Goal: Task Accomplishment & Management: Manage account settings

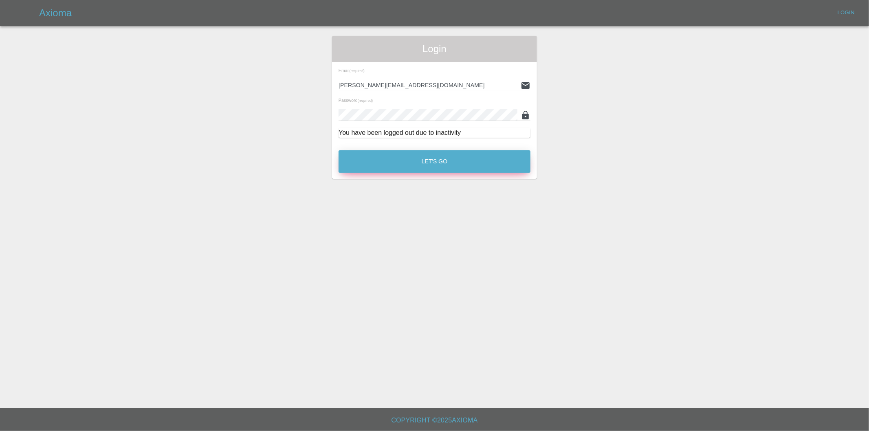
click at [422, 158] on button "Let's Go" at bounding box center [435, 161] width 192 height 22
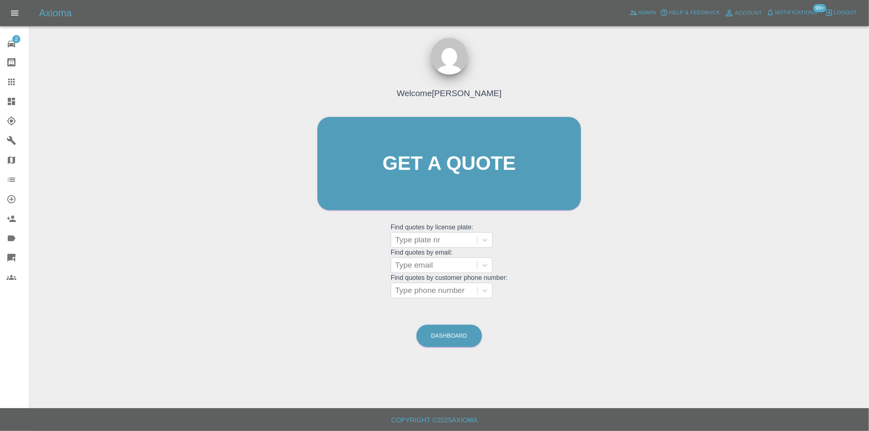
click at [10, 107] on link "Dashboard" at bounding box center [14, 102] width 29 height 20
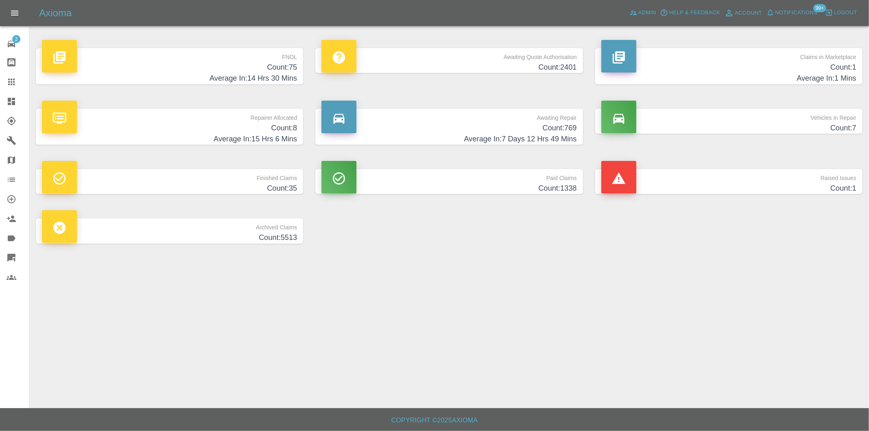
click at [283, 68] on h4 "Count: 75" at bounding box center [169, 67] width 255 height 11
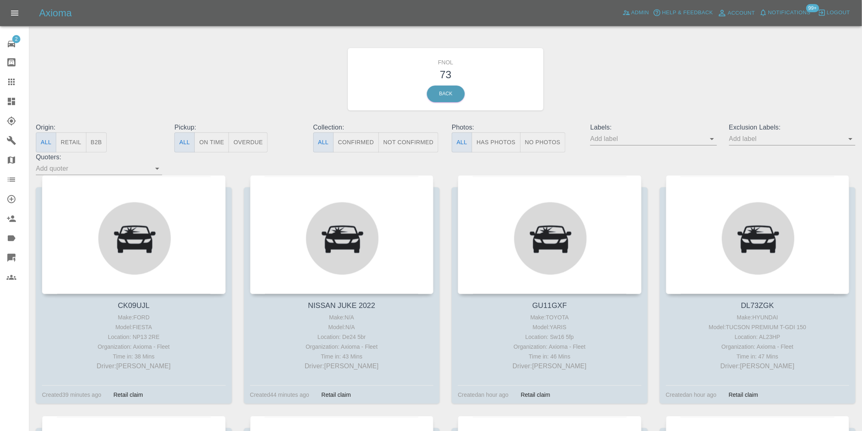
click at [492, 139] on button "Has Photos" at bounding box center [496, 142] width 49 height 20
click at [849, 140] on icon "Open" at bounding box center [851, 139] width 10 height 10
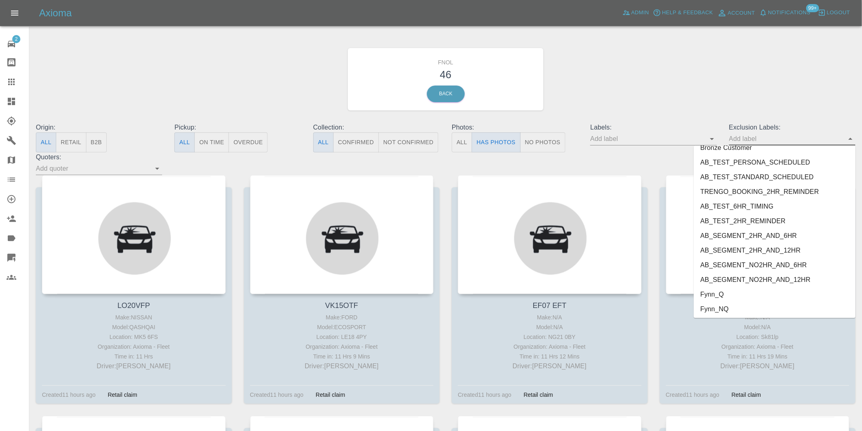
scroll to position [1770, 0]
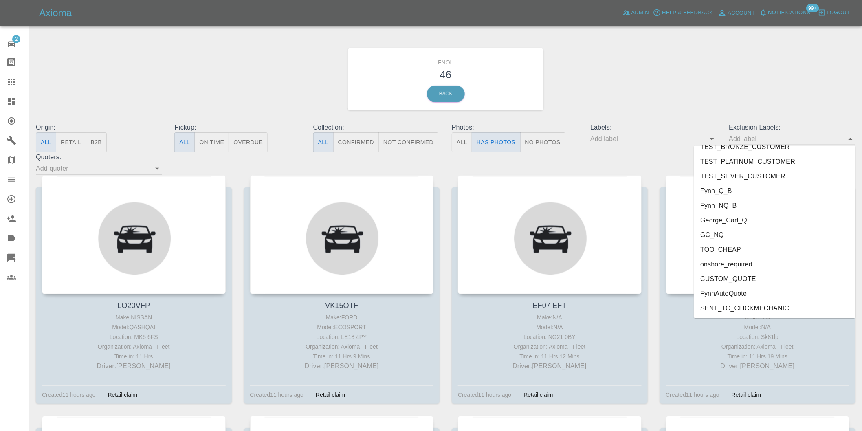
click at [744, 262] on li "onshore_required" at bounding box center [775, 264] width 162 height 15
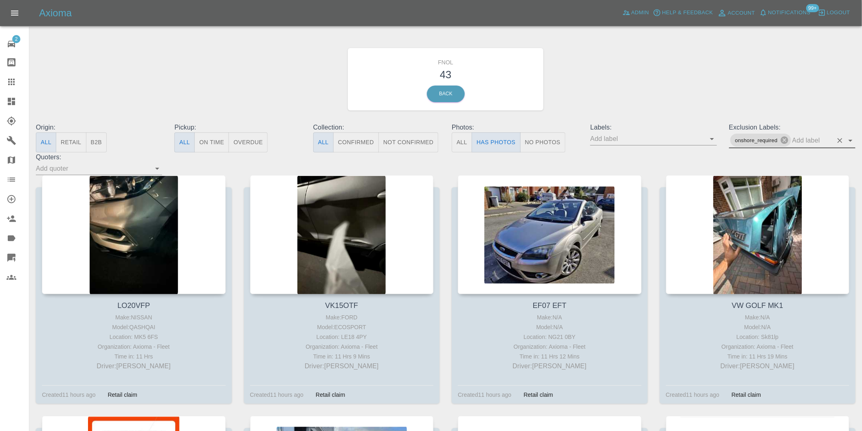
click at [854, 141] on icon "Open" at bounding box center [851, 141] width 10 height 10
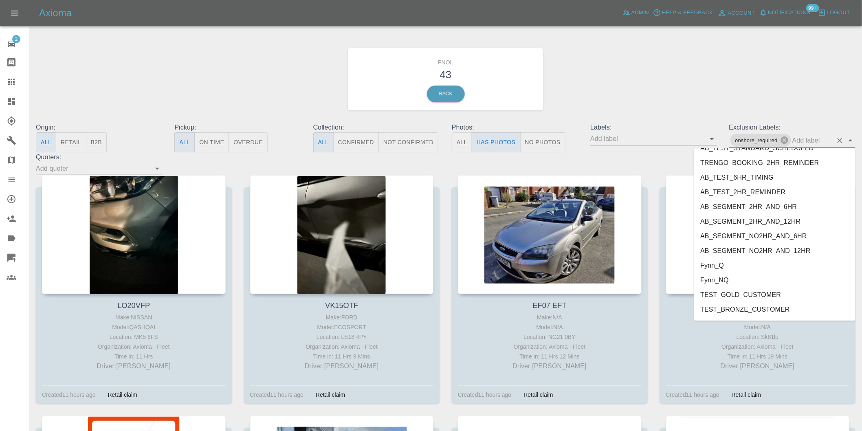
scroll to position [1755, 0]
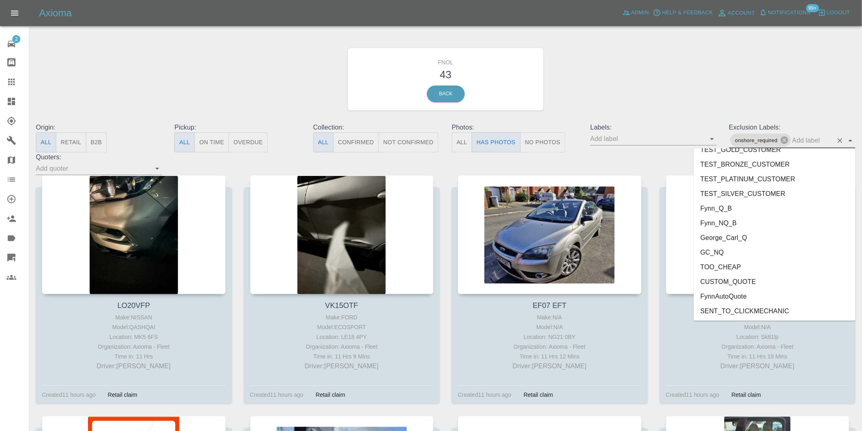
click at [740, 235] on li "George_Carl_Q" at bounding box center [775, 237] width 162 height 15
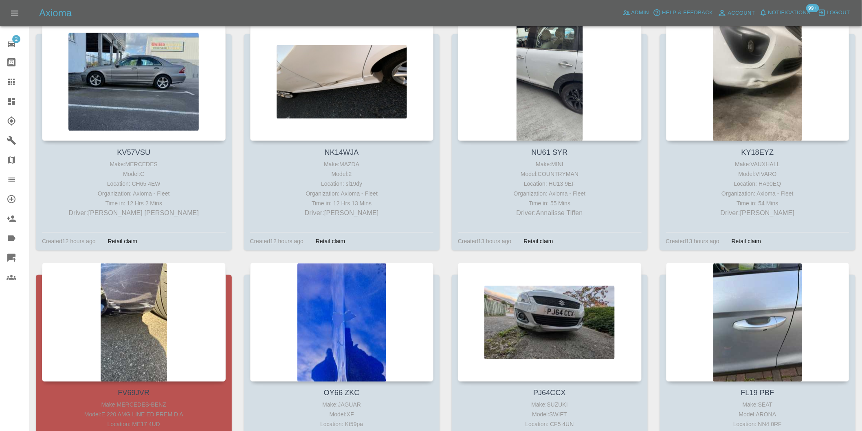
scroll to position [498, 0]
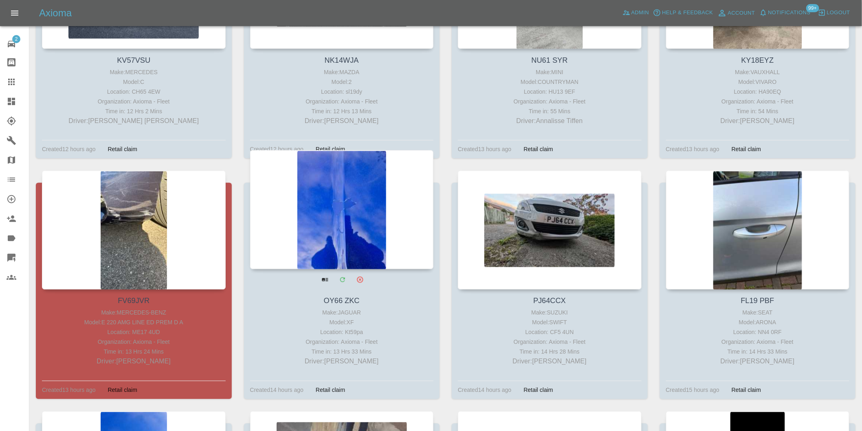
drag, startPoint x: 120, startPoint y: 173, endPoint x: 323, endPoint y: 194, distance: 204.0
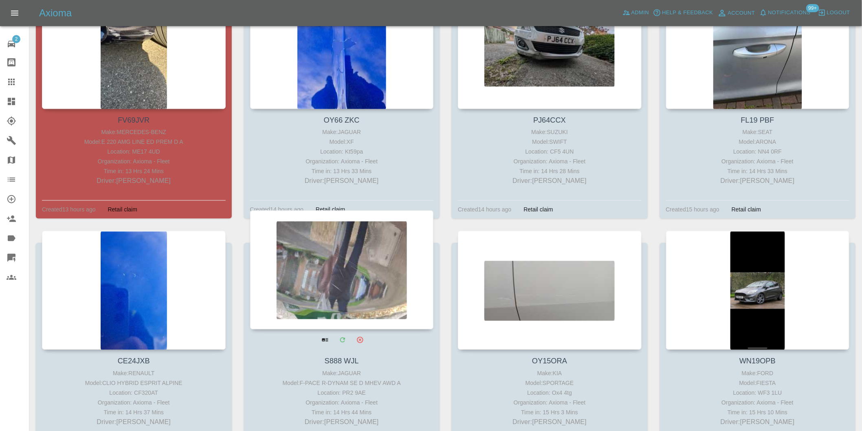
scroll to position [815, 0]
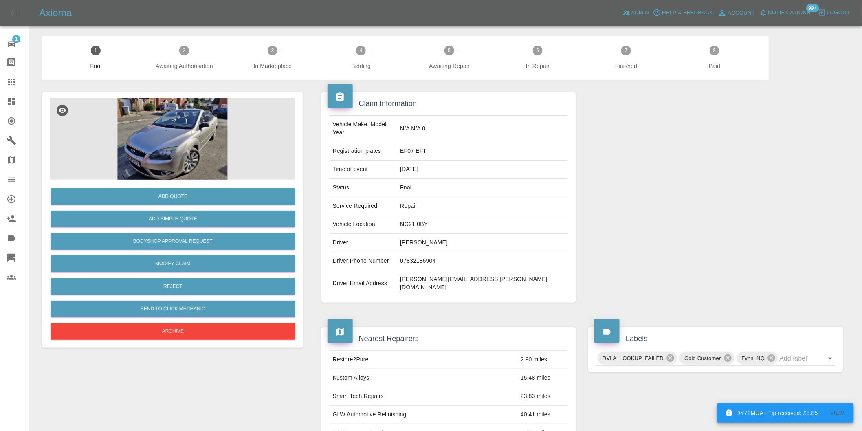
click at [164, 130] on img at bounding box center [172, 139] width 245 height 82
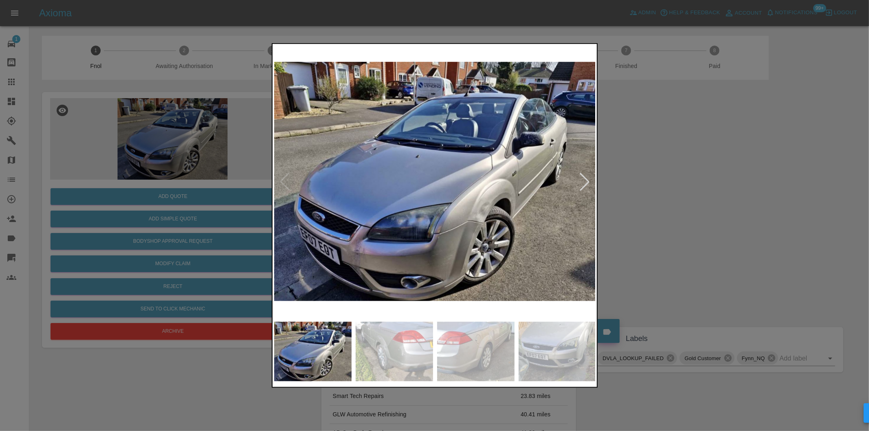
click at [587, 182] on div at bounding box center [585, 182] width 18 height 18
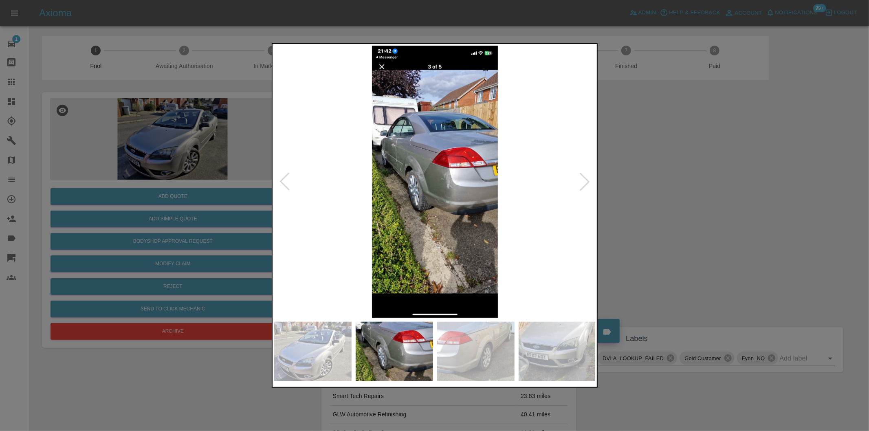
click at [587, 182] on div at bounding box center [585, 182] width 18 height 18
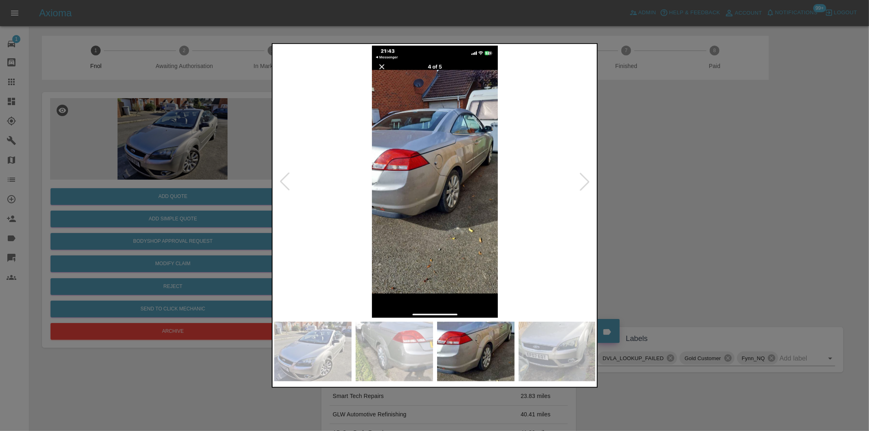
click at [587, 182] on div at bounding box center [585, 182] width 18 height 18
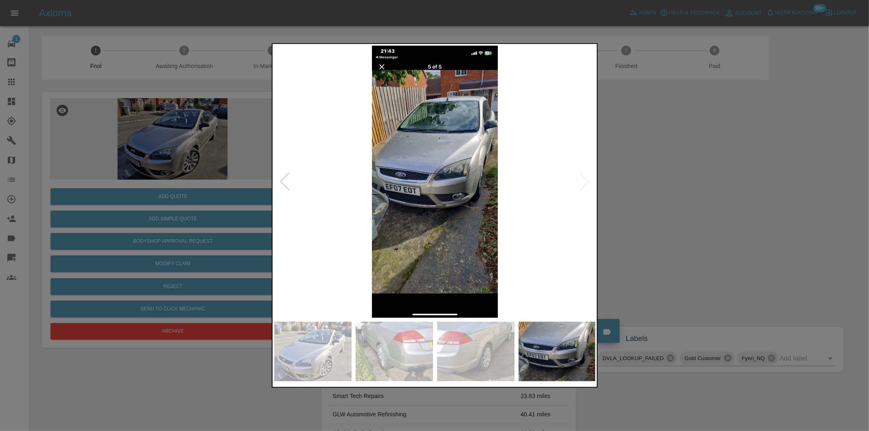
click at [681, 185] on div at bounding box center [434, 215] width 869 height 431
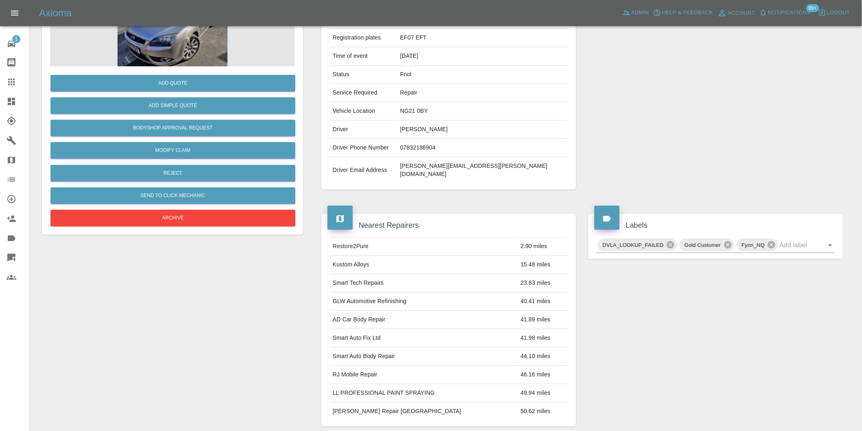
scroll to position [181, 0]
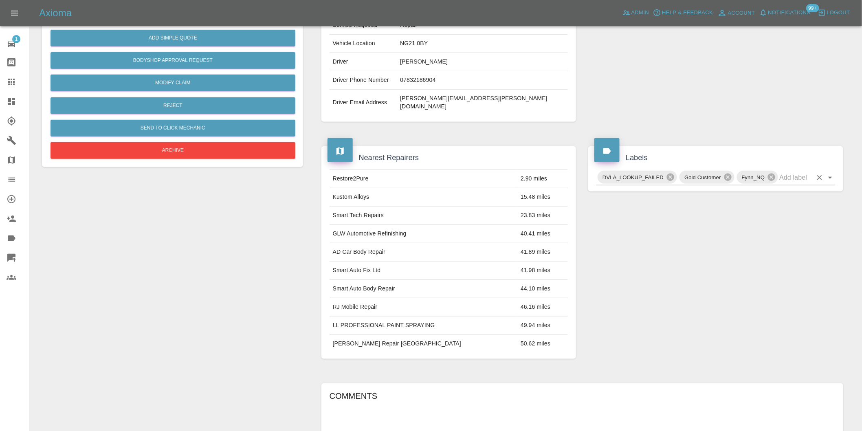
click at [829, 177] on icon "Open" at bounding box center [830, 178] width 4 height 2
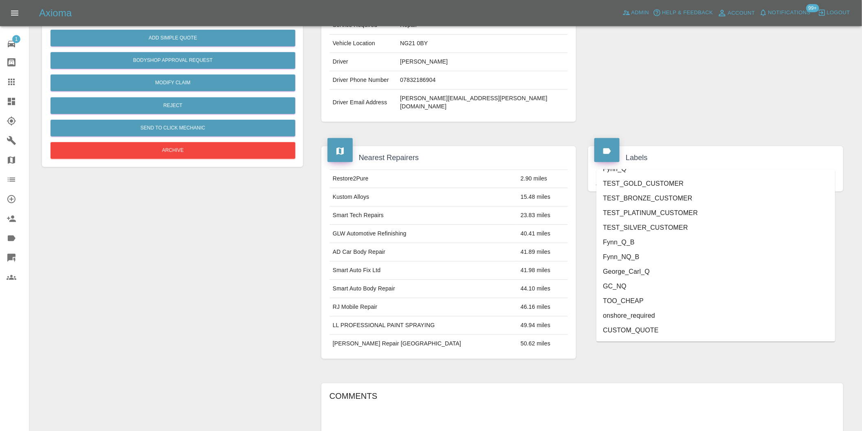
scroll to position [1726, 0]
click at [651, 286] on li "onshore_required" at bounding box center [716, 288] width 239 height 15
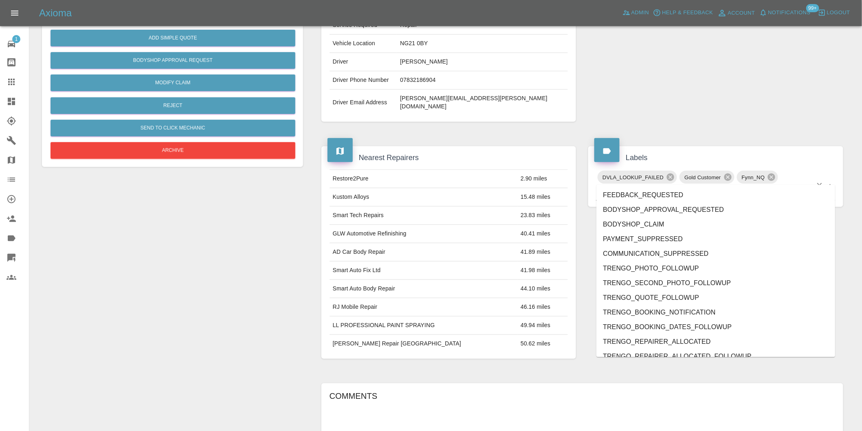
click at [830, 170] on div "DVLA_LOOKUP_FAILED Gold Customer Fynn_NQ onshore_required" at bounding box center [716, 185] width 239 height 31
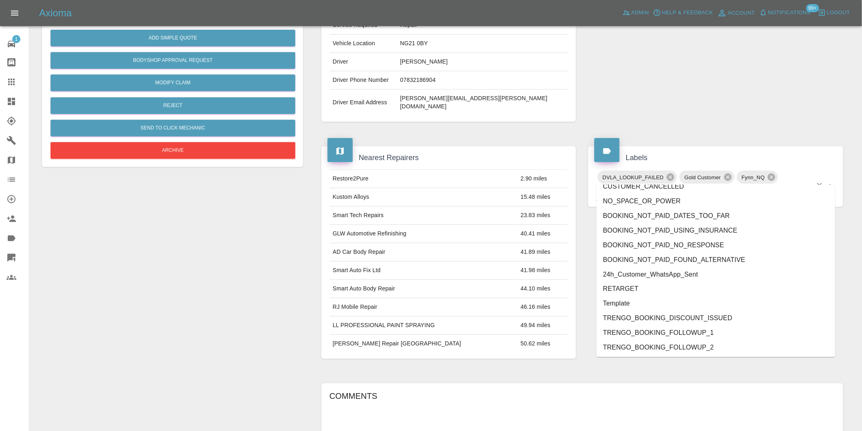
scroll to position [1711, 0]
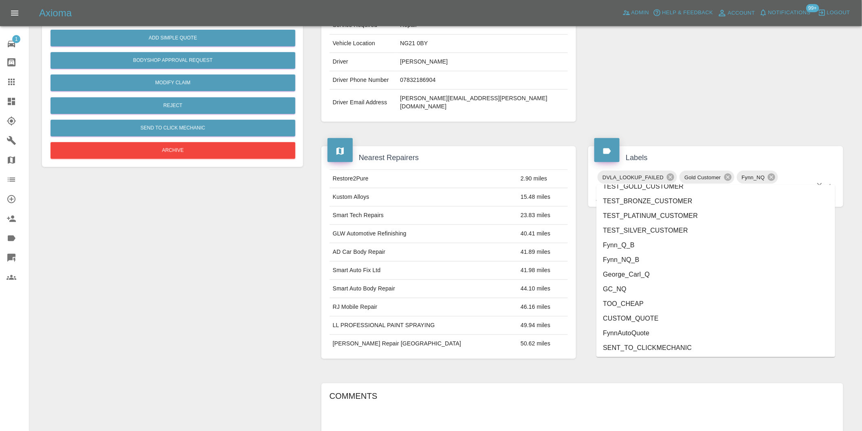
click at [632, 269] on li "George_Carl_Q" at bounding box center [716, 274] width 239 height 15
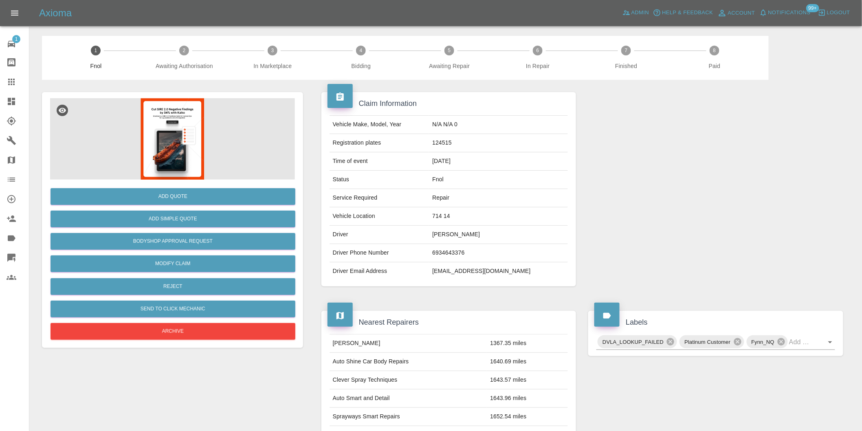
click at [180, 119] on img at bounding box center [172, 139] width 245 height 82
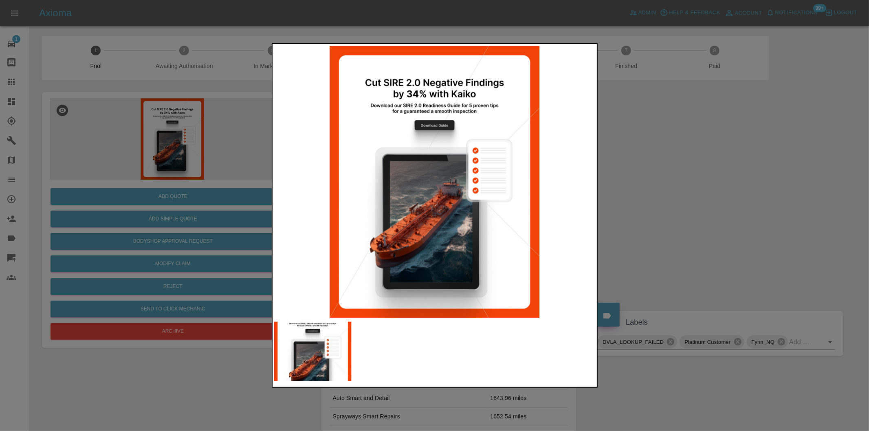
click at [654, 203] on div at bounding box center [434, 215] width 869 height 431
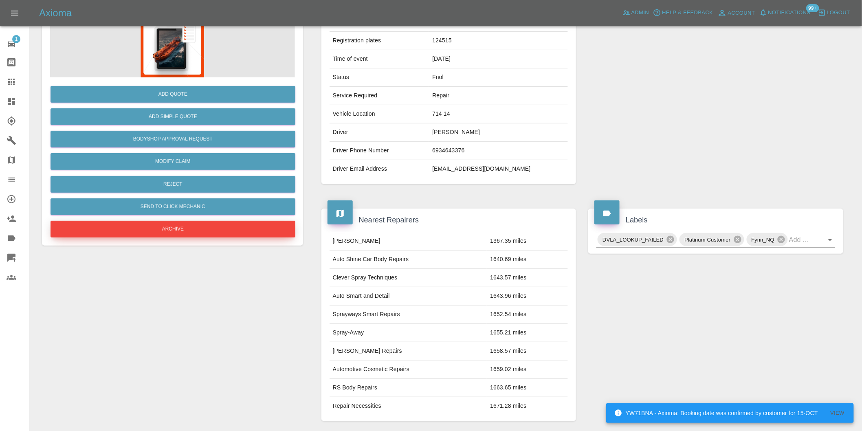
scroll to position [102, 0]
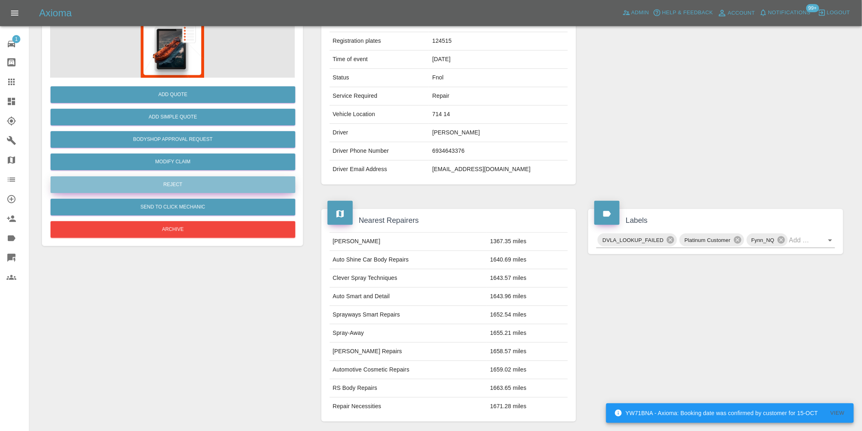
click at [178, 187] on button "Reject" at bounding box center [173, 184] width 245 height 17
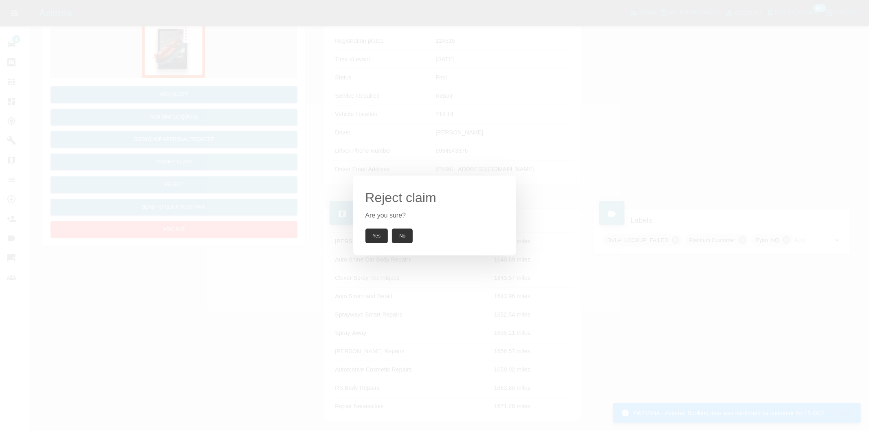
click at [380, 235] on button "Yes" at bounding box center [377, 236] width 23 height 15
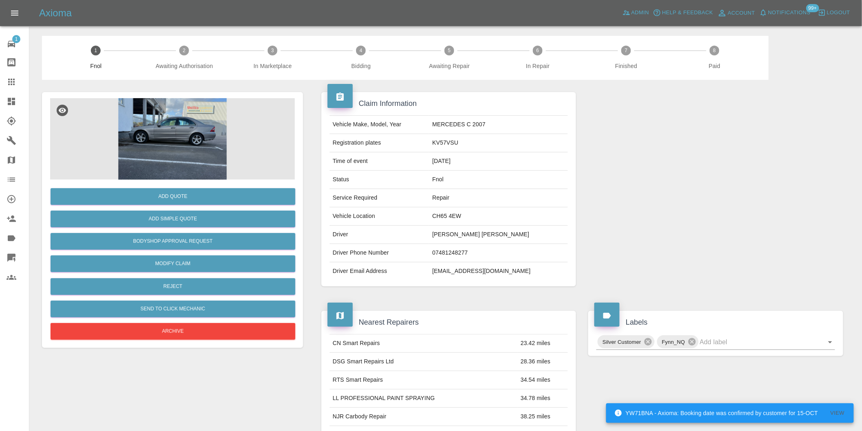
click at [185, 120] on img at bounding box center [172, 139] width 245 height 82
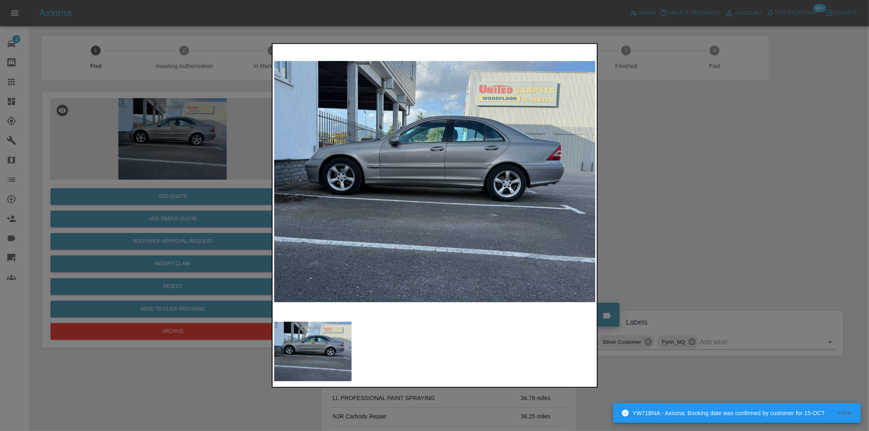
click at [408, 166] on img at bounding box center [435, 182] width 322 height 272
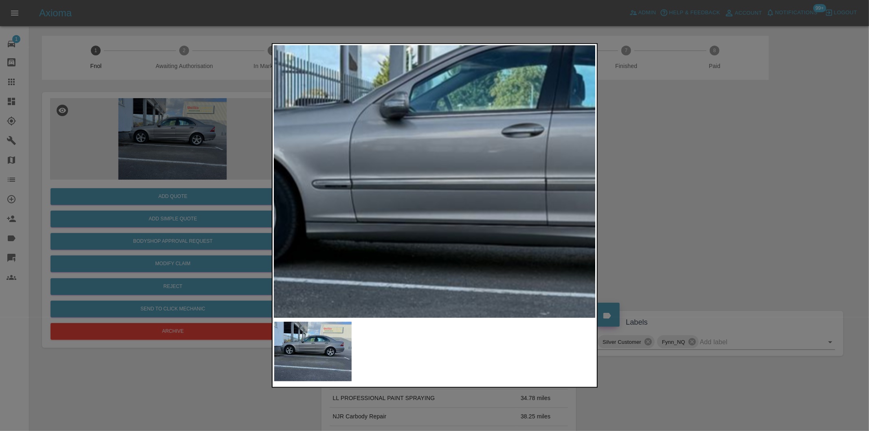
click at [469, 168] on img at bounding box center [517, 228] width 966 height 816
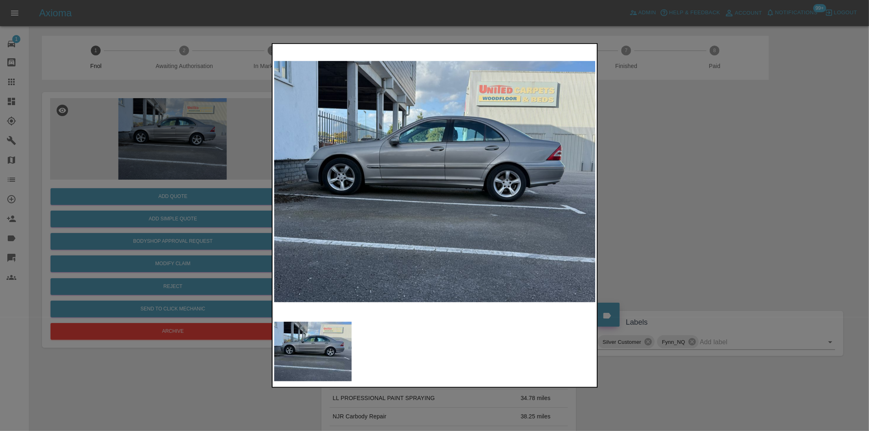
click at [735, 204] on div at bounding box center [434, 215] width 869 height 431
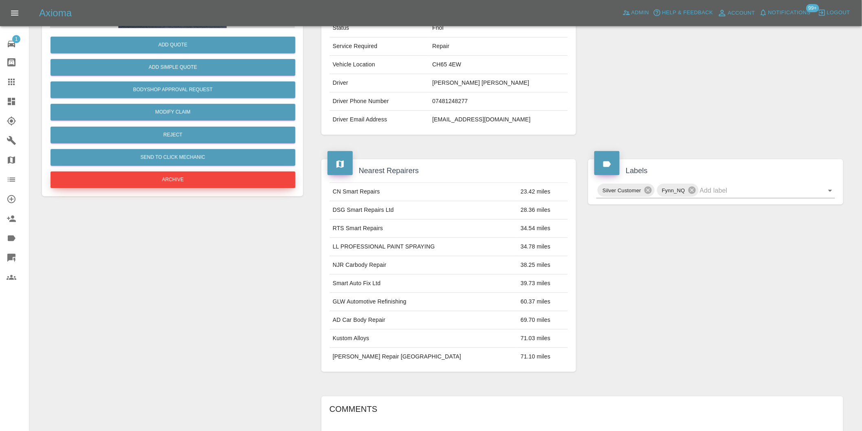
scroll to position [102, 0]
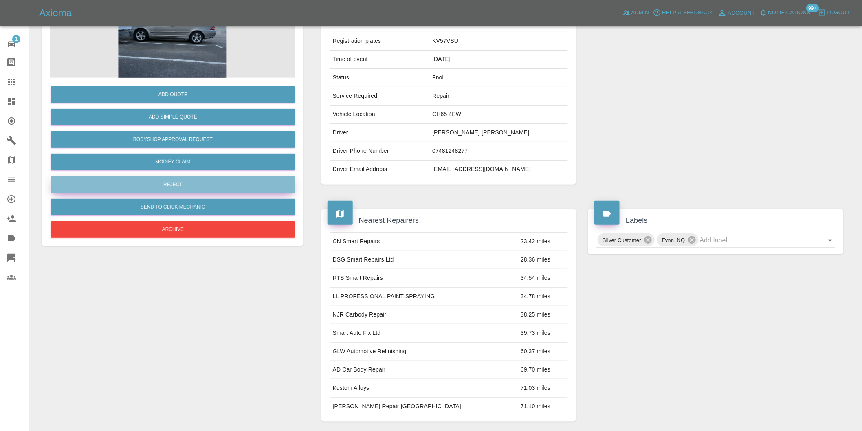
click at [180, 187] on button "Reject" at bounding box center [173, 184] width 245 height 17
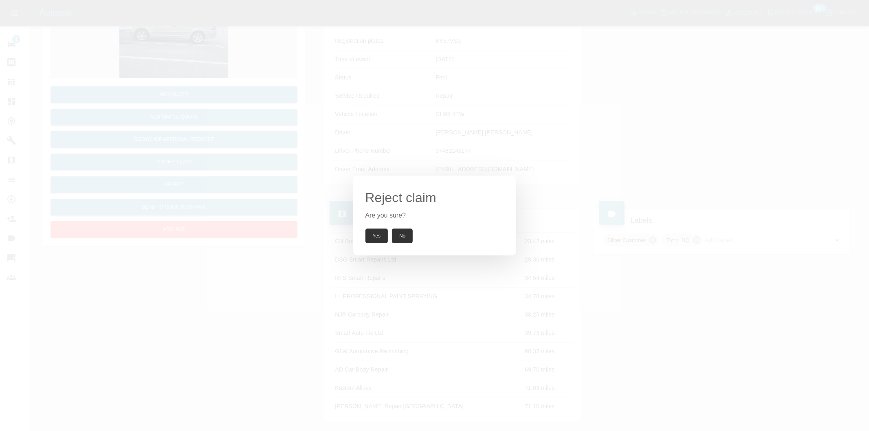
click at [379, 235] on button "Yes" at bounding box center [377, 236] width 23 height 15
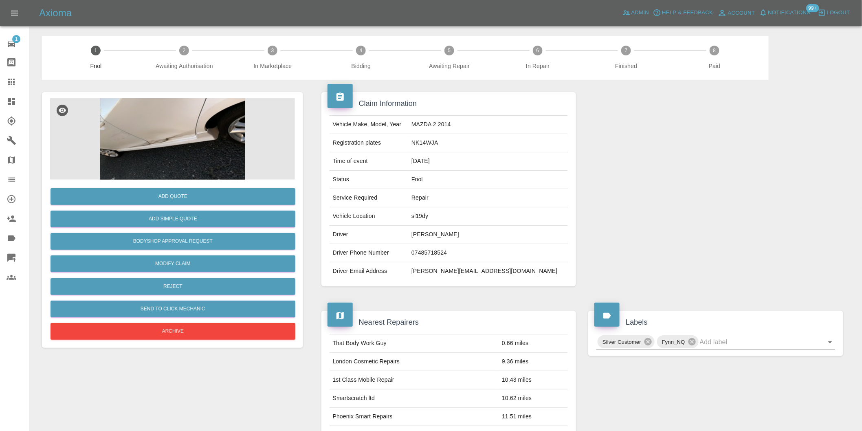
click at [207, 132] on img at bounding box center [172, 139] width 245 height 82
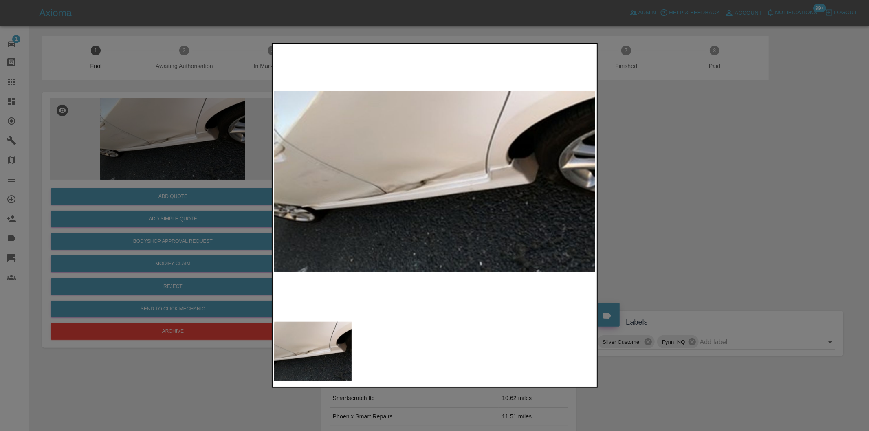
drag, startPoint x: 668, startPoint y: 190, endPoint x: 371, endPoint y: 210, distance: 297.7
click at [665, 190] on div at bounding box center [434, 215] width 869 height 431
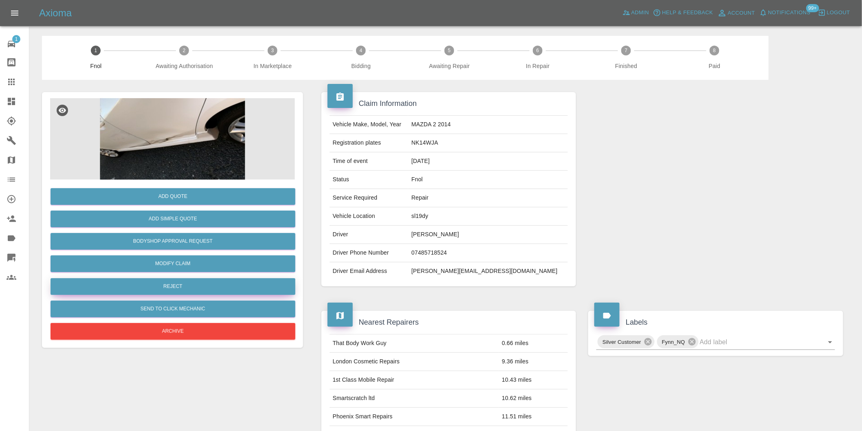
click at [185, 284] on button "Reject" at bounding box center [173, 286] width 245 height 17
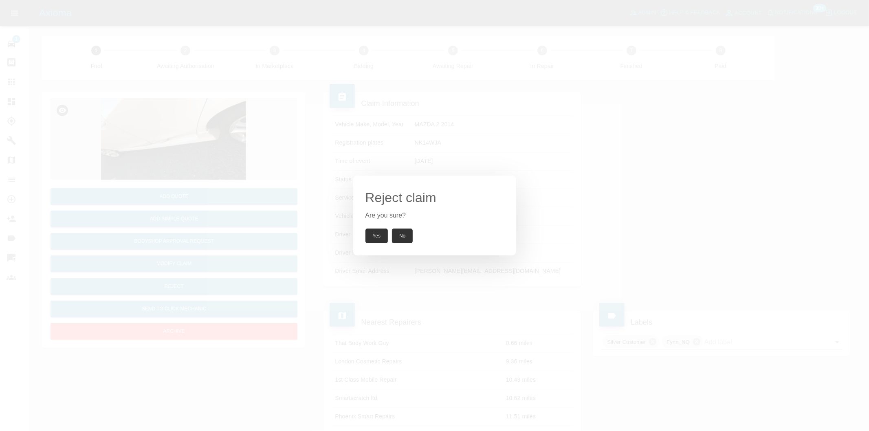
click at [371, 237] on button "Yes" at bounding box center [377, 236] width 23 height 15
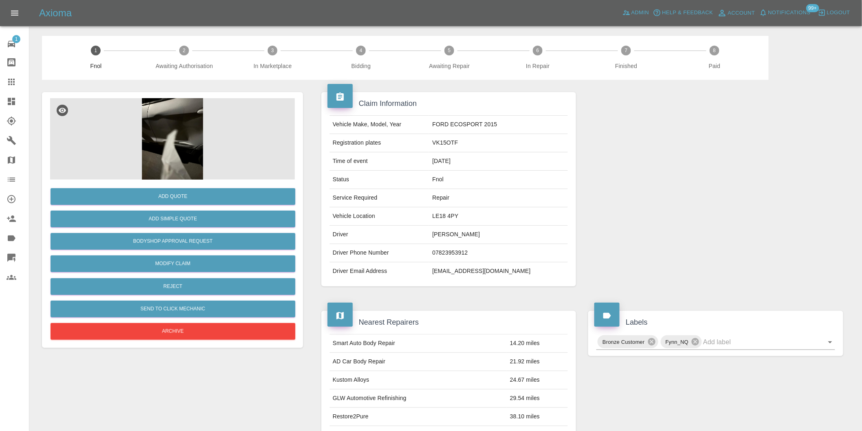
click at [162, 132] on img at bounding box center [172, 139] width 245 height 82
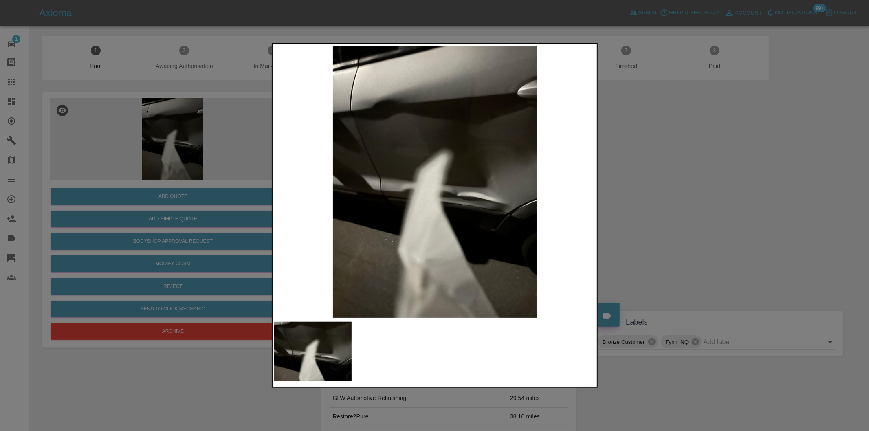
click at [650, 176] on div at bounding box center [434, 215] width 869 height 431
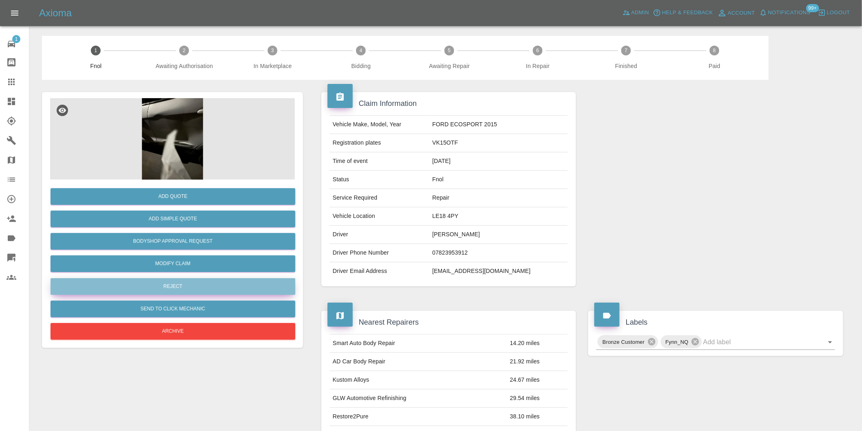
click at [172, 286] on button "Reject" at bounding box center [173, 286] width 245 height 17
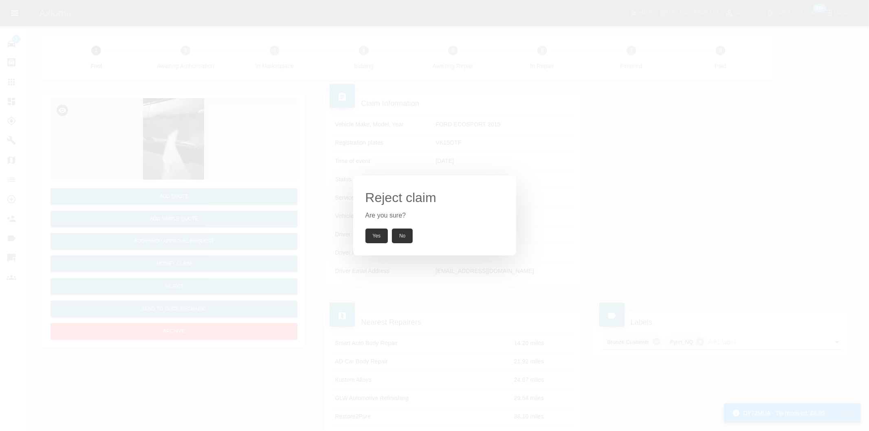
click at [378, 238] on button "Yes" at bounding box center [377, 236] width 23 height 15
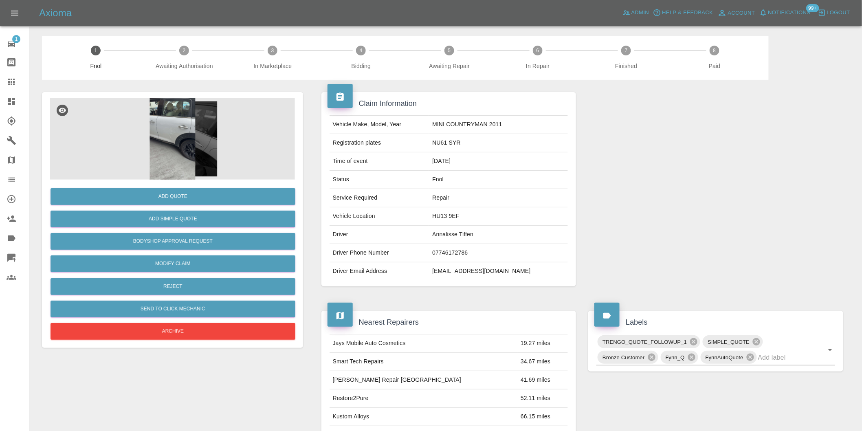
click at [189, 137] on img at bounding box center [172, 139] width 245 height 82
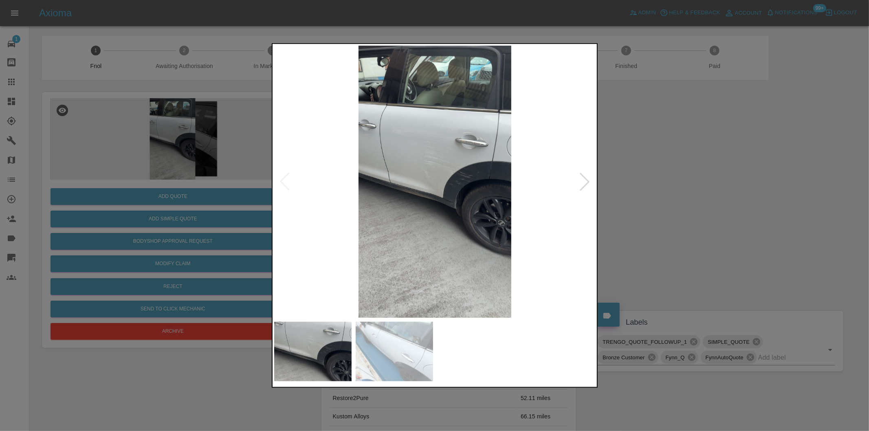
click at [445, 144] on img at bounding box center [435, 182] width 322 height 272
click at [588, 182] on div at bounding box center [585, 182] width 18 height 18
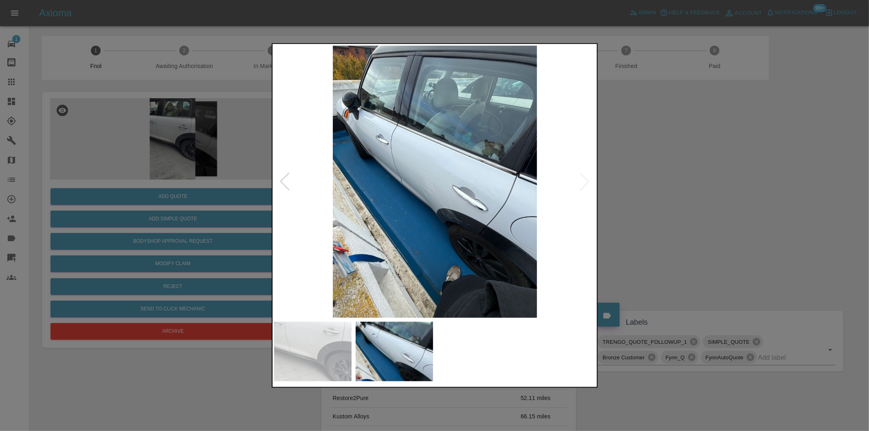
click at [588, 182] on img at bounding box center [435, 182] width 322 height 272
click at [284, 178] on div at bounding box center [285, 182] width 18 height 18
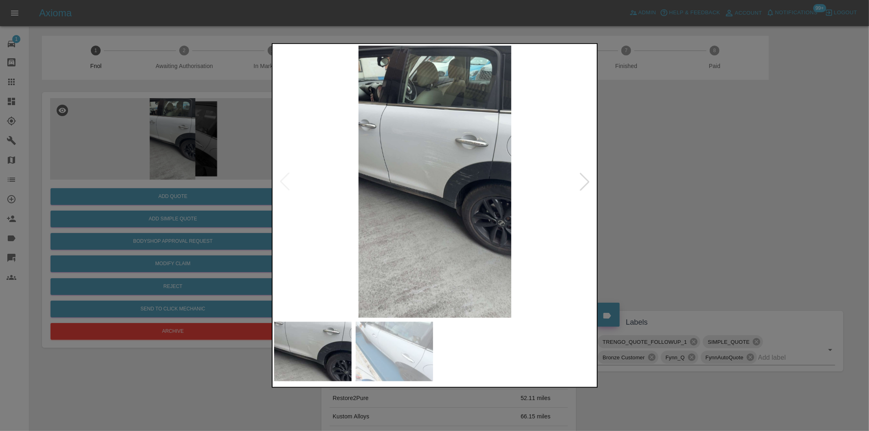
click at [284, 178] on img at bounding box center [435, 182] width 322 height 272
click at [408, 159] on img at bounding box center [435, 182] width 322 height 272
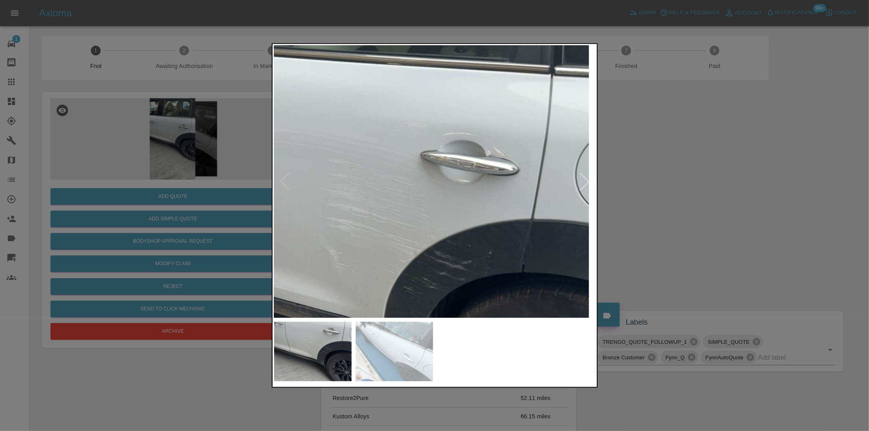
click at [299, 198] on img at bounding box center [359, 280] width 966 height 816
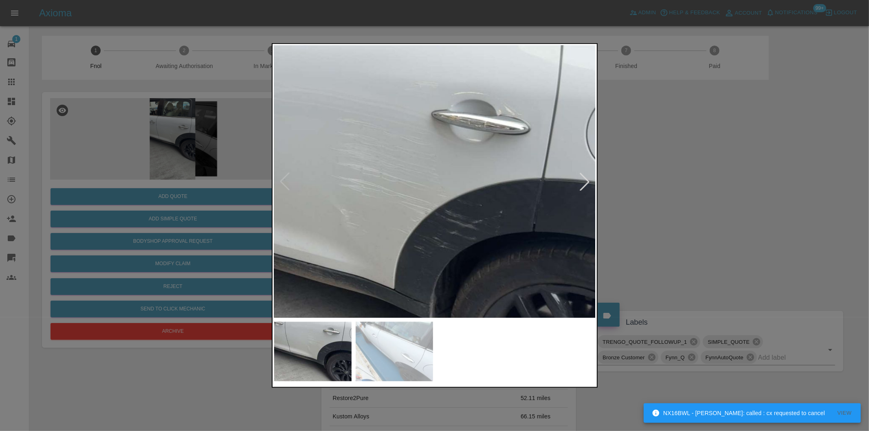
click at [370, 150] on img at bounding box center [370, 240] width 966 height 816
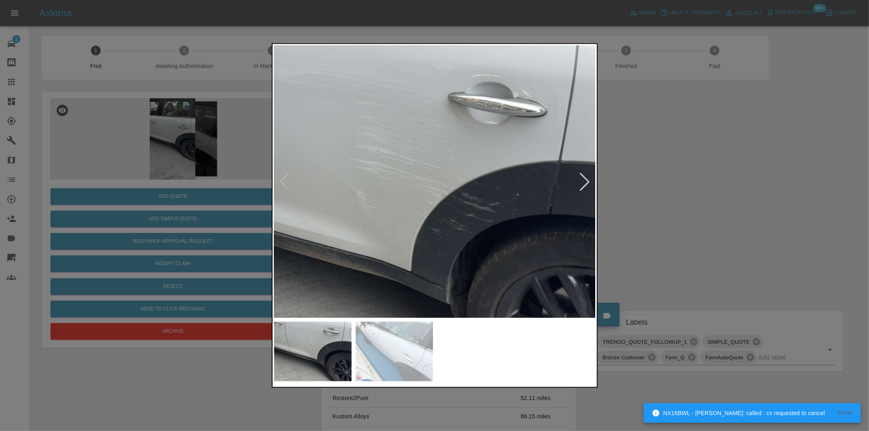
click at [377, 132] on img at bounding box center [387, 222] width 966 height 816
click at [366, 126] on img at bounding box center [387, 222] width 966 height 816
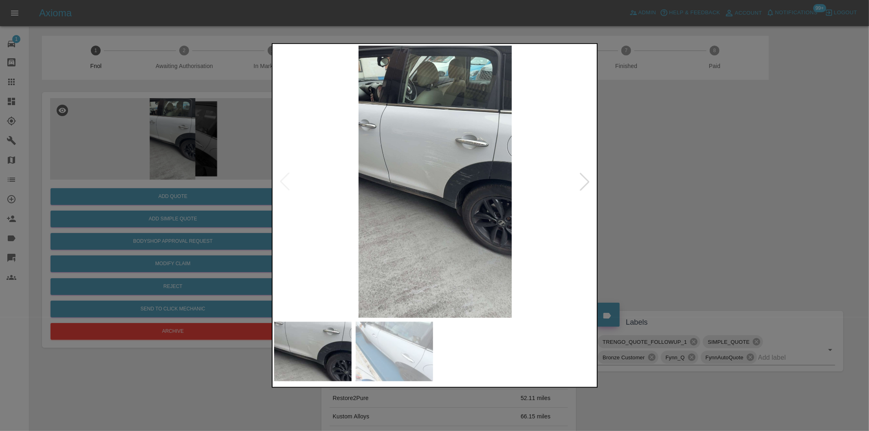
click at [428, 152] on img at bounding box center [435, 182] width 322 height 272
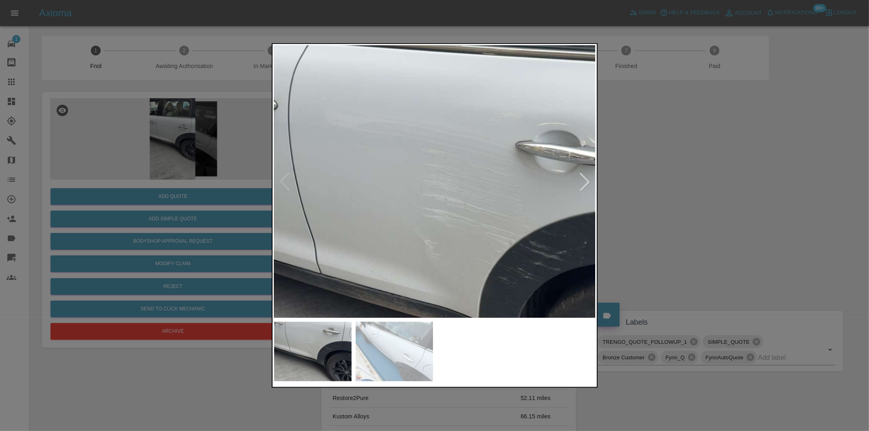
click at [428, 152] on img at bounding box center [454, 270] width 966 height 816
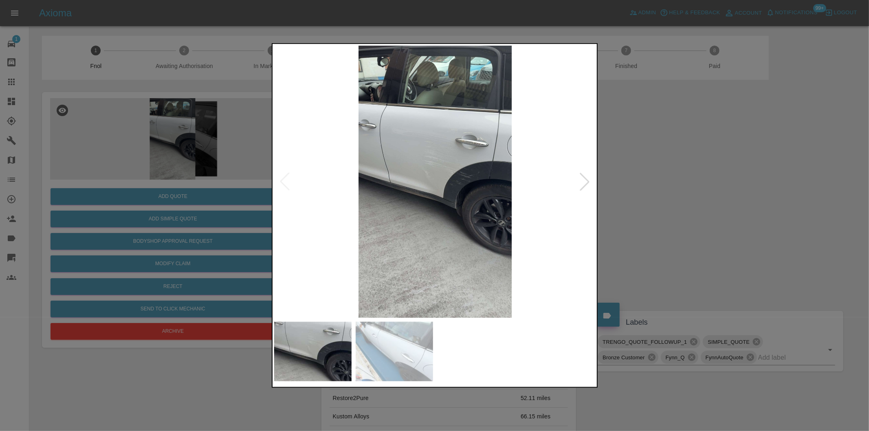
click at [587, 178] on div at bounding box center [585, 182] width 18 height 18
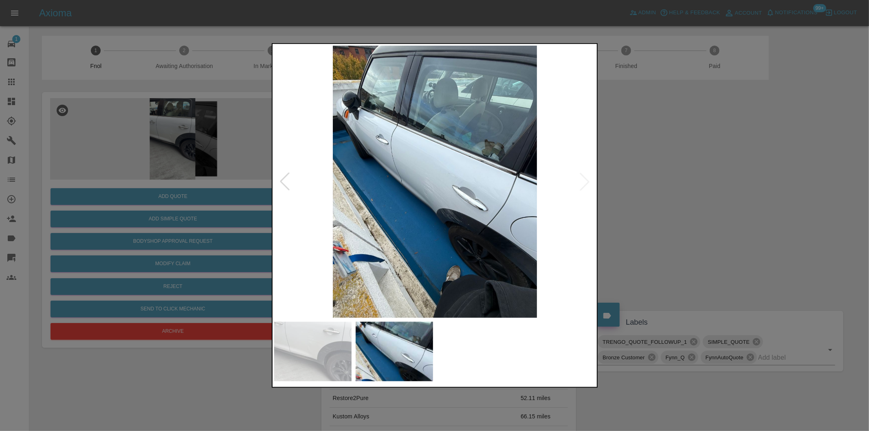
click at [286, 176] on div at bounding box center [285, 182] width 18 height 18
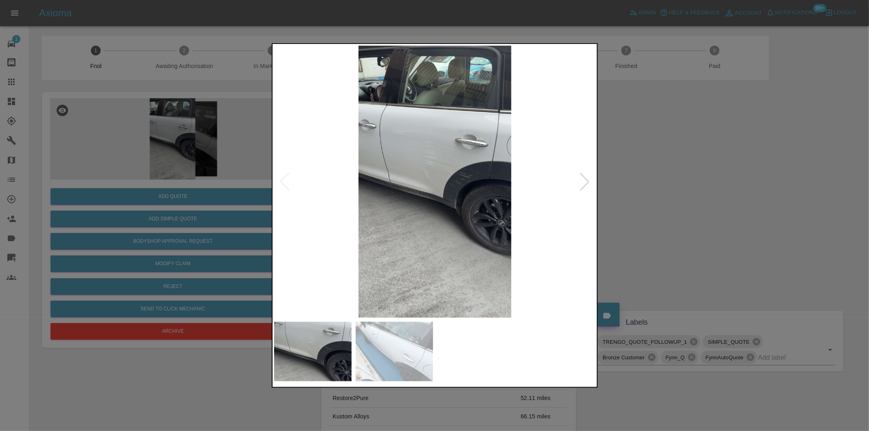
drag, startPoint x: 663, startPoint y: 180, endPoint x: 356, endPoint y: 225, distance: 310.6
click at [656, 178] on div at bounding box center [434, 215] width 869 height 431
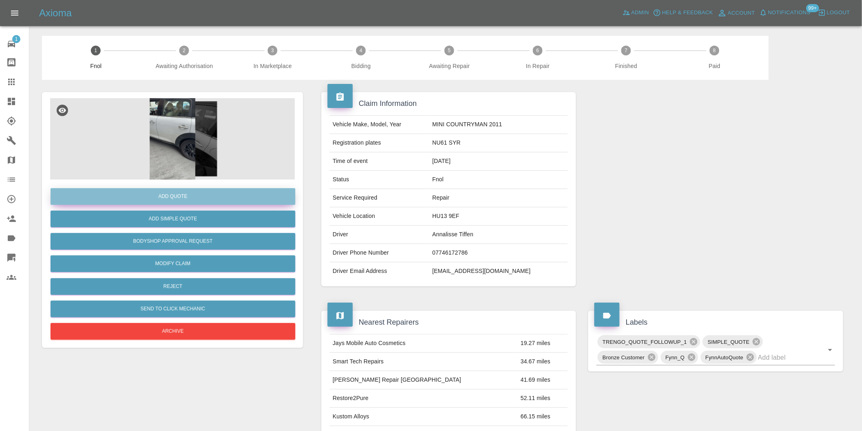
click at [176, 200] on button "Add Quote" at bounding box center [173, 196] width 245 height 17
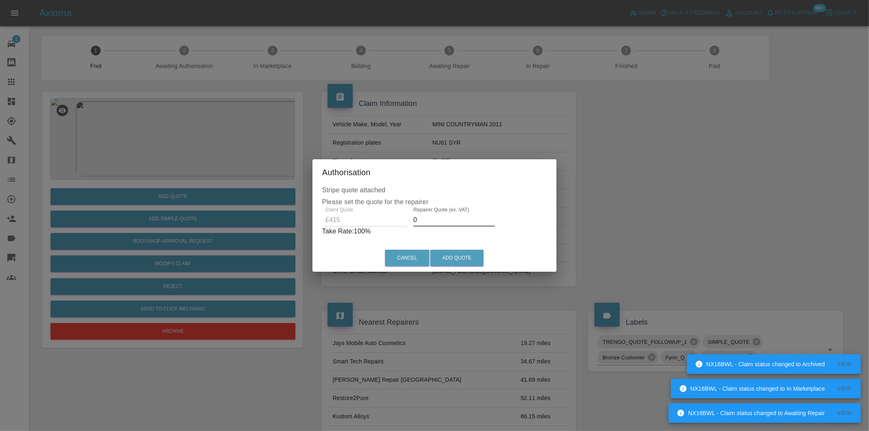
click at [432, 220] on input "0" at bounding box center [455, 220] width 82 height 13
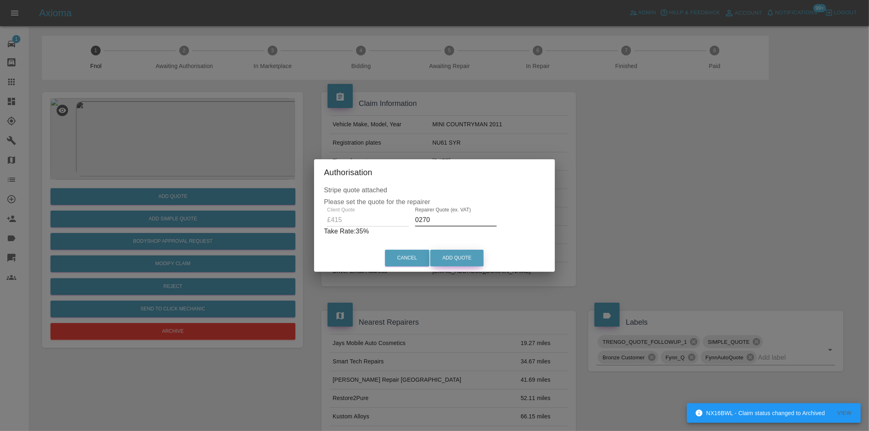
type input "0270"
click at [446, 251] on button "Add Quote" at bounding box center [456, 258] width 53 height 17
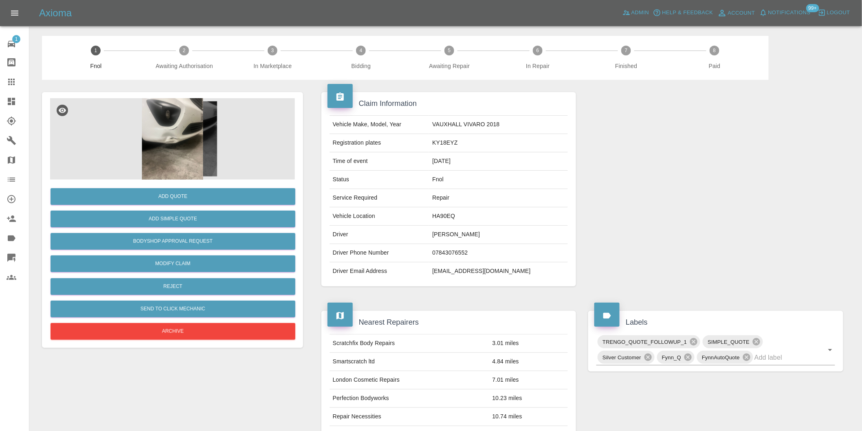
click at [189, 126] on img at bounding box center [172, 139] width 245 height 82
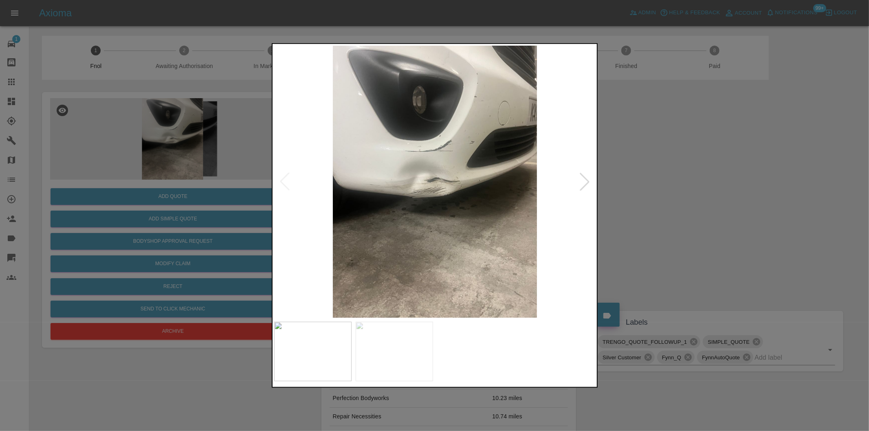
click at [582, 181] on div at bounding box center [585, 182] width 18 height 18
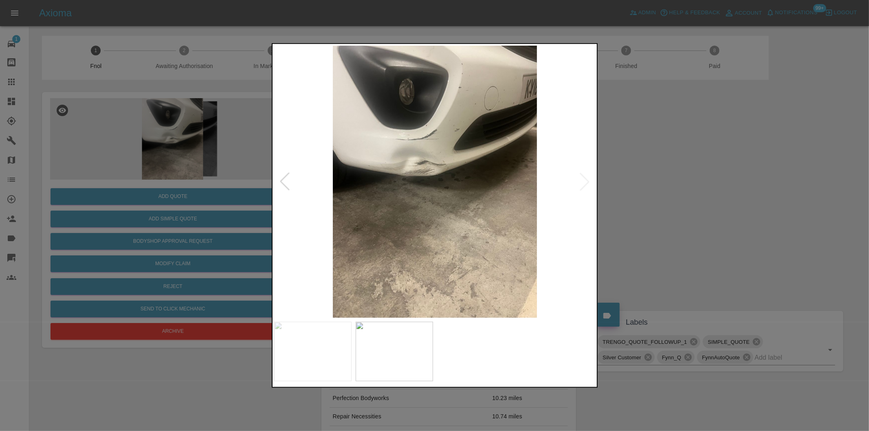
click at [582, 181] on img at bounding box center [435, 182] width 322 height 272
click at [681, 202] on div at bounding box center [434, 215] width 869 height 431
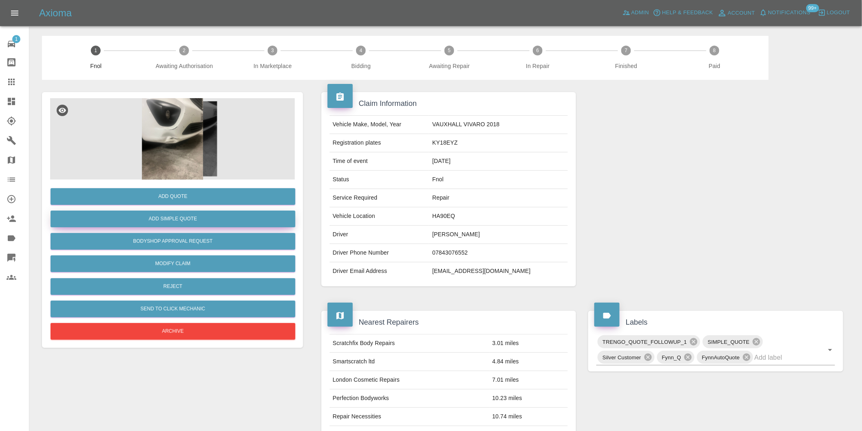
click at [217, 217] on button "Add Simple Quote" at bounding box center [173, 219] width 245 height 17
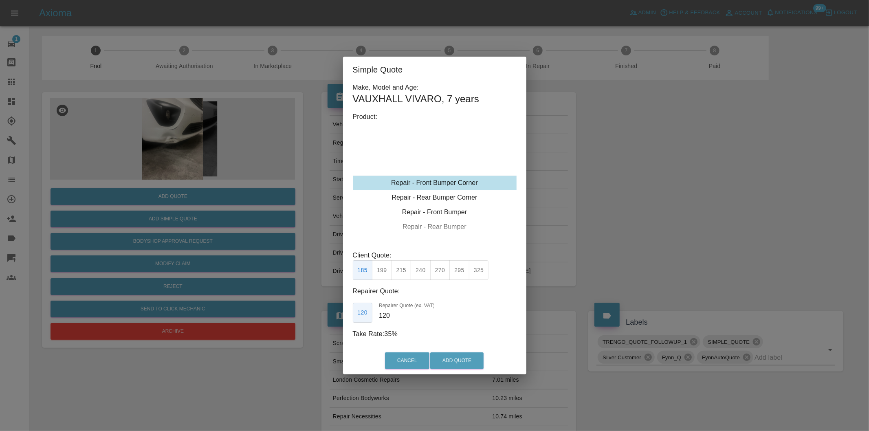
click at [466, 268] on button "295" at bounding box center [459, 270] width 20 height 20
type input "180"
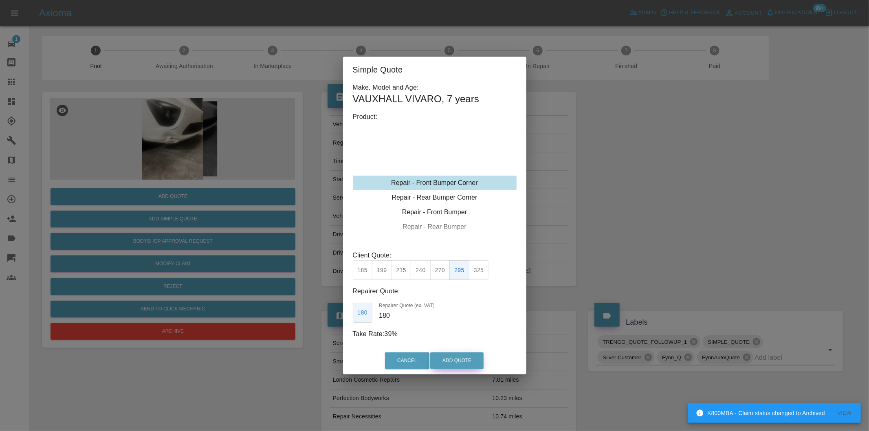
click at [477, 361] on button "Add Quote" at bounding box center [456, 360] width 53 height 17
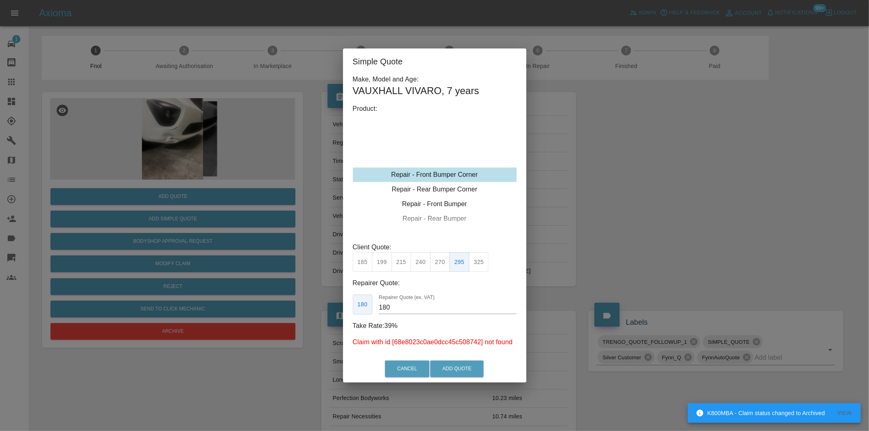
click at [679, 173] on div "Simple Quote Make, Model and Age: VAUXHALL VIVARO , 7 years Product: Repair - F…" at bounding box center [434, 215] width 869 height 431
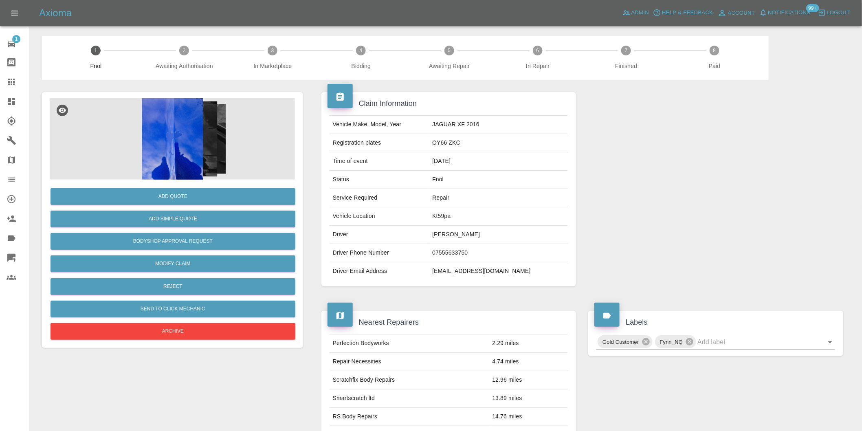
click at [188, 112] on img at bounding box center [172, 139] width 245 height 82
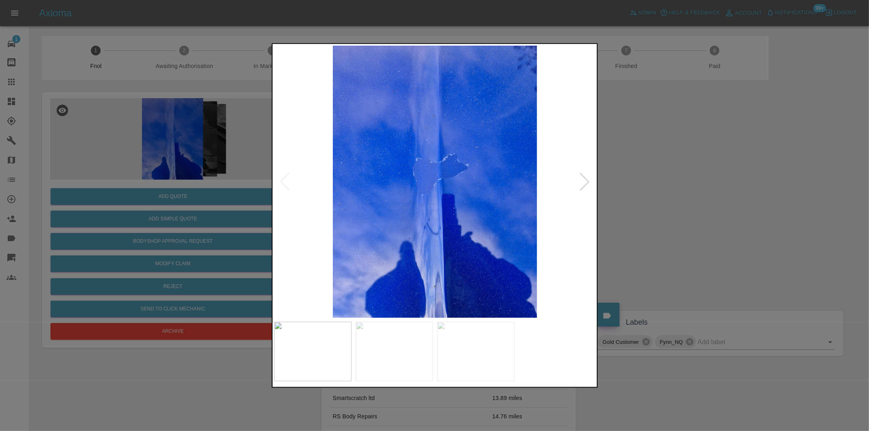
click at [581, 185] on div at bounding box center [585, 182] width 18 height 18
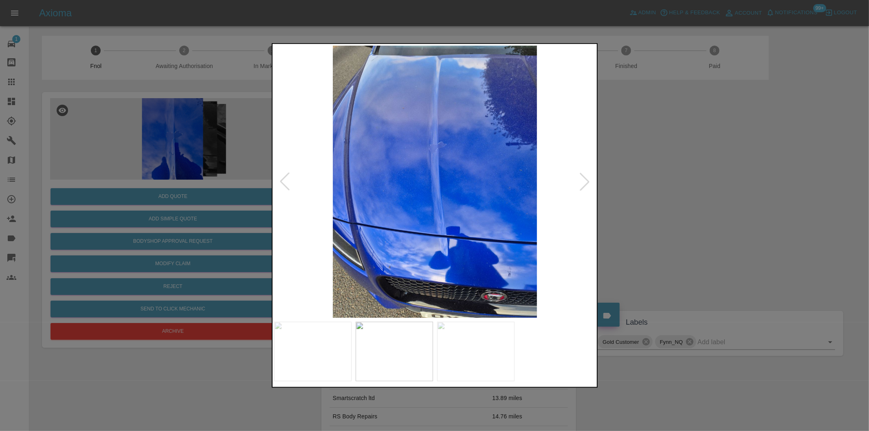
click at [703, 185] on div at bounding box center [434, 215] width 869 height 431
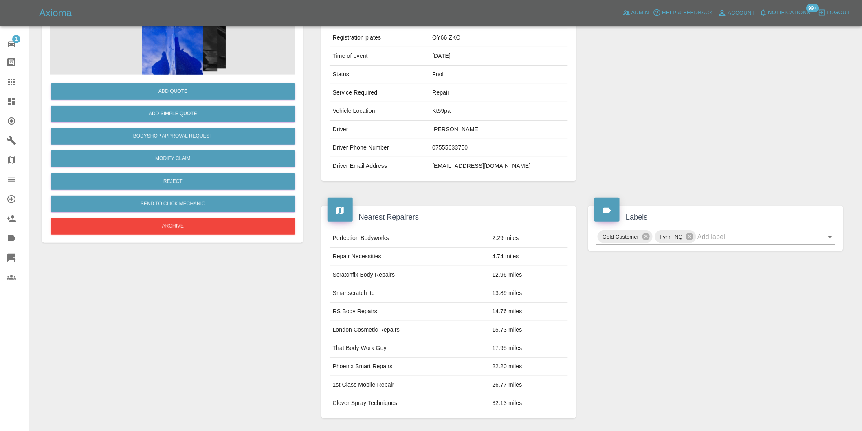
scroll to position [102, 0]
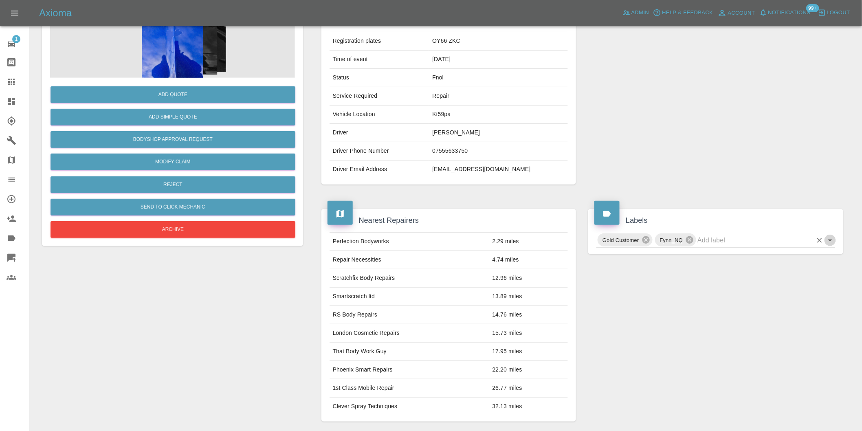
click at [830, 242] on icon "Open" at bounding box center [831, 241] width 10 height 10
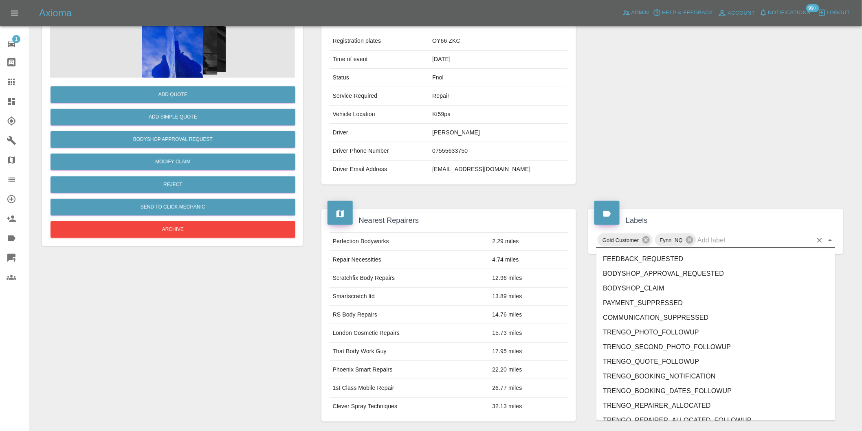
click at [672, 132] on div at bounding box center [715, 87] width 267 height 219
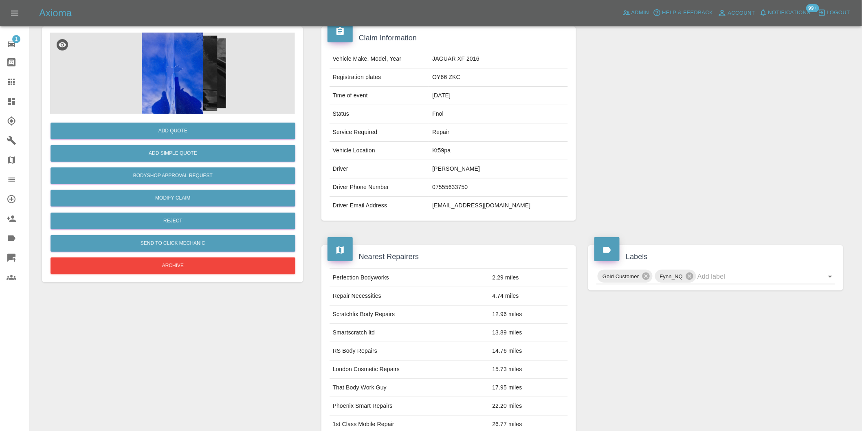
scroll to position [0, 0]
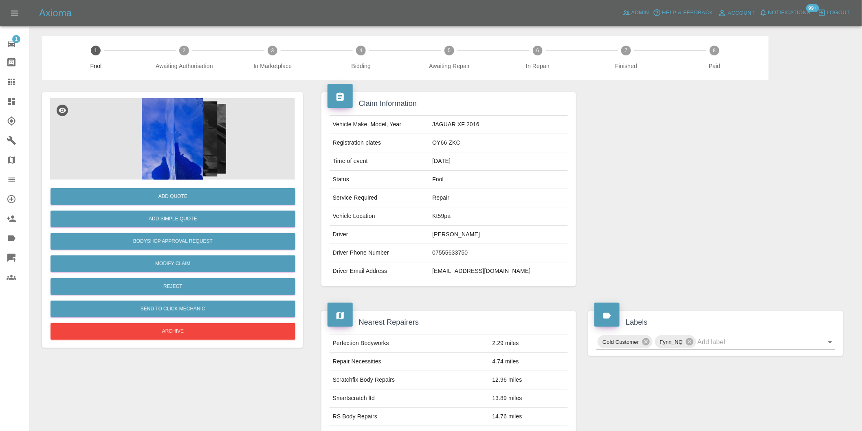
click at [176, 139] on img at bounding box center [172, 139] width 245 height 82
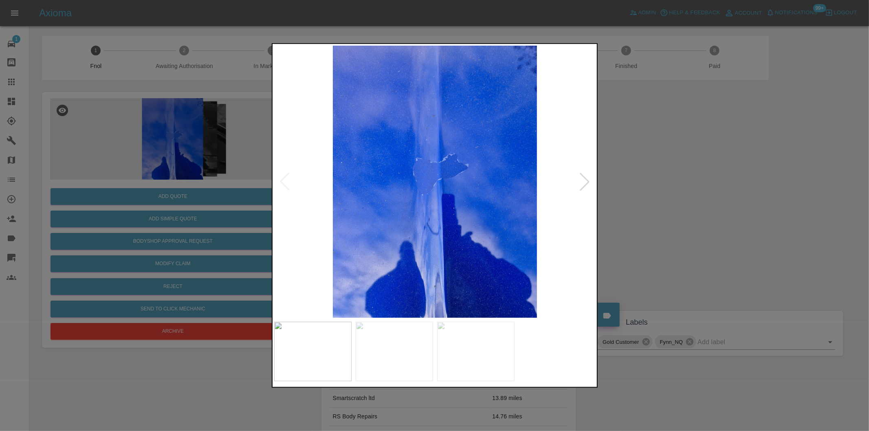
click at [585, 180] on div at bounding box center [585, 182] width 18 height 18
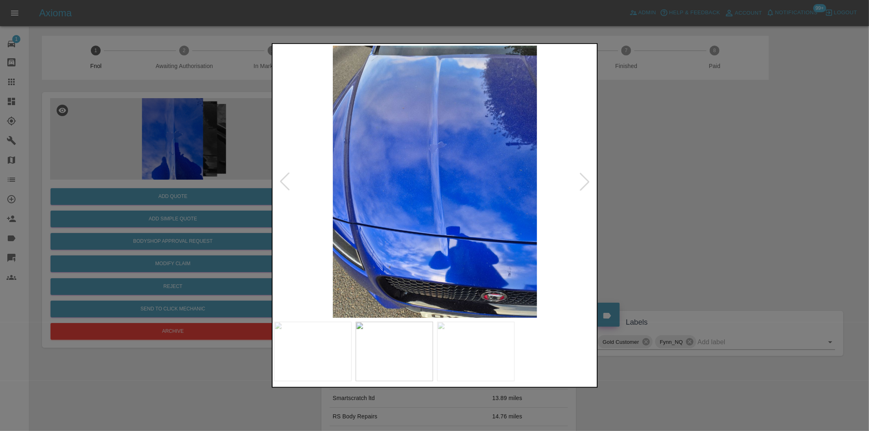
click at [585, 180] on div at bounding box center [585, 182] width 18 height 18
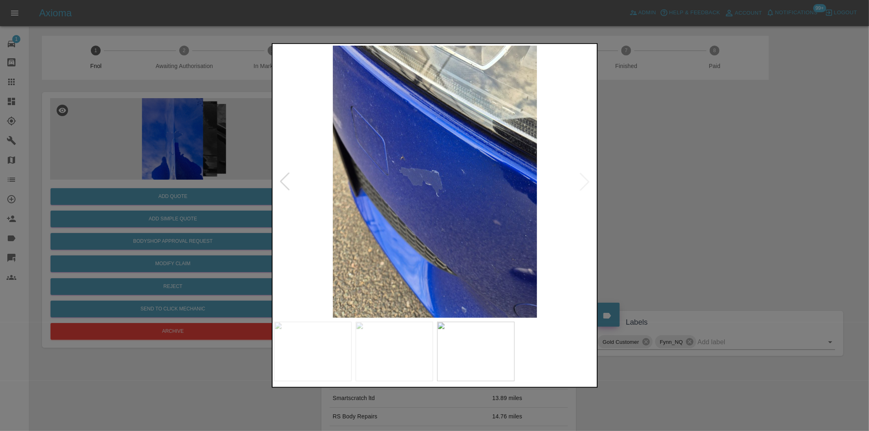
click at [585, 180] on img at bounding box center [435, 182] width 322 height 272
click at [720, 189] on div at bounding box center [434, 215] width 869 height 431
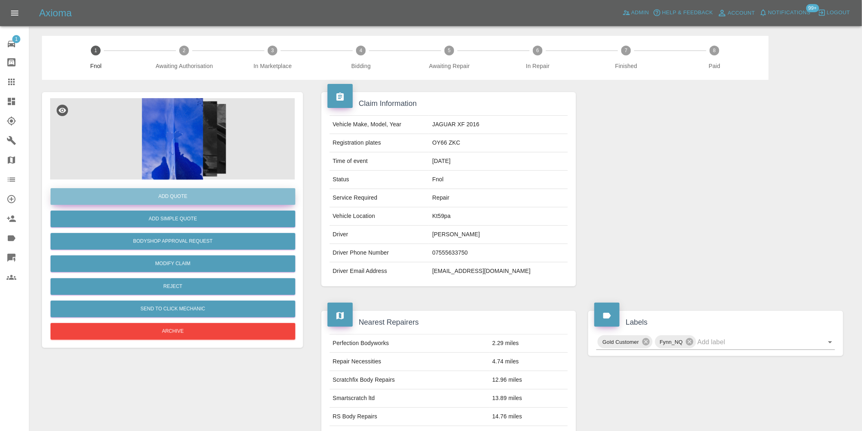
click at [196, 198] on button "Add Quote" at bounding box center [173, 196] width 245 height 17
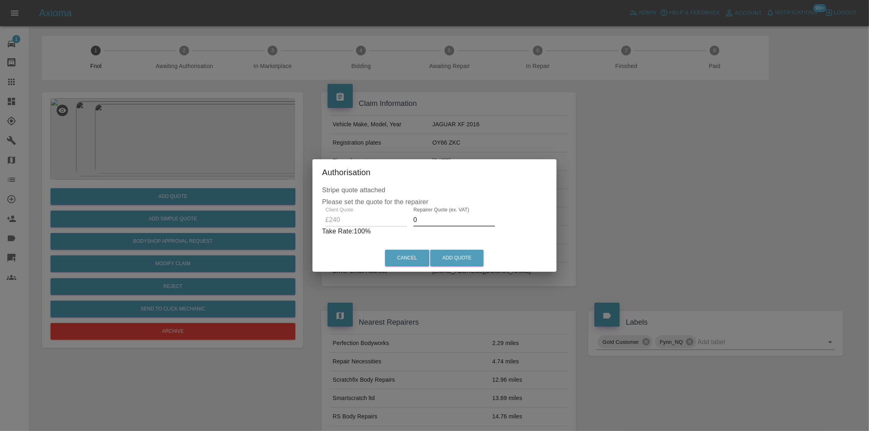
click at [434, 221] on input "0" at bounding box center [455, 220] width 82 height 13
type input "0155"
click at [459, 260] on button "Add Quote" at bounding box center [456, 258] width 53 height 17
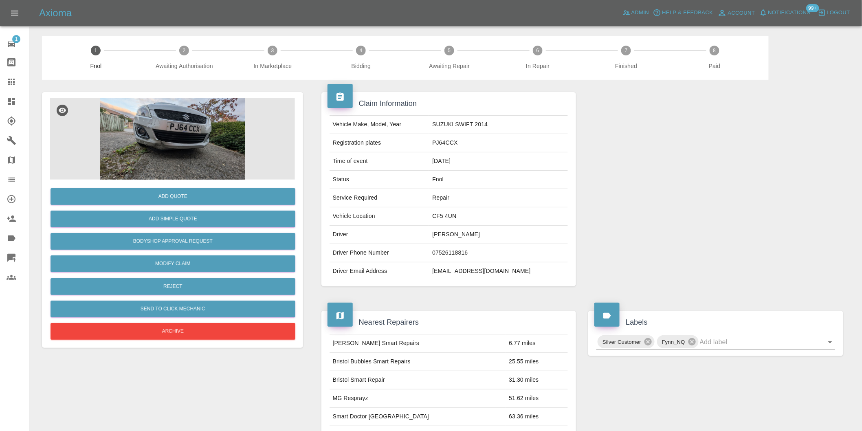
click at [140, 145] on img at bounding box center [172, 139] width 245 height 82
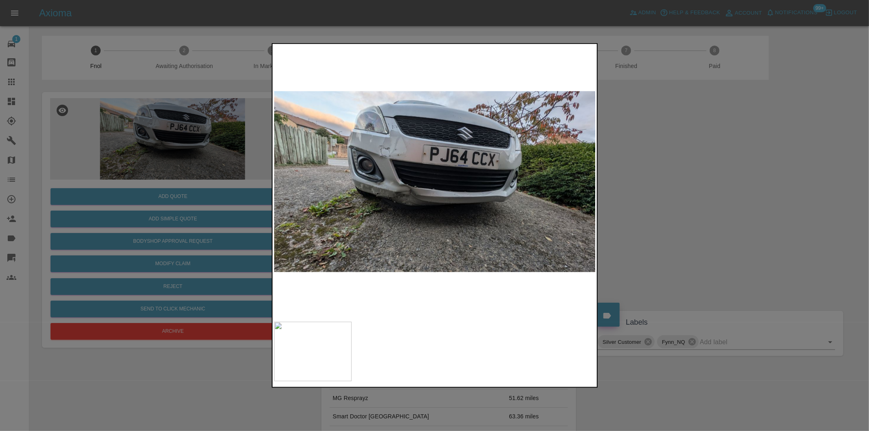
click at [715, 160] on div at bounding box center [434, 215] width 869 height 431
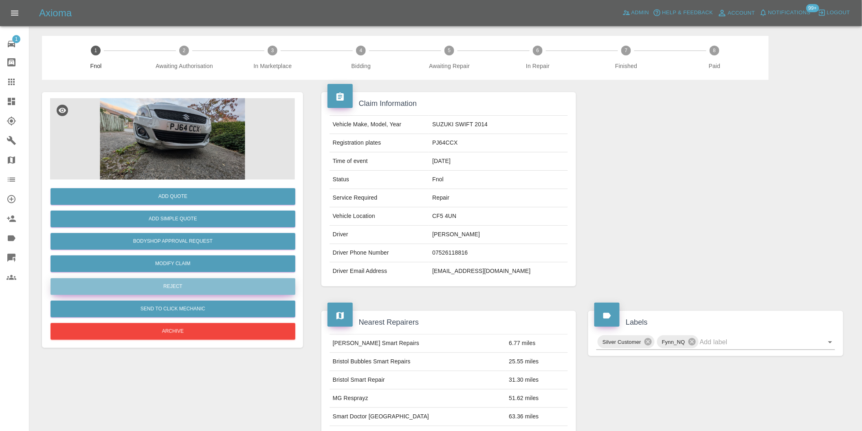
click at [208, 289] on button "Reject" at bounding box center [173, 286] width 245 height 17
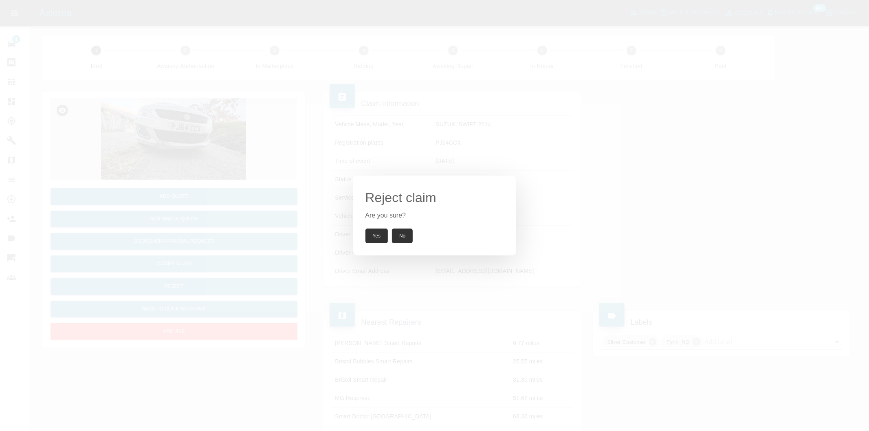
click at [384, 234] on button "Yes" at bounding box center [377, 236] width 23 height 15
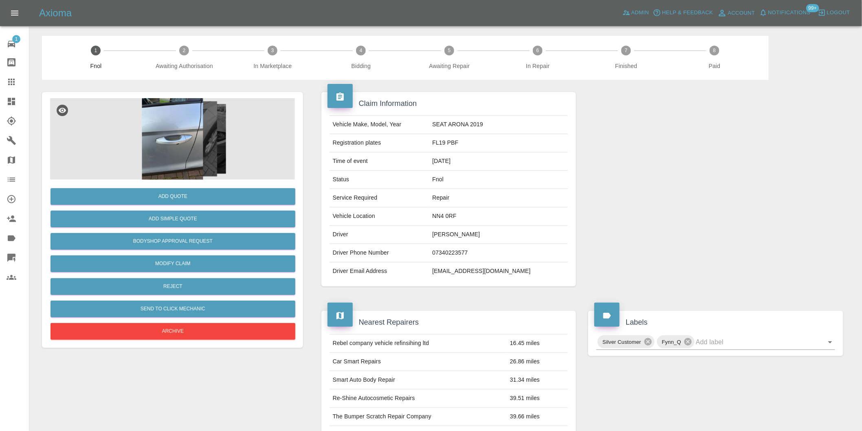
click at [174, 124] on img at bounding box center [172, 139] width 245 height 82
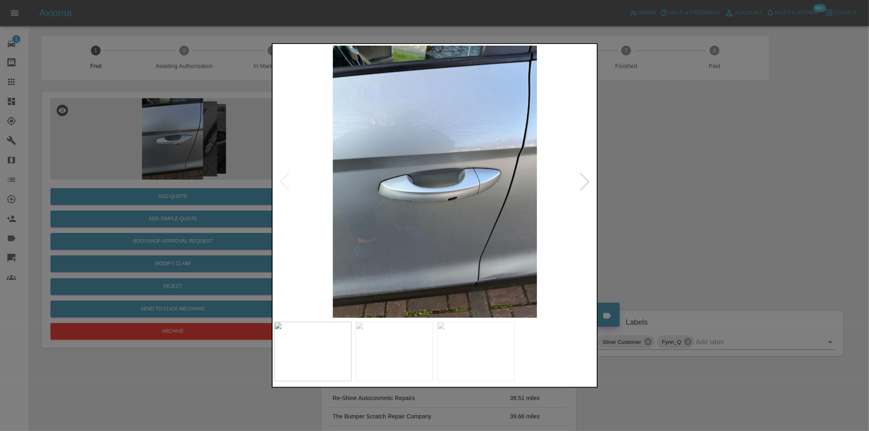
click at [584, 182] on div at bounding box center [585, 182] width 18 height 18
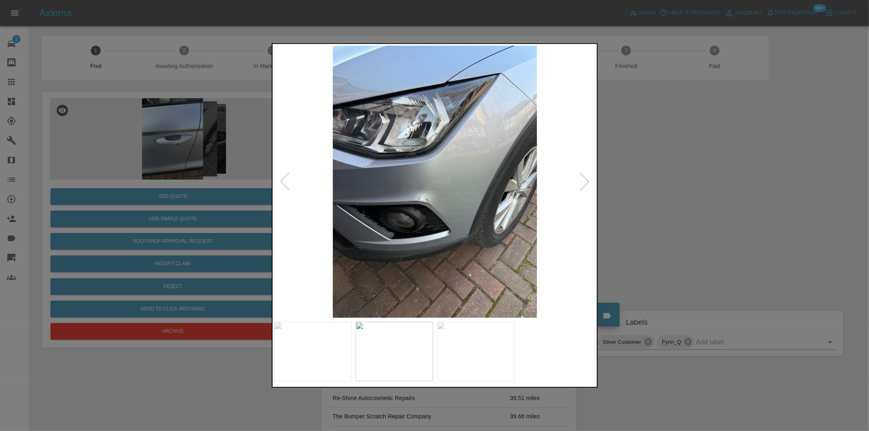
click at [584, 182] on div at bounding box center [585, 182] width 18 height 18
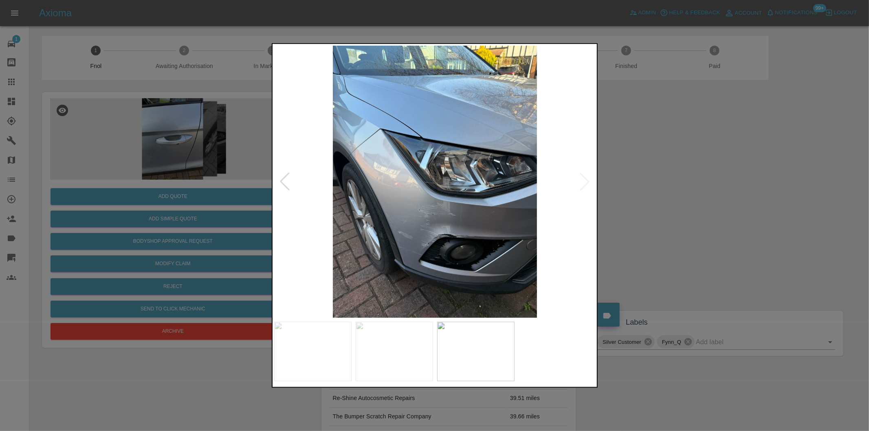
click at [584, 182] on img at bounding box center [435, 182] width 322 height 272
click at [626, 187] on div at bounding box center [434, 215] width 869 height 431
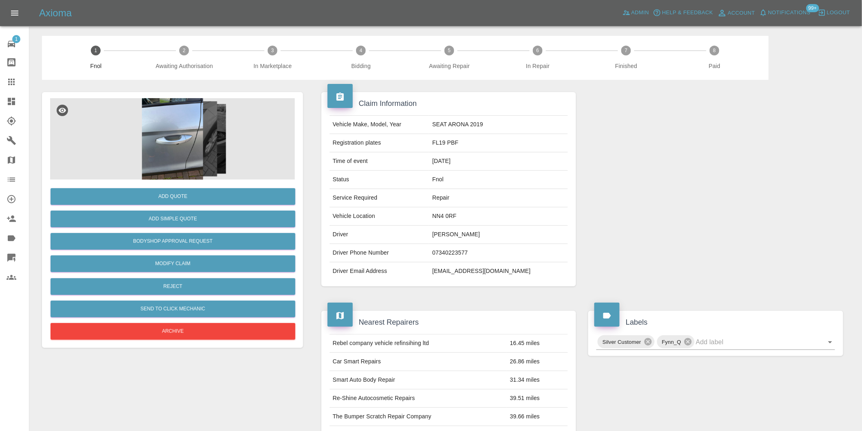
click at [177, 152] on img at bounding box center [172, 139] width 245 height 82
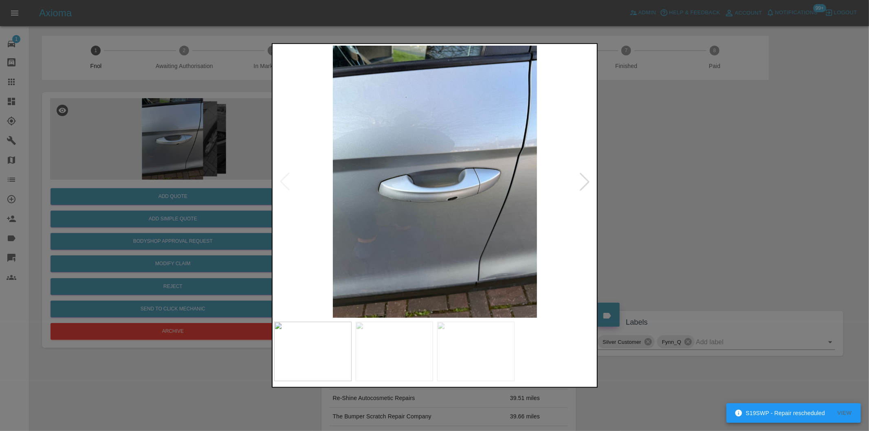
click at [445, 192] on img at bounding box center [435, 182] width 322 height 272
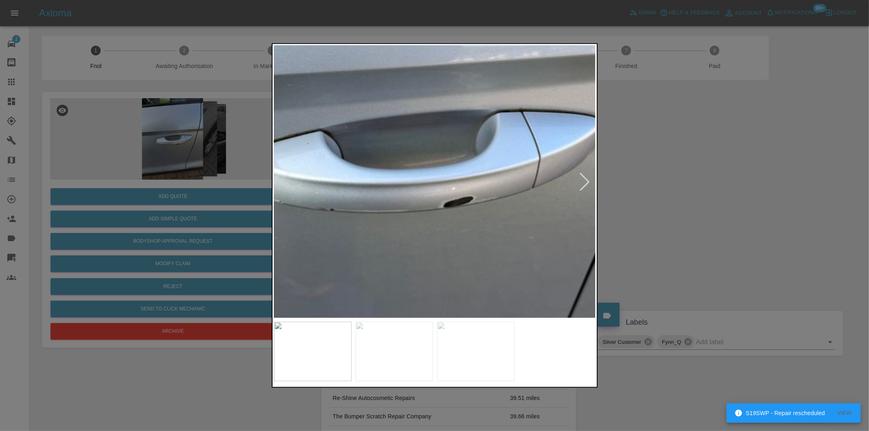
click at [497, 189] on img at bounding box center [405, 151] width 966 height 816
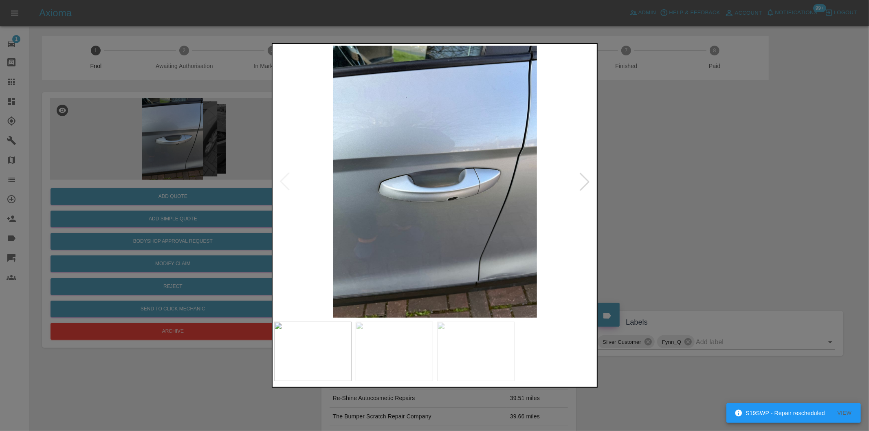
click at [703, 186] on div at bounding box center [434, 215] width 869 height 431
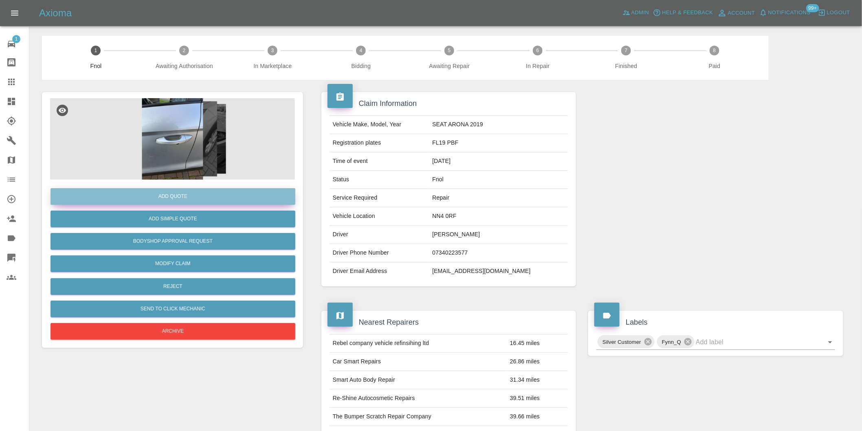
click at [177, 194] on button "Add Quote" at bounding box center [173, 196] width 245 height 17
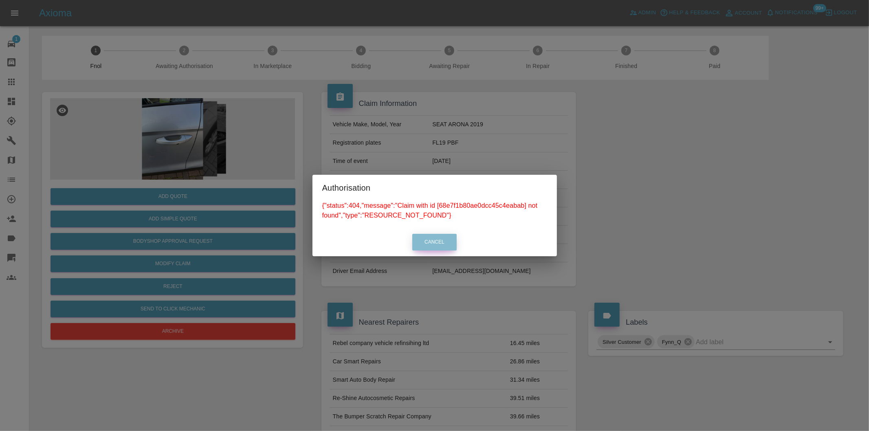
click at [447, 241] on button "Cancel" at bounding box center [434, 242] width 44 height 17
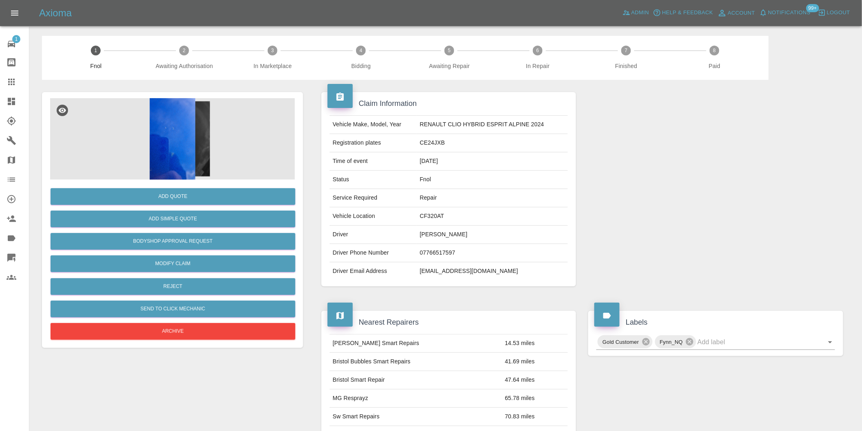
click at [182, 139] on img at bounding box center [172, 139] width 245 height 82
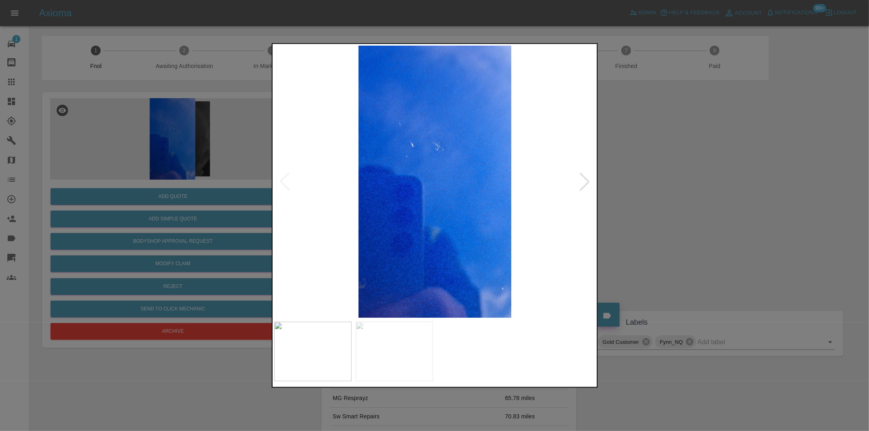
click at [588, 186] on div at bounding box center [585, 182] width 18 height 18
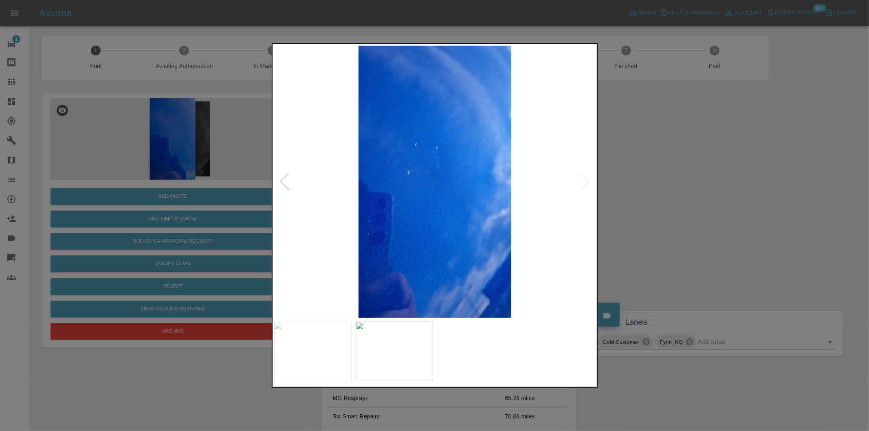
click at [587, 185] on img at bounding box center [435, 182] width 322 height 272
drag, startPoint x: 648, startPoint y: 189, endPoint x: 441, endPoint y: 246, distance: 215.6
click at [647, 189] on div at bounding box center [434, 215] width 869 height 431
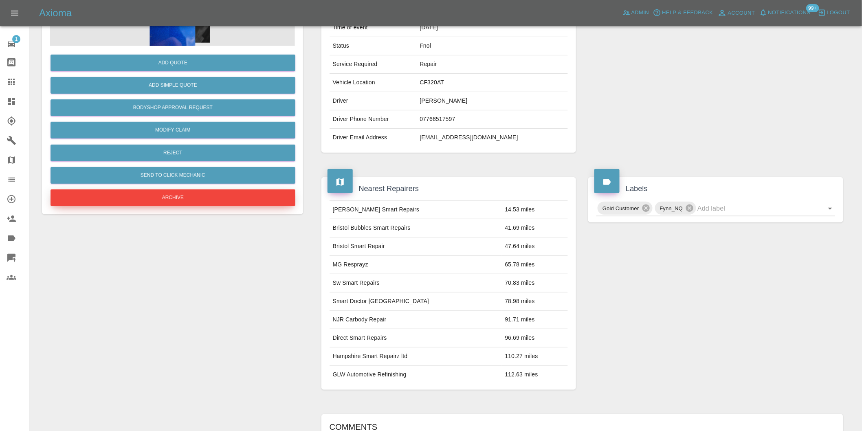
scroll to position [90, 0]
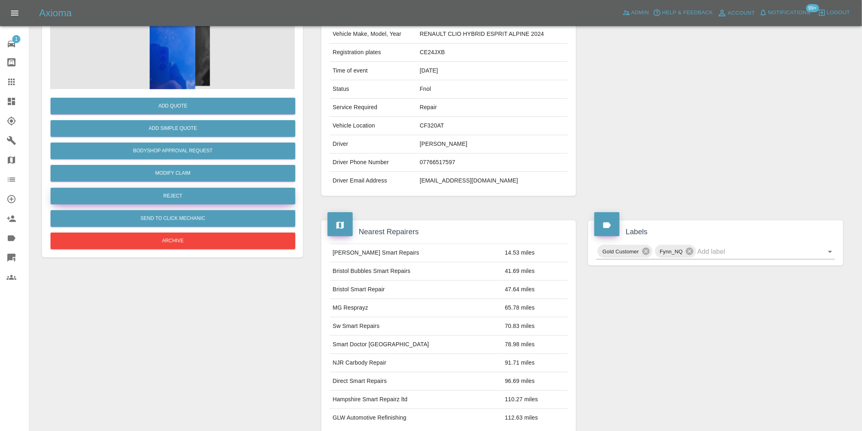
click at [174, 200] on button "Reject" at bounding box center [173, 196] width 245 height 17
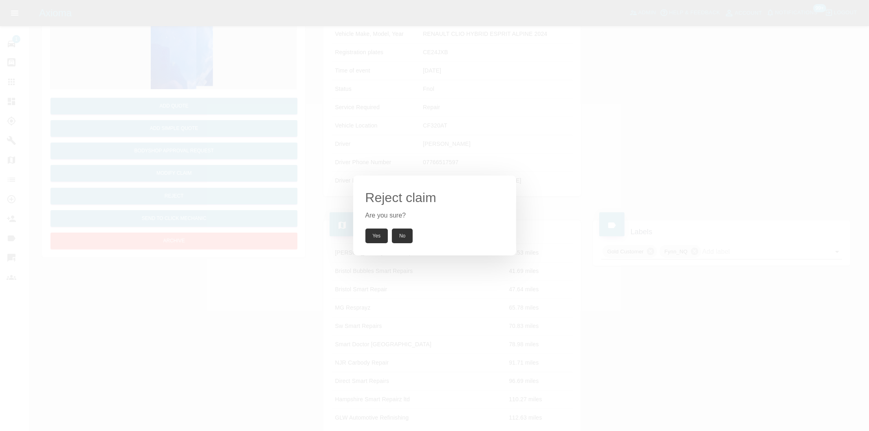
click at [376, 234] on button "Yes" at bounding box center [377, 236] width 23 height 15
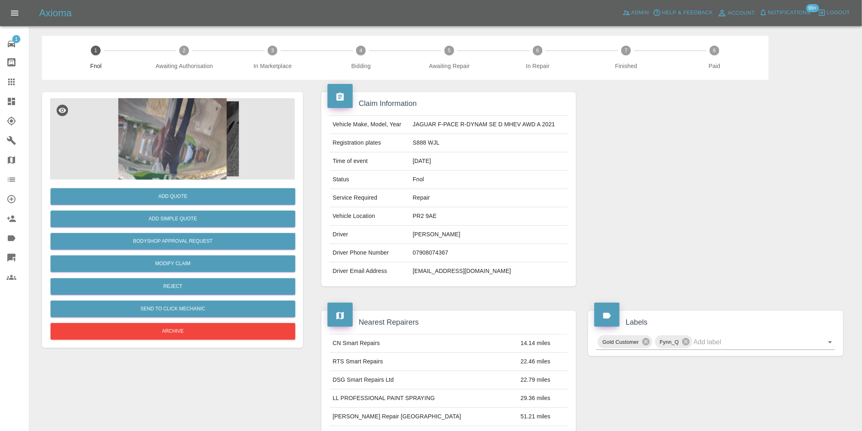
click at [182, 140] on img at bounding box center [172, 139] width 245 height 82
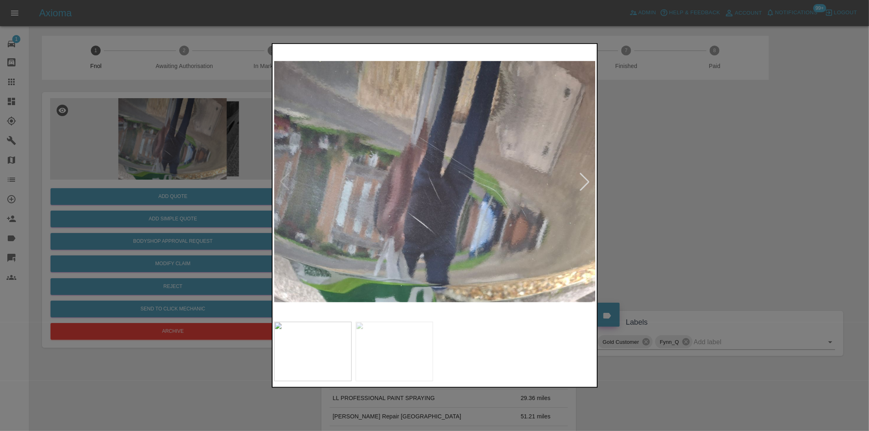
click at [582, 177] on div at bounding box center [585, 182] width 18 height 18
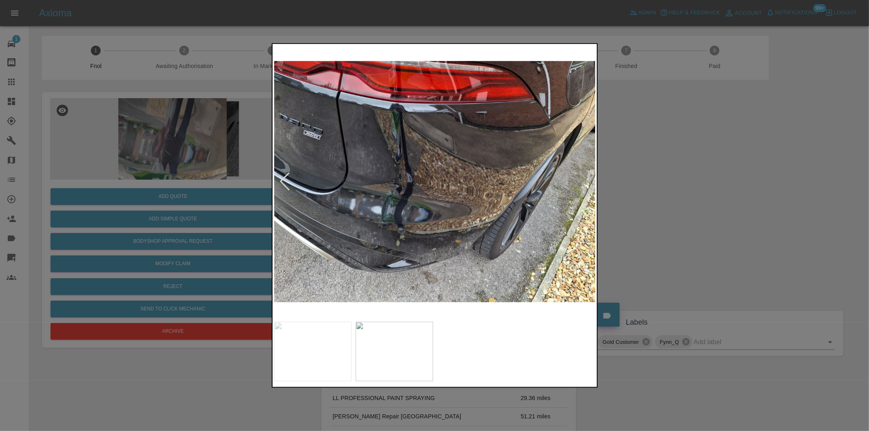
click at [582, 177] on img at bounding box center [435, 182] width 322 height 272
click at [281, 177] on div at bounding box center [285, 182] width 18 height 18
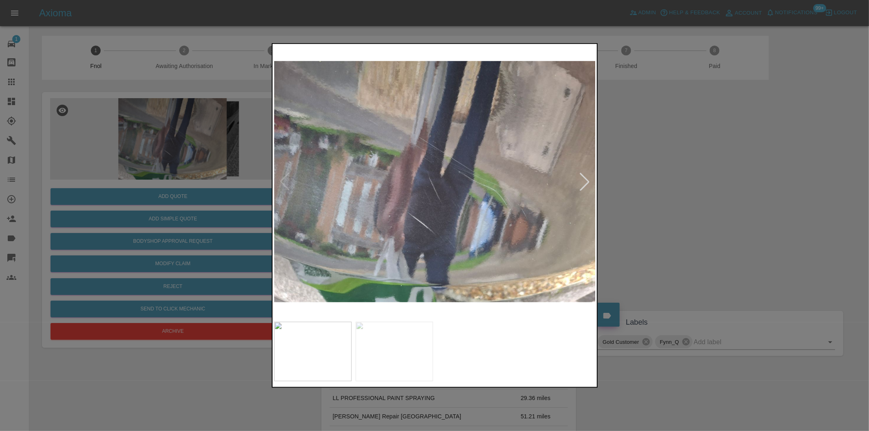
click at [668, 194] on div at bounding box center [434, 215] width 869 height 431
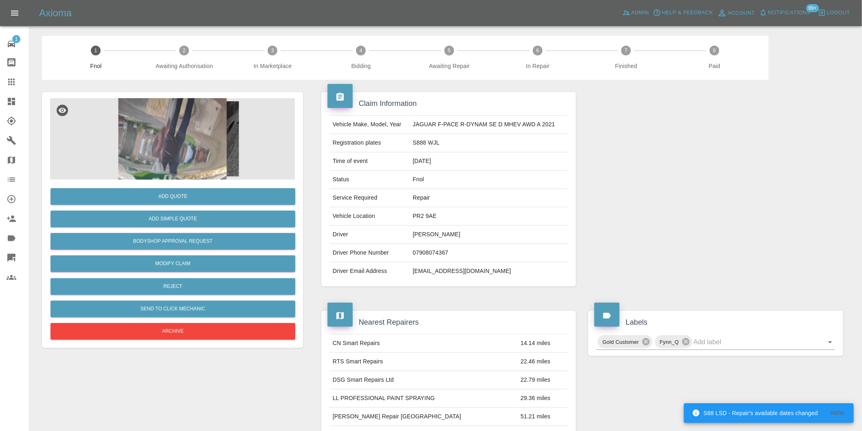
click at [178, 120] on img at bounding box center [172, 139] width 245 height 82
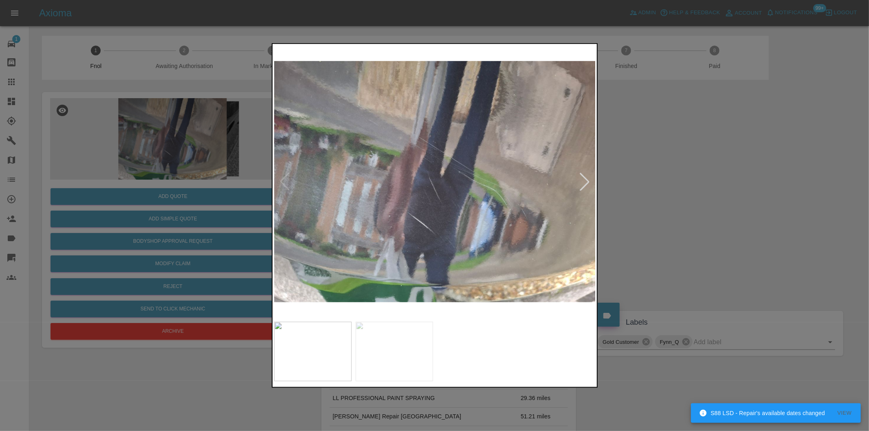
click at [582, 181] on div at bounding box center [585, 182] width 18 height 18
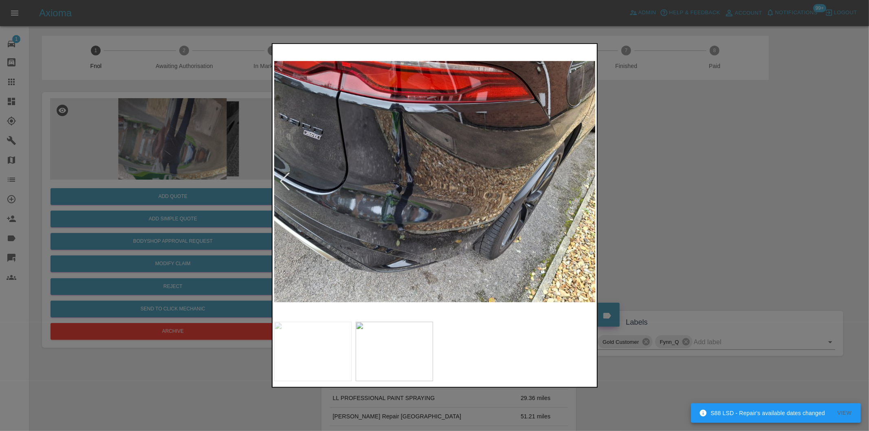
drag, startPoint x: 681, startPoint y: 200, endPoint x: 410, endPoint y: 256, distance: 277.3
click at [681, 201] on div at bounding box center [434, 215] width 869 height 431
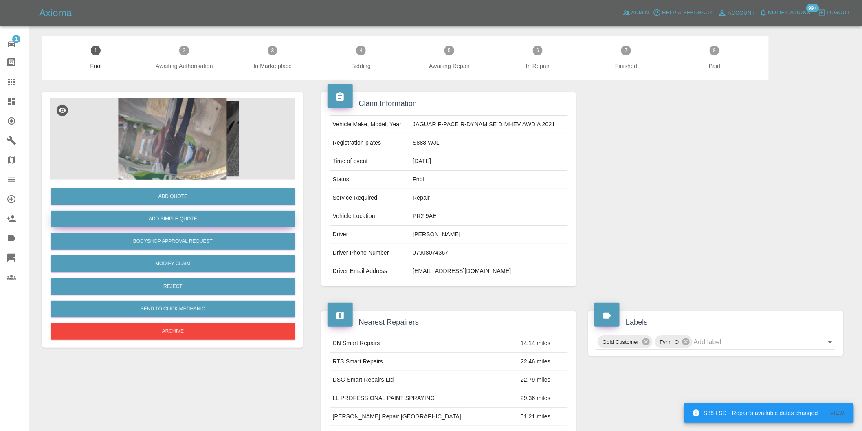
click at [193, 225] on button "Add Simple Quote" at bounding box center [173, 219] width 245 height 17
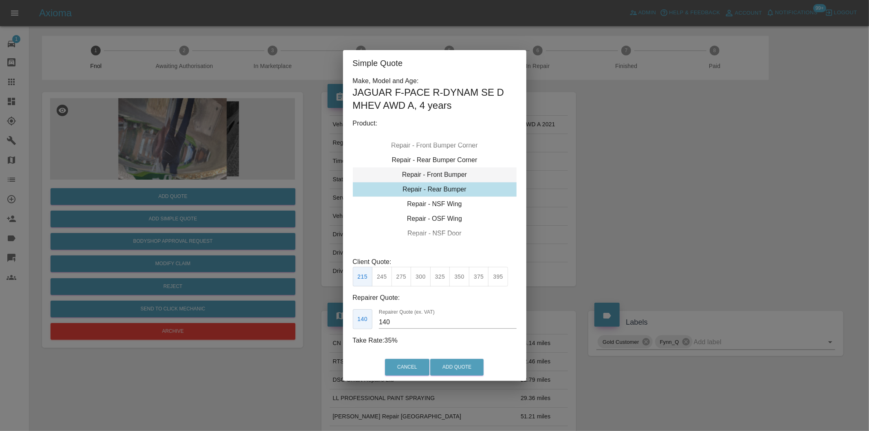
type input "120"
click at [380, 278] on button "199" at bounding box center [382, 277] width 20 height 20
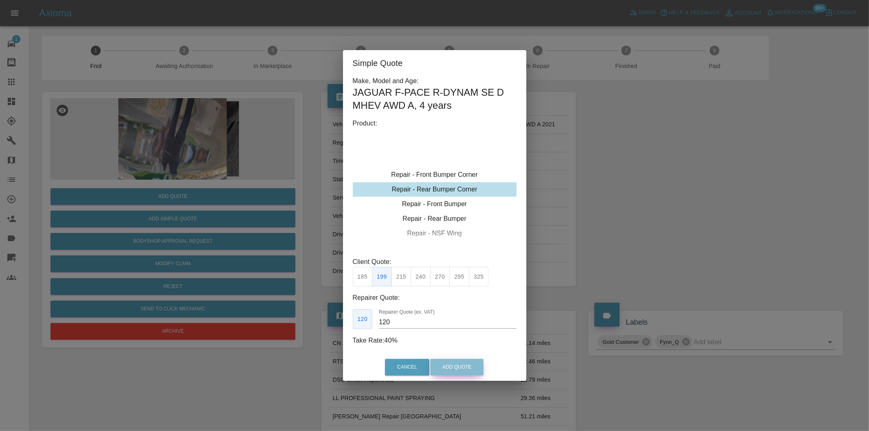
click at [453, 369] on button "Add Quote" at bounding box center [456, 367] width 53 height 17
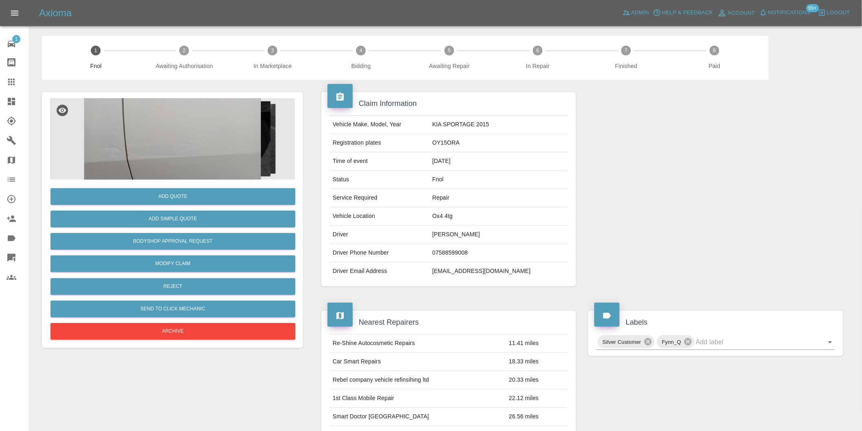
click at [159, 129] on img at bounding box center [172, 139] width 245 height 82
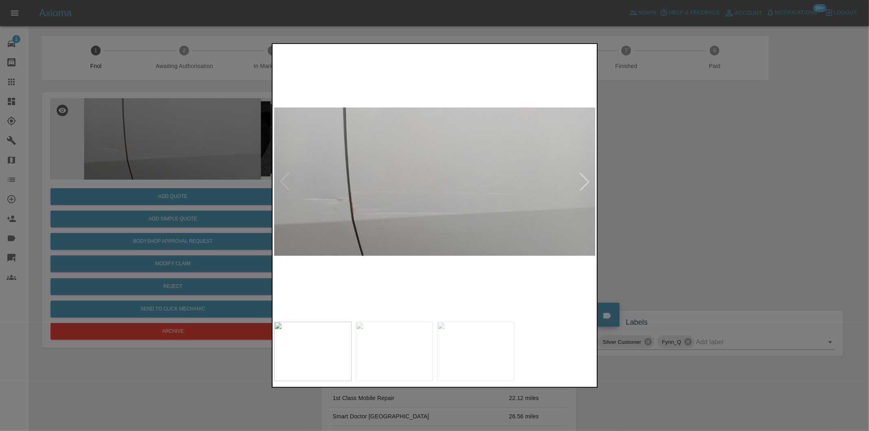
click at [586, 181] on div at bounding box center [585, 182] width 18 height 18
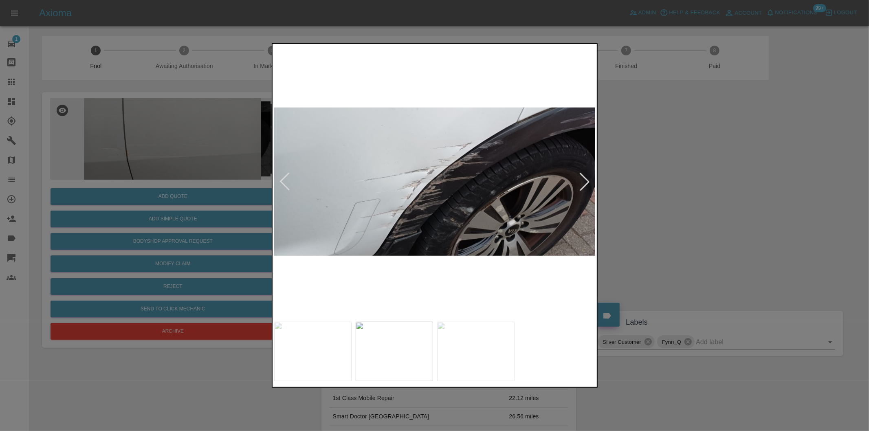
click at [586, 181] on div at bounding box center [585, 182] width 18 height 18
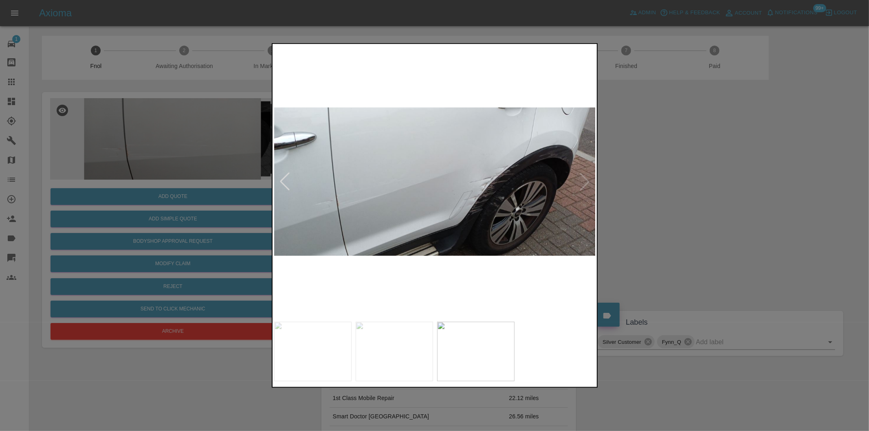
click at [586, 181] on img at bounding box center [435, 182] width 322 height 272
click at [514, 143] on img at bounding box center [435, 182] width 322 height 272
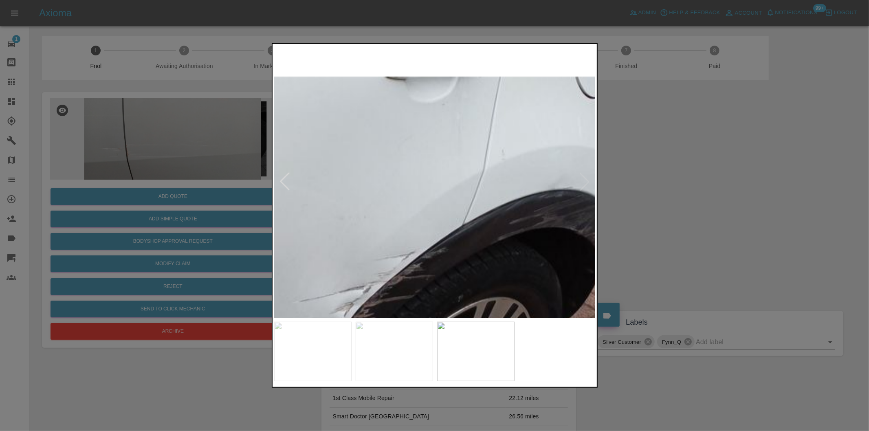
click at [490, 163] on img at bounding box center [196, 299] width 966 height 816
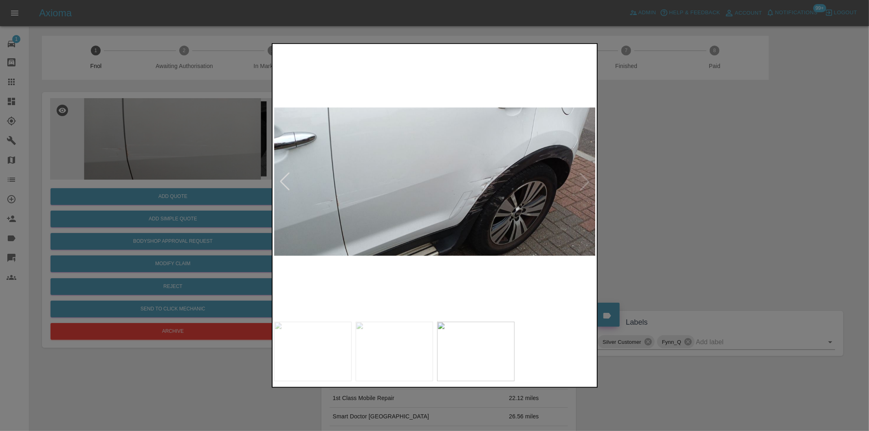
click at [586, 183] on img at bounding box center [435, 182] width 322 height 272
click at [283, 181] on div at bounding box center [285, 182] width 18 height 18
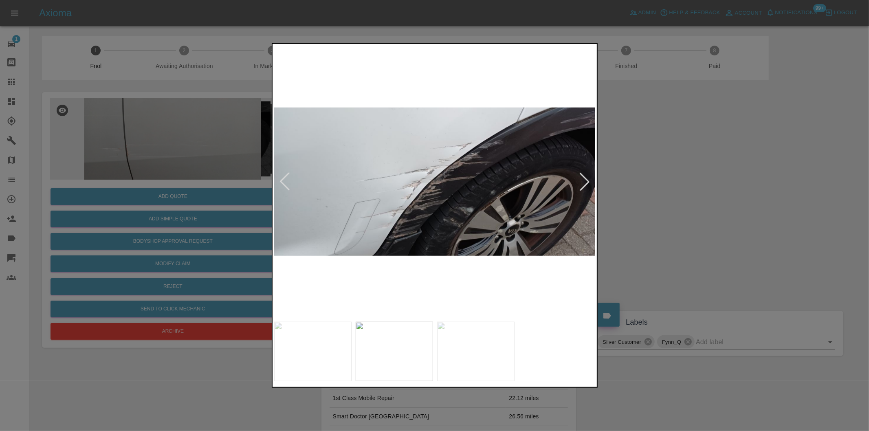
click at [283, 181] on div at bounding box center [285, 182] width 18 height 18
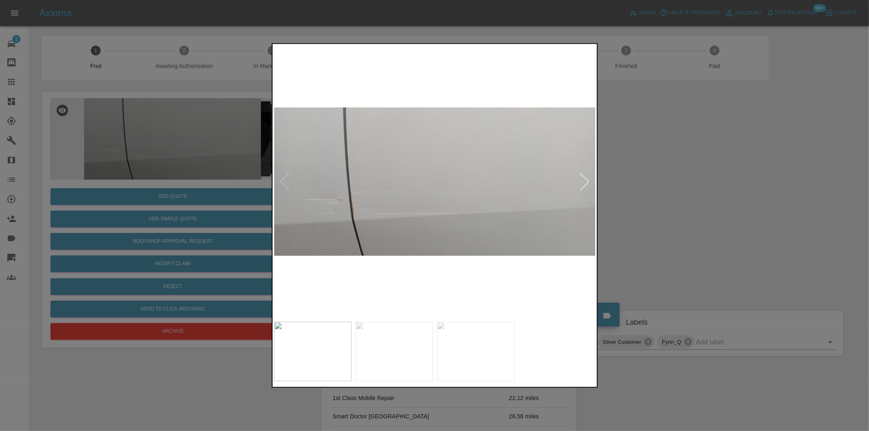
click at [283, 181] on img at bounding box center [435, 182] width 322 height 272
click at [589, 179] on div at bounding box center [585, 182] width 18 height 18
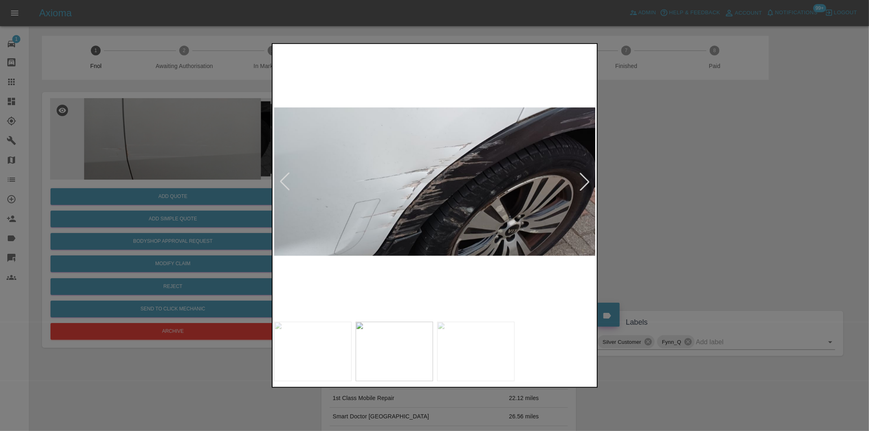
click at [589, 179] on div at bounding box center [585, 182] width 18 height 18
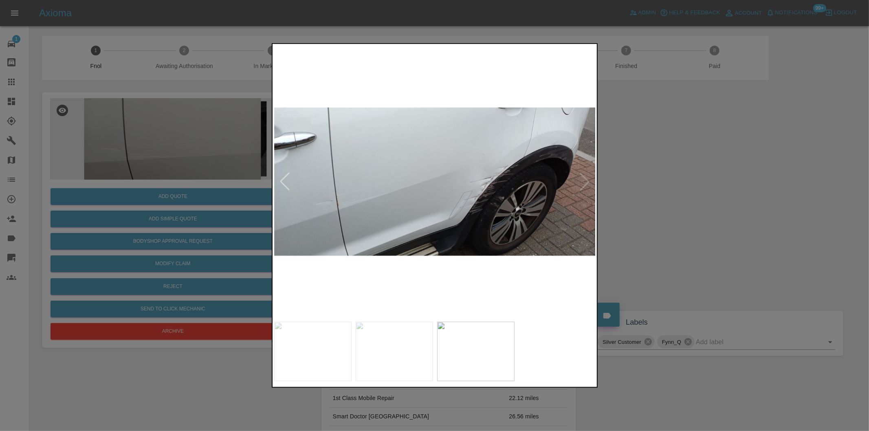
click at [284, 184] on div at bounding box center [285, 182] width 18 height 18
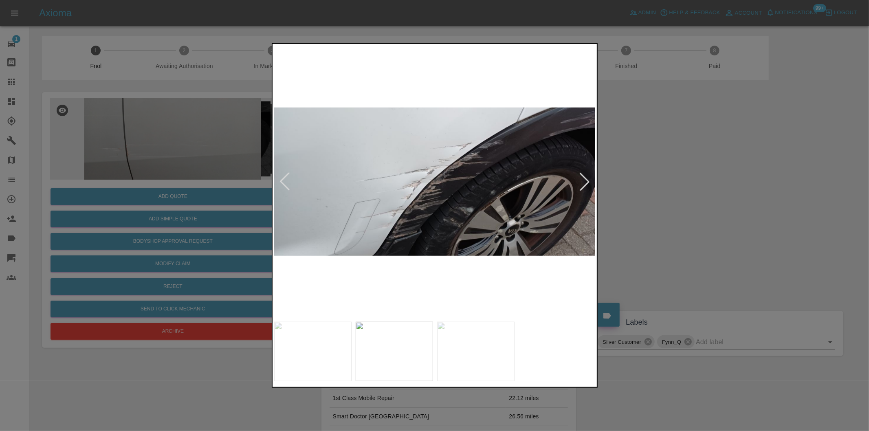
click at [284, 184] on div at bounding box center [285, 182] width 18 height 18
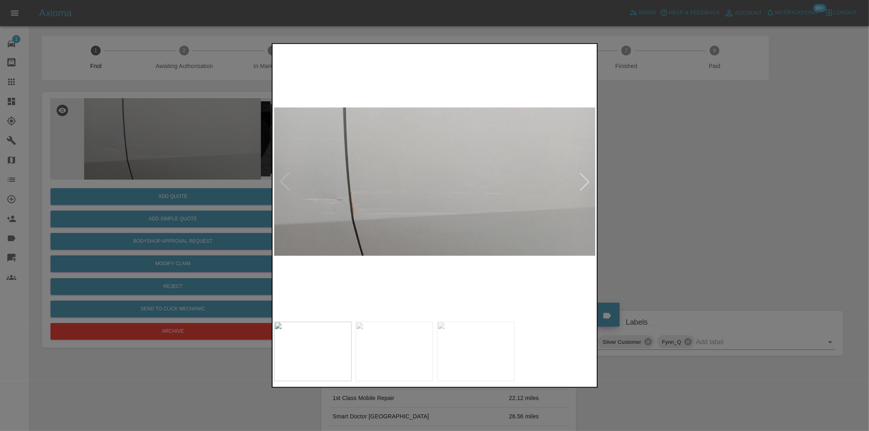
click at [284, 184] on img at bounding box center [435, 182] width 322 height 272
click at [584, 181] on div at bounding box center [585, 182] width 18 height 18
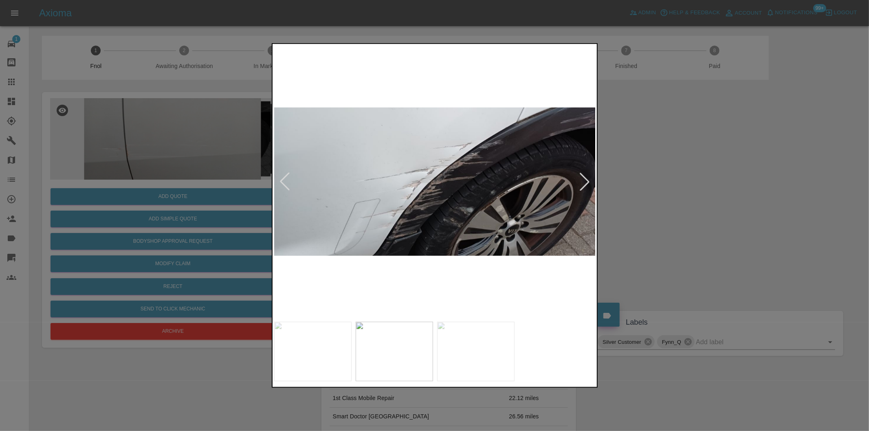
click at [584, 181] on div at bounding box center [585, 182] width 18 height 18
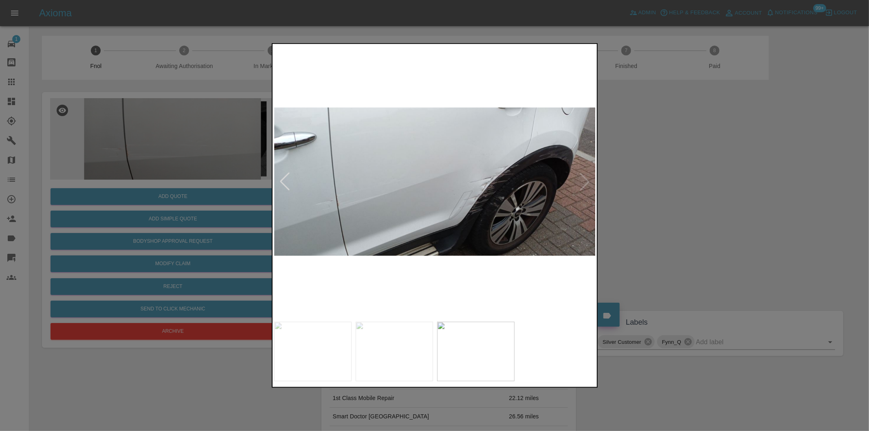
click at [584, 181] on img at bounding box center [435, 182] width 322 height 272
click at [565, 137] on img at bounding box center [435, 182] width 322 height 272
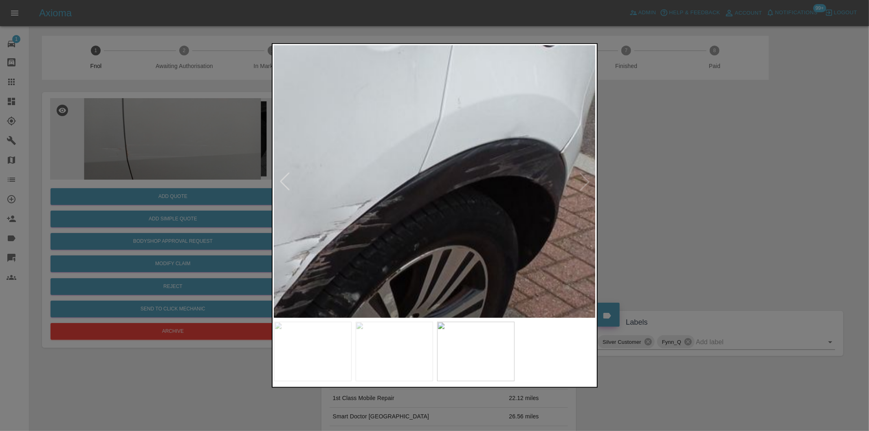
click at [505, 132] on img at bounding box center [152, 247] width 966 height 816
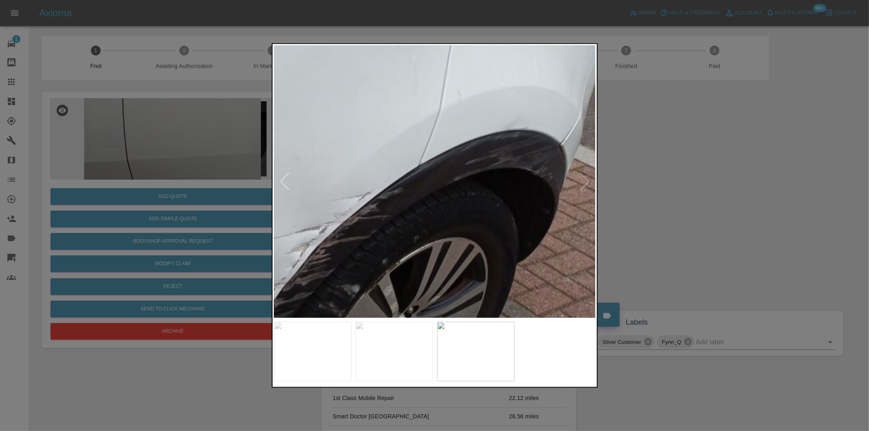
drag, startPoint x: 685, startPoint y: 187, endPoint x: 456, endPoint y: 14, distance: 286.2
click at [685, 187] on div at bounding box center [434, 215] width 869 height 431
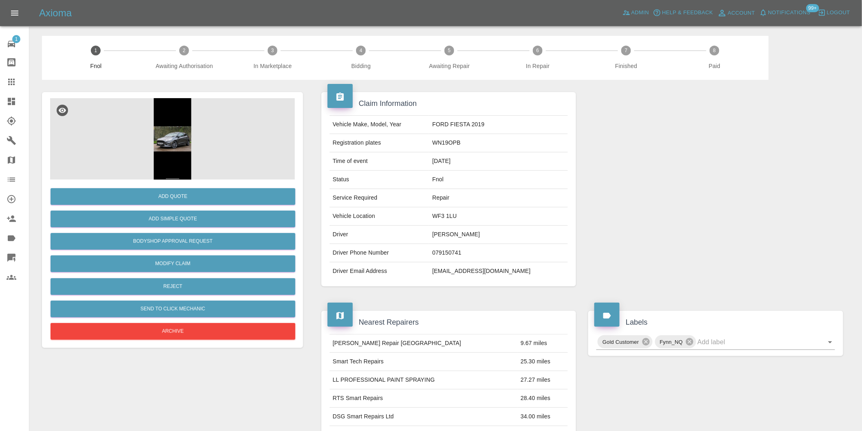
click at [185, 126] on img at bounding box center [172, 139] width 245 height 82
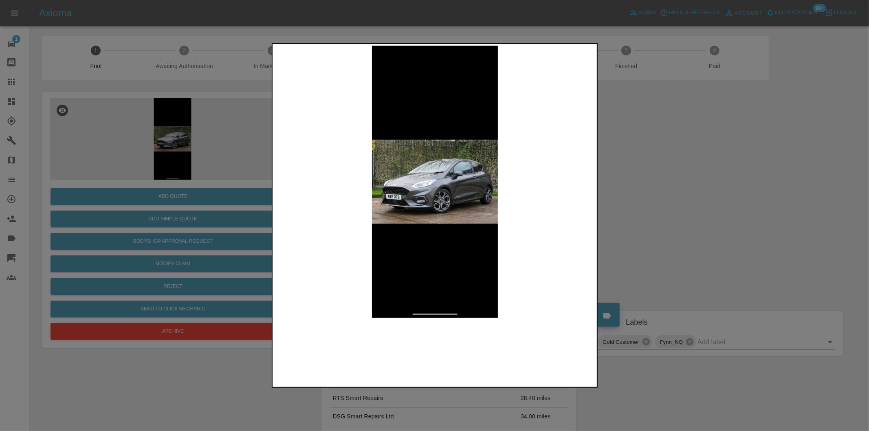
click at [441, 194] on img at bounding box center [435, 182] width 322 height 272
click at [683, 209] on div at bounding box center [434, 215] width 869 height 431
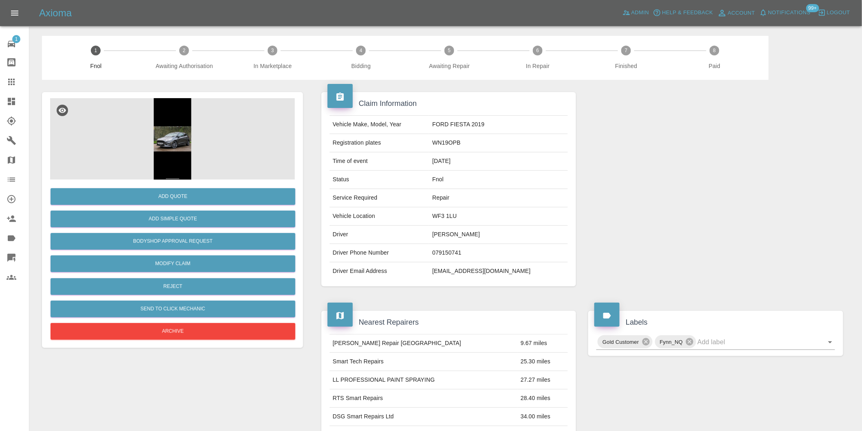
click at [175, 145] on img at bounding box center [172, 139] width 245 height 82
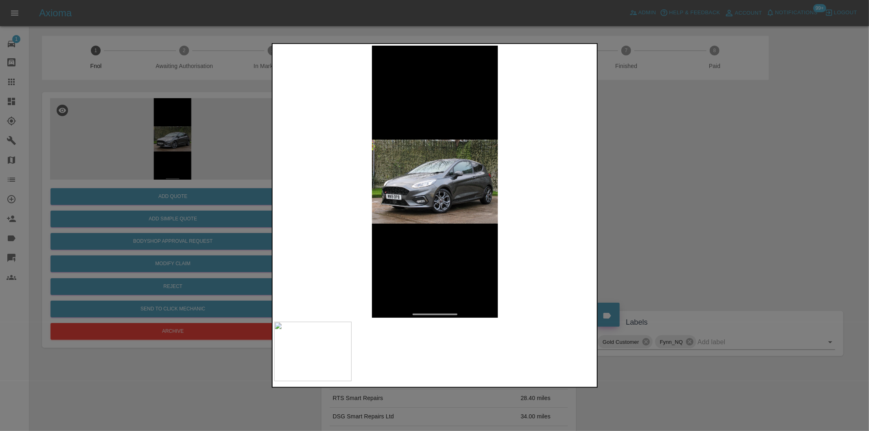
drag, startPoint x: 648, startPoint y: 213, endPoint x: 635, endPoint y: 209, distance: 13.5
click at [645, 213] on div at bounding box center [434, 215] width 869 height 431
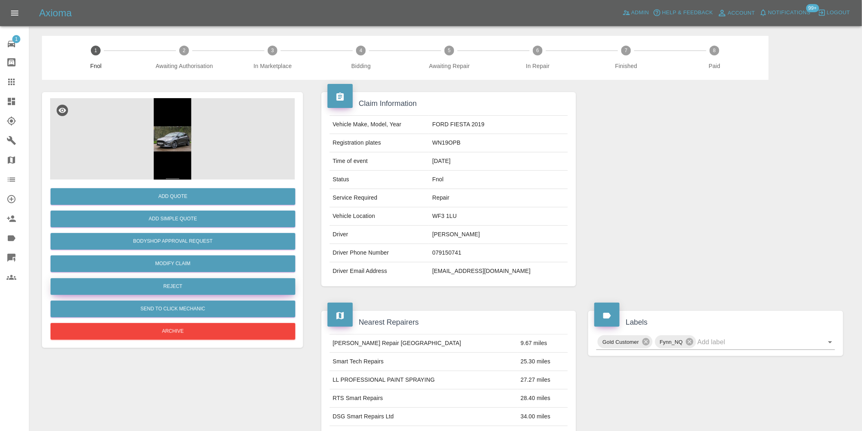
click at [185, 291] on button "Reject" at bounding box center [173, 286] width 245 height 17
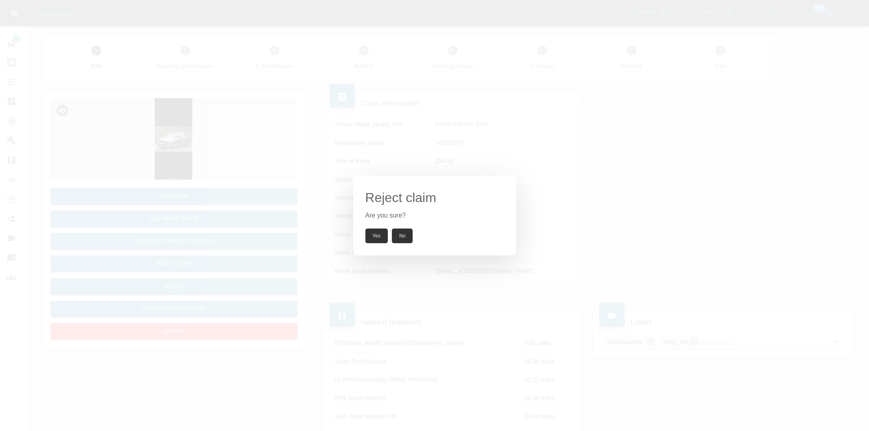
click at [373, 241] on button "Yes" at bounding box center [377, 236] width 23 height 15
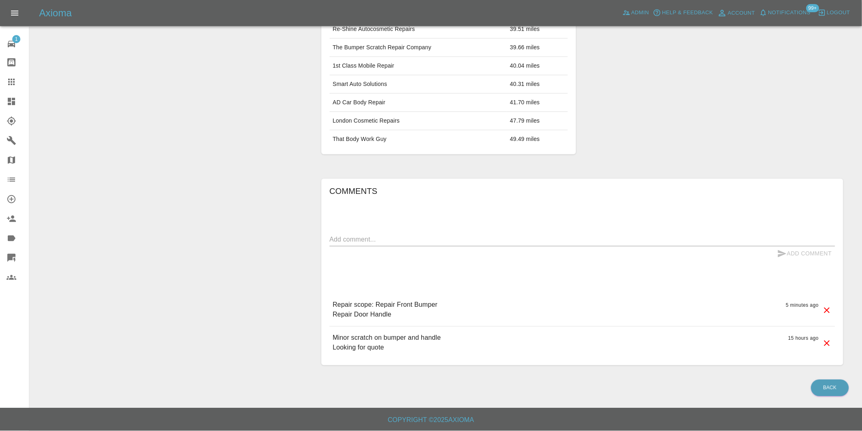
scroll to position [298, 0]
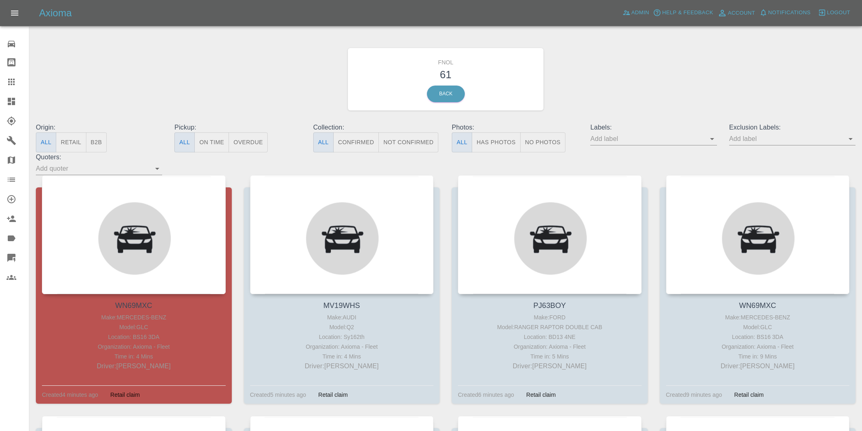
scroll to position [1767, 0]
click at [495, 145] on button "Has Photos" at bounding box center [496, 142] width 49 height 20
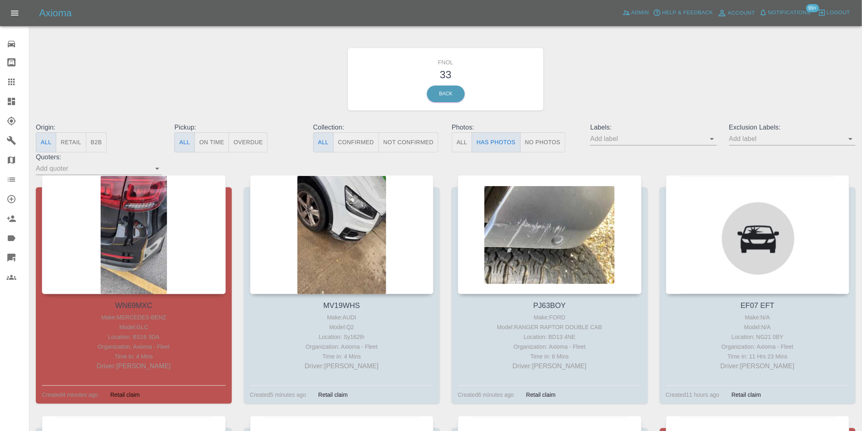
click at [850, 139] on icon "Open" at bounding box center [851, 139] width 4 height 2
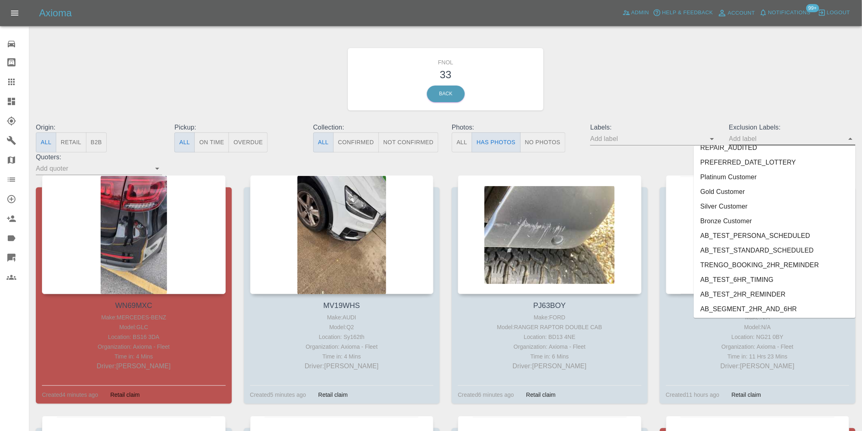
scroll to position [1770, 0]
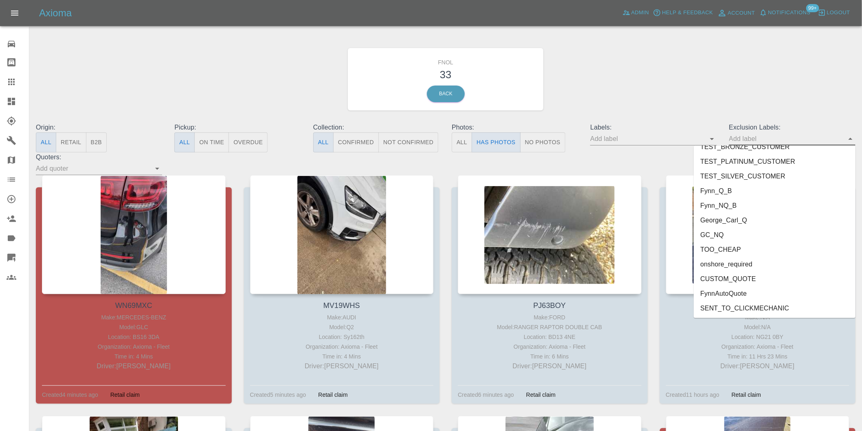
click at [757, 265] on li "onshore_required" at bounding box center [775, 264] width 162 height 15
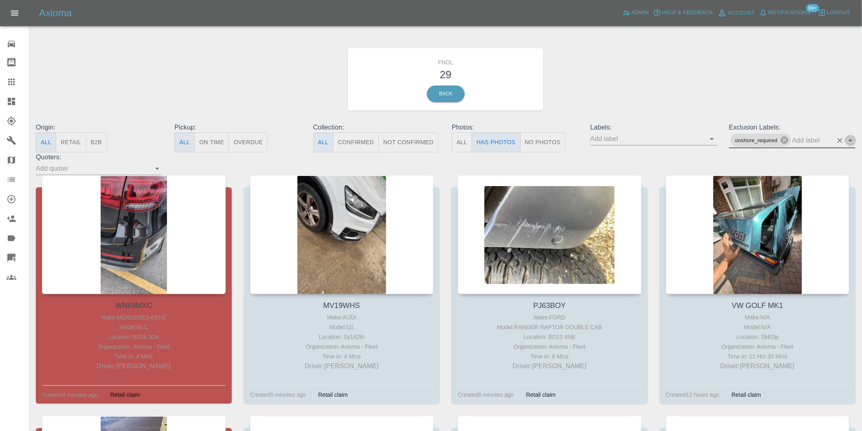
click at [846, 137] on icon "Open" at bounding box center [851, 141] width 10 height 10
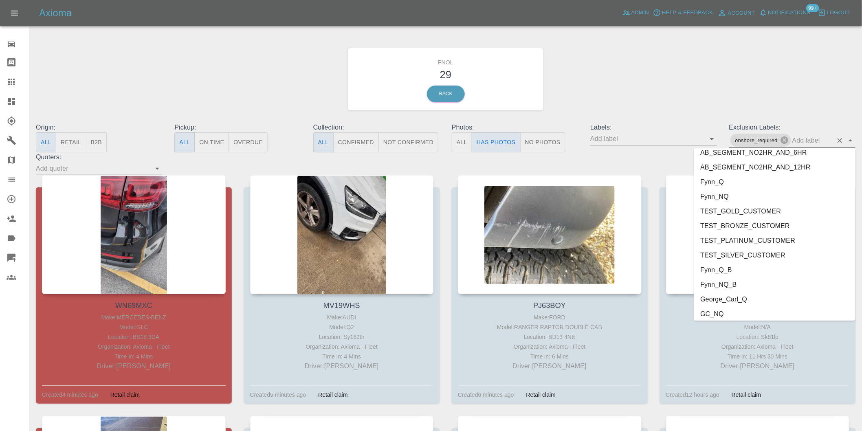
scroll to position [1755, 0]
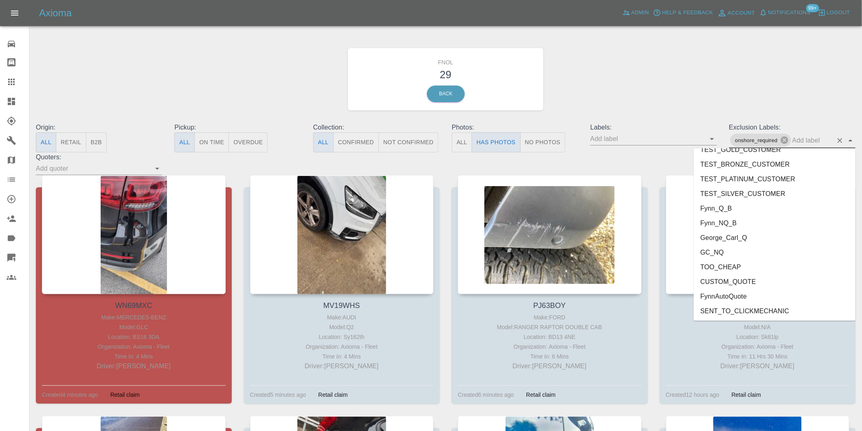
click at [727, 236] on li "George_Carl_Q" at bounding box center [775, 237] width 162 height 15
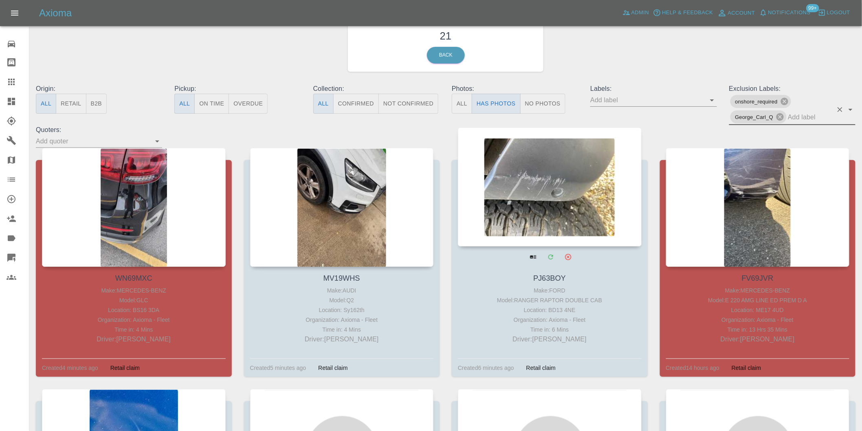
scroll to position [90, 0]
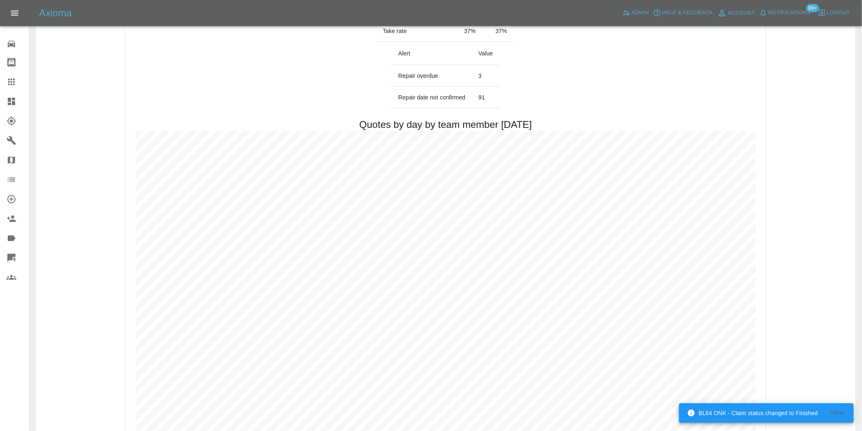
scroll to position [408, 0]
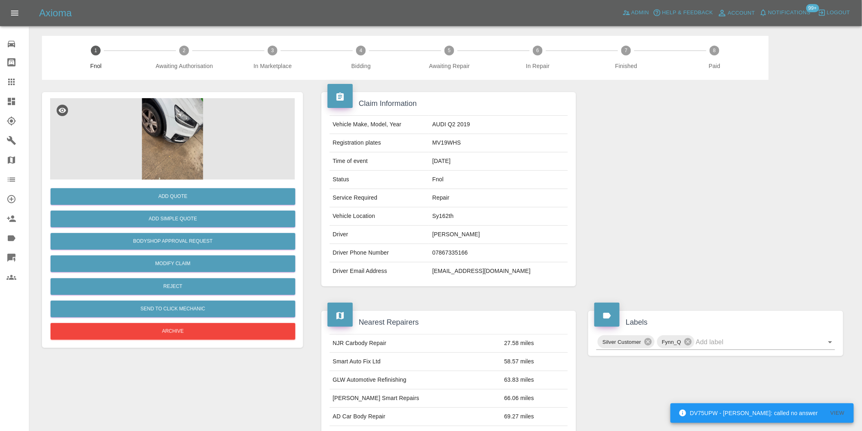
click at [179, 129] on img at bounding box center [172, 139] width 245 height 82
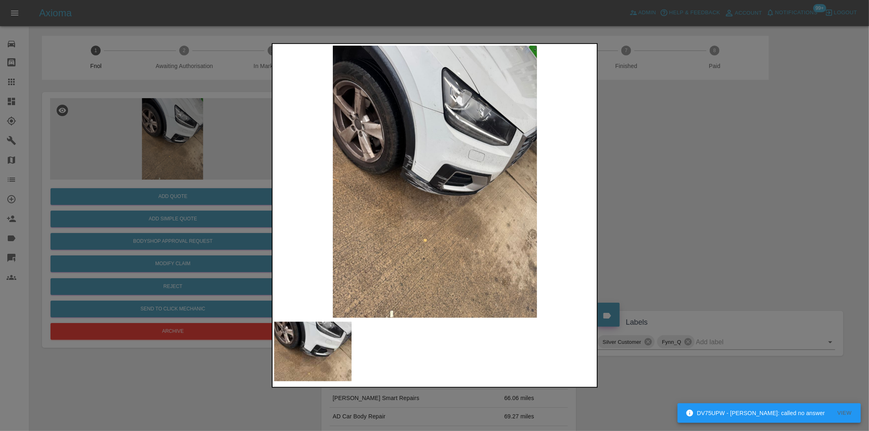
click at [416, 183] on img at bounding box center [435, 182] width 322 height 272
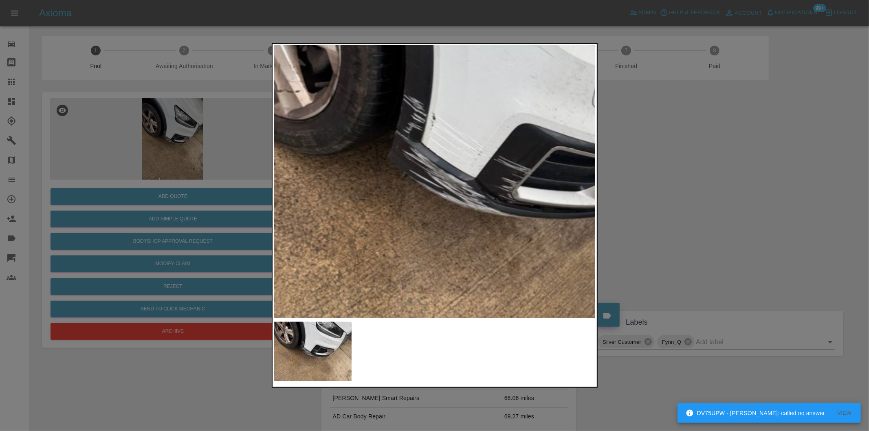
click at [463, 194] on img at bounding box center [492, 177] width 966 height 816
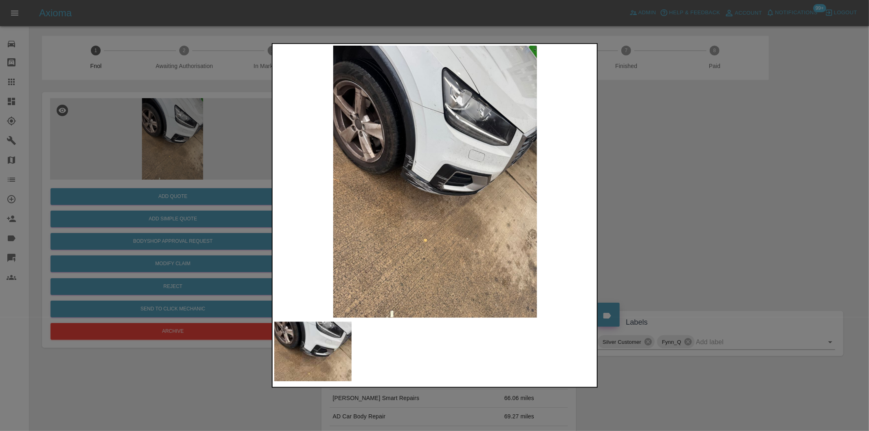
click at [617, 214] on div at bounding box center [434, 215] width 869 height 431
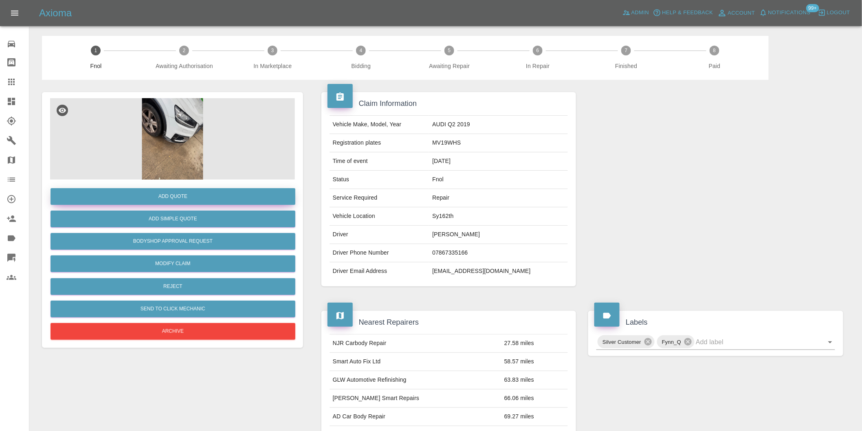
click at [181, 201] on button "Add Quote" at bounding box center [173, 196] width 245 height 17
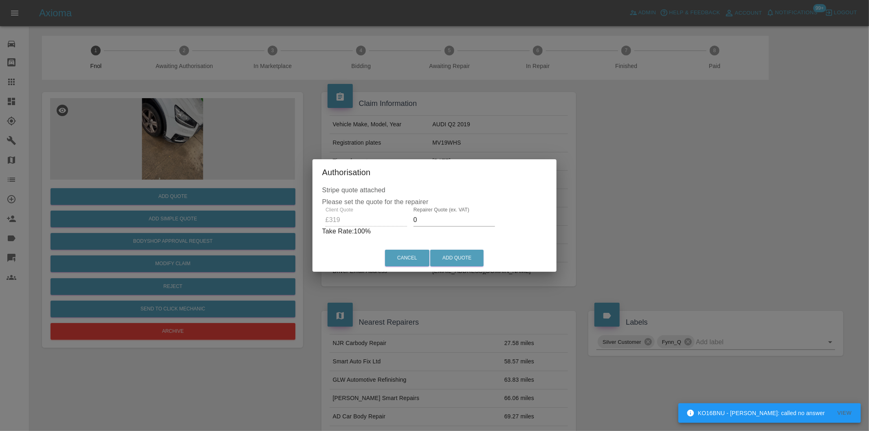
click at [433, 219] on input "0" at bounding box center [455, 220] width 82 height 13
type input "0200"
click at [467, 257] on button "Add Quote" at bounding box center [456, 258] width 53 height 17
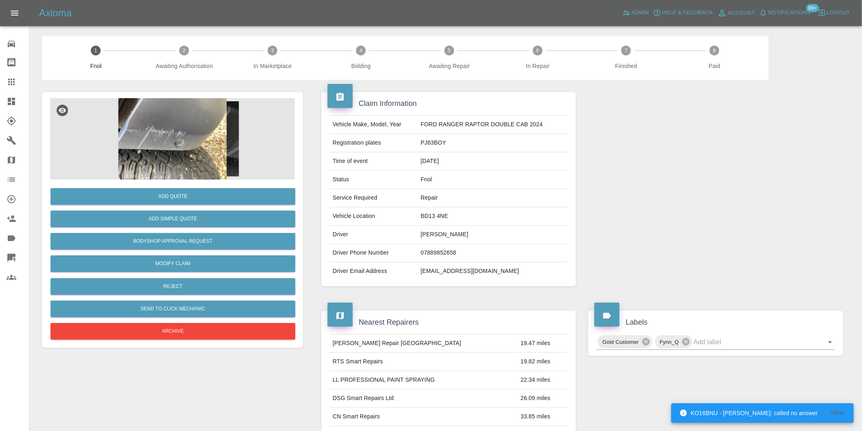
click at [161, 133] on img at bounding box center [172, 139] width 245 height 82
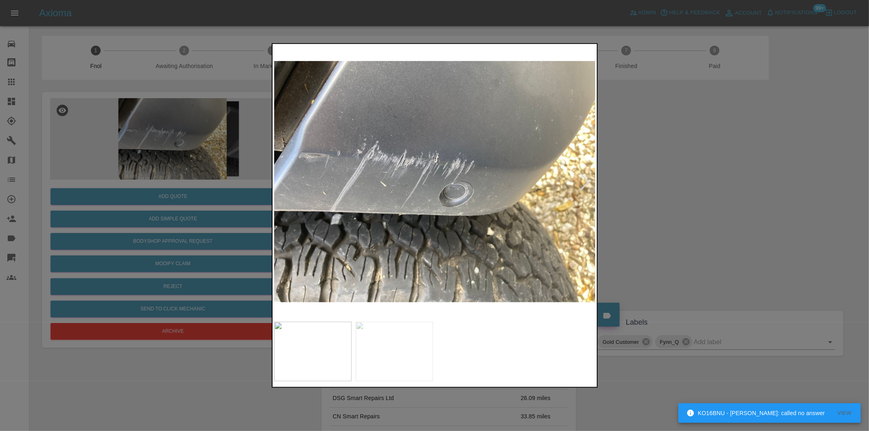
click at [584, 179] on div at bounding box center [585, 182] width 18 height 18
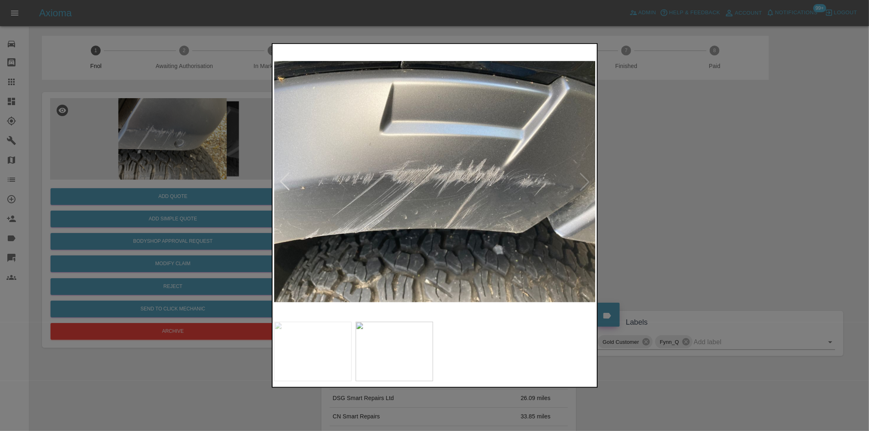
click at [584, 179] on img at bounding box center [435, 182] width 322 height 272
click at [280, 178] on div at bounding box center [285, 182] width 18 height 18
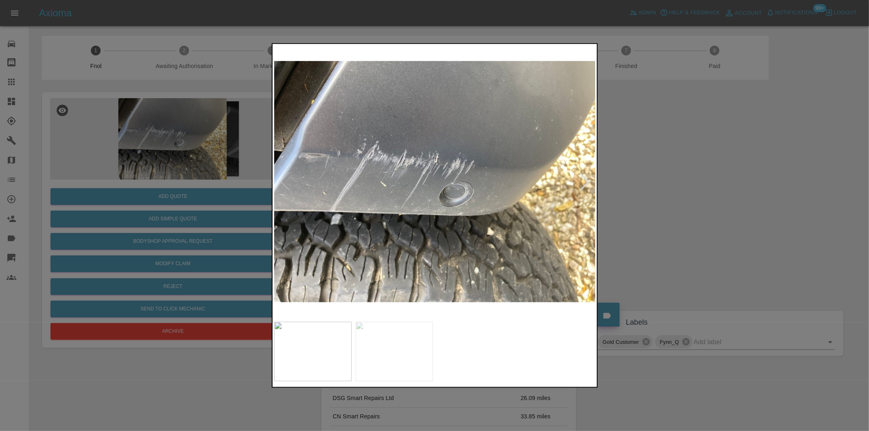
click at [280, 178] on img at bounding box center [435, 182] width 322 height 272
click at [662, 194] on div at bounding box center [434, 215] width 869 height 431
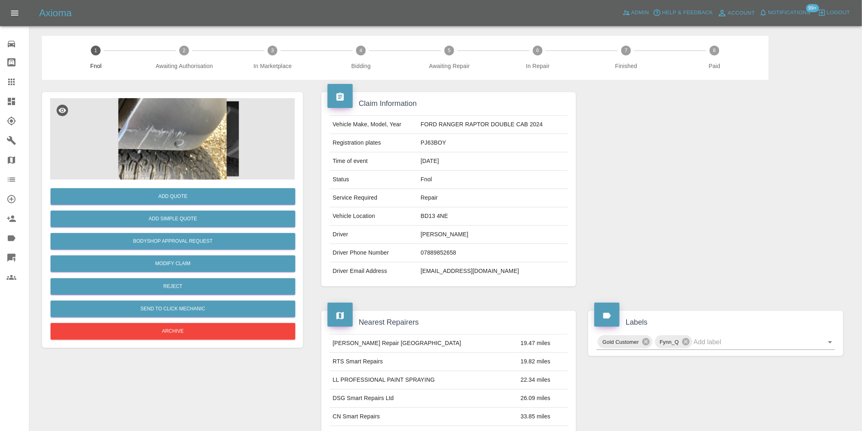
click at [194, 133] on img at bounding box center [172, 139] width 245 height 82
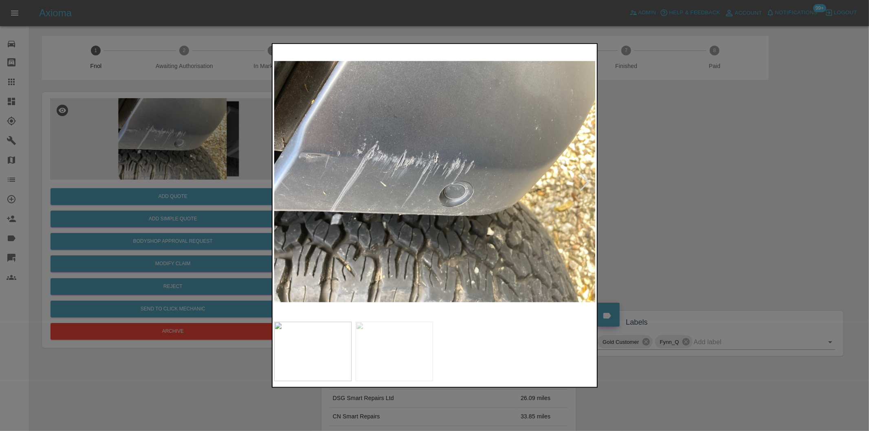
click at [584, 181] on div at bounding box center [585, 182] width 18 height 18
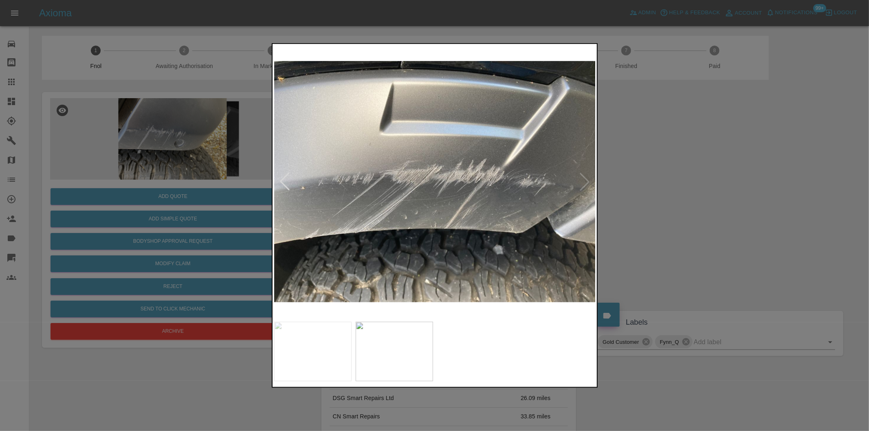
click at [669, 190] on div at bounding box center [434, 215] width 869 height 431
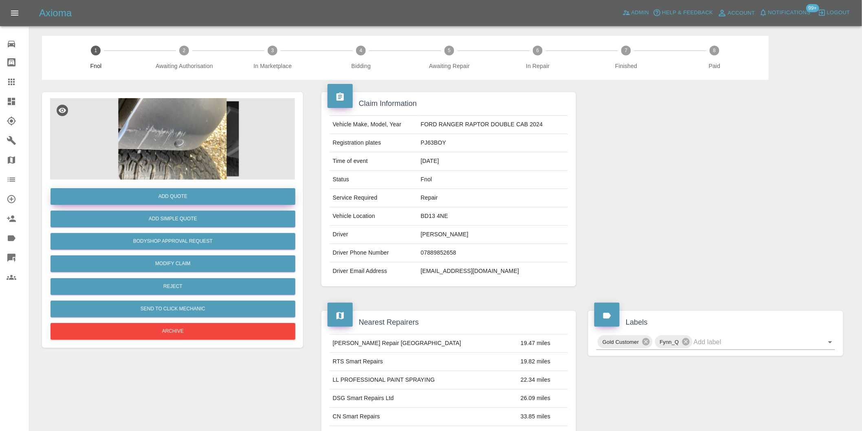
click at [179, 198] on button "Add Quote" at bounding box center [173, 196] width 245 height 17
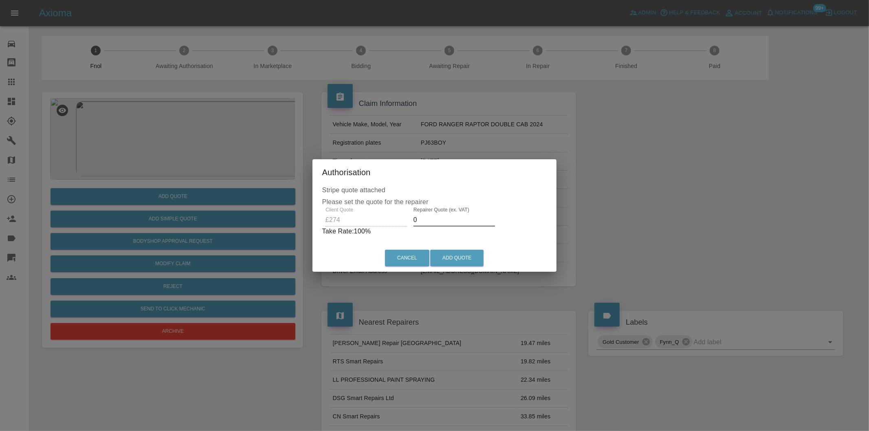
click at [443, 218] on input "0" at bounding box center [455, 220] width 82 height 13
type input "0170"
click at [467, 254] on button "Add Quote" at bounding box center [456, 258] width 53 height 17
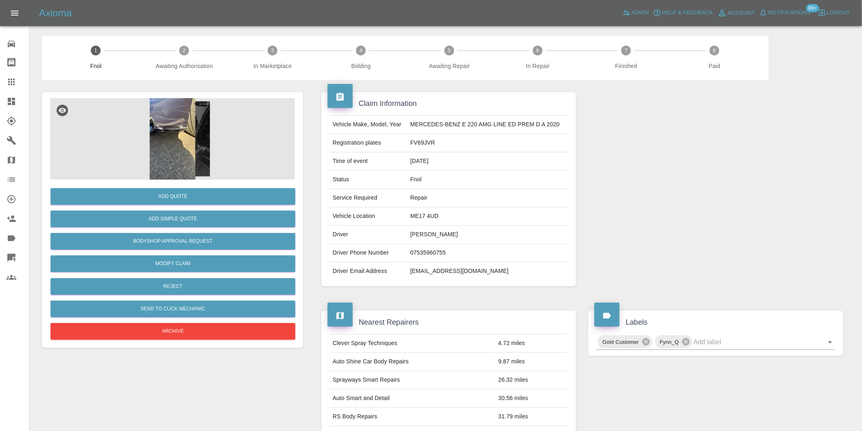
click at [191, 115] on img at bounding box center [172, 139] width 245 height 82
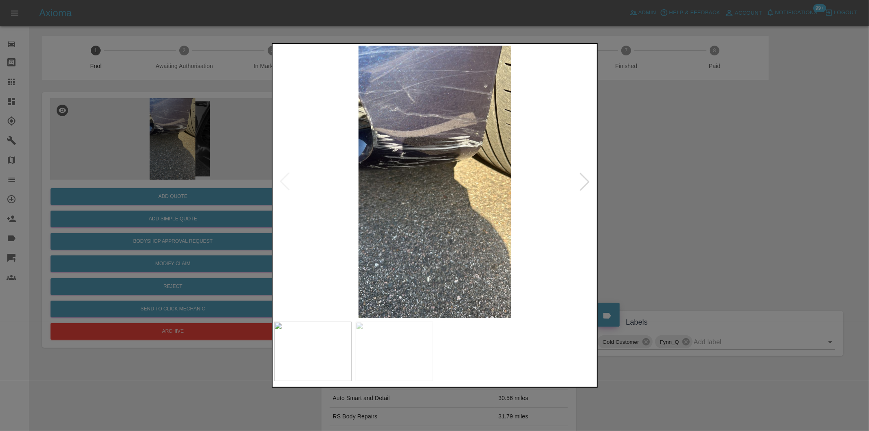
click at [580, 181] on div at bounding box center [585, 182] width 18 height 18
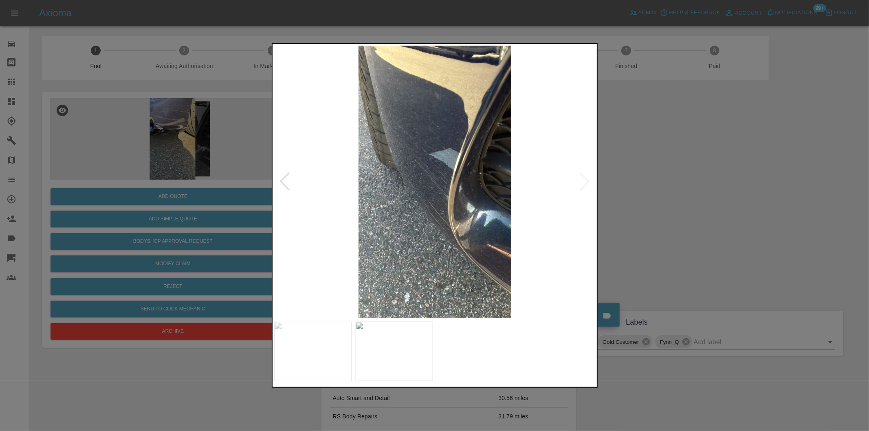
click at [581, 181] on img at bounding box center [435, 182] width 322 height 272
click at [713, 200] on div at bounding box center [434, 215] width 869 height 431
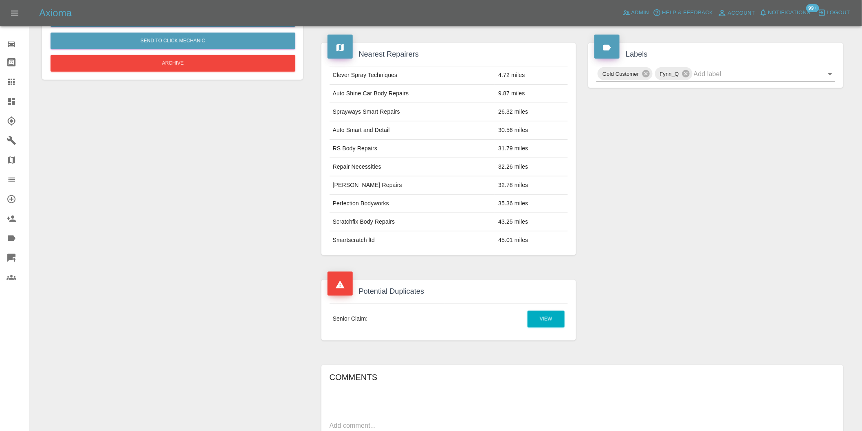
scroll to position [408, 0]
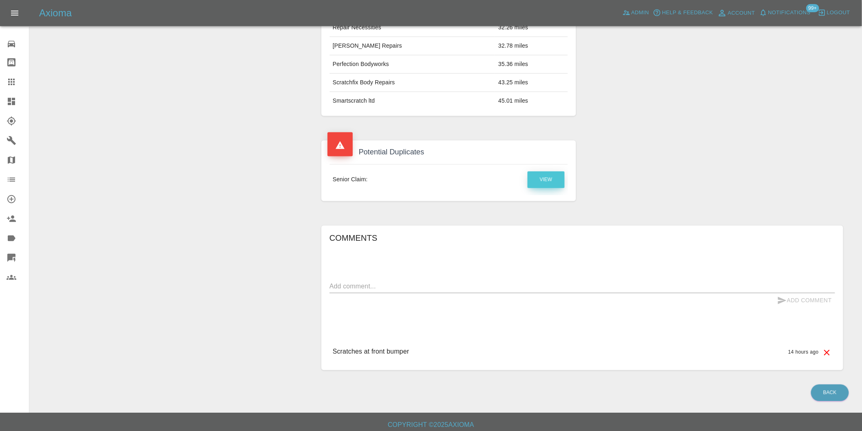
click at [546, 181] on link "View" at bounding box center [546, 180] width 37 height 17
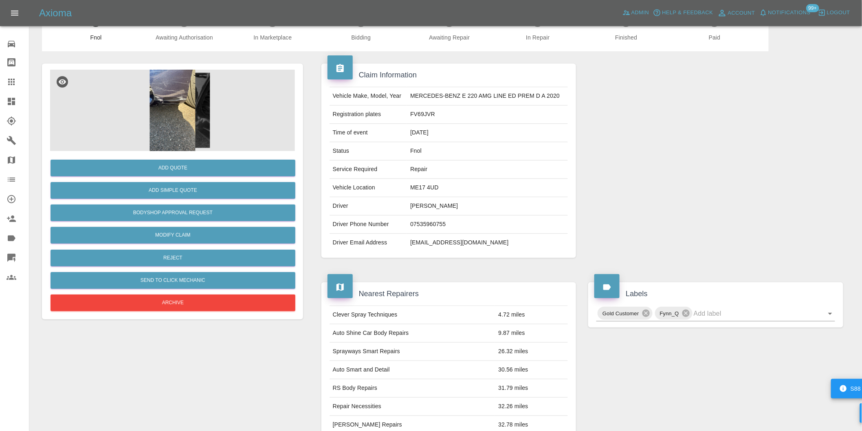
scroll to position [0, 0]
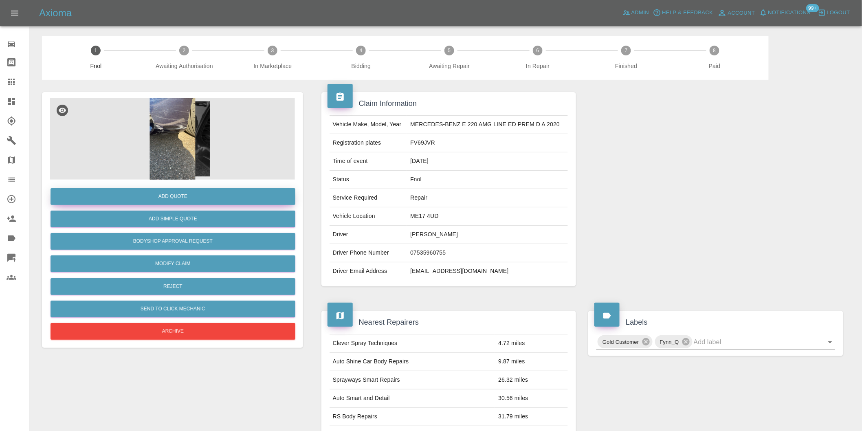
click at [178, 196] on button "Add Quote" at bounding box center [173, 196] width 245 height 17
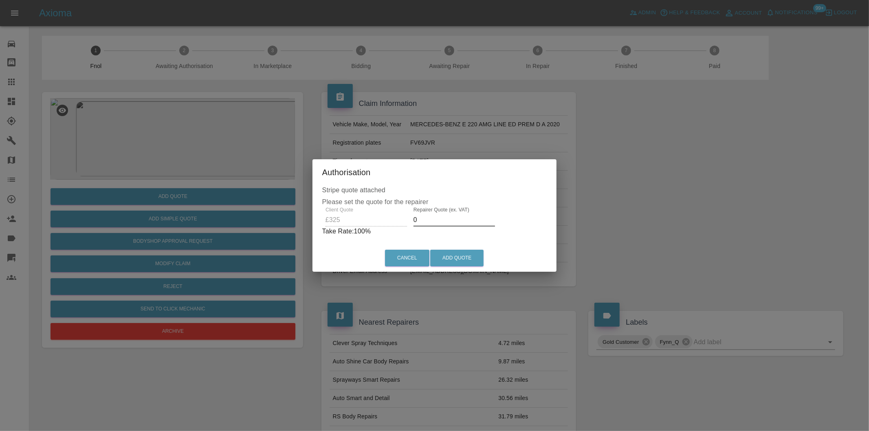
click at [438, 219] on input "0" at bounding box center [455, 220] width 82 height 13
type input "0210"
click at [451, 255] on button "Add Quote" at bounding box center [456, 258] width 53 height 17
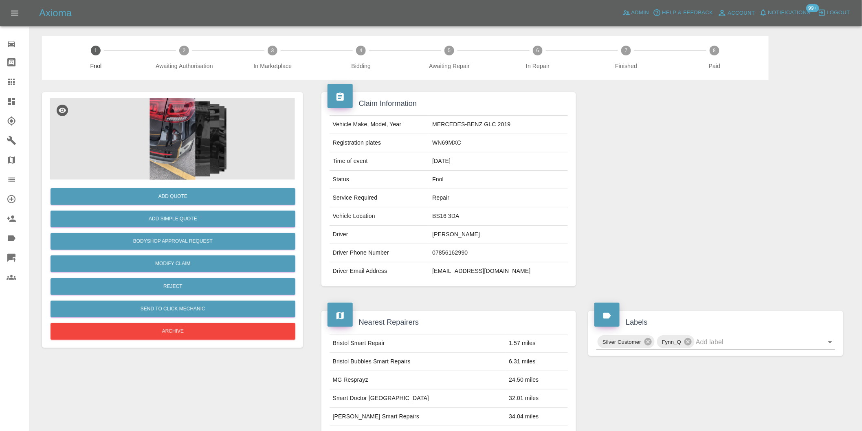
click at [166, 137] on img at bounding box center [172, 139] width 245 height 82
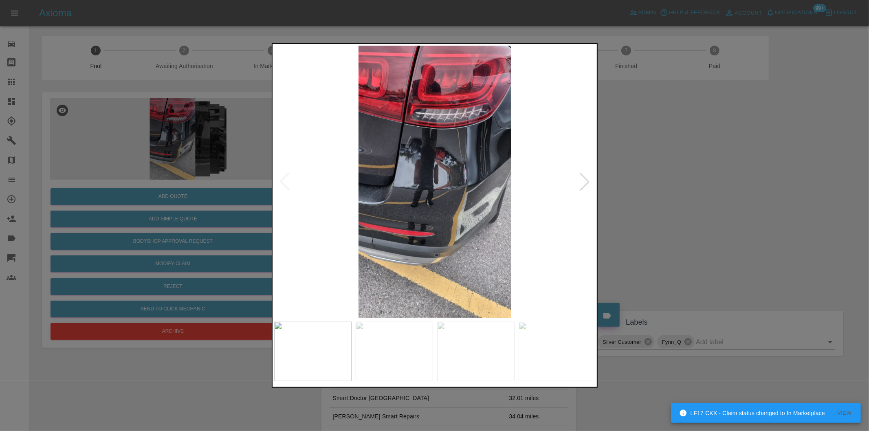
click at [587, 186] on div at bounding box center [585, 182] width 18 height 18
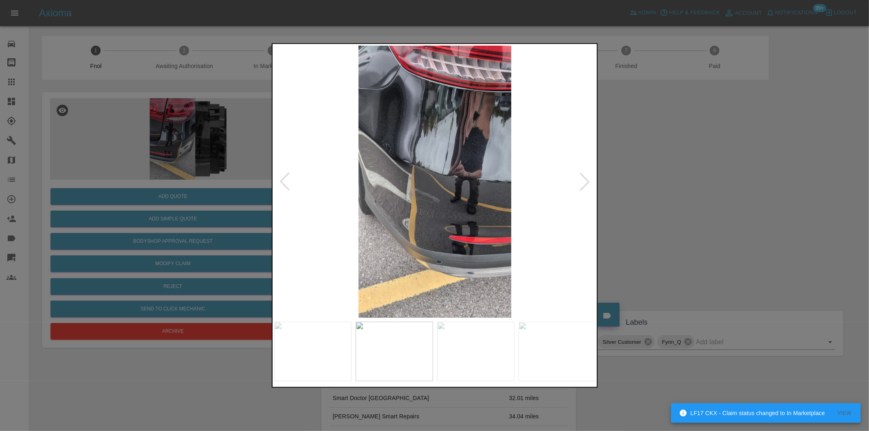
click at [587, 186] on div at bounding box center [585, 182] width 18 height 18
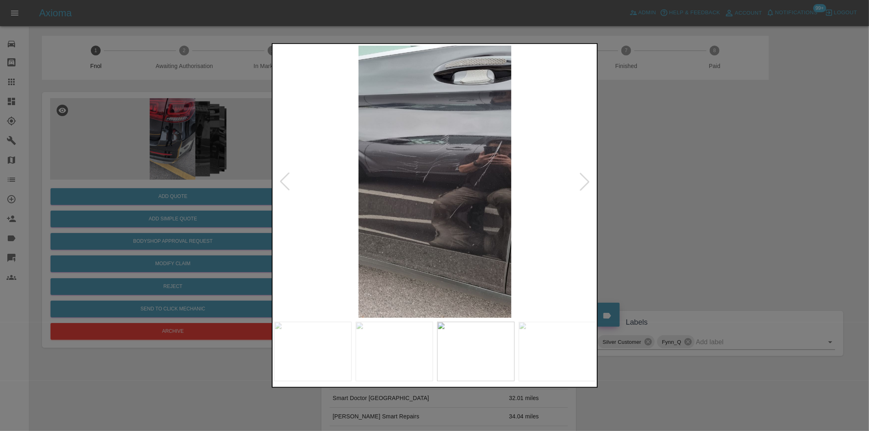
click at [587, 186] on div at bounding box center [585, 182] width 18 height 18
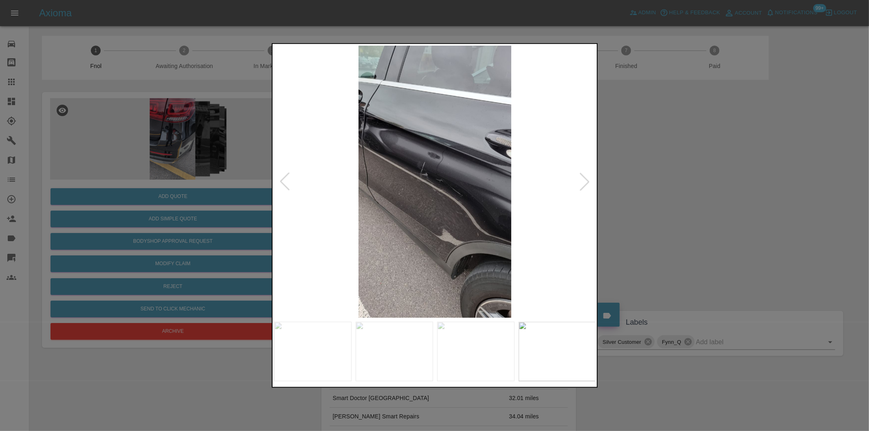
click at [587, 186] on div at bounding box center [585, 182] width 18 height 18
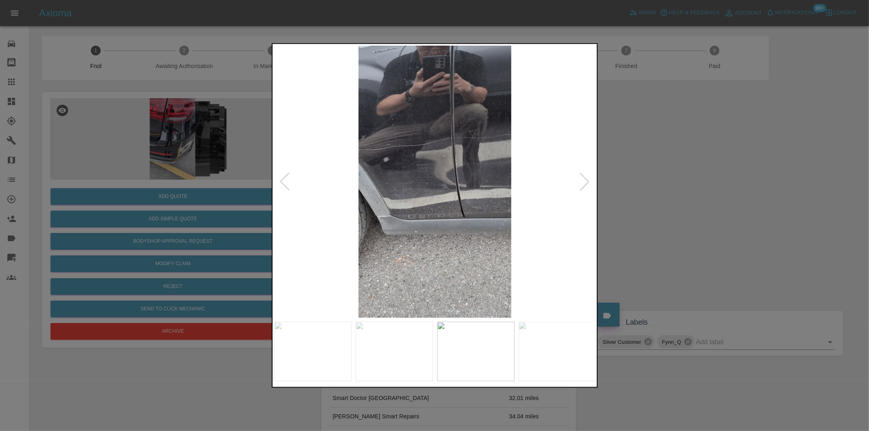
click at [587, 186] on div at bounding box center [585, 182] width 18 height 18
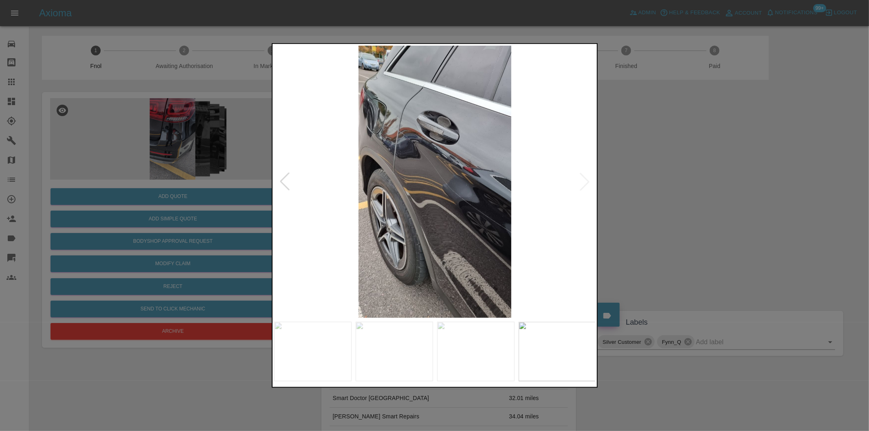
click at [587, 186] on img at bounding box center [435, 182] width 322 height 272
click at [581, 180] on img at bounding box center [435, 182] width 322 height 272
drag, startPoint x: 719, startPoint y: 165, endPoint x: 508, endPoint y: 34, distance: 248.5
click at [719, 164] on div at bounding box center [434, 215] width 869 height 431
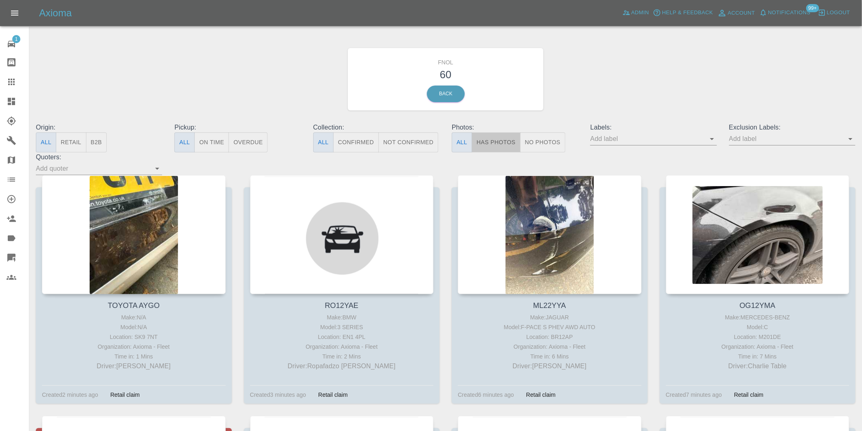
drag, startPoint x: 491, startPoint y: 140, endPoint x: 486, endPoint y: 131, distance: 10.6
click at [491, 141] on button "Has Photos" at bounding box center [496, 142] width 49 height 20
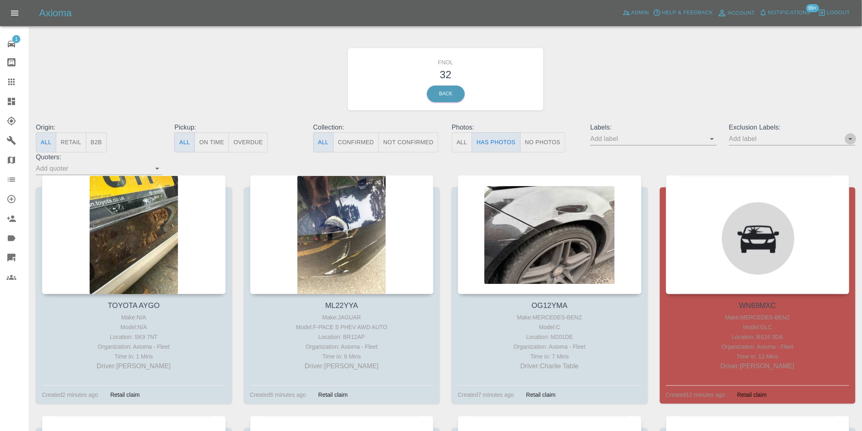
drag, startPoint x: 851, startPoint y: 139, endPoint x: 849, endPoint y: 144, distance: 5.7
click at [850, 139] on icon "Open" at bounding box center [851, 139] width 4 height 2
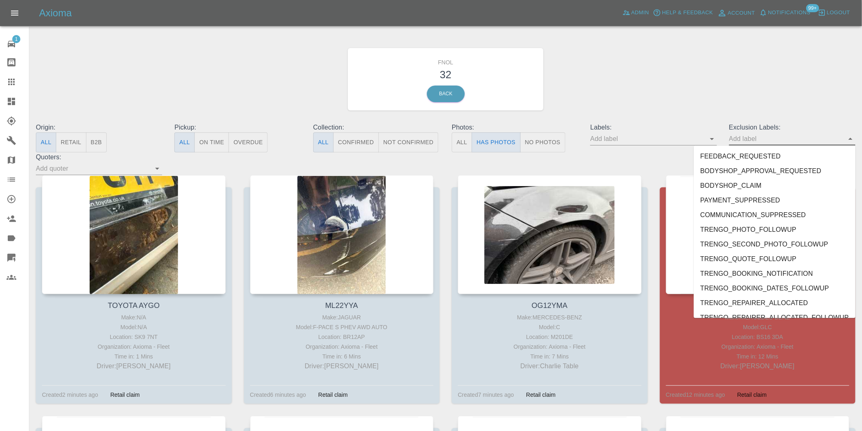
scroll to position [1770, 0]
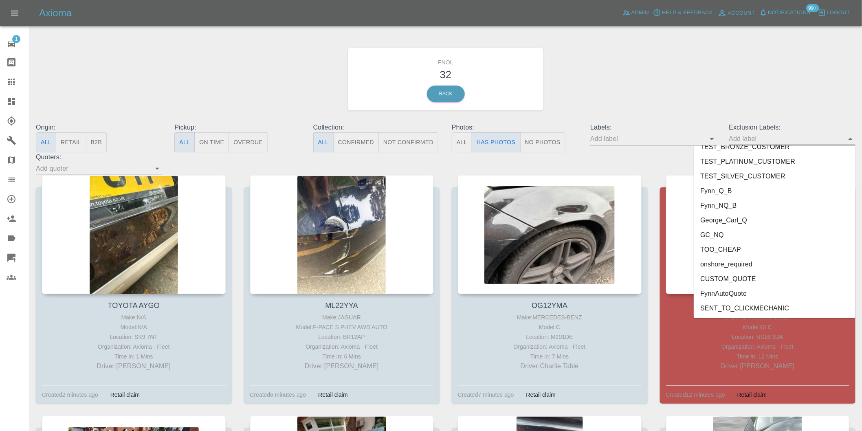
click at [727, 266] on li "onshore_required" at bounding box center [775, 264] width 162 height 15
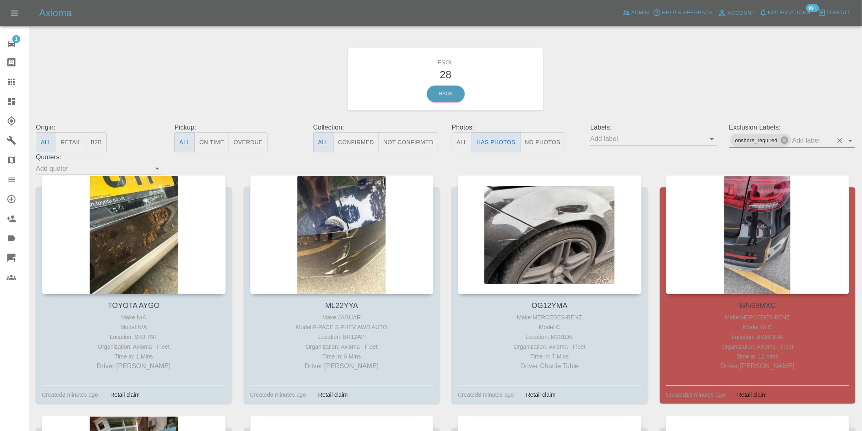
click at [851, 140] on icon "Open" at bounding box center [851, 141] width 4 height 2
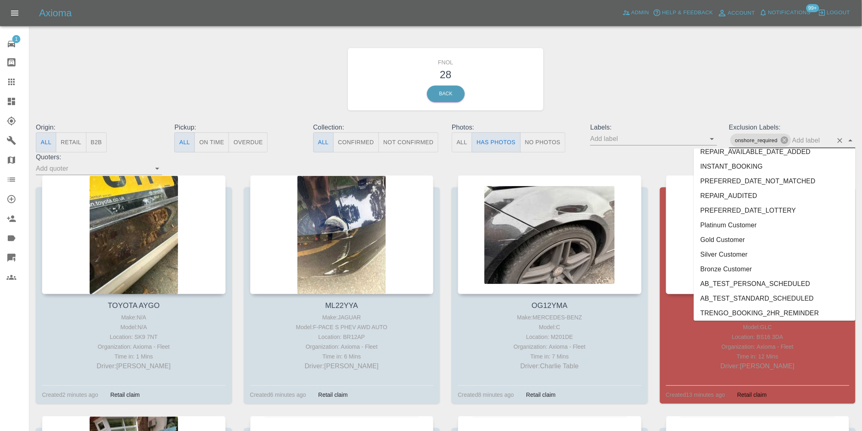
scroll to position [1755, 0]
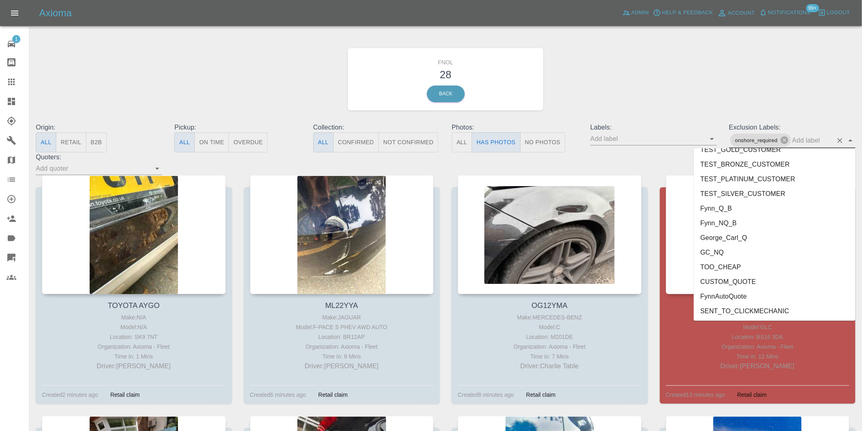
click at [736, 235] on li "George_Carl_Q" at bounding box center [775, 237] width 162 height 15
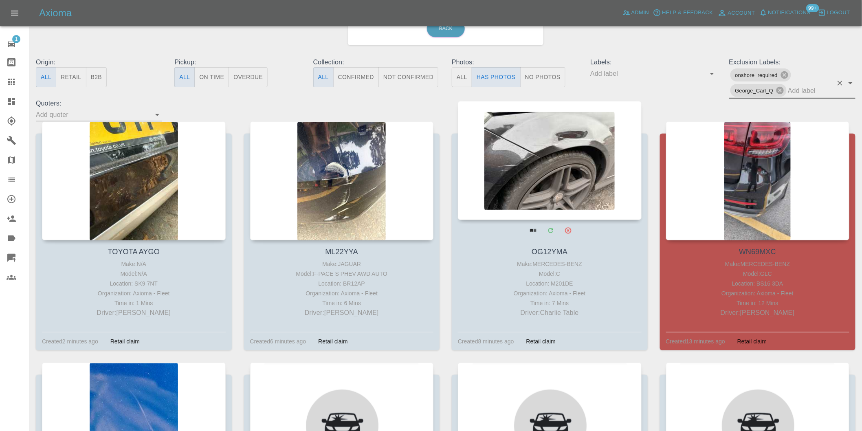
scroll to position [90, 0]
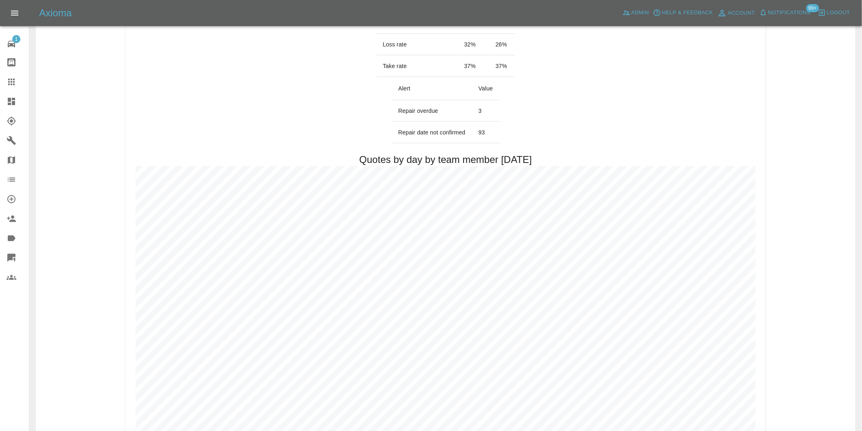
scroll to position [362, 0]
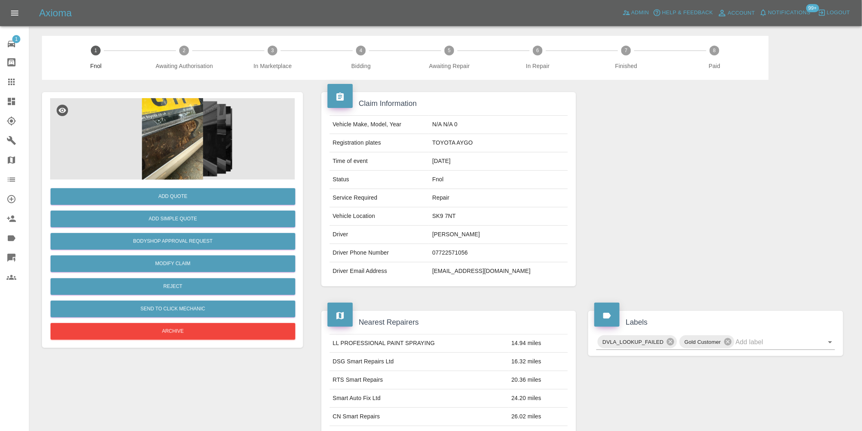
click at [156, 149] on img at bounding box center [172, 139] width 245 height 82
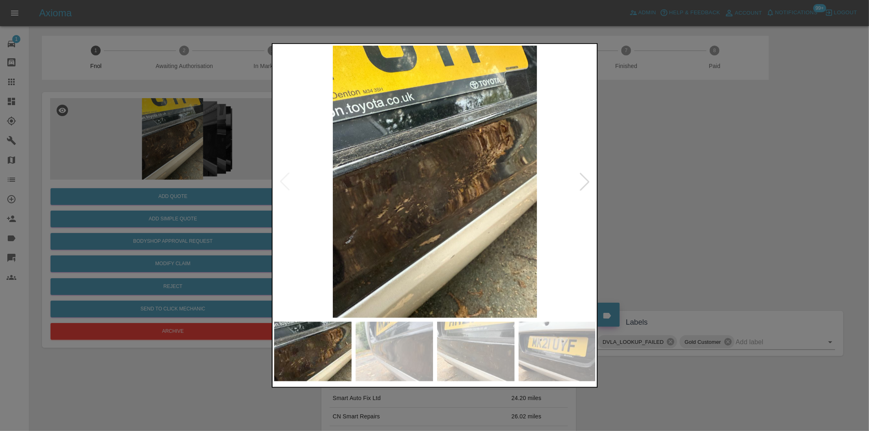
click at [582, 184] on div at bounding box center [585, 182] width 18 height 18
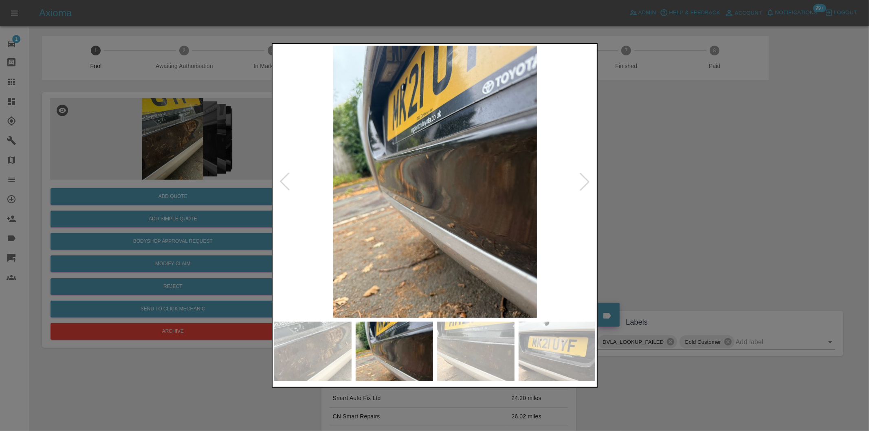
click at [582, 184] on div at bounding box center [585, 182] width 18 height 18
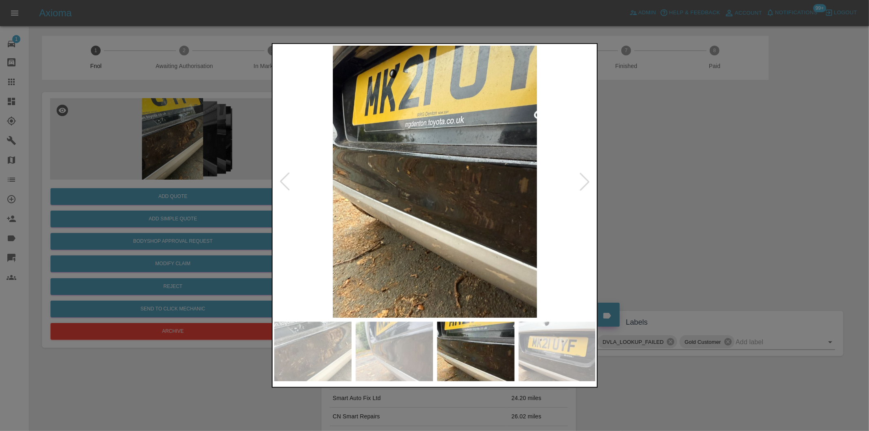
click at [582, 184] on div at bounding box center [585, 182] width 18 height 18
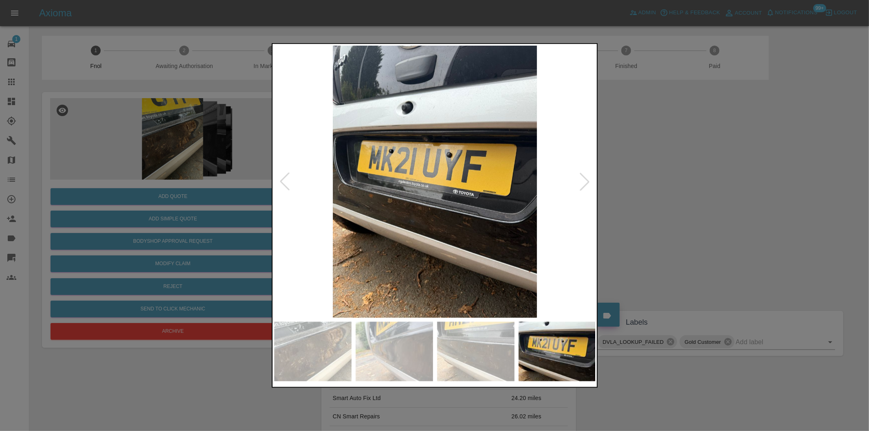
click at [582, 184] on div at bounding box center [585, 182] width 18 height 18
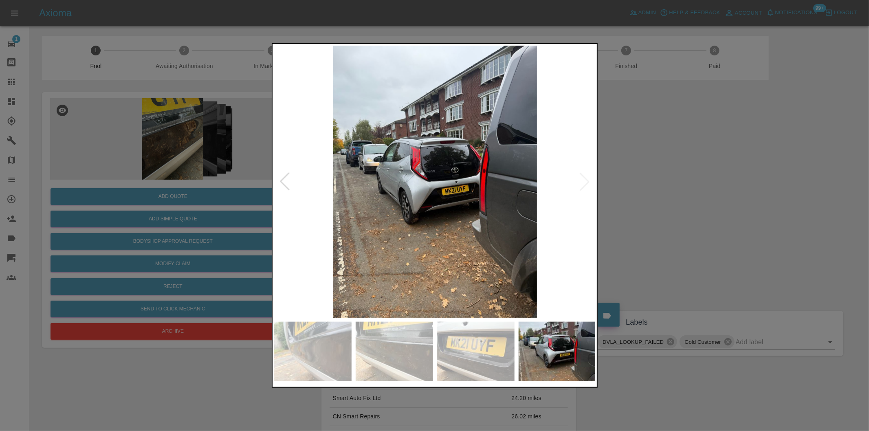
click at [582, 184] on img at bounding box center [435, 182] width 322 height 272
click at [286, 185] on div at bounding box center [285, 182] width 18 height 18
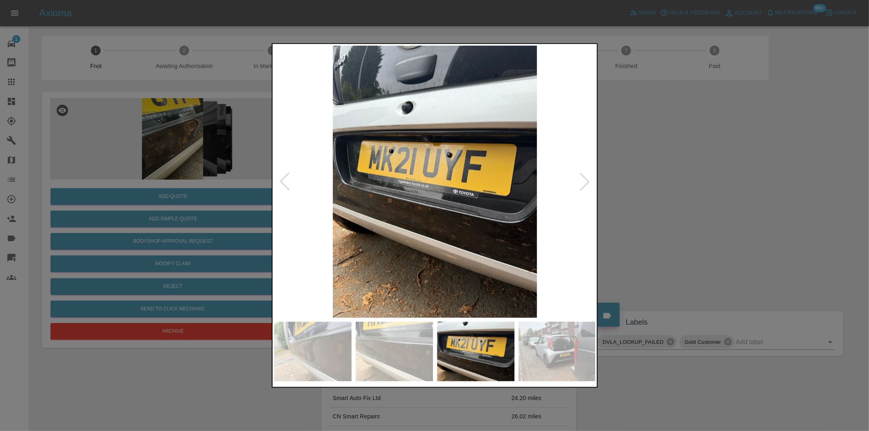
click at [287, 184] on div at bounding box center [285, 182] width 18 height 18
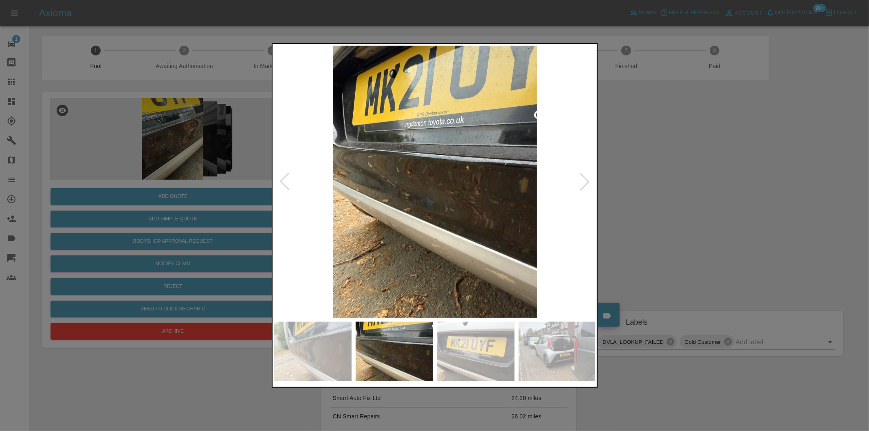
click at [287, 184] on div at bounding box center [285, 182] width 18 height 18
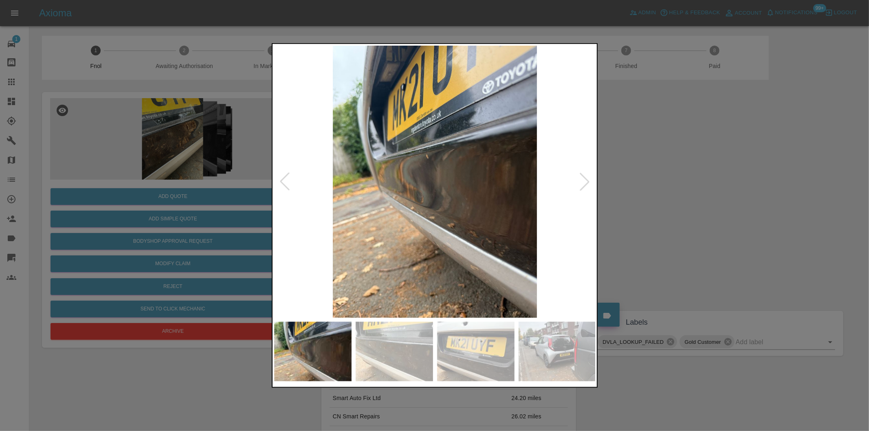
click at [651, 205] on div at bounding box center [434, 215] width 869 height 431
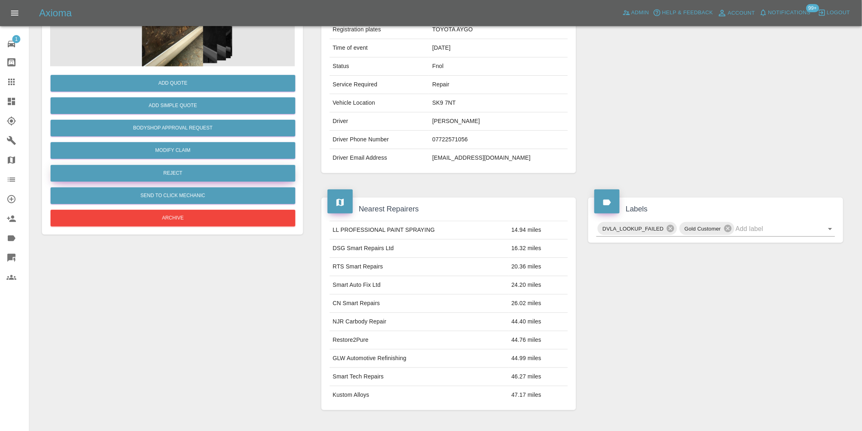
scroll to position [56, 0]
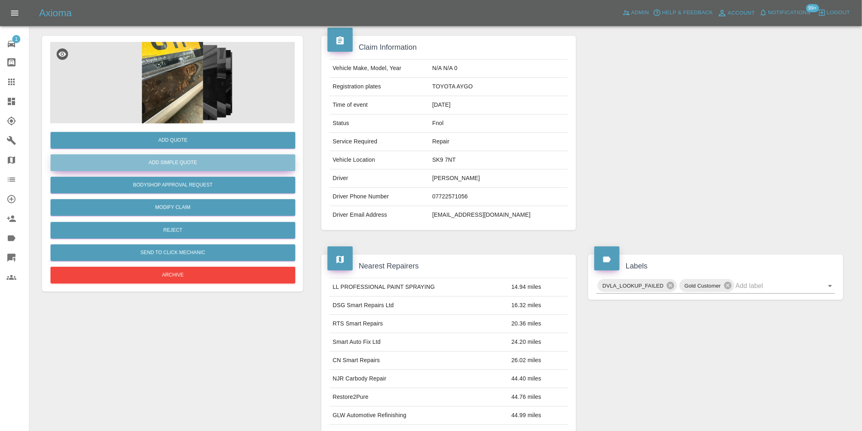
click at [181, 160] on button "Add Simple Quote" at bounding box center [173, 162] width 245 height 17
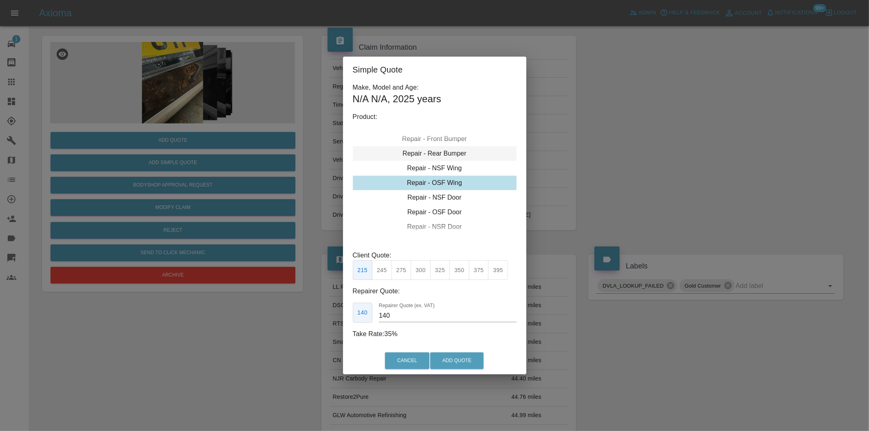
click at [451, 157] on div "Repair - Rear Bumper" at bounding box center [435, 153] width 164 height 15
click at [395, 268] on button "350" at bounding box center [402, 270] width 20 height 20
type input "210"
click at [446, 359] on button "Add Quote" at bounding box center [456, 360] width 53 height 17
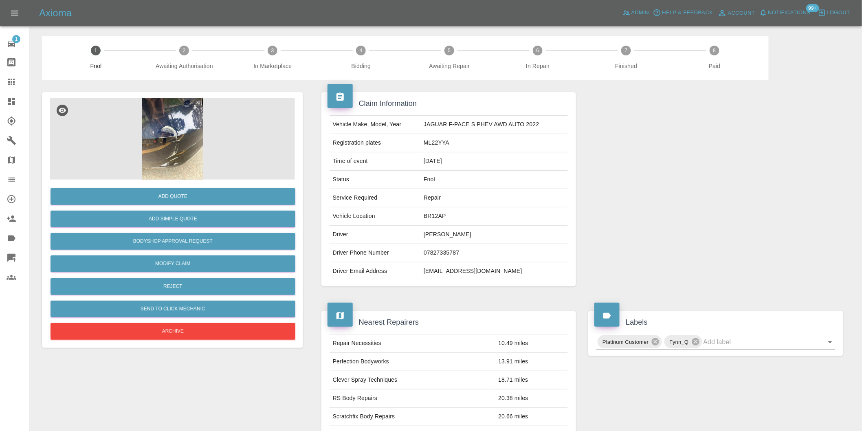
click at [185, 115] on img at bounding box center [172, 139] width 245 height 82
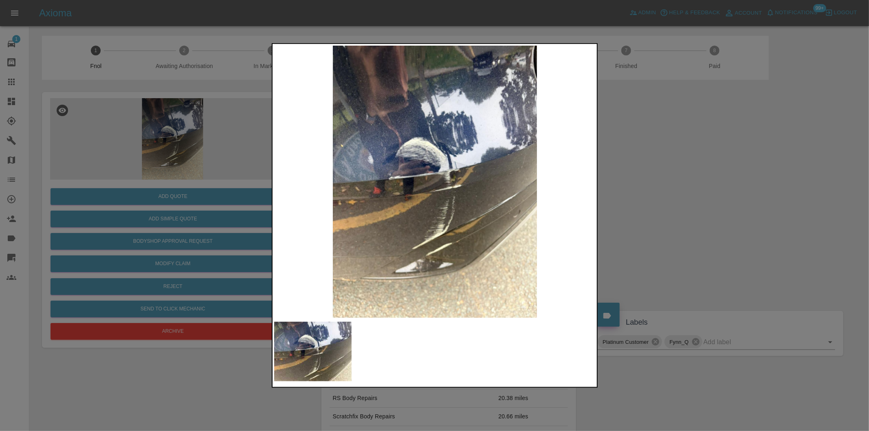
click at [642, 211] on div at bounding box center [434, 215] width 869 height 431
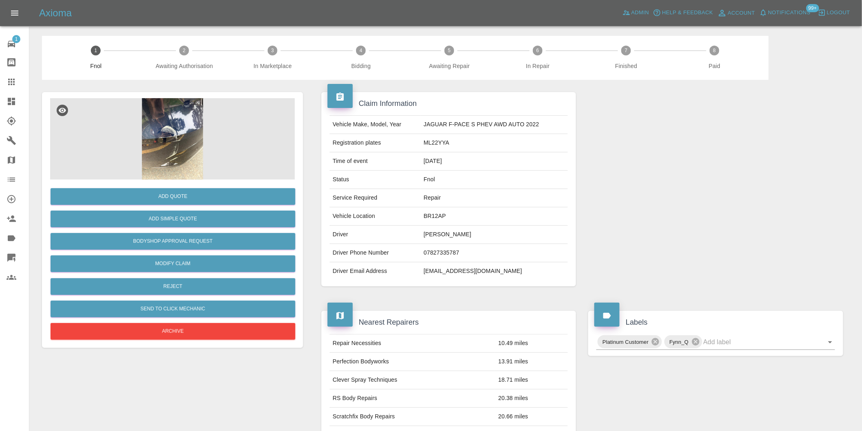
click at [173, 141] on img at bounding box center [172, 139] width 245 height 82
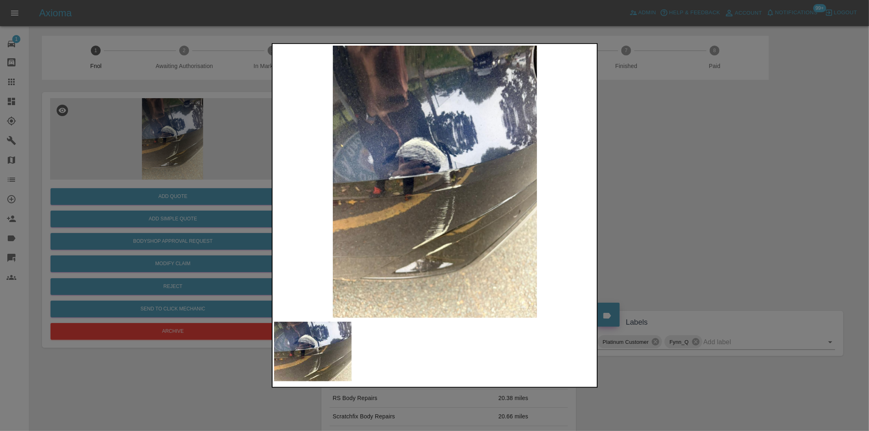
click at [666, 210] on div at bounding box center [434, 215] width 869 height 431
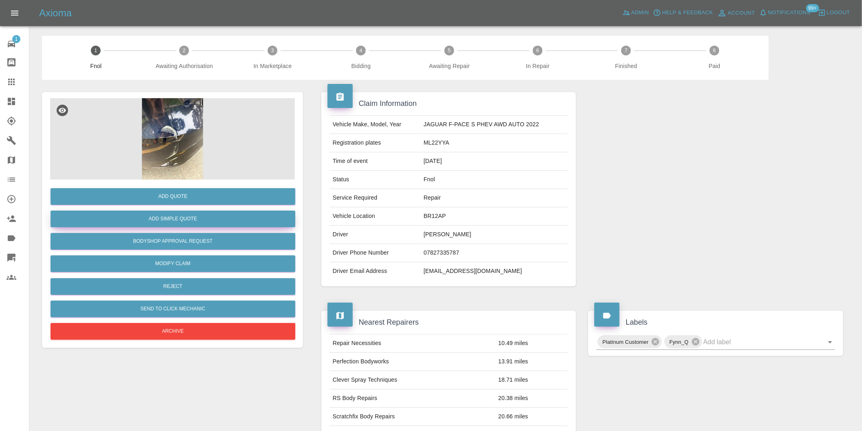
click at [184, 220] on button "Add Simple Quote" at bounding box center [173, 219] width 245 height 17
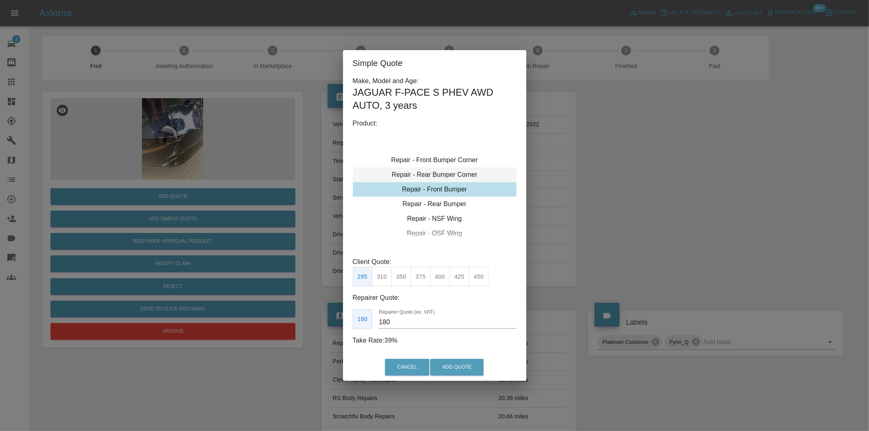
click at [452, 175] on div "Repair - Rear Bumper Corner" at bounding box center [435, 174] width 164 height 15
click at [383, 273] on button "199" at bounding box center [382, 277] width 20 height 20
click at [397, 281] on button "215" at bounding box center [402, 277] width 20 height 20
type input "135"
click at [453, 374] on button "Add Quote" at bounding box center [456, 367] width 53 height 17
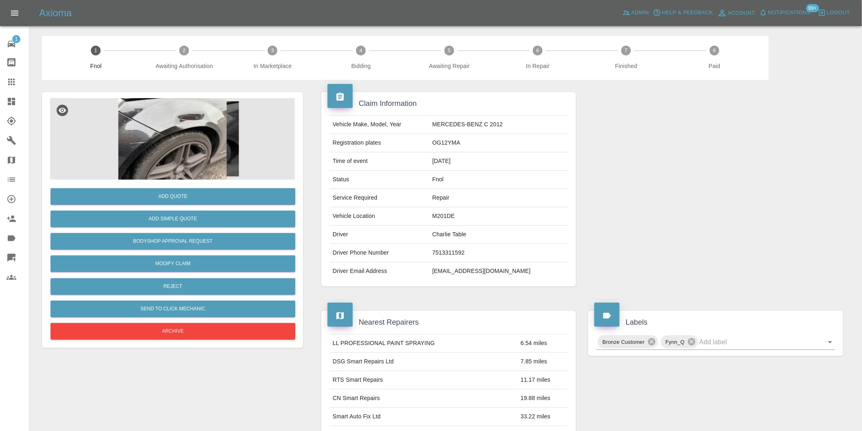
click at [164, 120] on img at bounding box center [172, 139] width 245 height 82
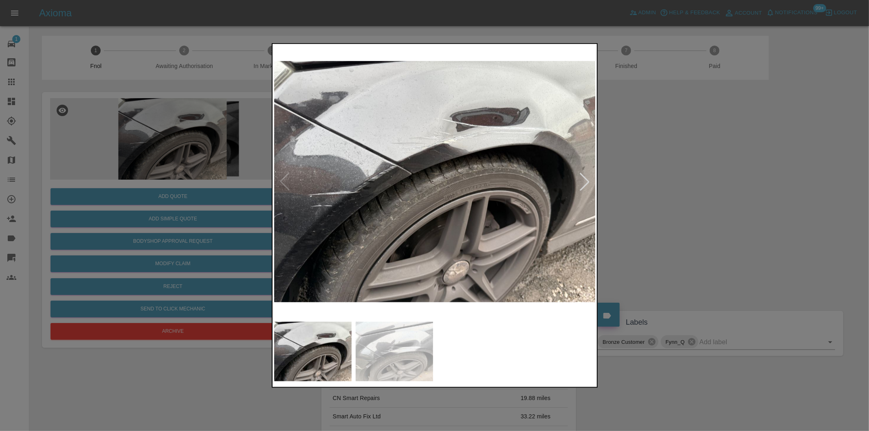
click at [588, 186] on div at bounding box center [585, 182] width 18 height 18
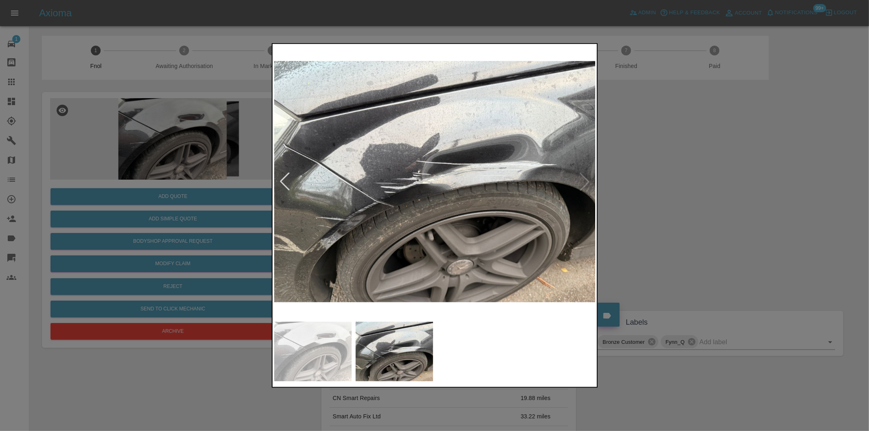
click at [588, 186] on img at bounding box center [435, 182] width 322 height 272
click at [678, 166] on div at bounding box center [434, 215] width 869 height 431
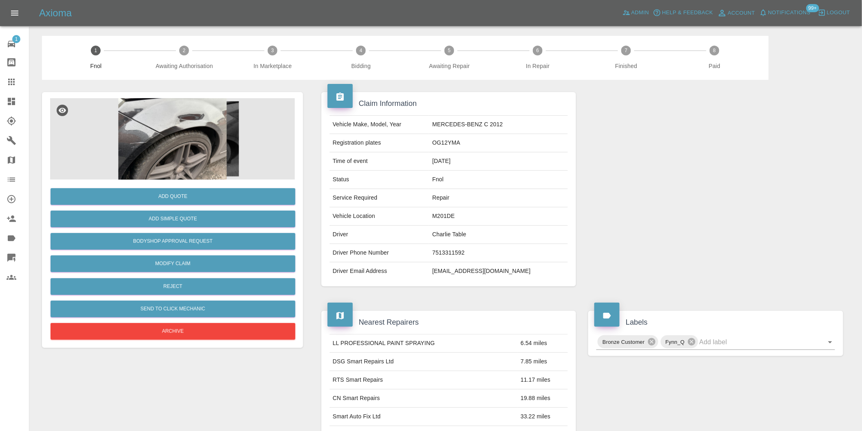
click at [151, 120] on img at bounding box center [172, 139] width 245 height 82
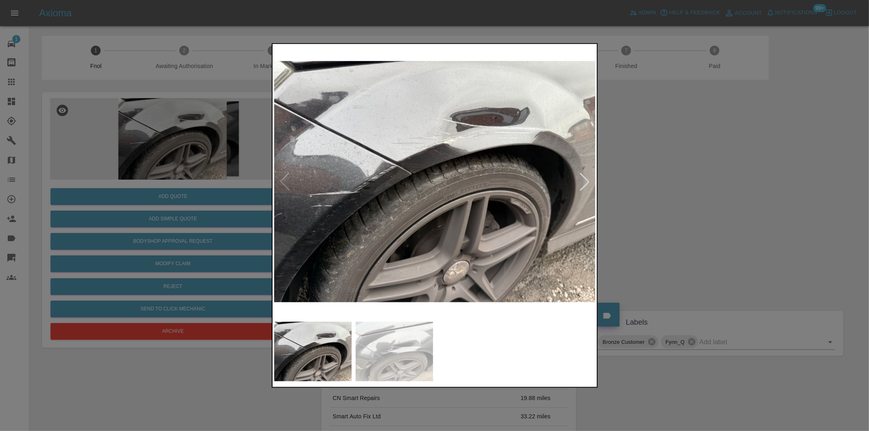
click at [592, 185] on div at bounding box center [585, 182] width 18 height 18
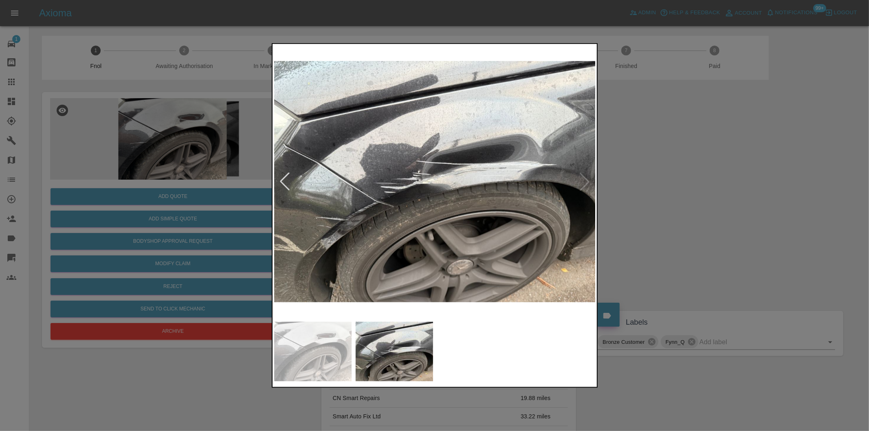
click at [591, 183] on img at bounding box center [435, 182] width 322 height 272
drag, startPoint x: 655, startPoint y: 187, endPoint x: 408, endPoint y: 212, distance: 249.1
click at [654, 187] on div at bounding box center [434, 215] width 869 height 431
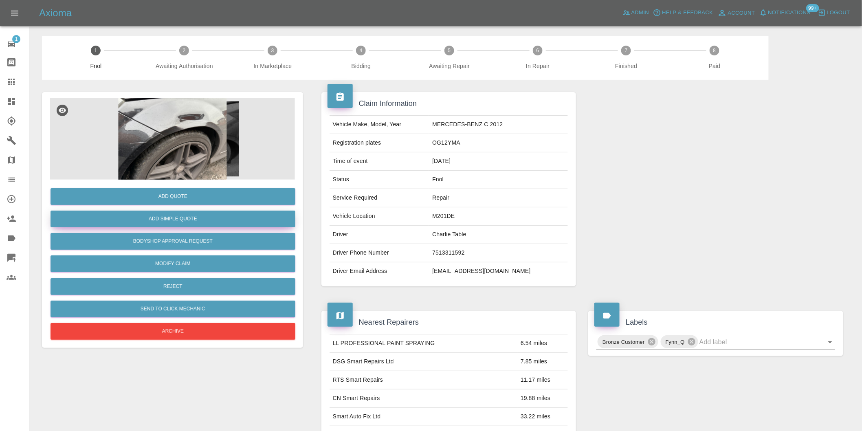
click at [203, 218] on button "Add Simple Quote" at bounding box center [173, 219] width 245 height 17
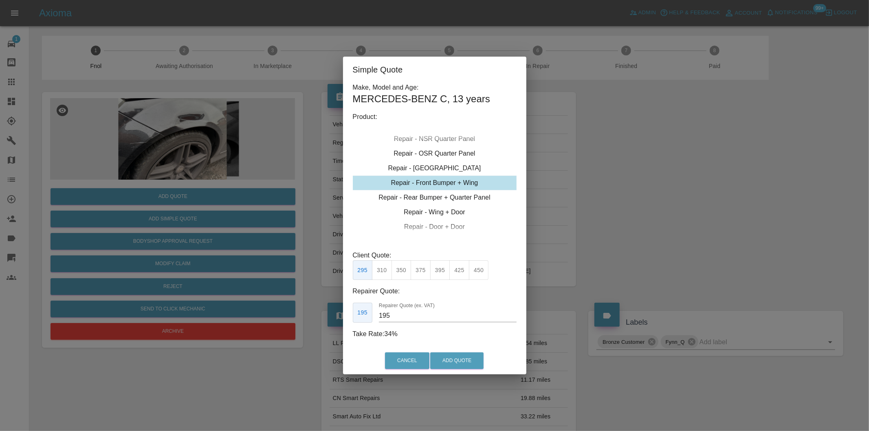
click at [456, 185] on div "Repair - Front Bumper + Wing" at bounding box center [435, 183] width 164 height 15
drag, startPoint x: 441, startPoint y: 263, endPoint x: 443, endPoint y: 269, distance: 6.8
click at [440, 264] on button "395" at bounding box center [440, 270] width 20 height 20
type input "250"
click at [465, 359] on button "Add Quote" at bounding box center [456, 360] width 53 height 17
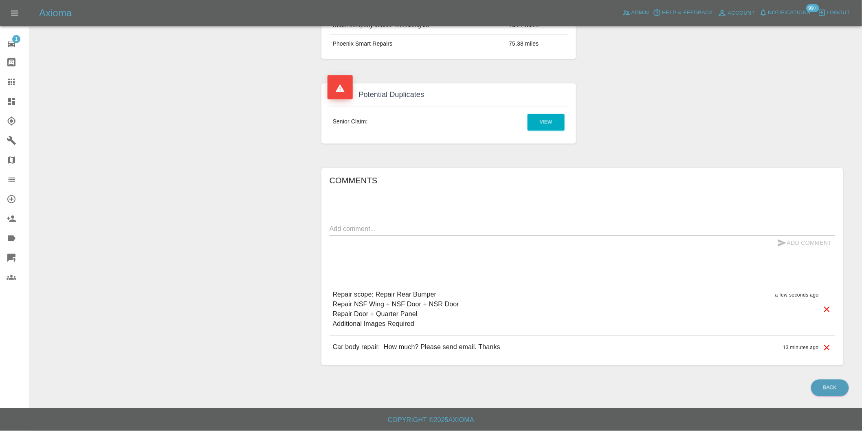
scroll to position [575, 0]
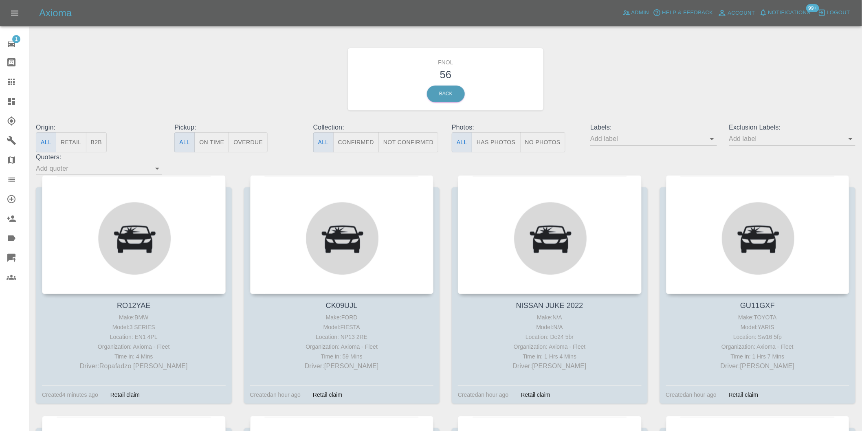
click at [500, 153] on div "Origin: All Retail B2B Pickup: All On Time Overdue Collection: All Confirmed No…" at bounding box center [446, 149] width 832 height 53
click at [502, 145] on button "Has Photos" at bounding box center [496, 142] width 49 height 20
click at [848, 141] on icon "Open" at bounding box center [851, 139] width 10 height 10
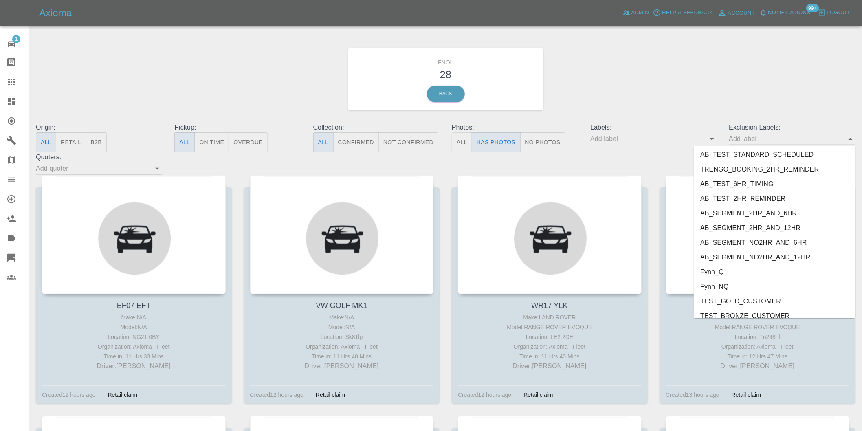
scroll to position [1770, 0]
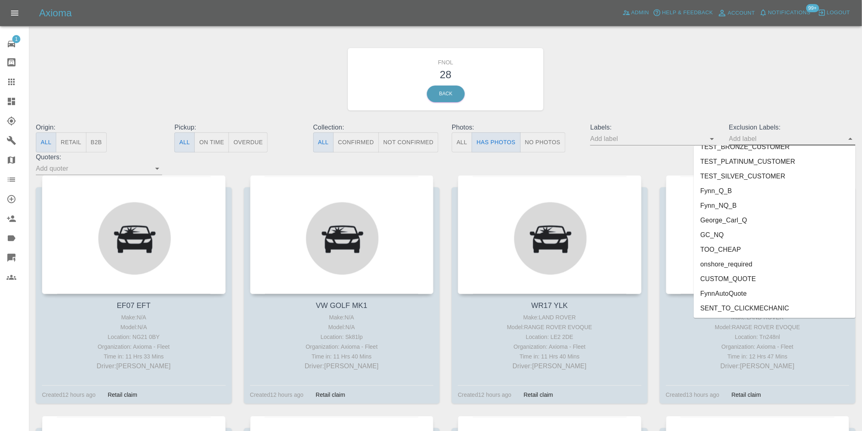
click at [755, 258] on li "onshore_required" at bounding box center [775, 264] width 162 height 15
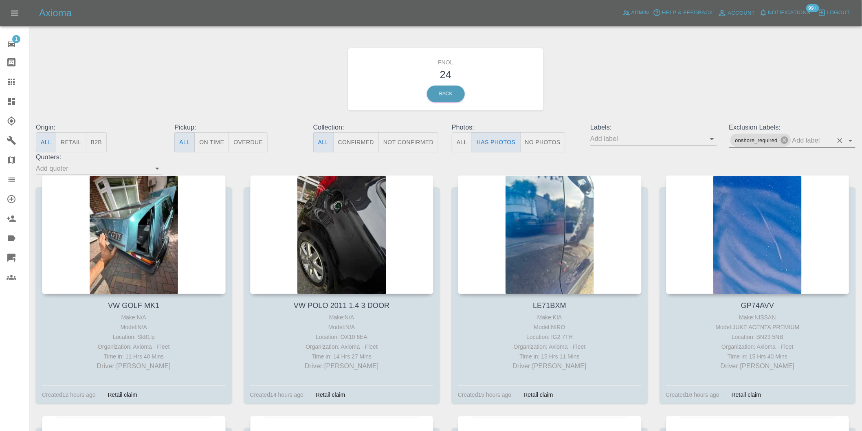
click at [852, 140] on icon "Open" at bounding box center [851, 141] width 4 height 2
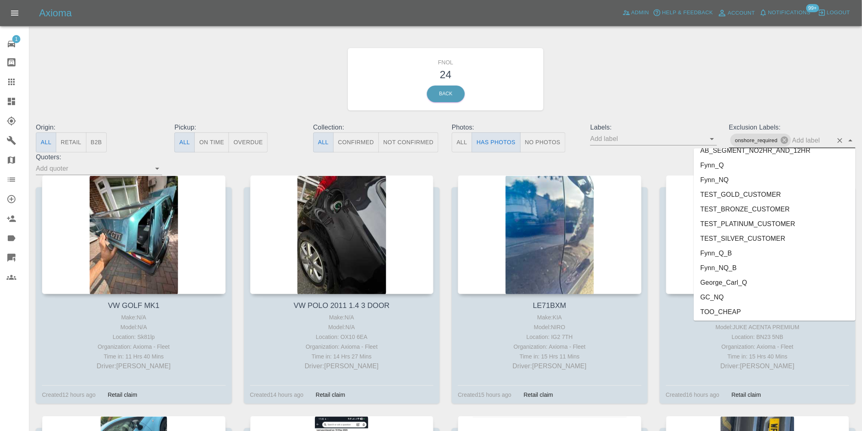
scroll to position [1755, 0]
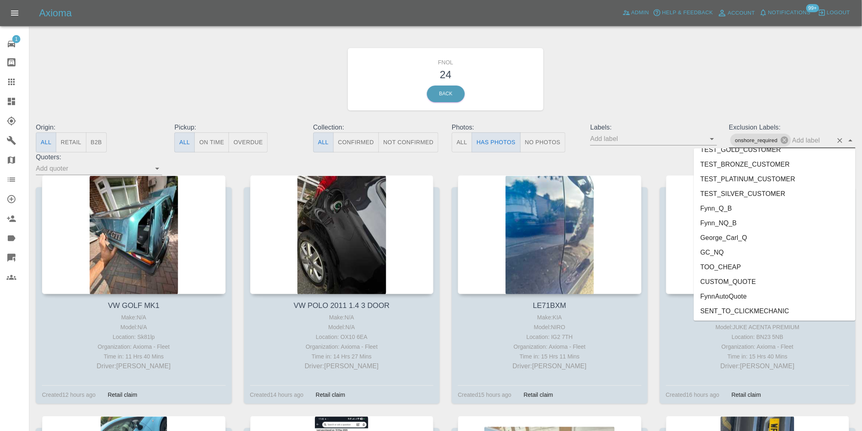
click at [746, 239] on li "George_Carl_Q" at bounding box center [775, 237] width 162 height 15
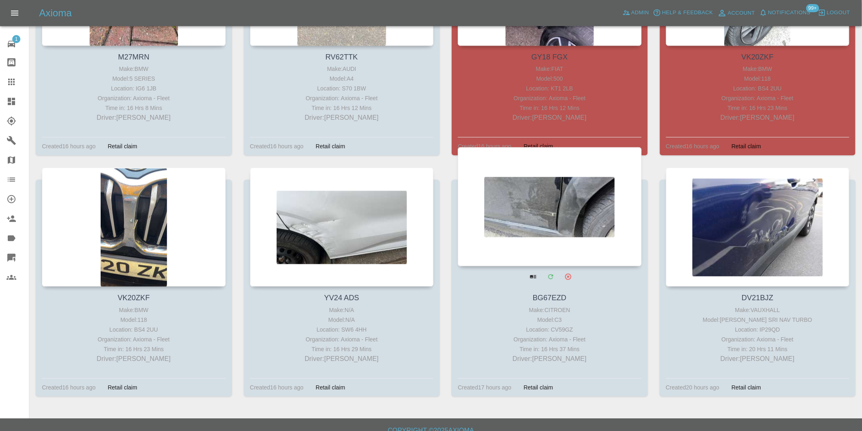
scroll to position [751, 0]
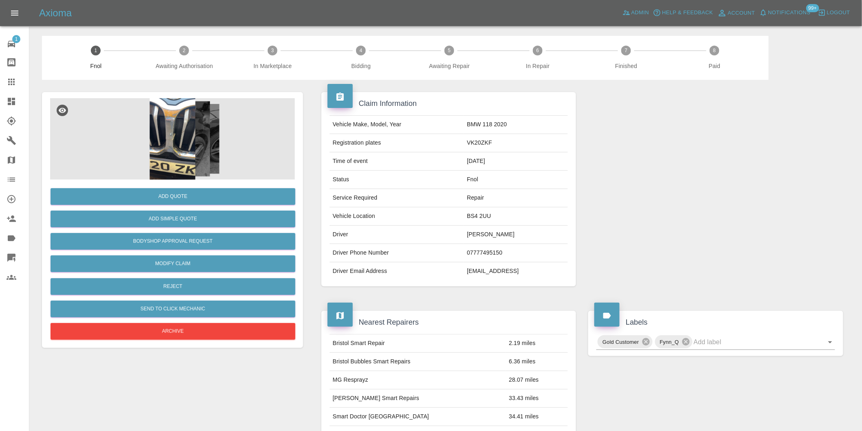
click at [165, 123] on img at bounding box center [172, 139] width 245 height 82
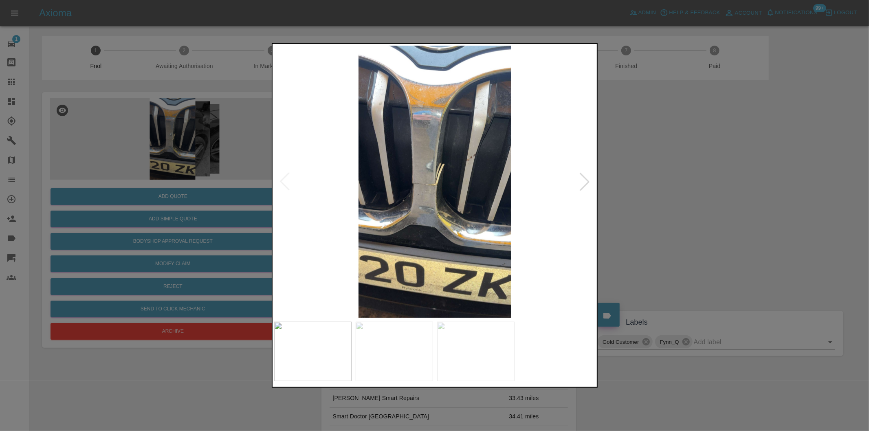
click at [577, 184] on div at bounding box center [585, 182] width 18 height 18
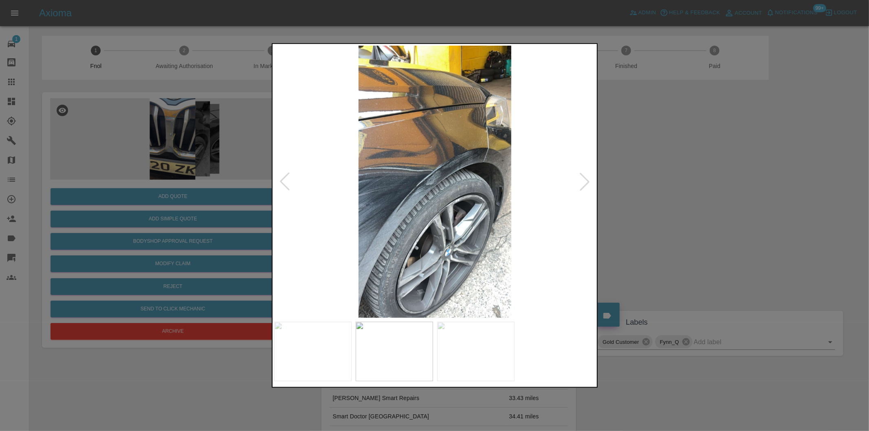
click at [582, 183] on div at bounding box center [585, 182] width 18 height 18
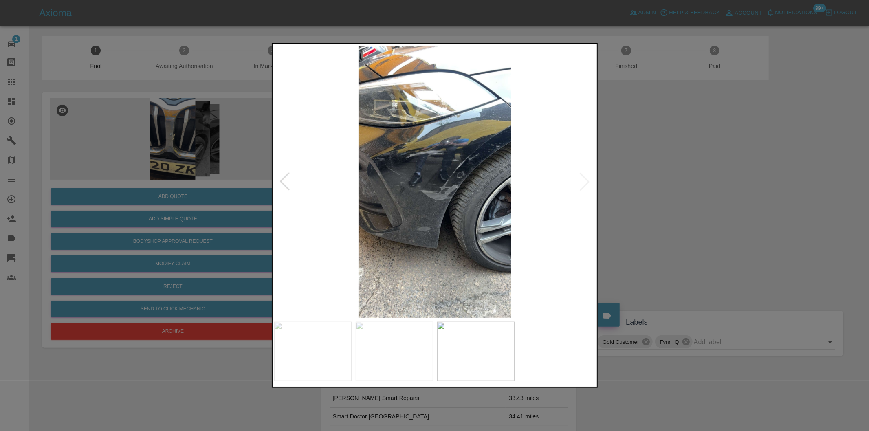
click at [582, 183] on img at bounding box center [435, 182] width 322 height 272
click at [285, 183] on div at bounding box center [285, 182] width 18 height 18
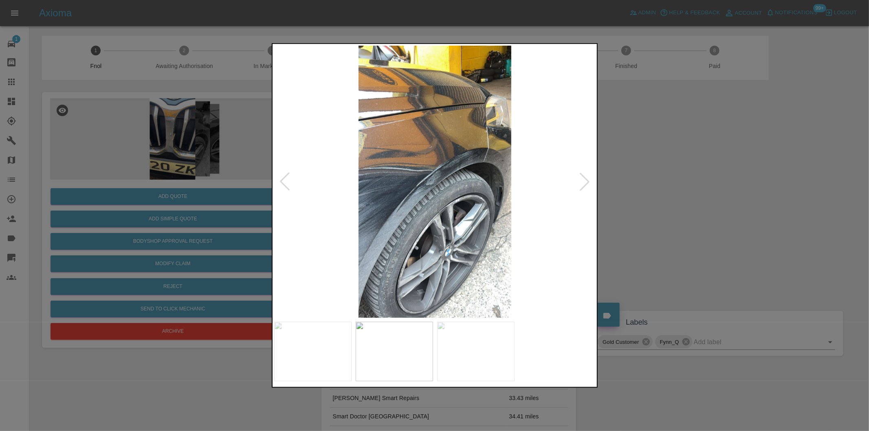
click at [581, 181] on div at bounding box center [585, 182] width 18 height 18
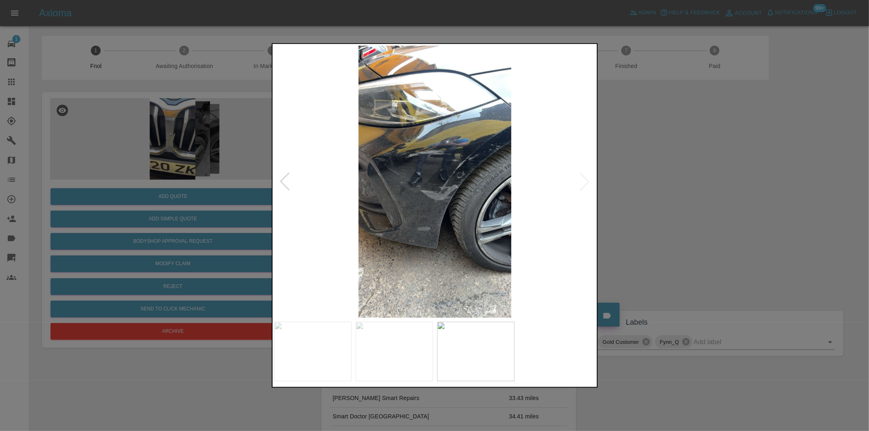
click at [654, 174] on div at bounding box center [434, 215] width 869 height 431
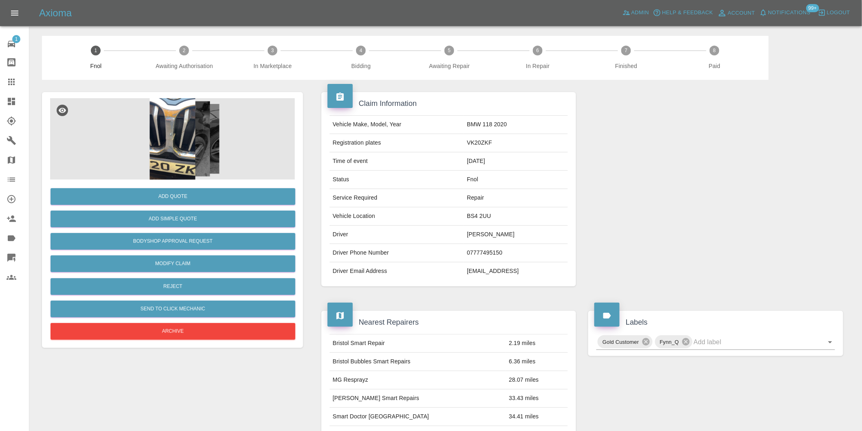
click at [172, 130] on img at bounding box center [172, 139] width 245 height 82
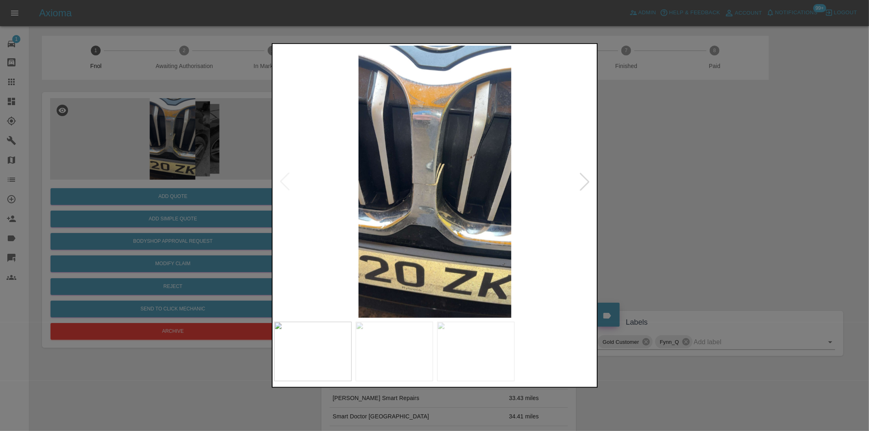
click at [672, 180] on div at bounding box center [434, 215] width 869 height 431
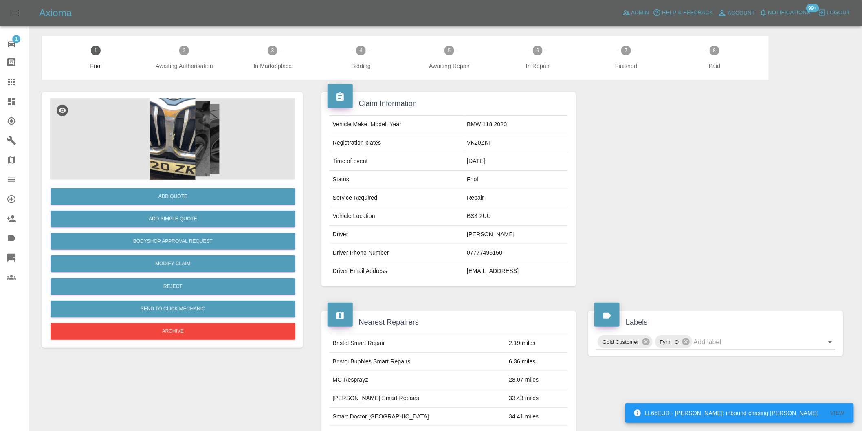
click at [173, 148] on img at bounding box center [172, 139] width 245 height 82
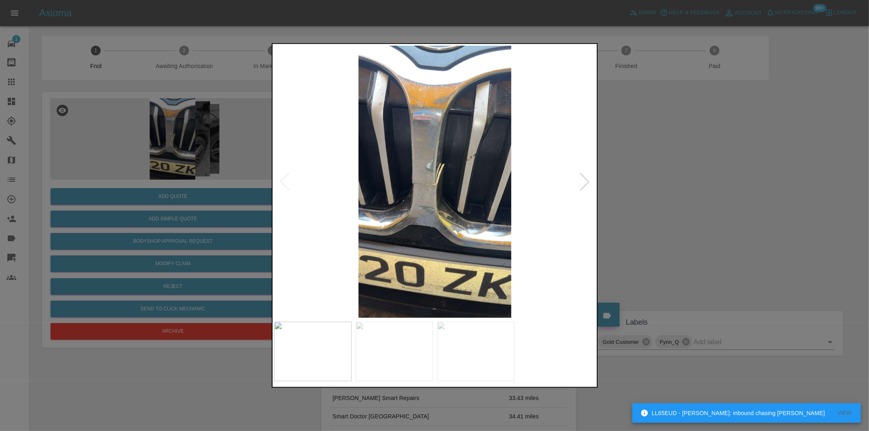
click at [584, 180] on div at bounding box center [585, 182] width 18 height 18
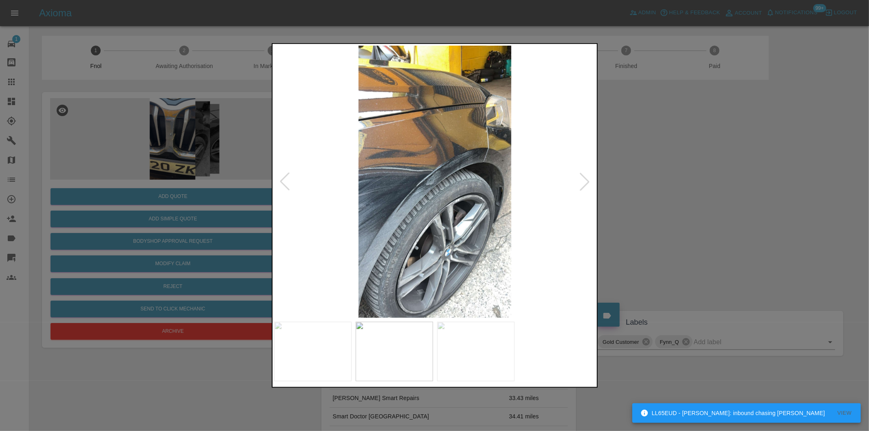
click at [656, 178] on div at bounding box center [434, 215] width 869 height 431
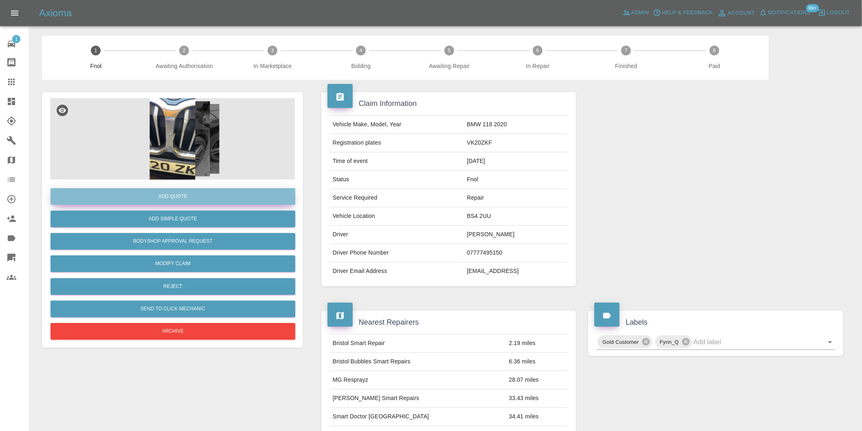
click at [177, 194] on button "Add Quote" at bounding box center [173, 196] width 245 height 17
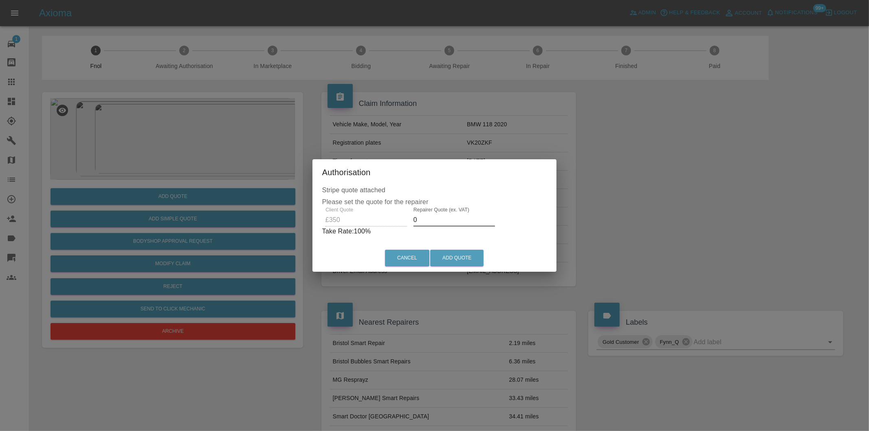
click at [433, 219] on input "0" at bounding box center [455, 220] width 82 height 13
type input "0220"
click at [460, 258] on button "Add Quote" at bounding box center [456, 258] width 53 height 17
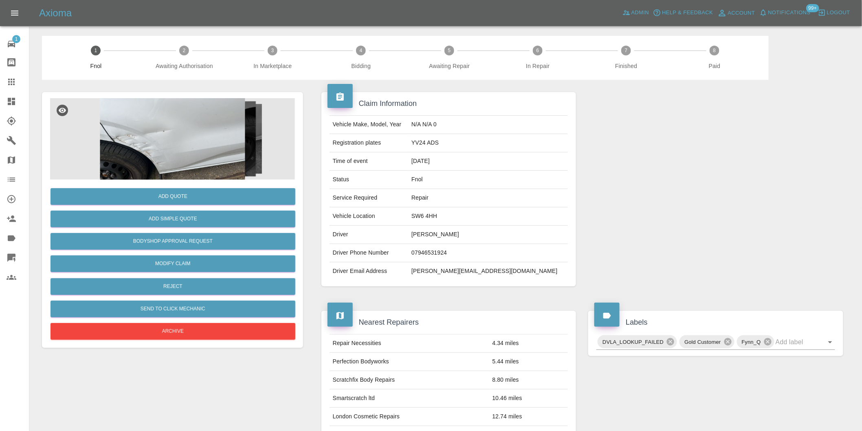
click at [168, 129] on img at bounding box center [172, 139] width 245 height 82
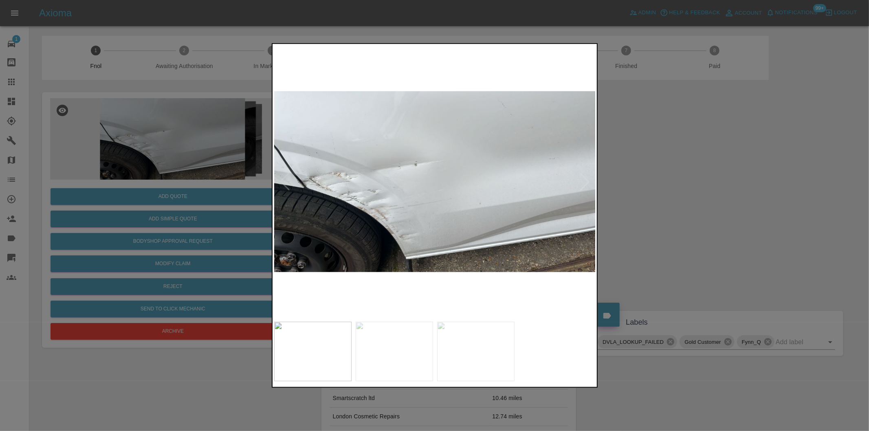
drag, startPoint x: 667, startPoint y: 183, endPoint x: 659, endPoint y: 183, distance: 8.2
click at [664, 183] on div at bounding box center [434, 215] width 869 height 431
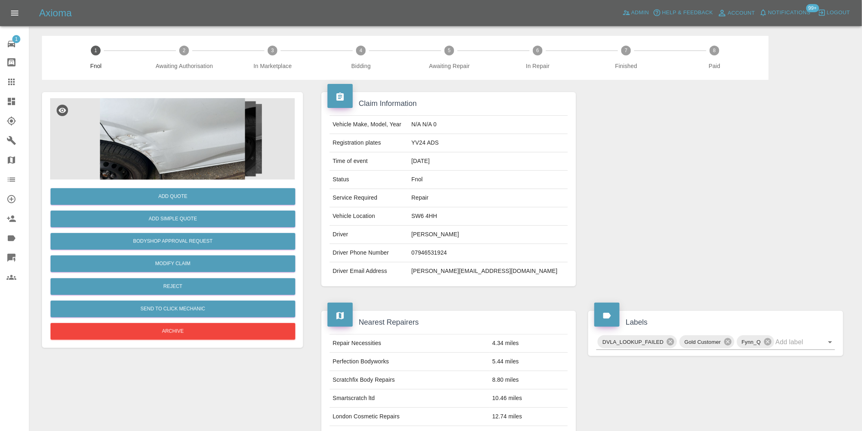
click at [181, 143] on img at bounding box center [172, 139] width 245 height 82
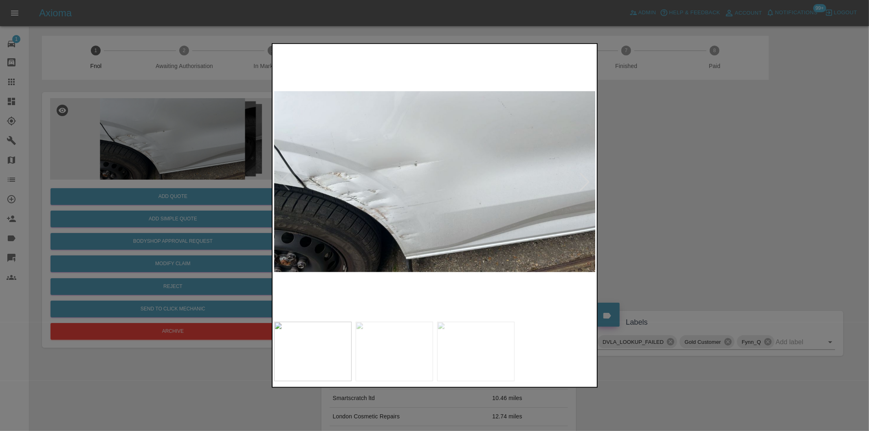
click at [720, 224] on div at bounding box center [434, 215] width 869 height 431
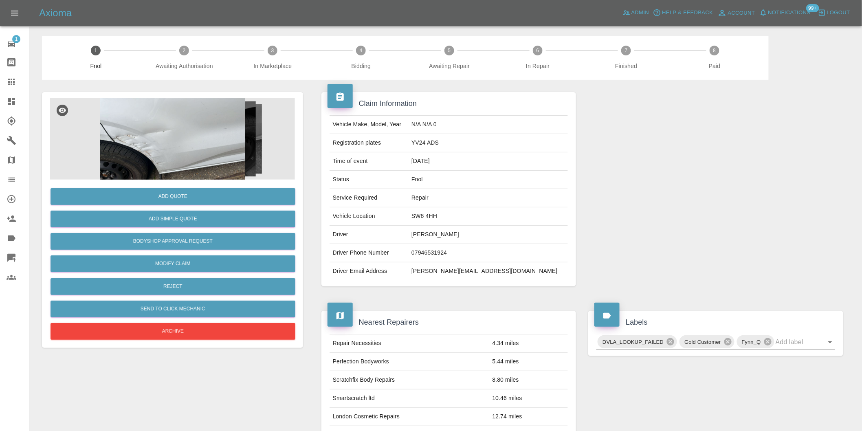
click at [200, 157] on img at bounding box center [172, 139] width 245 height 82
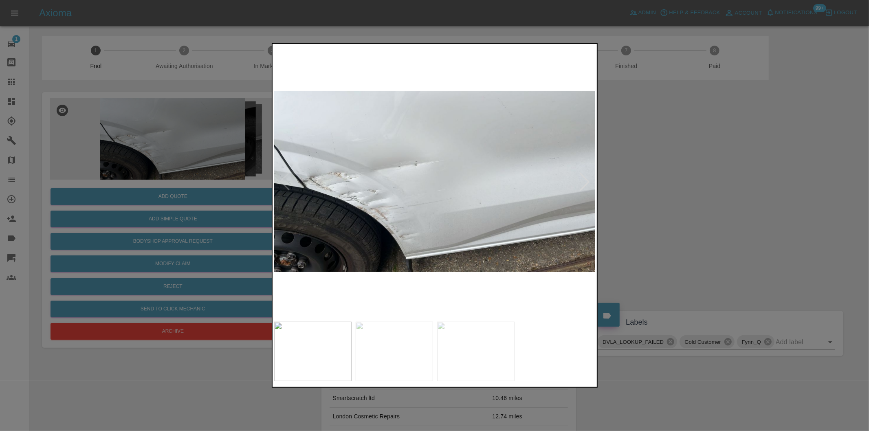
click at [587, 180] on div at bounding box center [585, 182] width 18 height 18
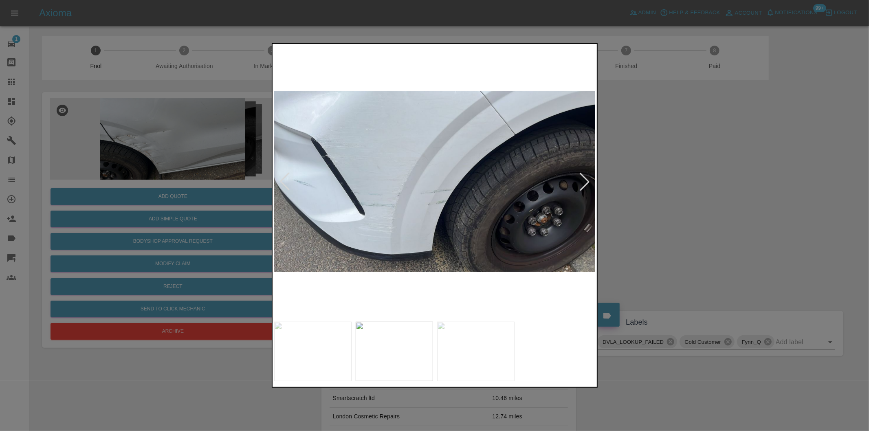
click at [587, 180] on div at bounding box center [585, 182] width 18 height 18
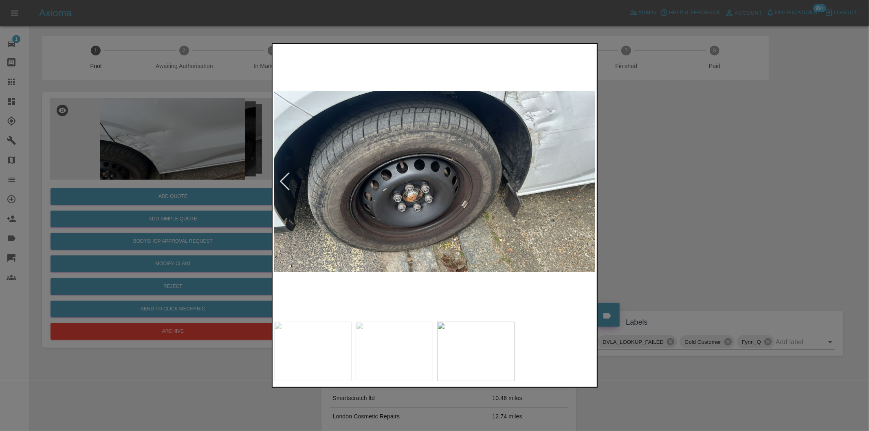
click at [587, 180] on img at bounding box center [435, 182] width 322 height 272
click at [649, 193] on div at bounding box center [434, 215] width 869 height 431
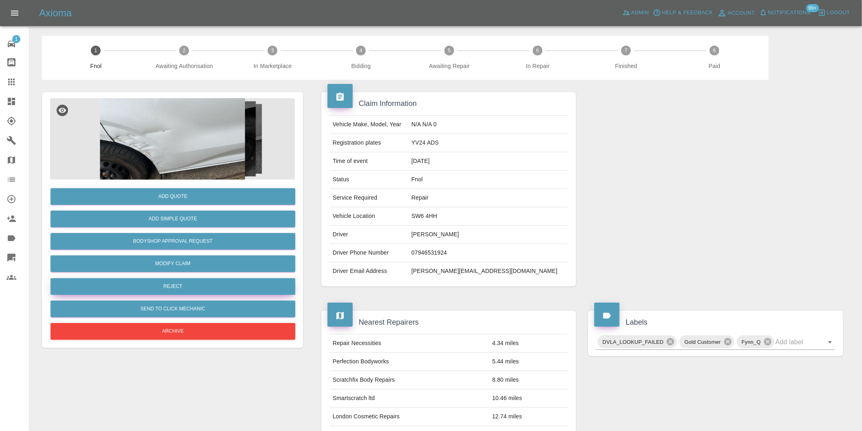
click at [185, 288] on button "Reject" at bounding box center [173, 286] width 245 height 17
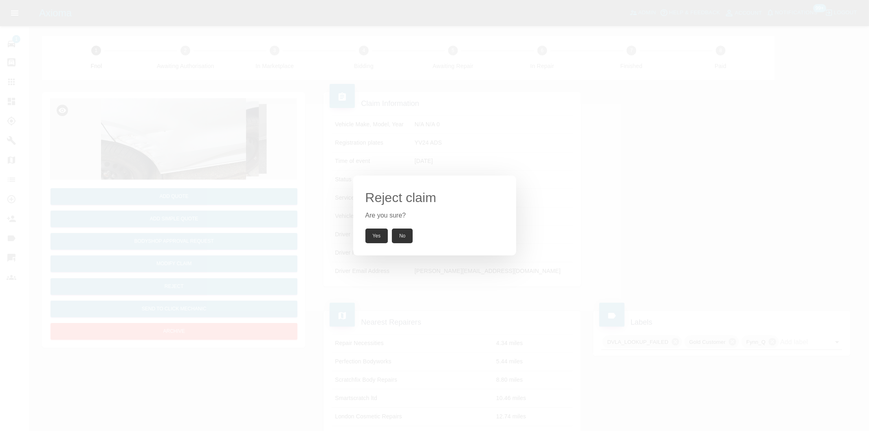
click at [366, 238] on button "Yes" at bounding box center [377, 236] width 23 height 15
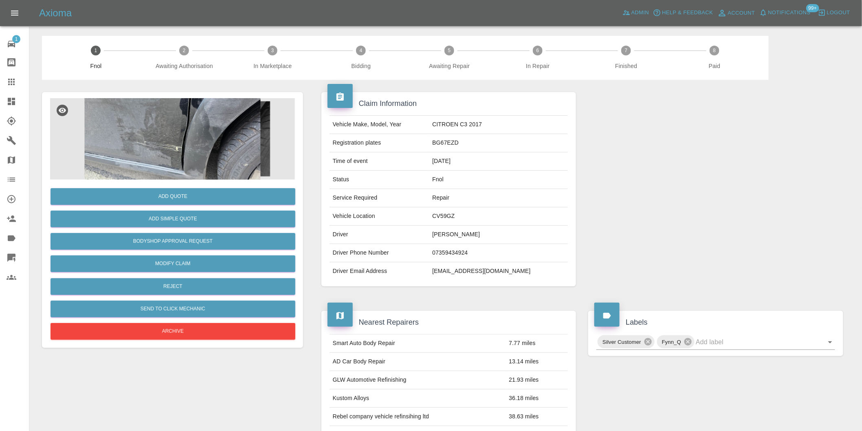
click at [163, 126] on img at bounding box center [172, 139] width 245 height 82
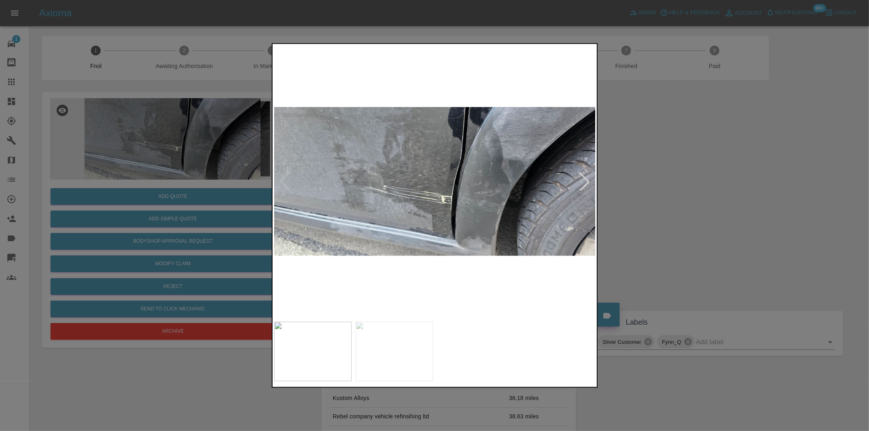
click at [681, 185] on div at bounding box center [434, 215] width 869 height 431
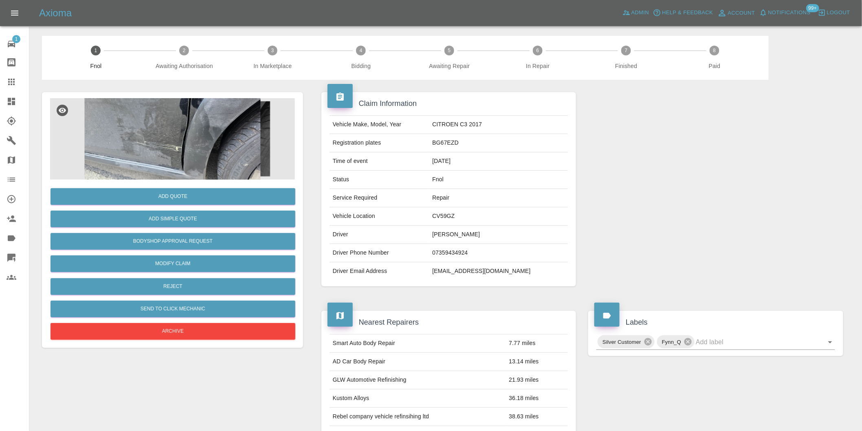
click at [178, 132] on img at bounding box center [172, 139] width 245 height 82
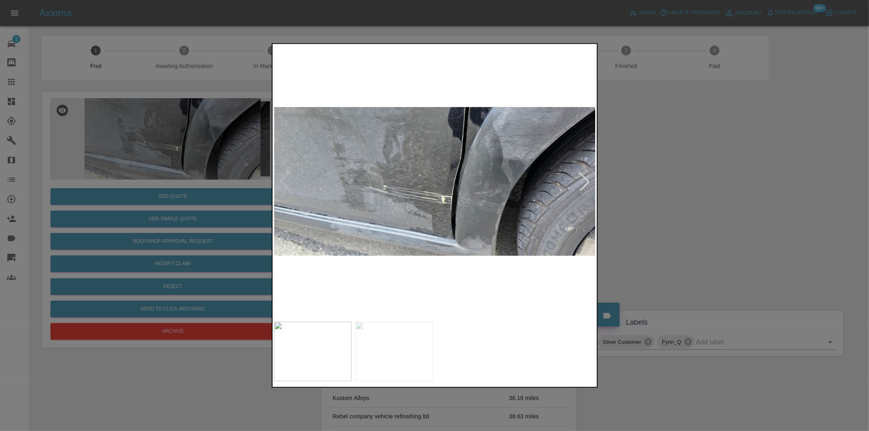
drag, startPoint x: 650, startPoint y: 216, endPoint x: 588, endPoint y: 206, distance: 62.4
click at [646, 215] on div at bounding box center [434, 215] width 869 height 431
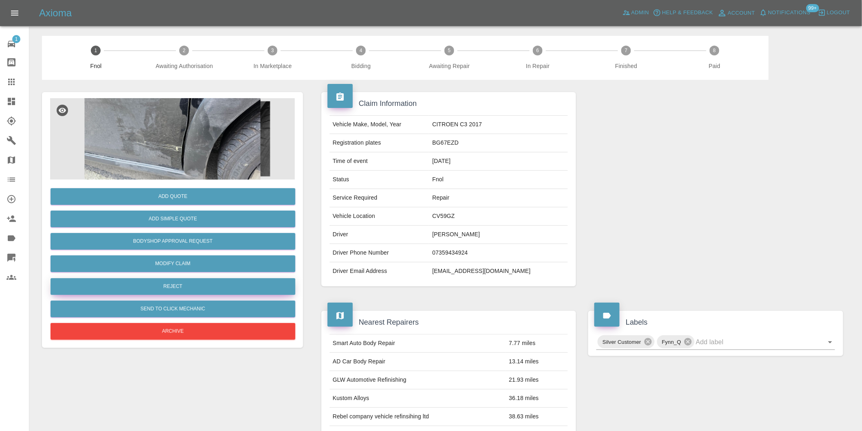
click at [176, 283] on button "Reject" at bounding box center [173, 286] width 245 height 17
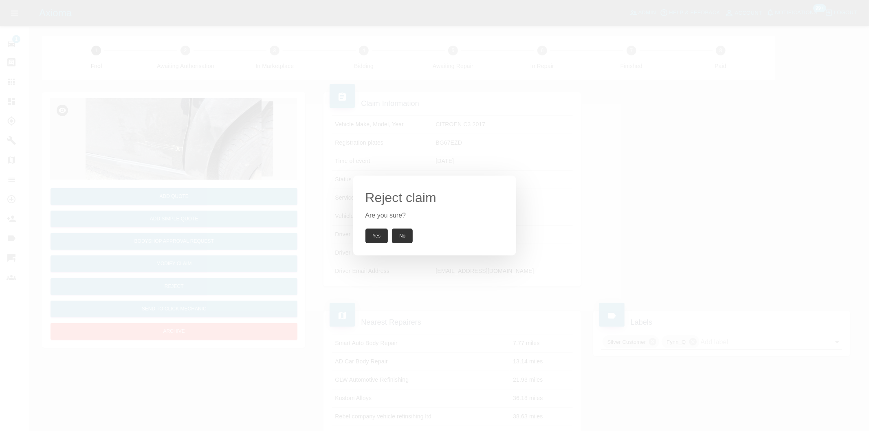
click at [375, 242] on button "Yes" at bounding box center [377, 236] width 23 height 15
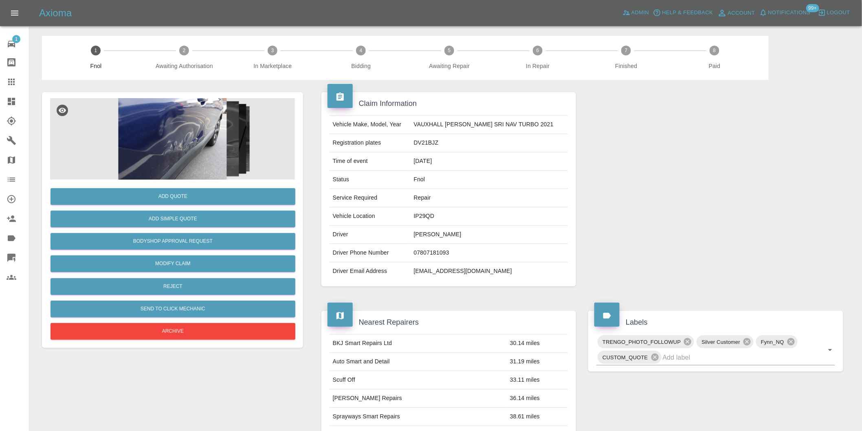
click at [170, 136] on img at bounding box center [172, 139] width 245 height 82
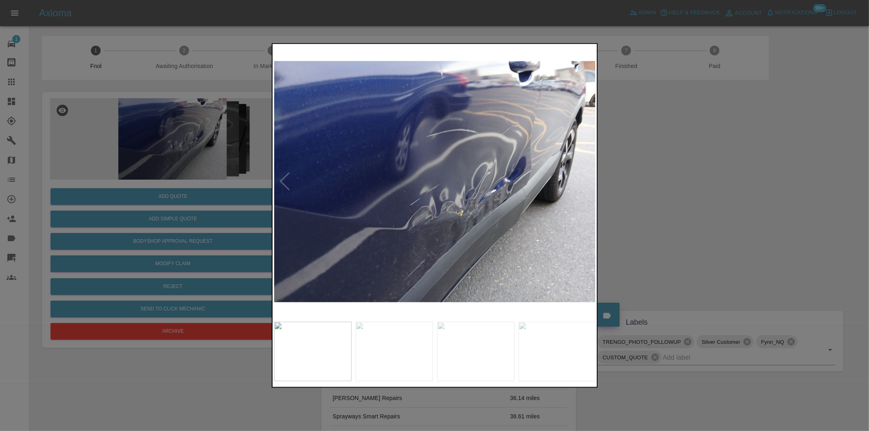
drag, startPoint x: 695, startPoint y: 207, endPoint x: 476, endPoint y: 252, distance: 223.9
click at [694, 207] on div at bounding box center [434, 215] width 869 height 431
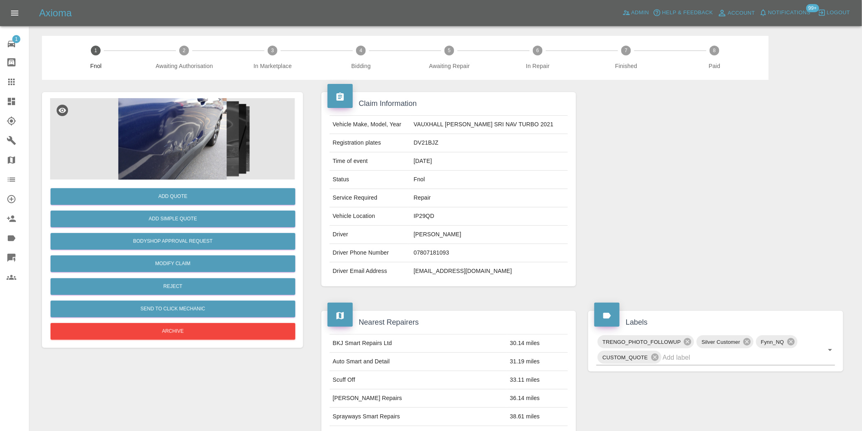
click at [181, 151] on img at bounding box center [172, 139] width 245 height 82
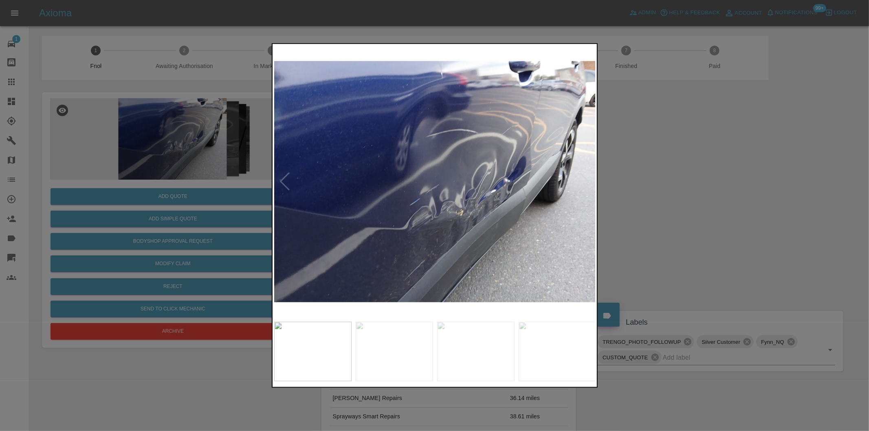
click at [587, 181] on div at bounding box center [585, 182] width 18 height 18
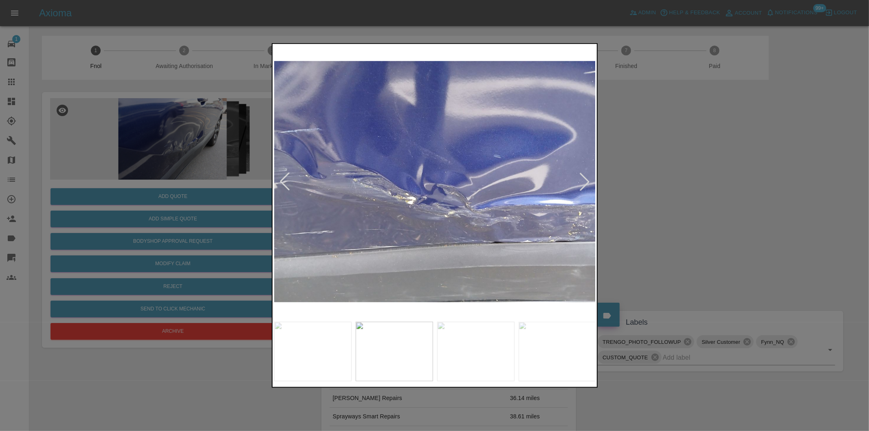
click at [587, 181] on div at bounding box center [585, 182] width 18 height 18
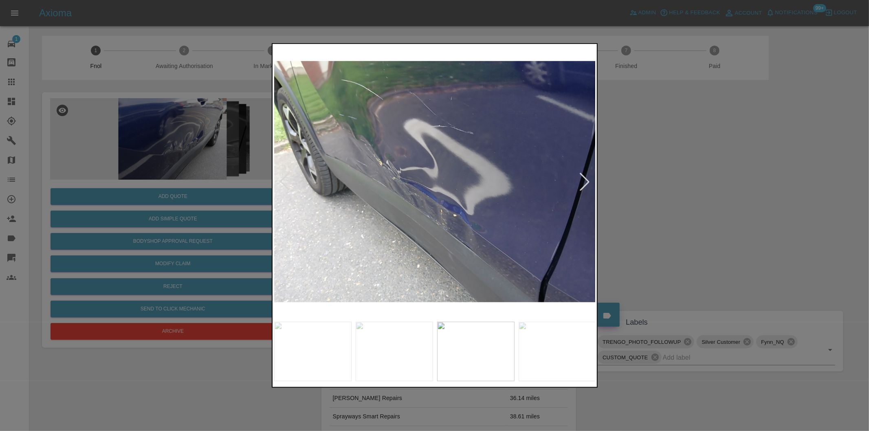
drag, startPoint x: 701, startPoint y: 185, endPoint x: 588, endPoint y: 195, distance: 112.9
click at [699, 185] on div at bounding box center [434, 215] width 869 height 431
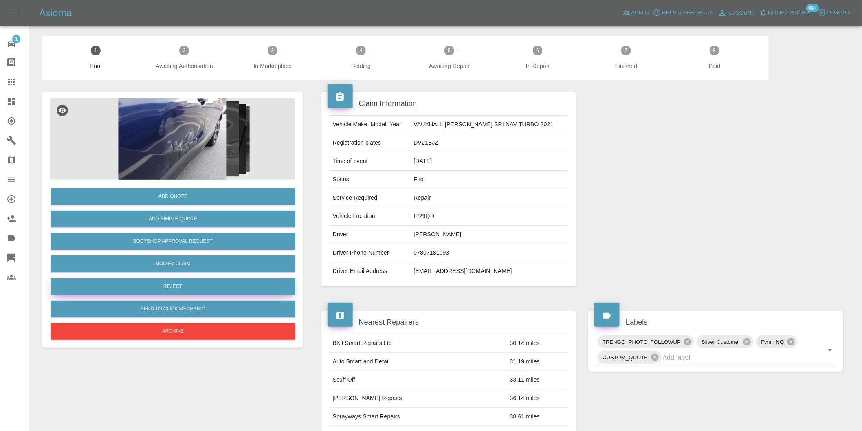
click at [163, 292] on button "Reject" at bounding box center [173, 286] width 245 height 17
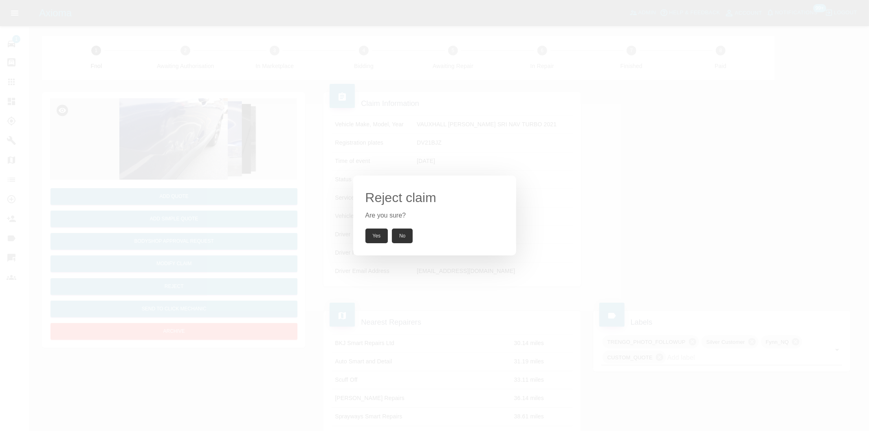
click at [383, 234] on button "Yes" at bounding box center [377, 236] width 23 height 15
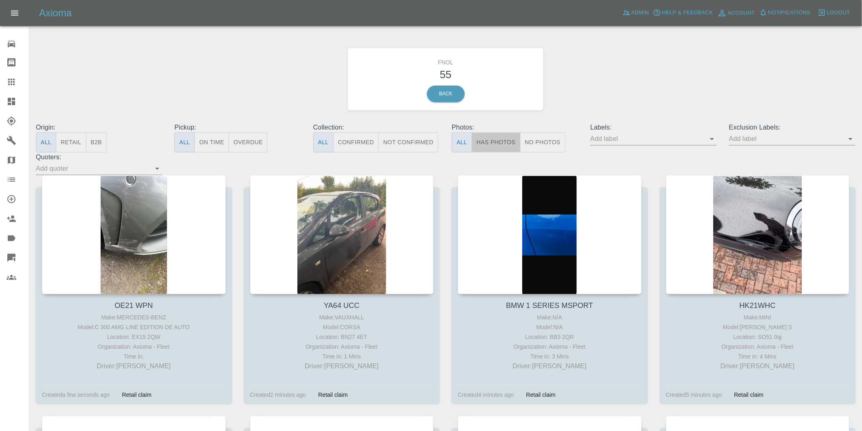
click at [502, 141] on button "Has Photos" at bounding box center [496, 142] width 49 height 20
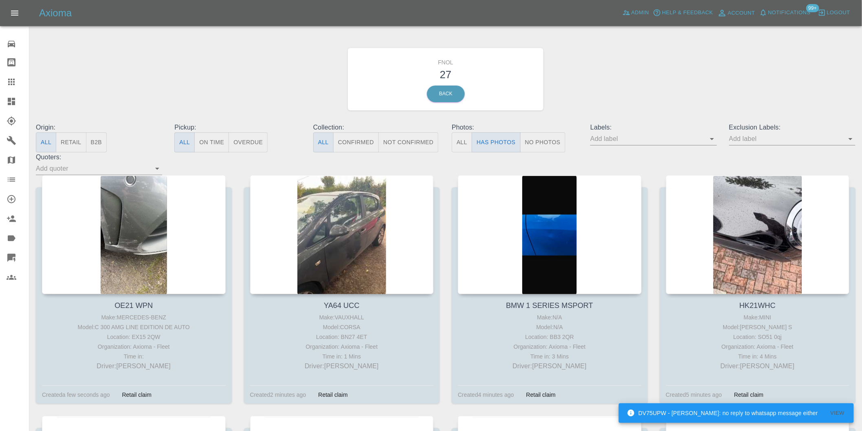
click at [850, 140] on icon "Open" at bounding box center [851, 139] width 10 height 10
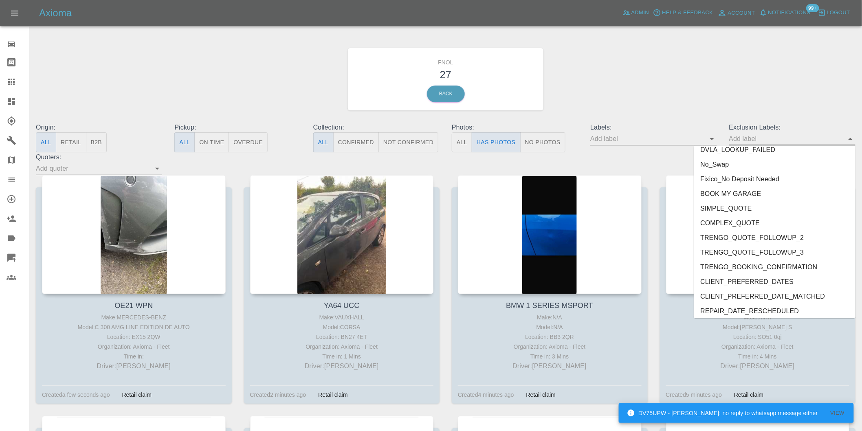
scroll to position [1770, 0]
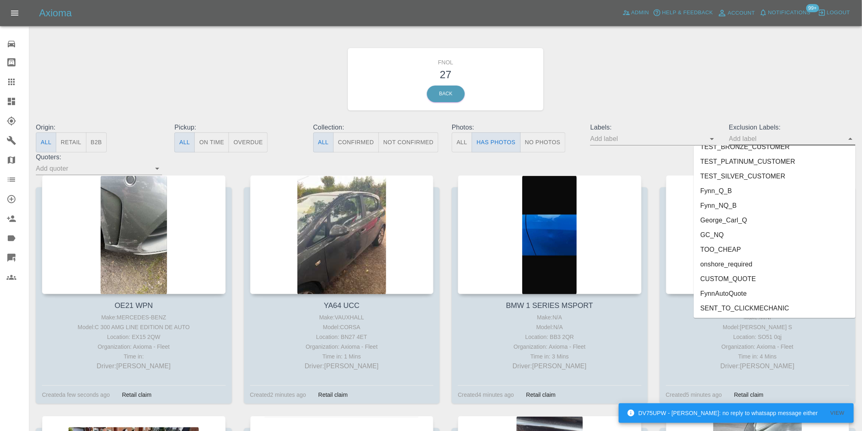
click at [748, 265] on li "onshore_required" at bounding box center [775, 264] width 162 height 15
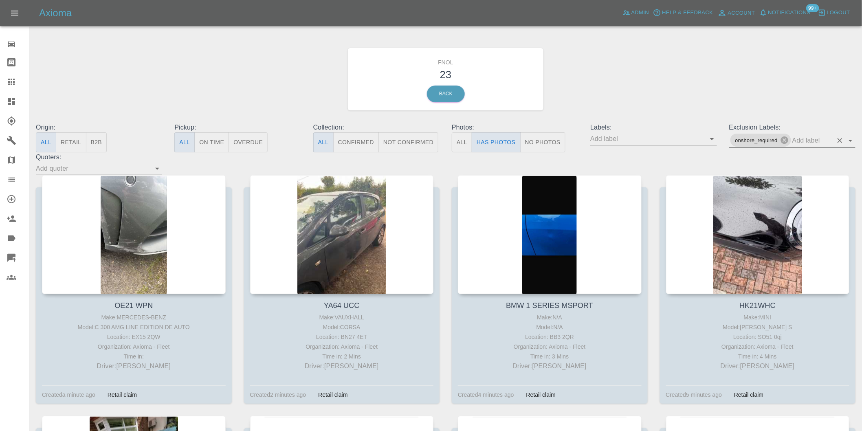
click at [850, 139] on icon "Open" at bounding box center [851, 141] width 10 height 10
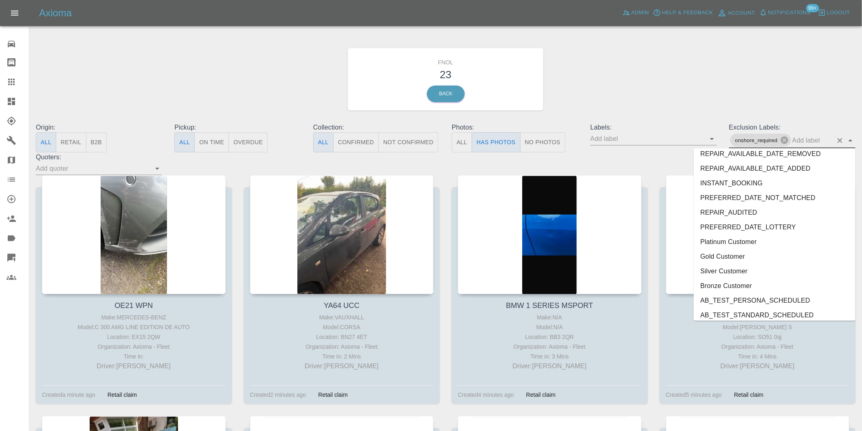
scroll to position [1755, 0]
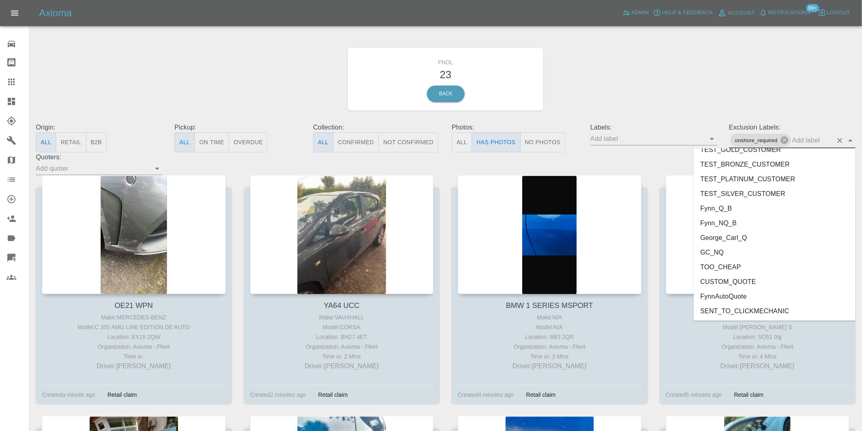
click at [735, 237] on li "George_Carl_Q" at bounding box center [775, 237] width 162 height 15
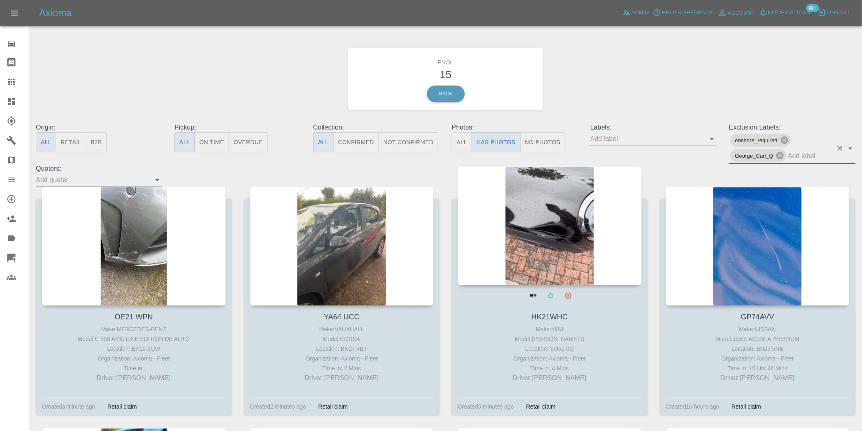
scroll to position [45, 0]
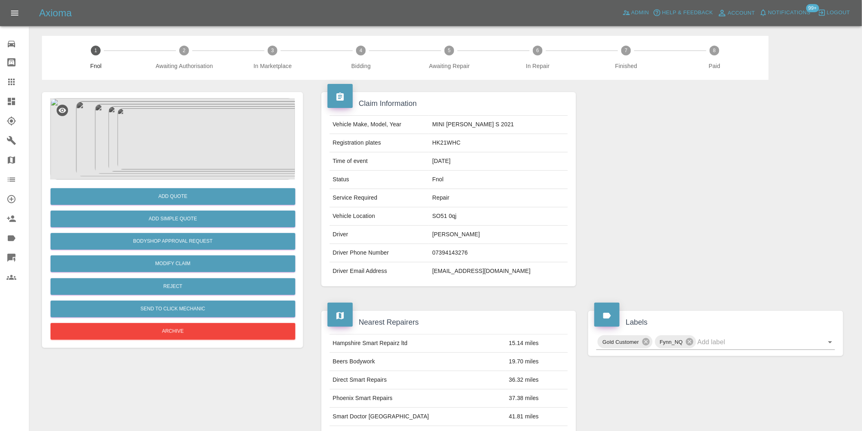
click at [176, 121] on img at bounding box center [172, 139] width 245 height 82
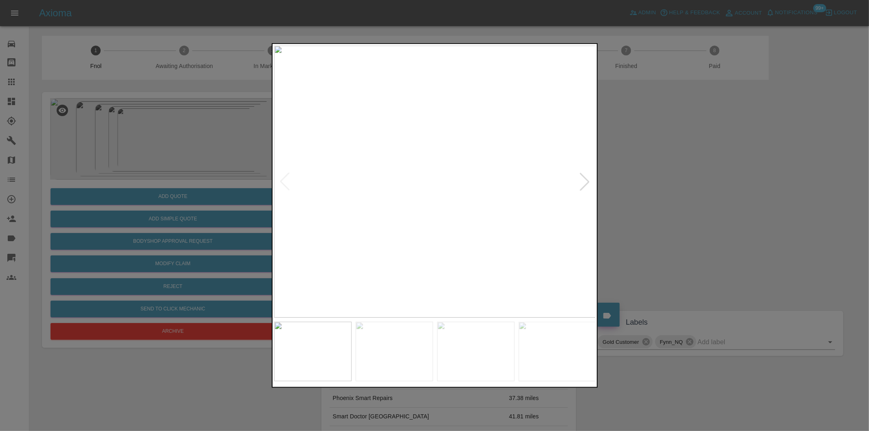
click at [584, 183] on div at bounding box center [585, 182] width 18 height 18
drag, startPoint x: 708, startPoint y: 196, endPoint x: 484, endPoint y: 209, distance: 224.5
click at [706, 196] on div at bounding box center [434, 215] width 869 height 431
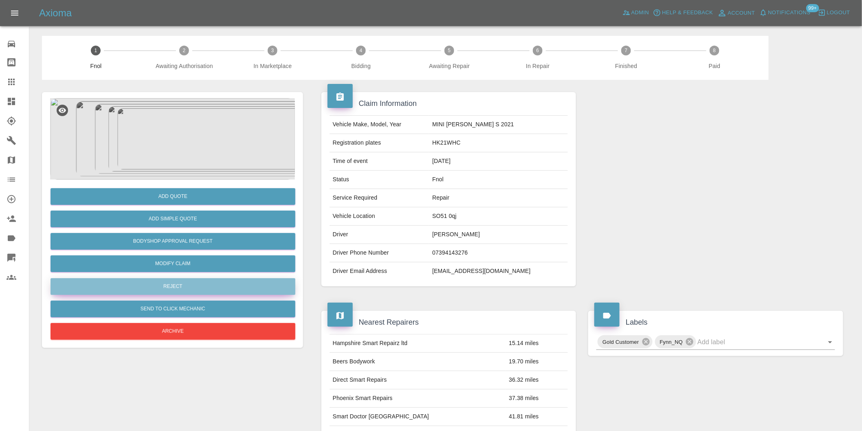
click at [197, 288] on button "Reject" at bounding box center [173, 286] width 245 height 17
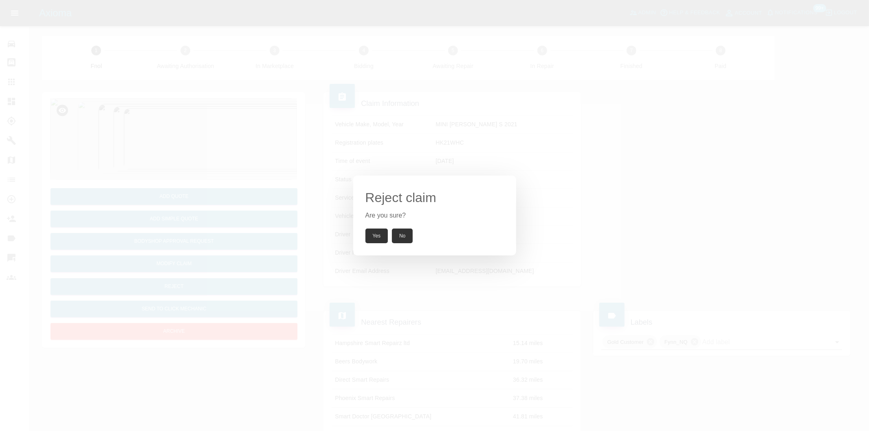
click at [372, 235] on button "Yes" at bounding box center [377, 236] width 23 height 15
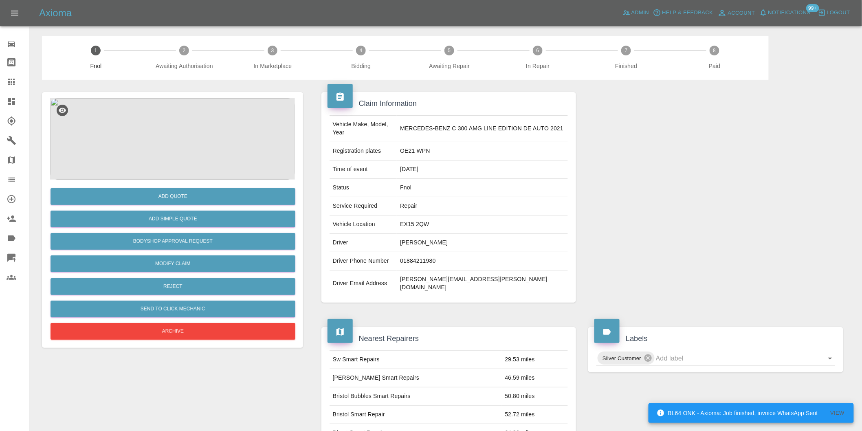
click at [174, 130] on img at bounding box center [172, 139] width 245 height 82
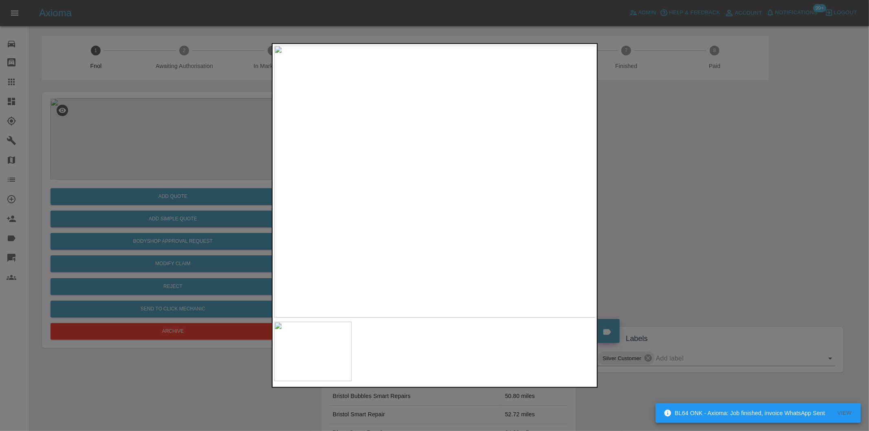
click at [651, 188] on div at bounding box center [434, 215] width 869 height 431
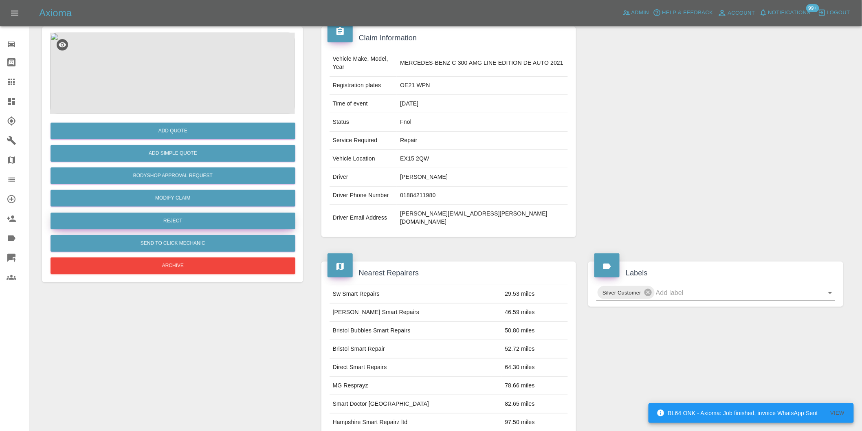
scroll to position [64, 0]
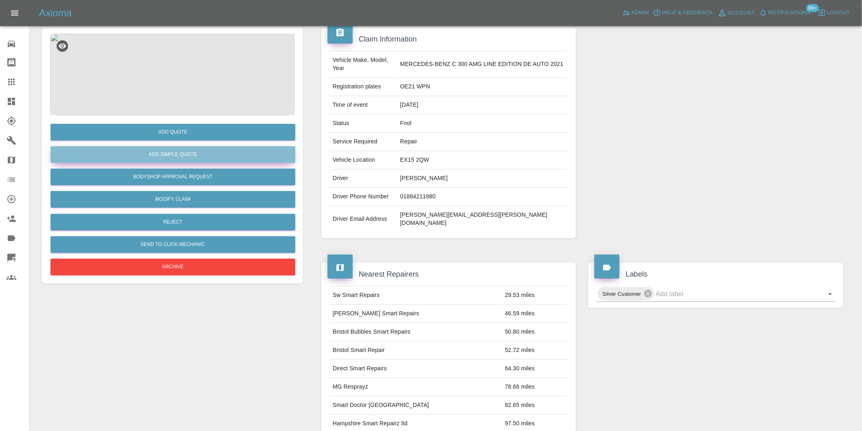
click at [193, 161] on button "Add Simple Quote" at bounding box center [173, 154] width 245 height 17
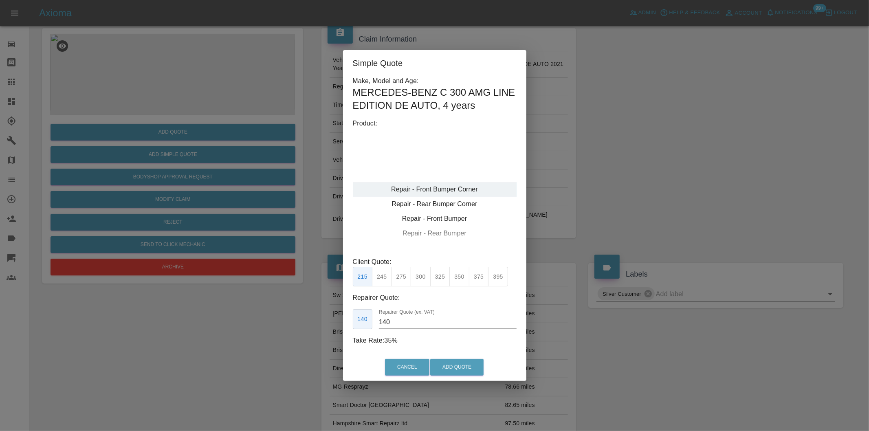
type input "120"
click at [385, 280] on button "199" at bounding box center [382, 277] width 20 height 20
click at [445, 366] on button "Add Quote" at bounding box center [456, 367] width 53 height 17
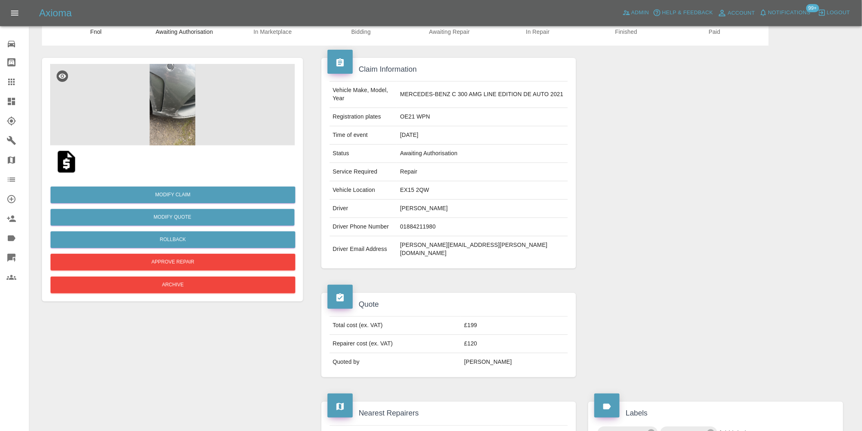
scroll to position [0, 0]
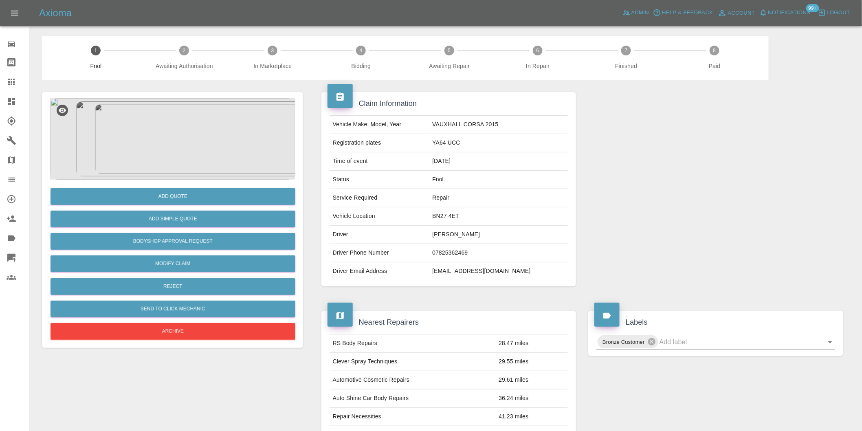
click at [182, 131] on img at bounding box center [172, 139] width 245 height 82
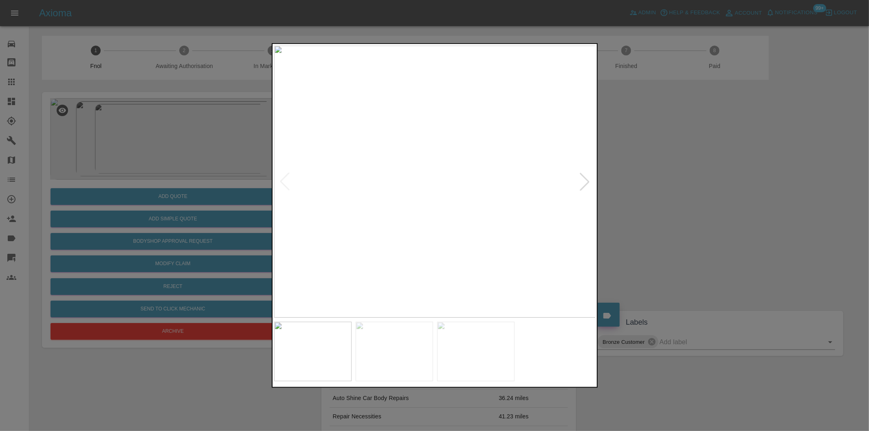
click at [580, 184] on div at bounding box center [585, 182] width 18 height 18
click at [584, 182] on div at bounding box center [585, 182] width 18 height 18
click at [584, 181] on img at bounding box center [435, 182] width 322 height 272
click at [283, 184] on div at bounding box center [285, 182] width 18 height 18
click at [581, 180] on div at bounding box center [585, 182] width 18 height 18
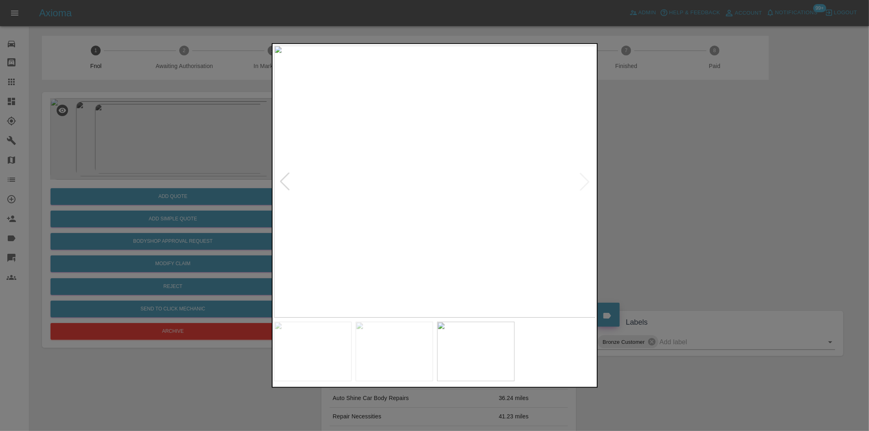
click at [581, 180] on img at bounding box center [435, 182] width 322 height 272
click at [284, 181] on div at bounding box center [285, 182] width 18 height 18
click at [582, 181] on div at bounding box center [585, 182] width 18 height 18
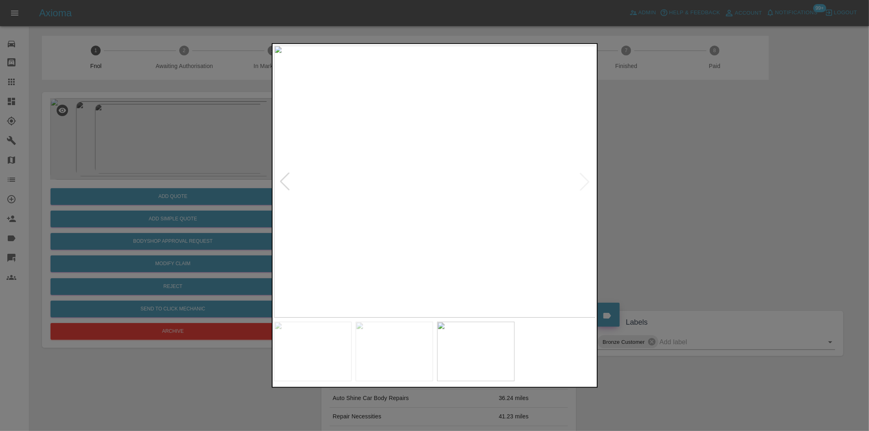
click at [473, 187] on img at bounding box center [435, 182] width 322 height 272
click at [473, 187] on img at bounding box center [321, 166] width 966 height 816
click at [793, 229] on div at bounding box center [434, 215] width 869 height 431
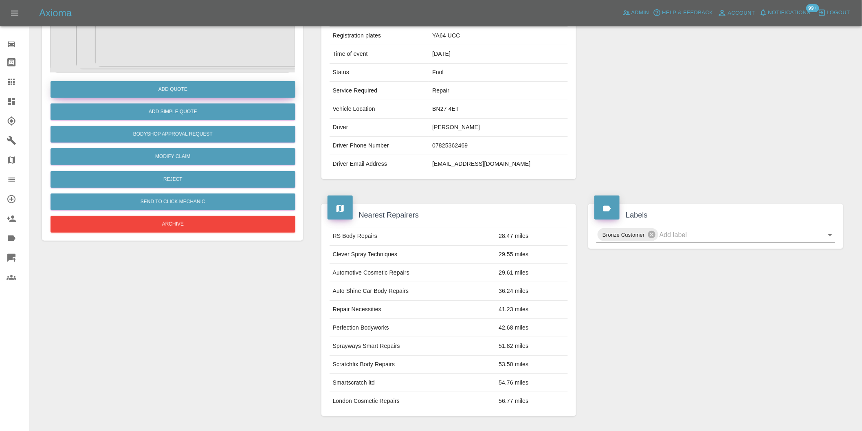
scroll to position [11, 0]
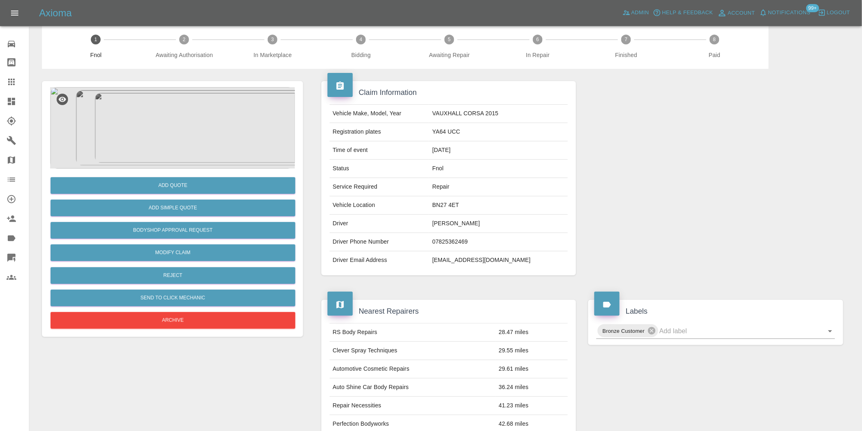
click at [173, 123] on img at bounding box center [172, 128] width 245 height 82
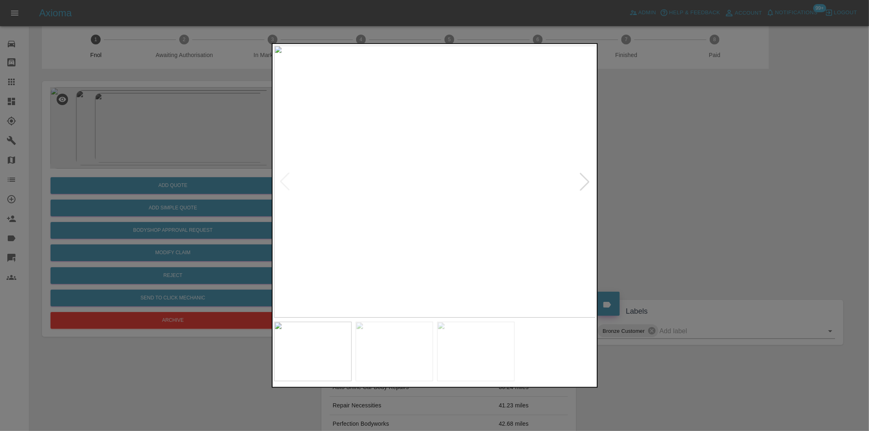
click at [455, 196] on img at bounding box center [435, 182] width 322 height 272
click at [683, 205] on div at bounding box center [434, 215] width 869 height 431
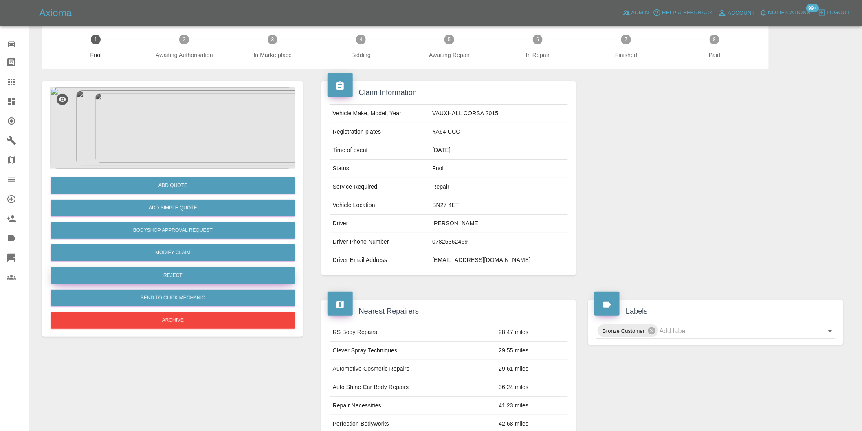
click at [183, 275] on button "Reject" at bounding box center [173, 275] width 245 height 17
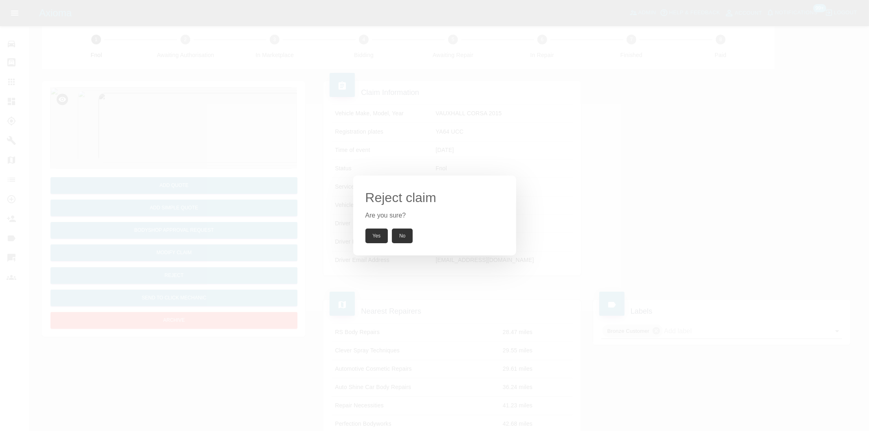
click at [370, 235] on button "Yes" at bounding box center [377, 236] width 23 height 15
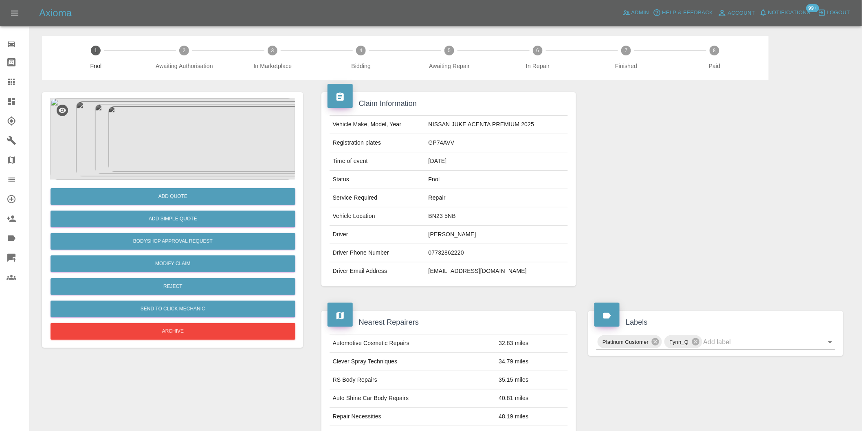
click at [186, 119] on img at bounding box center [172, 139] width 245 height 82
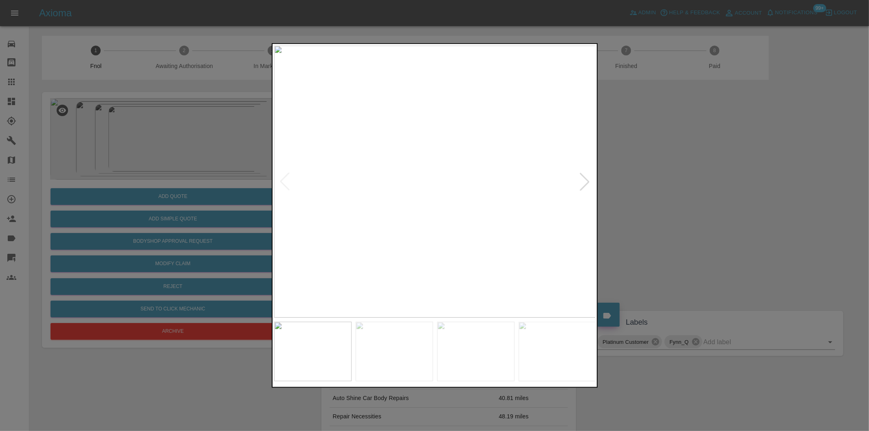
click at [591, 182] on div at bounding box center [585, 182] width 18 height 18
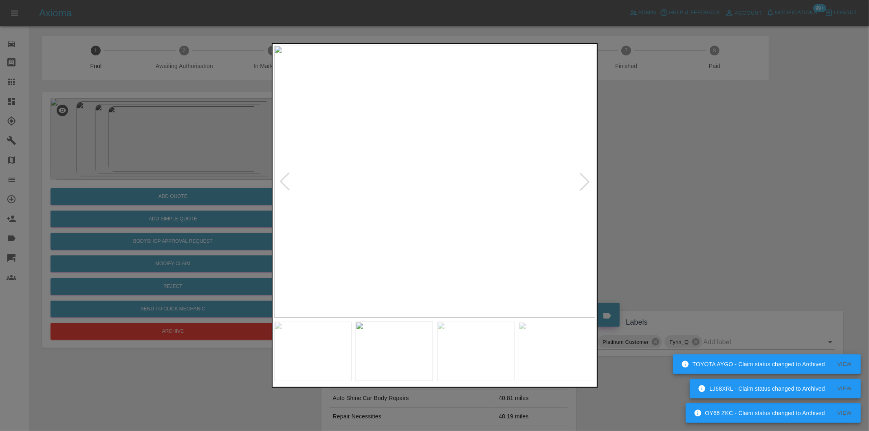
click at [587, 182] on div at bounding box center [585, 182] width 18 height 18
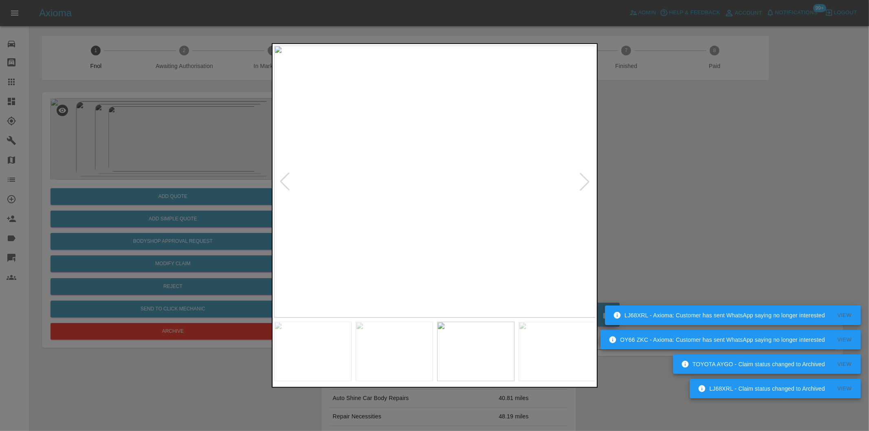
click at [587, 182] on div at bounding box center [585, 182] width 18 height 18
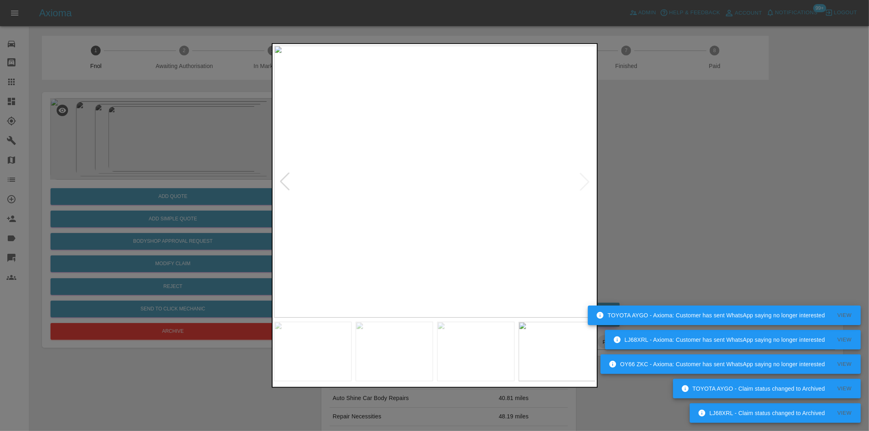
click at [587, 182] on img at bounding box center [435, 182] width 322 height 272
click at [647, 184] on div at bounding box center [434, 215] width 869 height 431
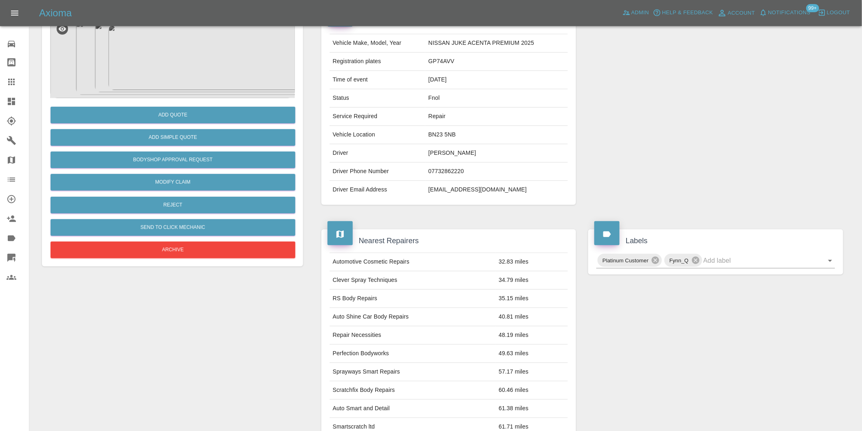
scroll to position [11, 0]
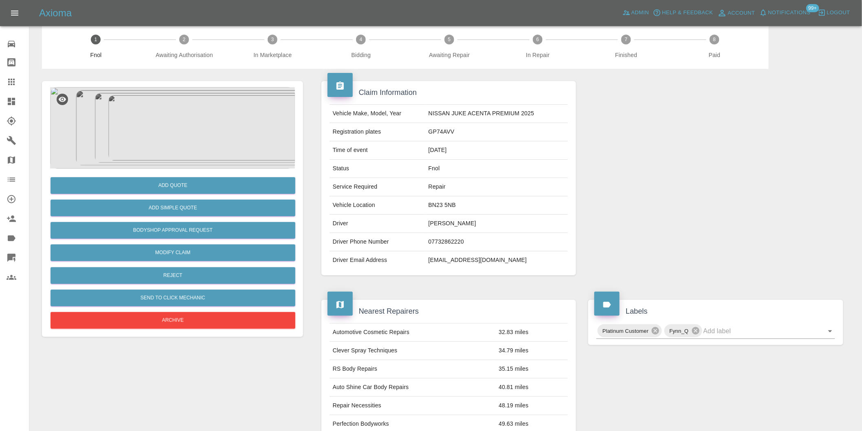
click at [170, 127] on img at bounding box center [172, 128] width 245 height 82
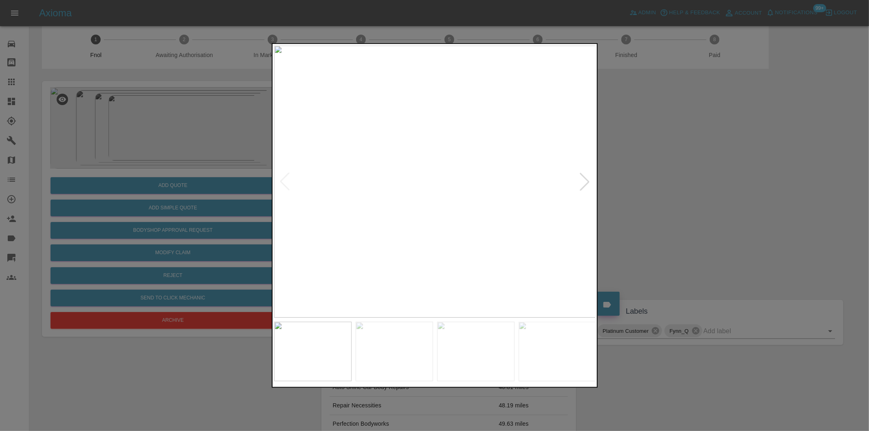
click at [584, 178] on div at bounding box center [585, 182] width 18 height 18
click at [588, 185] on img at bounding box center [435, 182] width 322 height 272
drag, startPoint x: 654, startPoint y: 195, endPoint x: 623, endPoint y: 199, distance: 30.8
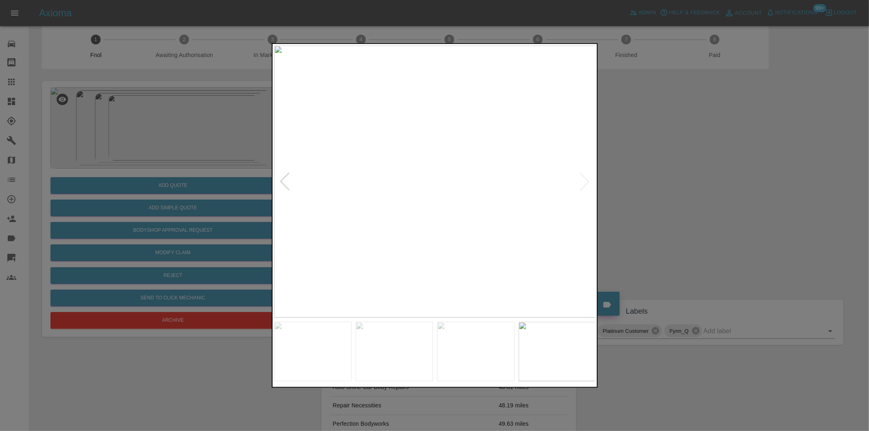
click at [650, 196] on div at bounding box center [434, 215] width 869 height 431
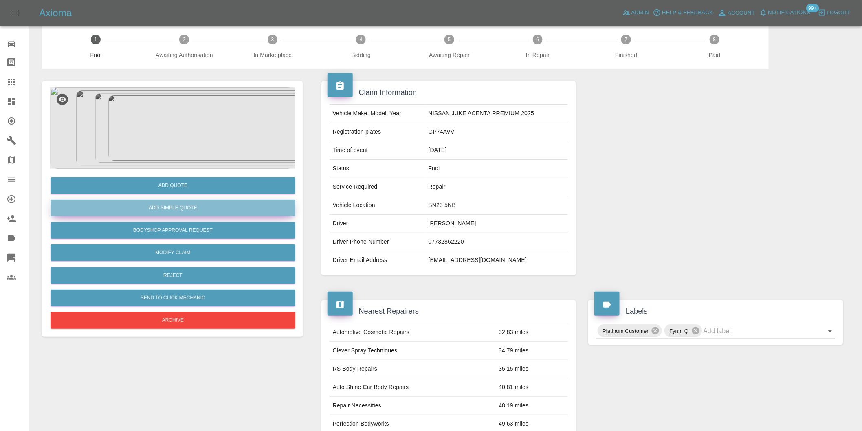
click at [196, 200] on button "Add Simple Quote" at bounding box center [173, 208] width 245 height 17
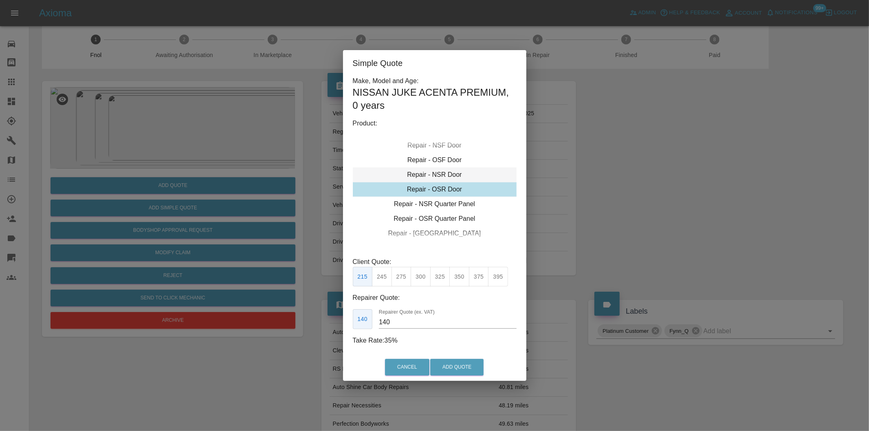
click at [443, 174] on div "Repair - NSR Door" at bounding box center [435, 174] width 164 height 15
click at [386, 277] on button "245" at bounding box center [382, 277] width 20 height 20
type input "160"
click at [449, 366] on button "Add Quote" at bounding box center [456, 367] width 53 height 17
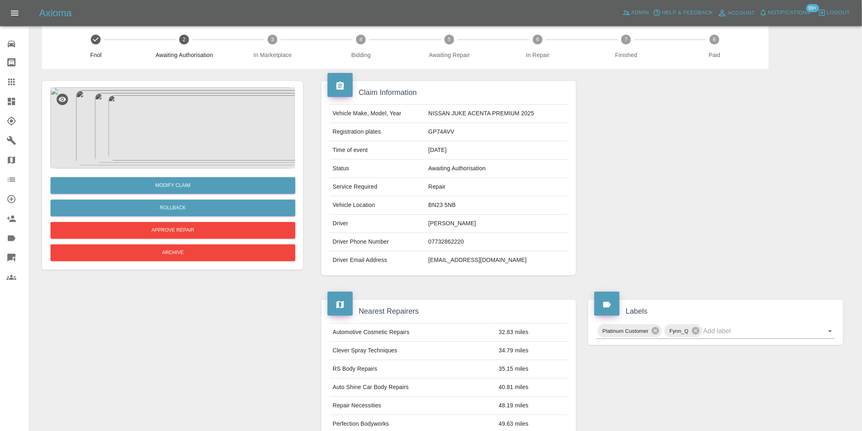
scroll to position [0, 0]
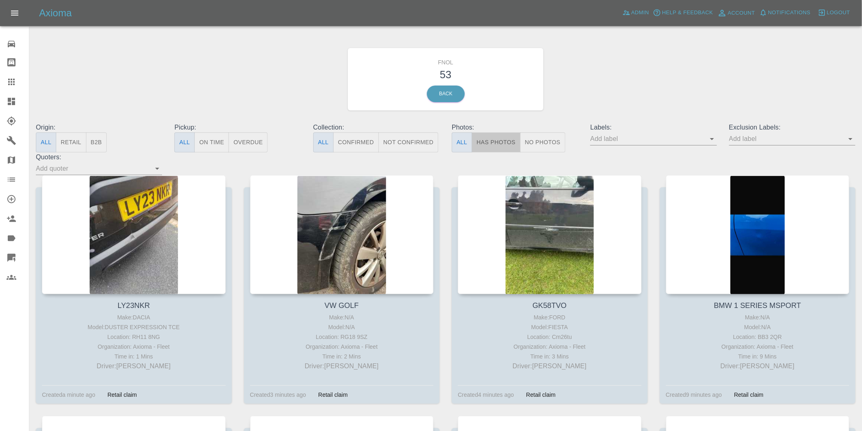
click at [509, 138] on button "Has Photos" at bounding box center [496, 142] width 49 height 20
click at [850, 139] on icon "Open" at bounding box center [851, 139] width 4 height 2
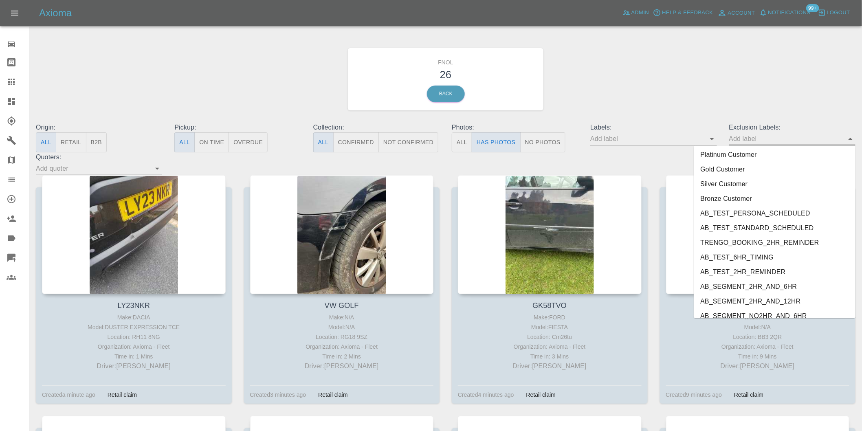
scroll to position [1770, 0]
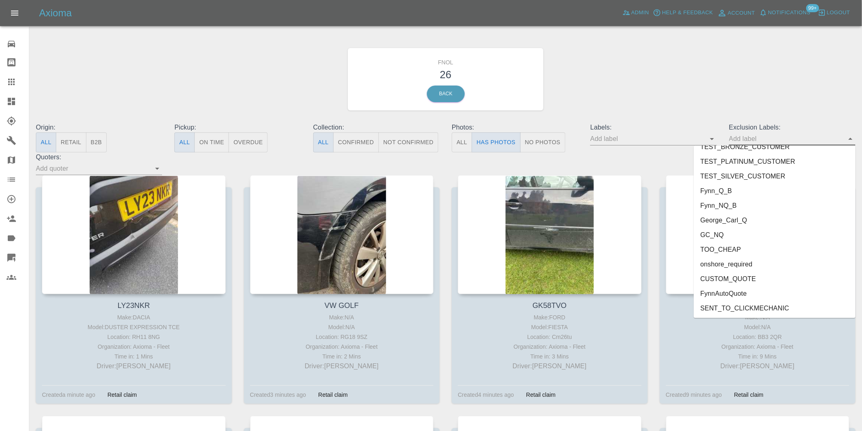
click at [740, 217] on li "George_Carl_Q" at bounding box center [775, 220] width 162 height 15
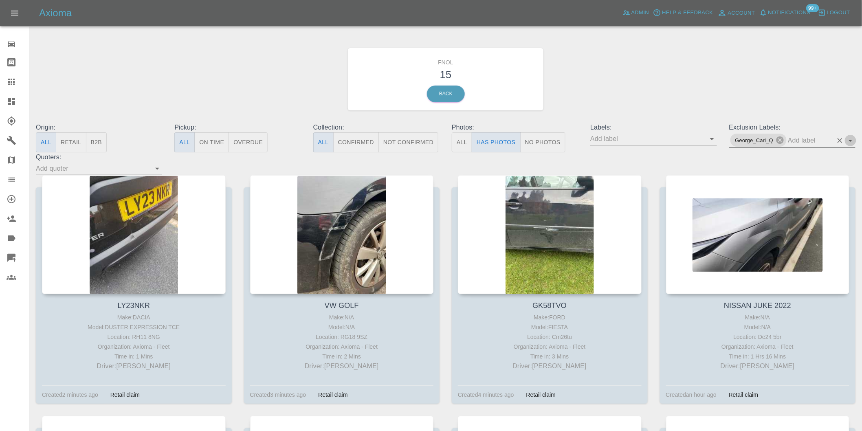
click at [853, 141] on icon "Open" at bounding box center [851, 141] width 10 height 10
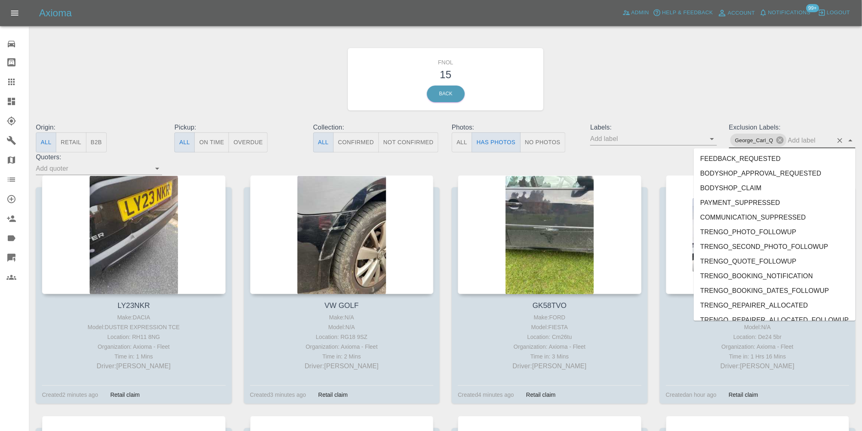
scroll to position [1755, 0]
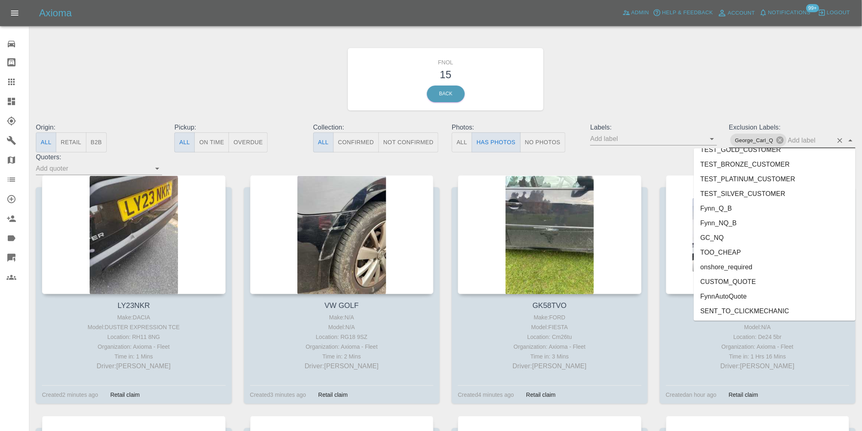
click at [744, 266] on li "onshore_required" at bounding box center [775, 267] width 162 height 15
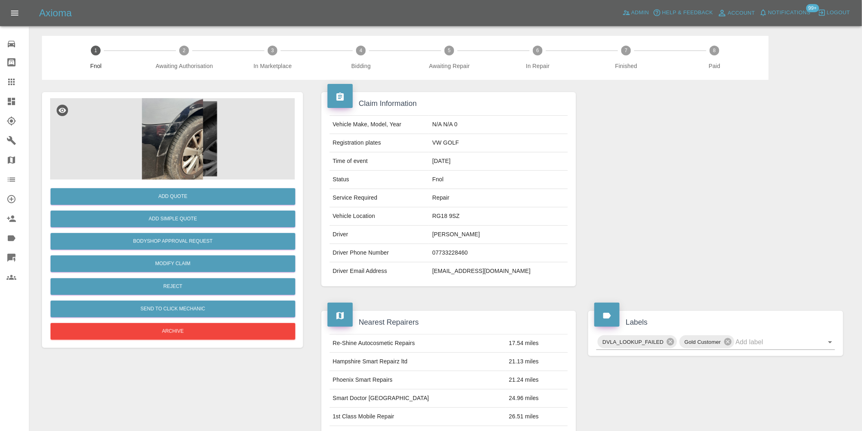
click at [161, 126] on img at bounding box center [172, 139] width 245 height 82
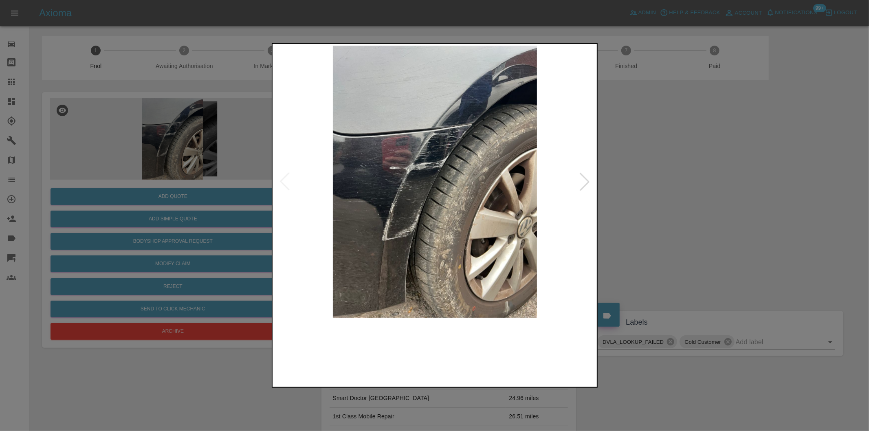
click at [465, 110] on img at bounding box center [435, 182] width 322 height 272
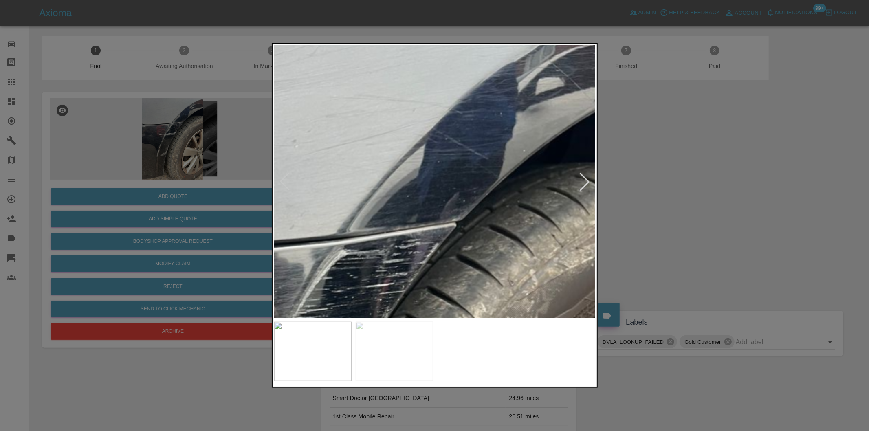
click at [456, 120] on img at bounding box center [346, 395] width 966 height 816
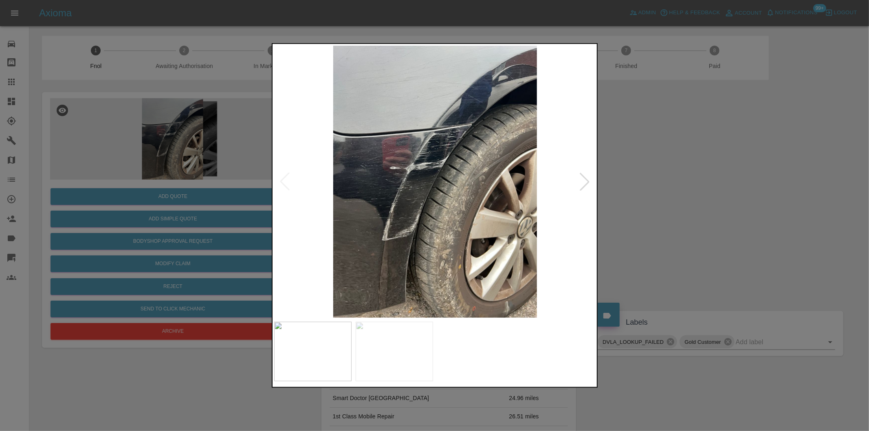
click at [696, 172] on div at bounding box center [434, 215] width 869 height 431
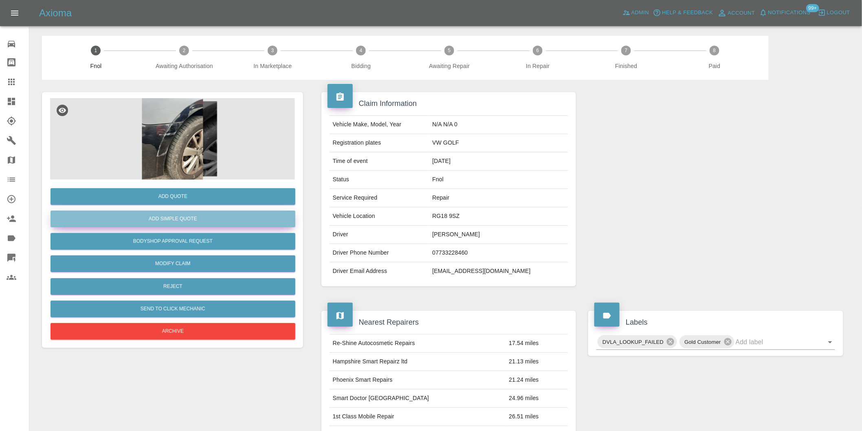
click at [206, 222] on button "Add Simple Quote" at bounding box center [173, 219] width 245 height 17
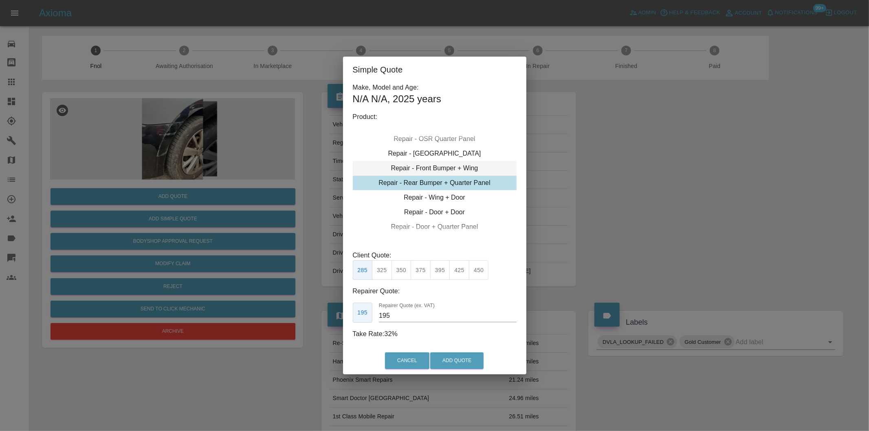
click at [464, 172] on div "Repair - Front Bumper + Wing" at bounding box center [435, 168] width 164 height 15
click at [384, 274] on button "310" at bounding box center [382, 270] width 20 height 20
type input "200"
click at [446, 363] on button "Add Quote" at bounding box center [456, 360] width 53 height 17
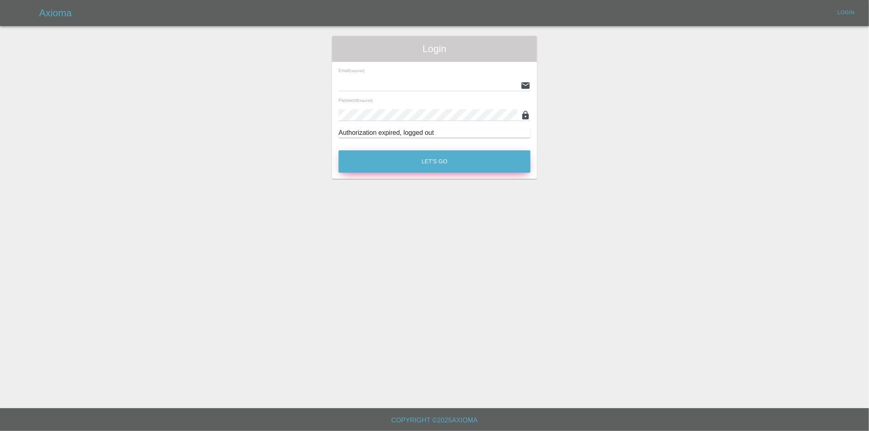
type input "eric.ordano@gmail.com"
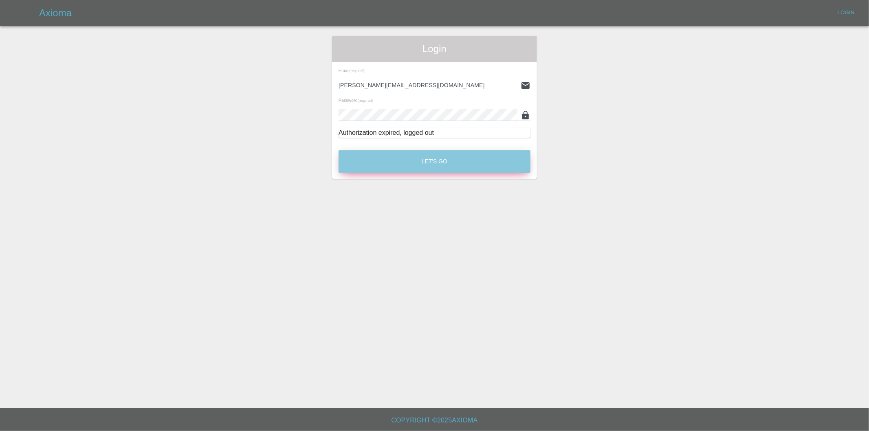
click at [435, 168] on button "Let's Go" at bounding box center [435, 161] width 192 height 22
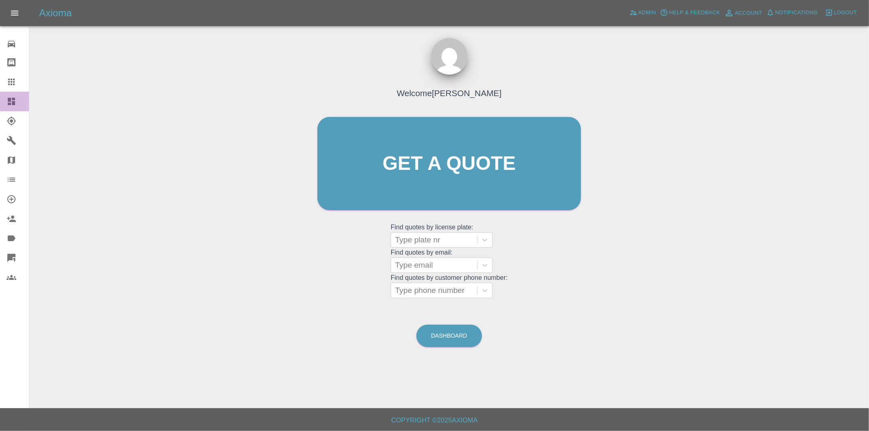
click at [12, 103] on icon at bounding box center [11, 101] width 7 height 7
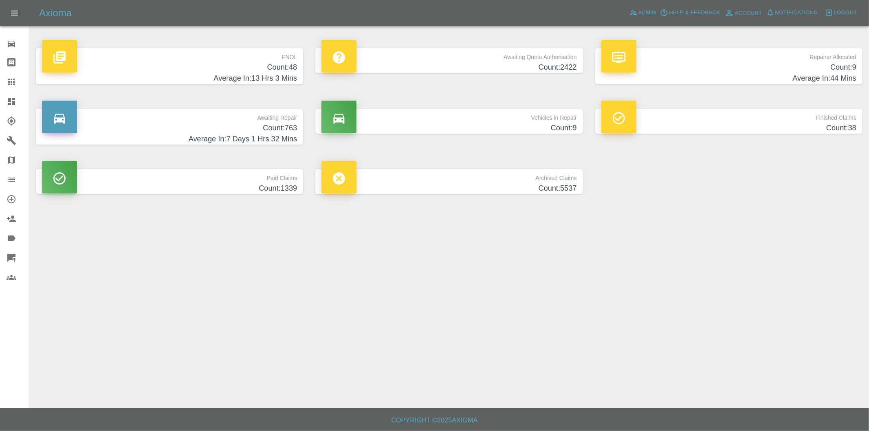
click at [282, 74] on h4 "Average In: 13 Hrs 3 Mins" at bounding box center [169, 78] width 255 height 11
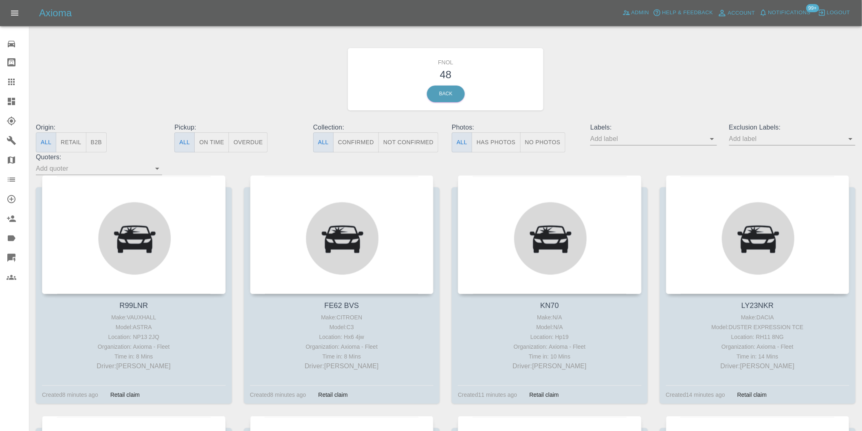
click at [492, 151] on button "Has Photos" at bounding box center [496, 142] width 49 height 20
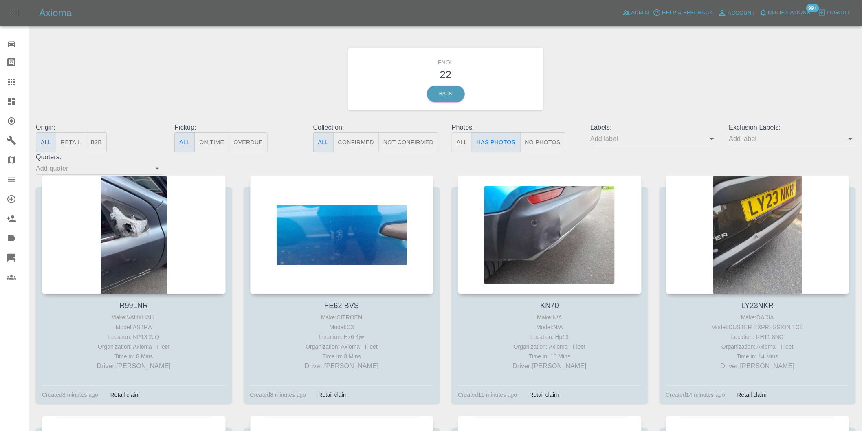
click at [856, 140] on button "Open" at bounding box center [850, 138] width 11 height 11
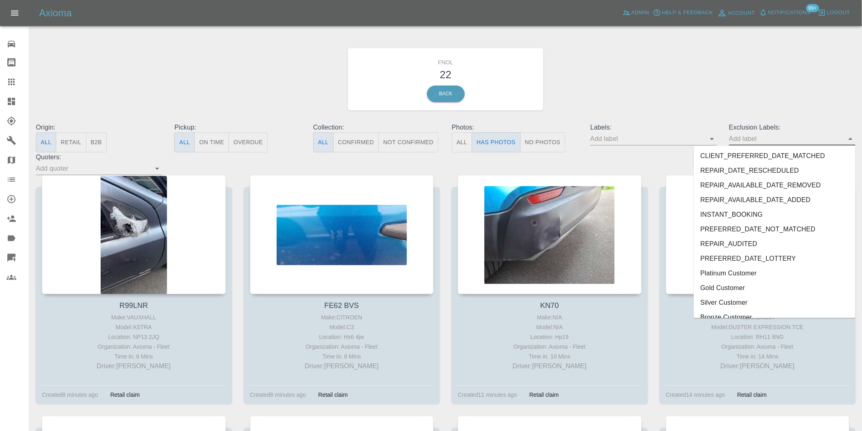
scroll to position [1770, 0]
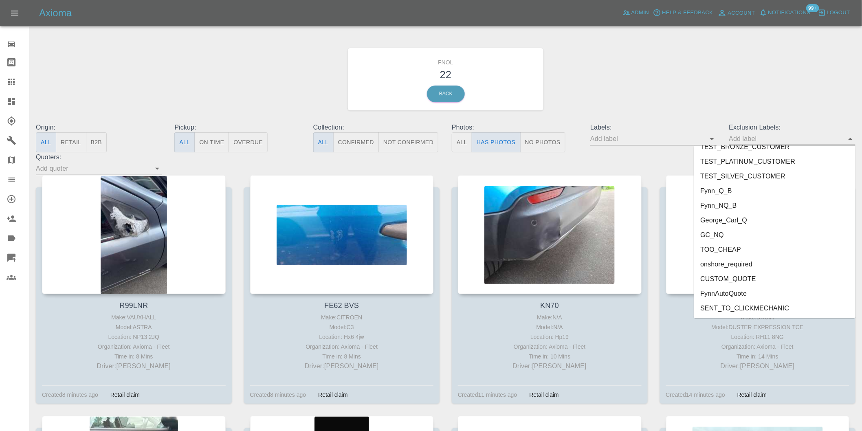
click at [747, 261] on li "onshore_required" at bounding box center [775, 264] width 162 height 15
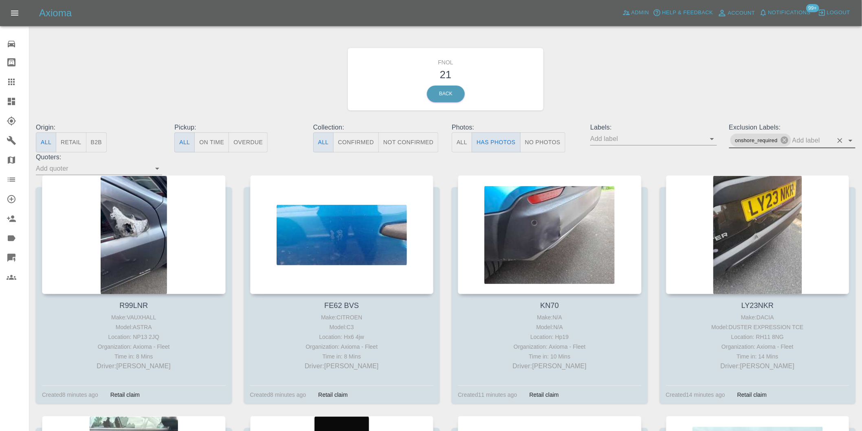
click at [849, 139] on icon "Open" at bounding box center [851, 141] width 10 height 10
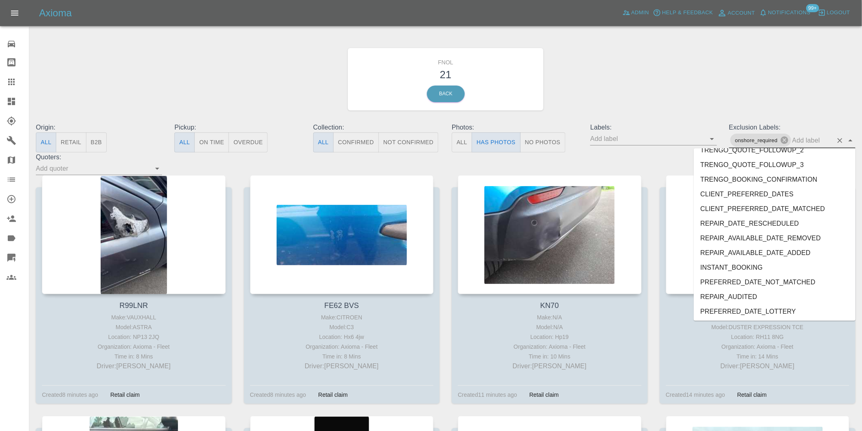
scroll to position [1755, 0]
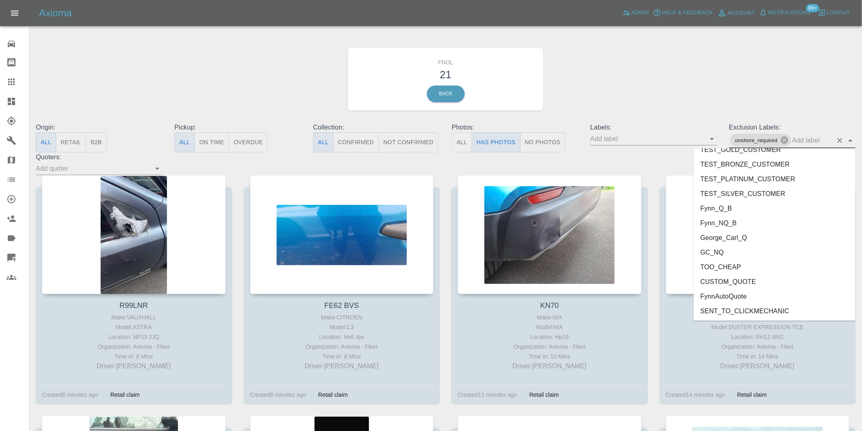
click at [750, 235] on li "George_Carl_Q" at bounding box center [775, 237] width 162 height 15
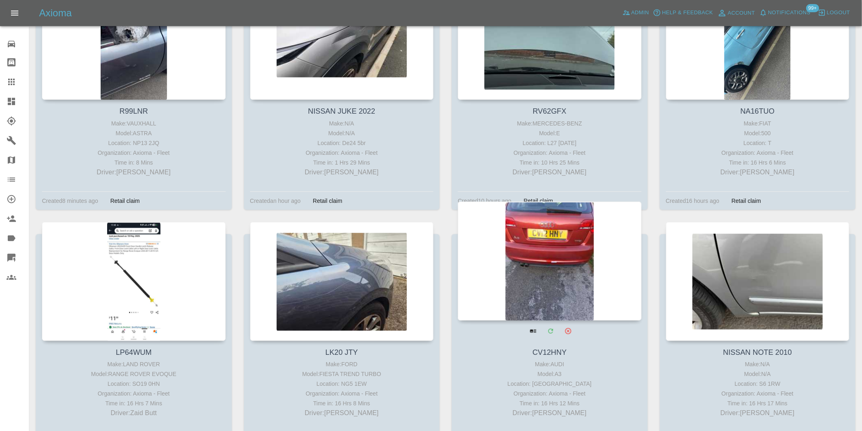
scroll to position [271, 0]
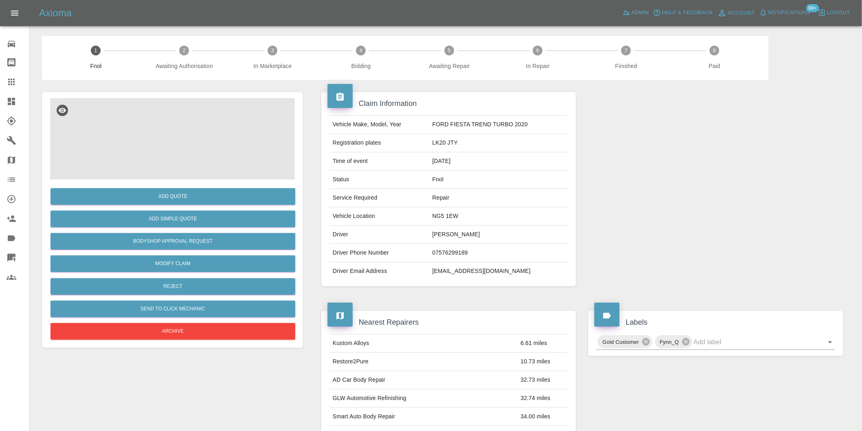
click at [160, 124] on img at bounding box center [172, 139] width 245 height 82
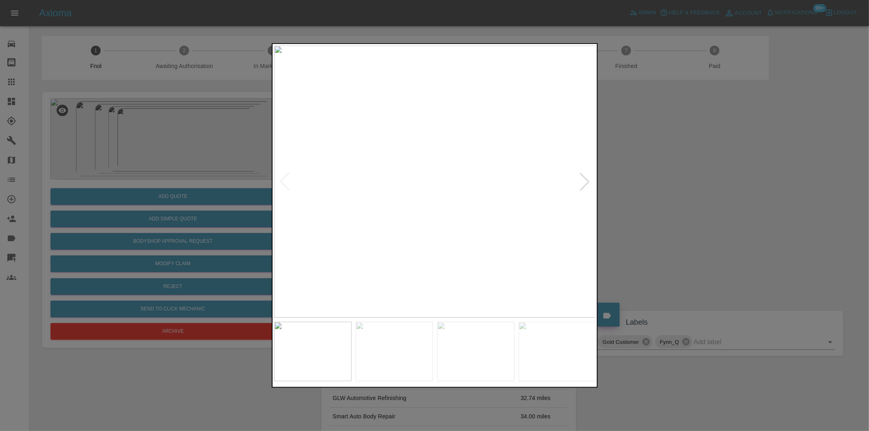
click at [580, 180] on div at bounding box center [585, 182] width 18 height 18
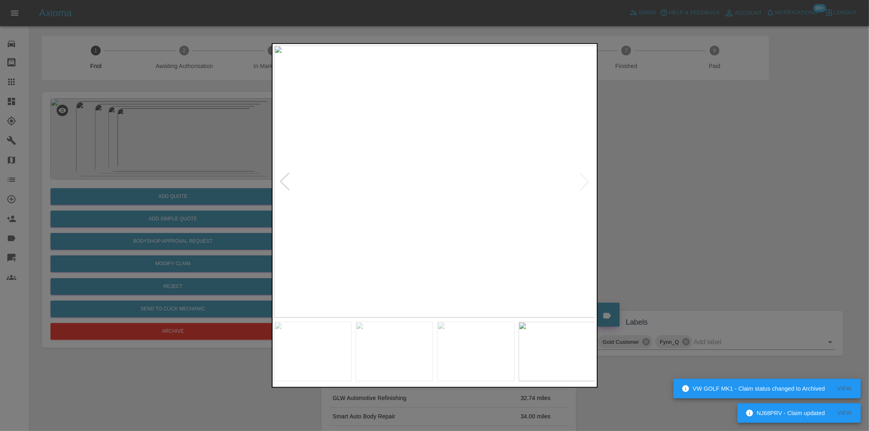
click at [580, 180] on img at bounding box center [435, 182] width 322 height 272
click at [646, 188] on div at bounding box center [434, 215] width 869 height 431
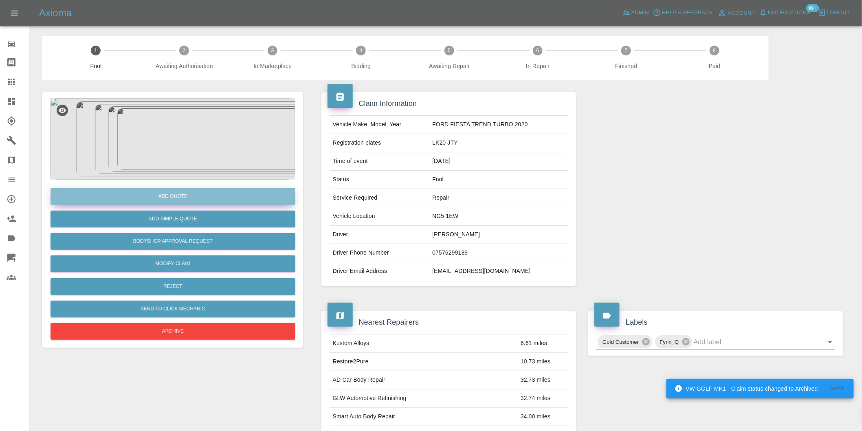
click at [165, 196] on button "Add Quote" at bounding box center [173, 196] width 245 height 17
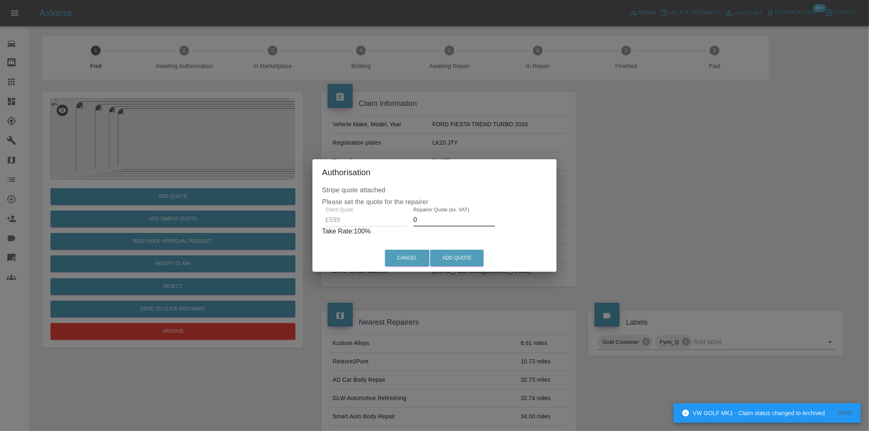
click at [432, 222] on input "0" at bounding box center [455, 220] width 82 height 13
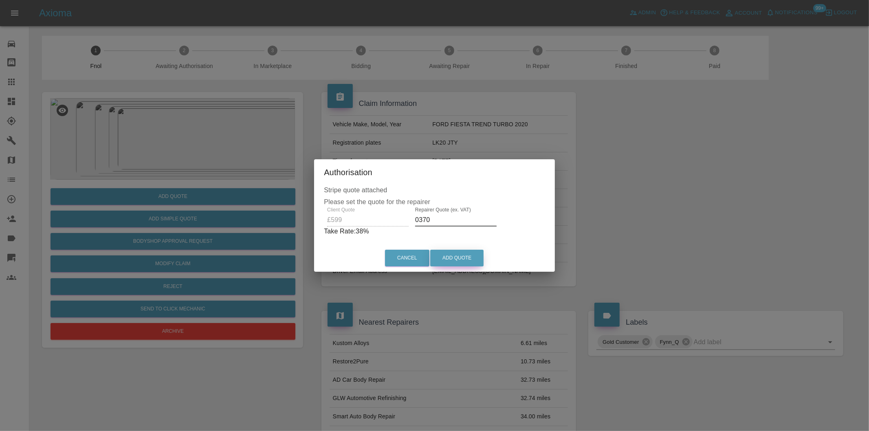
type input "0370"
click at [460, 259] on button "Add Quote" at bounding box center [456, 258] width 53 height 17
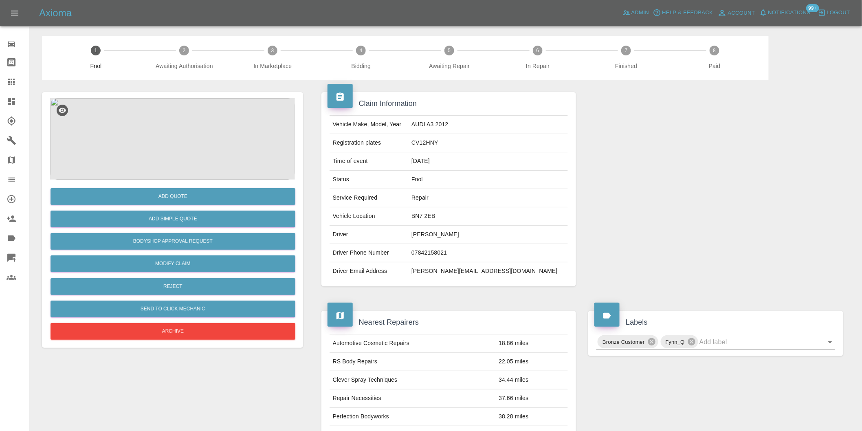
click at [174, 130] on img at bounding box center [172, 139] width 245 height 82
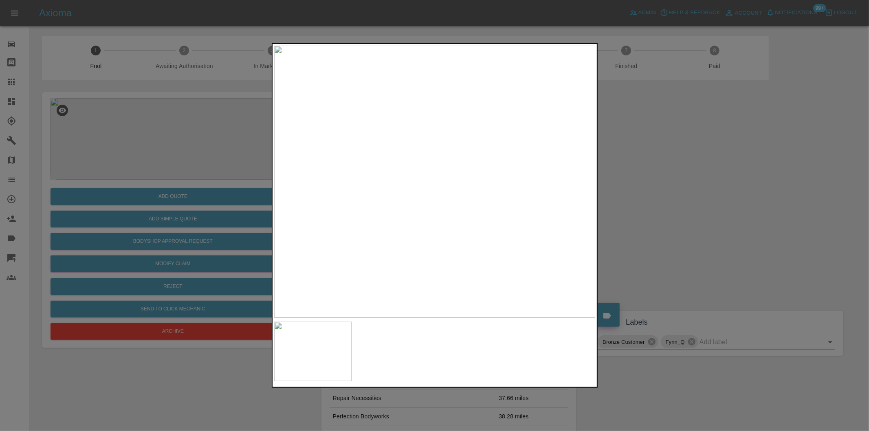
click at [663, 211] on div at bounding box center [434, 215] width 869 height 431
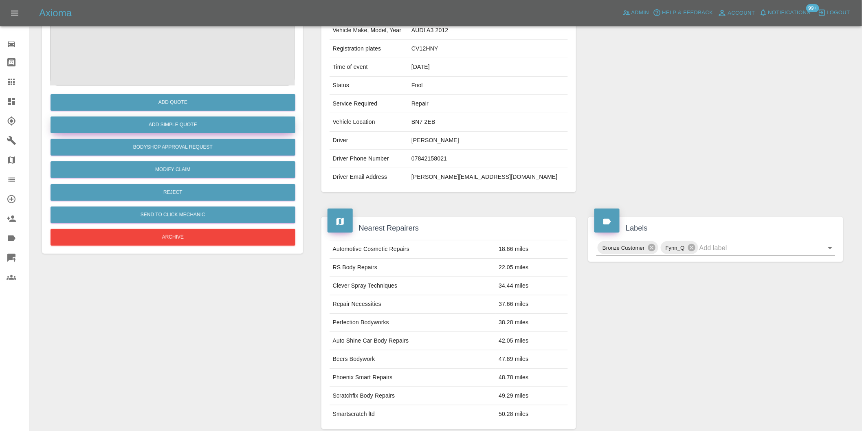
scroll to position [11, 0]
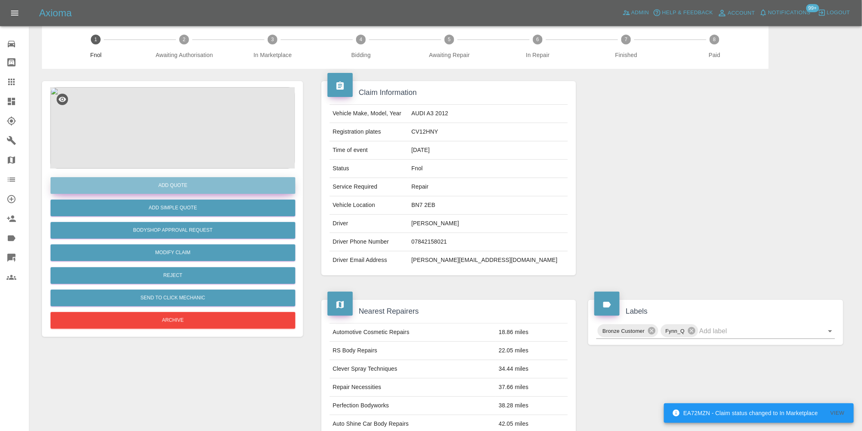
click at [180, 185] on button "Add Quote" at bounding box center [173, 185] width 245 height 17
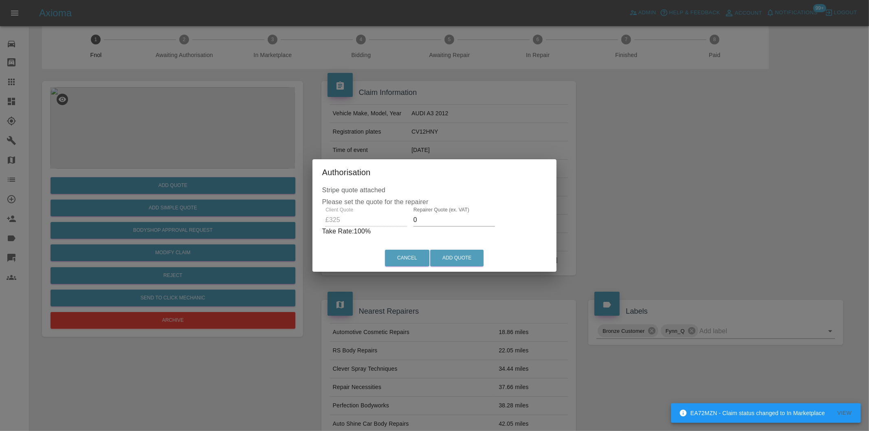
click at [438, 221] on input "0" at bounding box center [455, 220] width 82 height 13
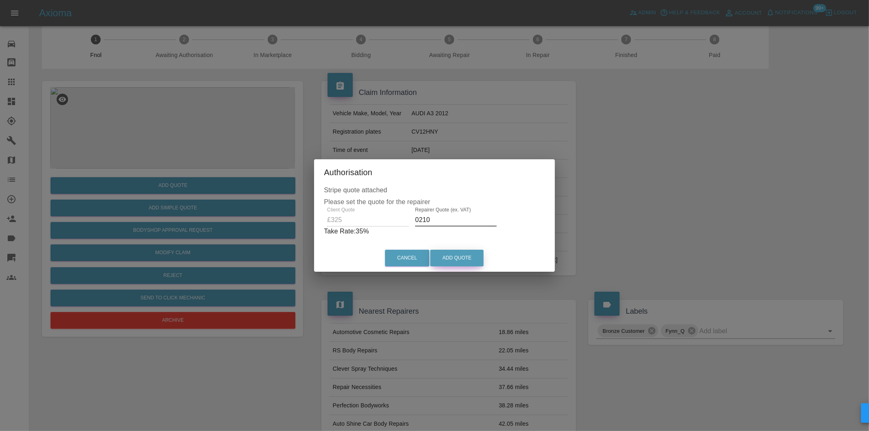
type input "0210"
click at [459, 260] on button "Add Quote" at bounding box center [456, 258] width 53 height 17
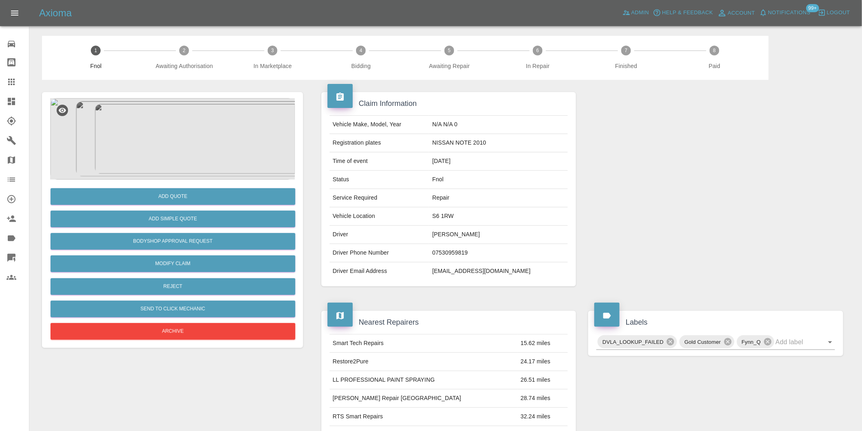
click at [174, 118] on img at bounding box center [172, 139] width 245 height 82
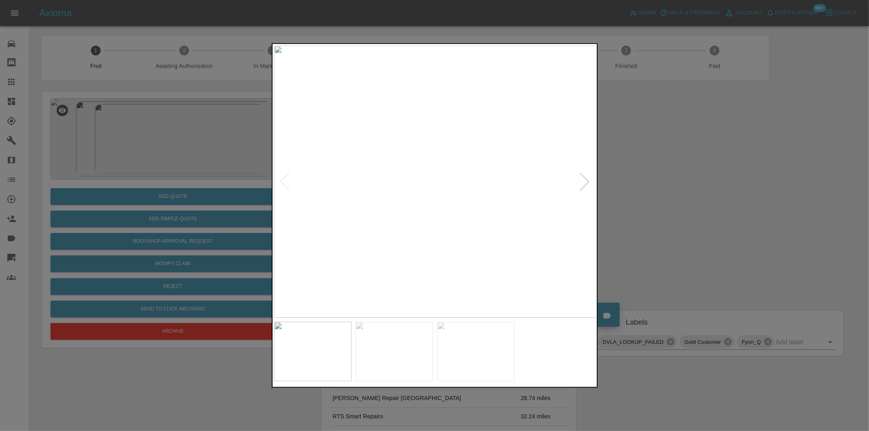
click at [585, 185] on div at bounding box center [585, 182] width 18 height 18
click at [585, 185] on img at bounding box center [435, 182] width 322 height 272
click at [694, 208] on div at bounding box center [434, 215] width 869 height 431
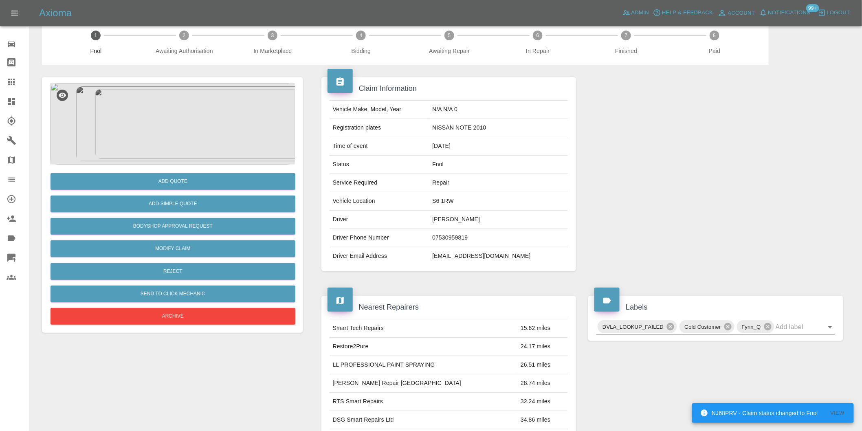
scroll to position [11, 0]
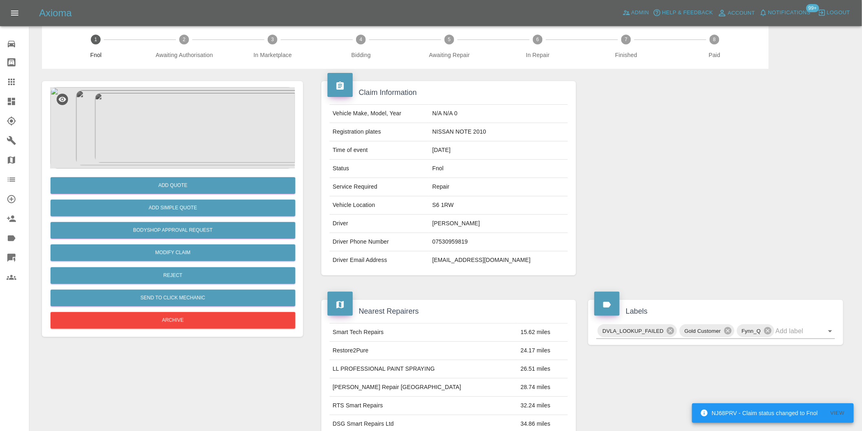
click at [182, 134] on img at bounding box center [172, 128] width 245 height 82
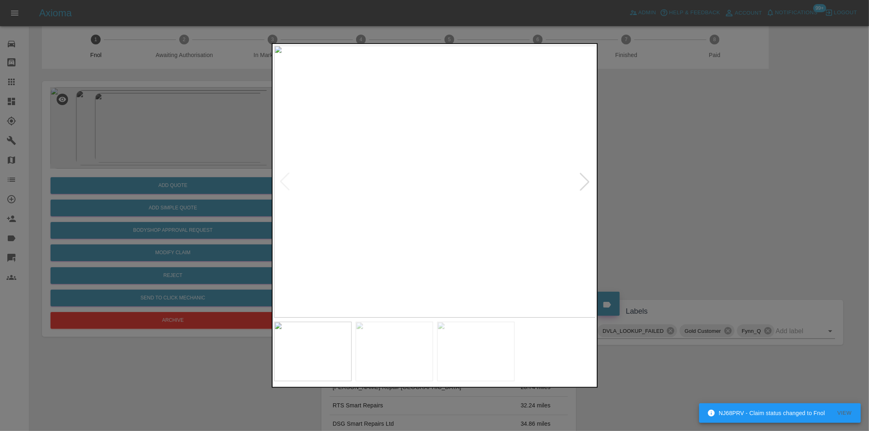
click at [579, 180] on div at bounding box center [585, 182] width 18 height 18
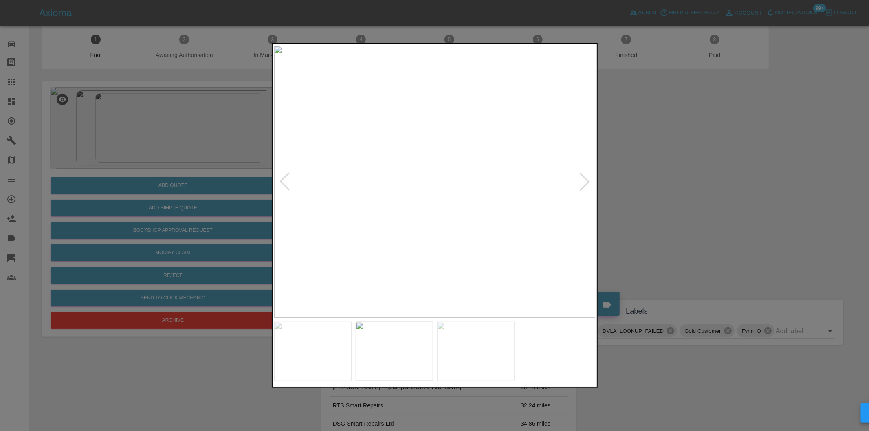
click at [579, 180] on div at bounding box center [585, 182] width 18 height 18
click at [579, 180] on img at bounding box center [435, 182] width 322 height 272
drag, startPoint x: 689, startPoint y: 184, endPoint x: 576, endPoint y: 203, distance: 114.0
click at [689, 185] on div at bounding box center [434, 215] width 869 height 431
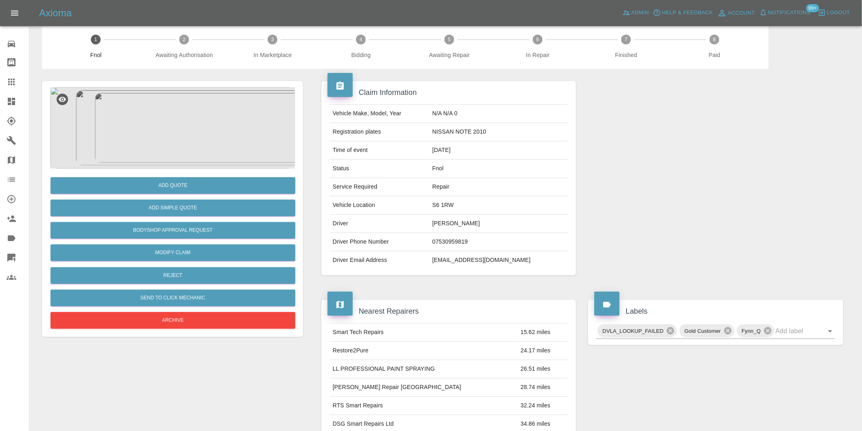
click at [187, 130] on img at bounding box center [172, 128] width 245 height 82
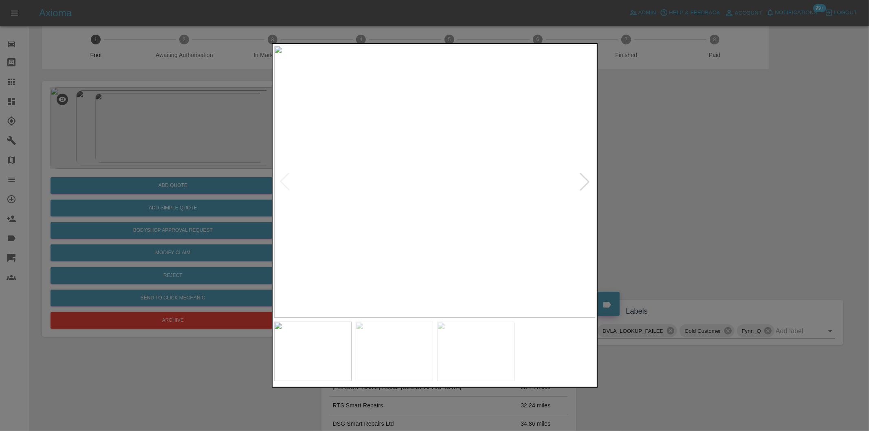
click at [463, 218] on img at bounding box center [435, 182] width 322 height 272
click at [441, 202] on img at bounding box center [351, 72] width 966 height 816
click at [441, 201] on img at bounding box center [351, 72] width 966 height 816
click at [581, 180] on div at bounding box center [585, 182] width 18 height 18
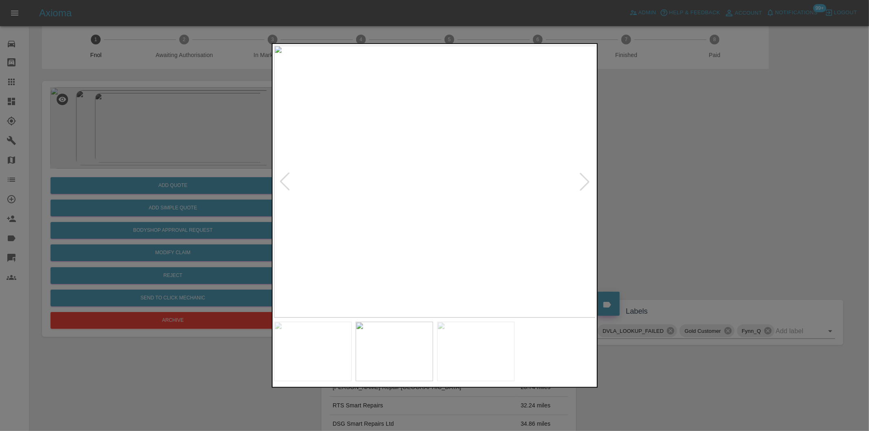
drag, startPoint x: 656, startPoint y: 214, endPoint x: 328, endPoint y: 250, distance: 329.6
click at [654, 214] on div at bounding box center [434, 215] width 869 height 431
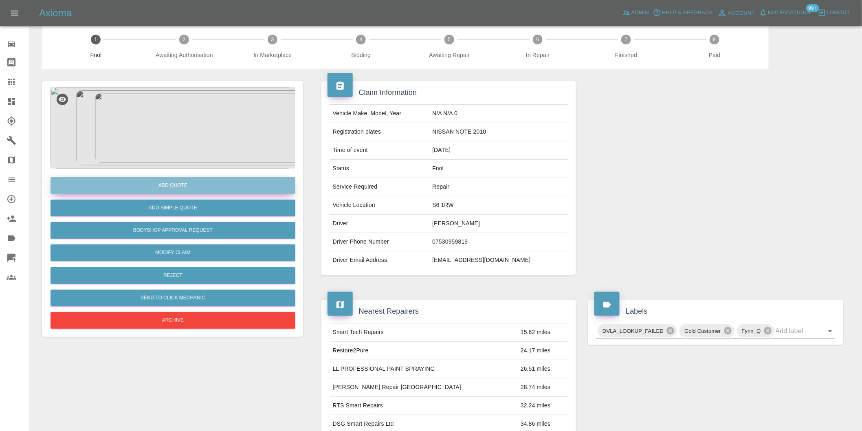
click at [207, 192] on button "Add Quote" at bounding box center [173, 185] width 245 height 17
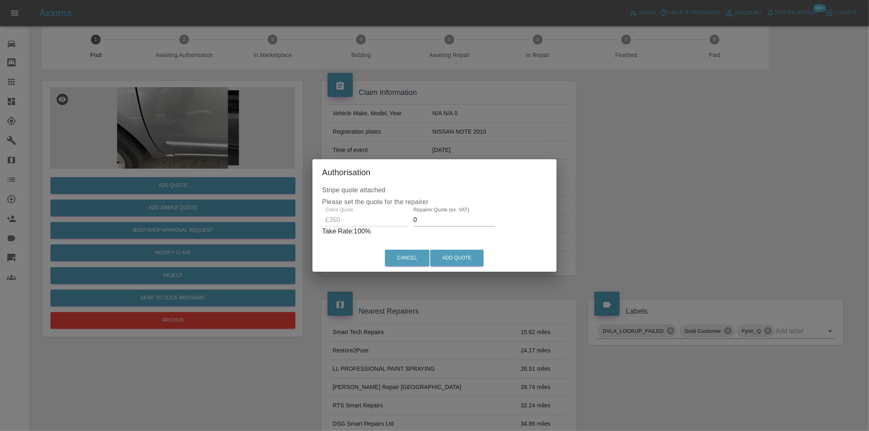
click at [422, 223] on input "0" at bounding box center [455, 220] width 82 height 13
type input "0220"
click at [451, 253] on button "Add Quote" at bounding box center [456, 258] width 53 height 17
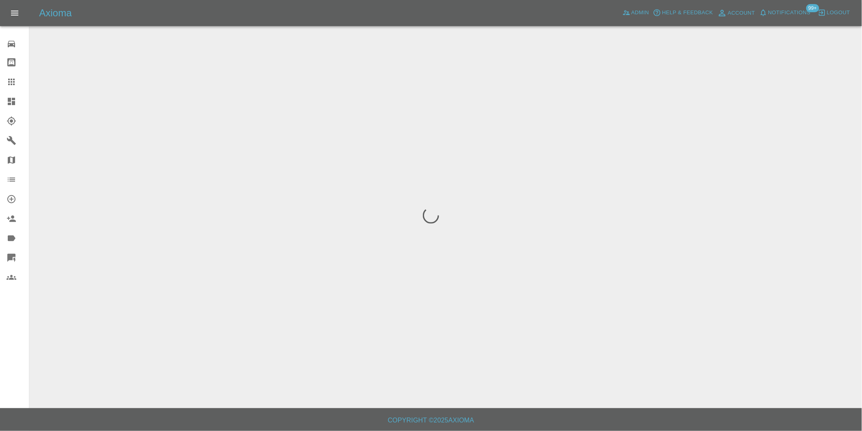
scroll to position [0, 0]
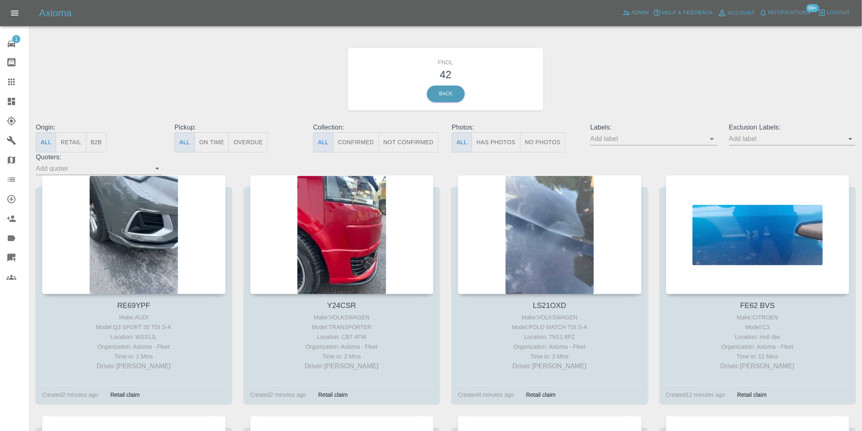
click at [490, 144] on button "Has Photos" at bounding box center [496, 142] width 49 height 20
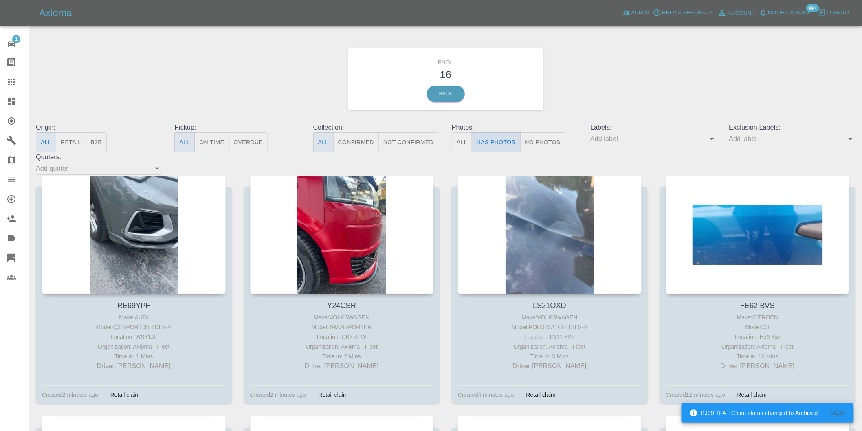
click at [492, 139] on button "Has Photos" at bounding box center [496, 142] width 49 height 20
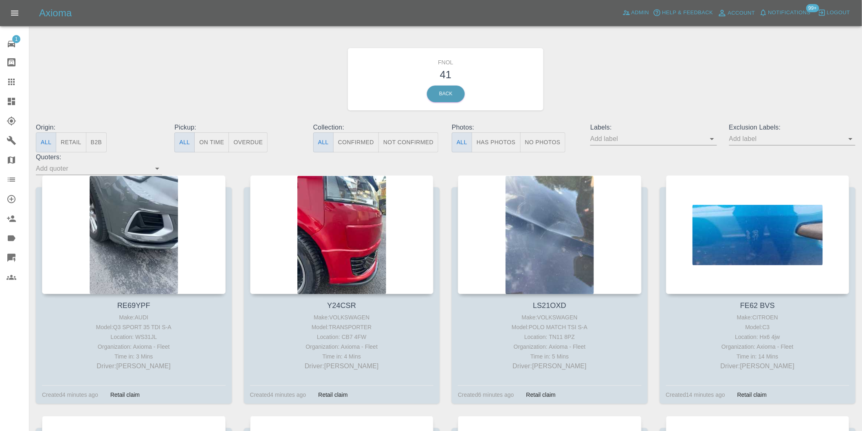
scroll to position [377, 0]
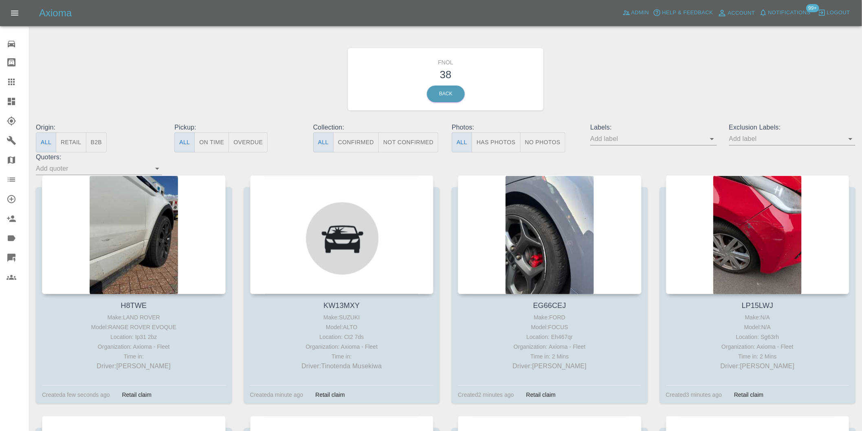
click at [493, 139] on button "Has Photos" at bounding box center [496, 142] width 49 height 20
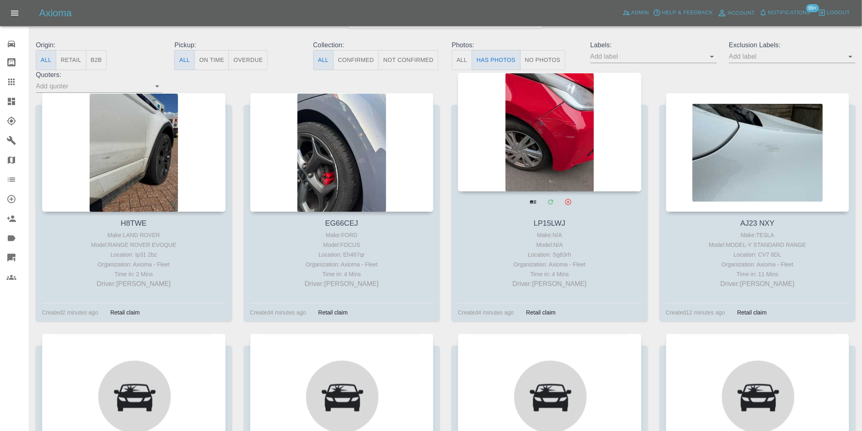
scroll to position [90, 0]
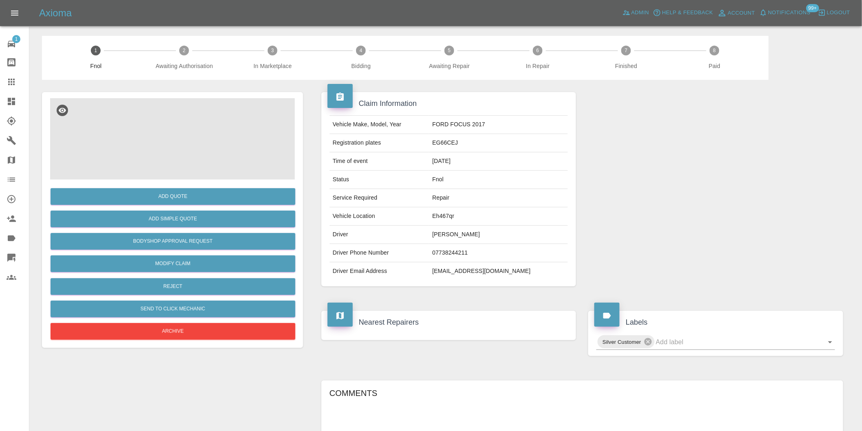
click at [185, 127] on img at bounding box center [172, 139] width 245 height 82
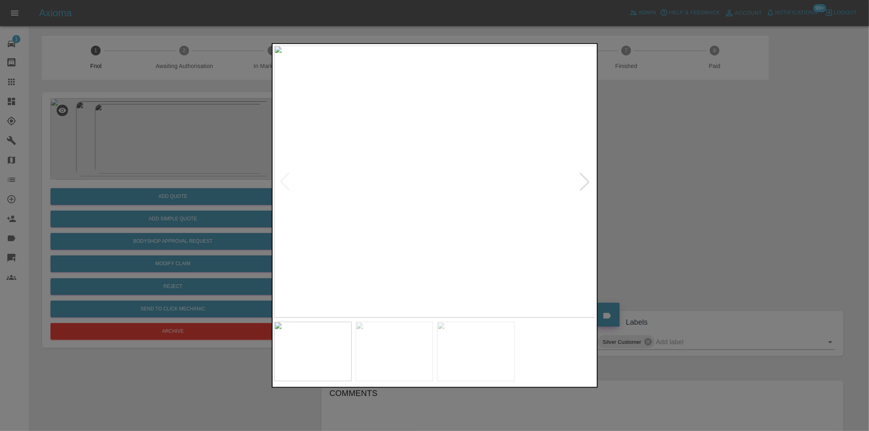
click at [589, 182] on div at bounding box center [585, 182] width 18 height 18
click at [589, 182] on img at bounding box center [435, 182] width 322 height 272
click at [585, 180] on img at bounding box center [435, 182] width 322 height 272
click at [280, 181] on div at bounding box center [285, 182] width 18 height 18
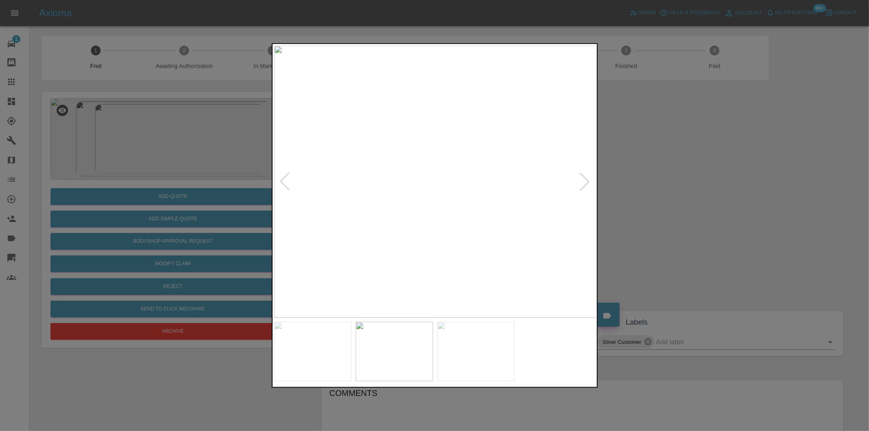
click at [588, 181] on div at bounding box center [585, 182] width 18 height 18
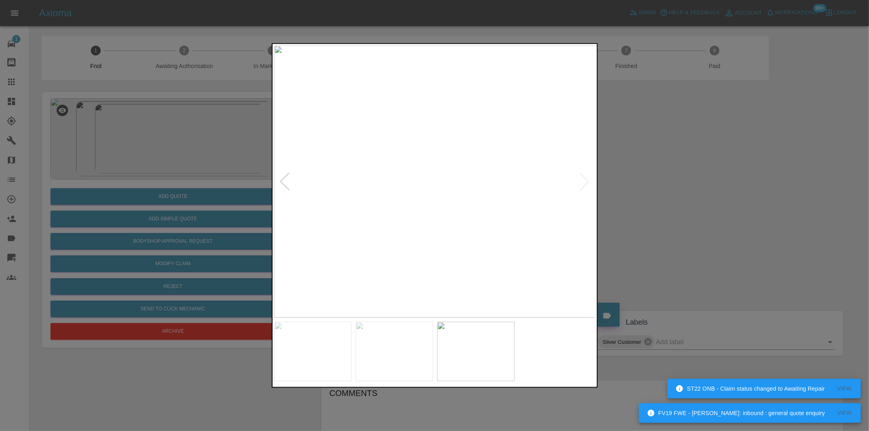
click at [588, 182] on img at bounding box center [435, 182] width 322 height 272
click at [656, 192] on div at bounding box center [434, 215] width 869 height 431
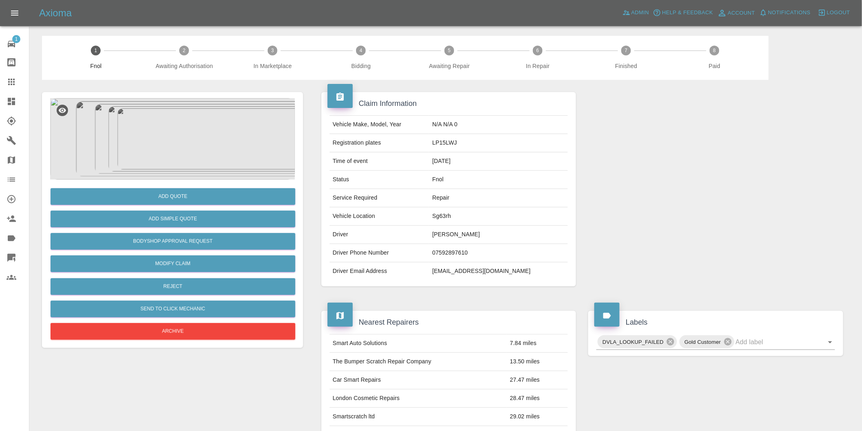
click at [185, 136] on img at bounding box center [172, 139] width 245 height 82
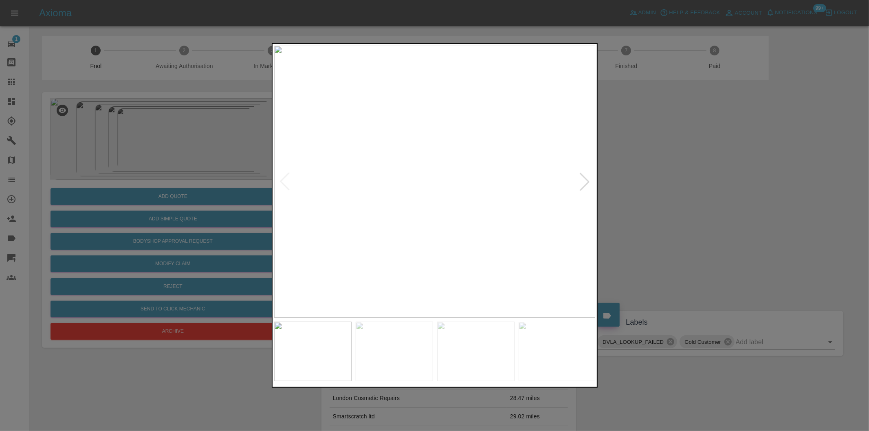
click at [587, 183] on div at bounding box center [585, 182] width 18 height 18
click at [587, 183] on img at bounding box center [435, 182] width 322 height 272
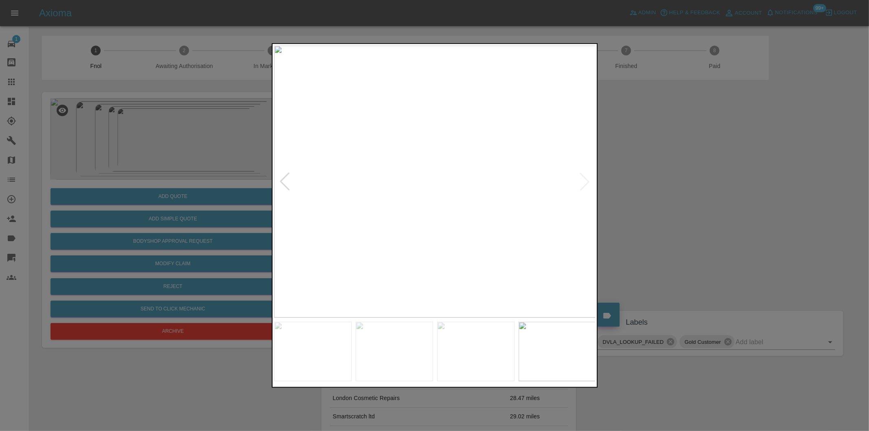
click at [708, 203] on div at bounding box center [434, 215] width 869 height 431
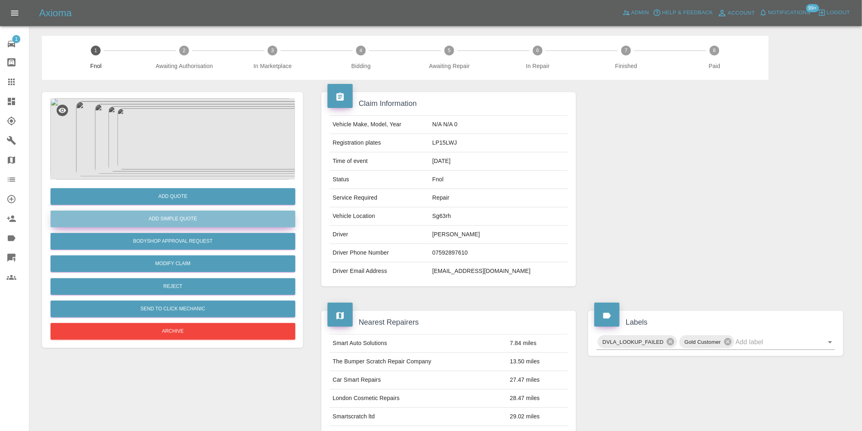
click at [176, 221] on button "Add Simple Quote" at bounding box center [173, 219] width 245 height 17
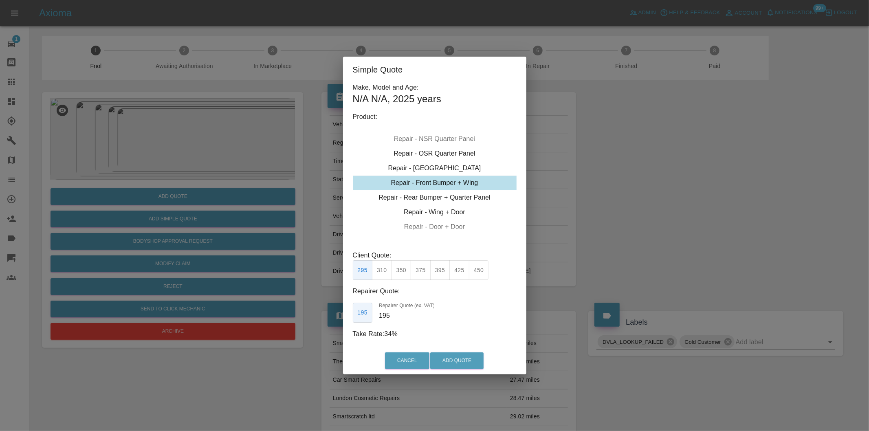
click at [421, 271] on button "375" at bounding box center [421, 270] width 20 height 20
type input "230"
click at [463, 357] on button "Add Quote" at bounding box center [456, 360] width 53 height 17
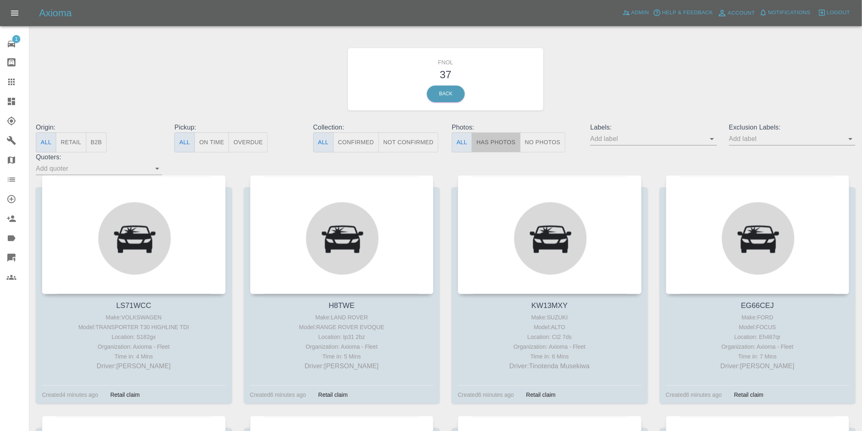
click at [500, 142] on button "Has Photos" at bounding box center [496, 142] width 49 height 20
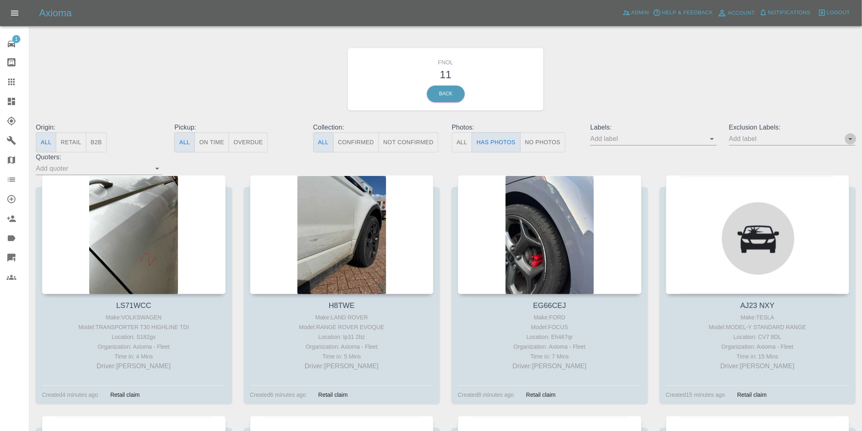
click at [848, 138] on icon "Open" at bounding box center [851, 139] width 10 height 10
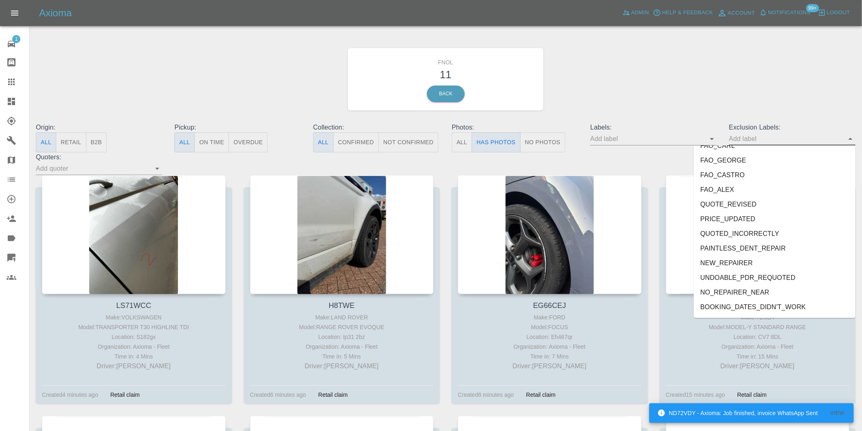
scroll to position [1770, 0]
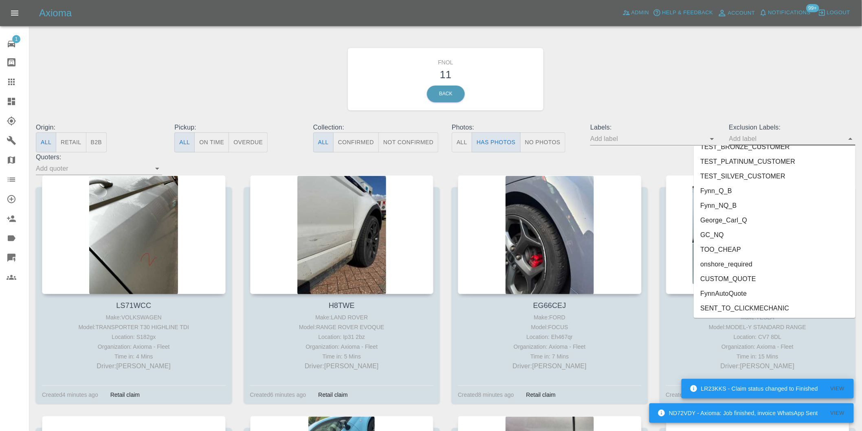
click at [748, 267] on li "onshore_required" at bounding box center [775, 264] width 162 height 15
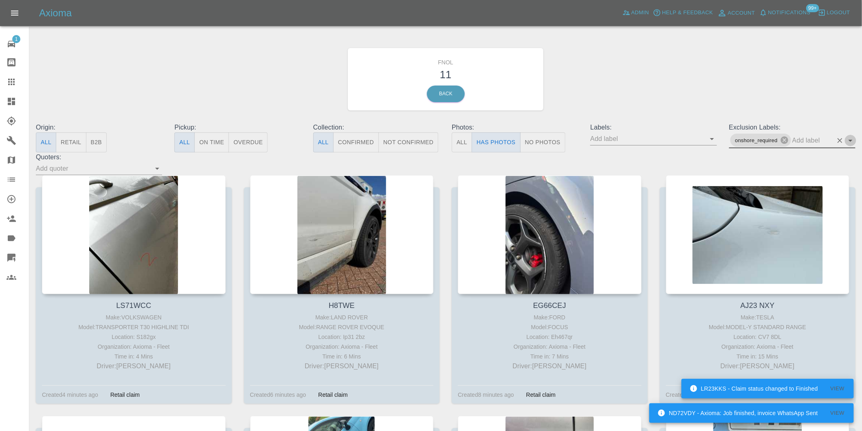
click at [854, 139] on icon "Open" at bounding box center [851, 141] width 10 height 10
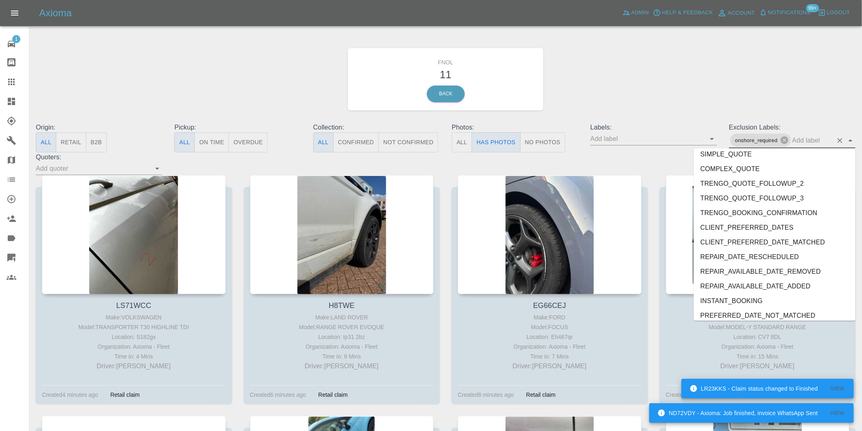
scroll to position [1755, 0]
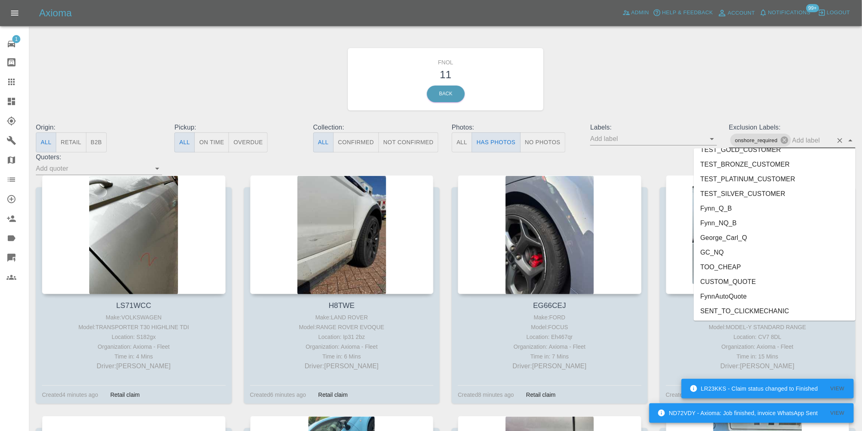
click at [742, 238] on li "George_Carl_Q" at bounding box center [775, 237] width 162 height 15
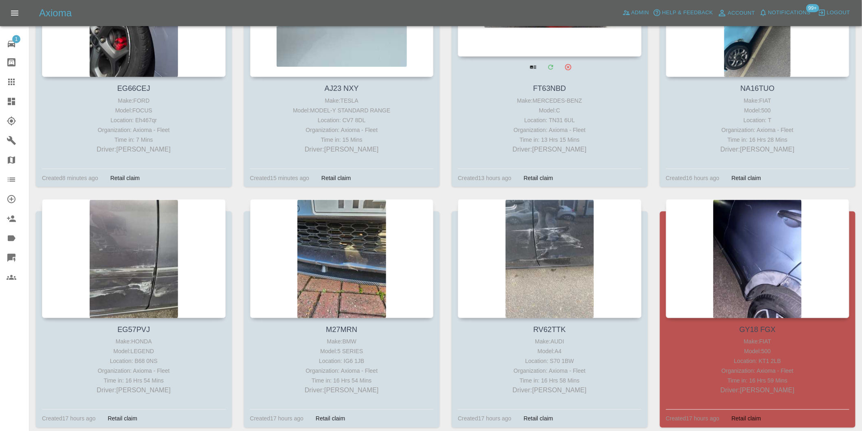
scroll to position [43, 0]
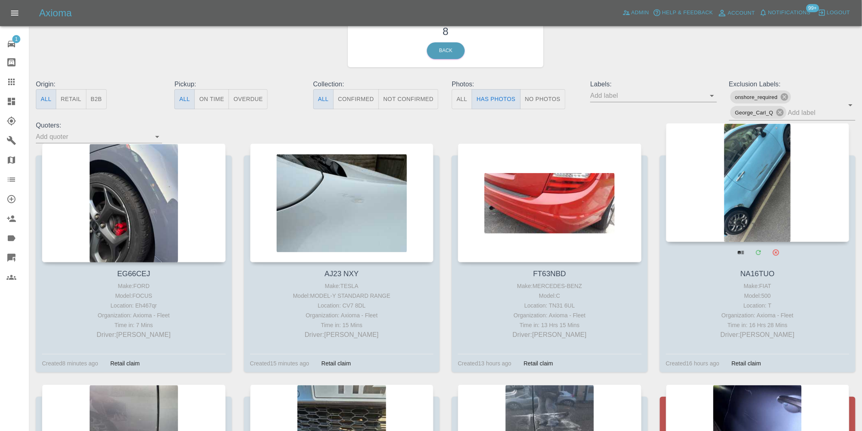
drag, startPoint x: 762, startPoint y: 165, endPoint x: 767, endPoint y: 172, distance: 9.4
click at [775, 175] on div at bounding box center [758, 182] width 184 height 119
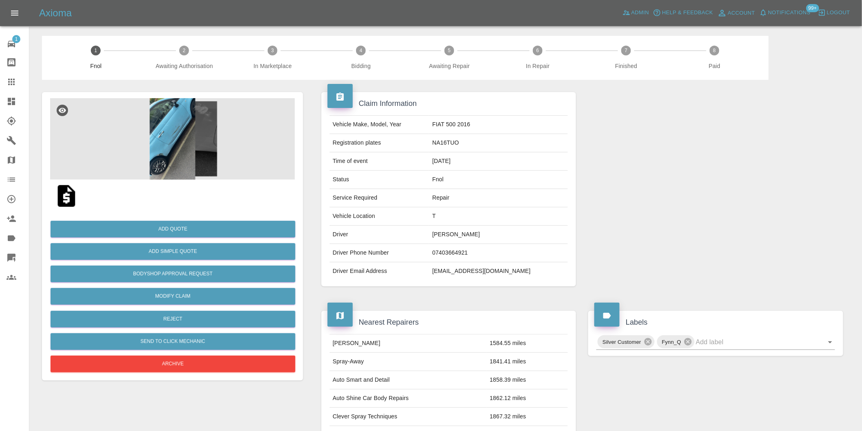
click at [196, 117] on img at bounding box center [172, 139] width 245 height 82
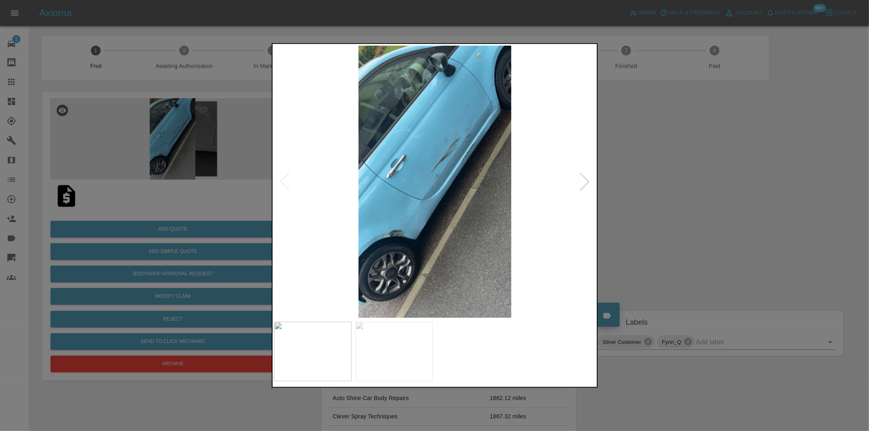
click at [663, 190] on div at bounding box center [434, 215] width 869 height 431
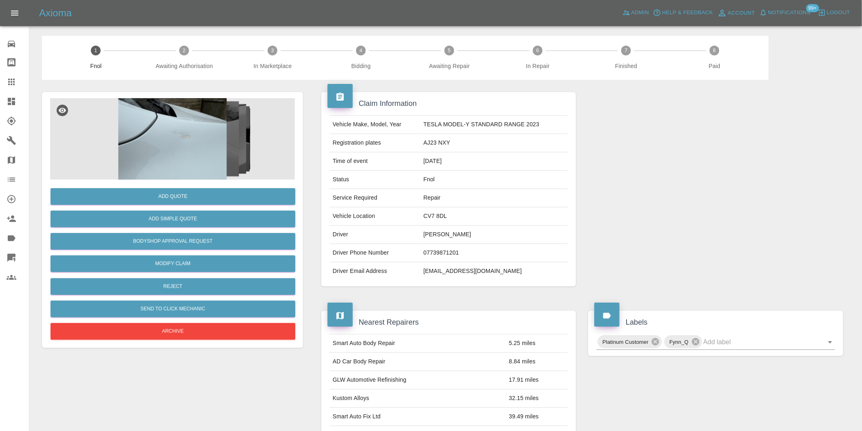
click at [193, 128] on img at bounding box center [172, 139] width 245 height 82
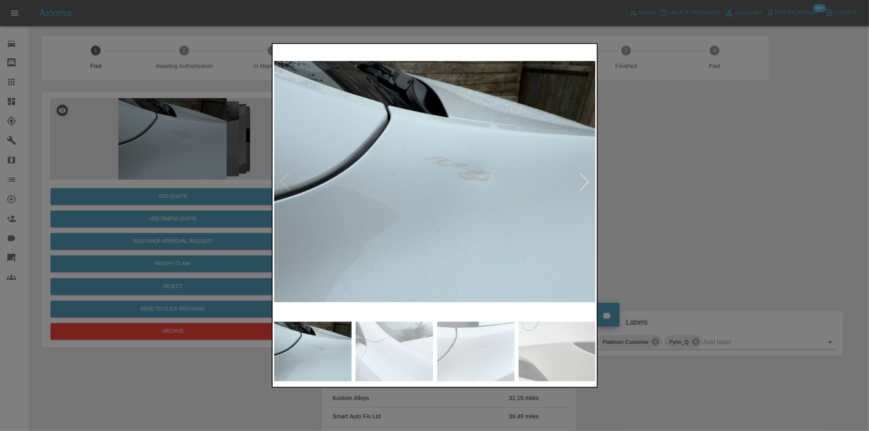
click at [585, 184] on div at bounding box center [585, 182] width 18 height 18
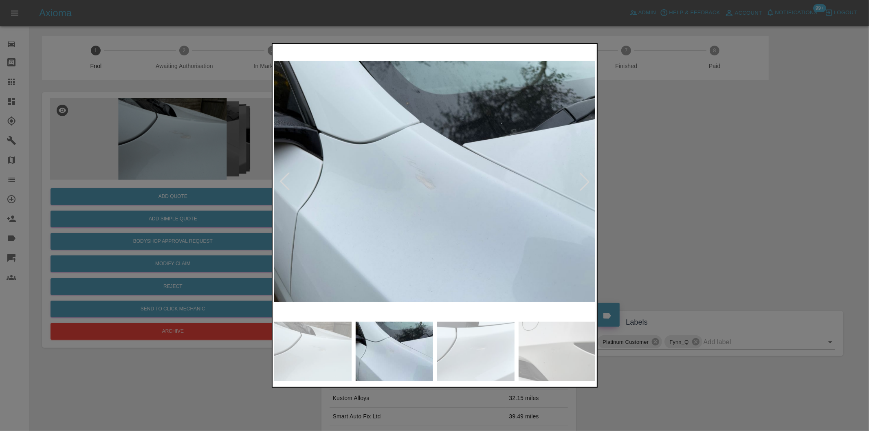
click at [585, 184] on div at bounding box center [585, 182] width 18 height 18
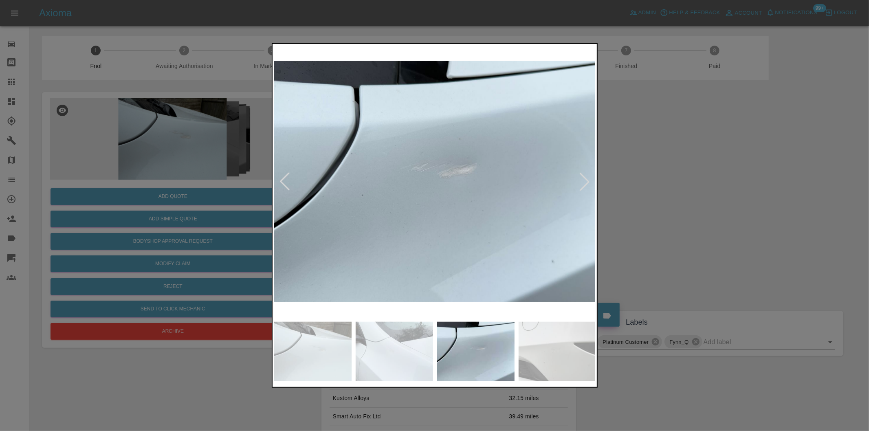
click at [585, 184] on div at bounding box center [585, 182] width 18 height 18
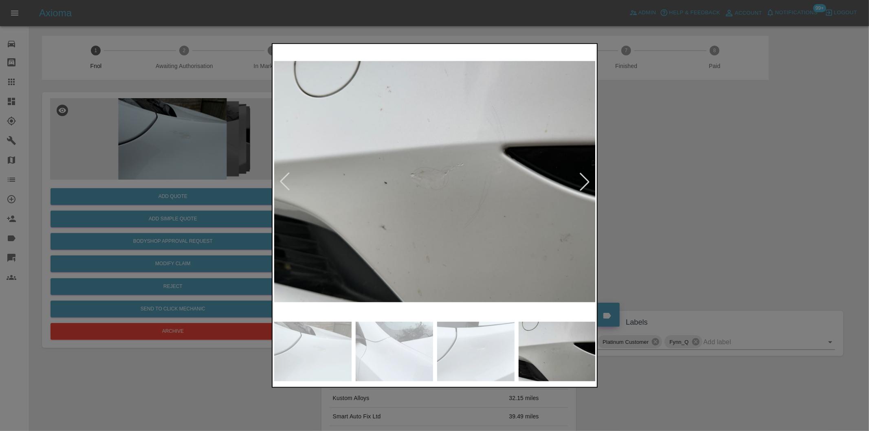
click at [577, 180] on div at bounding box center [585, 182] width 18 height 18
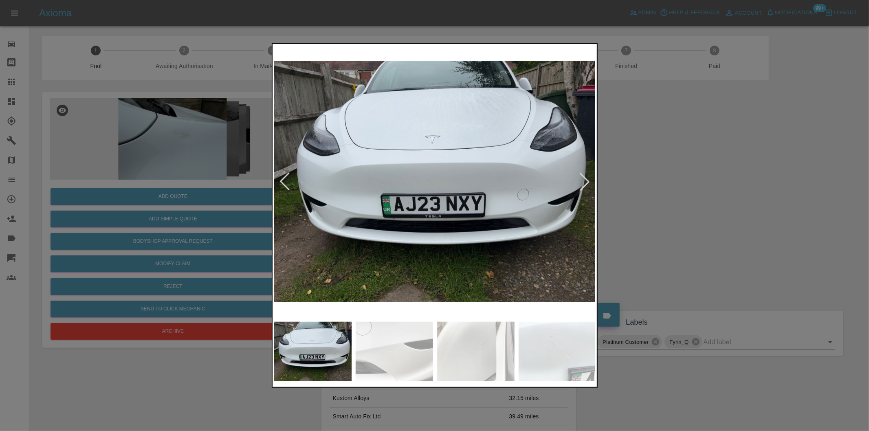
click at [577, 179] on div at bounding box center [585, 182] width 18 height 18
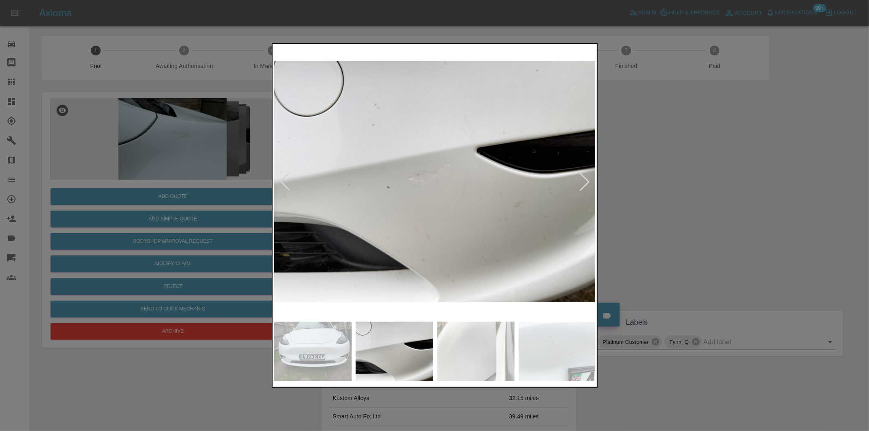
click at [581, 179] on div at bounding box center [585, 182] width 18 height 18
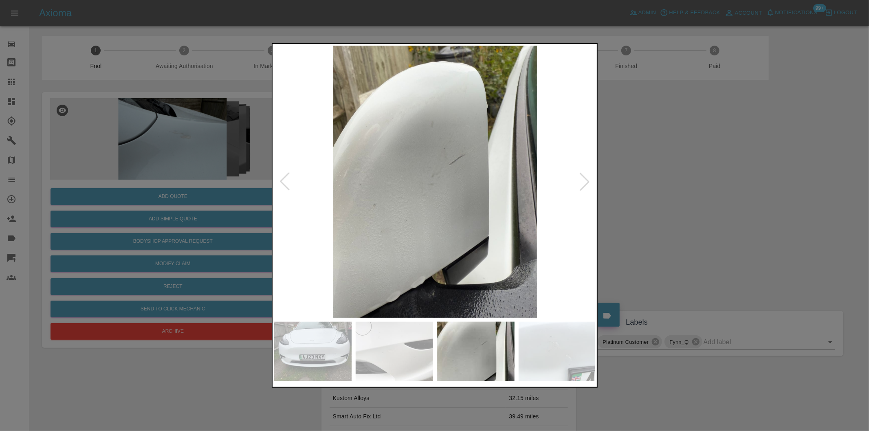
click at [581, 179] on div at bounding box center [585, 182] width 18 height 18
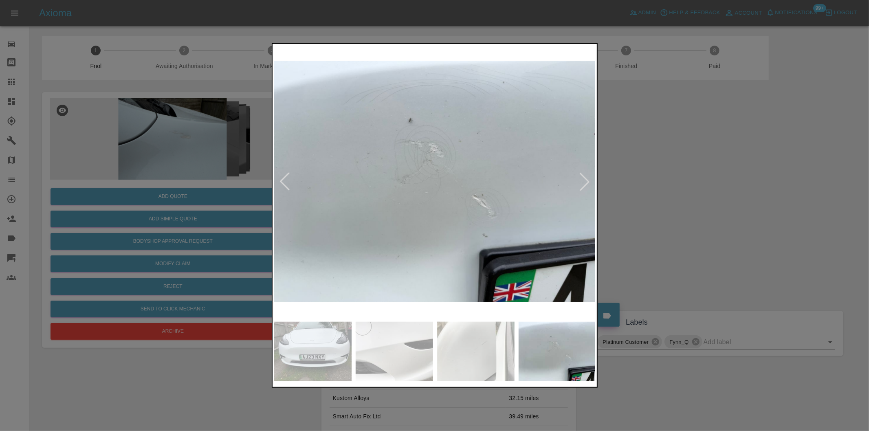
click at [581, 179] on div at bounding box center [585, 182] width 18 height 18
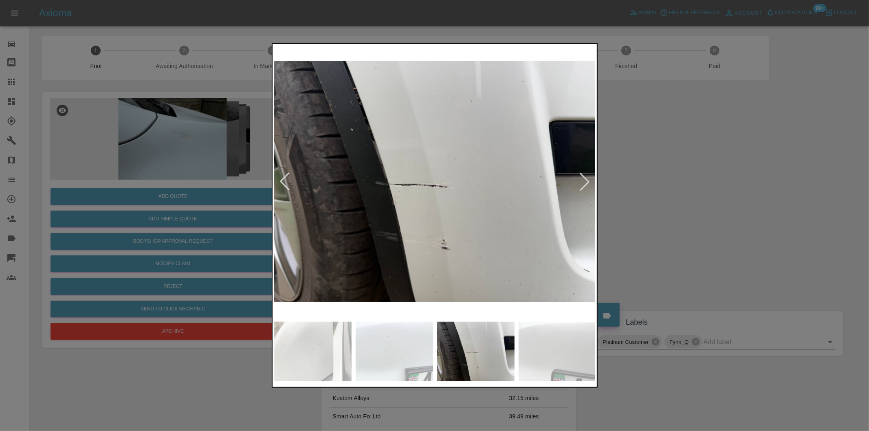
click at [582, 179] on div at bounding box center [585, 182] width 18 height 18
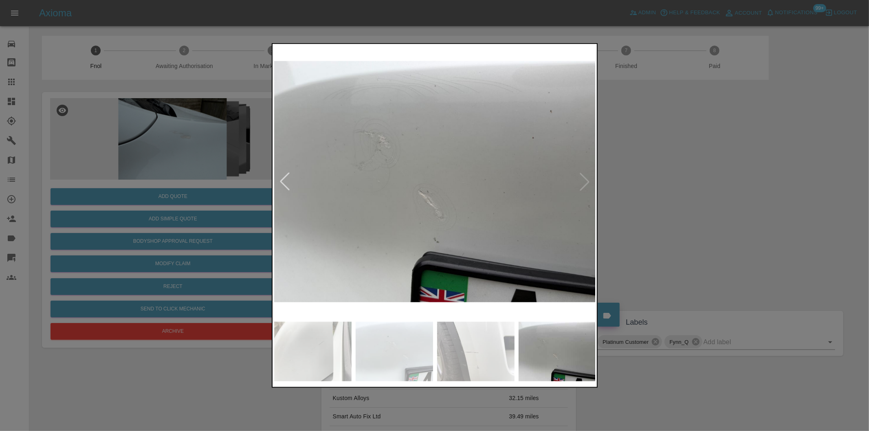
click at [582, 179] on img at bounding box center [435, 182] width 322 height 272
click at [734, 184] on div at bounding box center [434, 215] width 869 height 431
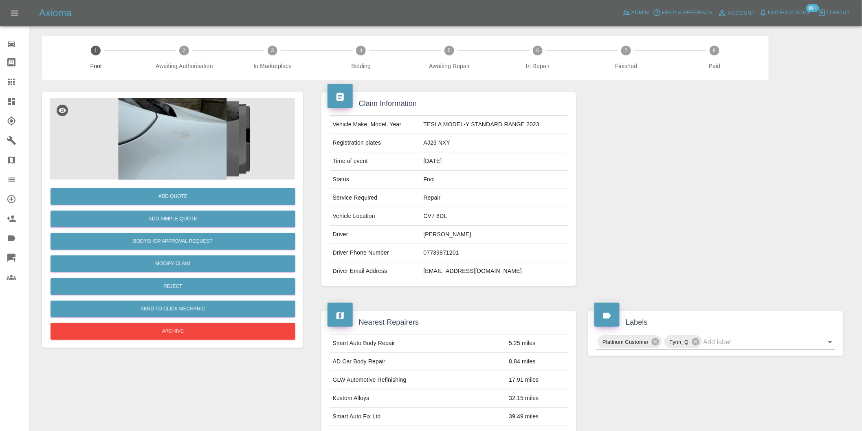
click at [176, 156] on img at bounding box center [172, 139] width 245 height 82
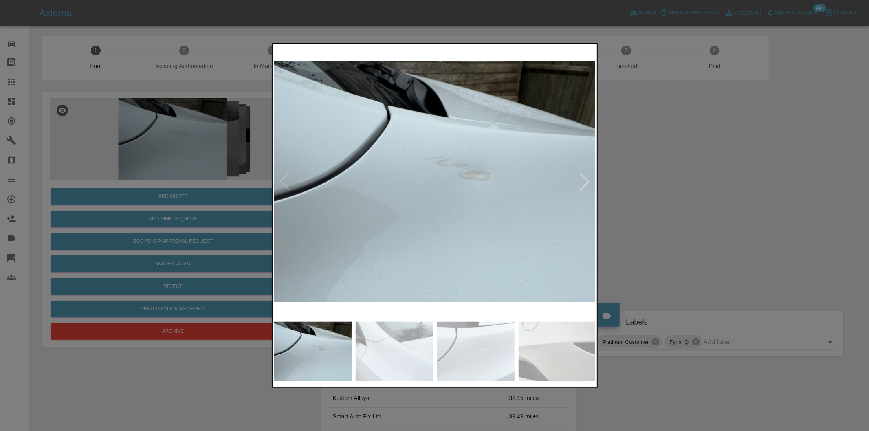
click at [585, 181] on div at bounding box center [585, 182] width 18 height 18
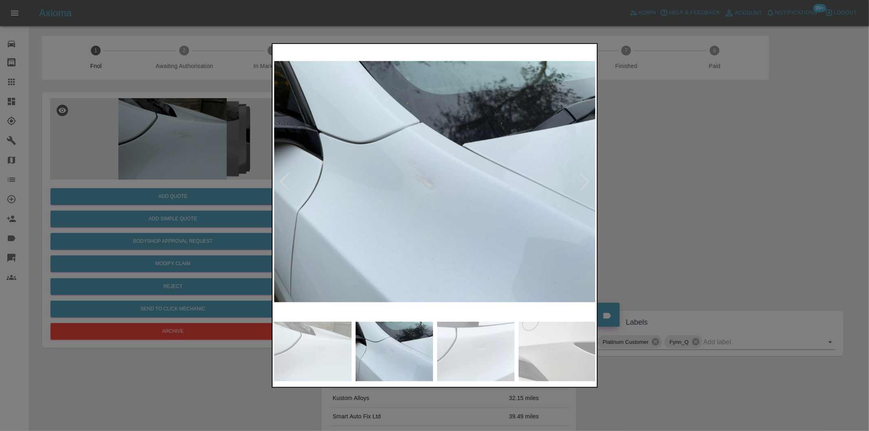
click at [585, 181] on div at bounding box center [585, 182] width 18 height 18
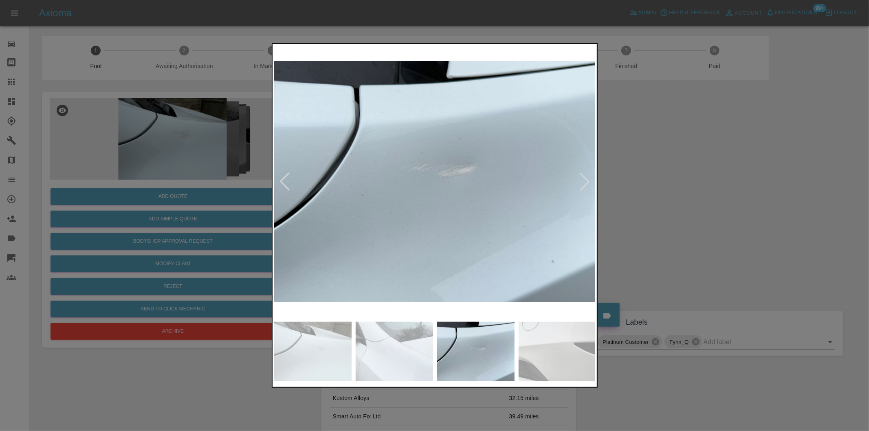
click at [585, 181] on div at bounding box center [585, 182] width 18 height 18
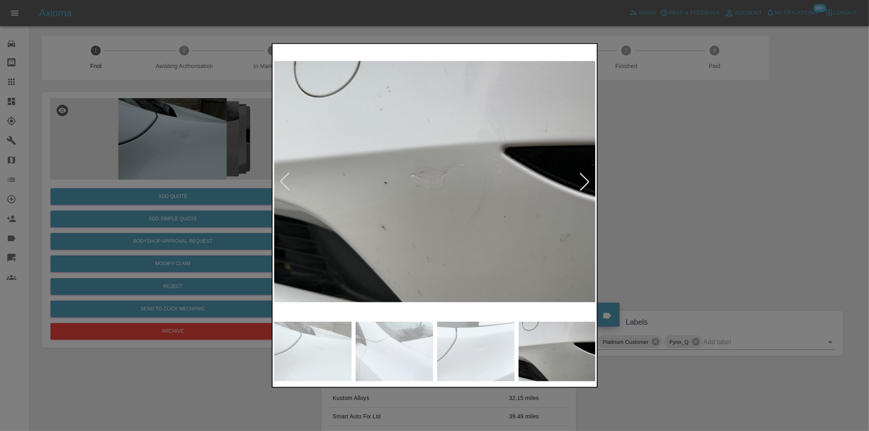
click at [585, 181] on div at bounding box center [585, 182] width 18 height 18
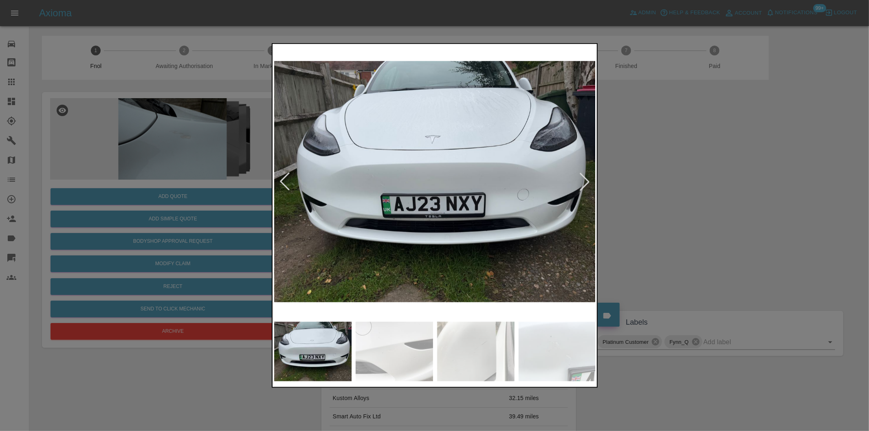
click at [585, 181] on div at bounding box center [585, 182] width 18 height 18
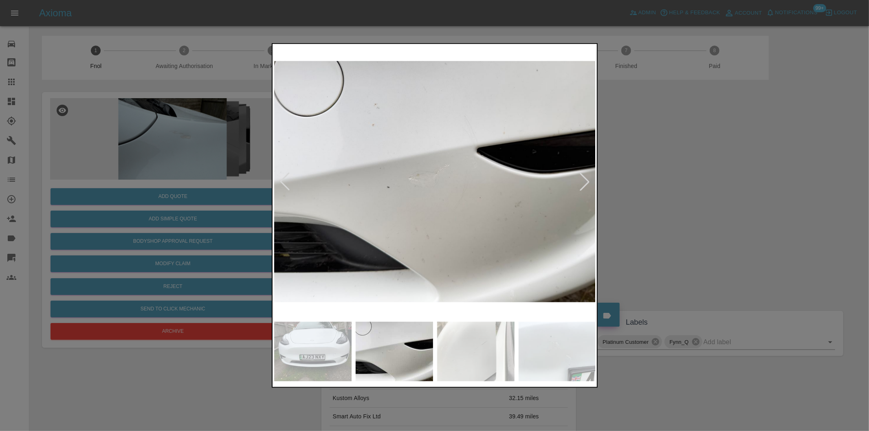
click at [586, 181] on div at bounding box center [585, 182] width 18 height 18
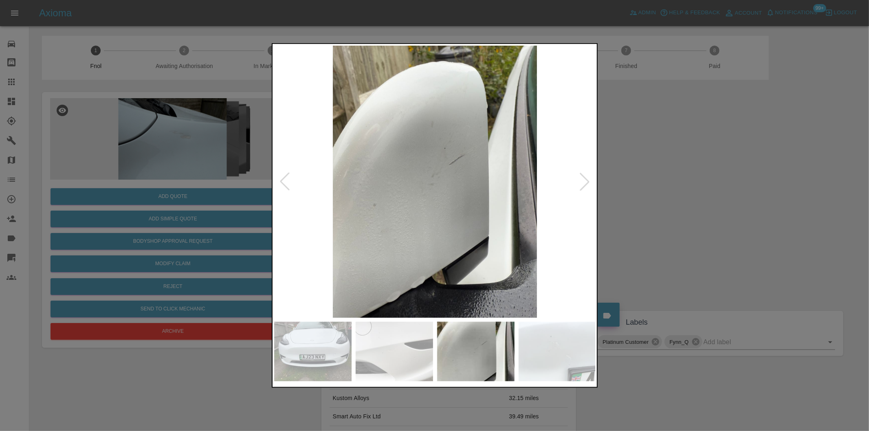
click at [586, 181] on div at bounding box center [585, 182] width 18 height 18
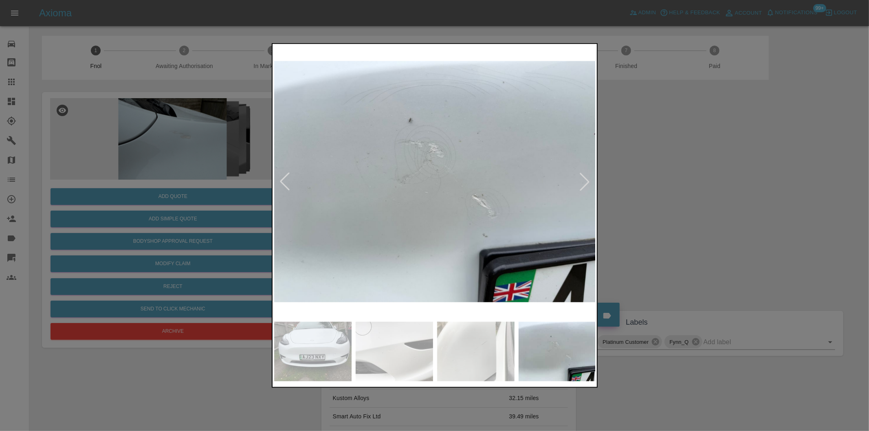
click at [586, 181] on div at bounding box center [585, 182] width 18 height 18
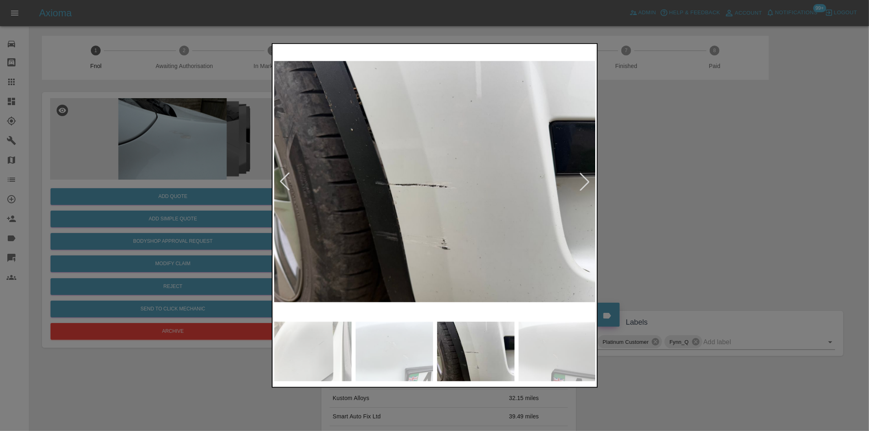
click at [586, 181] on div at bounding box center [585, 182] width 18 height 18
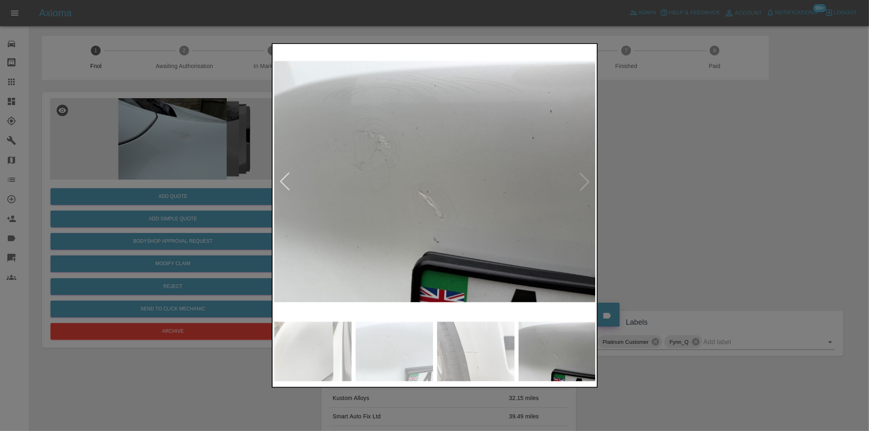
click at [586, 181] on img at bounding box center [435, 182] width 322 height 272
click at [670, 194] on div at bounding box center [434, 215] width 869 height 431
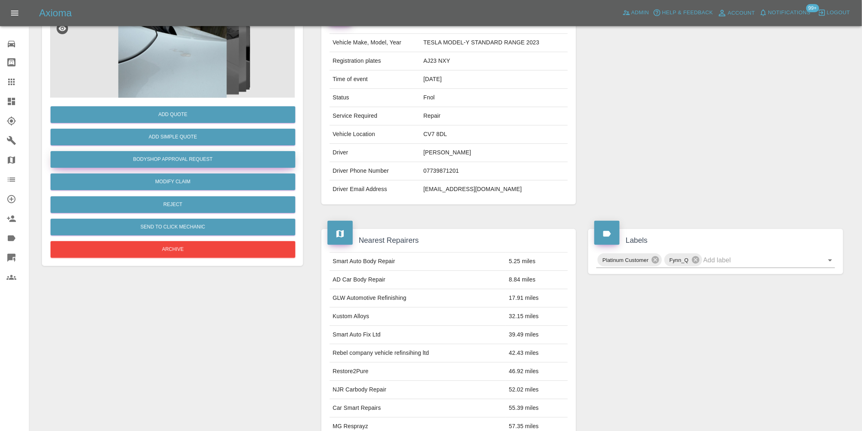
scroll to position [20, 0]
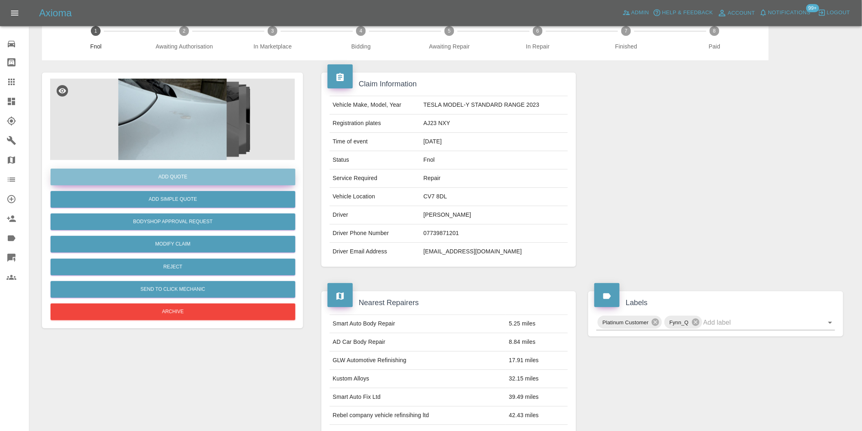
click at [183, 178] on button "Add Quote" at bounding box center [173, 177] width 245 height 17
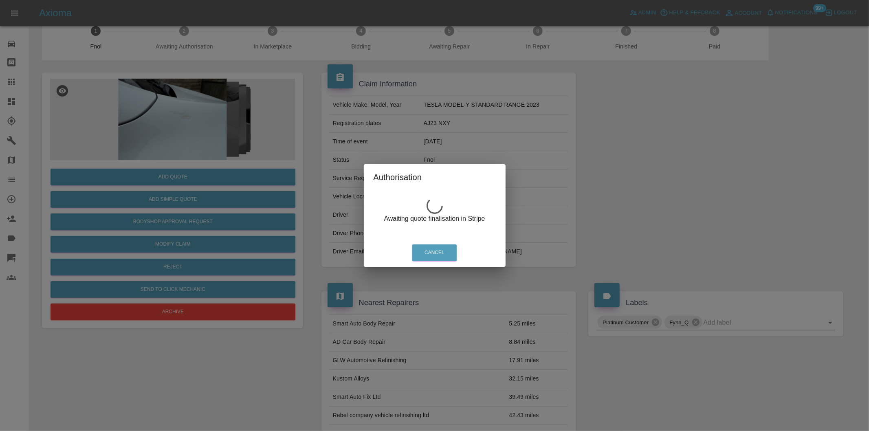
click at [201, 115] on div "Authorisation Awaiting quote finalisation in Stripe Cancel" at bounding box center [434, 215] width 869 height 431
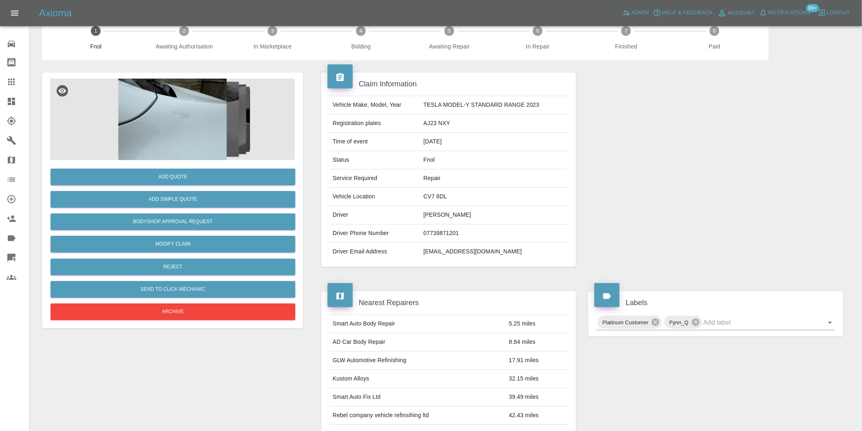
click at [178, 112] on img at bounding box center [172, 120] width 245 height 82
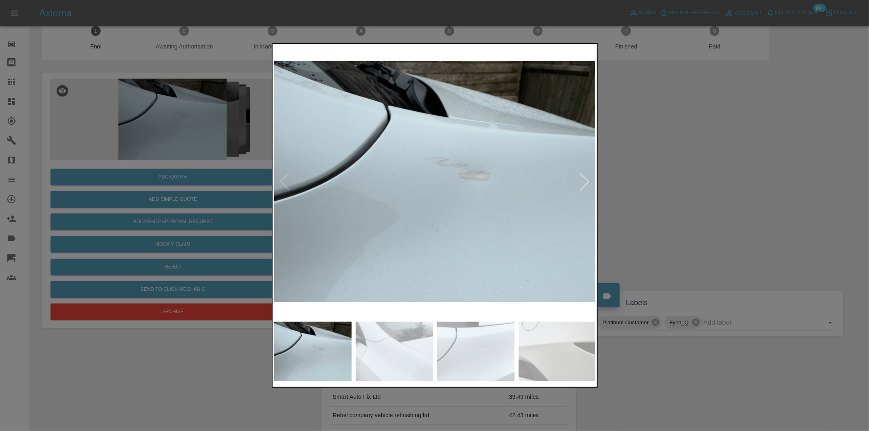
click at [586, 178] on div at bounding box center [585, 182] width 18 height 18
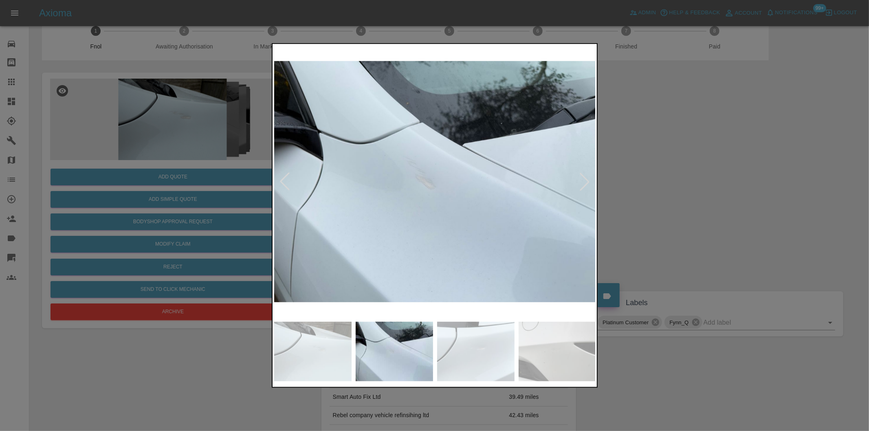
click at [586, 178] on div at bounding box center [585, 182] width 18 height 18
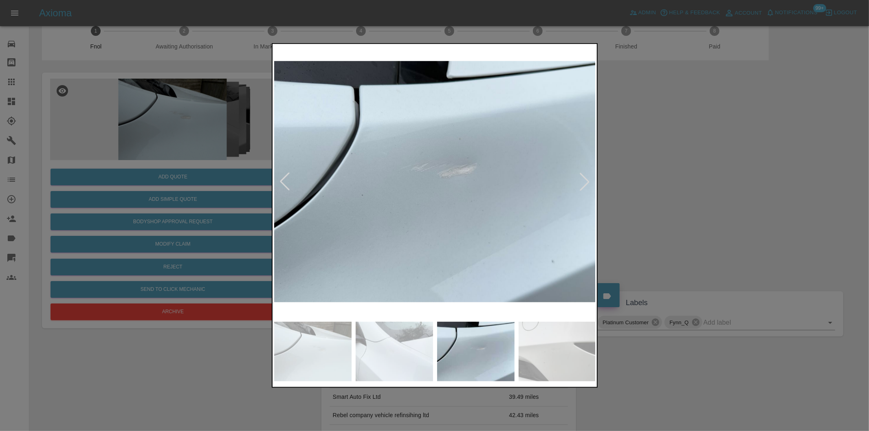
click at [586, 178] on div at bounding box center [585, 182] width 18 height 18
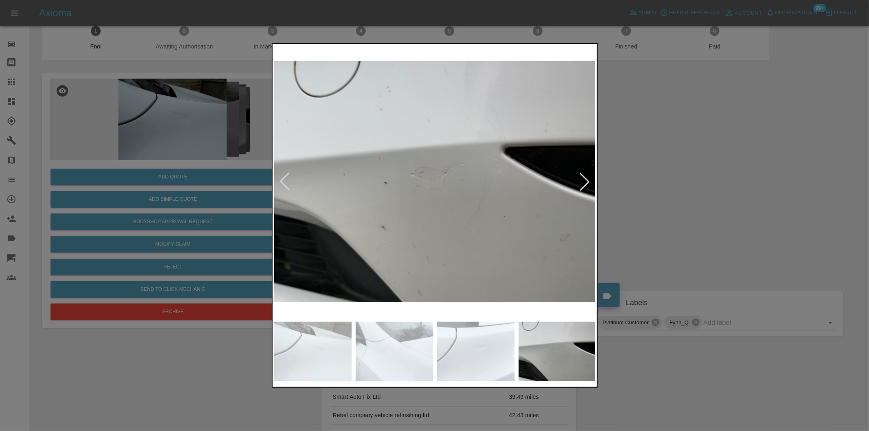
click at [586, 178] on div at bounding box center [585, 182] width 18 height 18
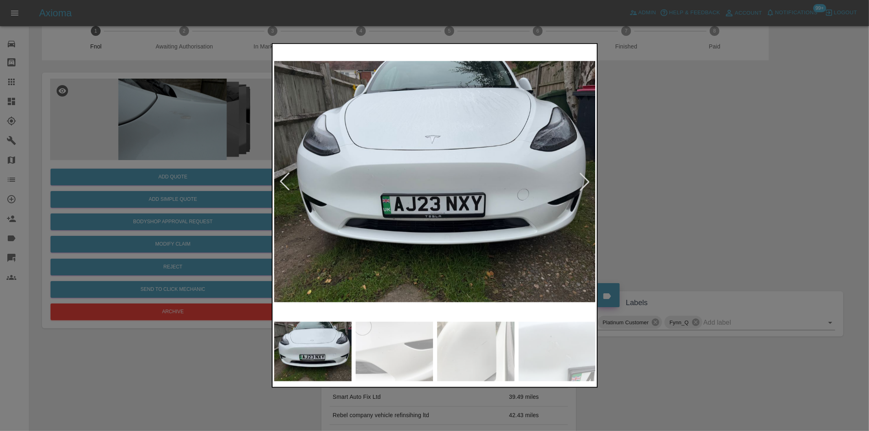
click at [586, 178] on div at bounding box center [585, 182] width 18 height 18
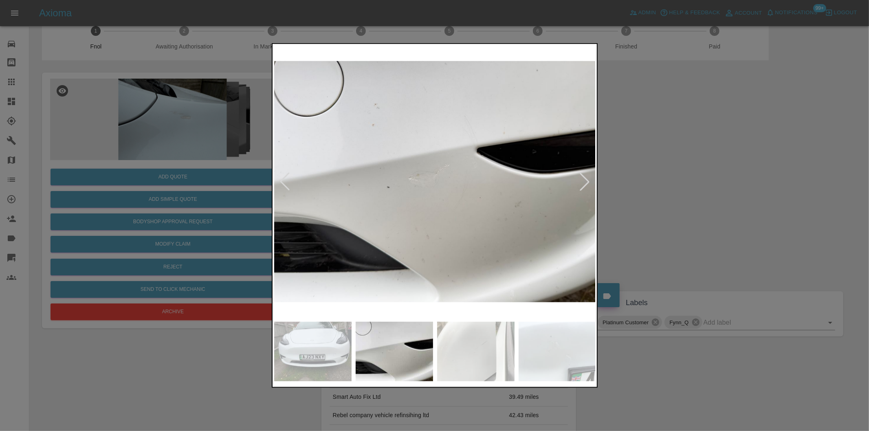
click at [586, 178] on div at bounding box center [585, 182] width 18 height 18
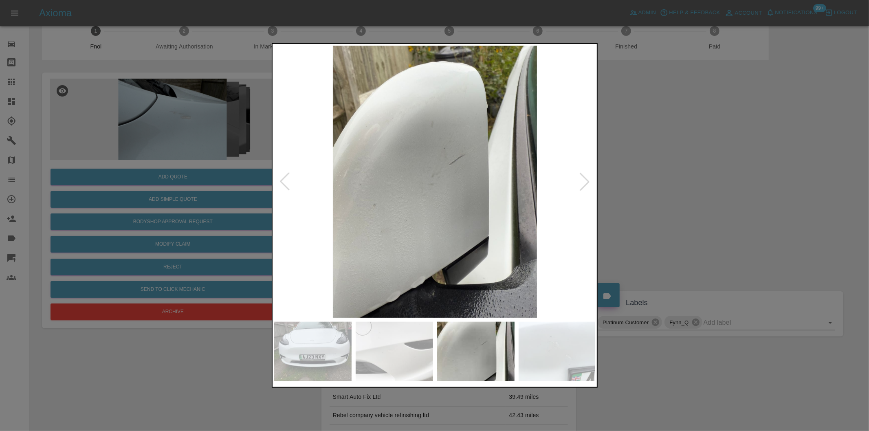
click at [586, 178] on div at bounding box center [585, 182] width 18 height 18
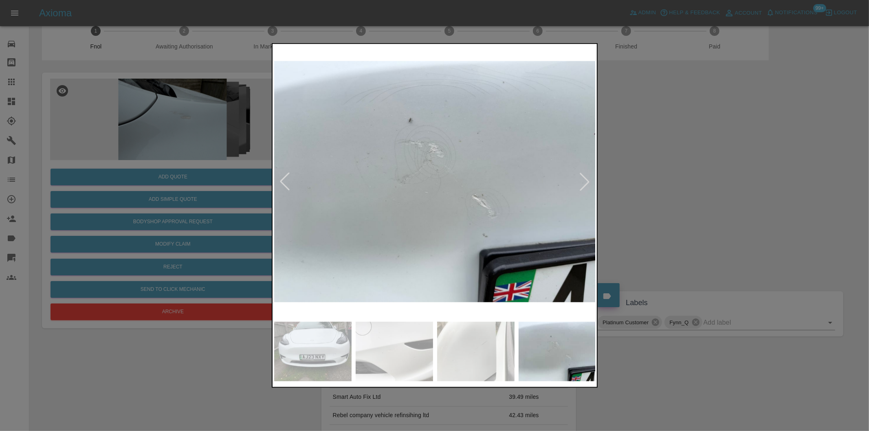
click at [586, 178] on div at bounding box center [585, 182] width 18 height 18
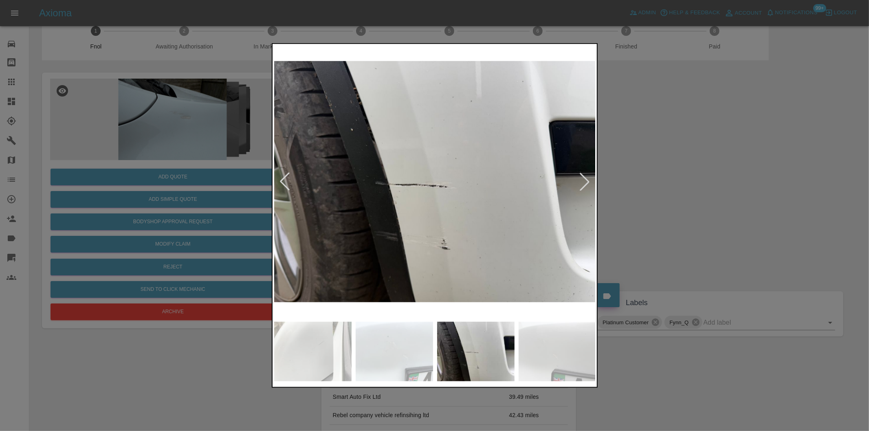
click at [586, 178] on div at bounding box center [585, 182] width 18 height 18
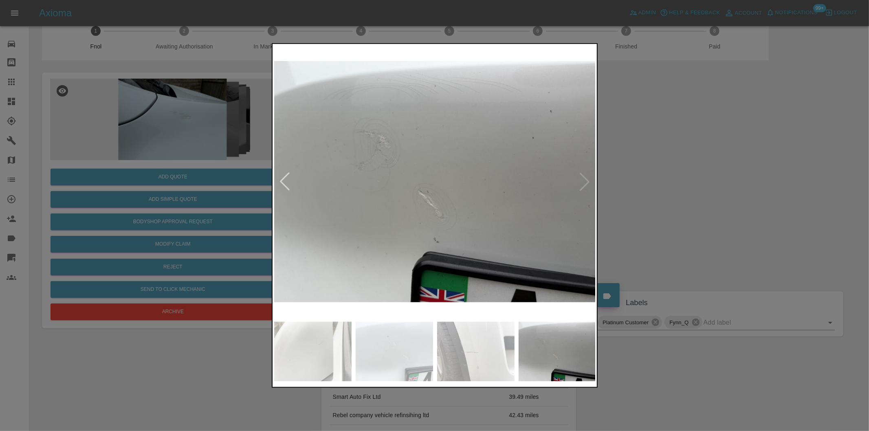
click at [586, 178] on img at bounding box center [435, 182] width 322 height 272
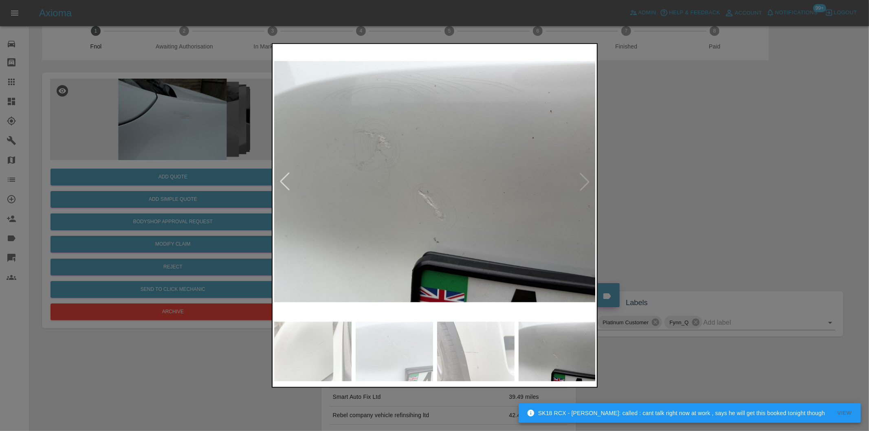
click at [280, 181] on div at bounding box center [285, 182] width 18 height 18
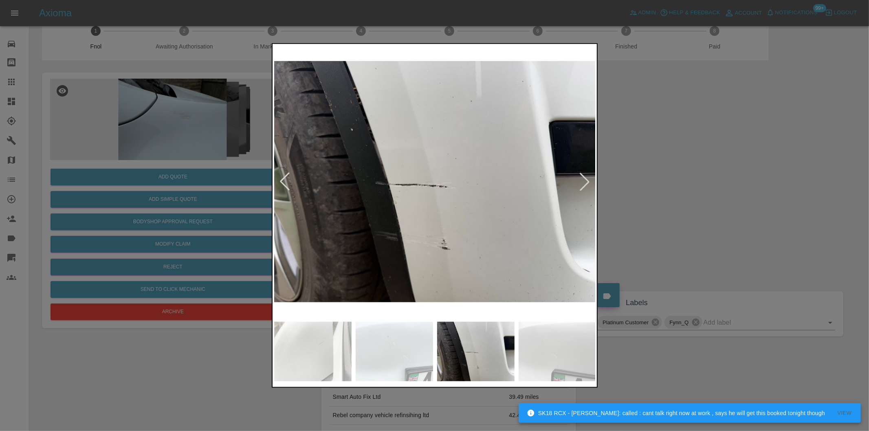
click at [662, 127] on div at bounding box center [434, 215] width 869 height 431
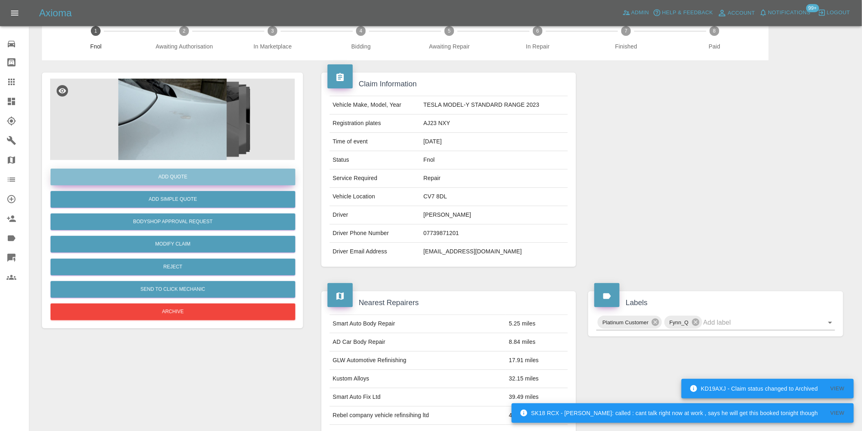
click at [169, 181] on button "Add Quote" at bounding box center [173, 177] width 245 height 17
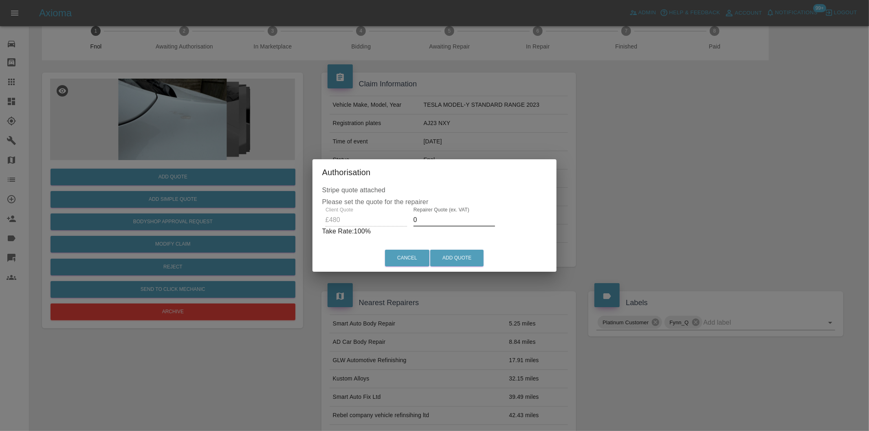
click at [436, 222] on input "0" at bounding box center [455, 220] width 82 height 13
type input "0300"
click at [464, 256] on button "Add Quote" at bounding box center [456, 258] width 53 height 17
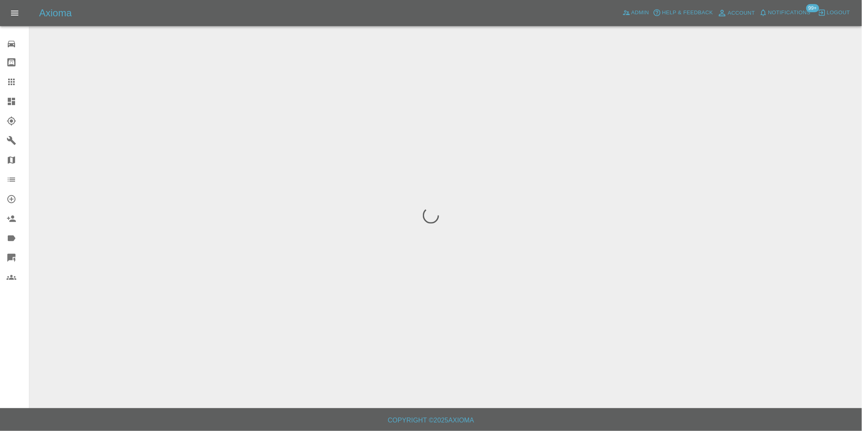
scroll to position [0, 0]
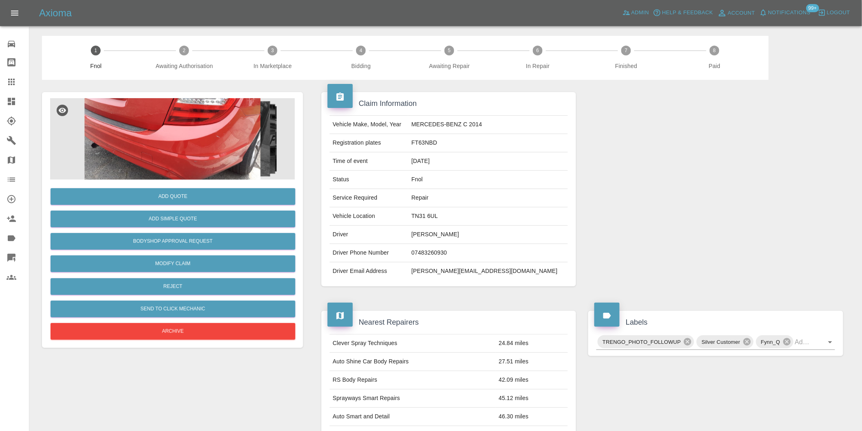
click at [200, 124] on img at bounding box center [172, 139] width 245 height 82
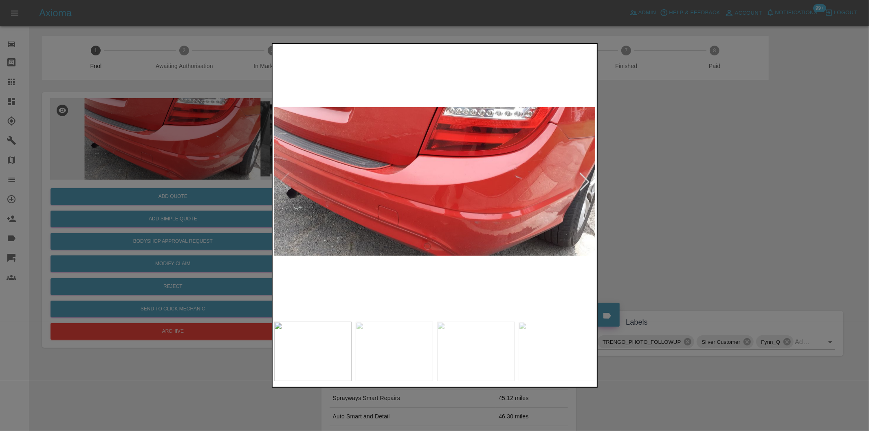
click at [588, 181] on div at bounding box center [585, 182] width 18 height 18
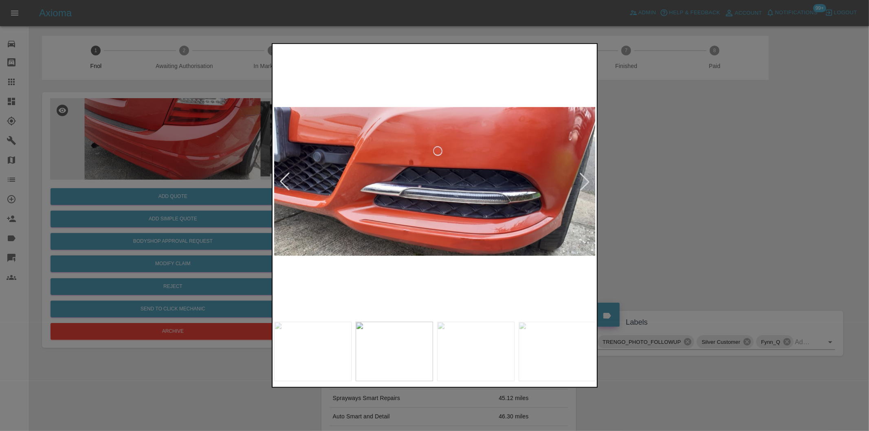
click at [588, 181] on div at bounding box center [585, 182] width 18 height 18
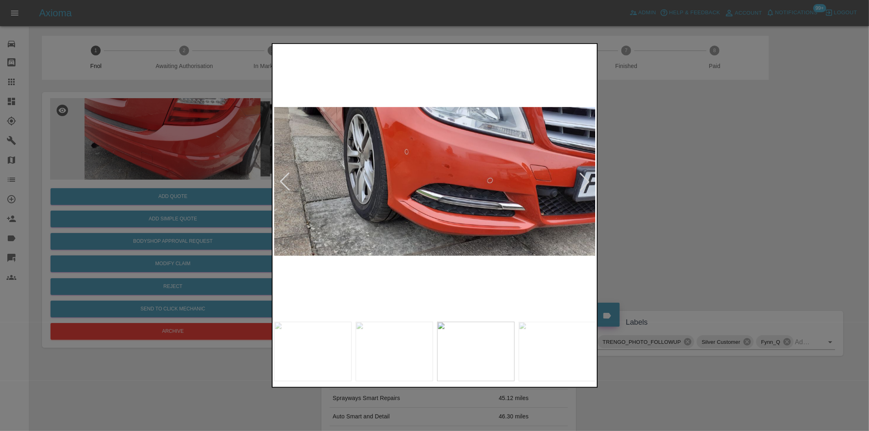
click at [588, 181] on div at bounding box center [585, 182] width 18 height 18
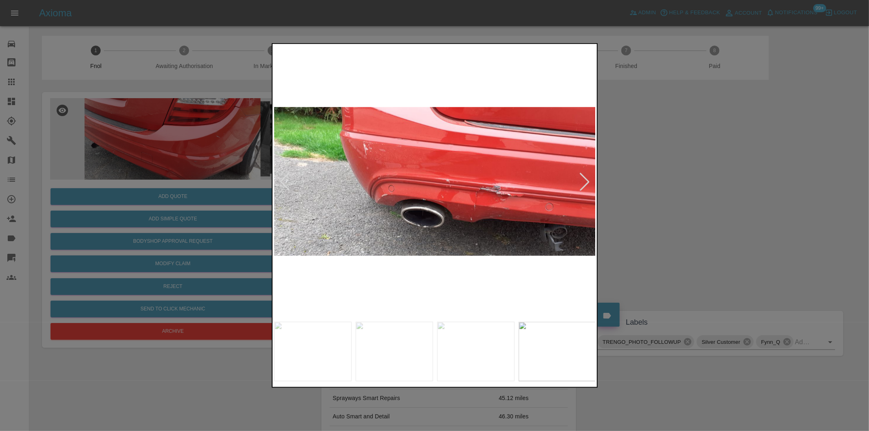
click at [498, 200] on img at bounding box center [435, 182] width 322 height 272
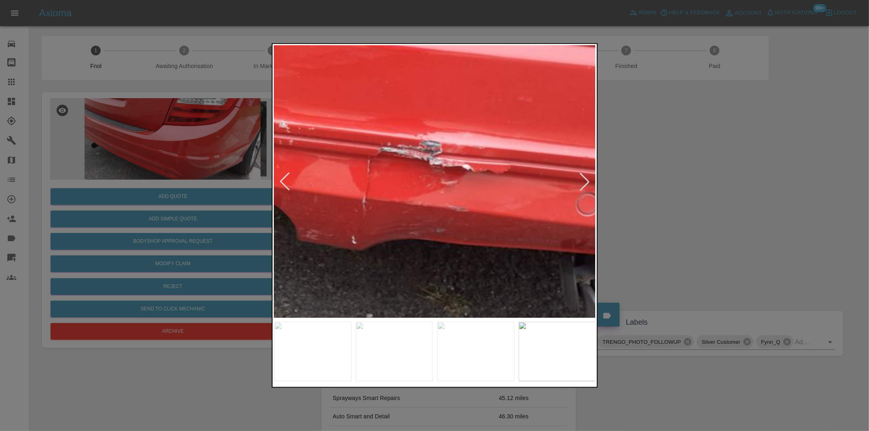
click at [458, 193] on img at bounding box center [245, 128] width 966 height 816
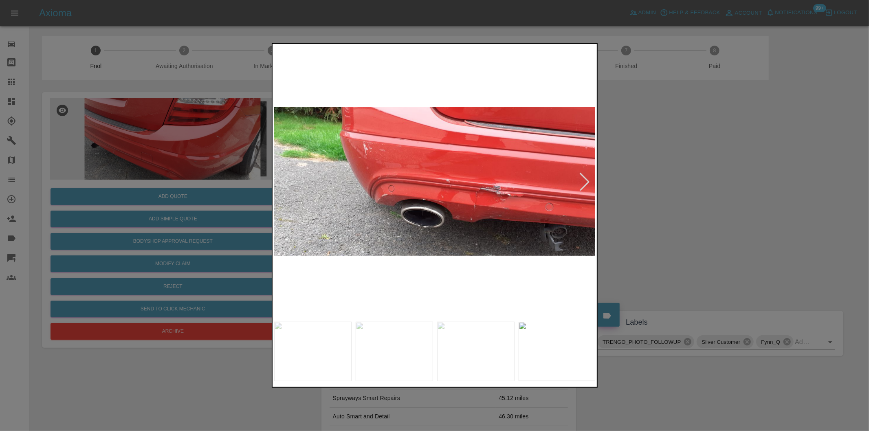
click at [587, 179] on div at bounding box center [585, 182] width 18 height 18
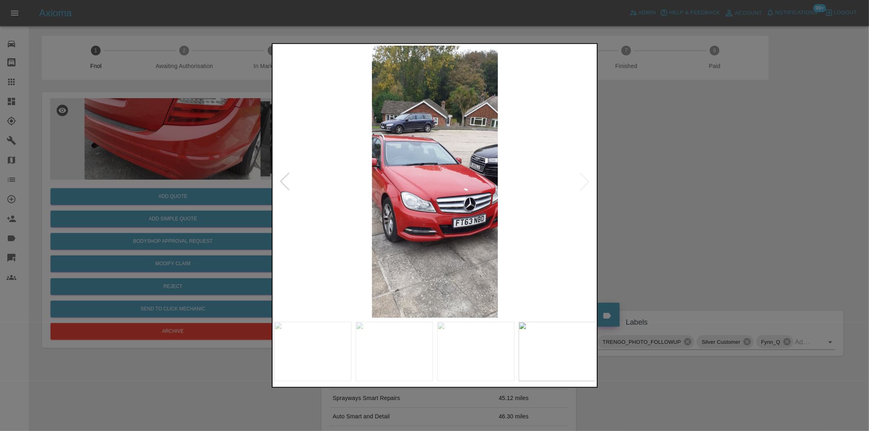
click at [587, 179] on img at bounding box center [435, 182] width 322 height 272
click at [646, 190] on div at bounding box center [434, 215] width 869 height 431
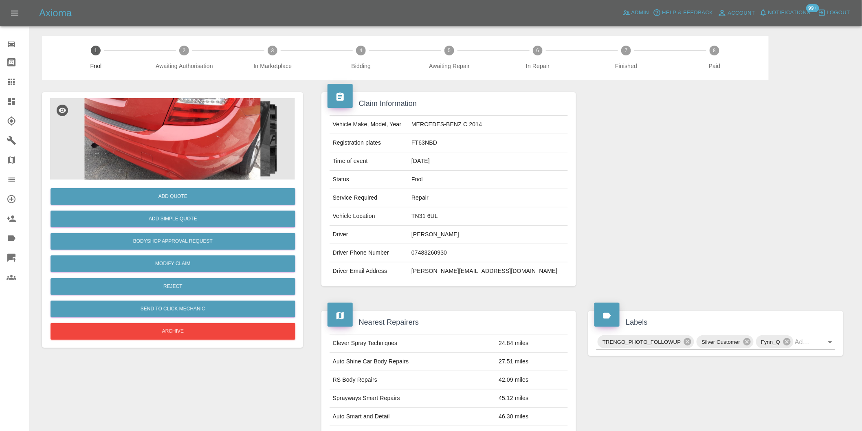
click at [196, 146] on img at bounding box center [172, 139] width 245 height 82
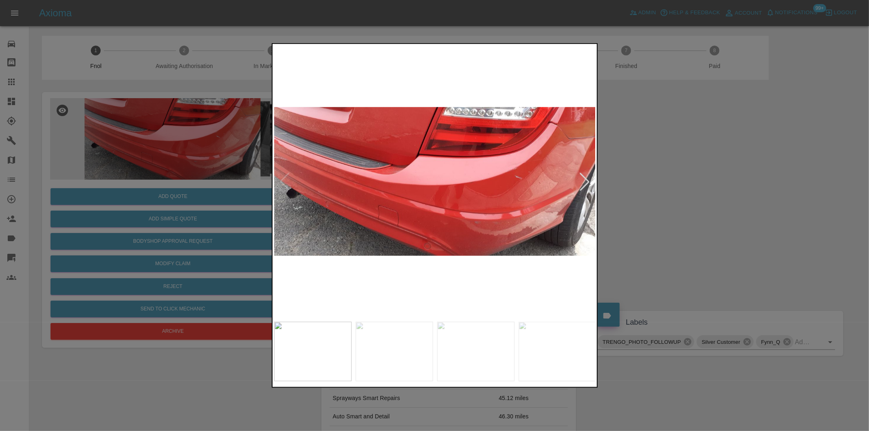
click at [586, 183] on div at bounding box center [585, 182] width 18 height 18
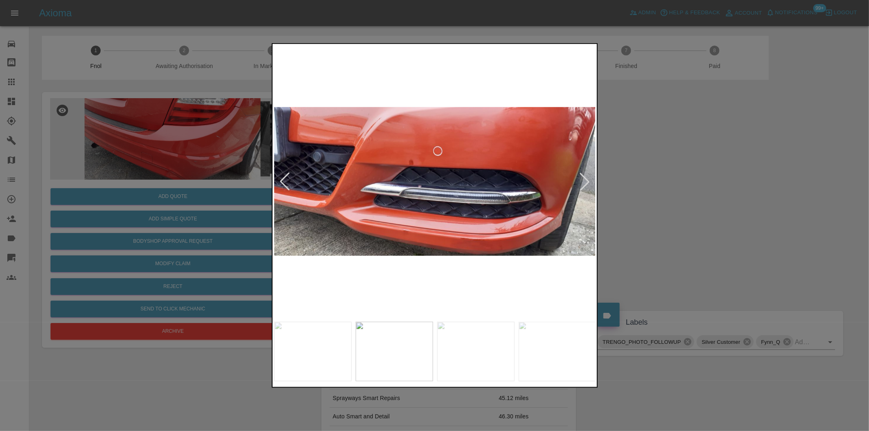
click at [586, 183] on div at bounding box center [585, 182] width 18 height 18
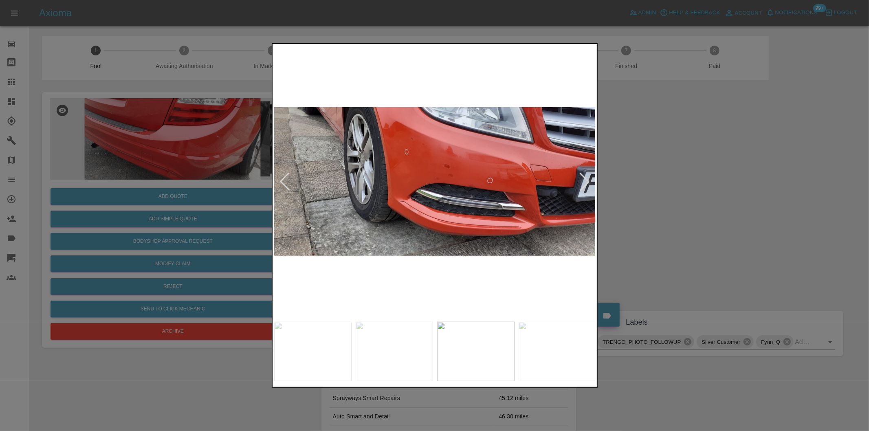
click at [586, 183] on div at bounding box center [585, 182] width 18 height 18
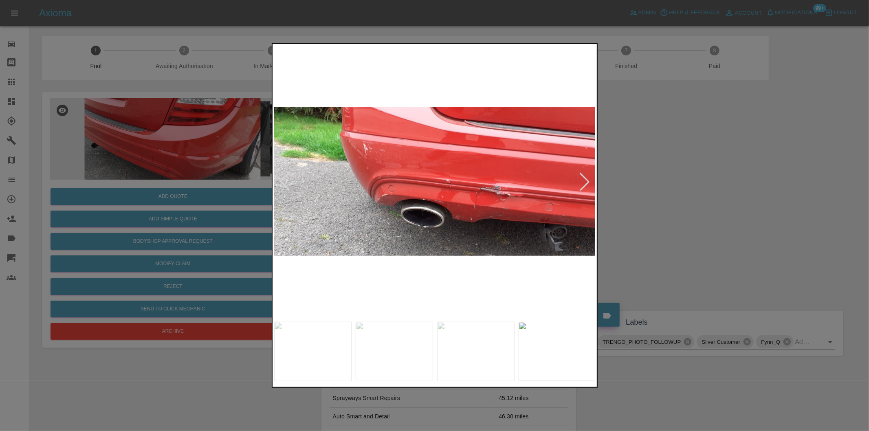
click at [478, 200] on img at bounding box center [435, 182] width 322 height 272
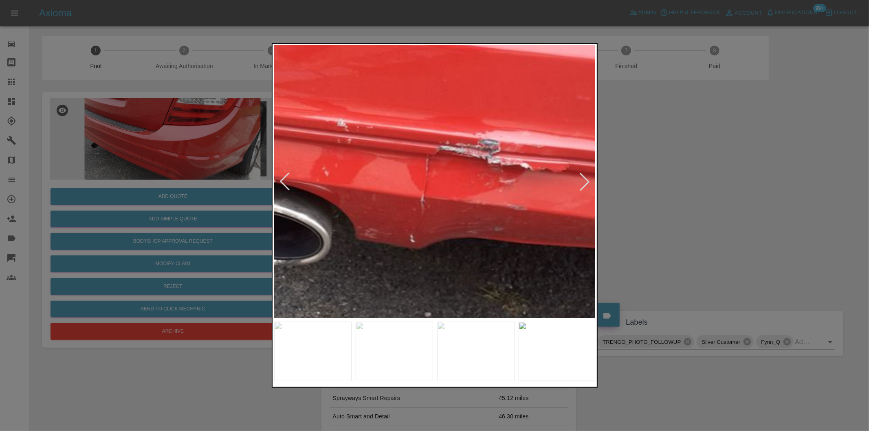
click at [683, 200] on div at bounding box center [434, 215] width 869 height 431
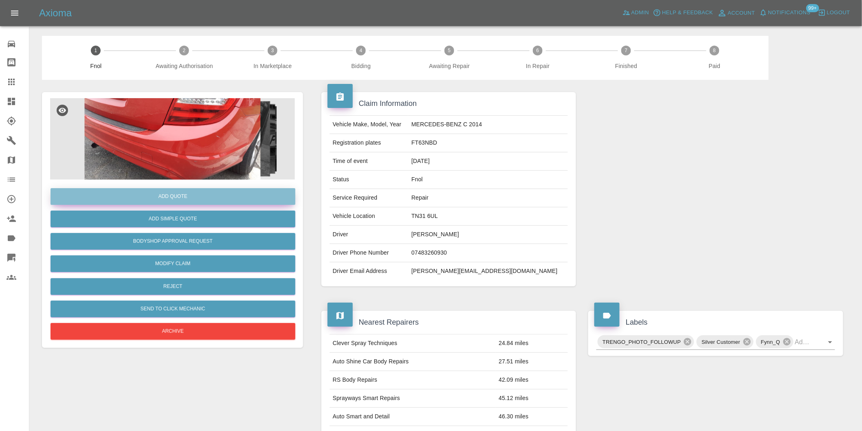
click at [198, 198] on button "Add Quote" at bounding box center [173, 196] width 245 height 17
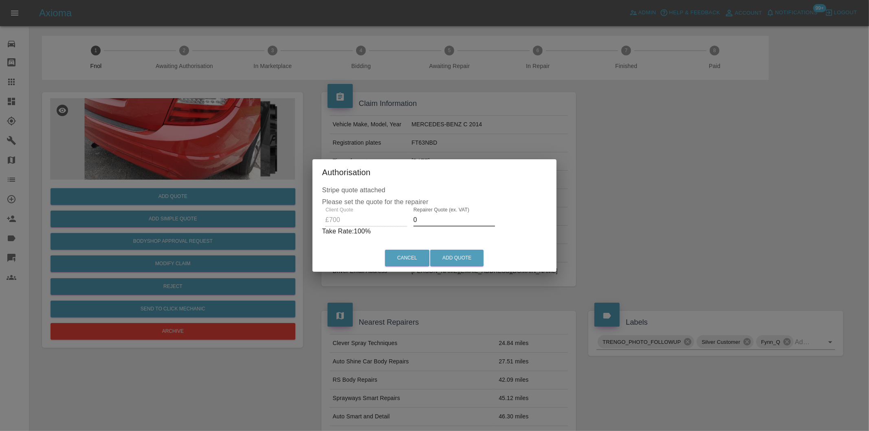
click at [443, 221] on input "0" at bounding box center [455, 220] width 82 height 13
type input "0440"
click at [458, 254] on button "Add Quote" at bounding box center [456, 258] width 53 height 17
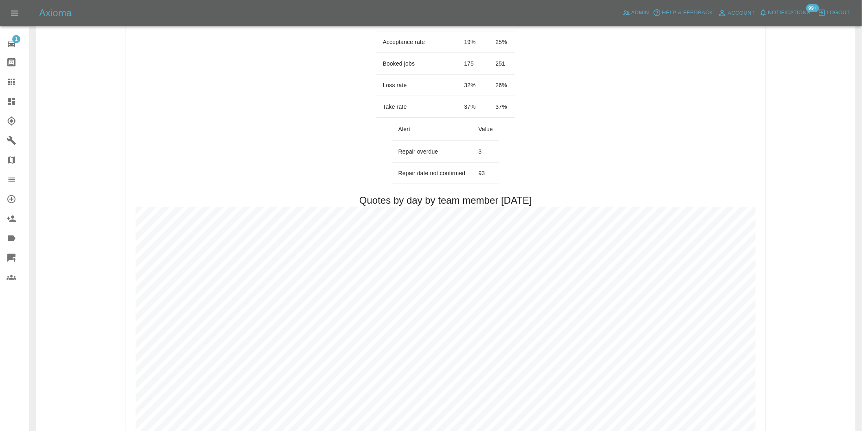
scroll to position [453, 0]
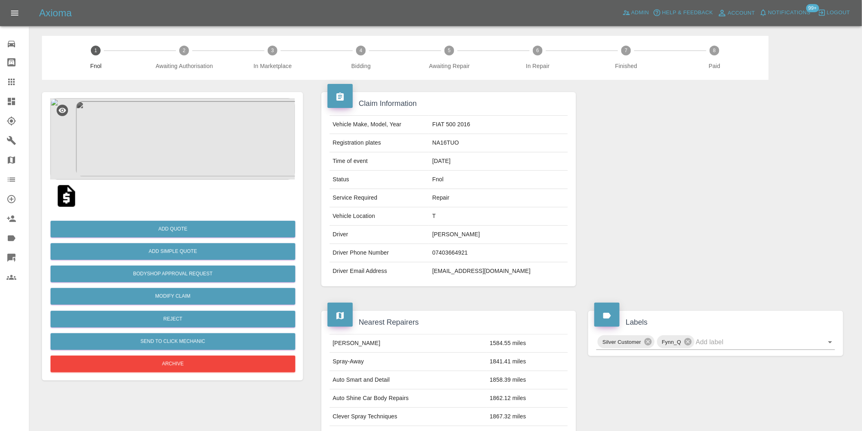
click at [13, 104] on icon at bounding box center [11, 101] width 7 height 7
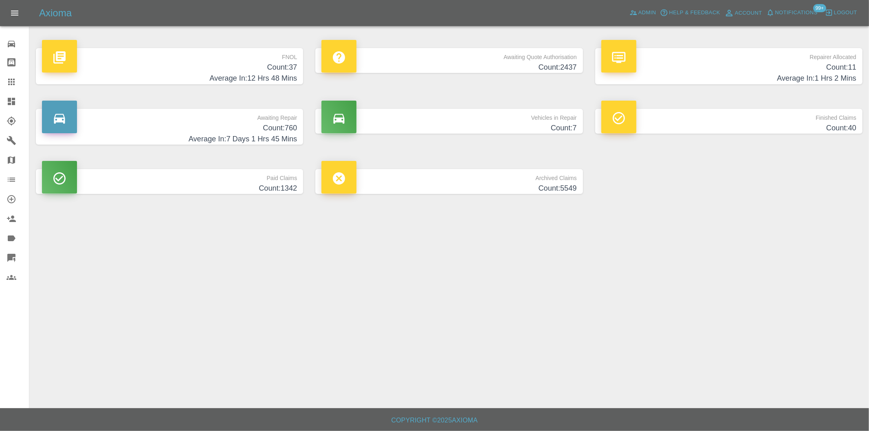
click at [288, 71] on h4 "Count: 37" at bounding box center [169, 67] width 255 height 11
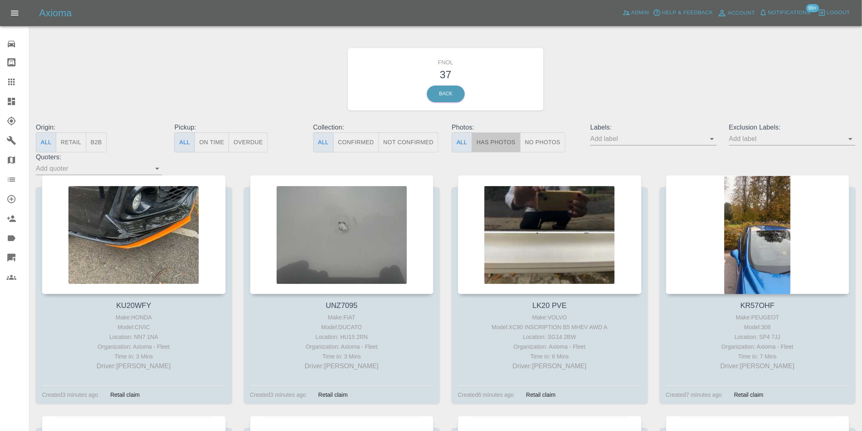
click at [494, 143] on button "Has Photos" at bounding box center [496, 142] width 49 height 20
click at [850, 141] on icon "Open" at bounding box center [851, 139] width 10 height 10
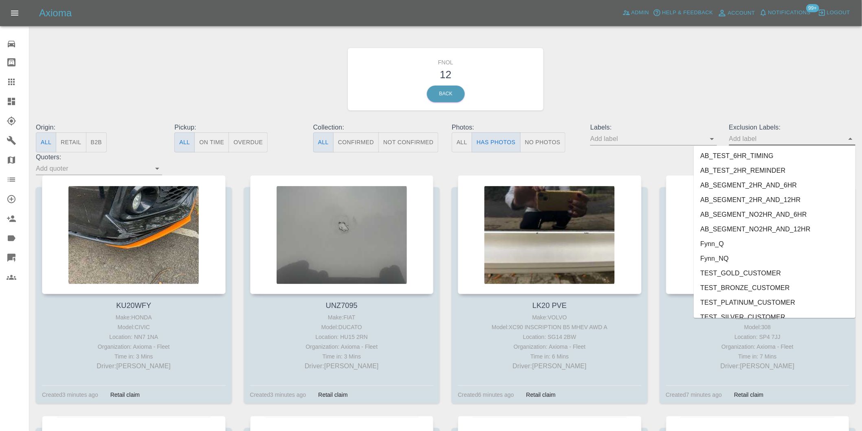
scroll to position [1770, 0]
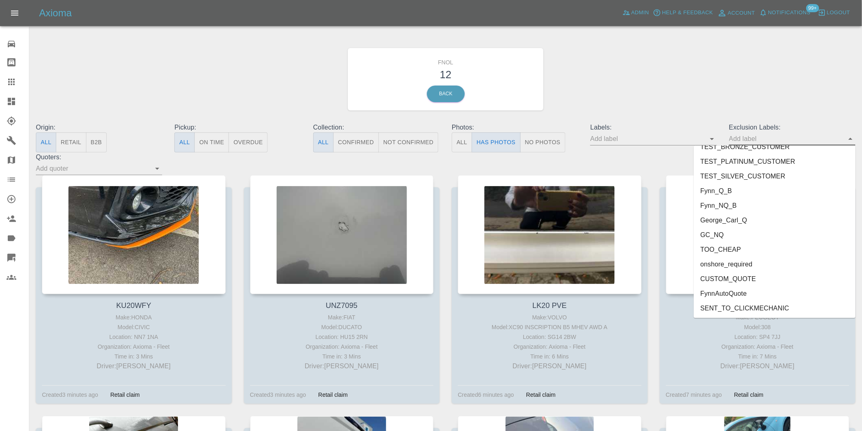
click at [732, 220] on li "George_Carl_Q" at bounding box center [775, 220] width 162 height 15
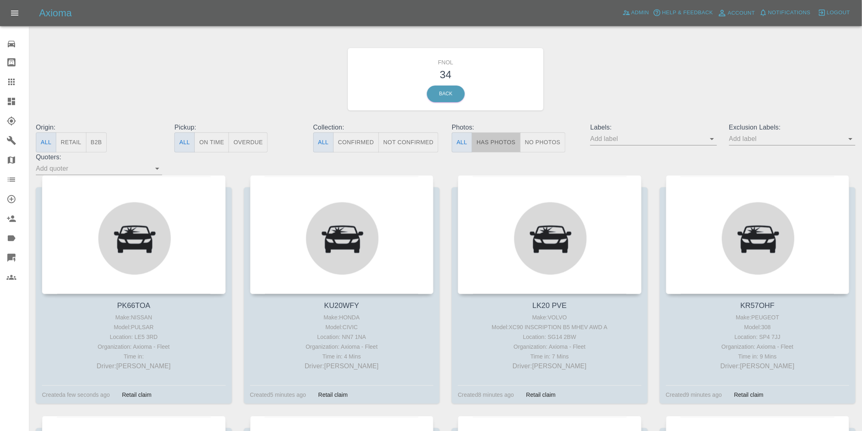
click at [509, 147] on button "Has Photos" at bounding box center [496, 142] width 49 height 20
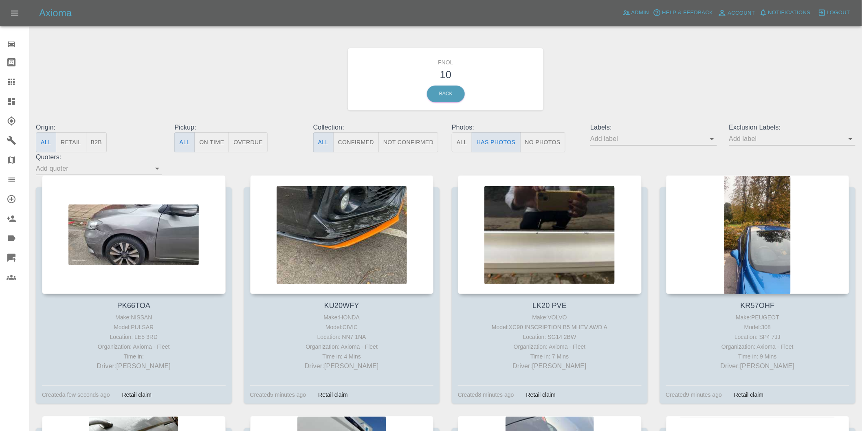
click at [848, 141] on icon "Open" at bounding box center [851, 139] width 10 height 10
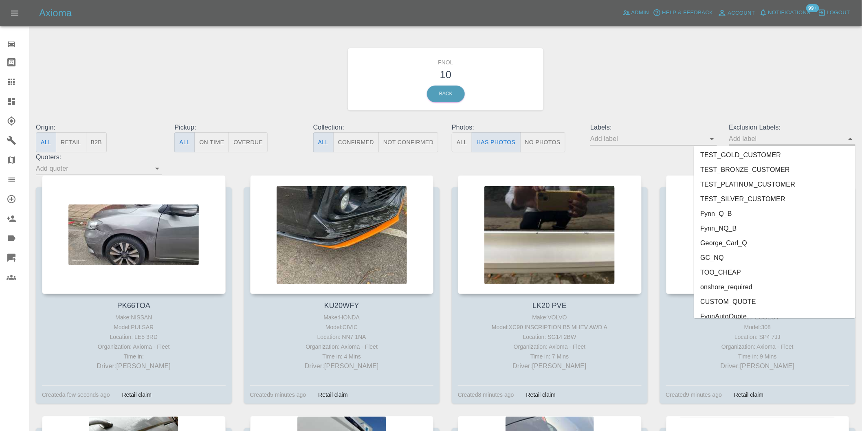
scroll to position [1770, 0]
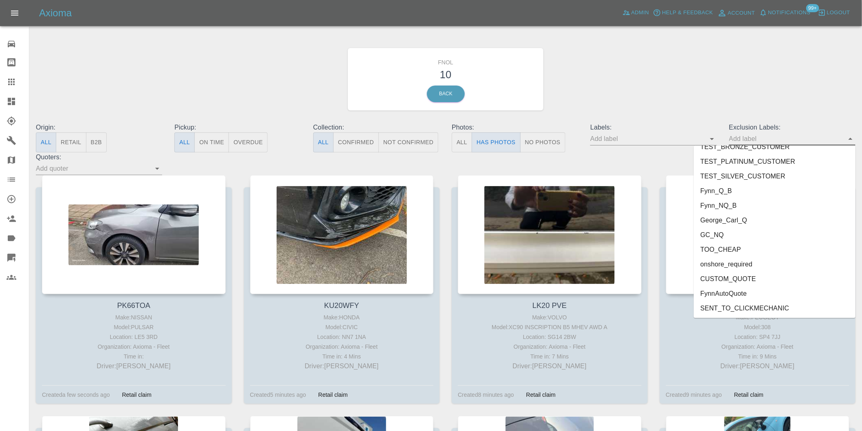
click at [749, 264] on li "onshore_required" at bounding box center [775, 264] width 162 height 15
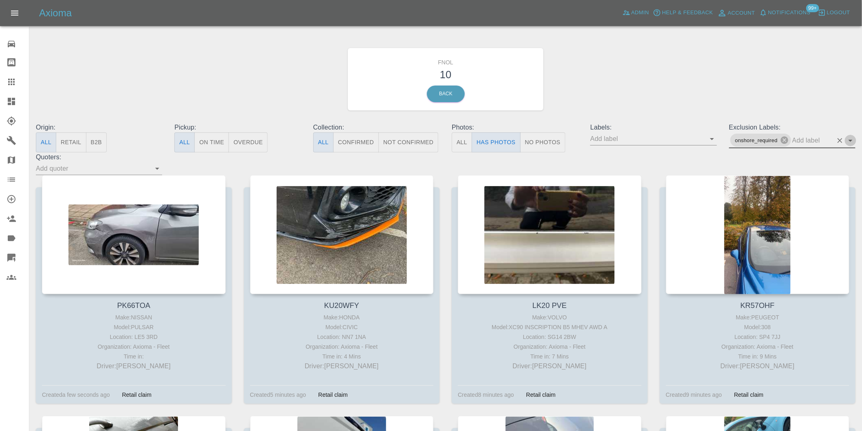
click at [852, 139] on icon "Open" at bounding box center [851, 141] width 10 height 10
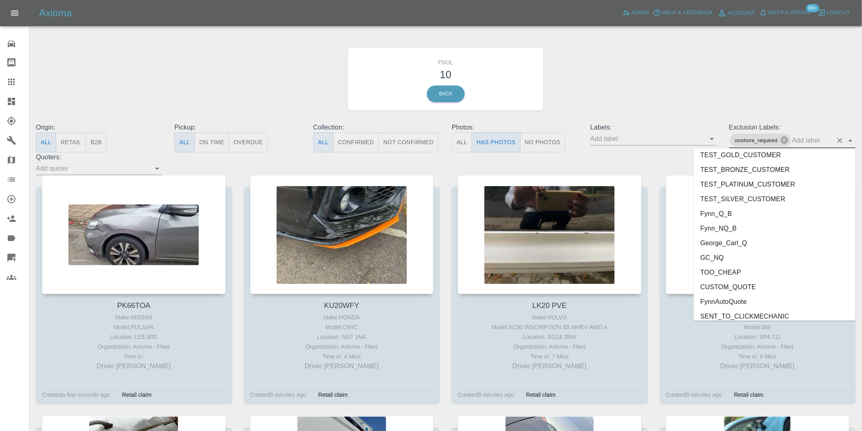
scroll to position [1755, 0]
click at [745, 239] on li "George_Carl_Q" at bounding box center [775, 237] width 162 height 15
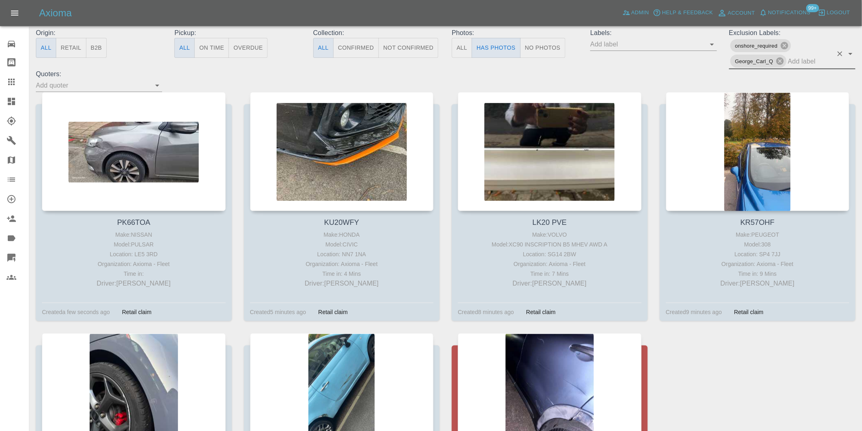
scroll to position [90, 0]
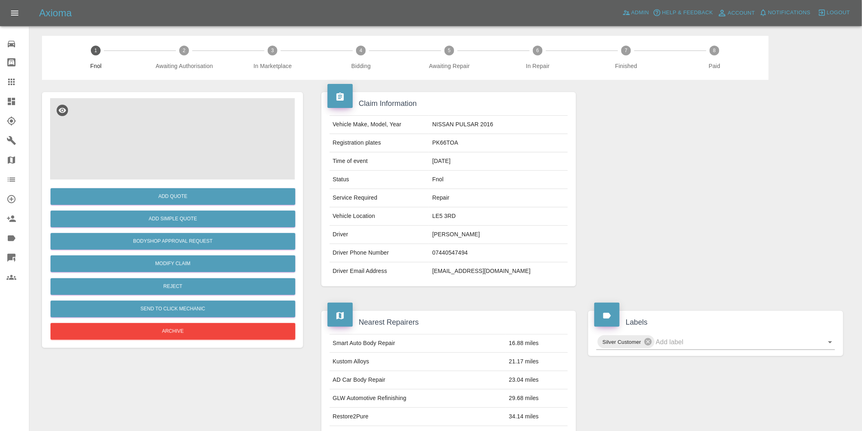
click at [212, 125] on img at bounding box center [172, 139] width 245 height 82
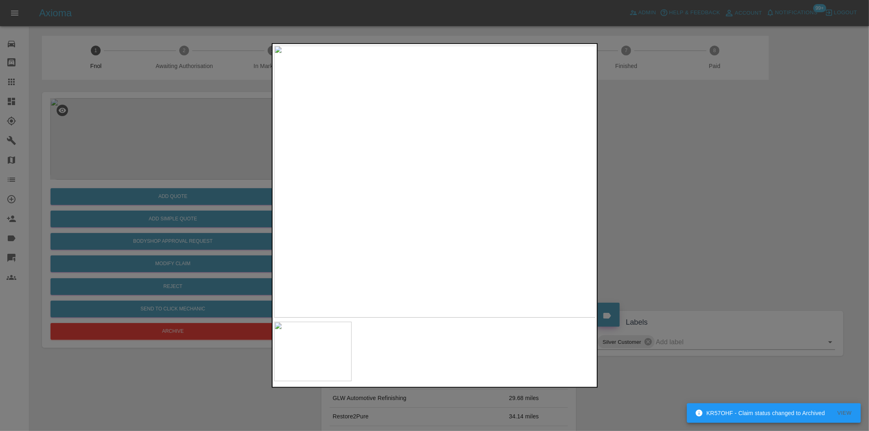
click at [707, 205] on div at bounding box center [434, 215] width 869 height 431
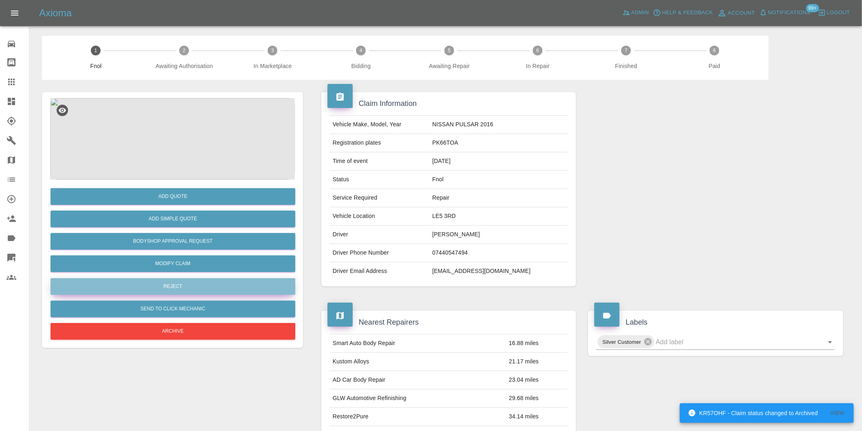
click at [173, 283] on button "Reject" at bounding box center [173, 286] width 245 height 17
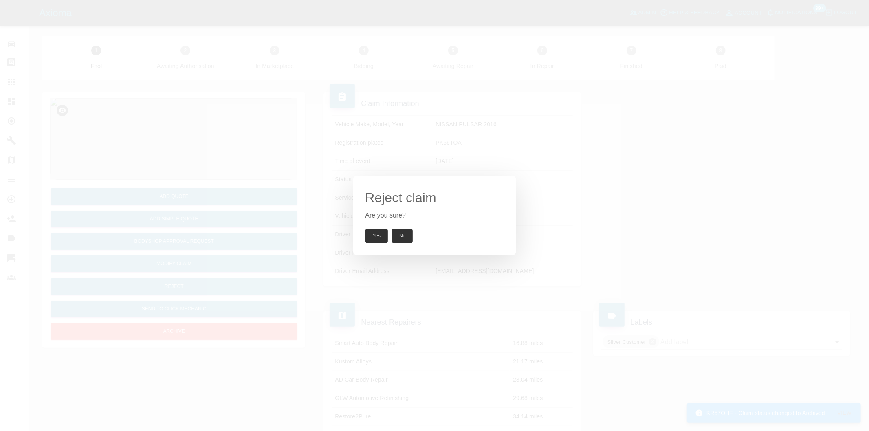
click at [372, 236] on button "Yes" at bounding box center [377, 236] width 23 height 15
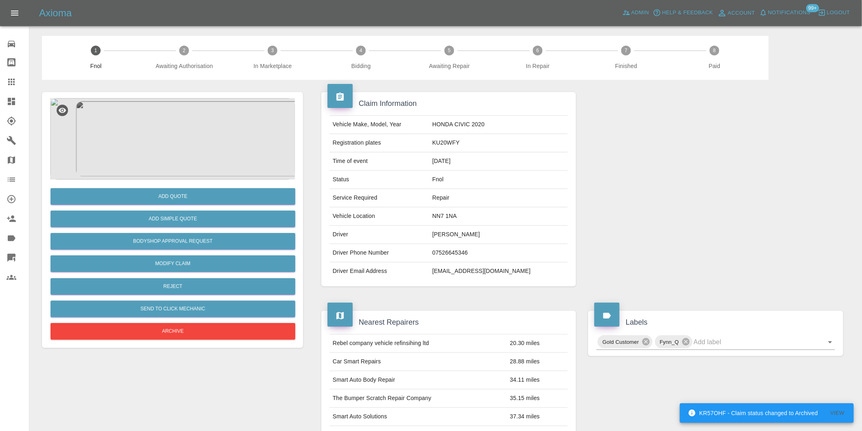
click at [170, 136] on img at bounding box center [172, 139] width 245 height 82
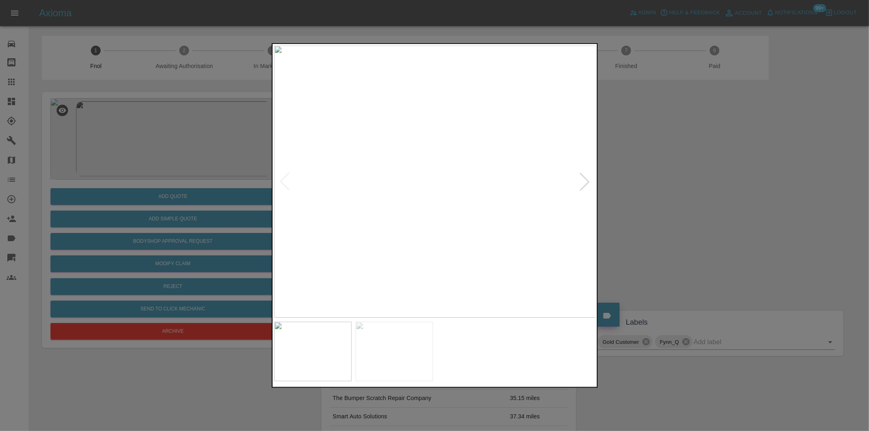
click at [682, 205] on div at bounding box center [434, 215] width 869 height 431
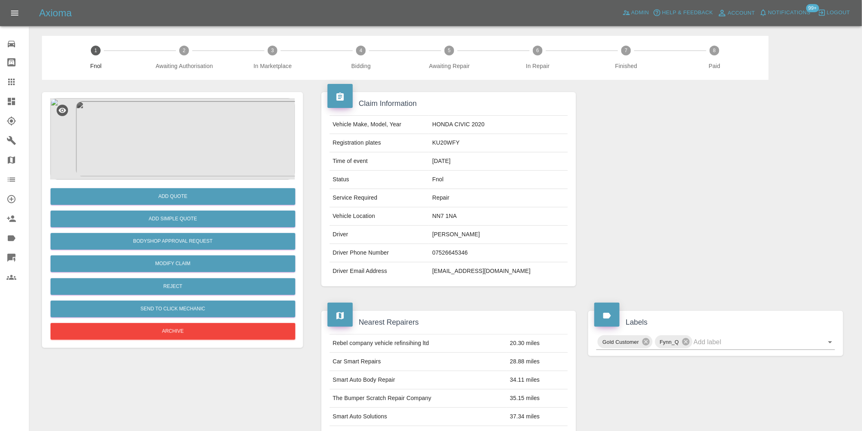
click at [169, 124] on img at bounding box center [172, 139] width 245 height 82
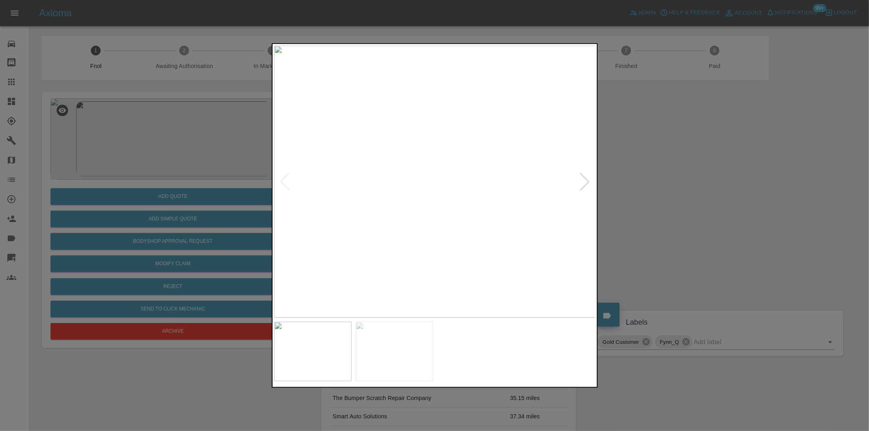
click at [704, 204] on div at bounding box center [434, 215] width 869 height 431
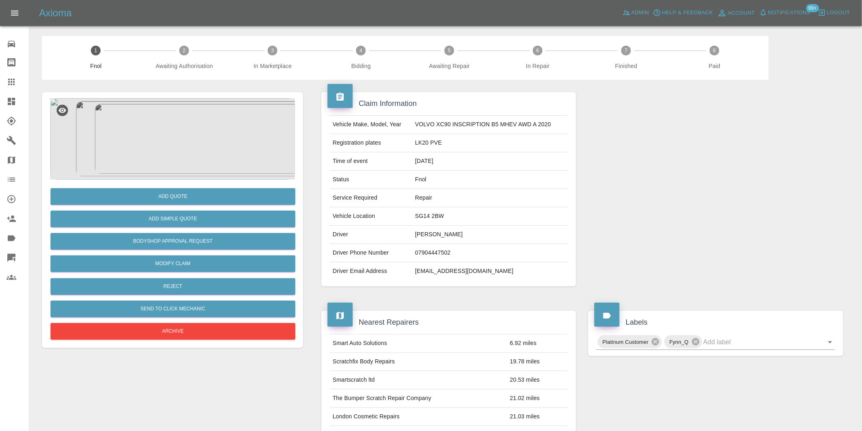
click at [200, 112] on img at bounding box center [172, 139] width 245 height 82
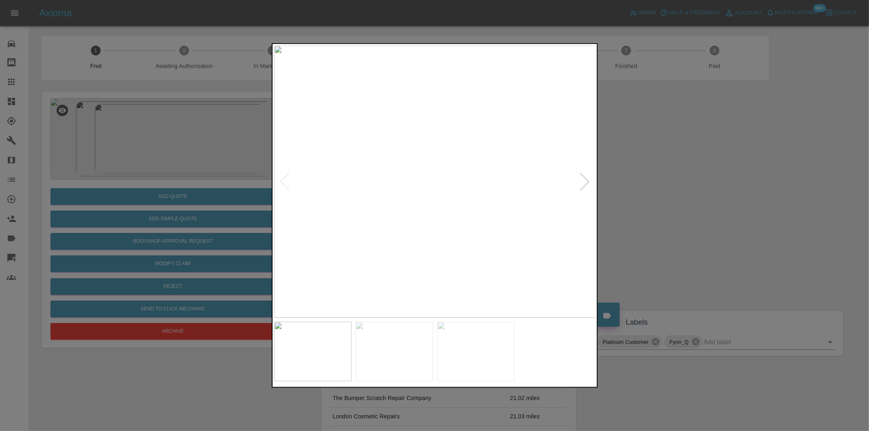
click at [588, 182] on div at bounding box center [585, 182] width 18 height 18
click at [588, 182] on img at bounding box center [435, 182] width 322 height 272
click at [286, 178] on div at bounding box center [285, 182] width 18 height 18
click at [286, 177] on div at bounding box center [285, 182] width 18 height 18
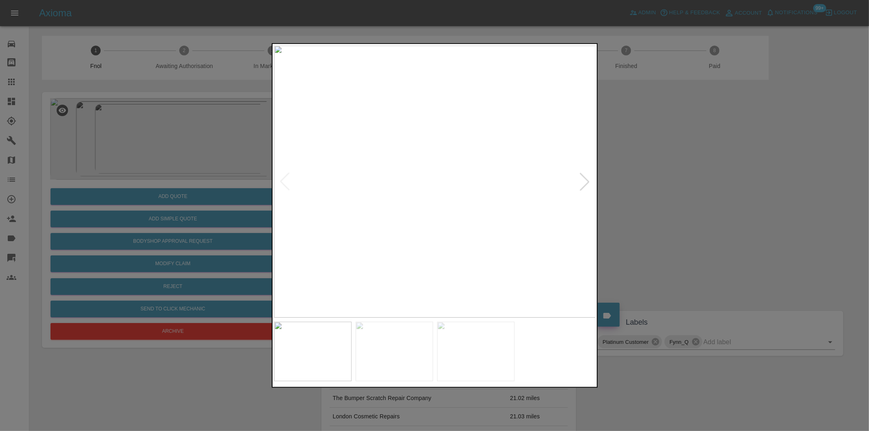
click at [689, 198] on div at bounding box center [434, 215] width 869 height 431
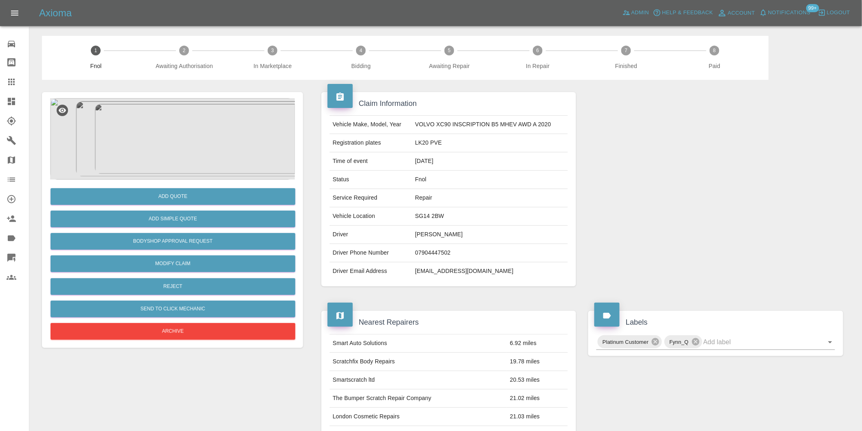
click at [208, 119] on img at bounding box center [172, 139] width 245 height 82
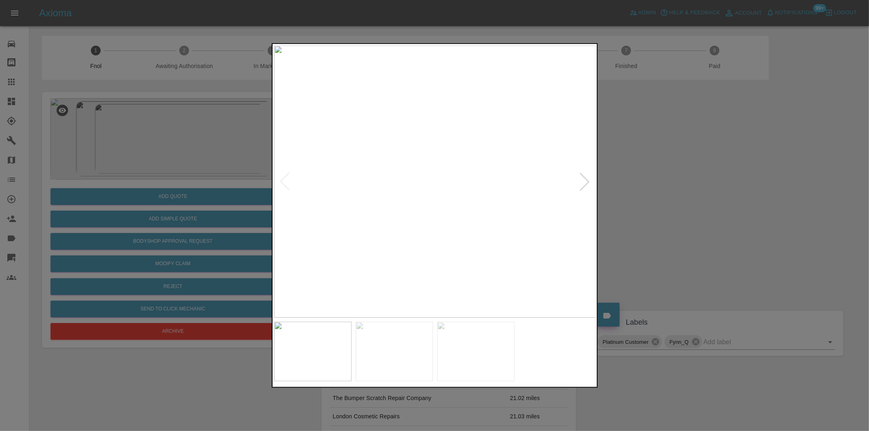
click at [588, 183] on div at bounding box center [585, 182] width 18 height 18
click at [588, 183] on img at bounding box center [435, 182] width 322 height 272
click at [289, 184] on div at bounding box center [285, 182] width 18 height 18
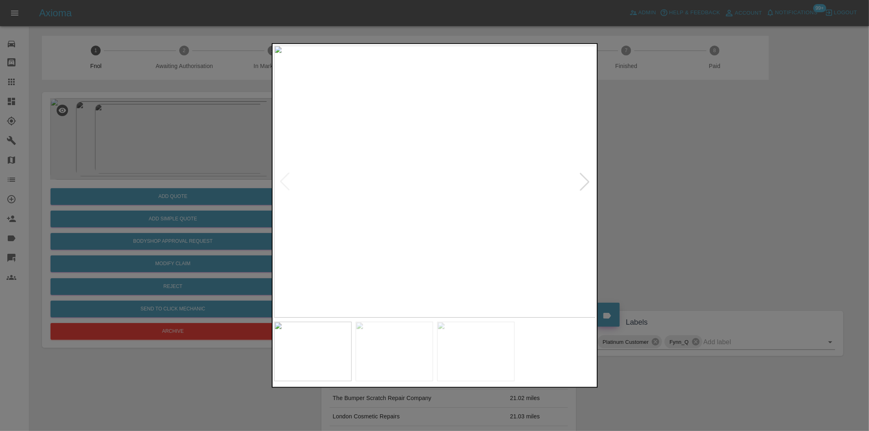
click at [289, 183] on img at bounding box center [435, 182] width 322 height 272
click at [708, 216] on div at bounding box center [434, 215] width 869 height 431
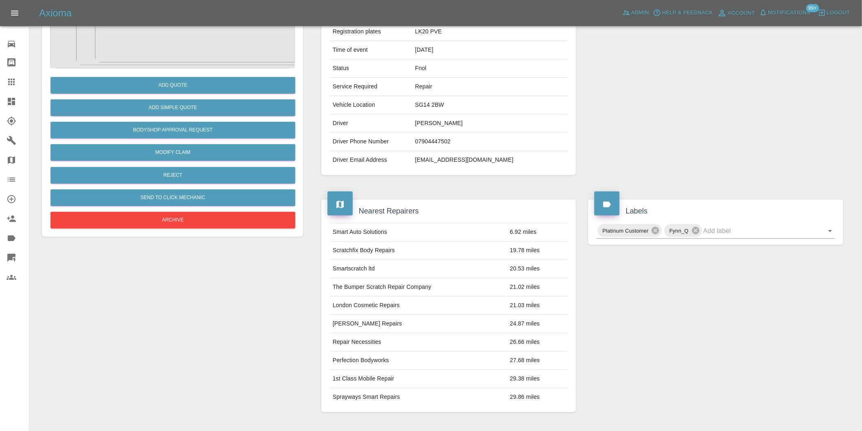
scroll to position [20, 0]
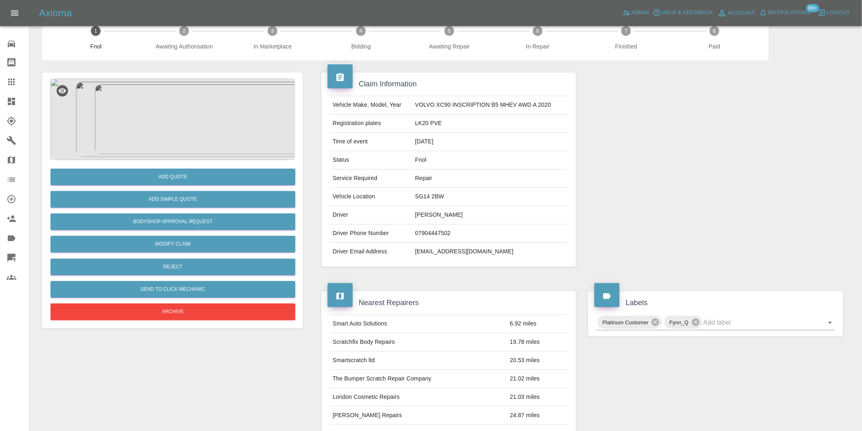
click at [189, 104] on img at bounding box center [172, 120] width 245 height 82
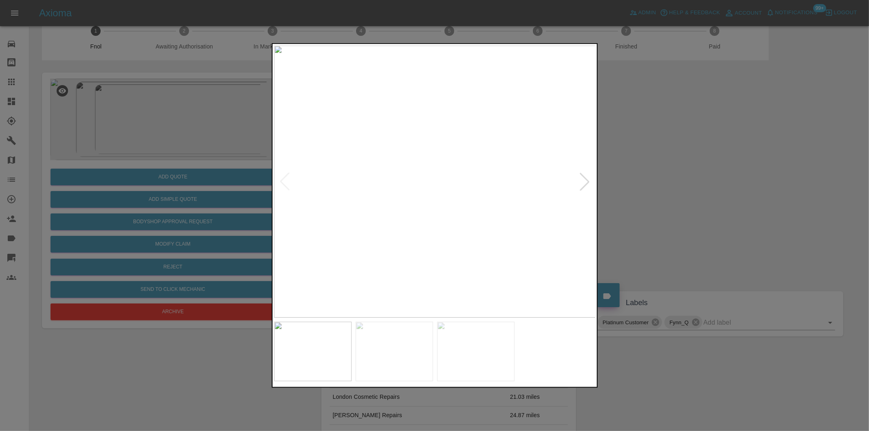
click at [749, 124] on div at bounding box center [434, 215] width 869 height 431
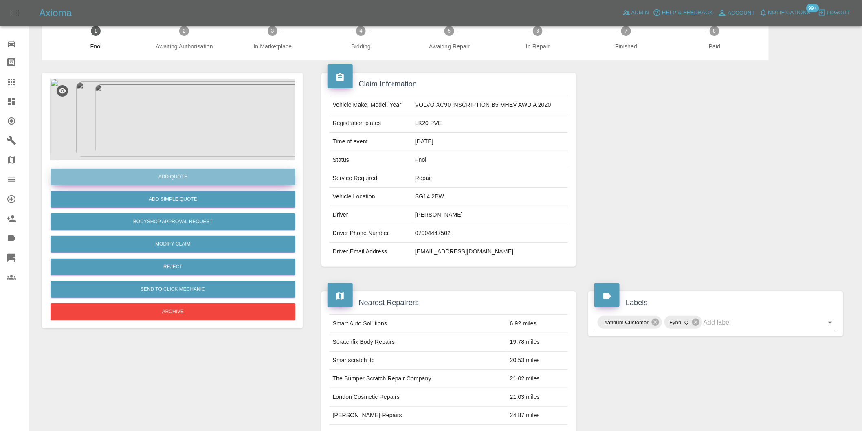
click at [187, 173] on button "Add Quote" at bounding box center [173, 177] width 245 height 17
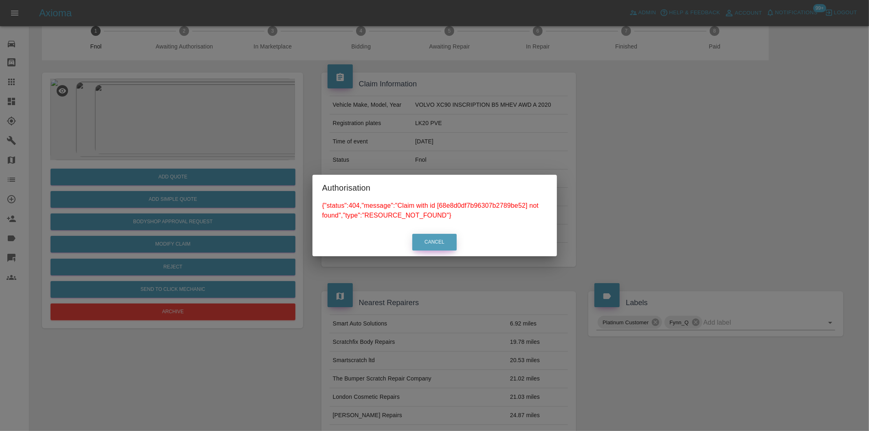
click at [433, 234] on button "Cancel" at bounding box center [434, 242] width 44 height 17
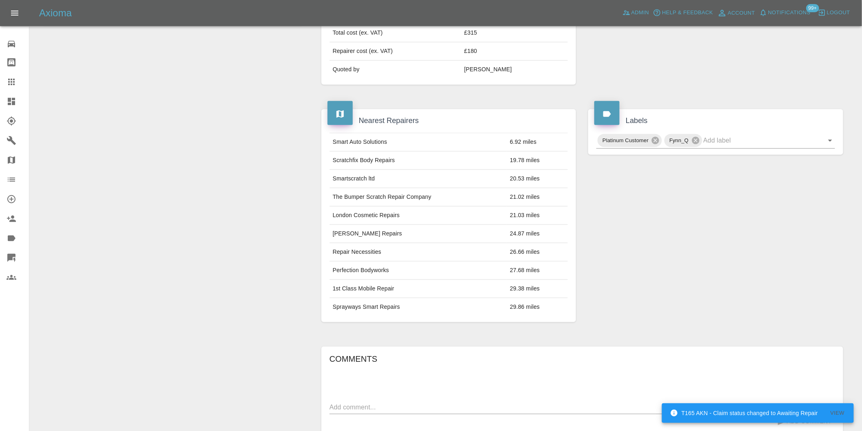
scroll to position [408, 0]
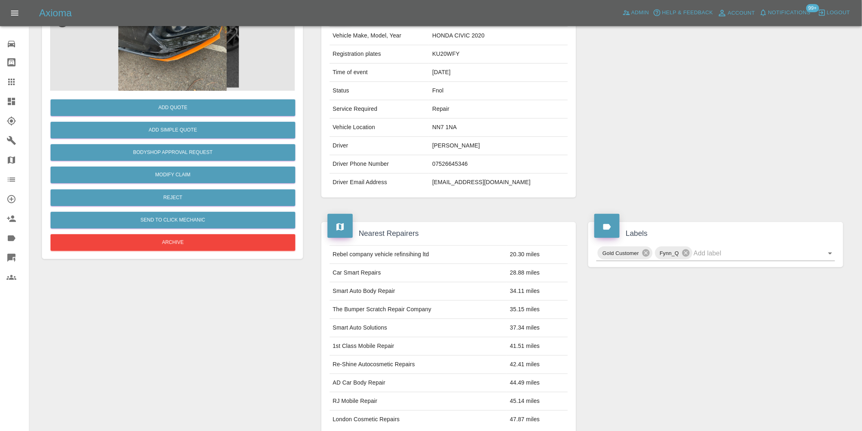
scroll to position [181, 0]
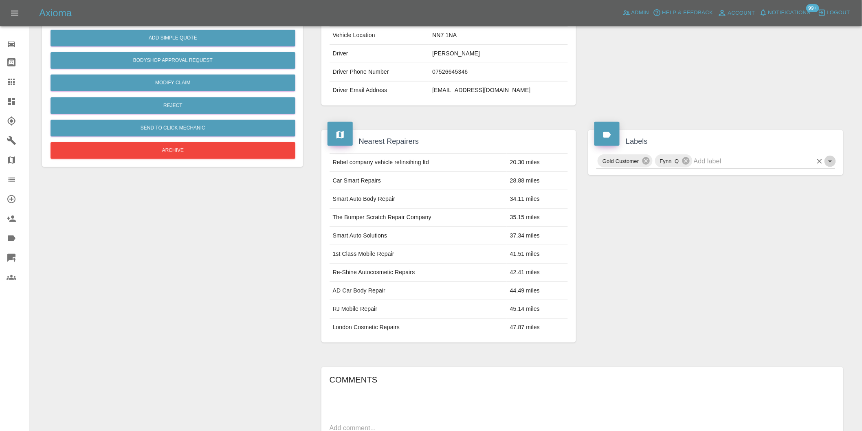
click at [833, 165] on icon "Open" at bounding box center [831, 161] width 10 height 10
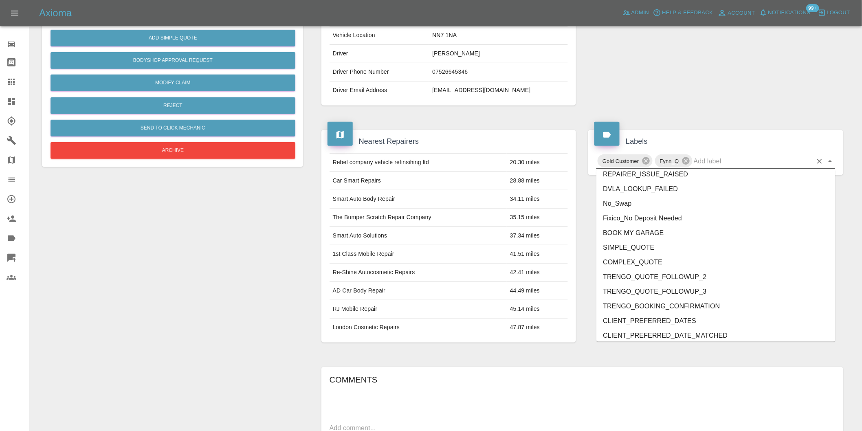
scroll to position [1740, 0]
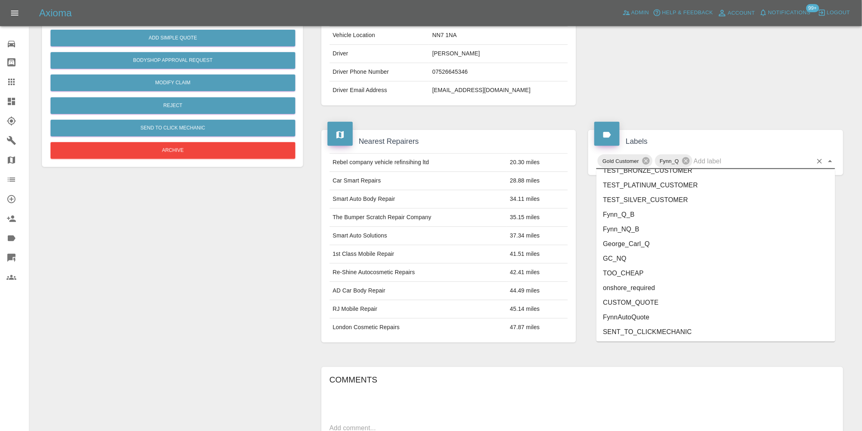
click at [659, 290] on li "onshore_required" at bounding box center [716, 288] width 239 height 15
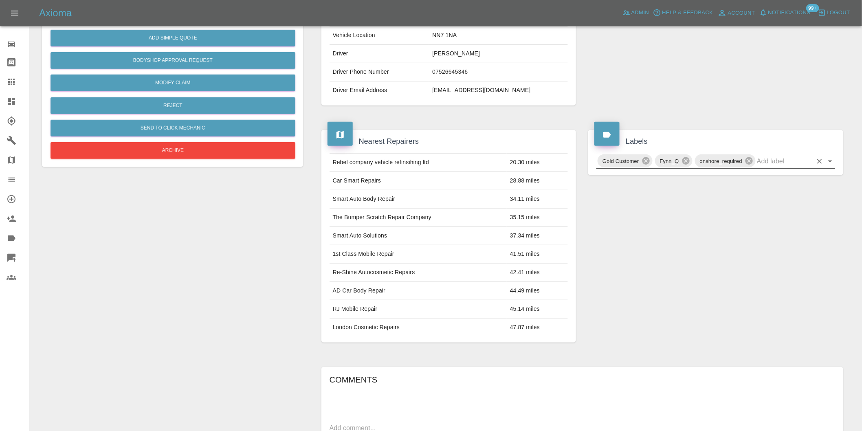
click at [831, 159] on icon "Open" at bounding box center [831, 161] width 10 height 10
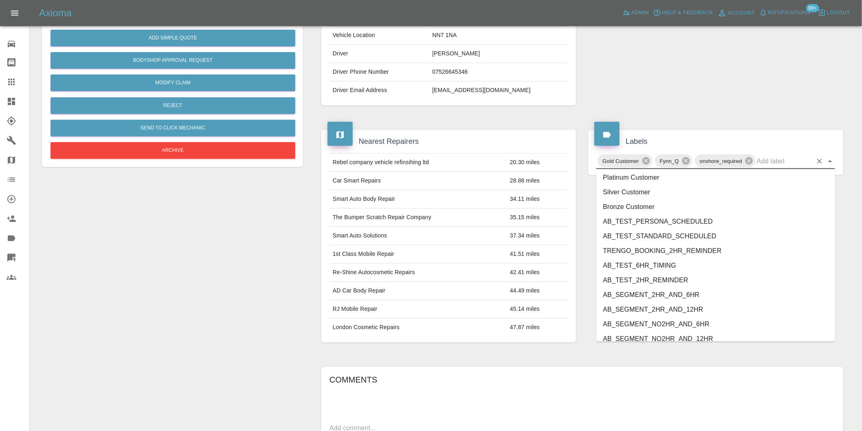
scroll to position [1726, 0]
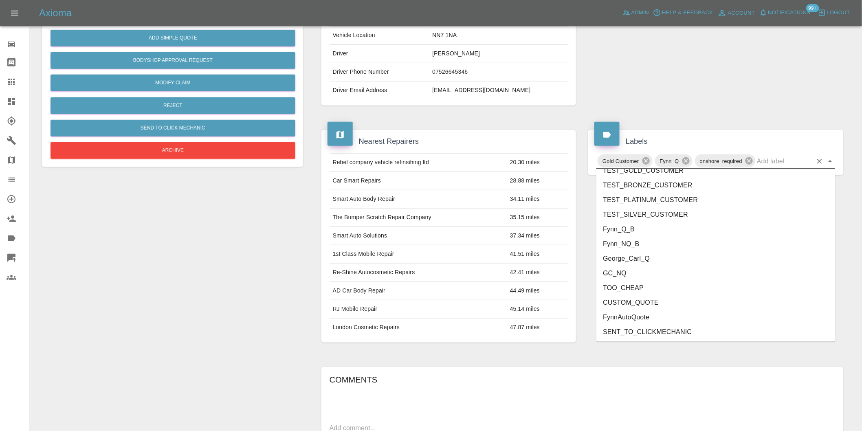
click at [643, 257] on li "George_Carl_Q" at bounding box center [716, 258] width 239 height 15
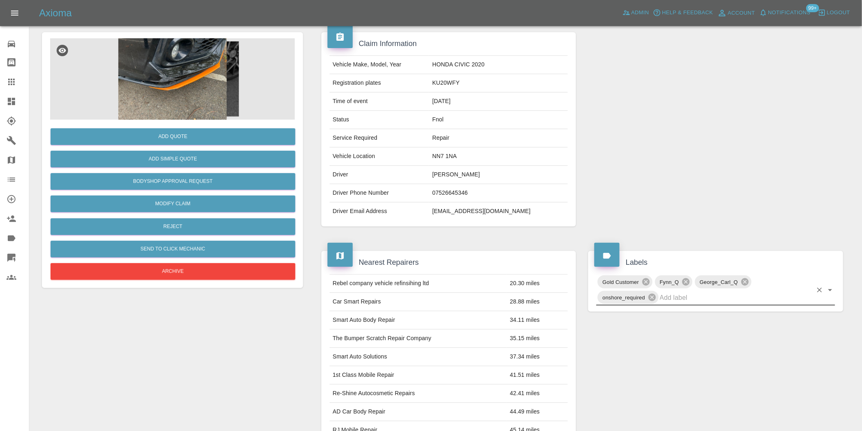
scroll to position [0, 0]
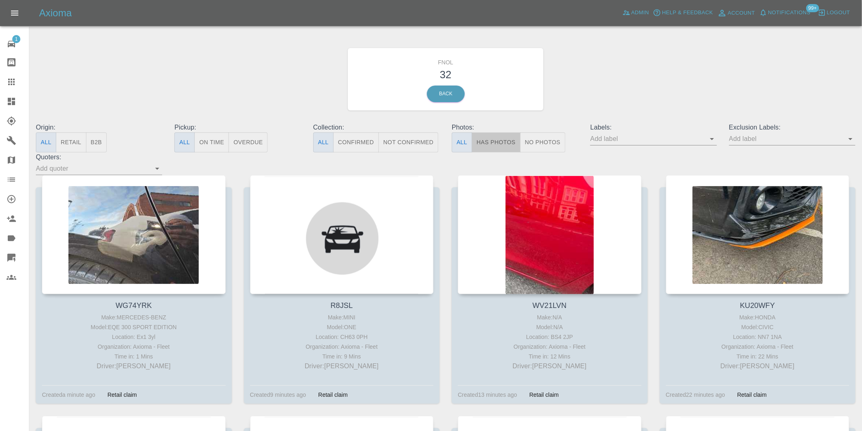
click at [502, 142] on button "Has Photos" at bounding box center [496, 142] width 49 height 20
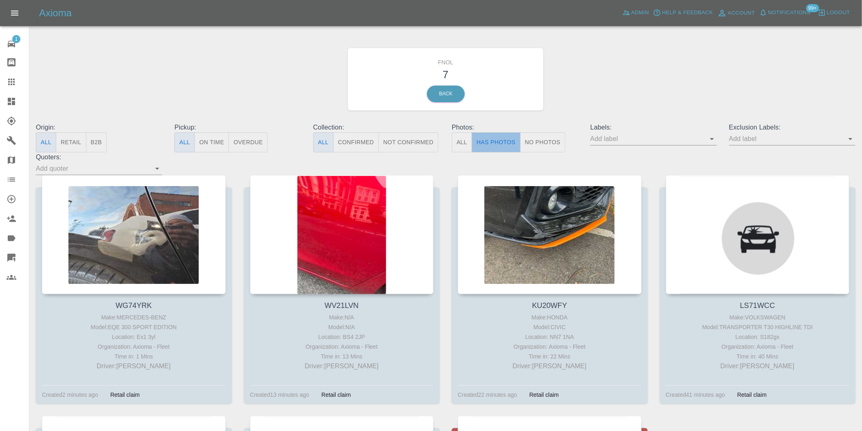
click at [502, 140] on button "Has Photos" at bounding box center [496, 142] width 49 height 20
click at [847, 140] on icon "Open" at bounding box center [851, 139] width 10 height 10
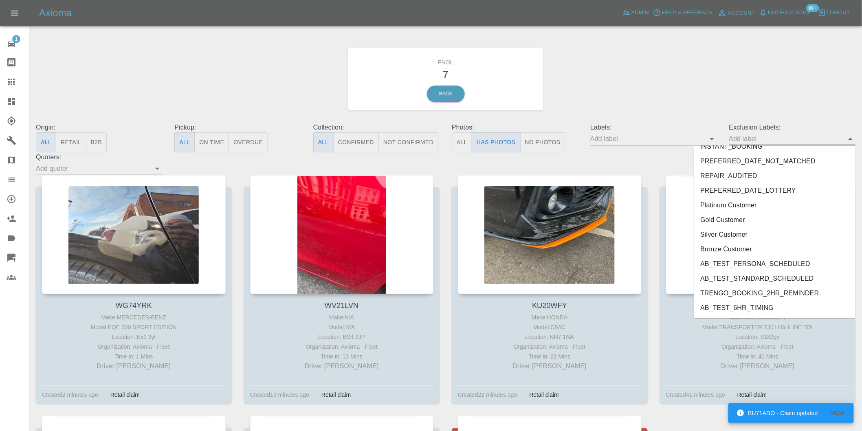
scroll to position [1770, 0]
click at [759, 264] on li "onshore_required" at bounding box center [775, 264] width 162 height 15
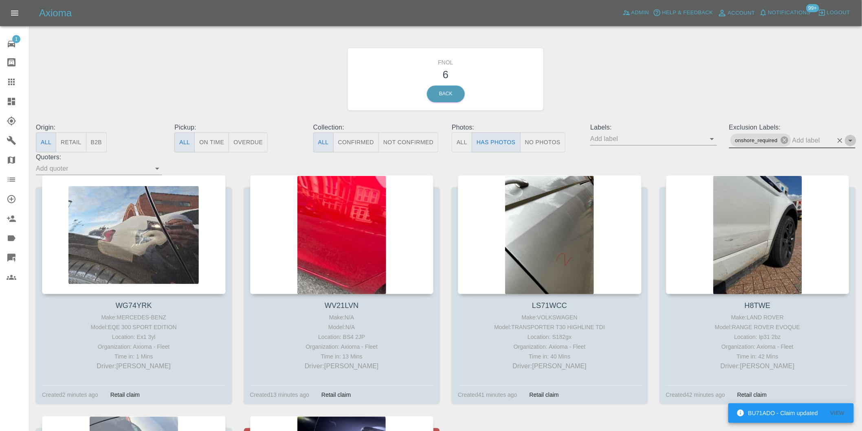
click at [848, 141] on icon "Open" at bounding box center [851, 141] width 10 height 10
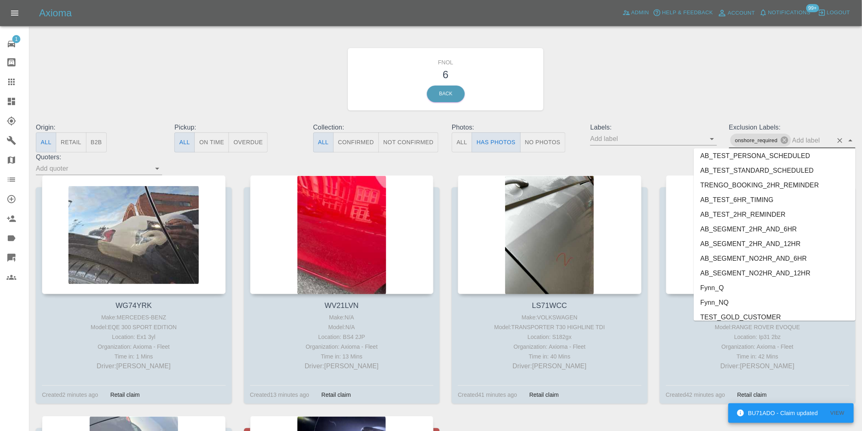
scroll to position [1755, 0]
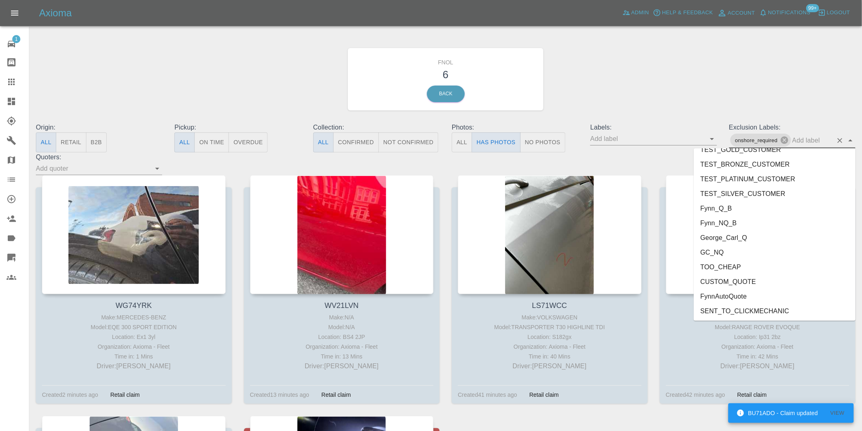
click at [744, 238] on li "George_Carl_Q" at bounding box center [775, 237] width 162 height 15
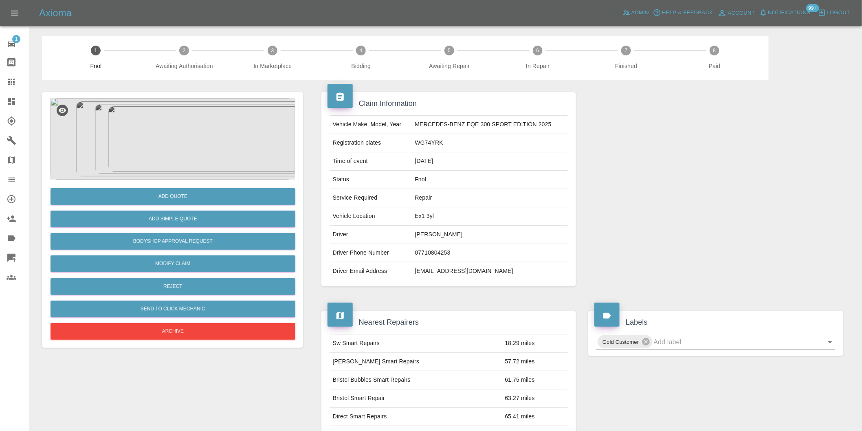
click at [197, 126] on img at bounding box center [172, 139] width 245 height 82
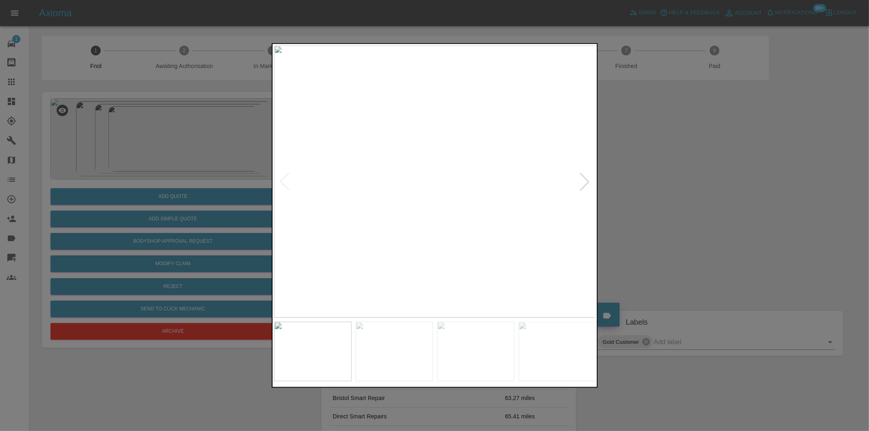
click at [587, 181] on div at bounding box center [585, 182] width 18 height 18
click at [587, 177] on div at bounding box center [585, 182] width 18 height 18
click at [587, 177] on img at bounding box center [435, 182] width 322 height 272
click at [663, 187] on div at bounding box center [434, 215] width 869 height 431
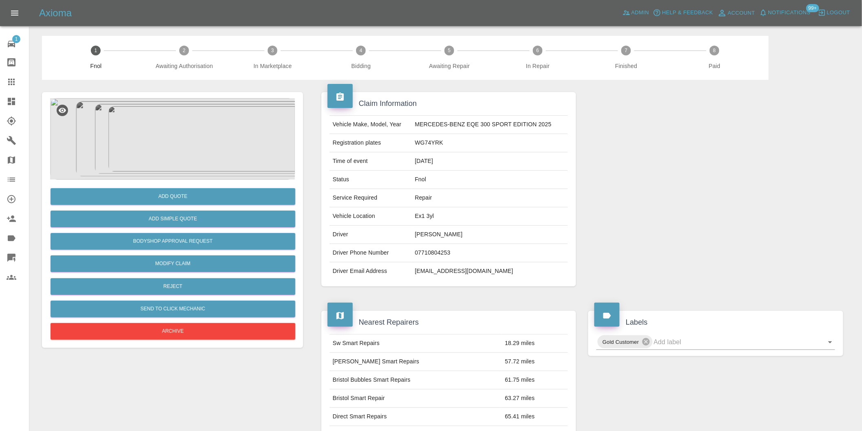
click at [214, 137] on img at bounding box center [172, 139] width 245 height 82
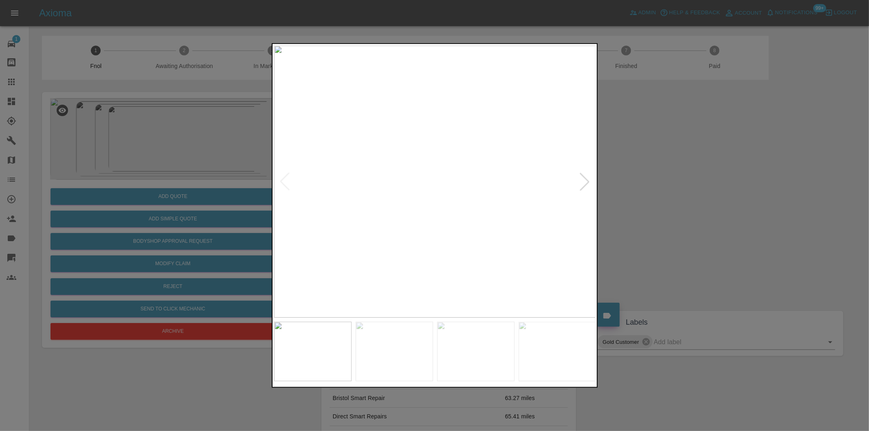
click at [536, 193] on img at bounding box center [435, 182] width 322 height 272
click at [451, 175] on img at bounding box center [131, 148] width 966 height 816
click at [585, 182] on div at bounding box center [585, 182] width 18 height 18
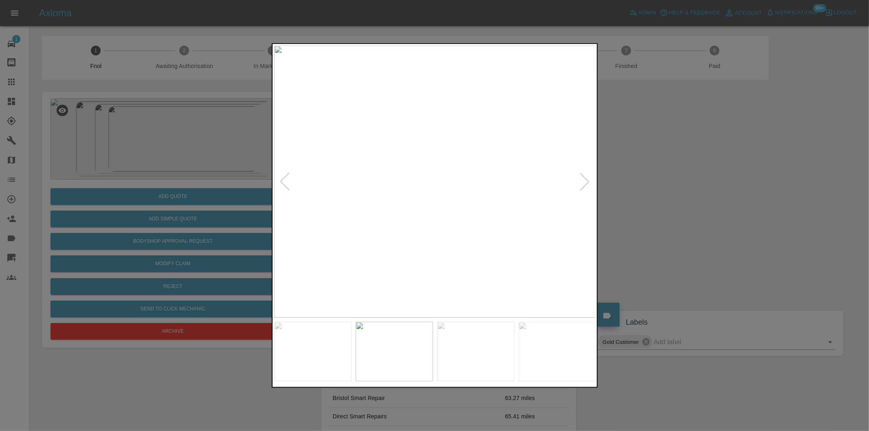
click at [585, 182] on div at bounding box center [585, 182] width 18 height 18
click at [664, 197] on div at bounding box center [434, 215] width 869 height 431
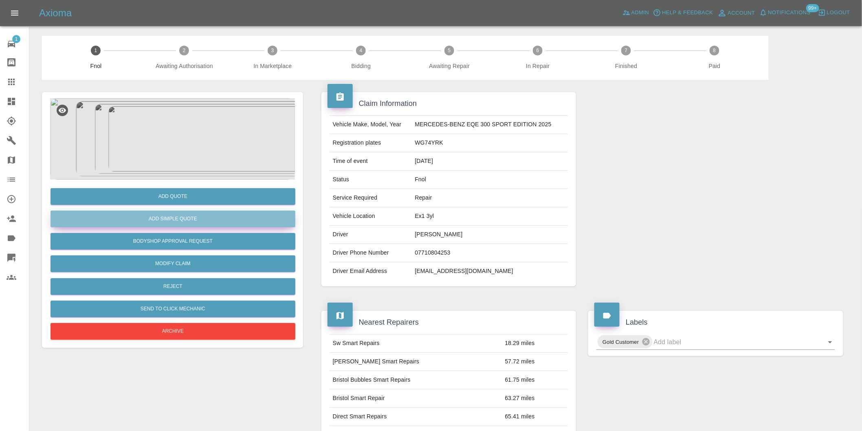
click at [177, 212] on button "Add Simple Quote" at bounding box center [173, 219] width 245 height 17
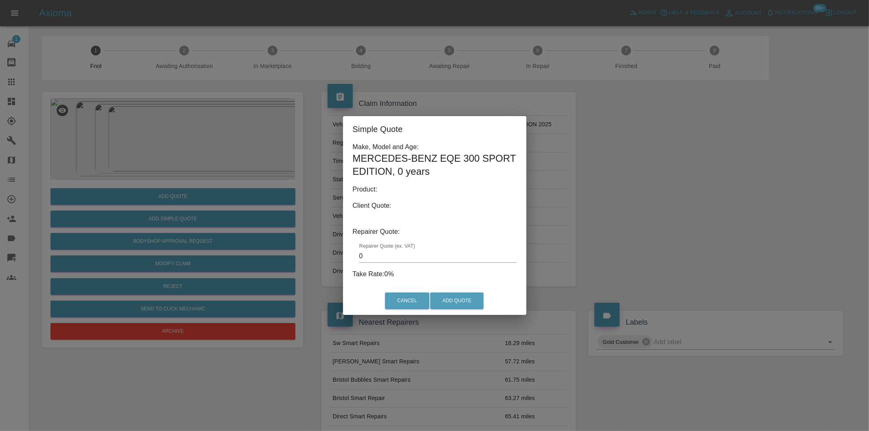
type input "140"
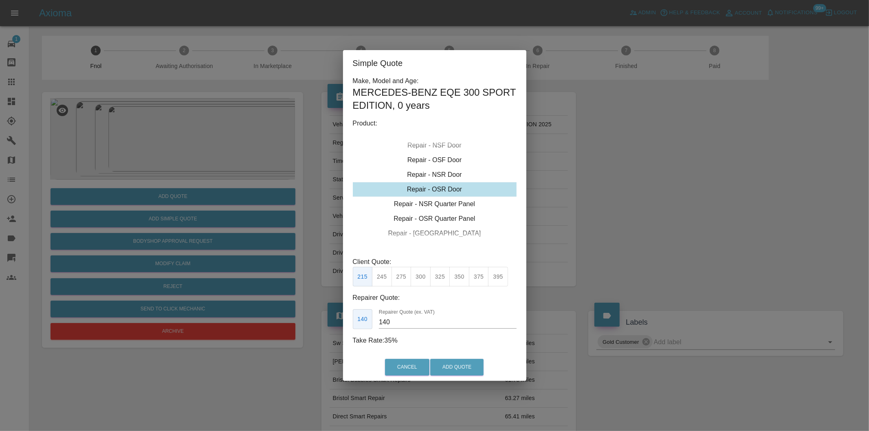
click at [667, 184] on div "Simple Quote Make, Model and Age: MERCEDES-BENZ EQE 300 SPORT EDITION , 0 years…" at bounding box center [434, 215] width 869 height 431
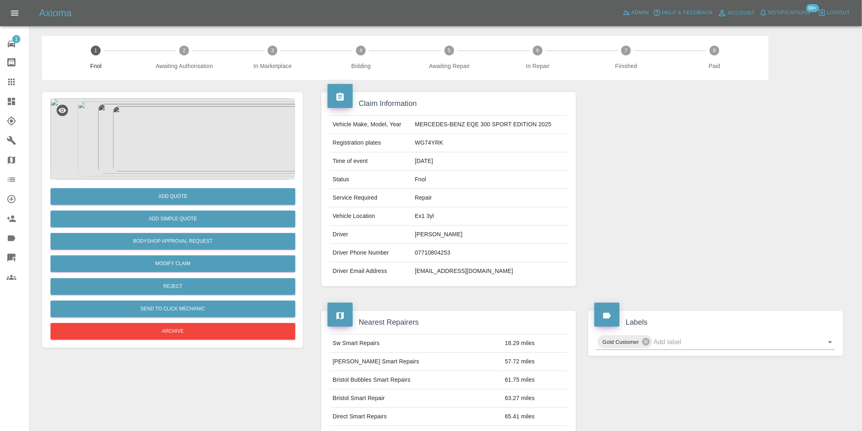
click at [176, 141] on img at bounding box center [172, 139] width 245 height 82
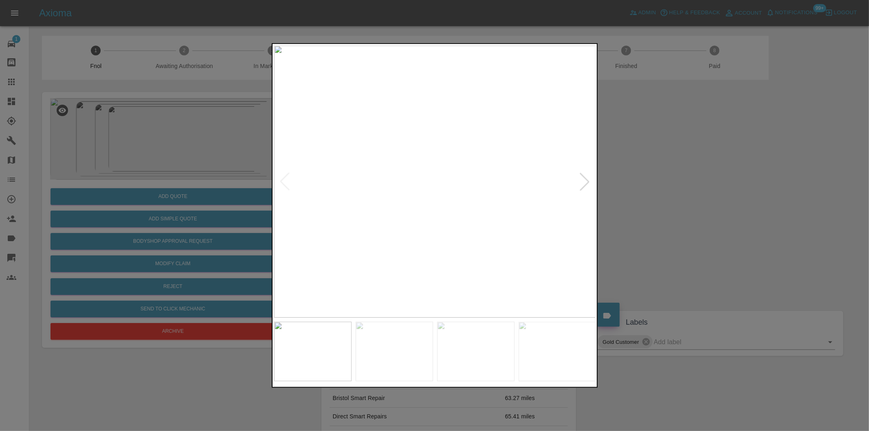
click at [582, 184] on div at bounding box center [585, 182] width 18 height 18
click at [694, 205] on div at bounding box center [434, 215] width 869 height 431
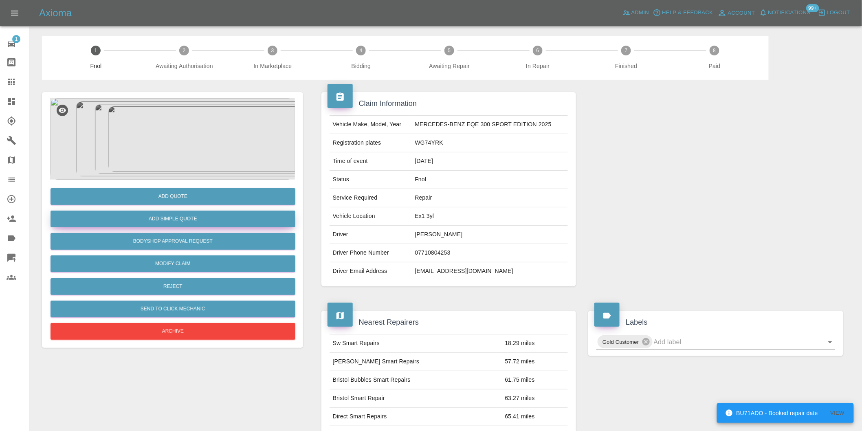
click at [229, 217] on button "Add Simple Quote" at bounding box center [173, 219] width 245 height 17
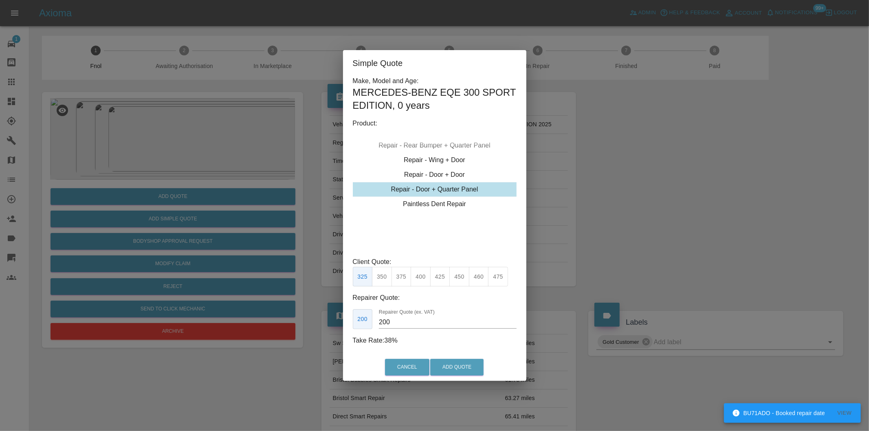
click at [385, 273] on button "350" at bounding box center [382, 277] width 20 height 20
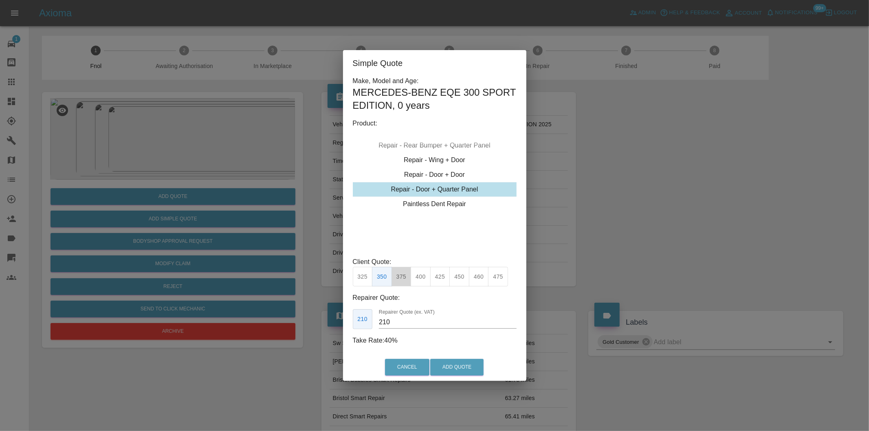
click at [401, 272] on button "375" at bounding box center [402, 277] width 20 height 20
type input "230"
click at [445, 369] on button "Add Quote" at bounding box center [456, 367] width 53 height 17
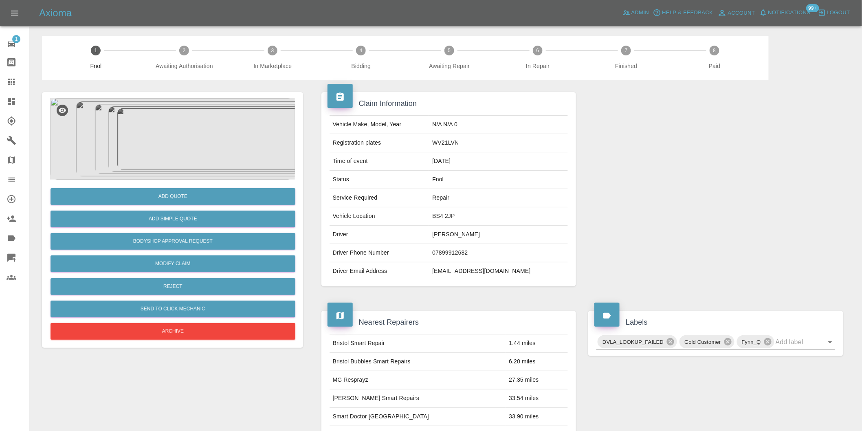
click at [176, 132] on img at bounding box center [172, 139] width 245 height 82
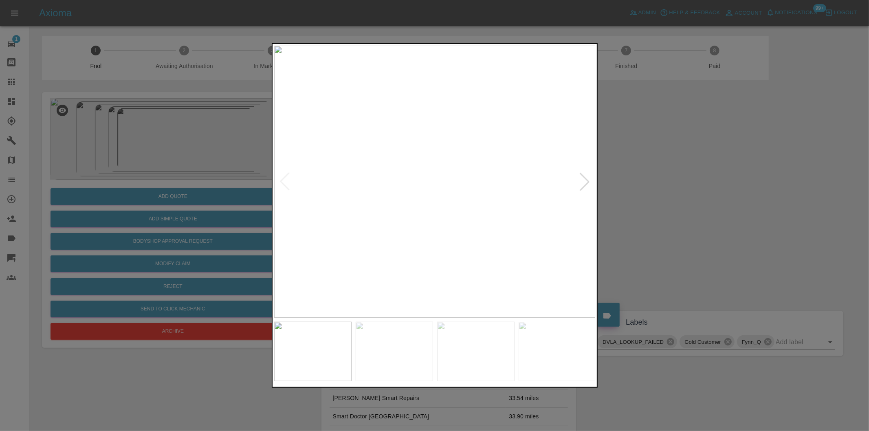
click at [584, 181] on div at bounding box center [585, 182] width 18 height 18
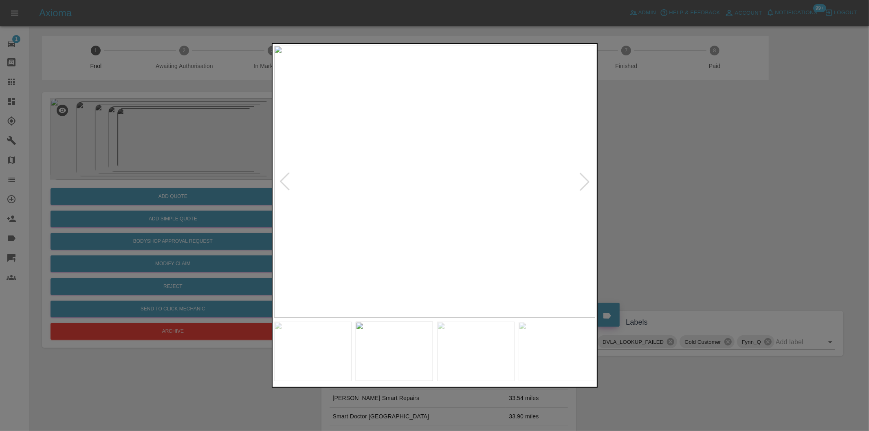
click at [584, 181] on div at bounding box center [585, 182] width 18 height 18
click at [719, 201] on div at bounding box center [434, 215] width 869 height 431
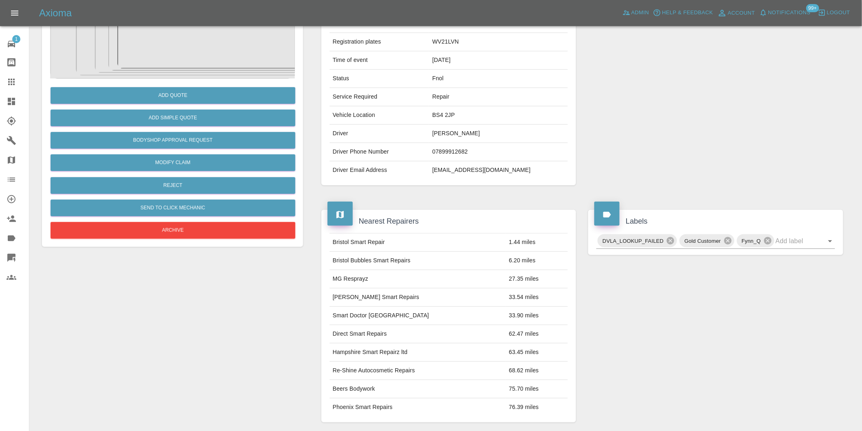
scroll to position [226, 0]
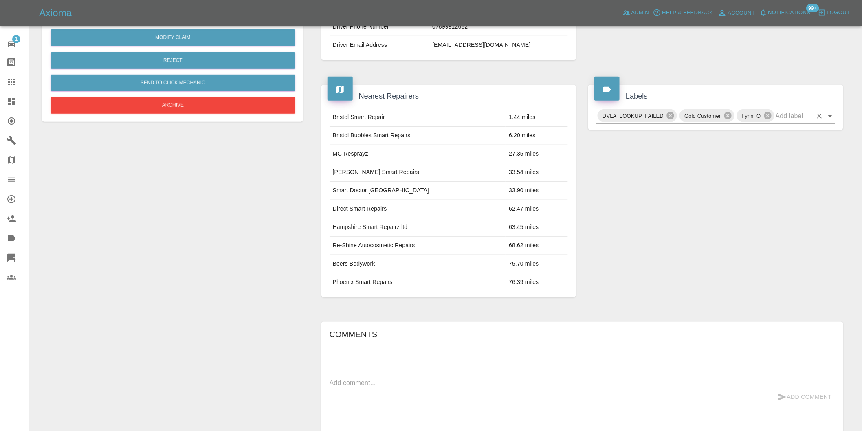
click at [833, 115] on icon "Open" at bounding box center [831, 116] width 10 height 10
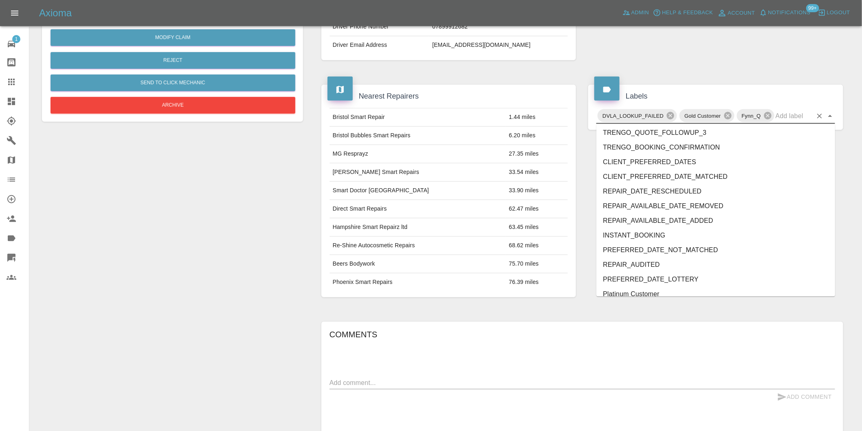
scroll to position [1726, 0]
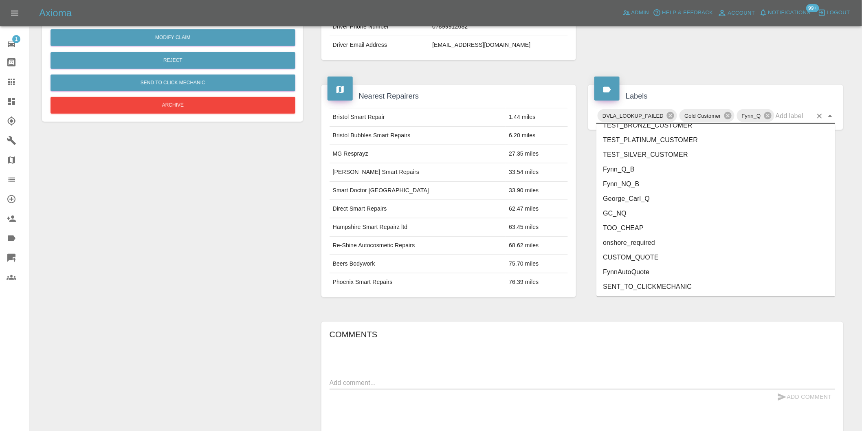
click at [645, 243] on li "onshore_required" at bounding box center [716, 243] width 239 height 15
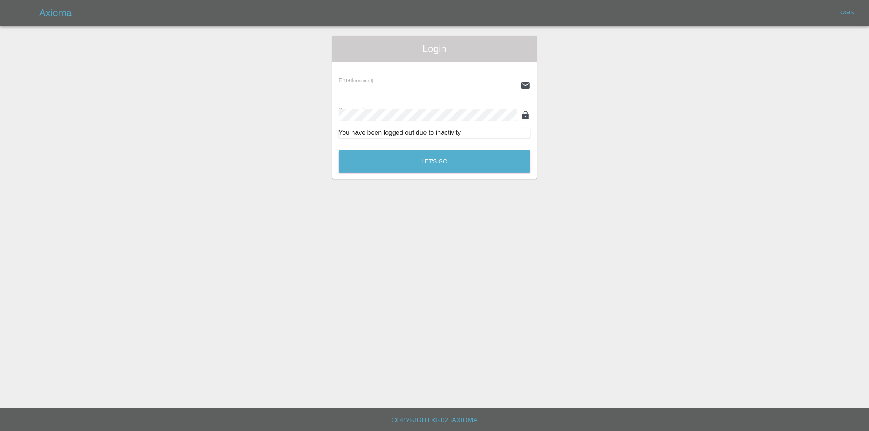
type input "[PERSON_NAME][EMAIL_ADDRESS][DOMAIN_NAME]"
click at [426, 159] on button "Let's Go" at bounding box center [435, 161] width 192 height 22
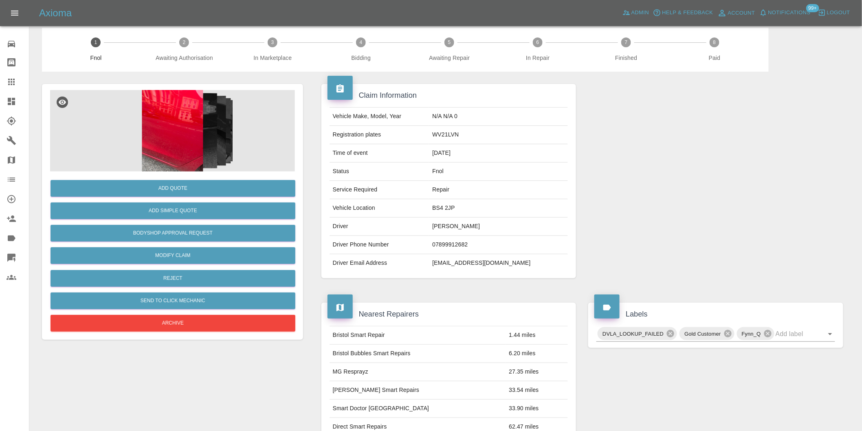
scroll to position [226, 0]
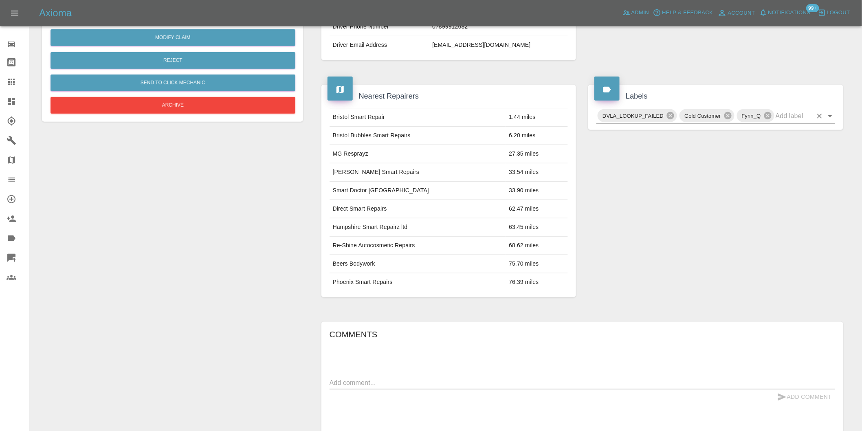
click at [828, 117] on icon "Open" at bounding box center [831, 116] width 10 height 10
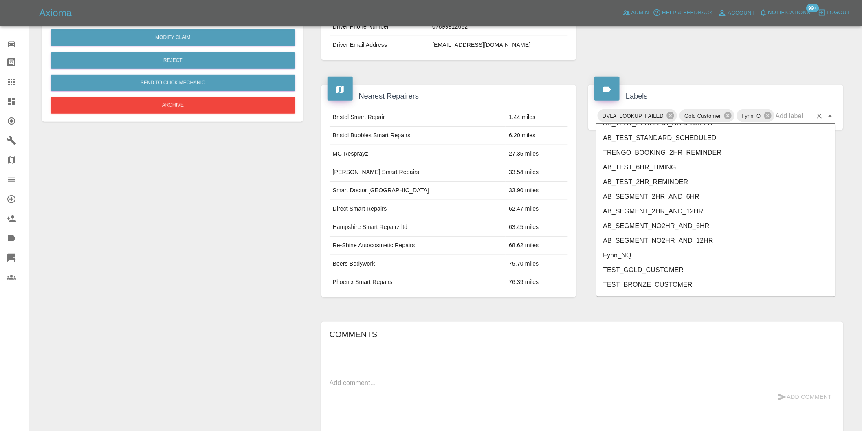
scroll to position [1726, 0]
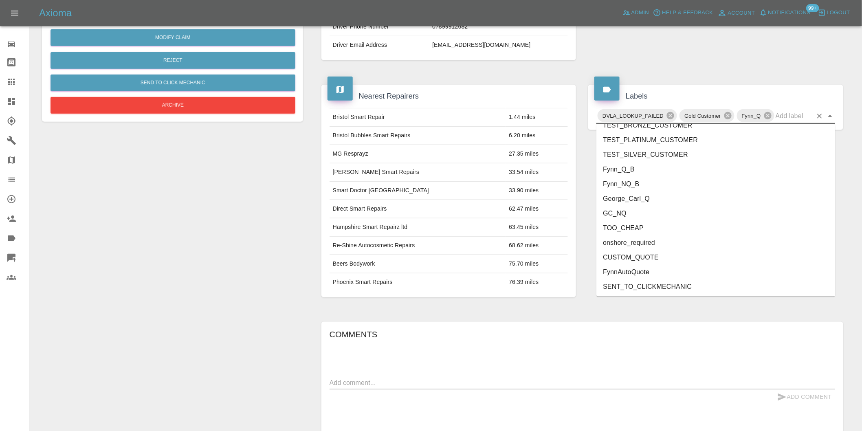
click at [650, 237] on li "onshore_required" at bounding box center [716, 243] width 239 height 15
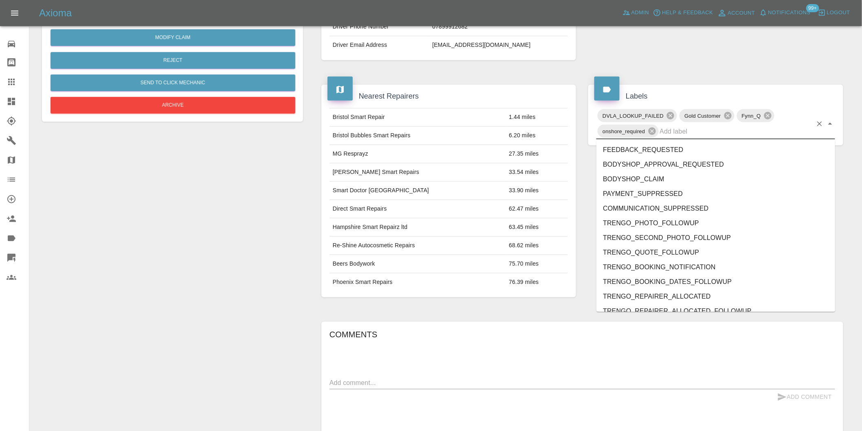
click at [831, 117] on div "DVLA_LOOKUP_FAILED Gold Customer Fynn_Q onshore_required" at bounding box center [716, 123] width 239 height 31
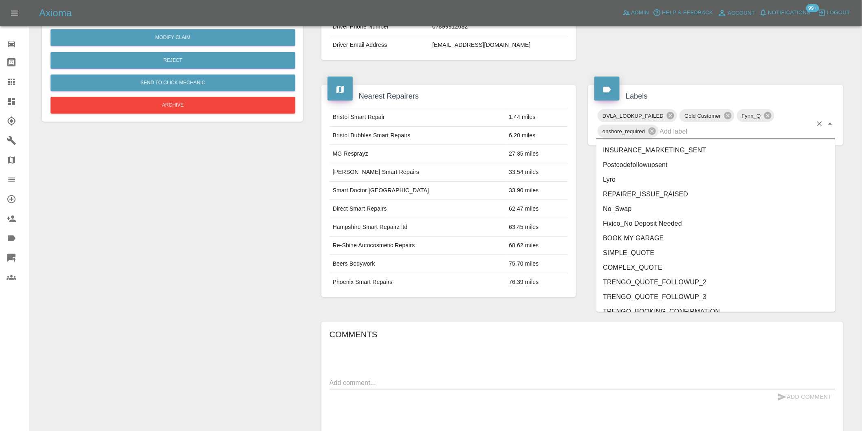
scroll to position [1711, 0]
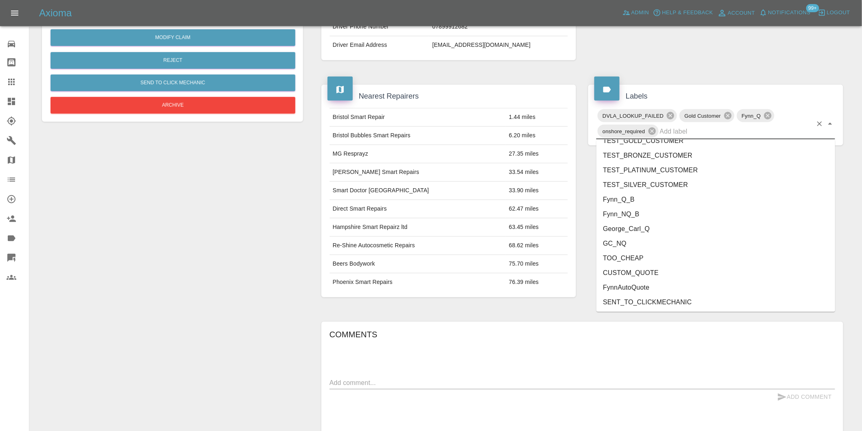
click at [658, 229] on li "George_Carl_Q" at bounding box center [716, 229] width 239 height 15
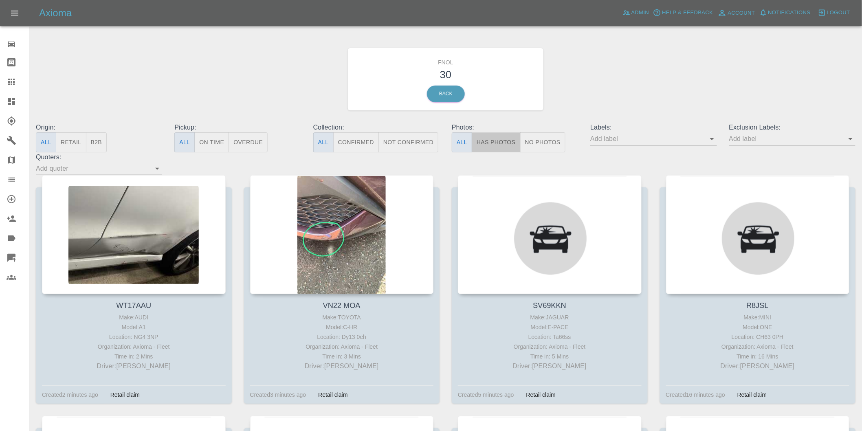
click at [491, 147] on button "Has Photos" at bounding box center [496, 142] width 49 height 20
click at [850, 139] on icon "Open" at bounding box center [851, 139] width 4 height 2
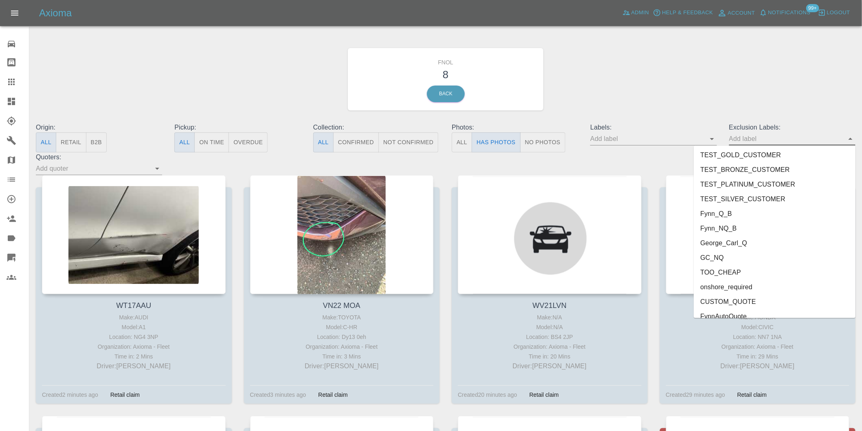
scroll to position [1770, 0]
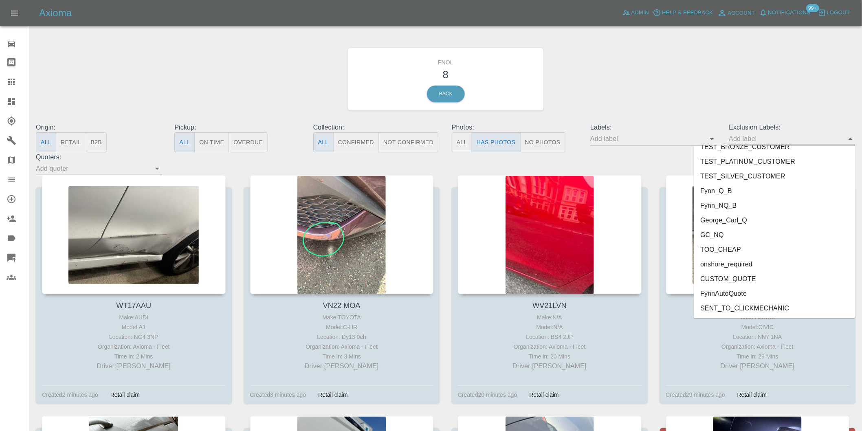
click at [726, 261] on li "onshore_required" at bounding box center [775, 264] width 162 height 15
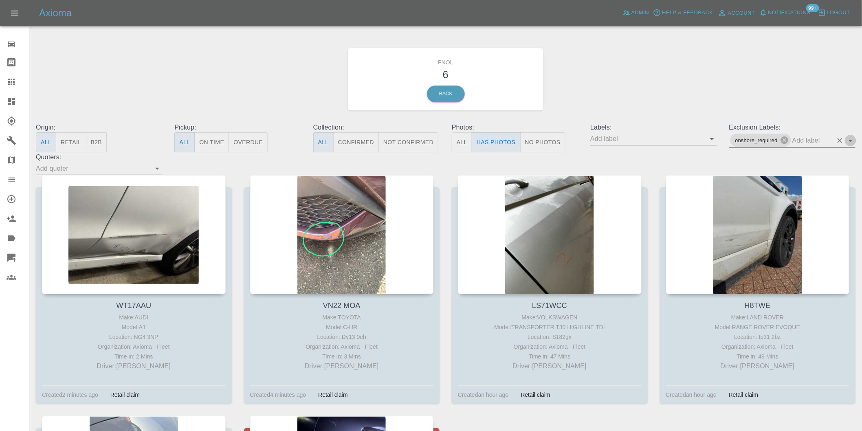
click at [849, 139] on icon "Open" at bounding box center [851, 141] width 10 height 10
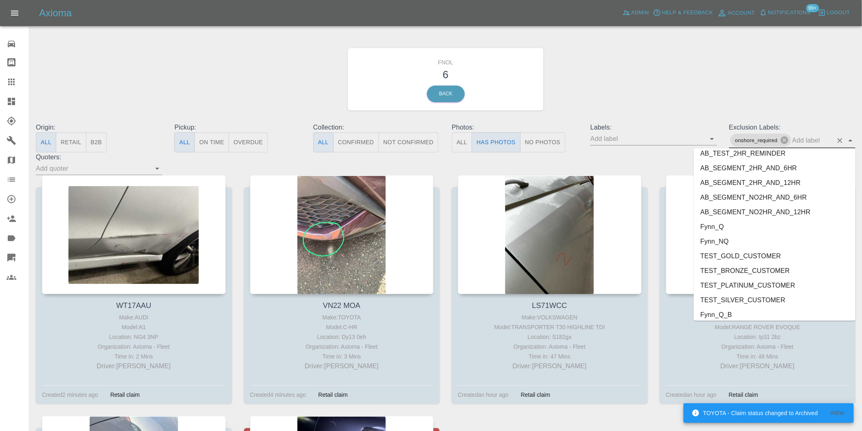
scroll to position [1755, 0]
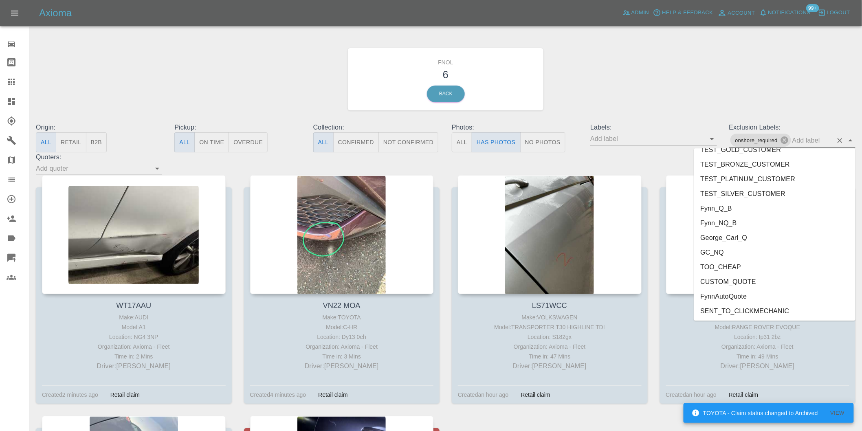
click at [745, 241] on li "George_Carl_Q" at bounding box center [775, 237] width 162 height 15
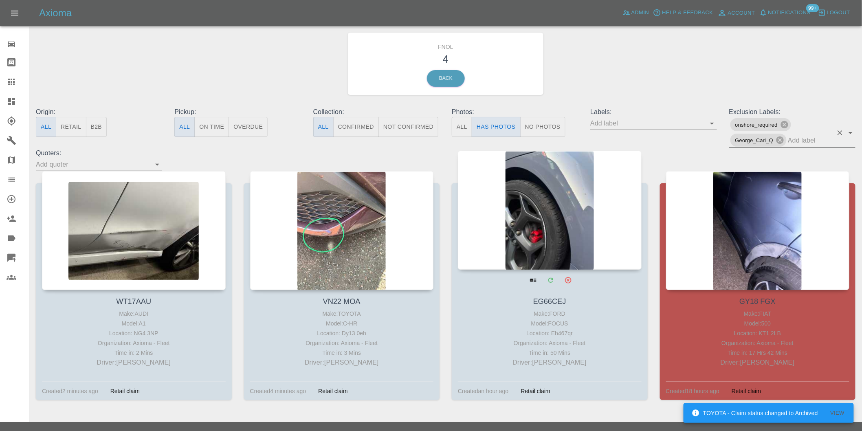
scroll to position [29, 0]
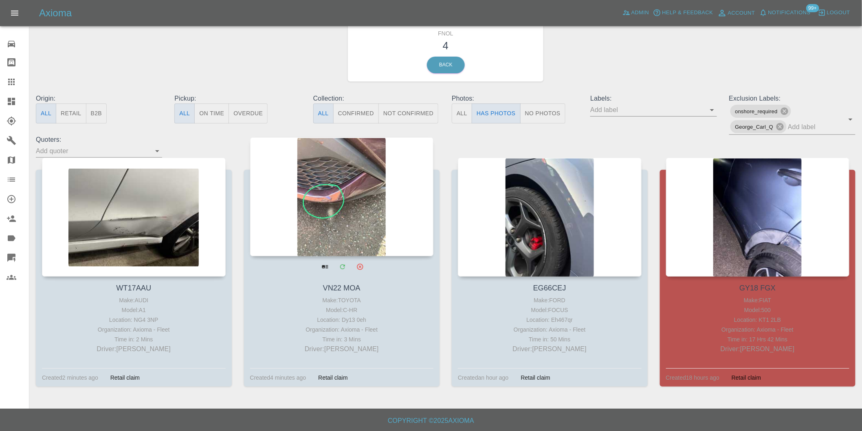
drag, startPoint x: 753, startPoint y: 170, endPoint x: 314, endPoint y: 183, distance: 438.7
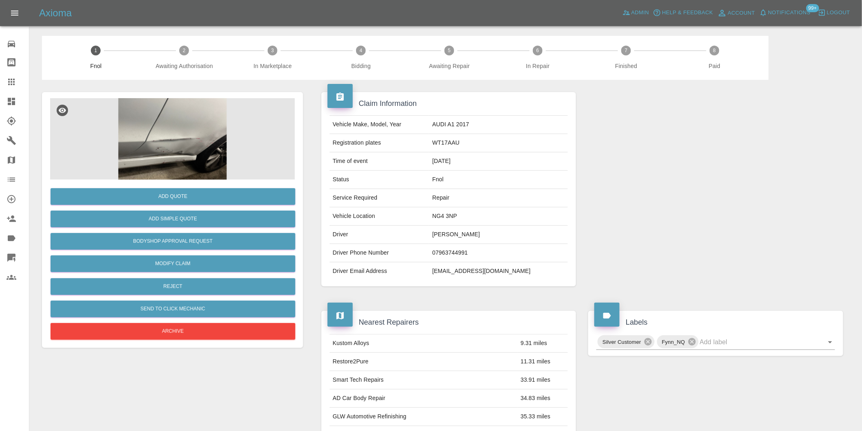
click at [173, 140] on img at bounding box center [172, 139] width 245 height 82
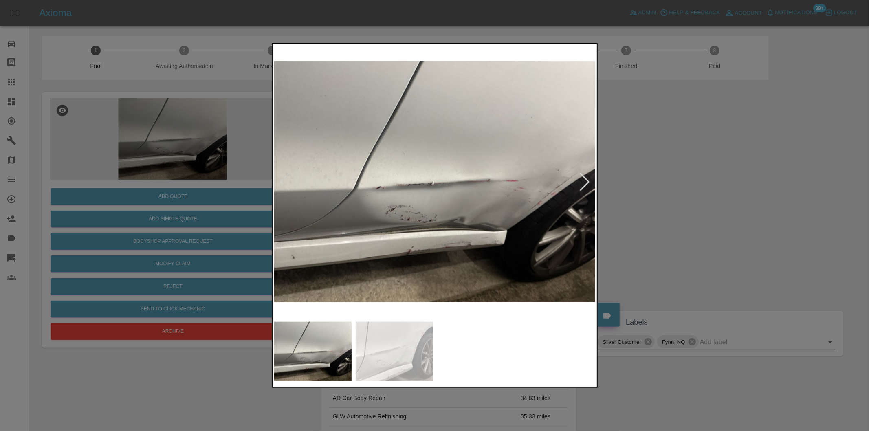
drag, startPoint x: 722, startPoint y: 222, endPoint x: 514, endPoint y: 246, distance: 209.6
click at [722, 223] on div at bounding box center [434, 215] width 869 height 431
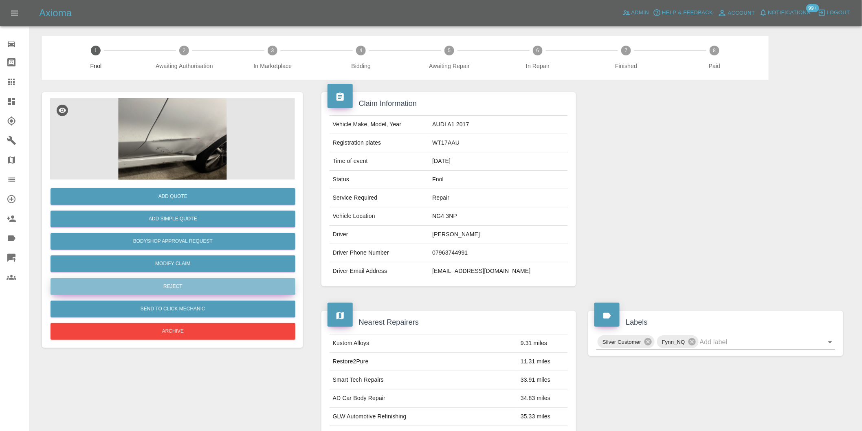
click at [189, 287] on button "Reject" at bounding box center [173, 286] width 245 height 17
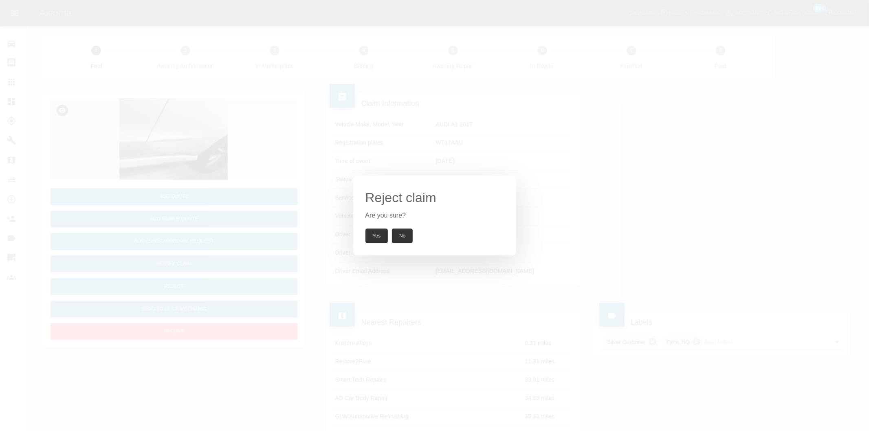
click at [375, 239] on button "Yes" at bounding box center [377, 236] width 23 height 15
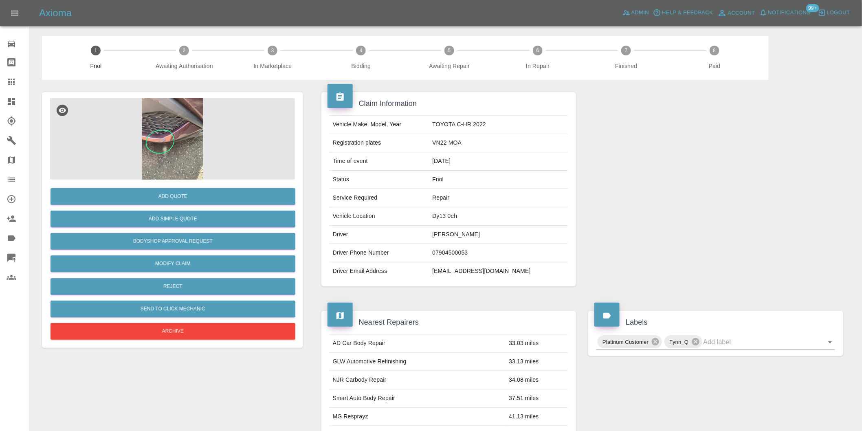
click at [170, 145] on img at bounding box center [172, 139] width 245 height 82
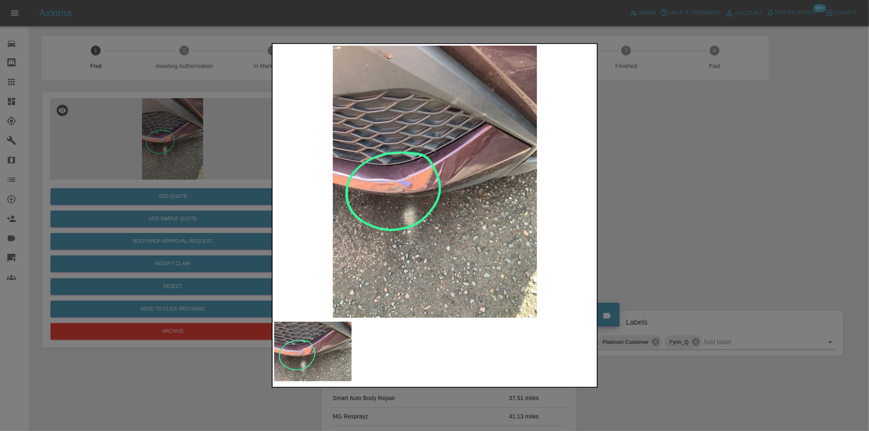
click at [404, 178] on img at bounding box center [435, 182] width 322 height 272
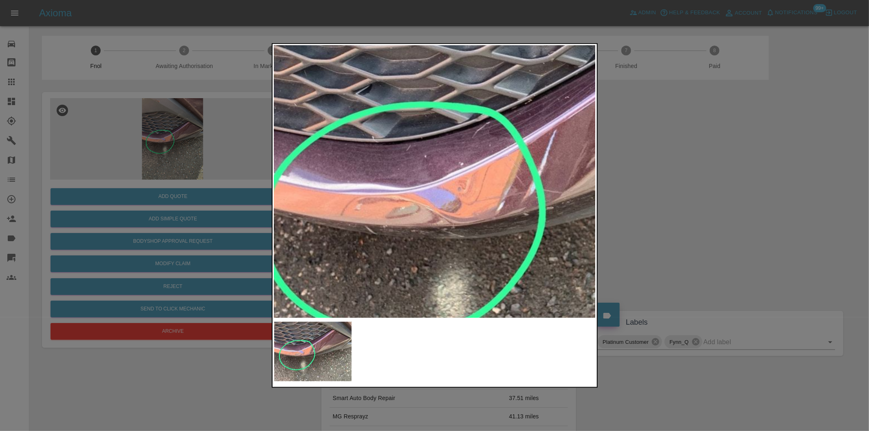
click at [396, 177] on img at bounding box center [527, 192] width 966 height 816
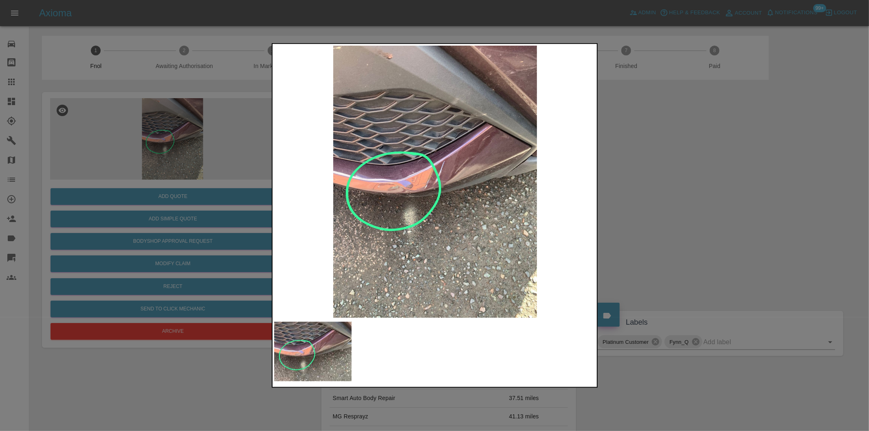
drag, startPoint x: 687, startPoint y: 194, endPoint x: 641, endPoint y: 198, distance: 46.6
click at [687, 194] on div at bounding box center [434, 215] width 869 height 431
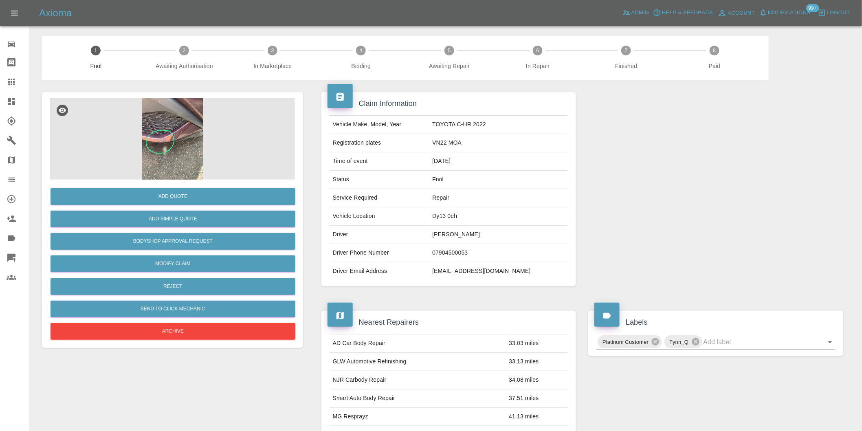
click at [177, 139] on img at bounding box center [172, 139] width 245 height 82
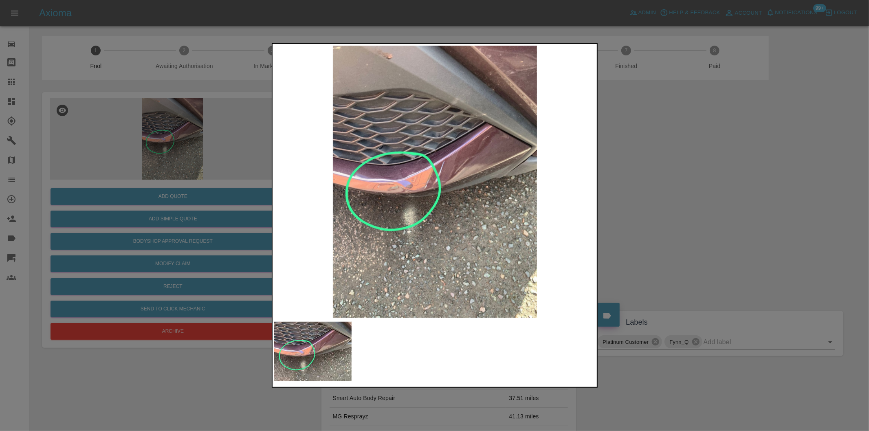
click at [675, 195] on div at bounding box center [434, 215] width 869 height 431
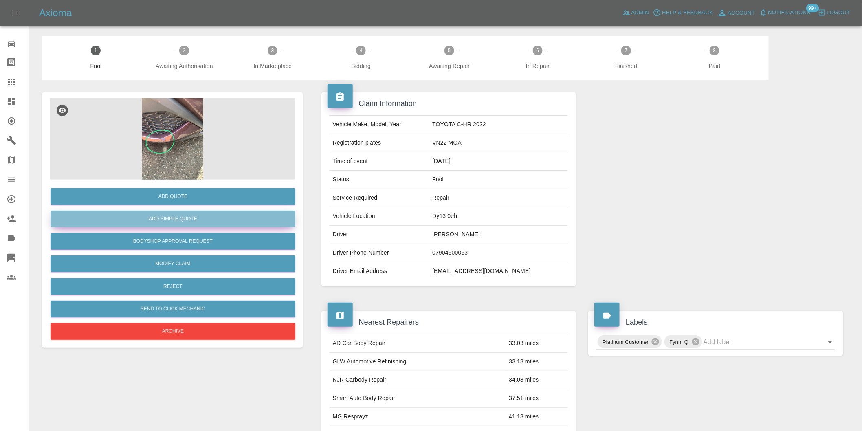
click at [170, 217] on button "Add Simple Quote" at bounding box center [173, 219] width 245 height 17
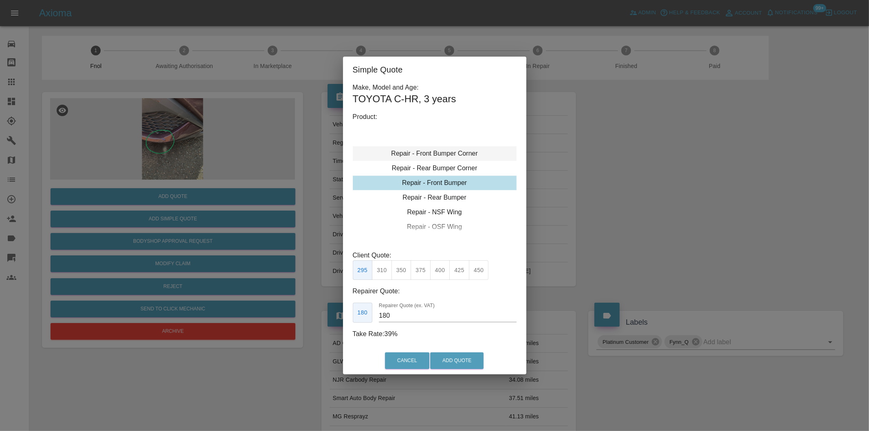
click at [459, 153] on div "Repair - Front Bumper Corner" at bounding box center [435, 153] width 164 height 15
click at [426, 273] on button "240" at bounding box center [421, 270] width 20 height 20
type input "150"
click at [466, 359] on button "Add Quote" at bounding box center [456, 360] width 53 height 17
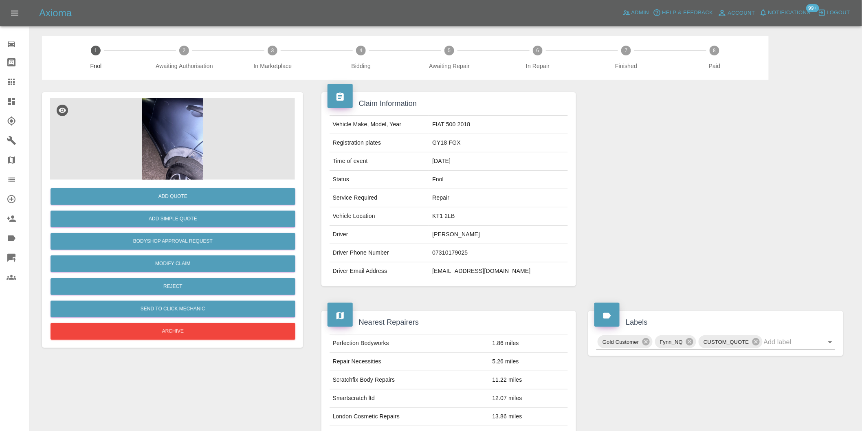
click at [141, 145] on img at bounding box center [172, 139] width 245 height 82
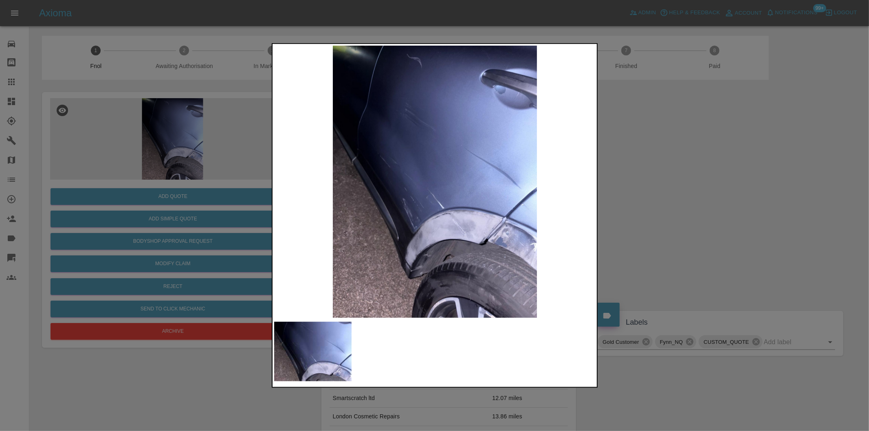
click at [675, 216] on div at bounding box center [434, 215] width 869 height 431
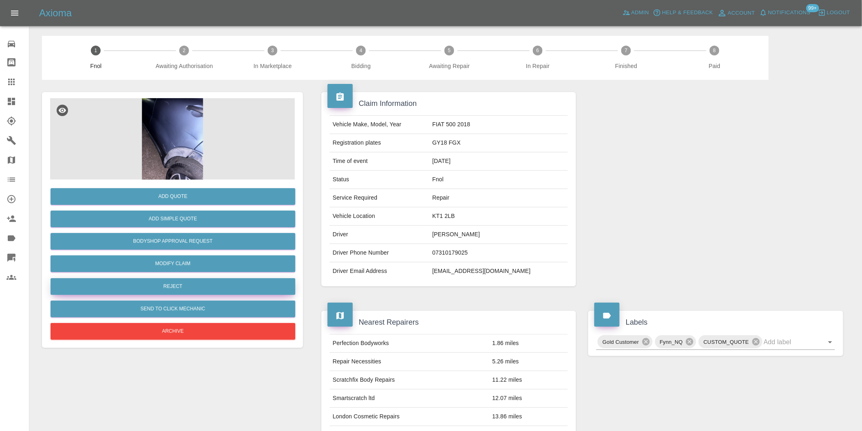
click at [192, 289] on button "Reject" at bounding box center [173, 286] width 245 height 17
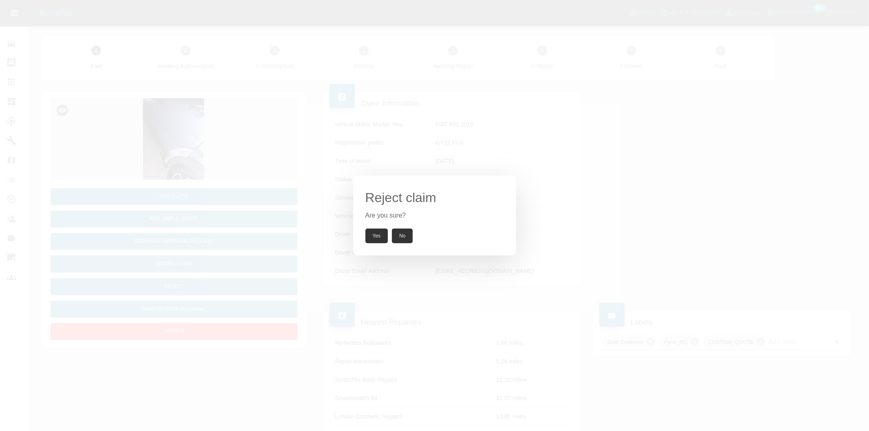
click at [380, 238] on button "Yes" at bounding box center [377, 236] width 23 height 15
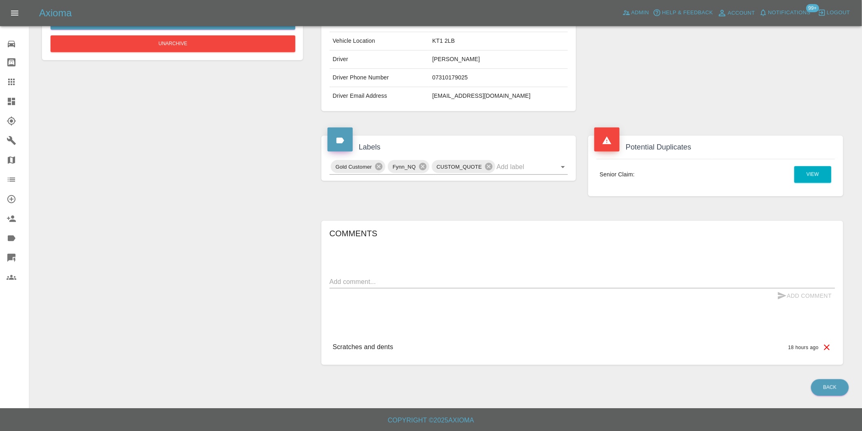
scroll to position [39, 0]
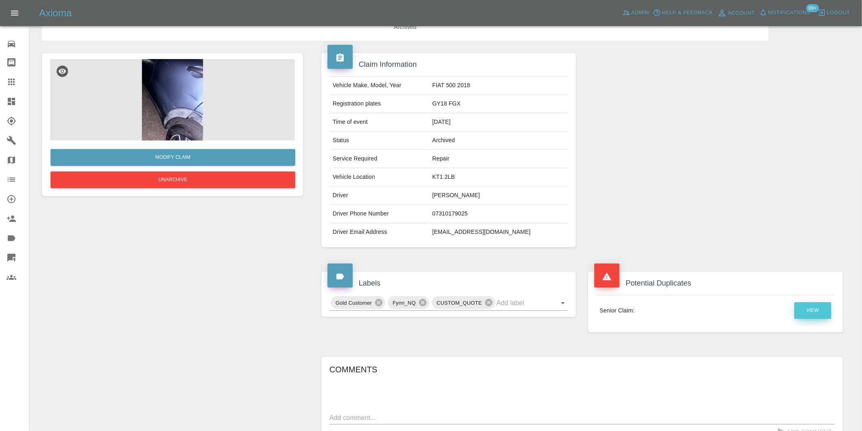
click at [812, 309] on link "View" at bounding box center [813, 310] width 37 height 17
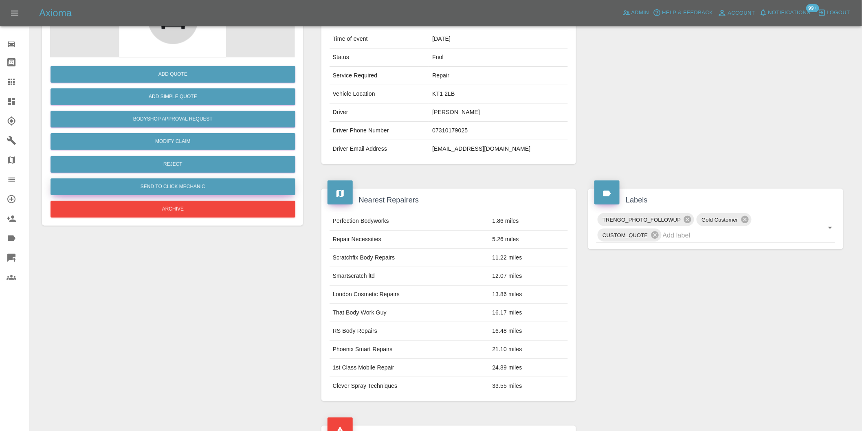
scroll to position [5, 0]
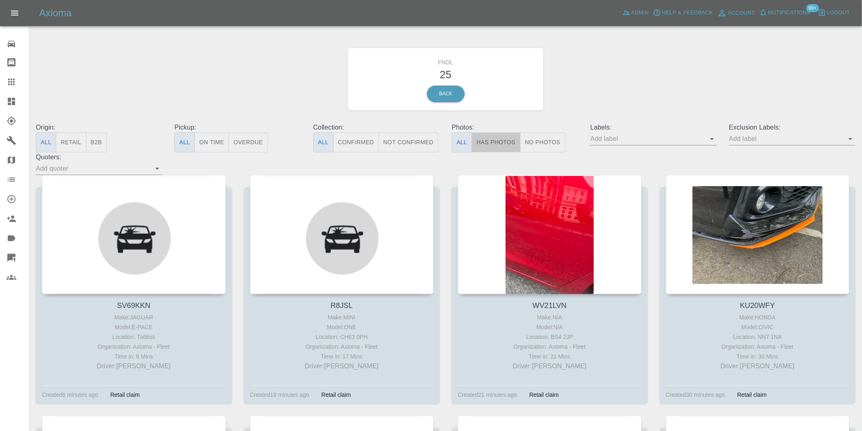
click at [492, 143] on button "Has Photos" at bounding box center [496, 142] width 49 height 20
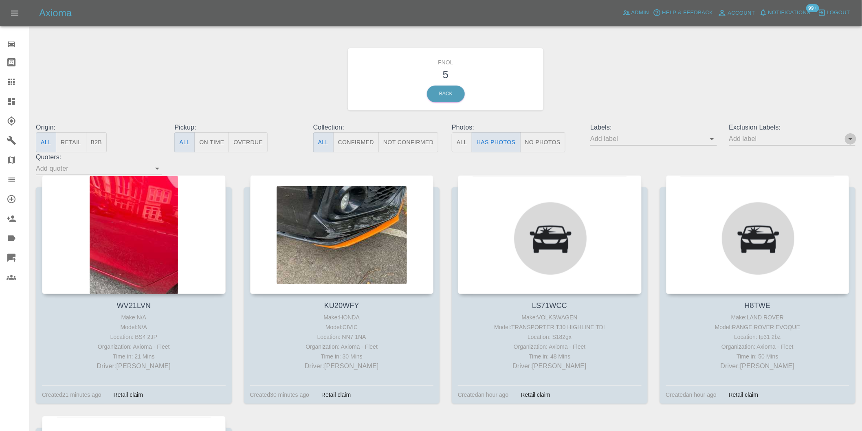
click at [848, 139] on icon "Open" at bounding box center [851, 139] width 10 height 10
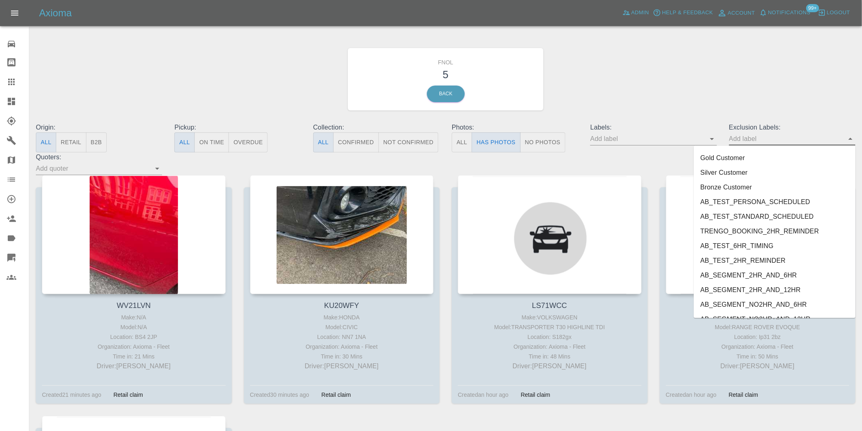
scroll to position [1770, 0]
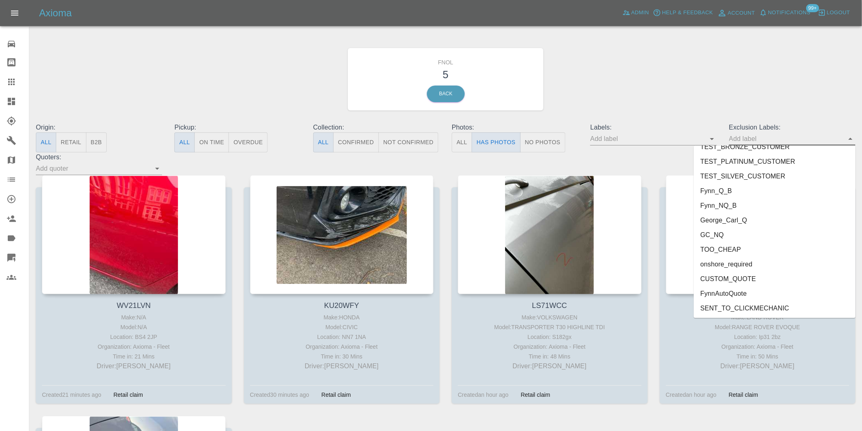
click at [751, 257] on li "onshore_required" at bounding box center [775, 264] width 162 height 15
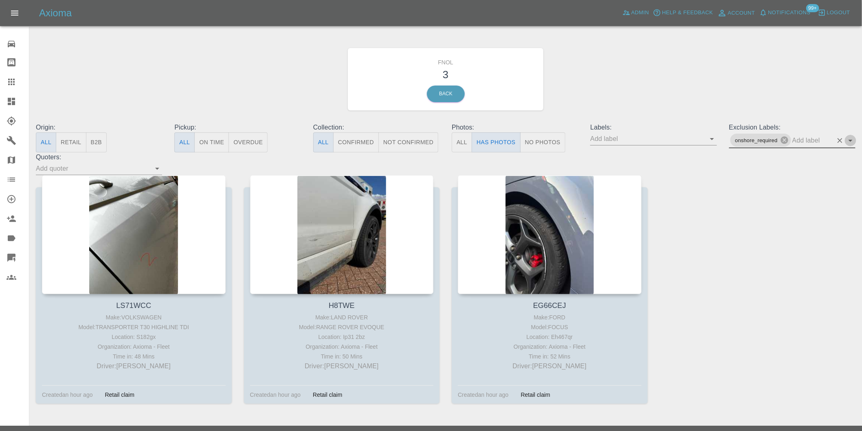
click at [851, 140] on icon "Open" at bounding box center [851, 141] width 4 height 2
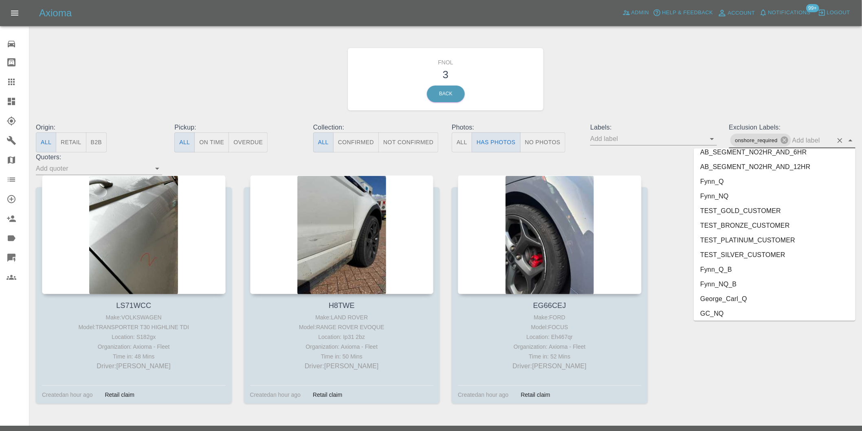
scroll to position [1755, 0]
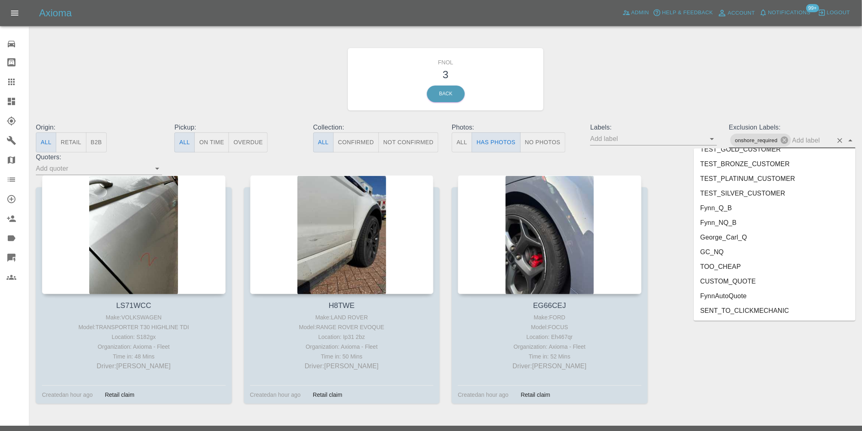
drag, startPoint x: 745, startPoint y: 229, endPoint x: 744, endPoint y: 241, distance: 11.8
click at [744, 241] on ul "FEEDBACK_REQUESTED BODYSHOP_APPROVAL_REQUESTED BODYSHOP_CLAIM PAYMENT_SUPPRESSE…" at bounding box center [775, 234] width 162 height 172
click at [740, 234] on li "George_Carl_Q" at bounding box center [775, 237] width 162 height 15
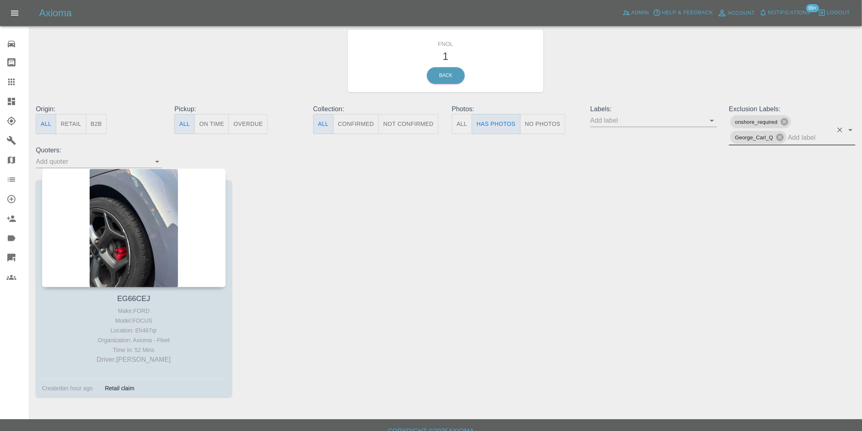
scroll to position [29, 0]
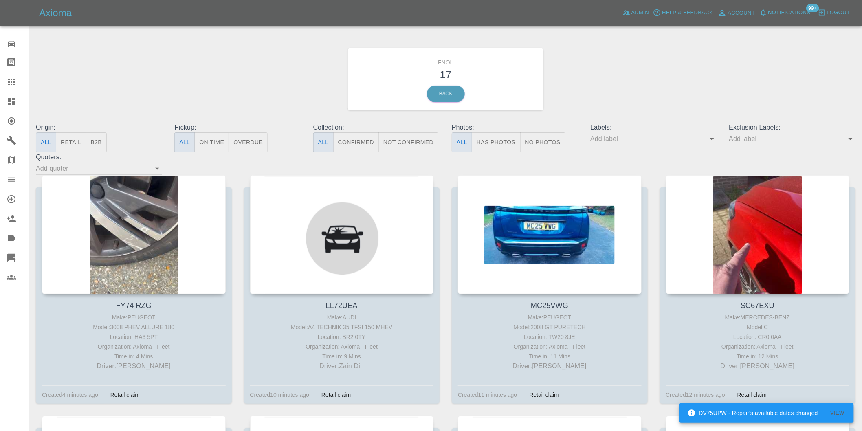
click at [500, 140] on button "Has Photos" at bounding box center [496, 142] width 49 height 20
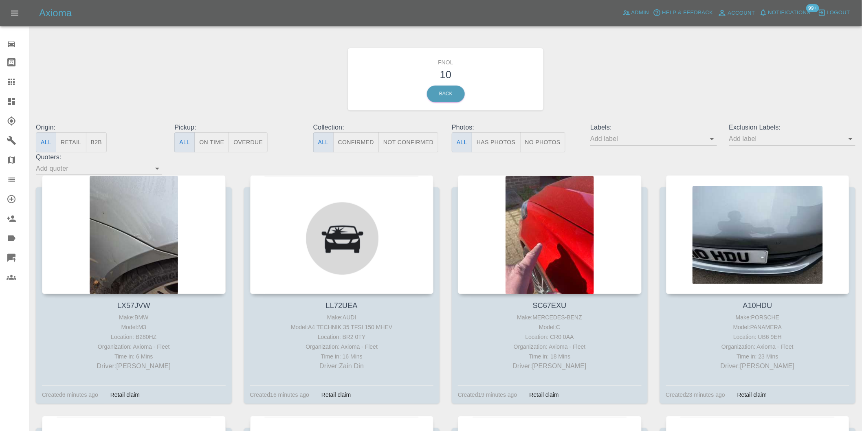
click at [490, 141] on button "Has Photos" at bounding box center [496, 142] width 49 height 20
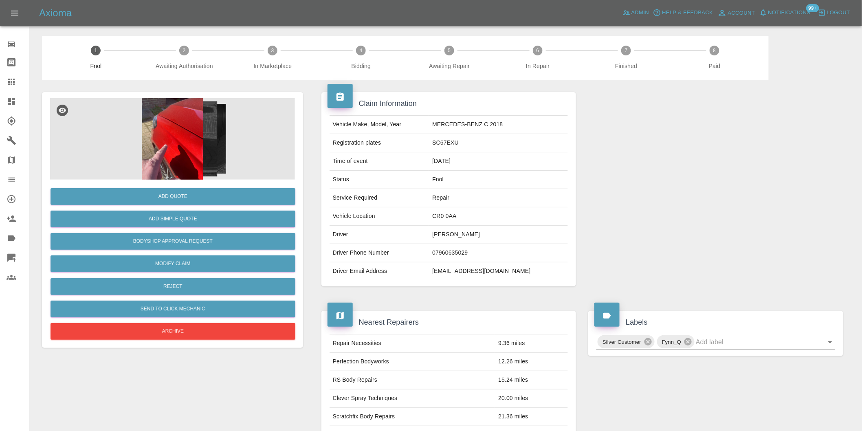
click at [173, 149] on img at bounding box center [172, 139] width 245 height 82
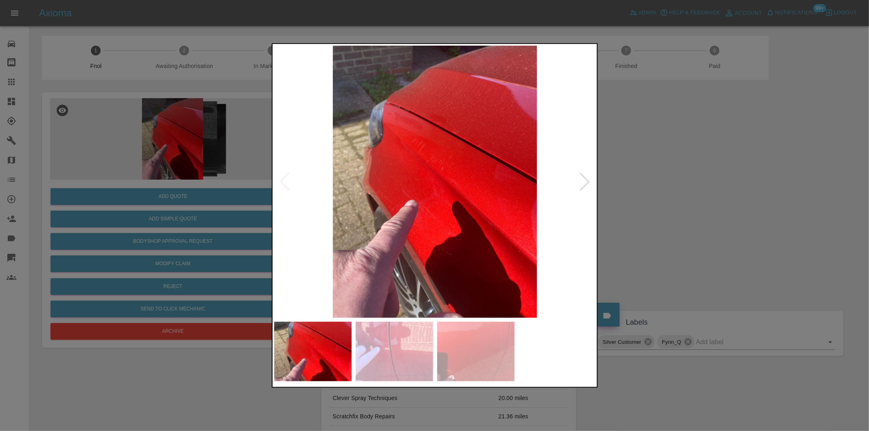
click at [585, 183] on div at bounding box center [585, 182] width 18 height 18
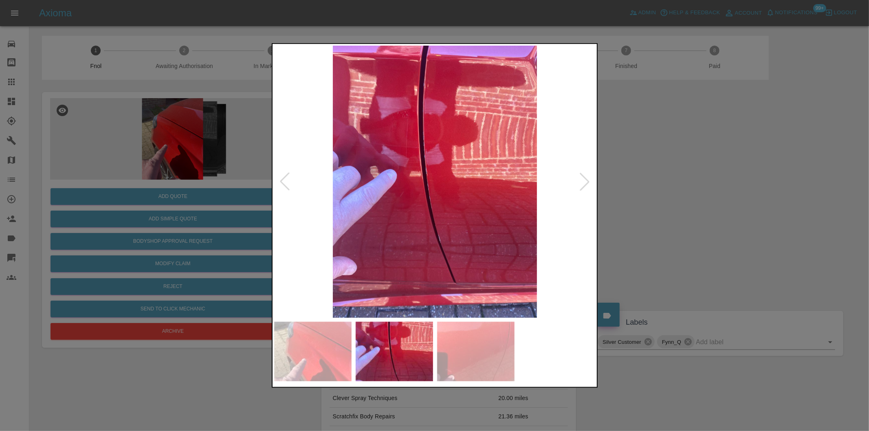
click at [585, 183] on div at bounding box center [585, 182] width 18 height 18
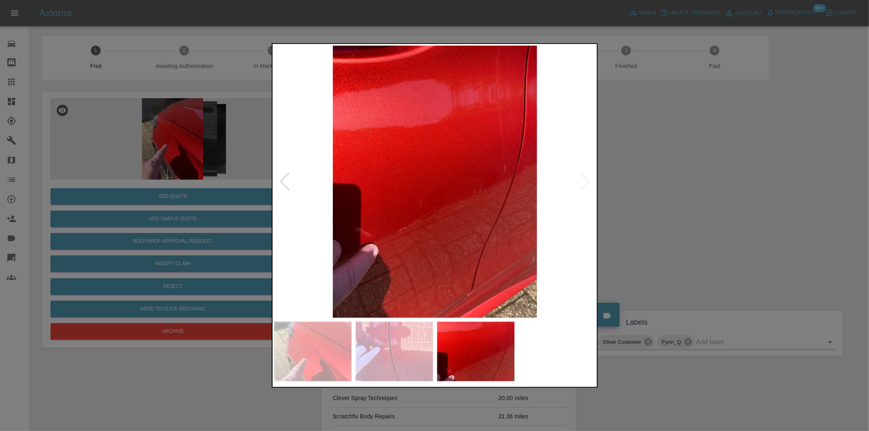
click at [585, 183] on img at bounding box center [435, 182] width 322 height 272
drag, startPoint x: 706, startPoint y: 187, endPoint x: 549, endPoint y: 72, distance: 195.6
click at [706, 187] on div at bounding box center [434, 215] width 869 height 431
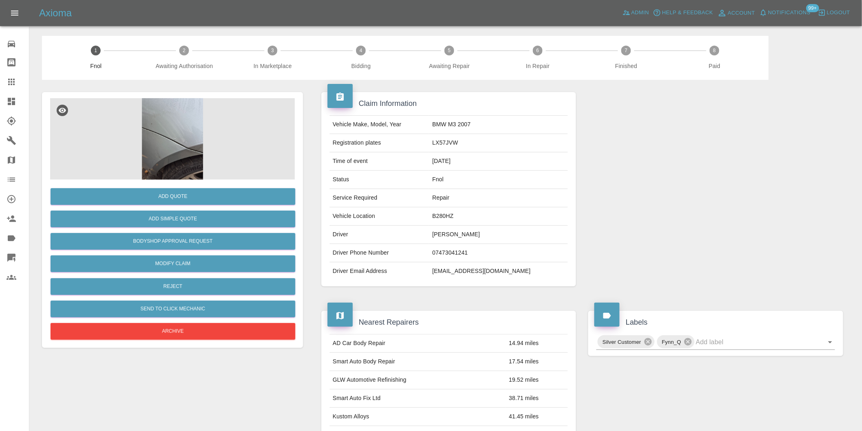
click at [209, 116] on img at bounding box center [172, 139] width 245 height 82
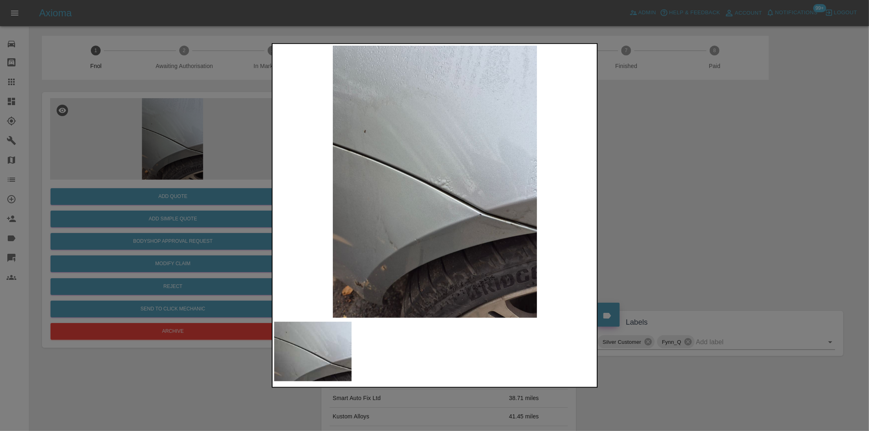
click at [426, 184] on img at bounding box center [435, 182] width 322 height 272
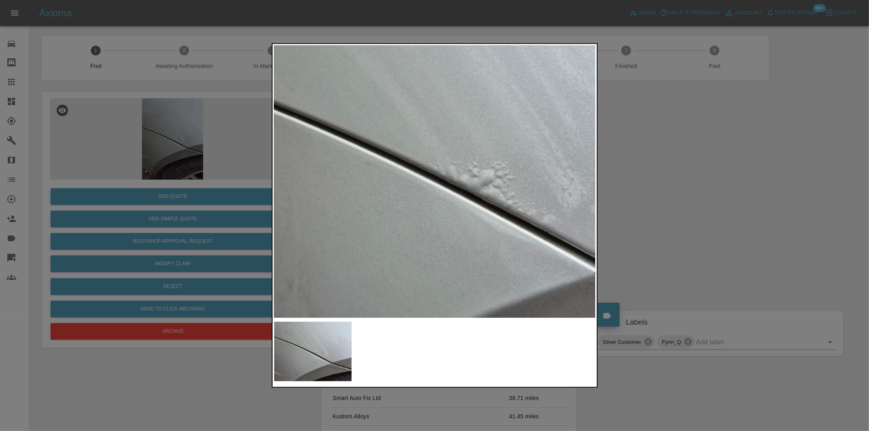
click at [764, 213] on div at bounding box center [434, 215] width 869 height 431
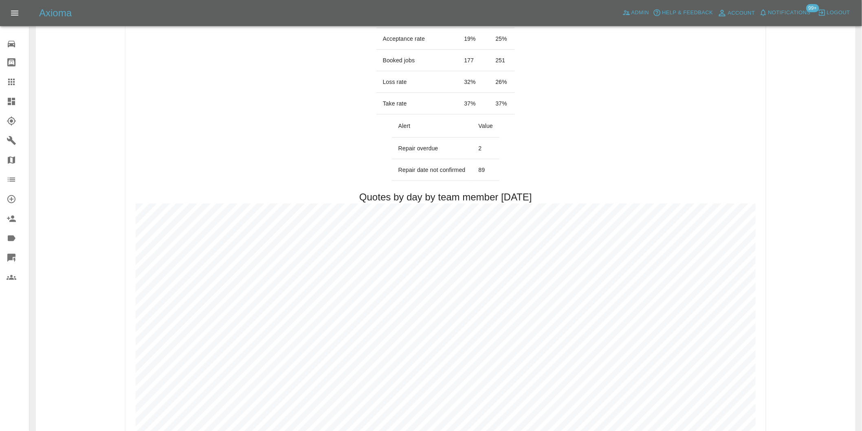
scroll to position [453, 0]
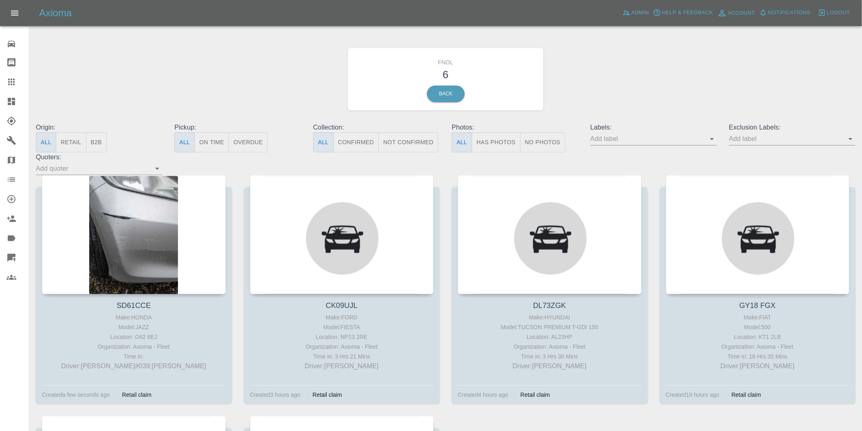
click at [493, 141] on button "Has Photos" at bounding box center [496, 142] width 49 height 20
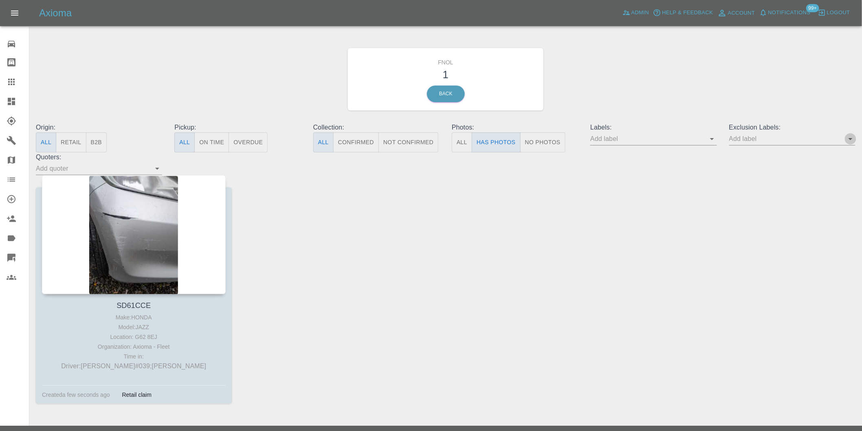
click at [853, 139] on icon "Open" at bounding box center [851, 139] width 10 height 10
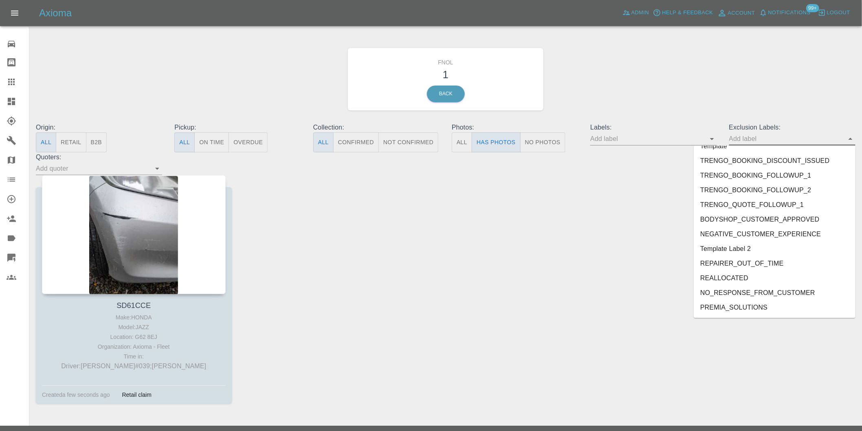
scroll to position [1770, 0]
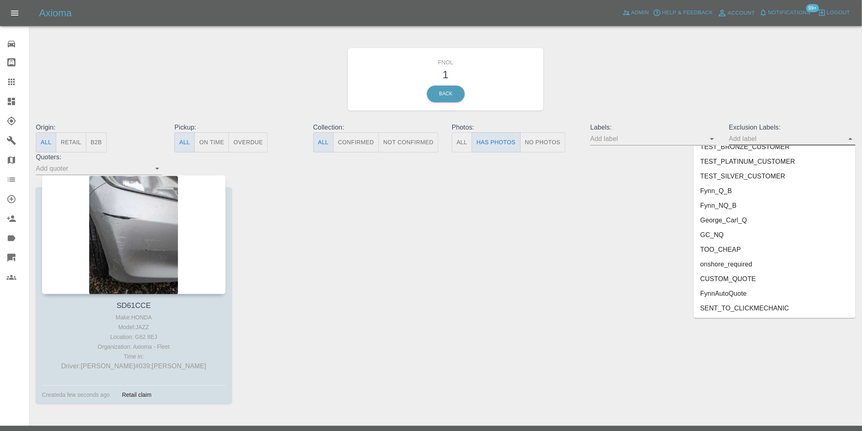
click at [725, 221] on li "George_Carl_Q" at bounding box center [775, 220] width 162 height 15
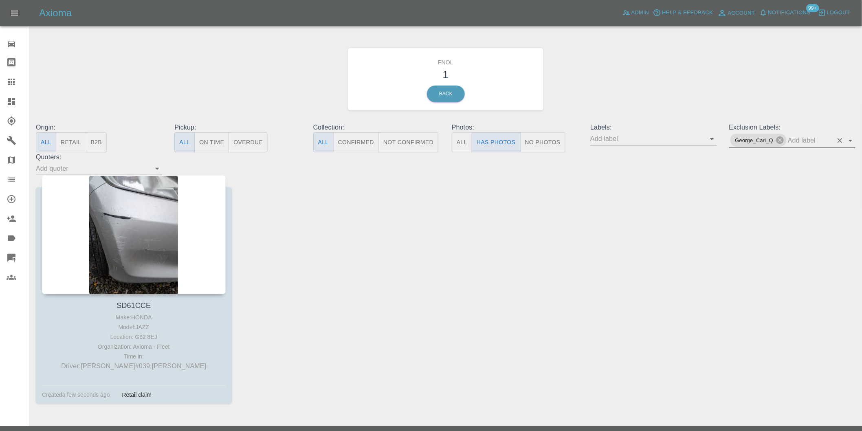
click at [853, 139] on icon "Open" at bounding box center [851, 141] width 10 height 10
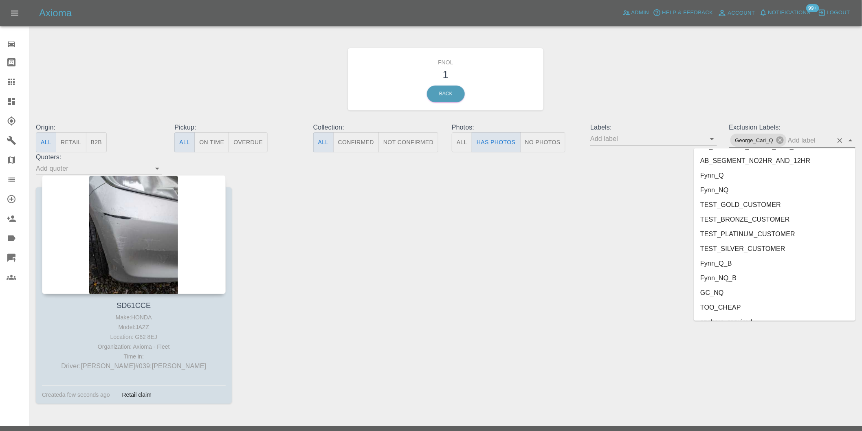
scroll to position [1755, 0]
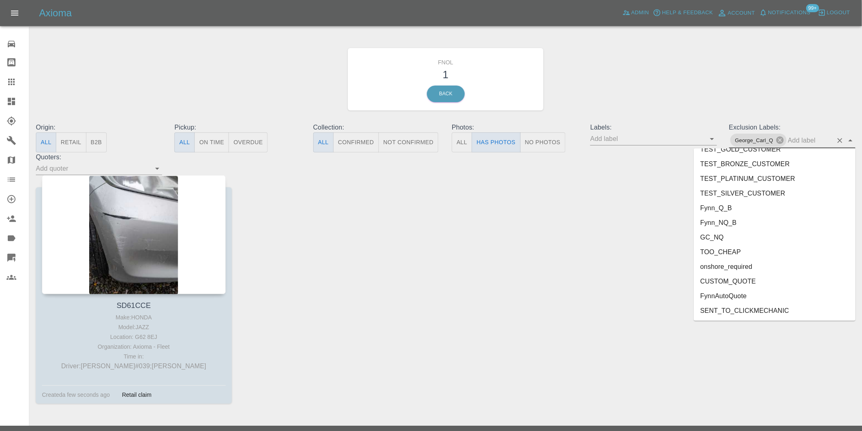
click at [747, 270] on li "onshore_required" at bounding box center [775, 267] width 162 height 15
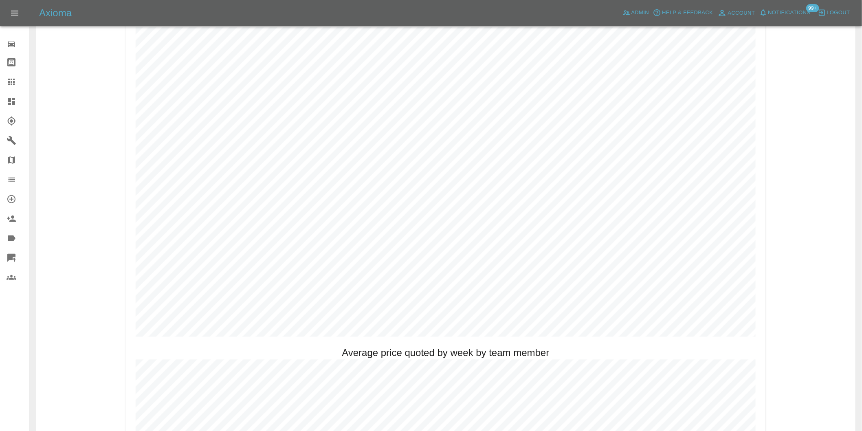
scroll to position [362, 0]
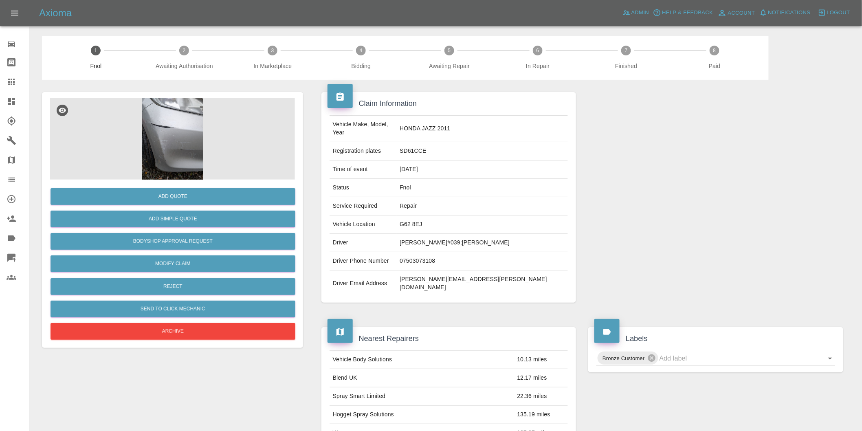
click at [190, 121] on img at bounding box center [172, 139] width 245 height 82
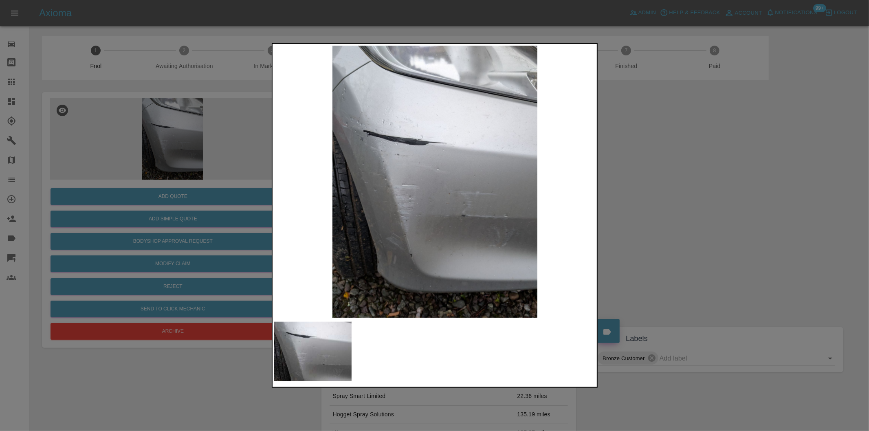
click at [644, 188] on div at bounding box center [434, 215] width 869 height 431
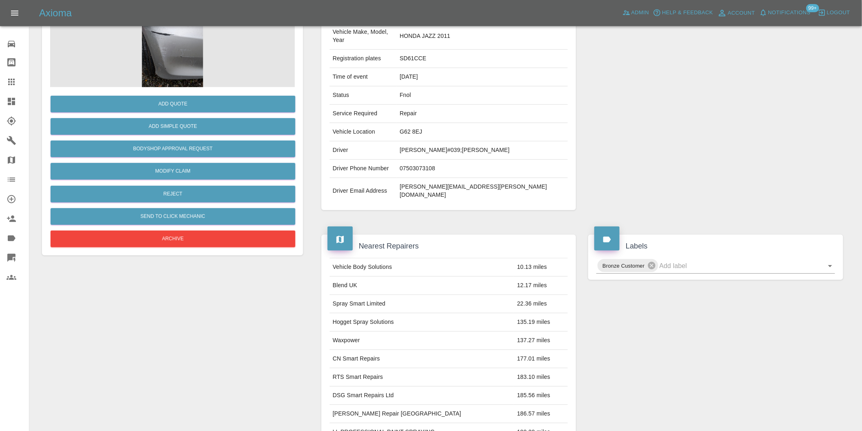
scroll to position [11, 0]
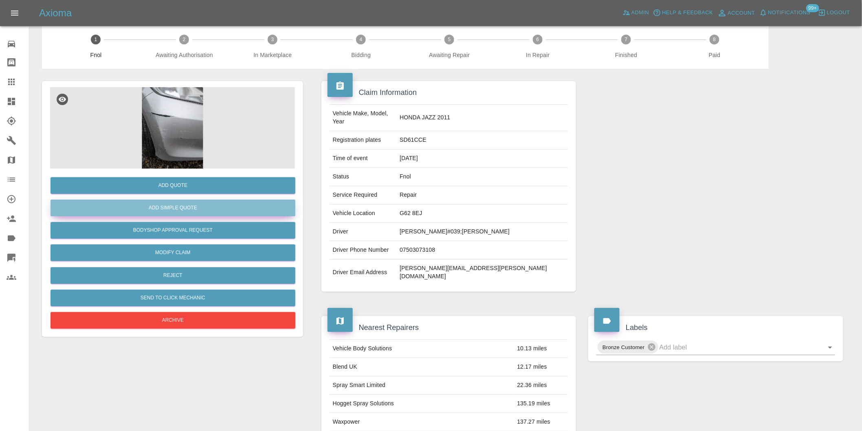
click at [192, 214] on button "Add Simple Quote" at bounding box center [173, 208] width 245 height 17
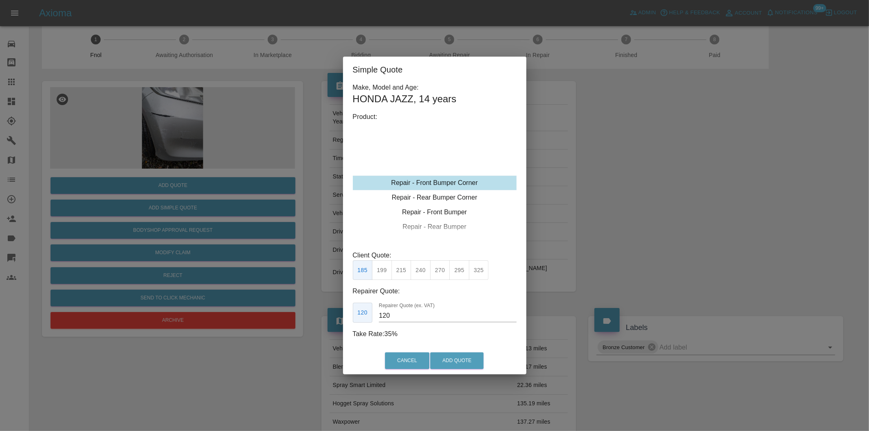
click at [401, 271] on button "215" at bounding box center [402, 270] width 20 height 20
type input "135"
click at [459, 359] on button "Add Quote" at bounding box center [456, 360] width 53 height 17
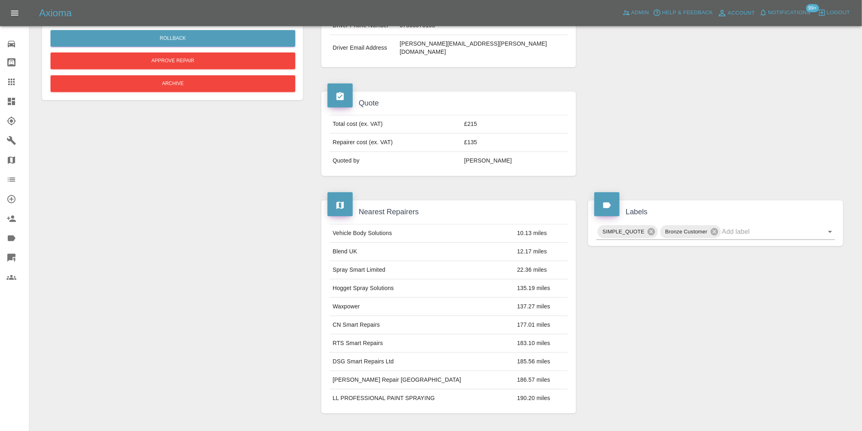
scroll to position [235, 0]
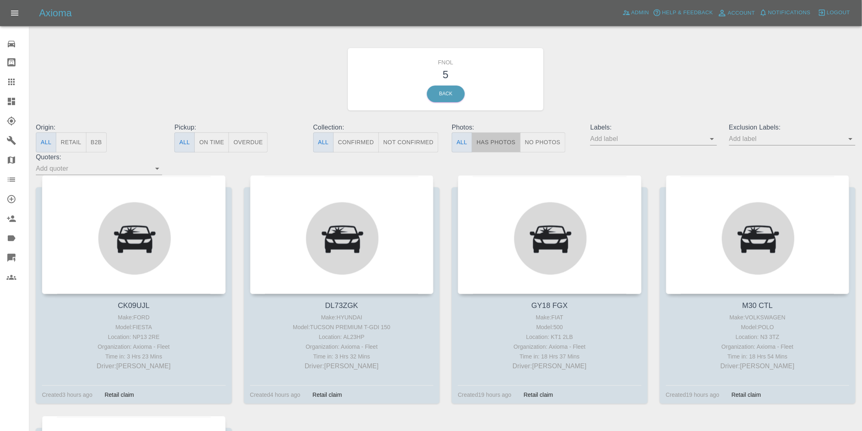
click at [499, 149] on button "Has Photos" at bounding box center [496, 142] width 49 height 20
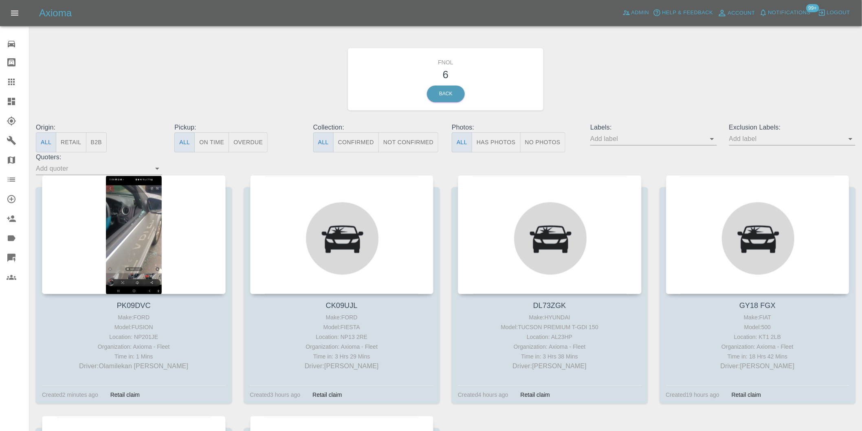
click at [502, 144] on button "Has Photos" at bounding box center [496, 142] width 49 height 20
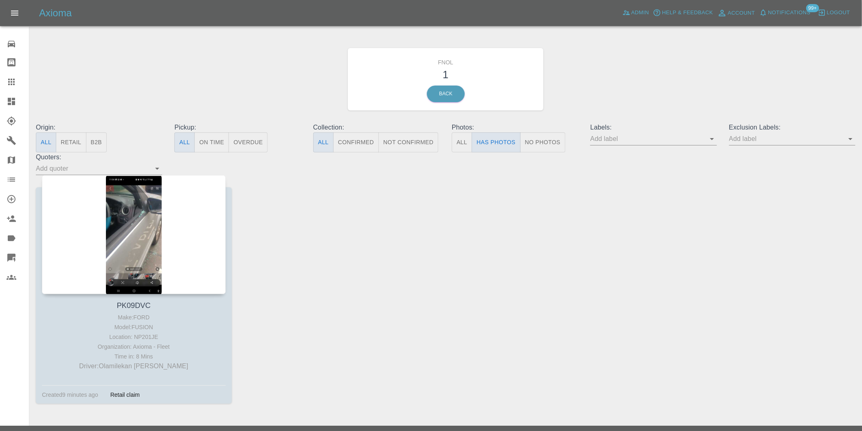
click at [851, 137] on icon "Open" at bounding box center [851, 139] width 10 height 10
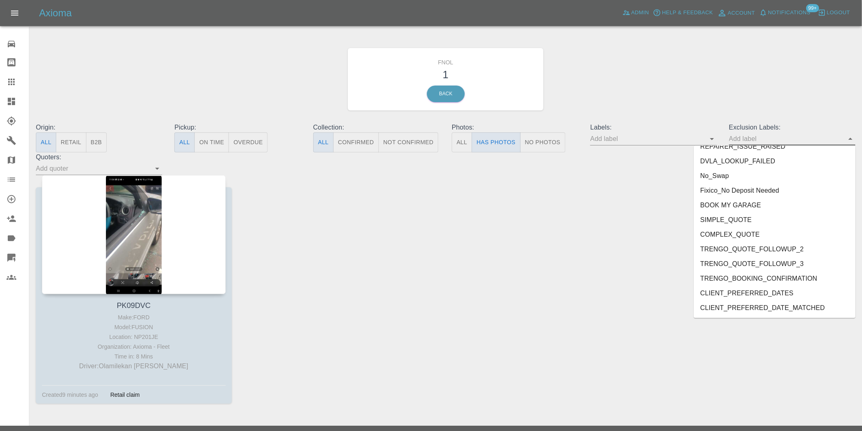
scroll to position [1770, 0]
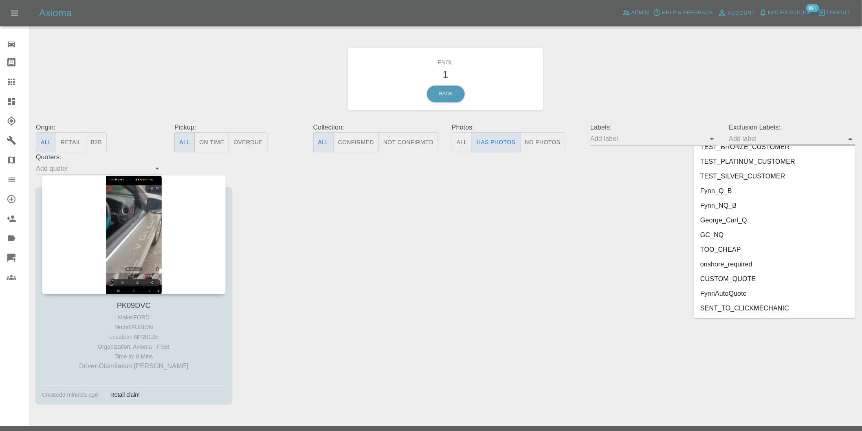
click at [740, 263] on li "onshore_required" at bounding box center [775, 264] width 162 height 15
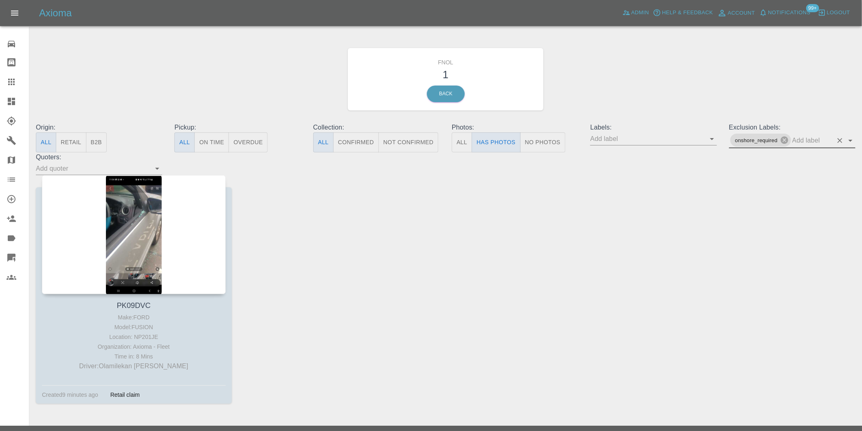
click at [856, 141] on button "Open" at bounding box center [850, 140] width 11 height 11
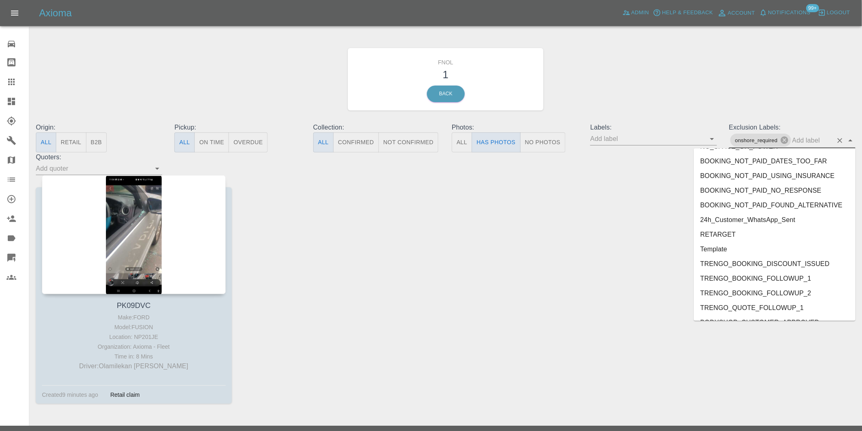
scroll to position [1755, 0]
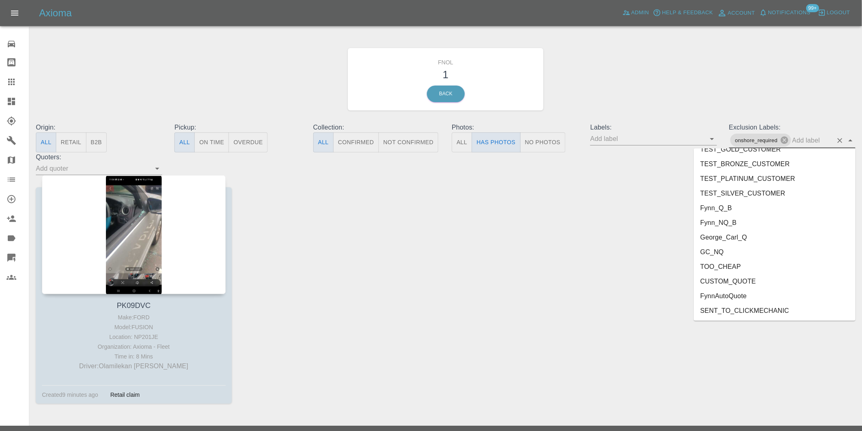
click at [754, 246] on li "GC_NQ" at bounding box center [775, 252] width 162 height 15
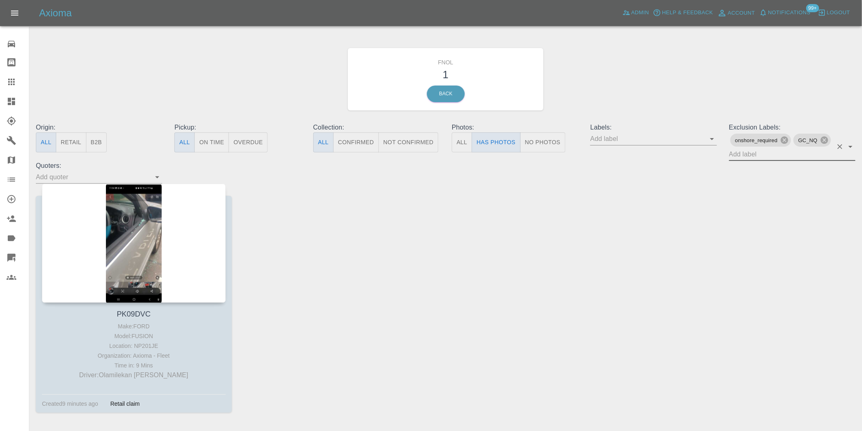
click at [818, 139] on span "GC_NQ" at bounding box center [808, 140] width 29 height 9
click at [825, 140] on icon at bounding box center [824, 140] width 9 height 9
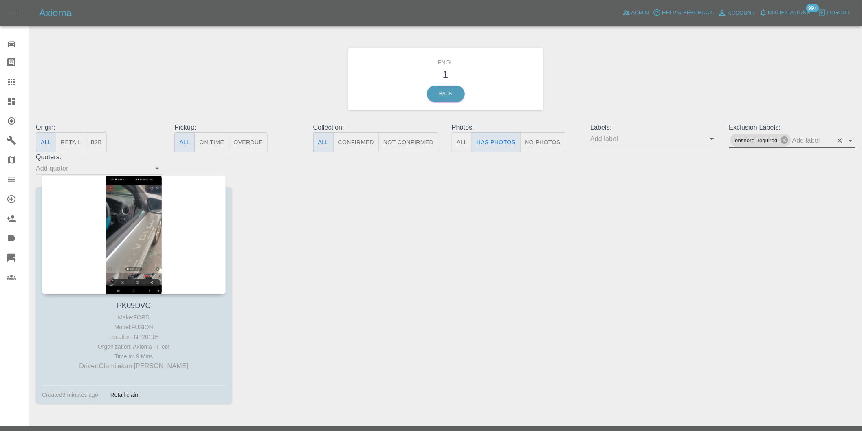
drag, startPoint x: 848, startPoint y: 138, endPoint x: 848, endPoint y: 148, distance: 9.8
click at [848, 140] on icon "Open" at bounding box center [851, 141] width 10 height 10
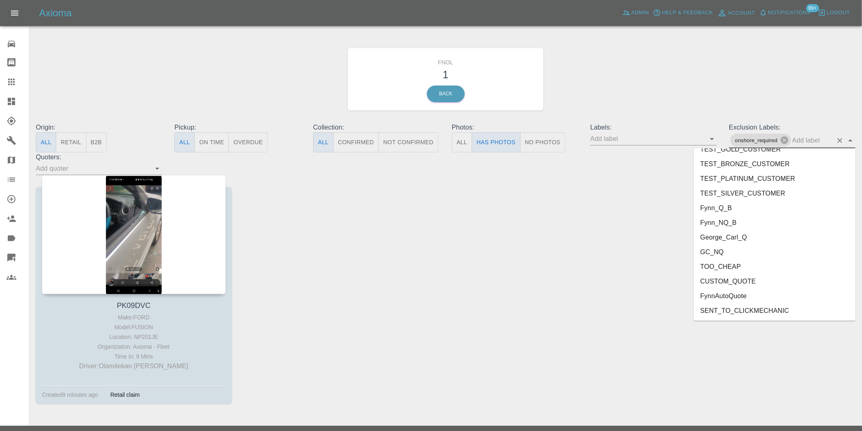
click at [734, 239] on li "George_Carl_Q" at bounding box center [775, 237] width 162 height 15
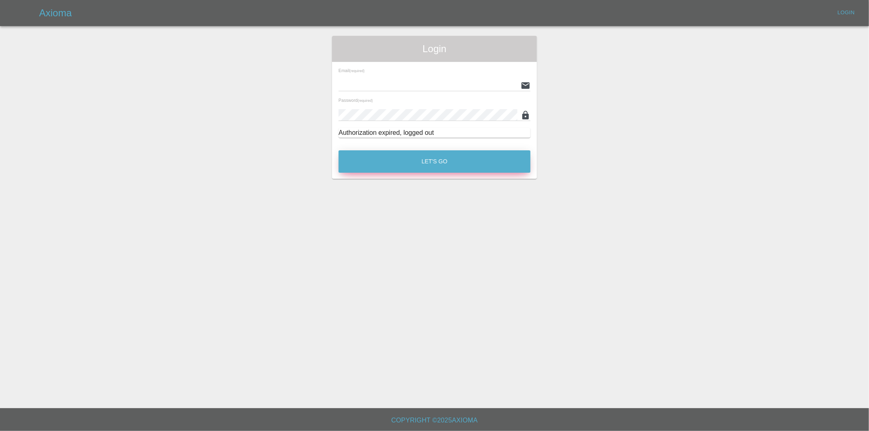
type input "[PERSON_NAME][EMAIL_ADDRESS][DOMAIN_NAME]"
click at [437, 160] on button "Let's Go" at bounding box center [435, 161] width 192 height 22
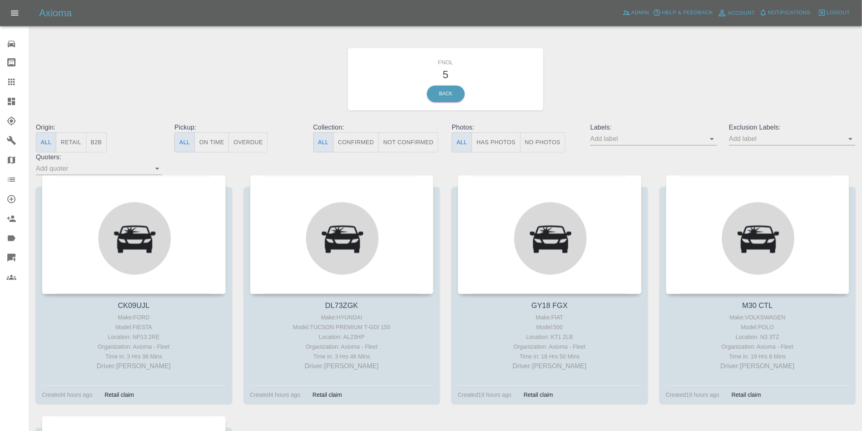
click at [496, 145] on button "Has Photos" at bounding box center [496, 142] width 49 height 20
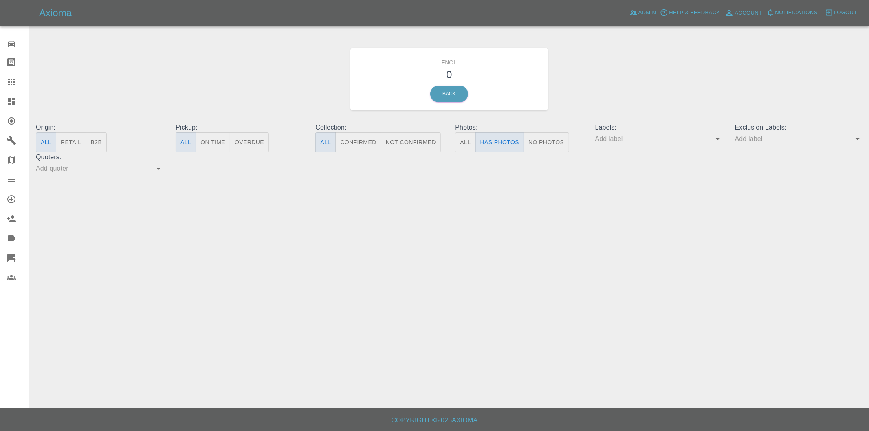
click at [858, 140] on icon "Open" at bounding box center [858, 139] width 10 height 10
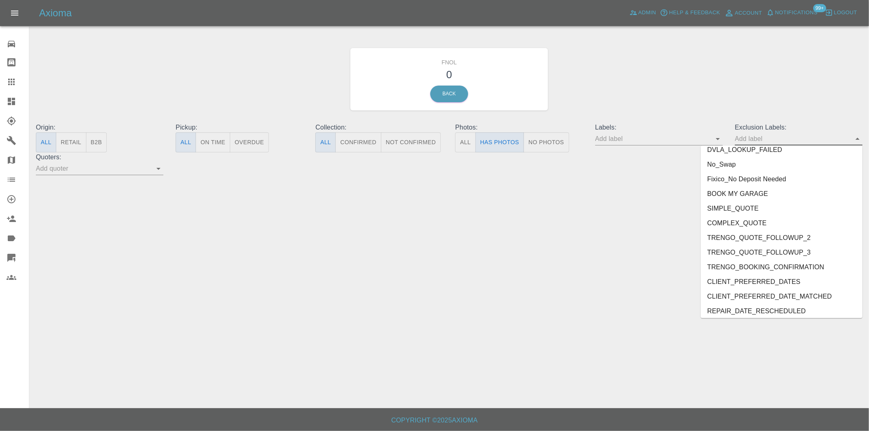
scroll to position [1770, 0]
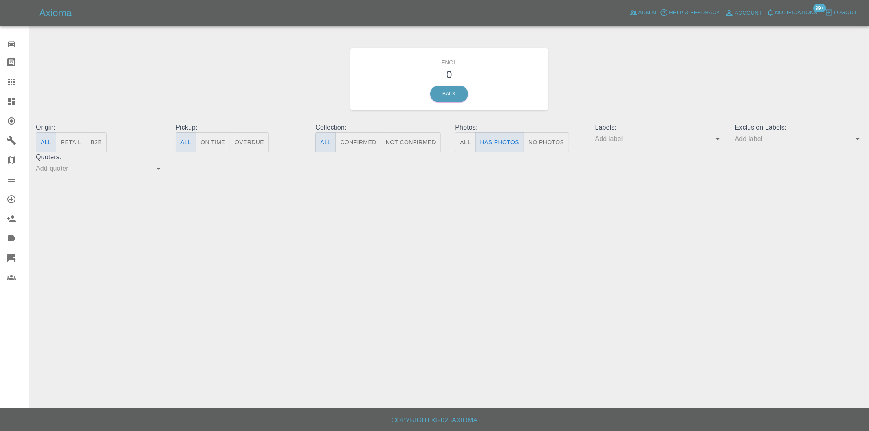
click at [589, 267] on main "FNOL 0 Back Origin: All Retail B2B Pickup: All On Time Overdue Collection: All …" at bounding box center [434, 204] width 869 height 408
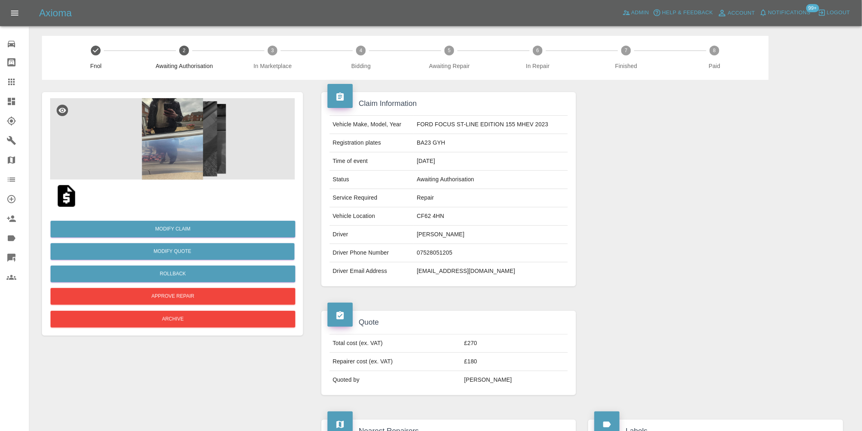
click at [168, 154] on img at bounding box center [172, 139] width 245 height 82
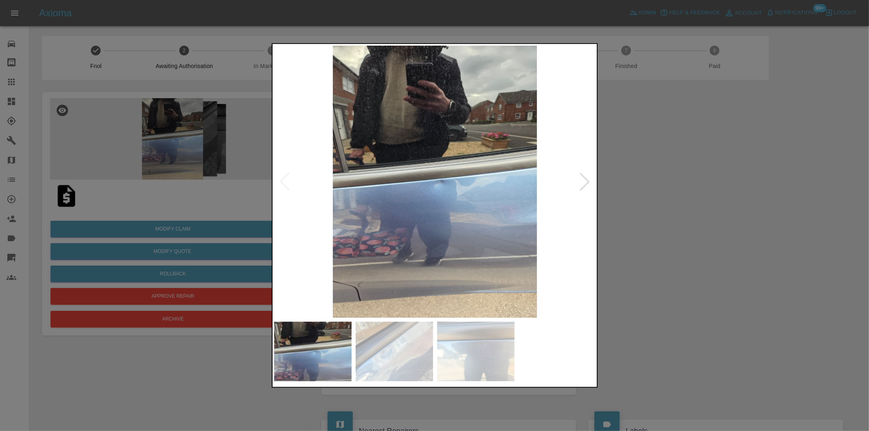
click at [581, 185] on div at bounding box center [585, 182] width 18 height 18
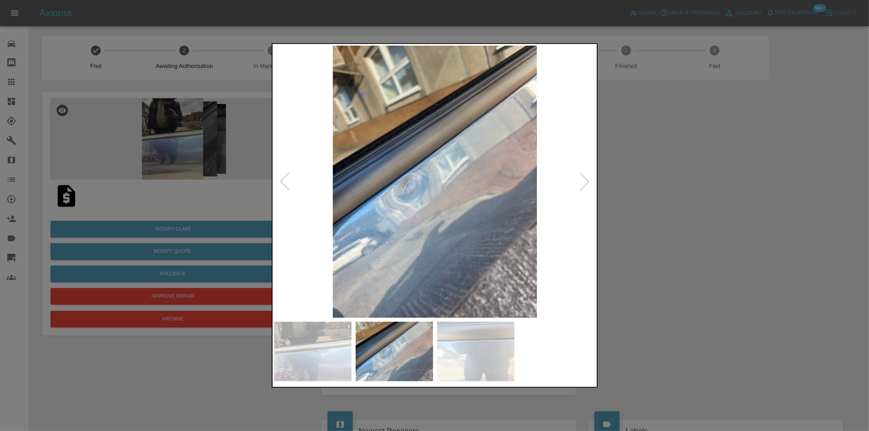
click at [581, 185] on div at bounding box center [585, 182] width 18 height 18
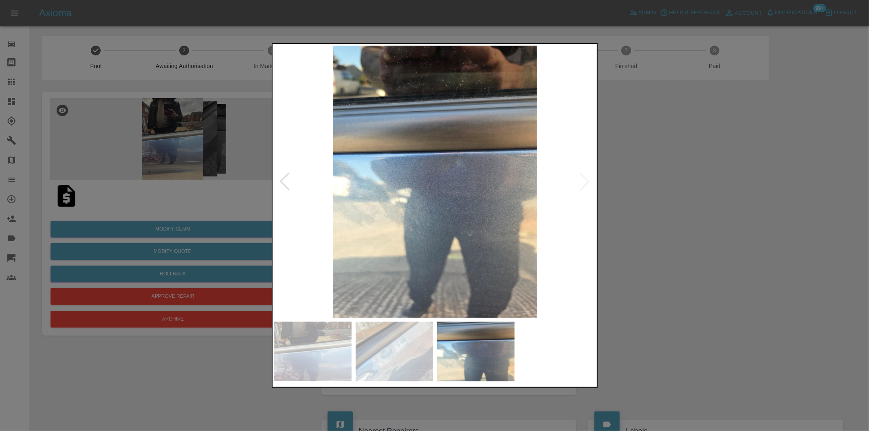
click at [582, 185] on img at bounding box center [435, 182] width 322 height 272
click at [642, 186] on div at bounding box center [434, 215] width 869 height 431
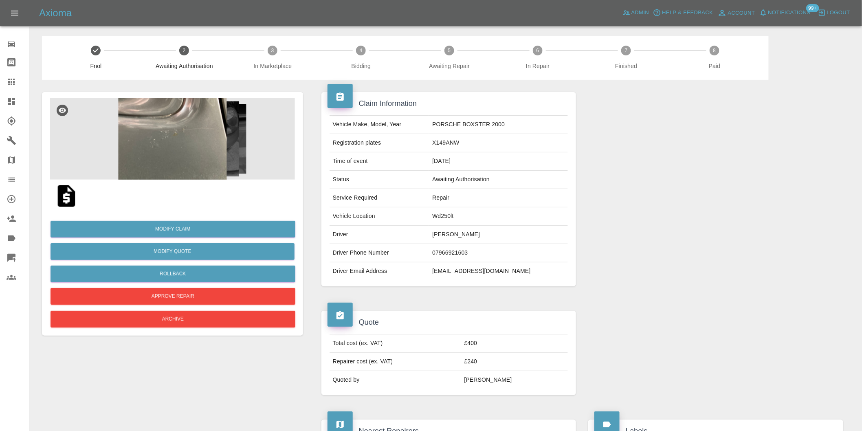
click at [190, 131] on img at bounding box center [172, 139] width 245 height 82
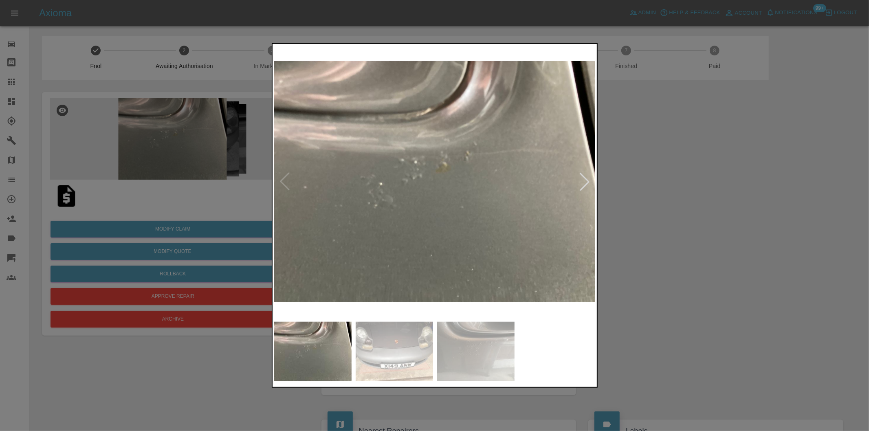
click at [586, 187] on div at bounding box center [585, 182] width 18 height 18
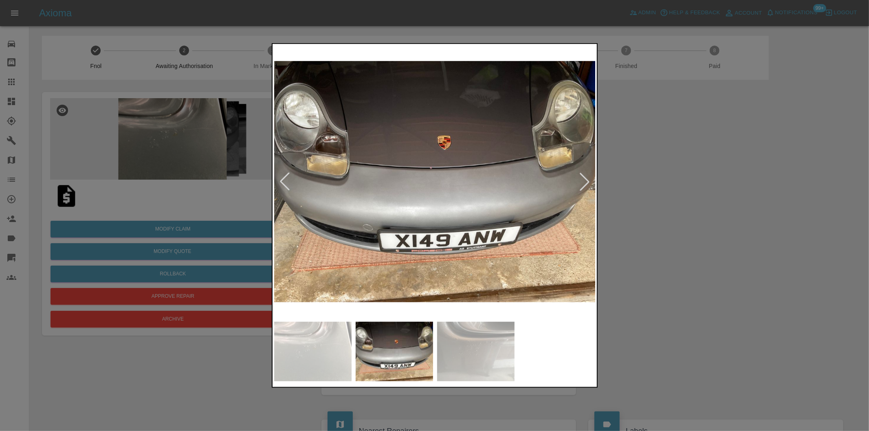
click at [586, 187] on div at bounding box center [585, 182] width 18 height 18
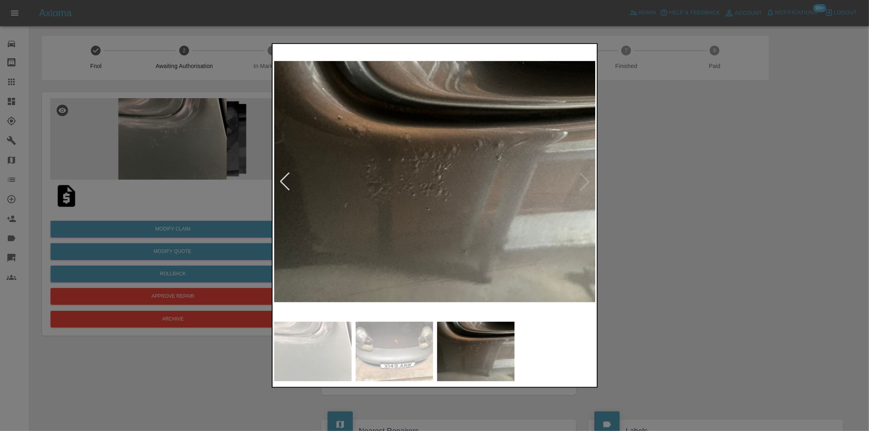
click at [586, 187] on img at bounding box center [435, 182] width 322 height 272
click at [586, 185] on img at bounding box center [435, 182] width 322 height 272
click at [283, 177] on div at bounding box center [285, 182] width 18 height 18
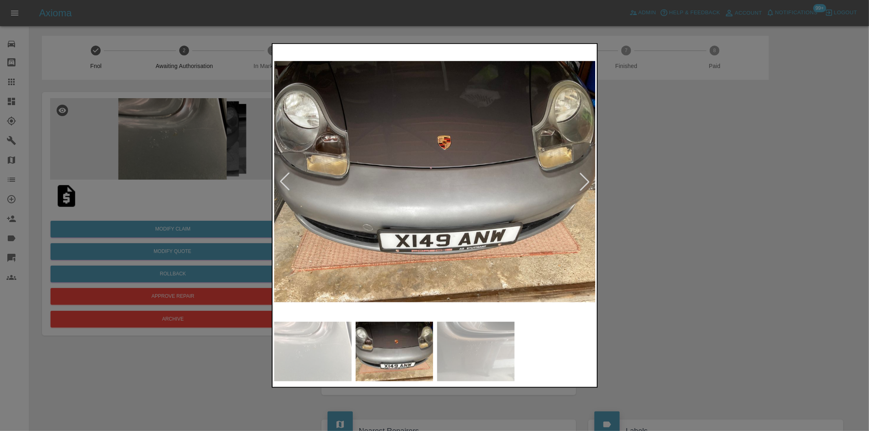
click at [283, 177] on div at bounding box center [285, 182] width 18 height 18
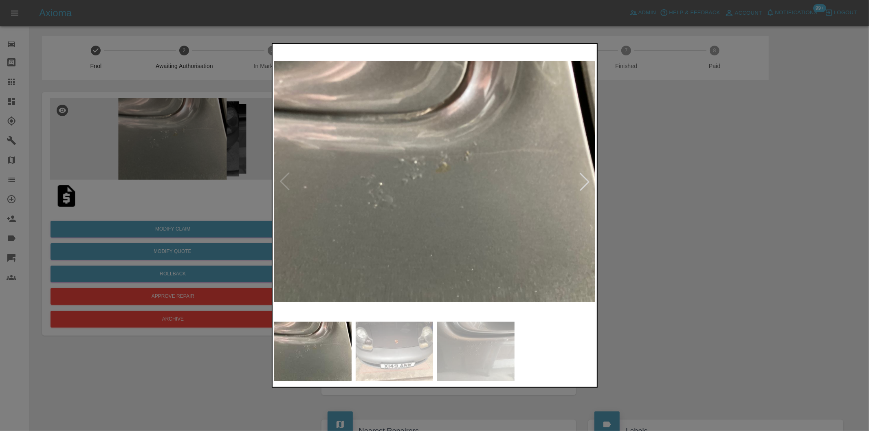
click at [283, 177] on img at bounding box center [435, 182] width 322 height 272
click at [733, 205] on div at bounding box center [434, 215] width 869 height 431
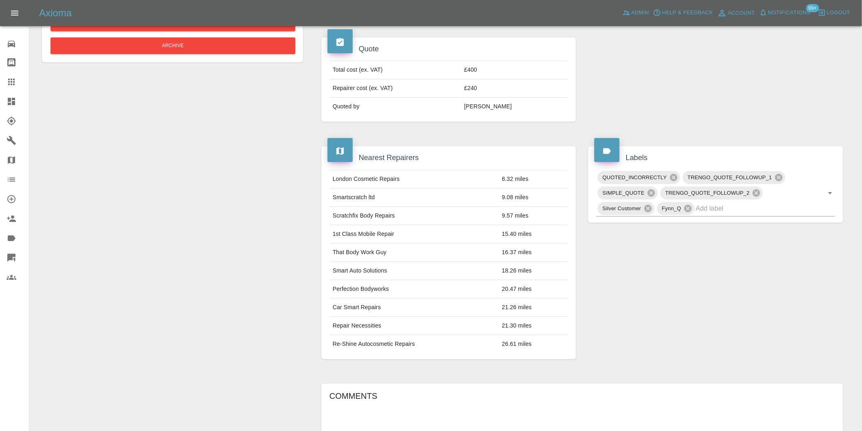
scroll to position [408, 0]
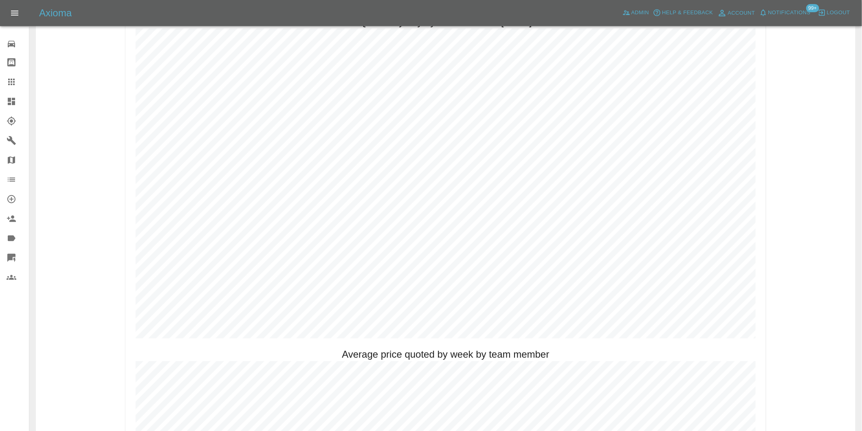
scroll to position [408, 0]
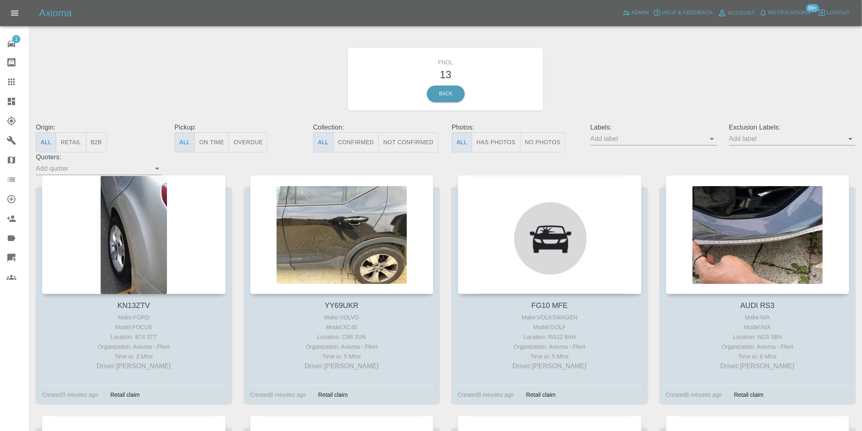
click at [499, 143] on button "Has Photos" at bounding box center [496, 142] width 49 height 20
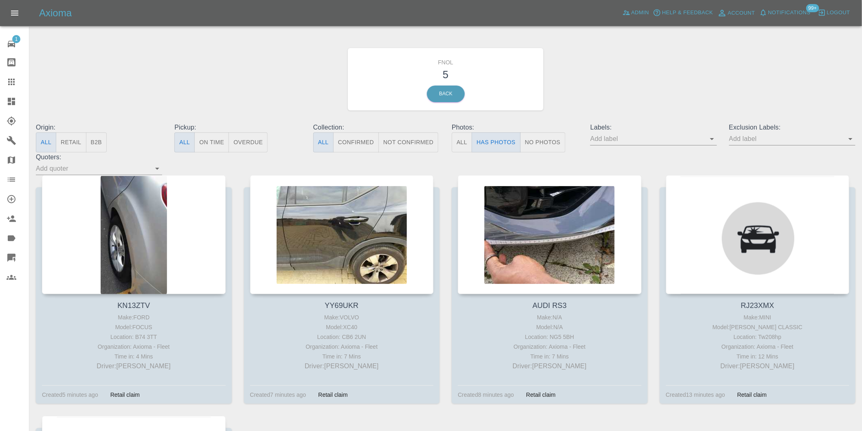
click at [853, 139] on icon "Open" at bounding box center [851, 139] width 10 height 10
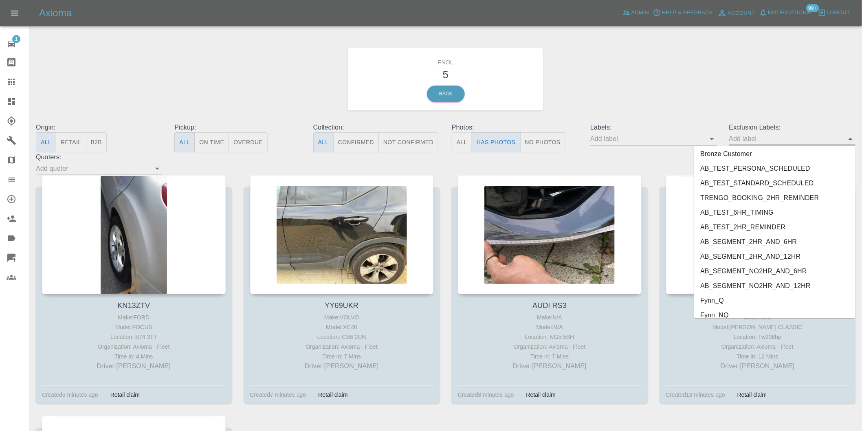
scroll to position [1770, 0]
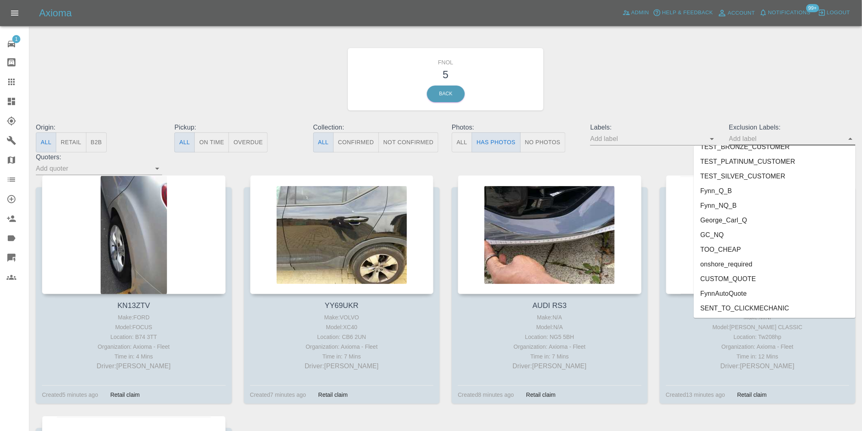
click at [747, 262] on li "onshore_required" at bounding box center [775, 264] width 162 height 15
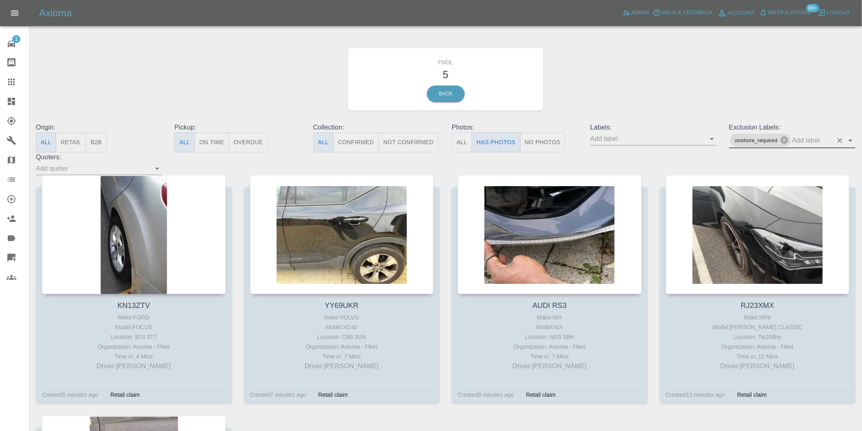
click at [849, 139] on icon "Open" at bounding box center [851, 141] width 10 height 10
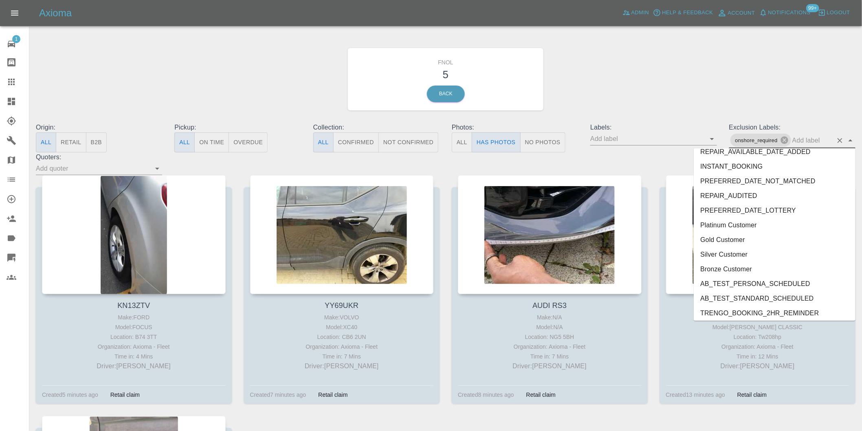
scroll to position [1755, 0]
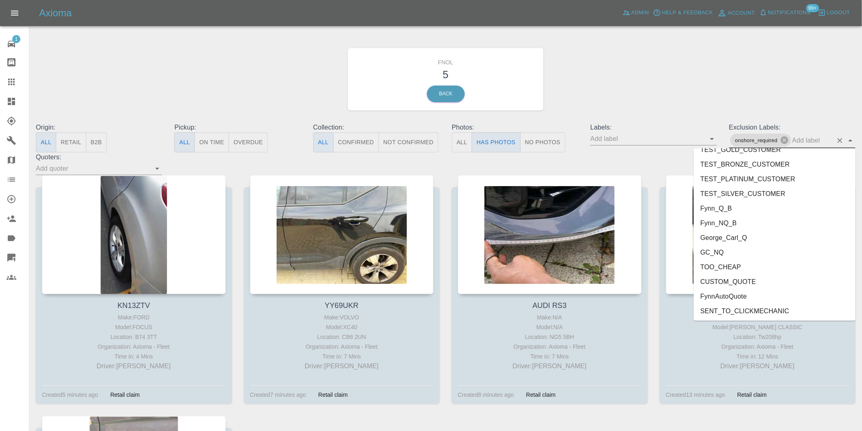
click at [731, 238] on li "George_Carl_Q" at bounding box center [775, 237] width 162 height 15
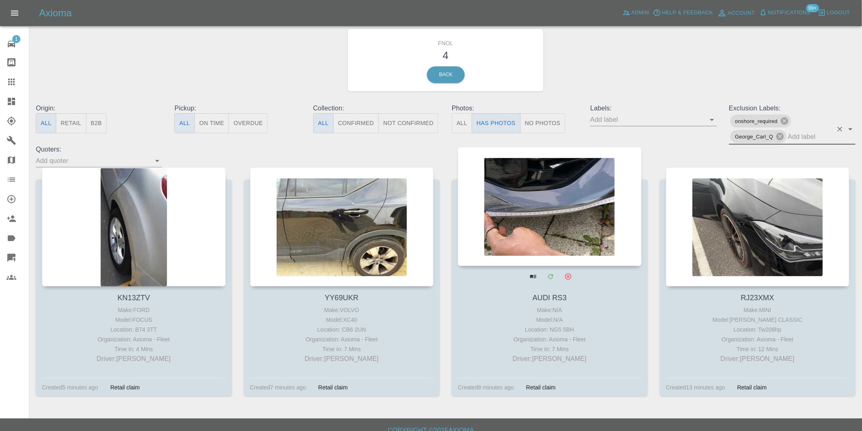
scroll to position [29, 0]
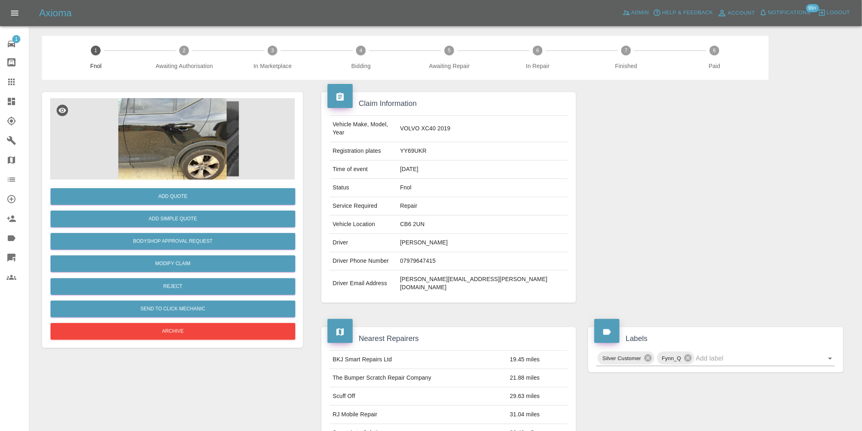
click at [153, 140] on img at bounding box center [172, 139] width 245 height 82
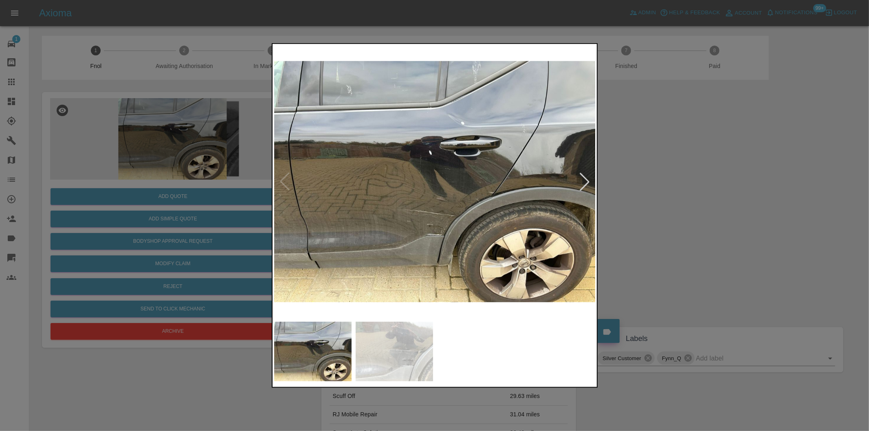
click at [584, 181] on div at bounding box center [585, 182] width 18 height 18
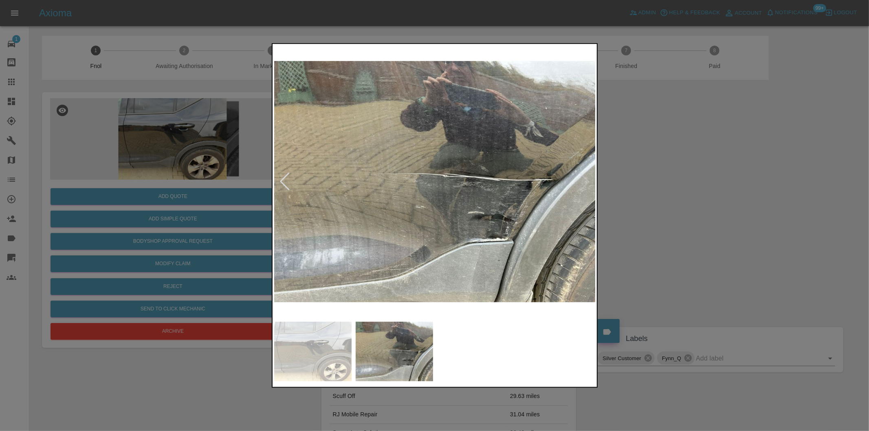
click at [584, 181] on img at bounding box center [435, 182] width 322 height 272
click at [698, 203] on div at bounding box center [434, 215] width 869 height 431
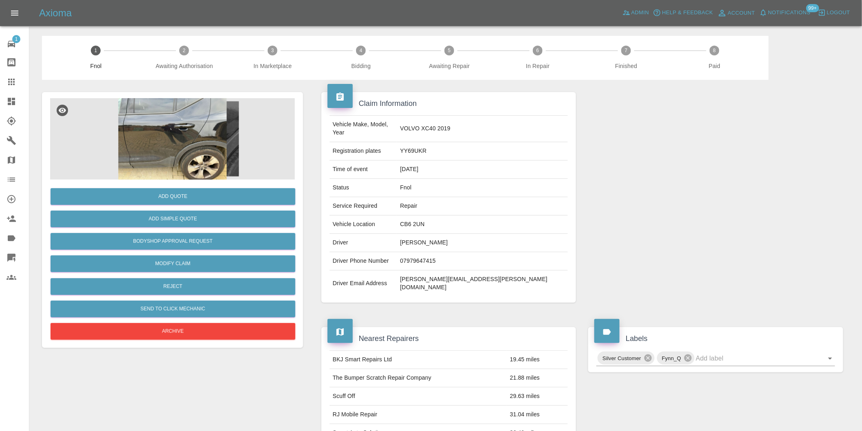
click at [150, 143] on img at bounding box center [172, 139] width 245 height 82
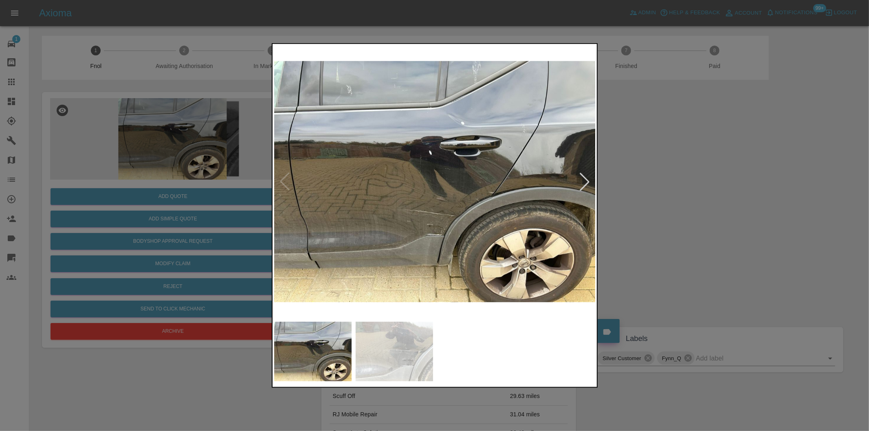
click at [585, 180] on div at bounding box center [585, 182] width 18 height 18
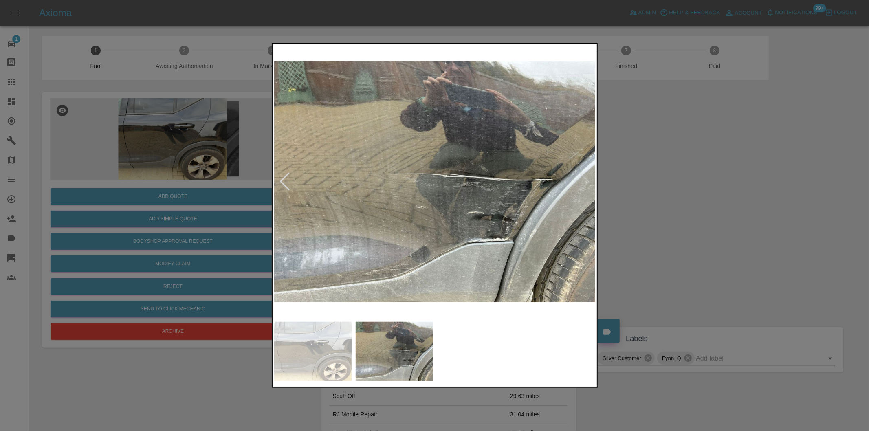
click at [585, 180] on img at bounding box center [435, 182] width 322 height 272
click at [282, 183] on div at bounding box center [285, 182] width 18 height 18
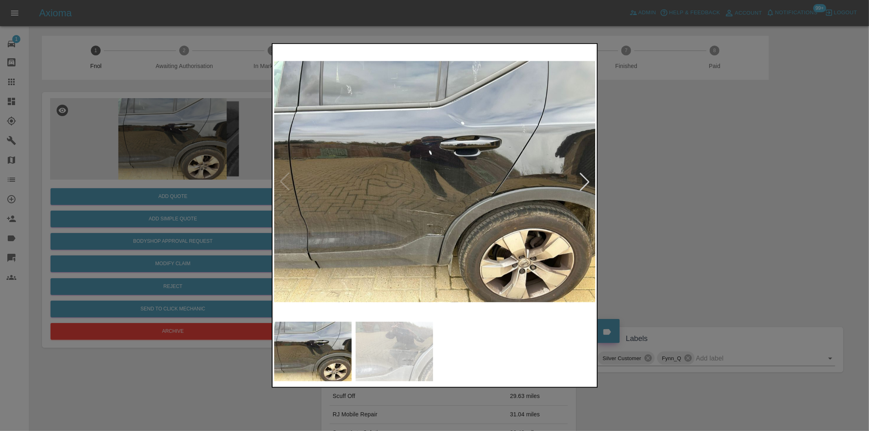
click at [282, 183] on img at bounding box center [435, 182] width 322 height 272
click at [584, 184] on div at bounding box center [585, 182] width 18 height 18
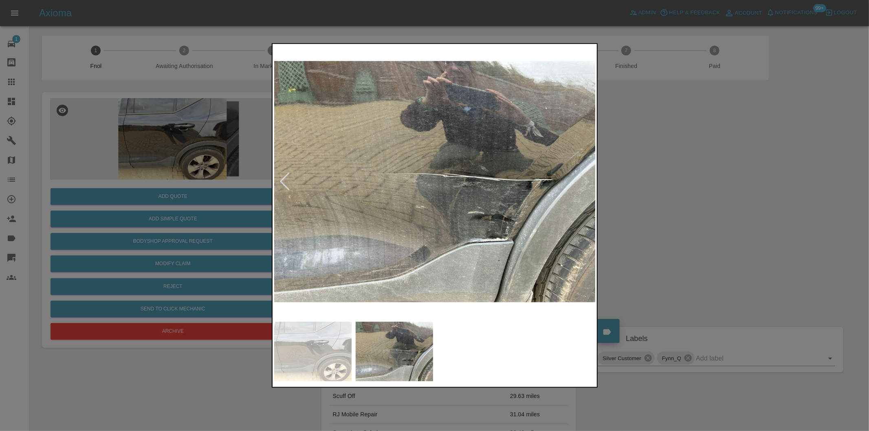
click at [584, 184] on img at bounding box center [435, 182] width 322 height 272
drag, startPoint x: 692, startPoint y: 207, endPoint x: 634, endPoint y: 224, distance: 60.1
click at [692, 207] on div at bounding box center [434, 215] width 869 height 431
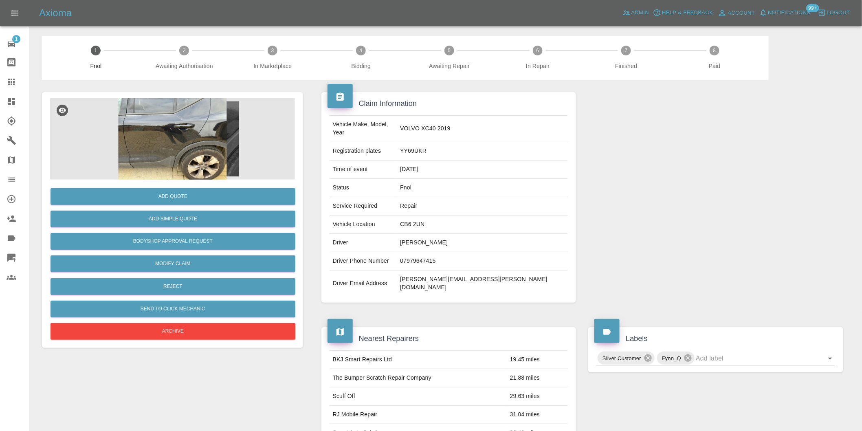
click at [149, 136] on img at bounding box center [172, 139] width 245 height 82
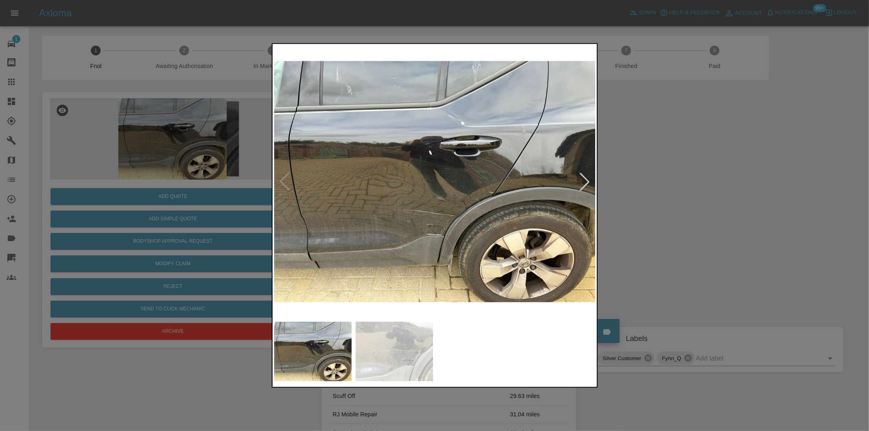
click at [600, 185] on div at bounding box center [434, 215] width 869 height 431
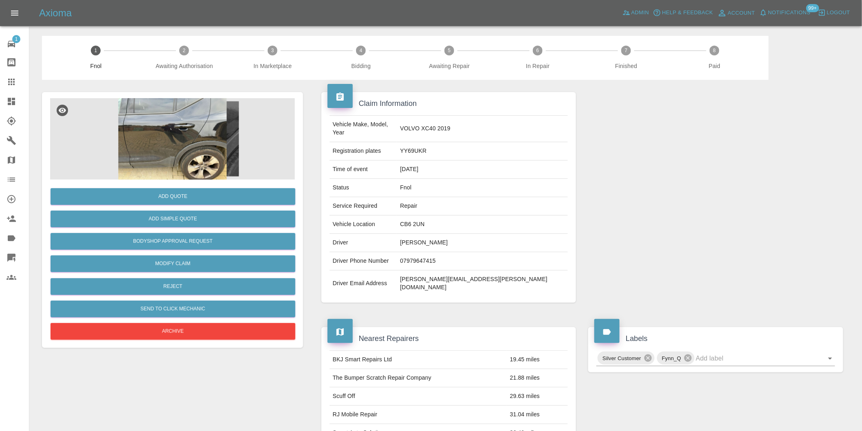
click at [124, 152] on img at bounding box center [172, 139] width 245 height 82
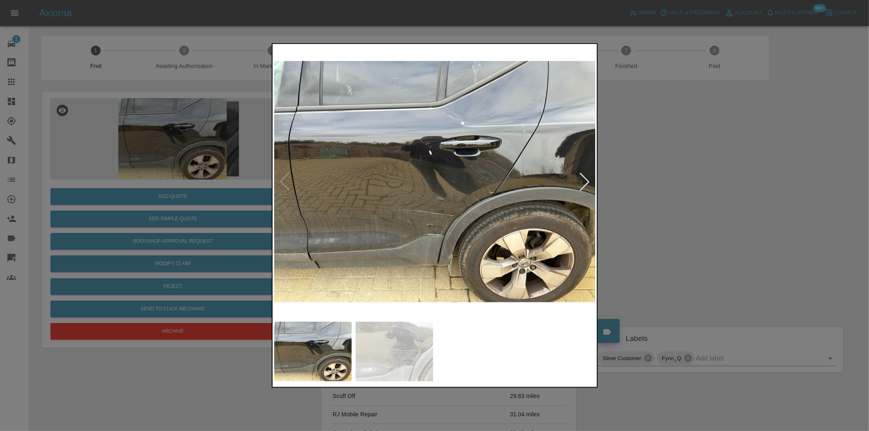
click at [581, 178] on div at bounding box center [585, 182] width 18 height 18
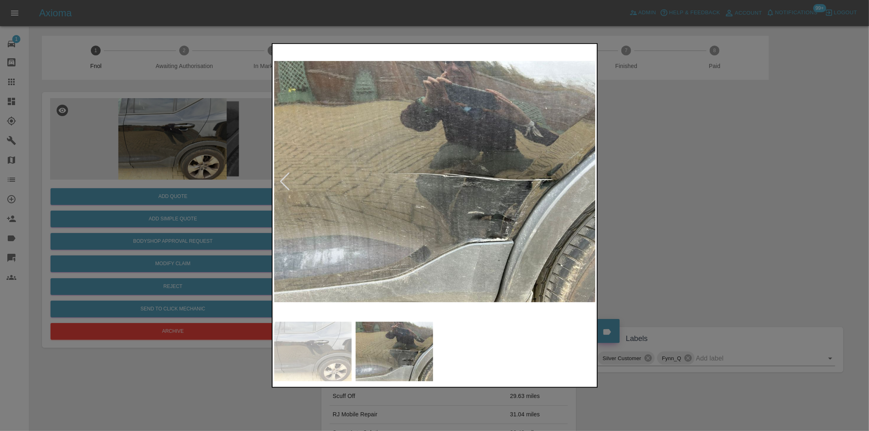
click at [581, 178] on img at bounding box center [435, 182] width 322 height 272
click at [284, 182] on div at bounding box center [285, 182] width 18 height 18
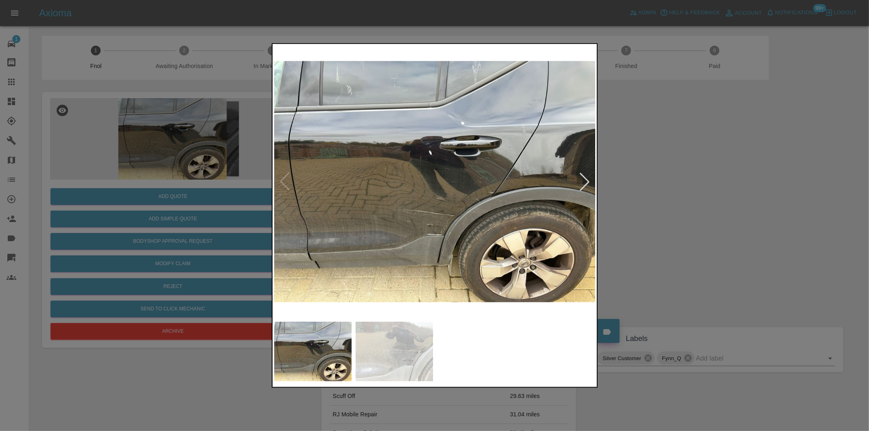
click at [391, 176] on img at bounding box center [435, 182] width 322 height 272
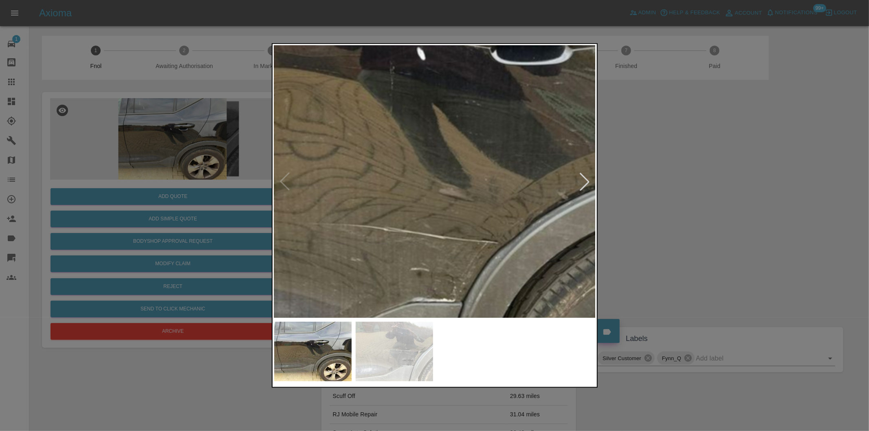
click at [390, 122] on img at bounding box center [435, 140] width 966 height 816
click at [389, 121] on img at bounding box center [435, 140] width 966 height 816
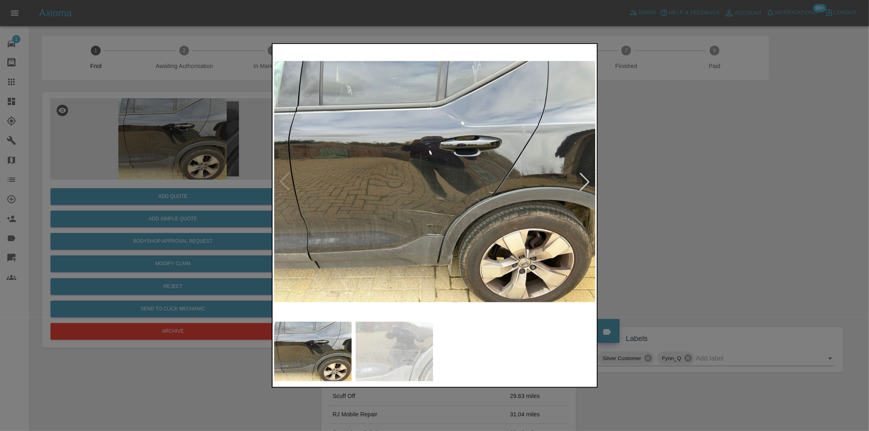
click at [694, 174] on div at bounding box center [434, 215] width 869 height 431
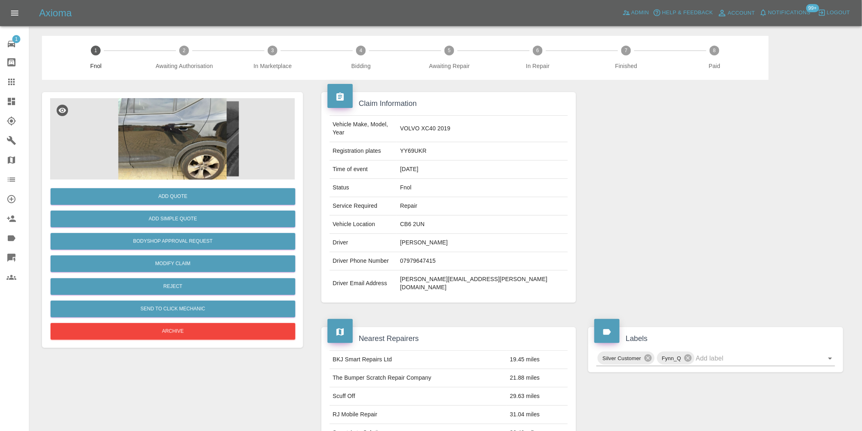
scroll to position [136, 0]
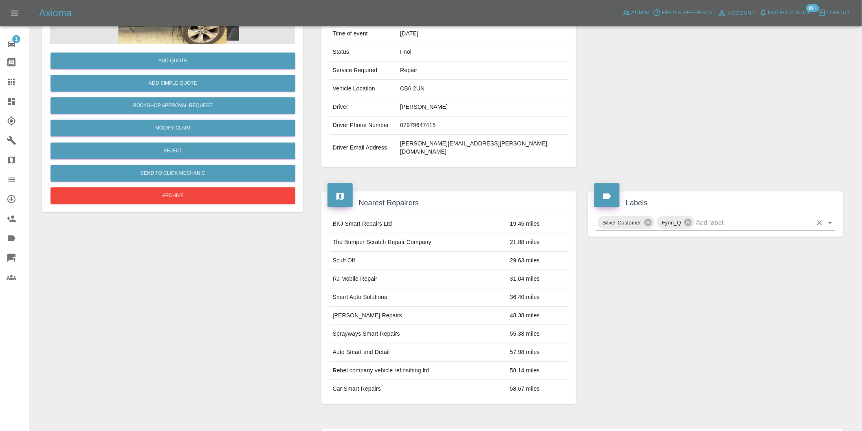
click at [829, 218] on icon "Open" at bounding box center [831, 223] width 10 height 10
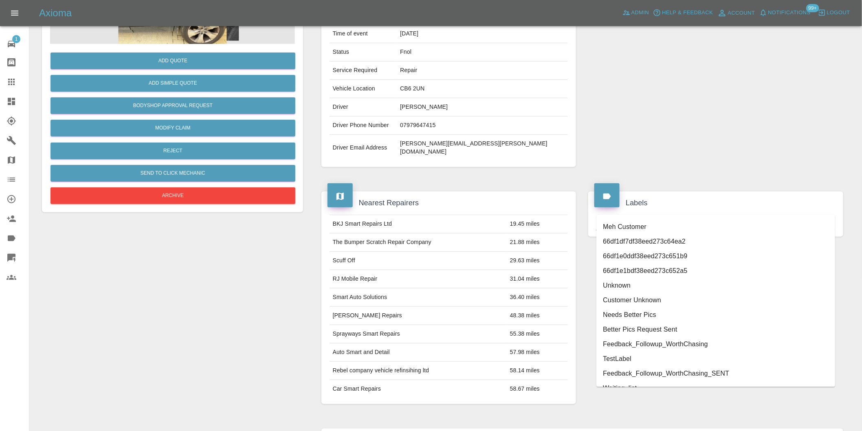
scroll to position [1740, 0]
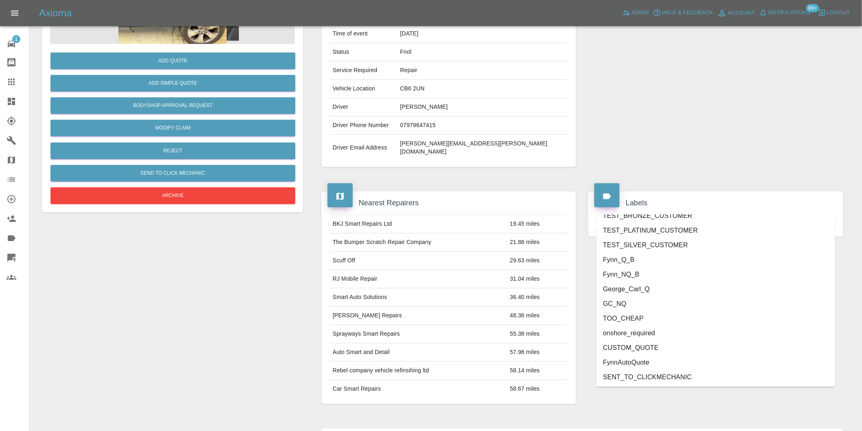
click at [662, 339] on li "onshore_required" at bounding box center [716, 333] width 239 height 15
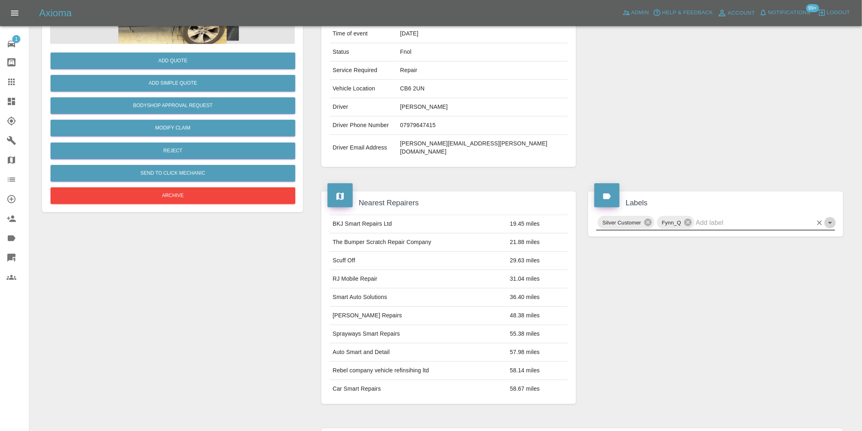
click at [829, 222] on icon "Open" at bounding box center [830, 223] width 4 height 2
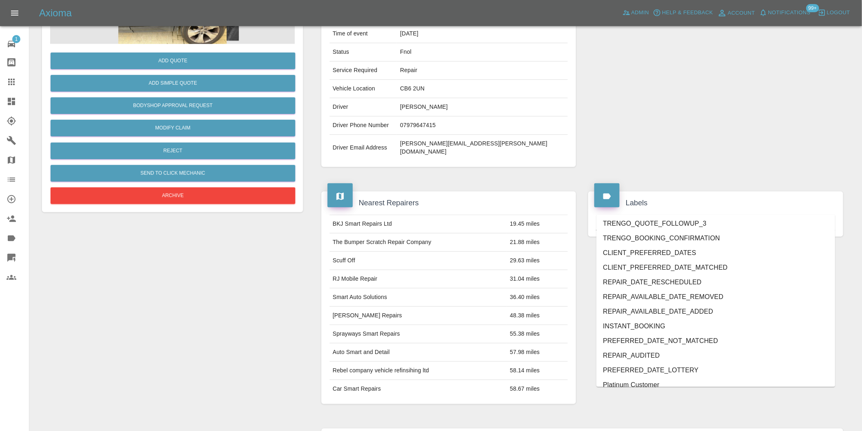
scroll to position [1726, 0]
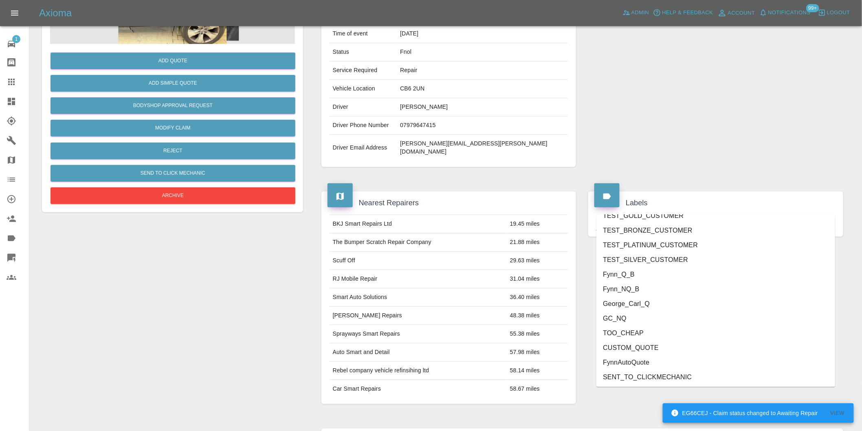
click at [644, 308] on li "George_Carl_Q" at bounding box center [716, 304] width 239 height 15
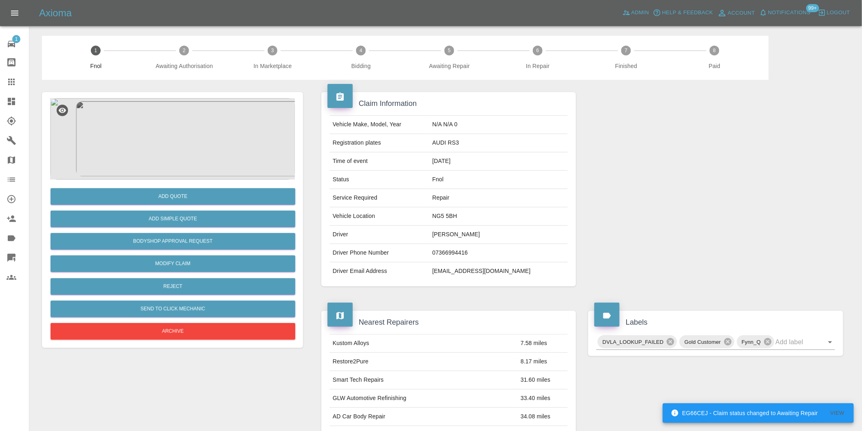
click at [161, 135] on img at bounding box center [172, 139] width 245 height 82
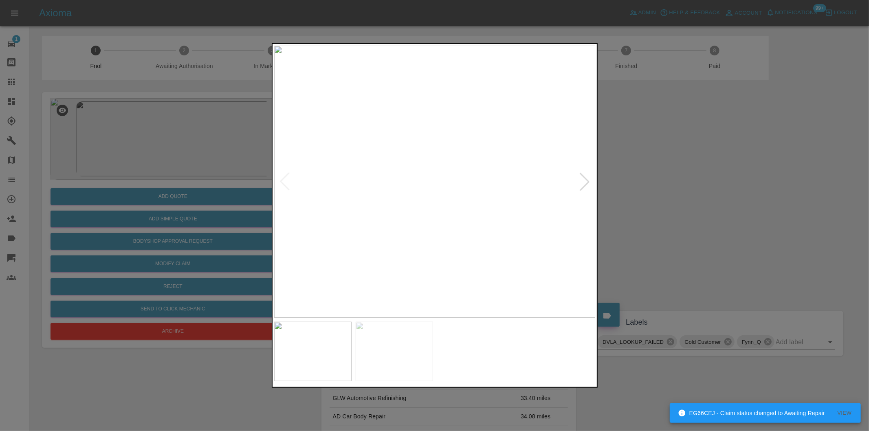
click at [585, 185] on div at bounding box center [585, 182] width 18 height 18
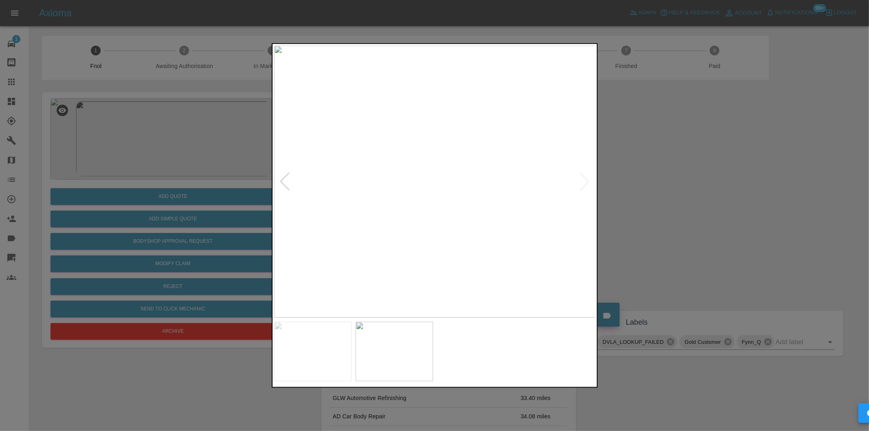
click at [585, 185] on img at bounding box center [435, 182] width 322 height 272
drag, startPoint x: 685, startPoint y: 204, endPoint x: 205, endPoint y: 287, distance: 487.2
click at [685, 205] on div at bounding box center [434, 215] width 869 height 431
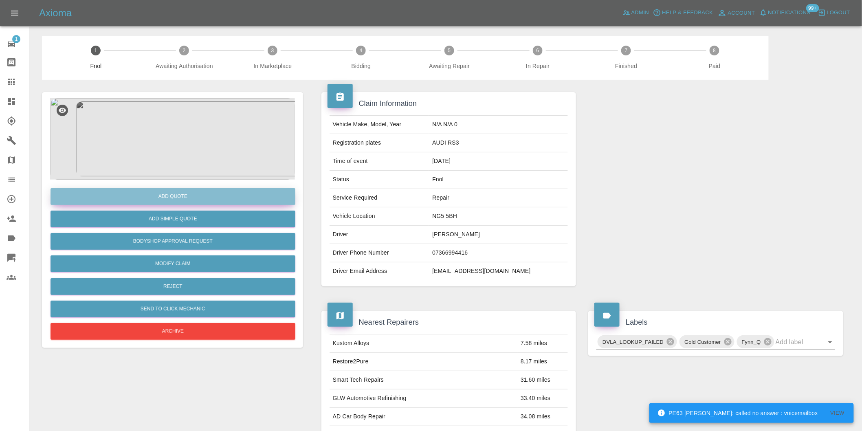
click at [174, 196] on button "Add Quote" at bounding box center [173, 196] width 245 height 17
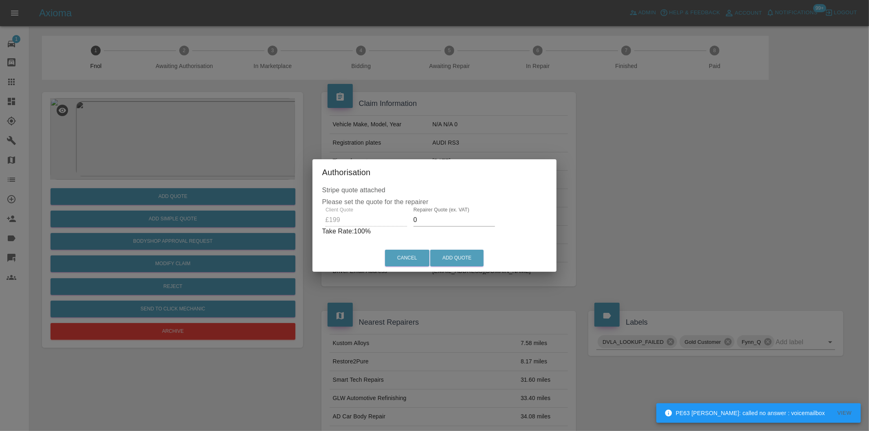
click at [431, 218] on input "0" at bounding box center [455, 220] width 82 height 13
type input "0125"
click at [445, 255] on button "Add Quote" at bounding box center [456, 258] width 53 height 17
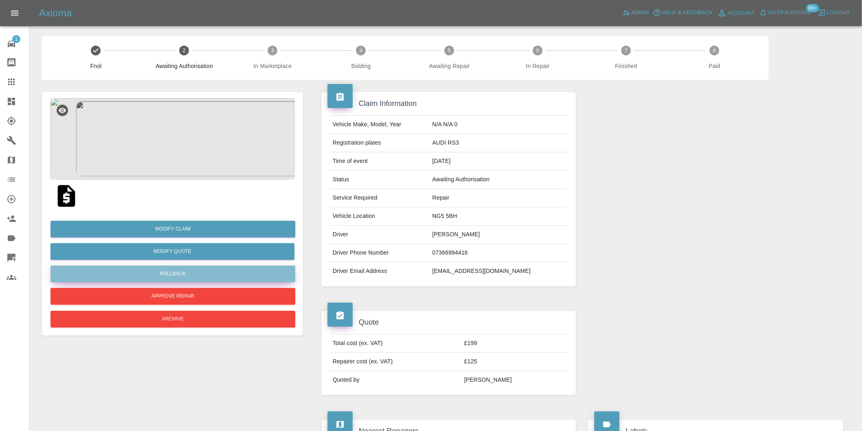
click at [200, 282] on button "Rollback" at bounding box center [173, 274] width 245 height 17
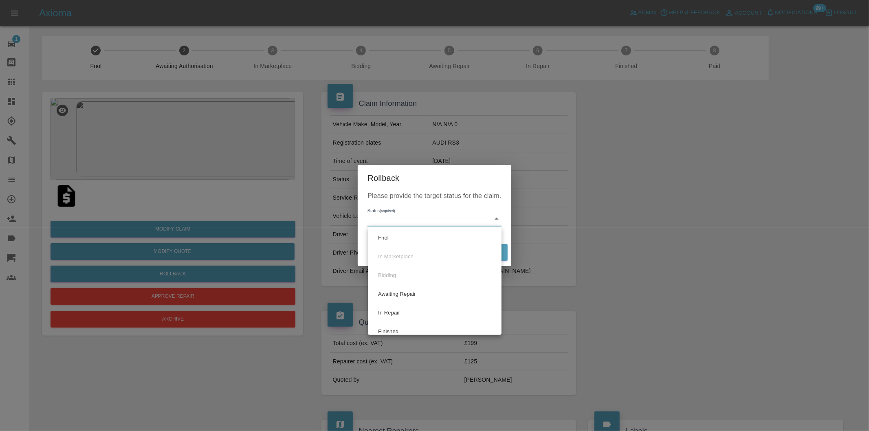
click at [437, 239] on li "Fnol" at bounding box center [435, 238] width 130 height 19
type input "fnol"
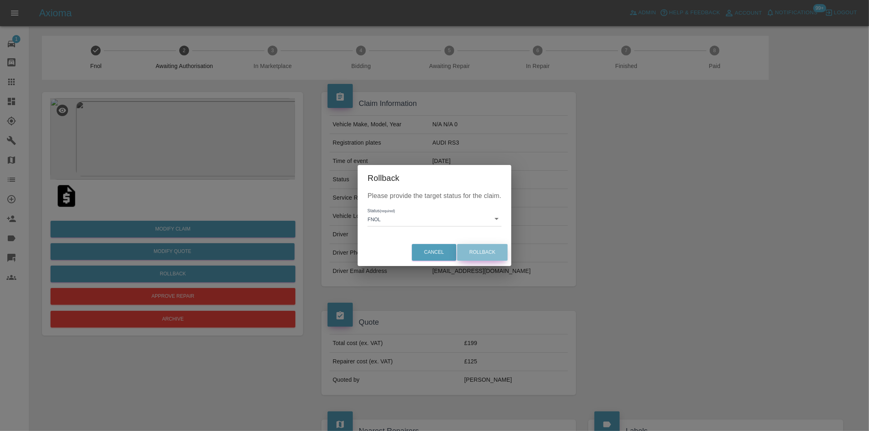
click at [479, 253] on button "Rollback" at bounding box center [482, 252] width 51 height 17
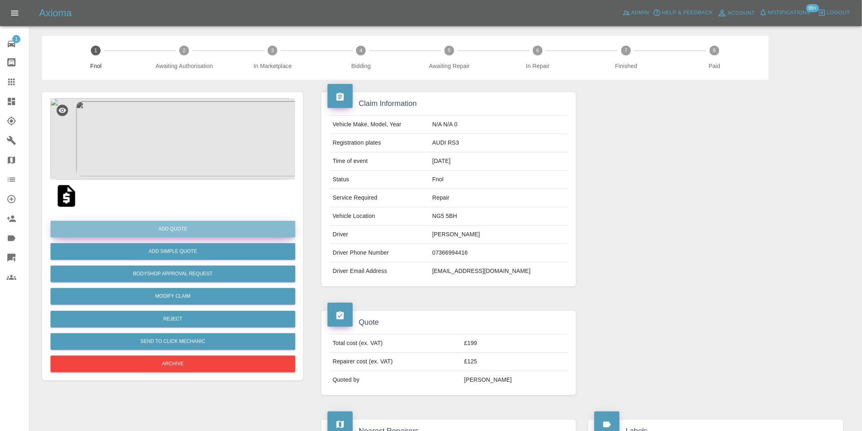
click at [178, 231] on button "Add Quote" at bounding box center [173, 229] width 245 height 17
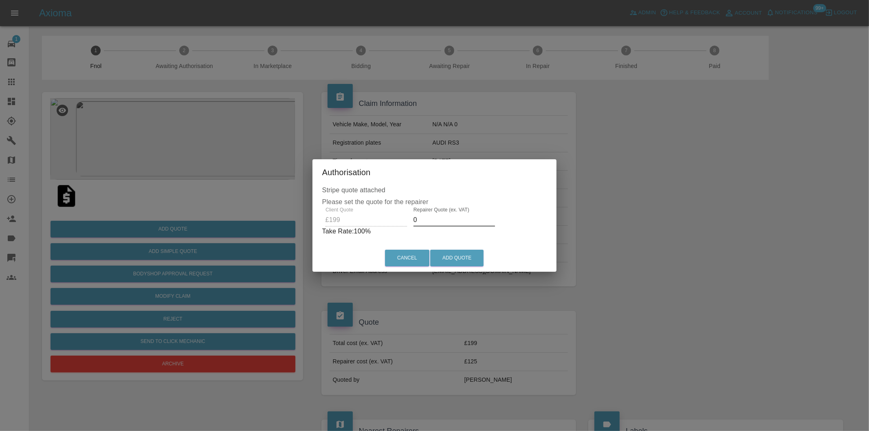
click at [438, 218] on input "0" at bounding box center [455, 220] width 82 height 13
type input "0125"
click at [461, 262] on button "Add Quote" at bounding box center [456, 258] width 53 height 17
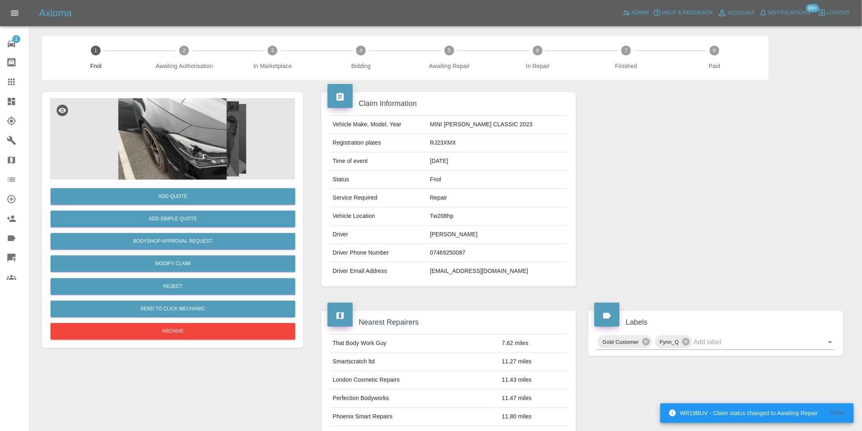
click at [145, 124] on img at bounding box center [172, 139] width 245 height 82
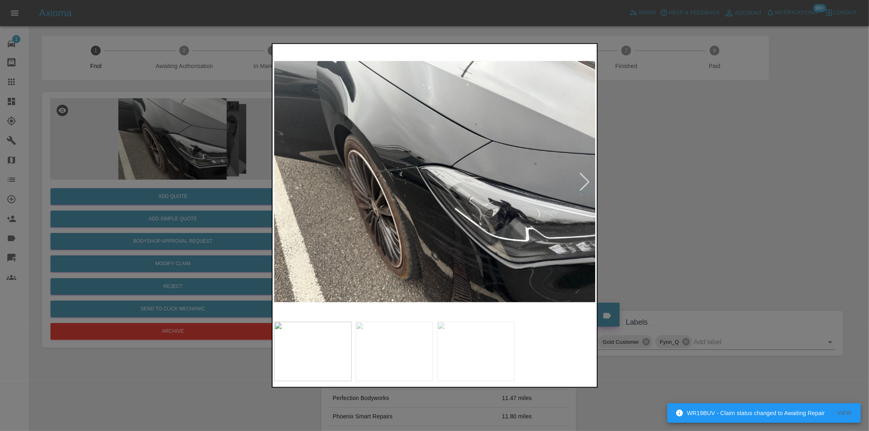
click at [580, 178] on div at bounding box center [585, 182] width 18 height 18
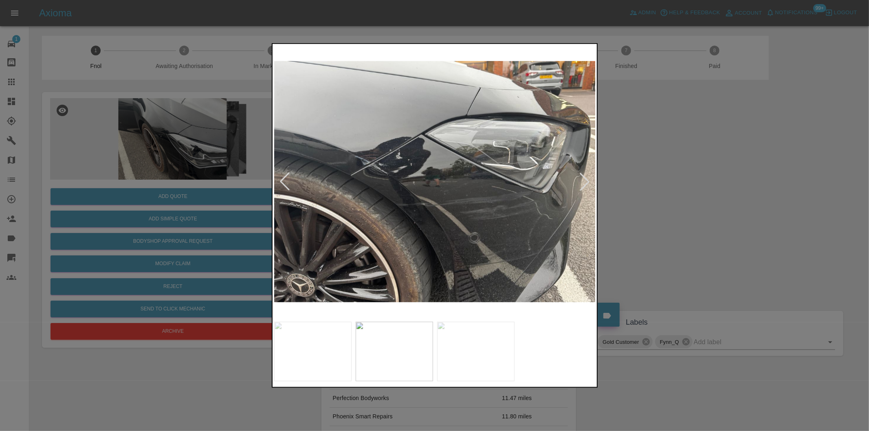
click at [735, 144] on div at bounding box center [434, 215] width 869 height 431
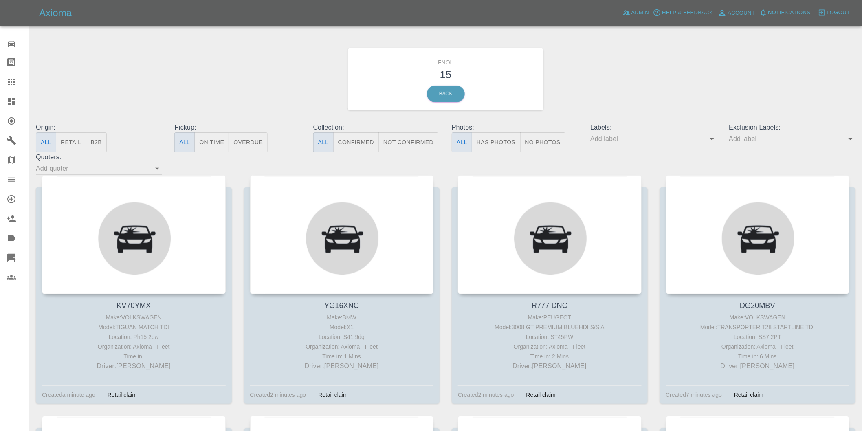
click at [503, 150] on button "Has Photos" at bounding box center [496, 142] width 49 height 20
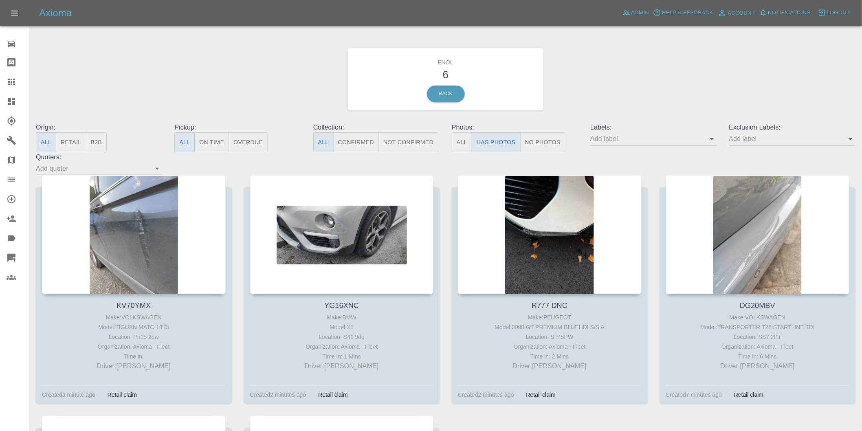
click at [852, 141] on icon "Open" at bounding box center [851, 139] width 10 height 10
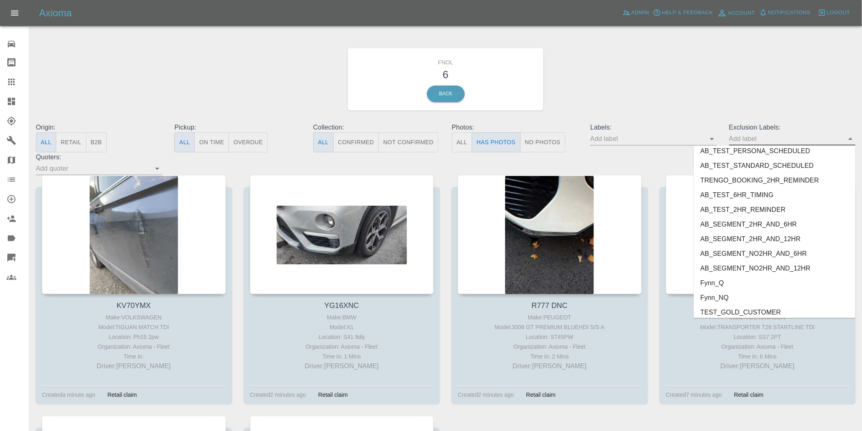
scroll to position [1770, 0]
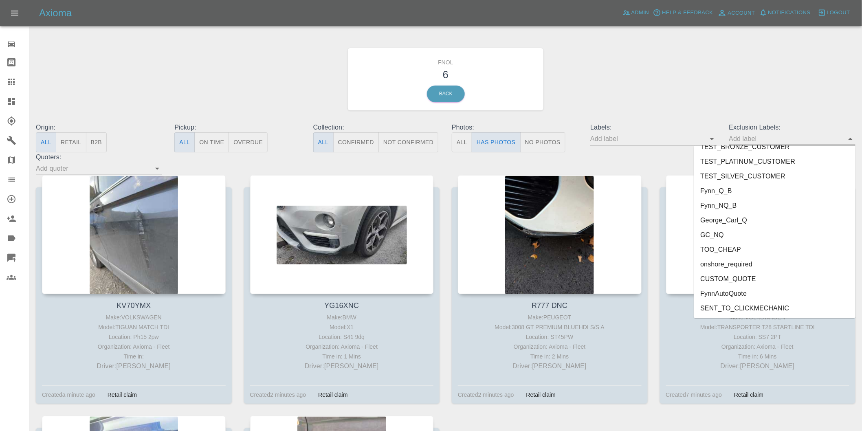
click at [740, 260] on li "onshore_required" at bounding box center [775, 264] width 162 height 15
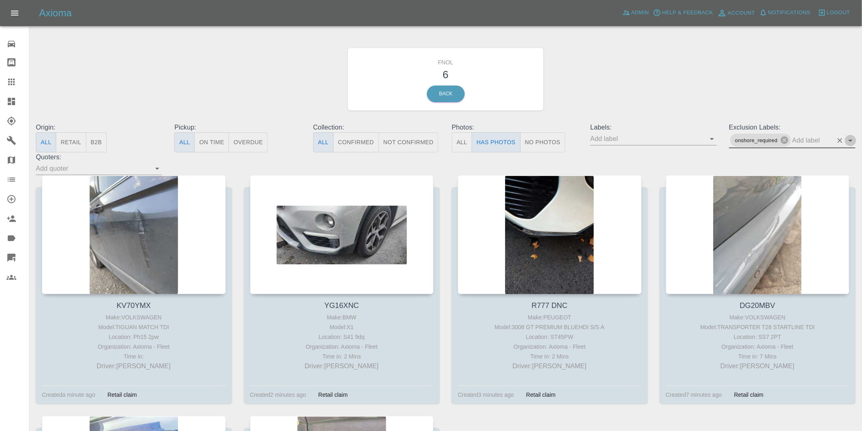
click at [851, 139] on icon "Open" at bounding box center [851, 141] width 10 height 10
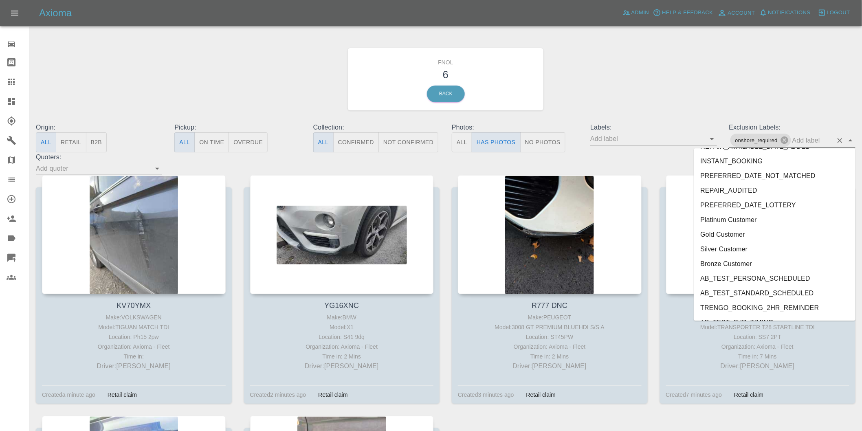
scroll to position [1755, 0]
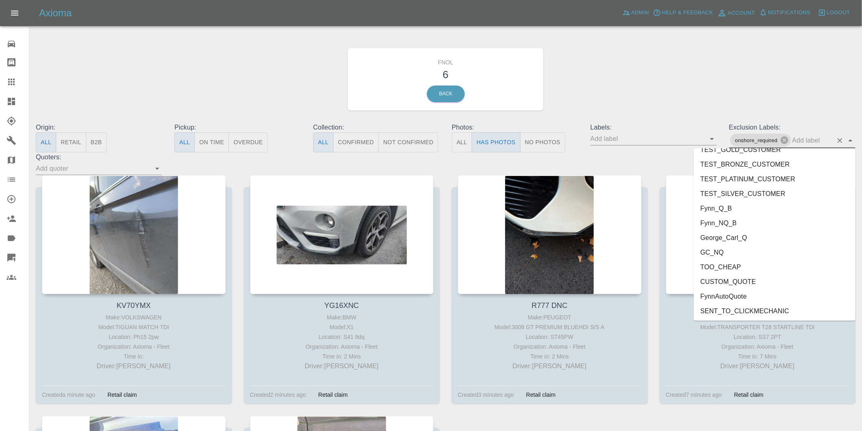
click at [728, 236] on li "George_Carl_Q" at bounding box center [775, 237] width 162 height 15
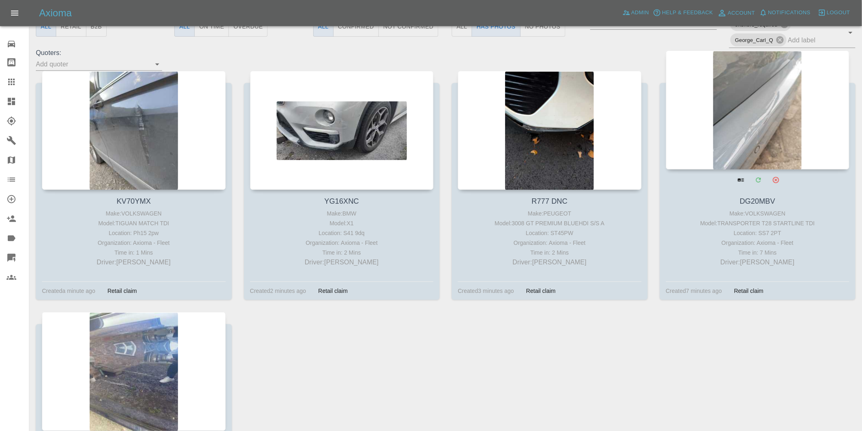
scroll to position [0, 0]
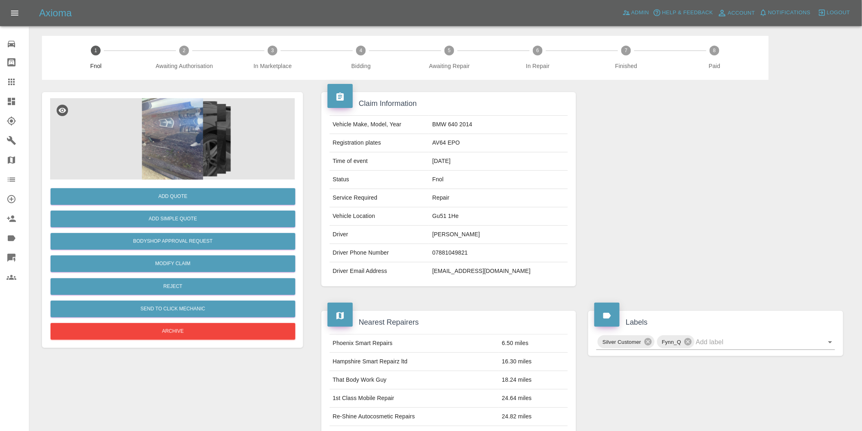
click at [186, 149] on img at bounding box center [172, 139] width 245 height 82
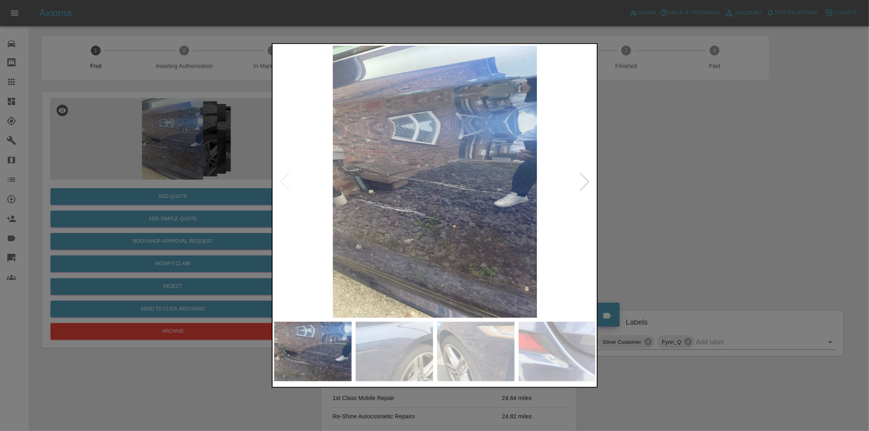
click at [581, 182] on div at bounding box center [585, 182] width 18 height 18
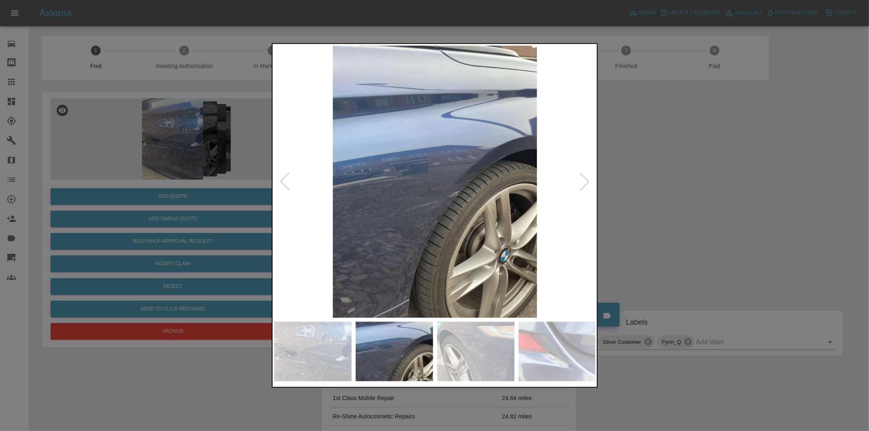
click at [581, 182] on div at bounding box center [585, 182] width 18 height 18
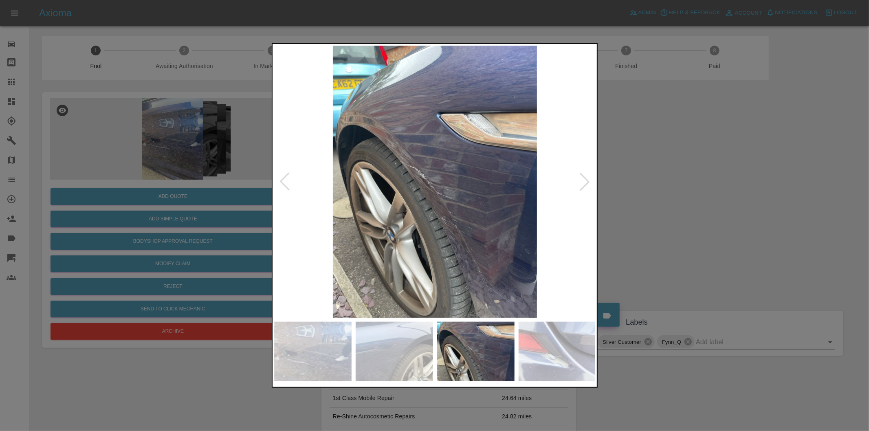
click at [582, 182] on div at bounding box center [585, 182] width 18 height 18
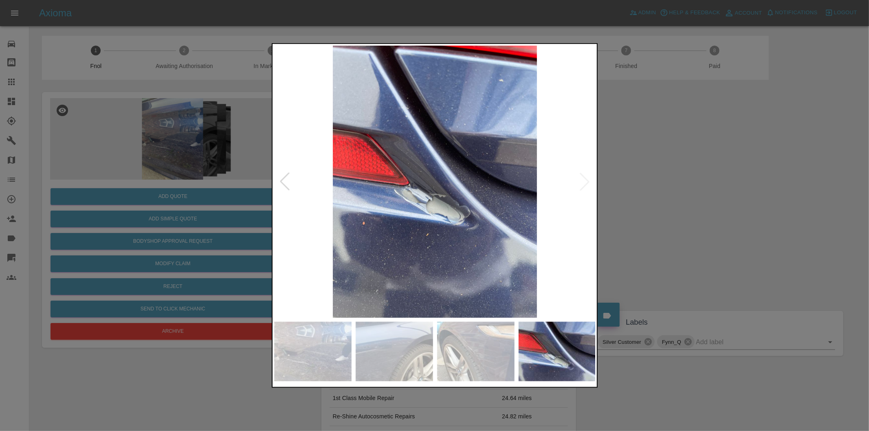
click at [582, 182] on img at bounding box center [435, 182] width 322 height 272
click at [687, 185] on div at bounding box center [434, 215] width 869 height 431
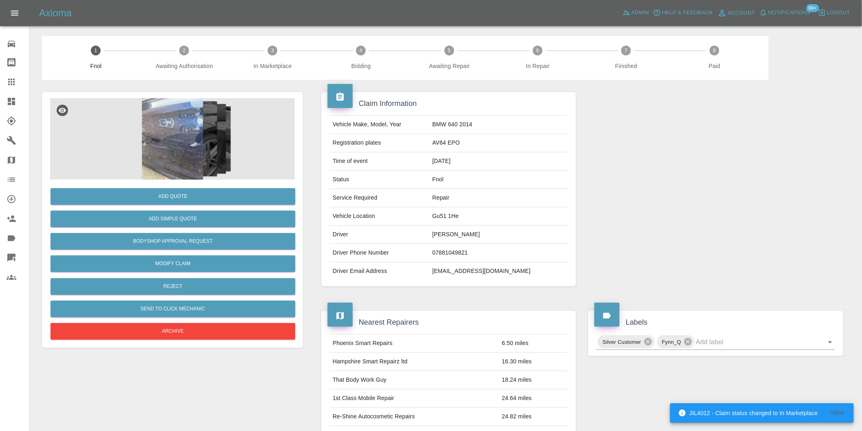
click at [176, 145] on img at bounding box center [172, 139] width 245 height 82
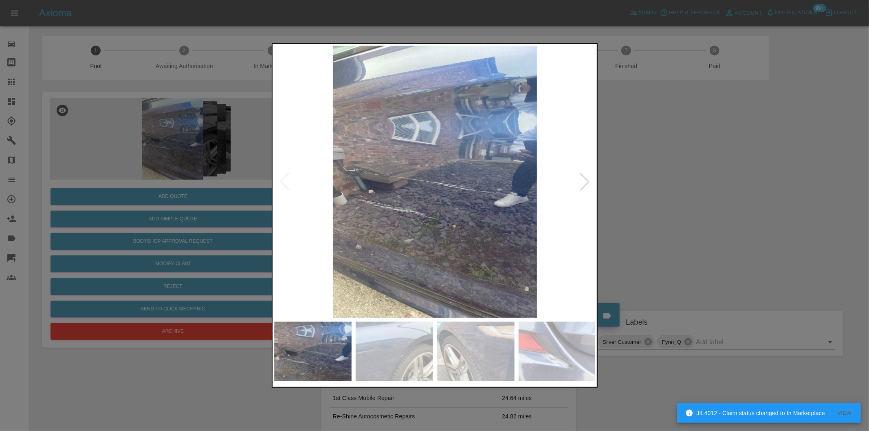
click at [587, 179] on div at bounding box center [585, 182] width 18 height 18
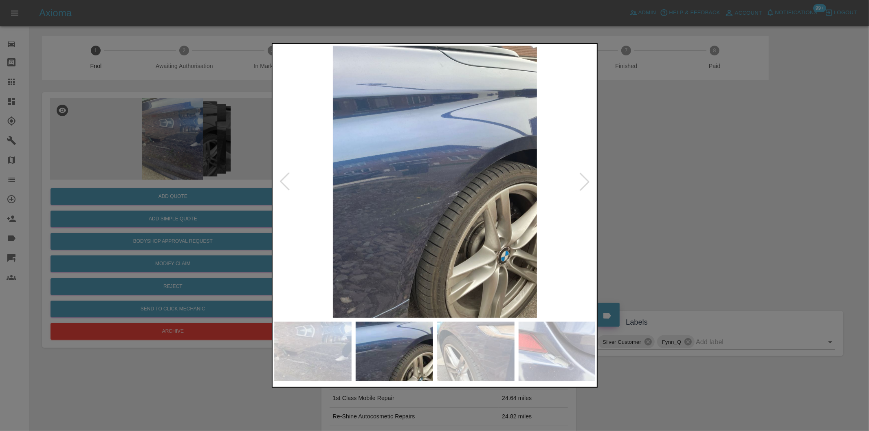
click at [587, 179] on div at bounding box center [585, 182] width 18 height 18
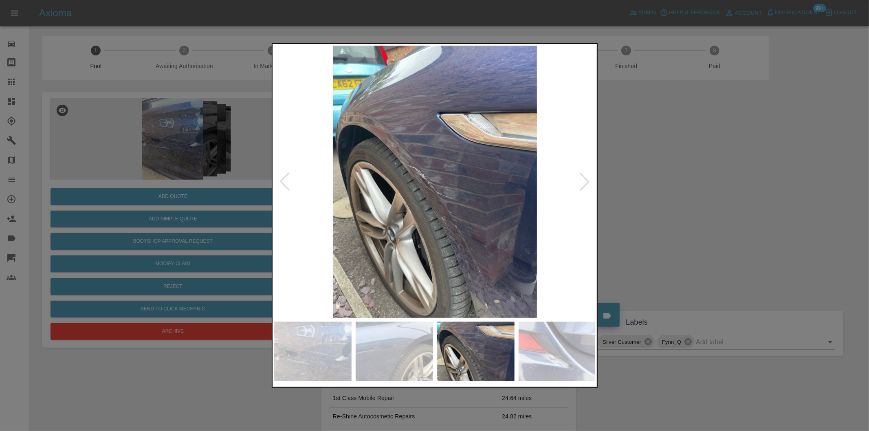
click at [587, 179] on div at bounding box center [585, 182] width 18 height 18
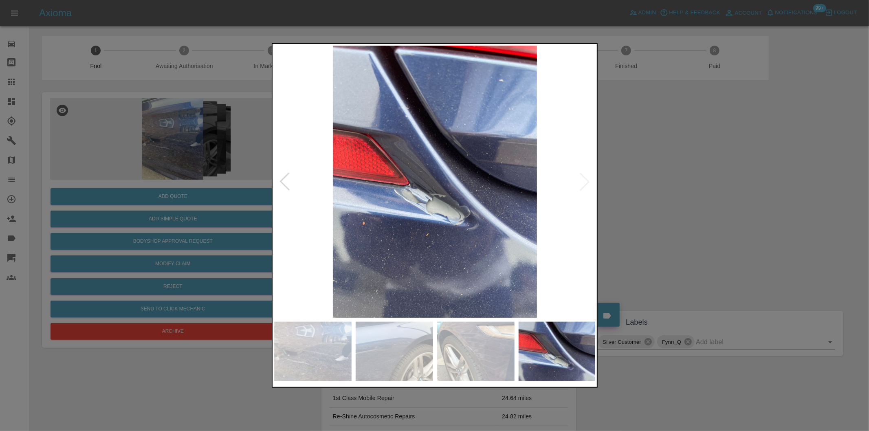
click at [587, 179] on img at bounding box center [435, 182] width 322 height 272
click at [287, 183] on div at bounding box center [285, 182] width 18 height 18
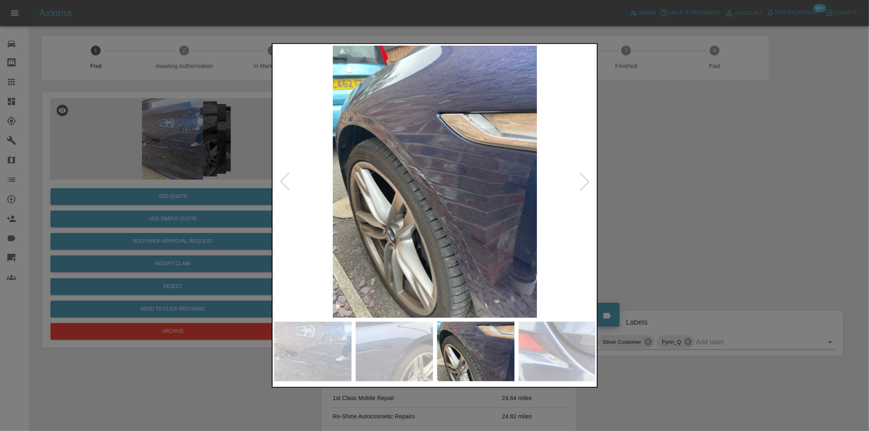
click at [287, 183] on div at bounding box center [285, 182] width 18 height 18
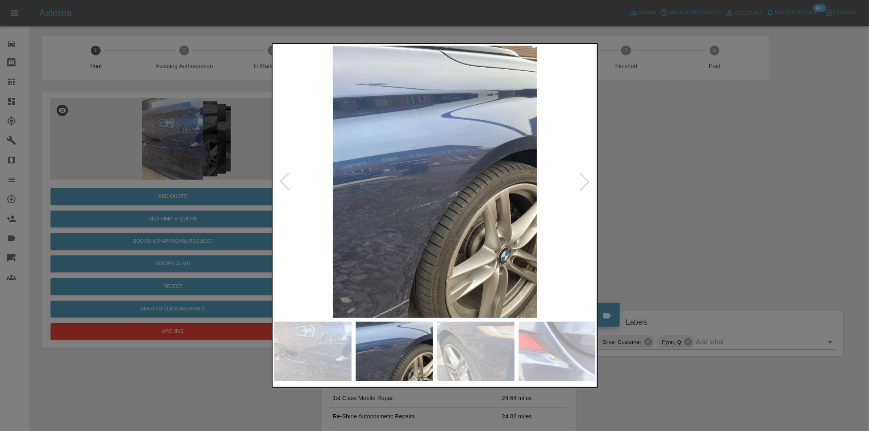
click at [287, 183] on div at bounding box center [285, 182] width 18 height 18
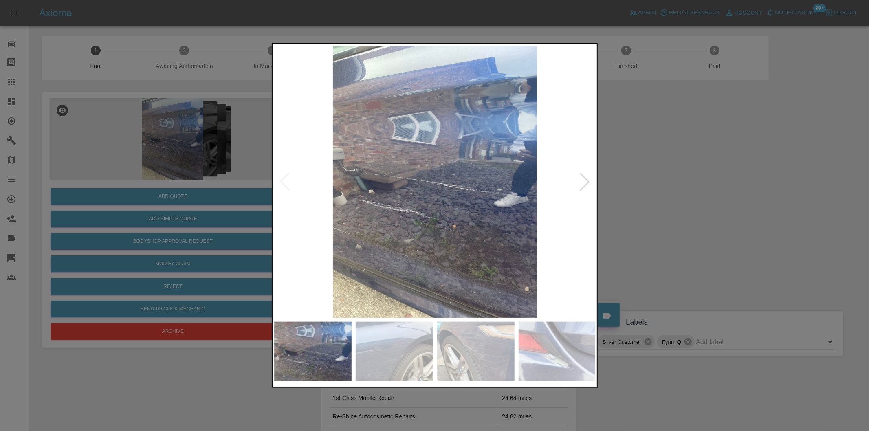
click at [590, 183] on div at bounding box center [585, 182] width 18 height 18
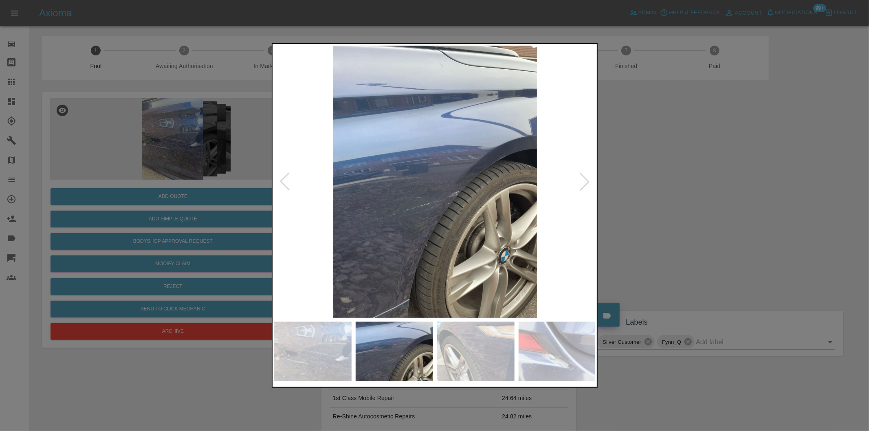
click at [590, 183] on div at bounding box center [585, 182] width 18 height 18
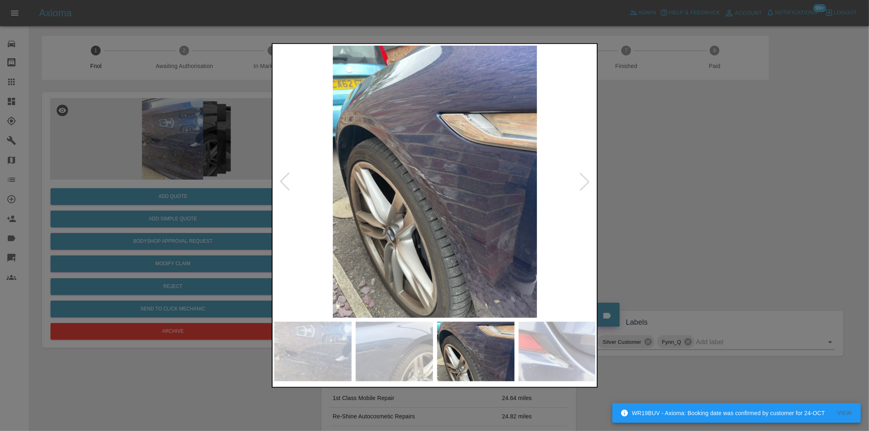
click at [713, 188] on div at bounding box center [434, 215] width 869 height 431
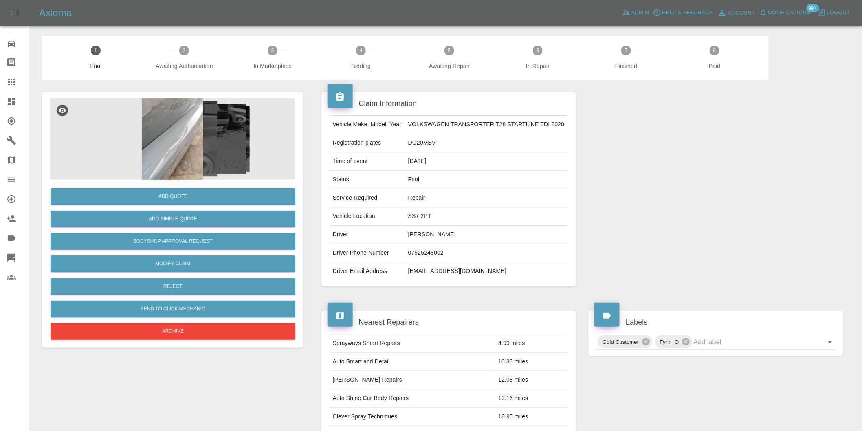
click at [207, 137] on img at bounding box center [172, 139] width 245 height 82
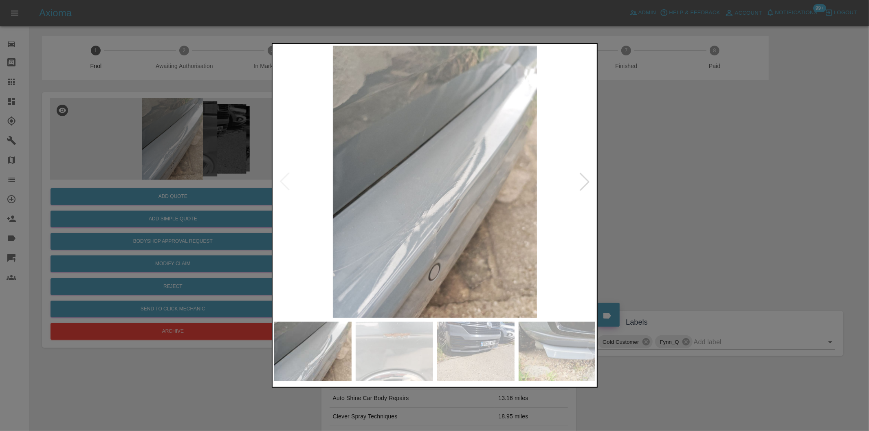
click at [589, 182] on div at bounding box center [585, 182] width 18 height 18
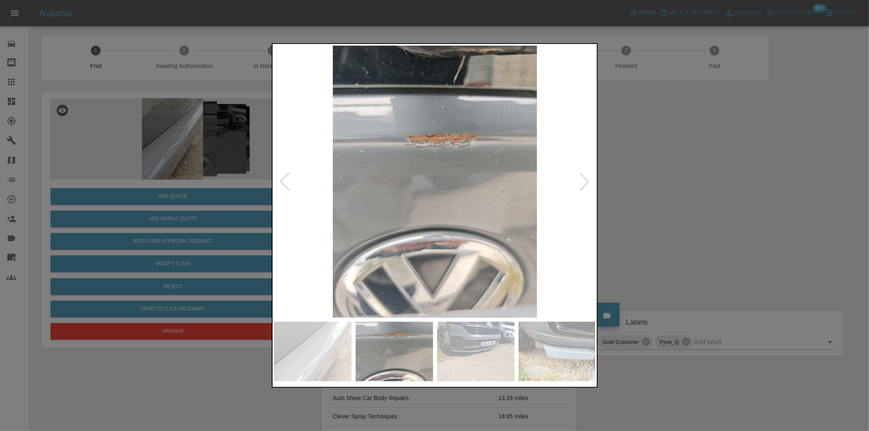
click at [589, 182] on div at bounding box center [585, 182] width 18 height 18
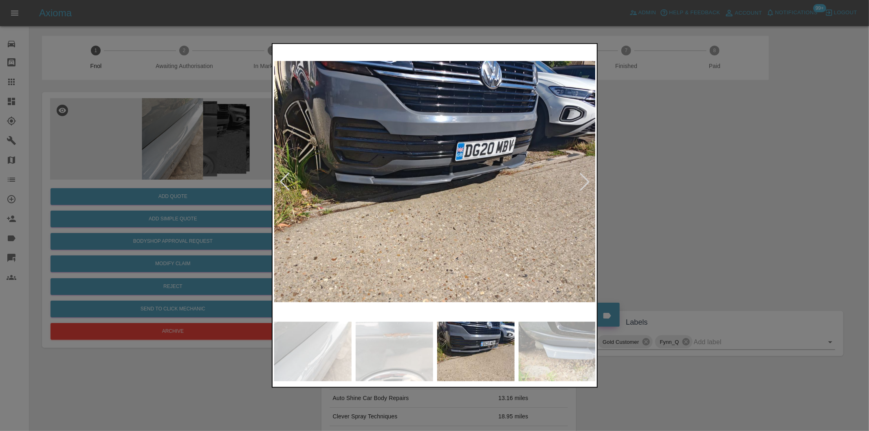
click at [590, 182] on div at bounding box center [585, 182] width 18 height 18
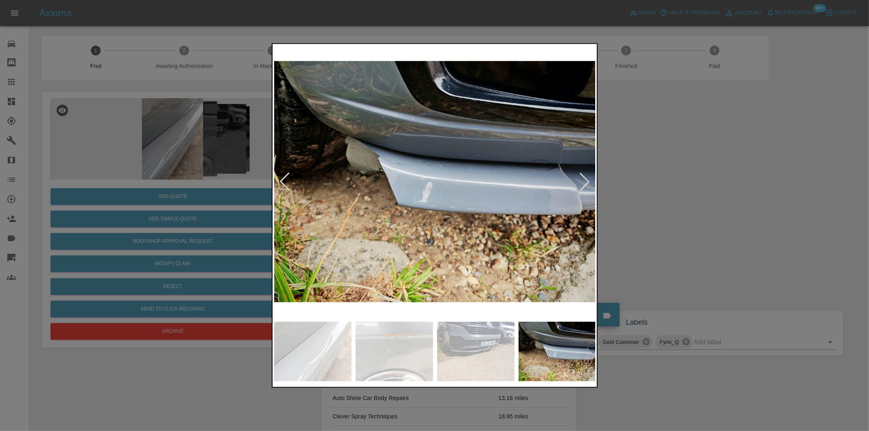
click at [591, 181] on div at bounding box center [585, 182] width 18 height 18
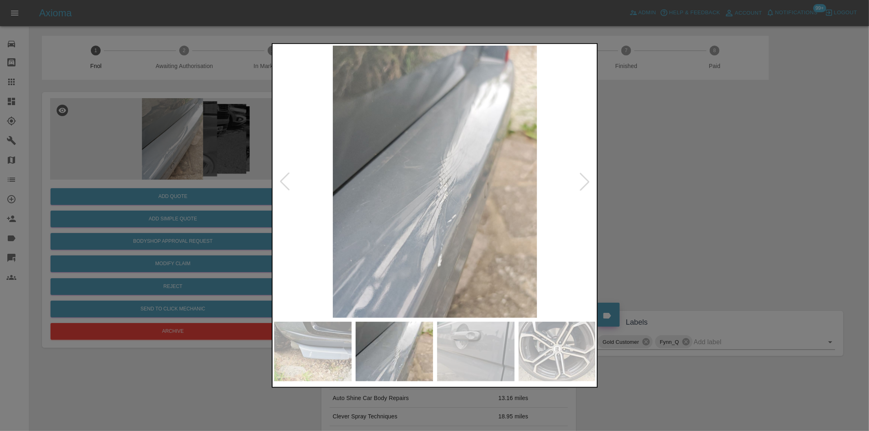
click at [591, 181] on div at bounding box center [585, 182] width 18 height 18
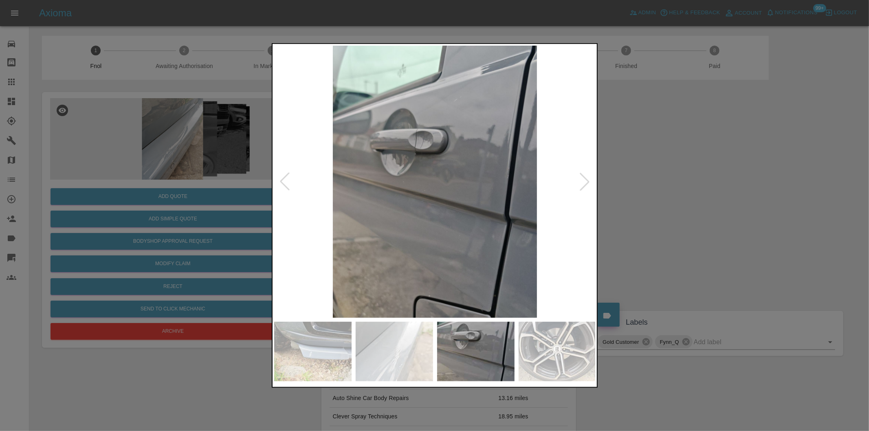
click at [591, 181] on div at bounding box center [585, 182] width 18 height 18
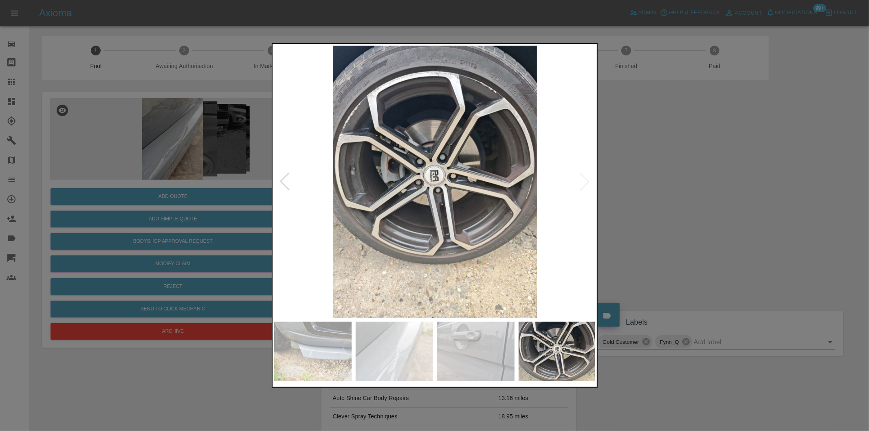
click at [591, 181] on img at bounding box center [435, 182] width 322 height 272
click at [703, 185] on div at bounding box center [434, 215] width 869 height 431
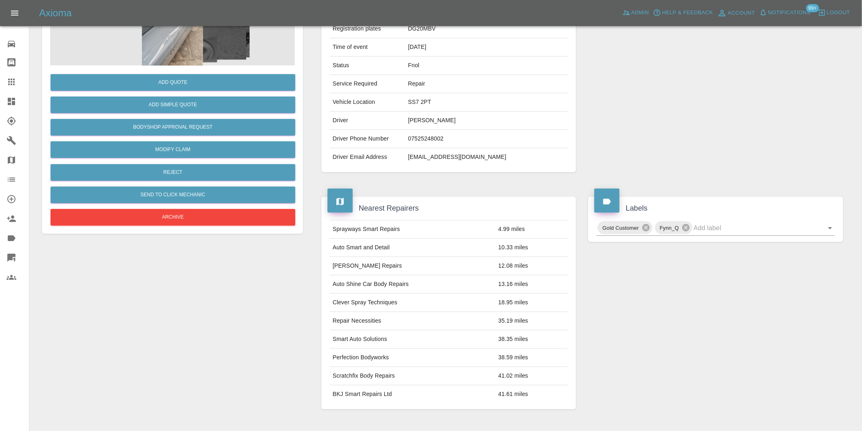
scroll to position [181, 0]
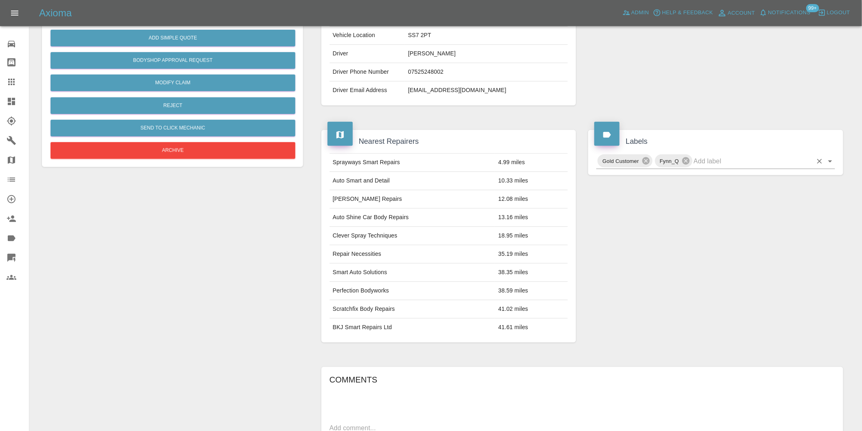
click at [832, 157] on icon "Open" at bounding box center [831, 161] width 10 height 10
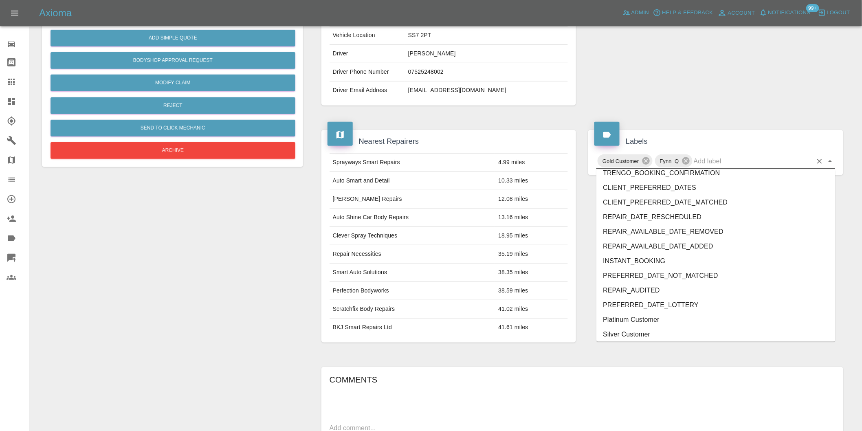
scroll to position [1740, 0]
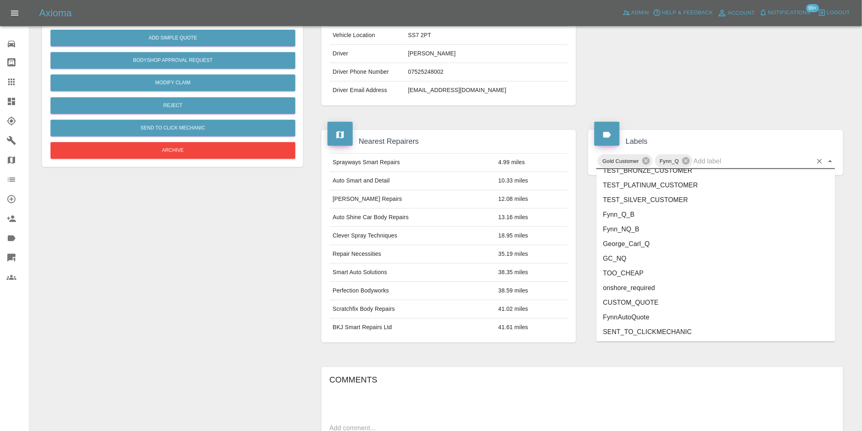
click at [637, 291] on li "onshore_required" at bounding box center [716, 288] width 239 height 15
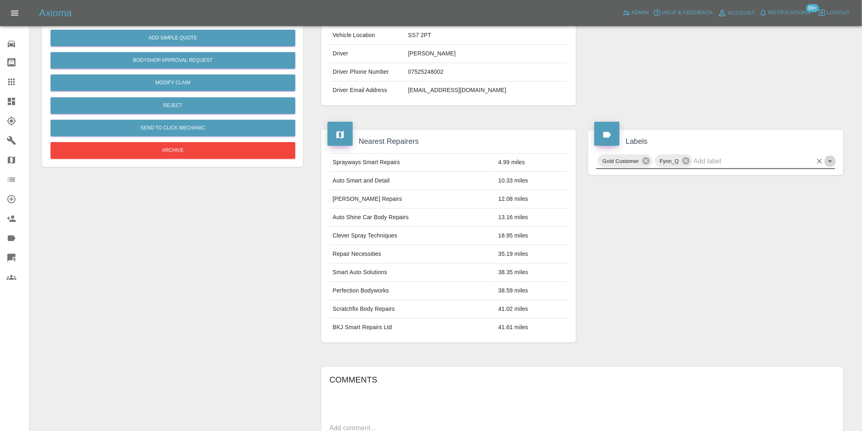
click at [833, 160] on icon "Open" at bounding box center [831, 161] width 10 height 10
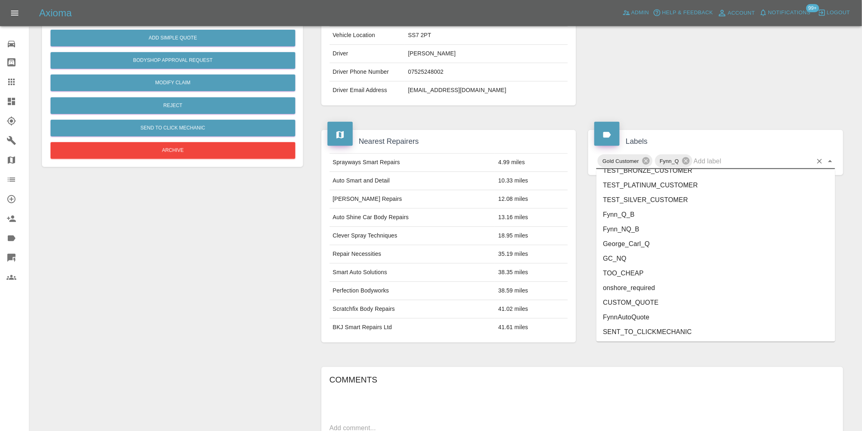
scroll to position [0, 0]
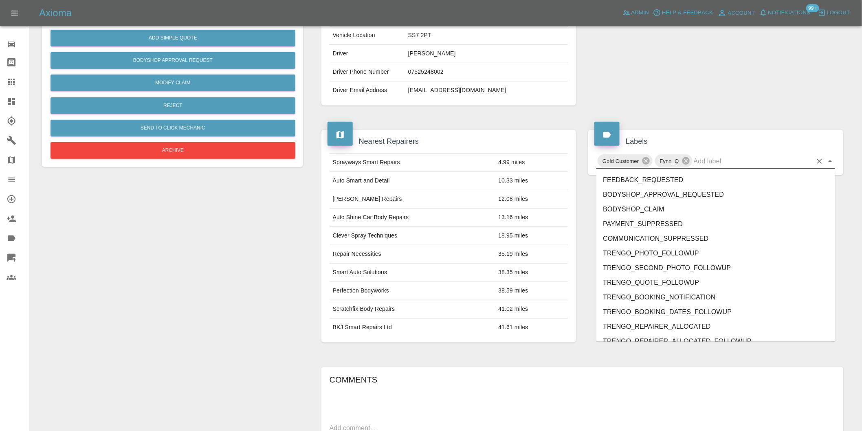
click at [647, 247] on ul "FEEDBACK_REQUESTED BODYSHOP_APPROVAL_REQUESTED BODYSHOP_CLAIM PAYMENT_SUPPRESSE…" at bounding box center [716, 256] width 239 height 172
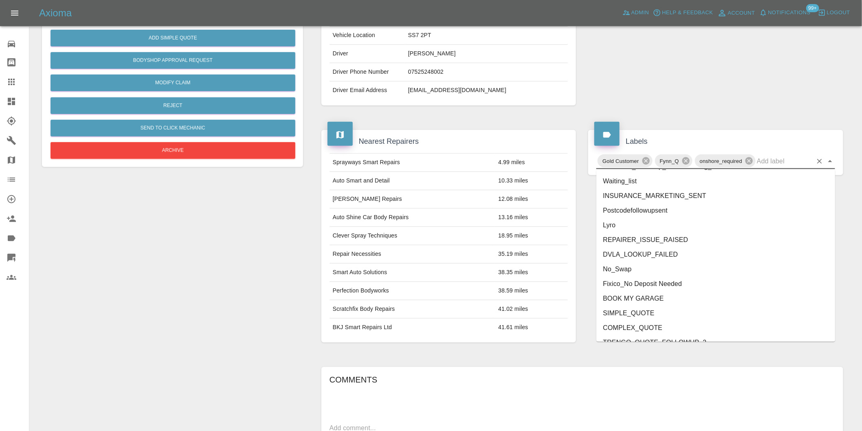
scroll to position [1726, 0]
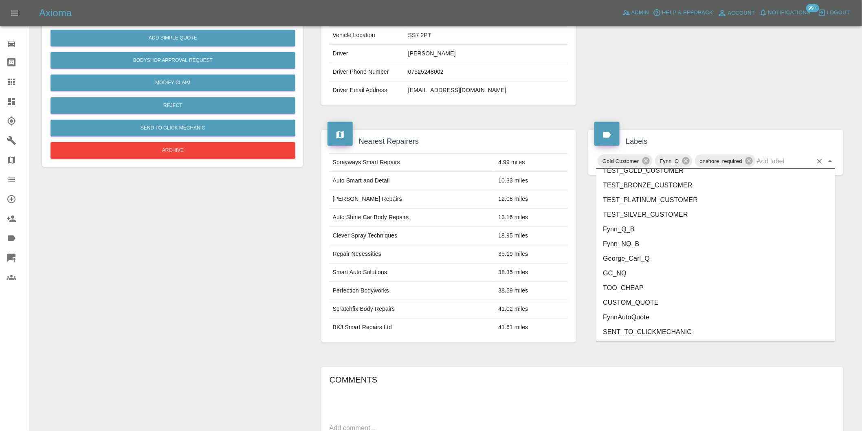
click at [645, 261] on li "George_Carl_Q" at bounding box center [716, 258] width 239 height 15
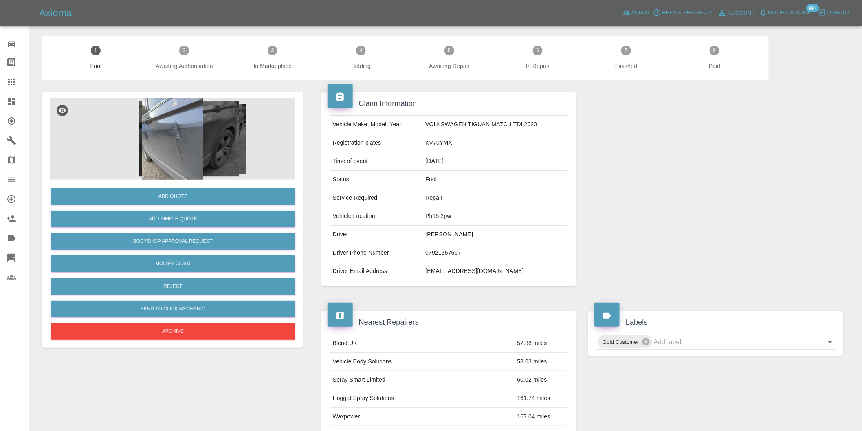
click at [183, 130] on img at bounding box center [172, 139] width 245 height 82
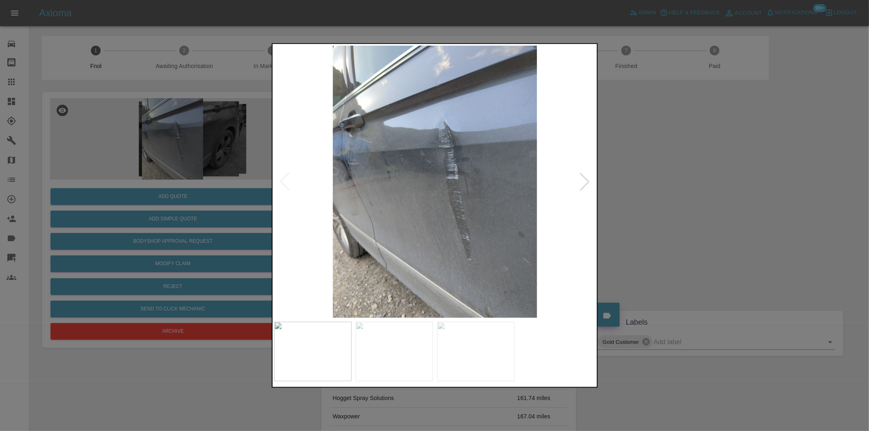
click at [587, 183] on div at bounding box center [585, 182] width 18 height 18
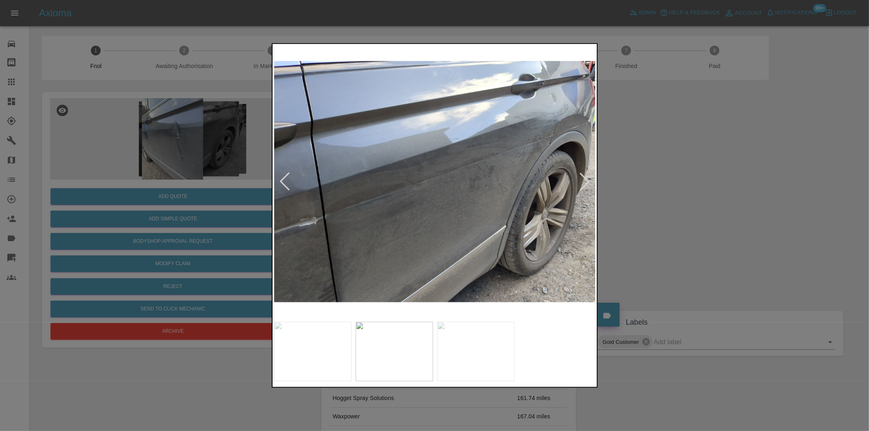
click at [586, 174] on div at bounding box center [585, 182] width 18 height 18
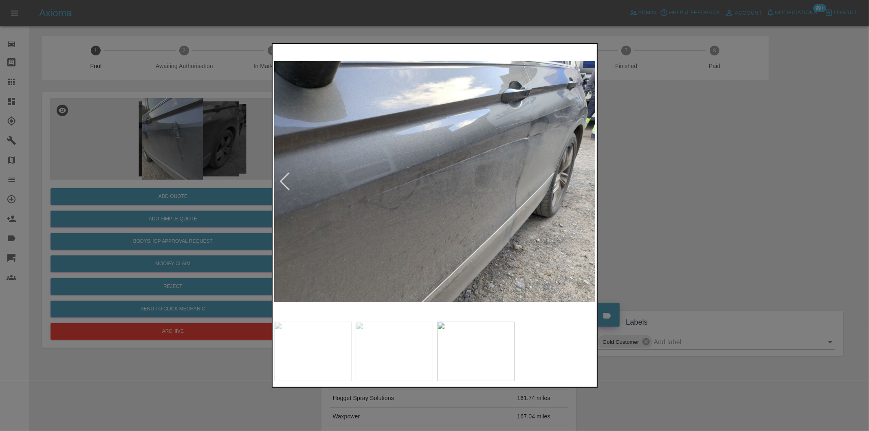
click at [586, 174] on img at bounding box center [435, 182] width 322 height 272
click at [283, 180] on div at bounding box center [285, 182] width 18 height 18
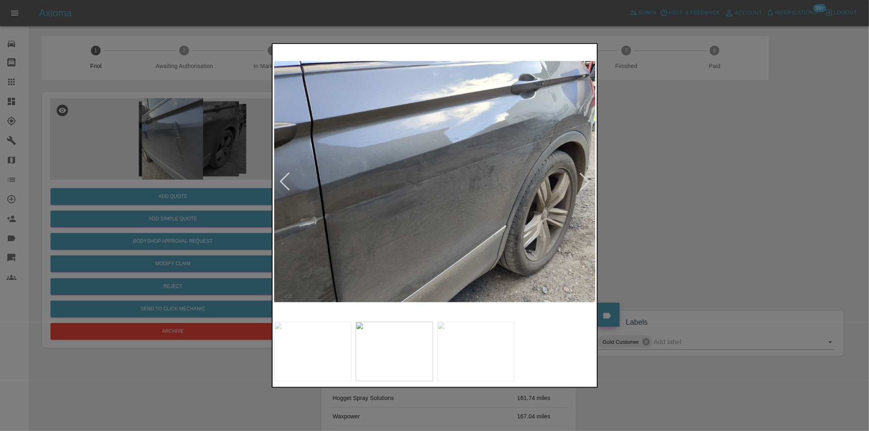
click at [284, 180] on div at bounding box center [285, 182] width 18 height 18
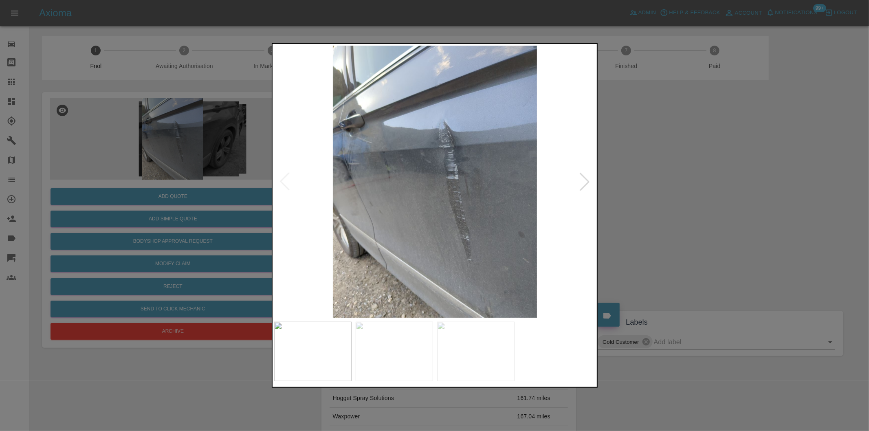
click at [287, 177] on img at bounding box center [435, 182] width 322 height 272
click at [585, 178] on div at bounding box center [585, 182] width 18 height 18
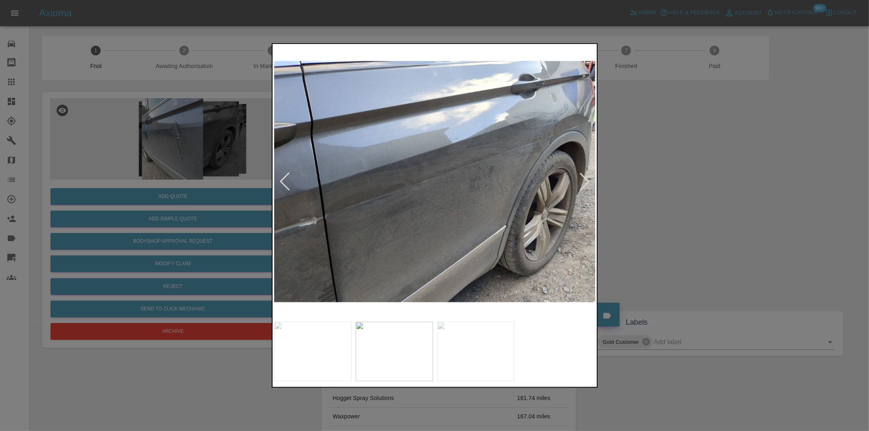
click at [585, 178] on div at bounding box center [585, 182] width 18 height 18
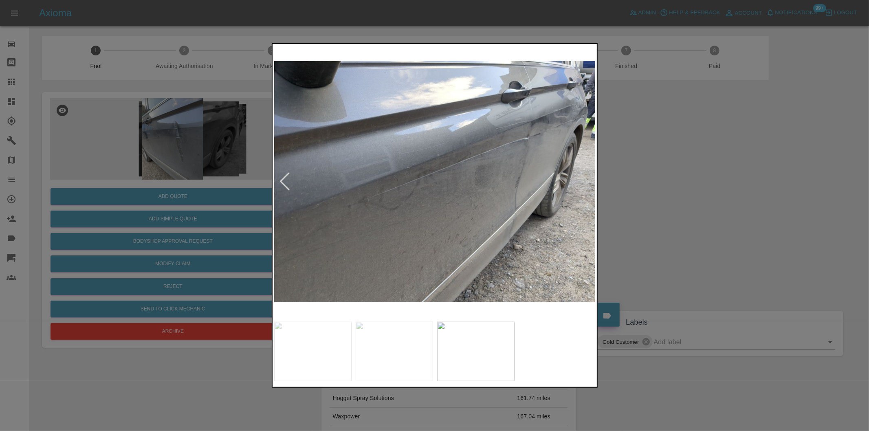
click at [671, 174] on div at bounding box center [434, 215] width 869 height 431
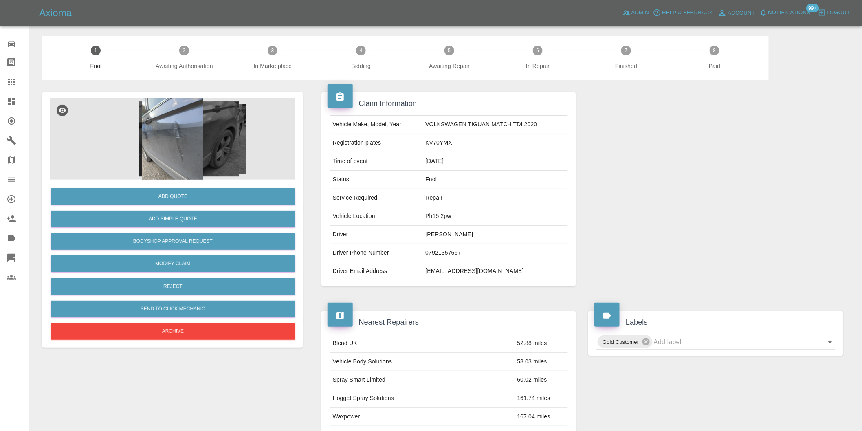
click at [185, 137] on img at bounding box center [172, 139] width 245 height 82
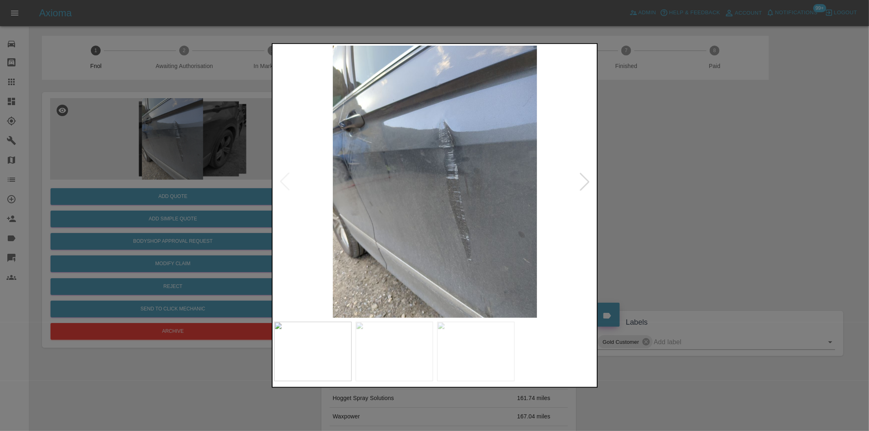
click at [581, 178] on div at bounding box center [585, 182] width 18 height 18
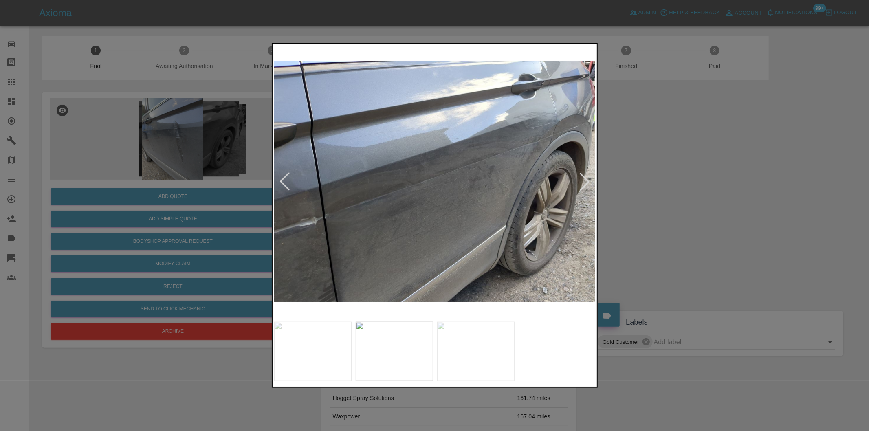
click at [581, 178] on div at bounding box center [585, 182] width 18 height 18
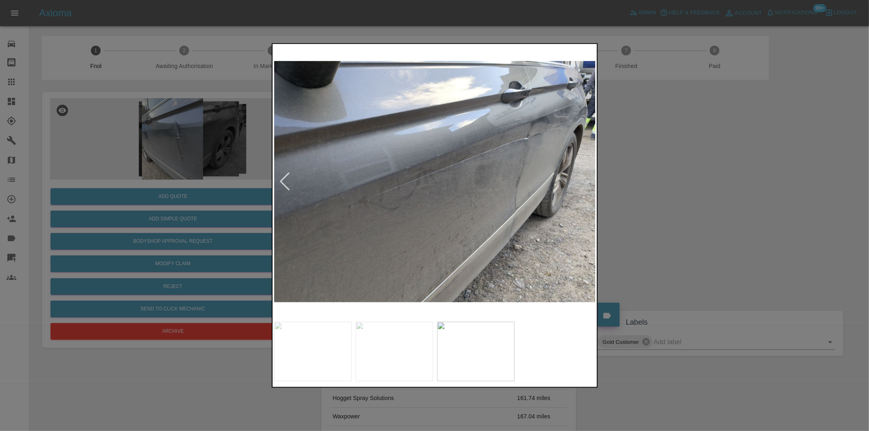
click at [581, 178] on img at bounding box center [435, 182] width 322 height 272
click at [282, 182] on div at bounding box center [285, 182] width 18 height 18
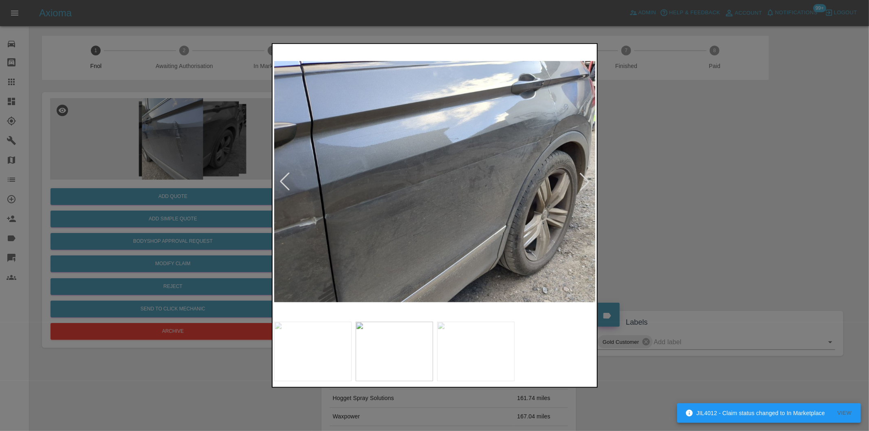
click at [670, 168] on div at bounding box center [434, 215] width 869 height 431
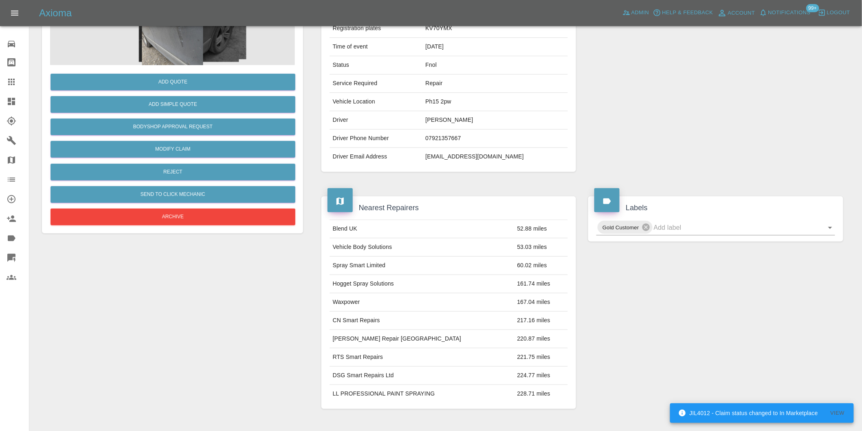
scroll to position [181, 0]
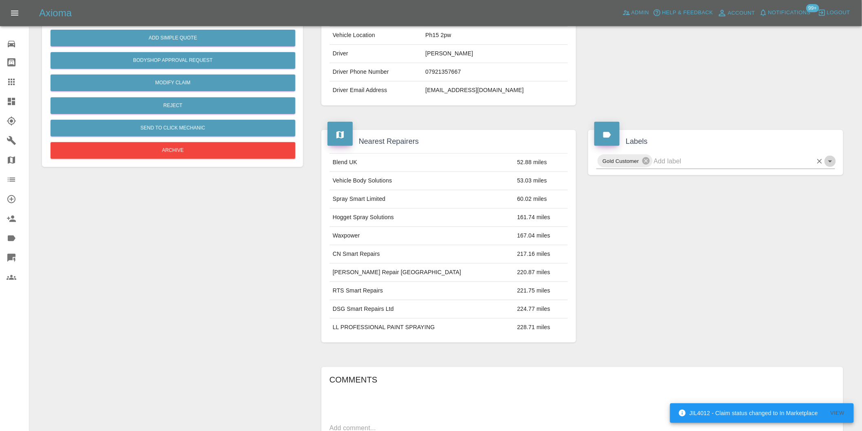
click at [830, 164] on icon "Open" at bounding box center [831, 161] width 10 height 10
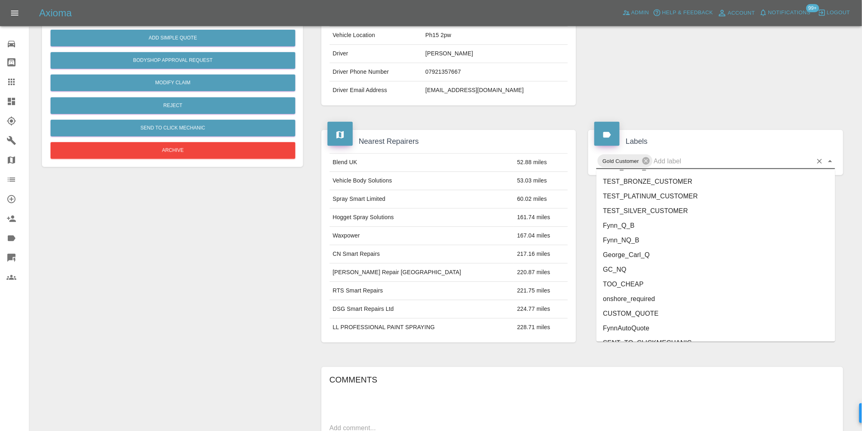
scroll to position [1755, 0]
click at [648, 283] on li "onshore_required" at bounding box center [716, 288] width 239 height 15
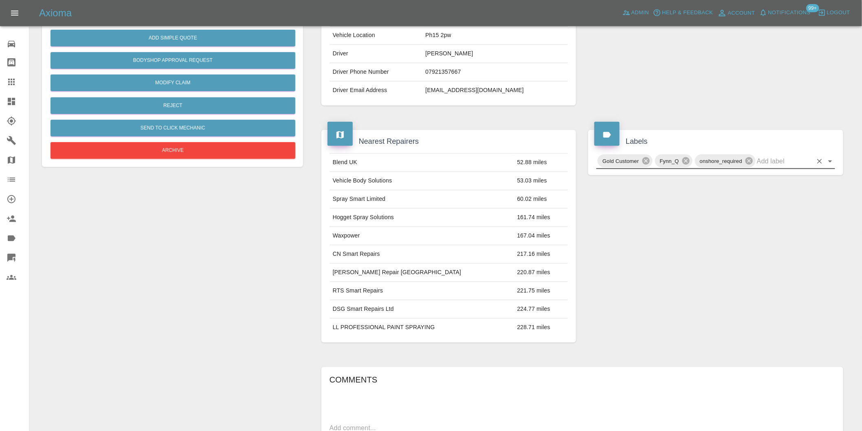
click at [831, 163] on icon "Open" at bounding box center [831, 161] width 10 height 10
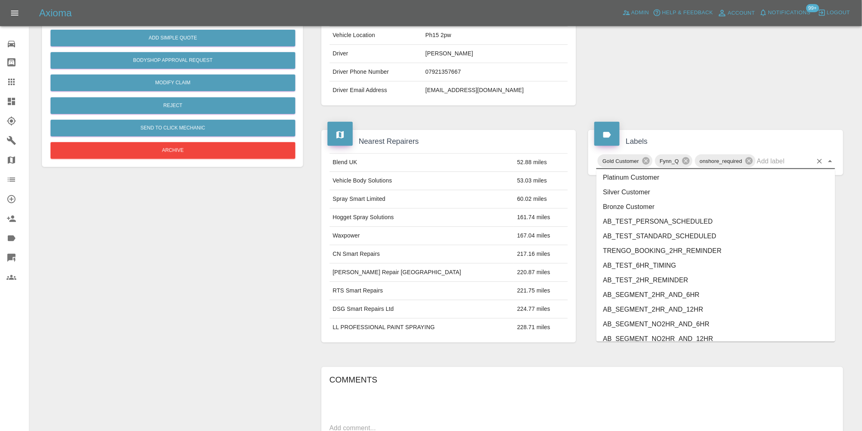
scroll to position [1726, 0]
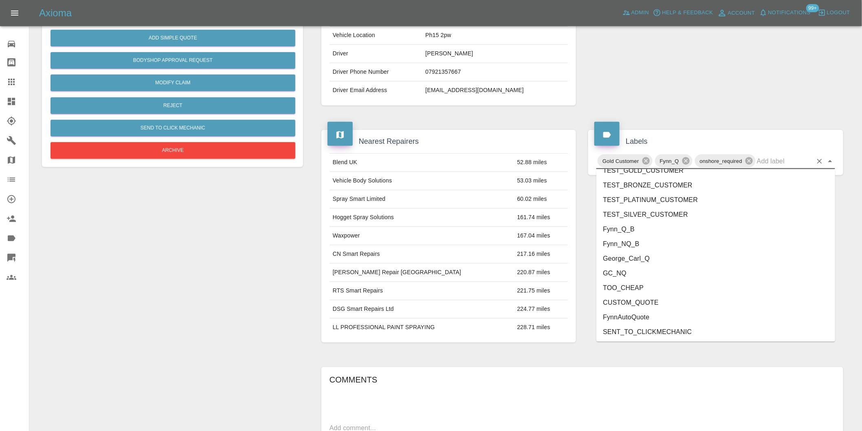
click at [643, 258] on li "George_Carl_Q" at bounding box center [716, 258] width 239 height 15
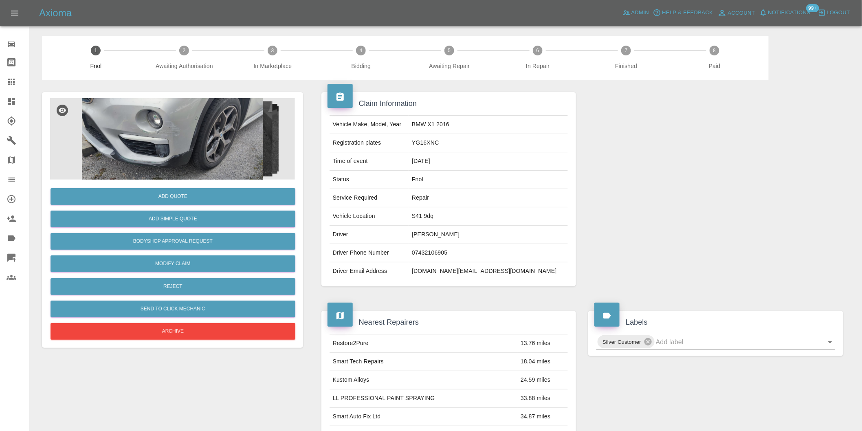
click at [156, 131] on img at bounding box center [172, 139] width 245 height 82
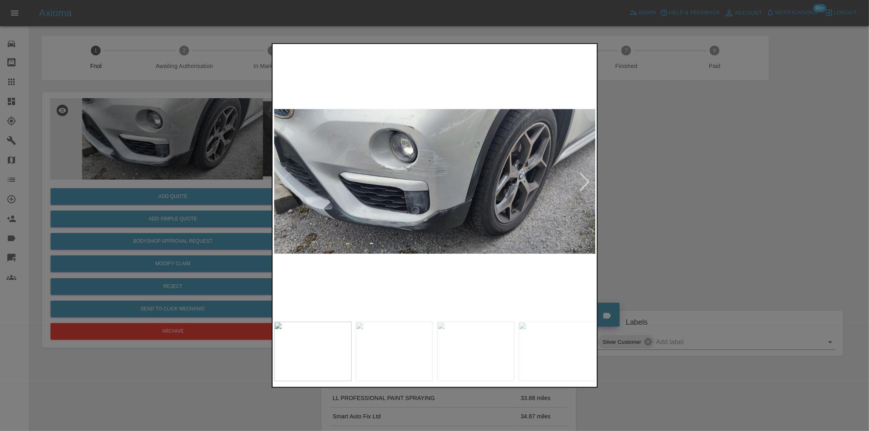
click at [585, 184] on div at bounding box center [585, 182] width 18 height 18
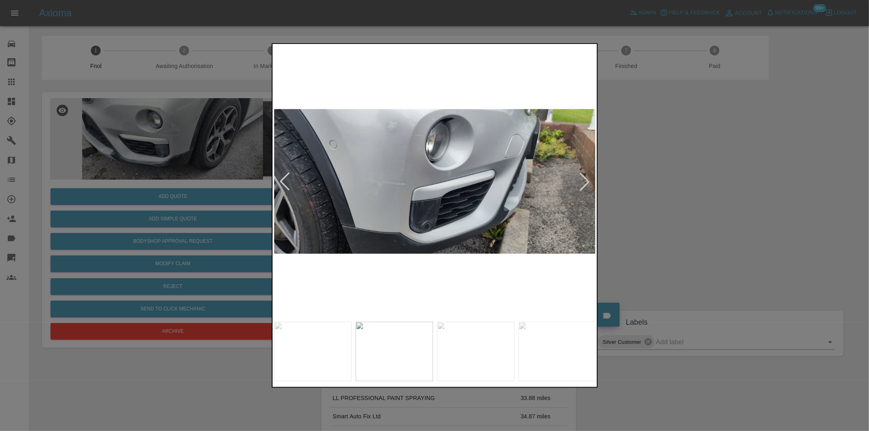
click at [585, 183] on div at bounding box center [585, 182] width 18 height 18
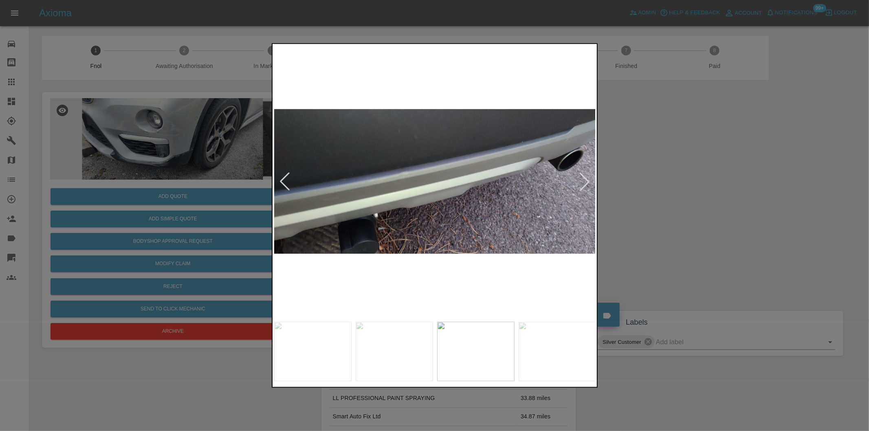
click at [585, 180] on div at bounding box center [585, 182] width 18 height 18
click at [585, 178] on img at bounding box center [435, 182] width 322 height 272
click at [674, 177] on div at bounding box center [434, 215] width 869 height 431
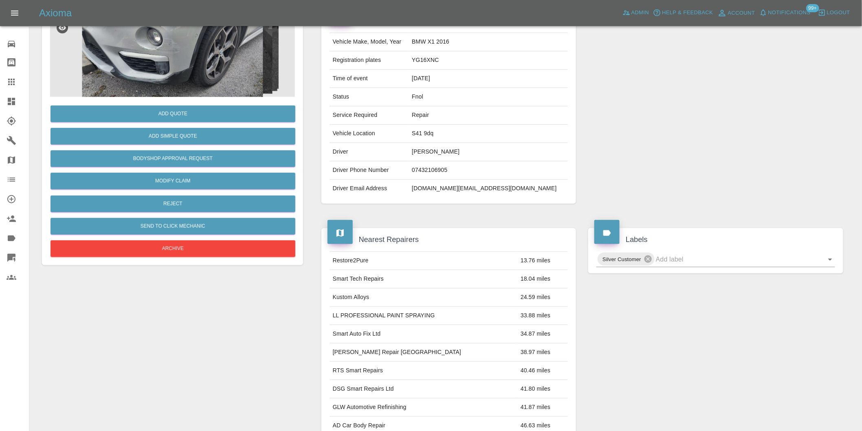
scroll to position [20, 0]
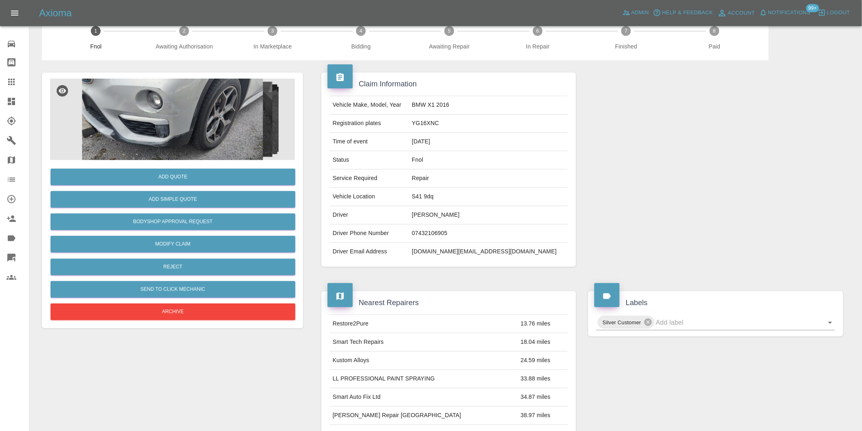
click at [170, 119] on img at bounding box center [172, 120] width 245 height 82
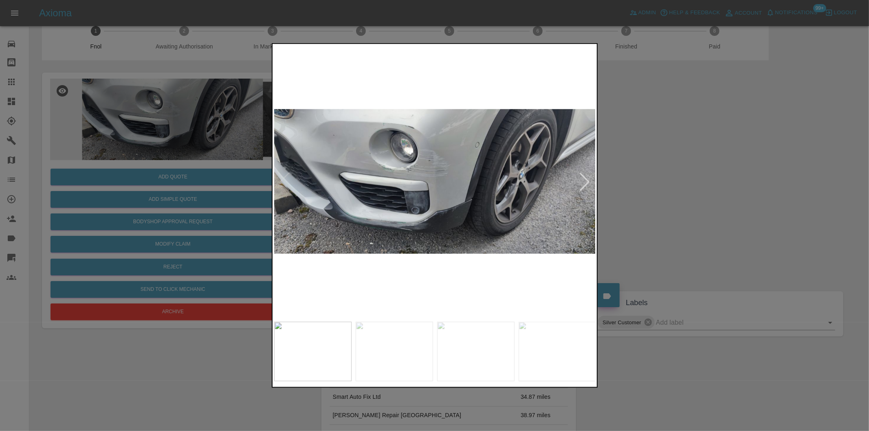
click at [584, 181] on div at bounding box center [585, 182] width 18 height 18
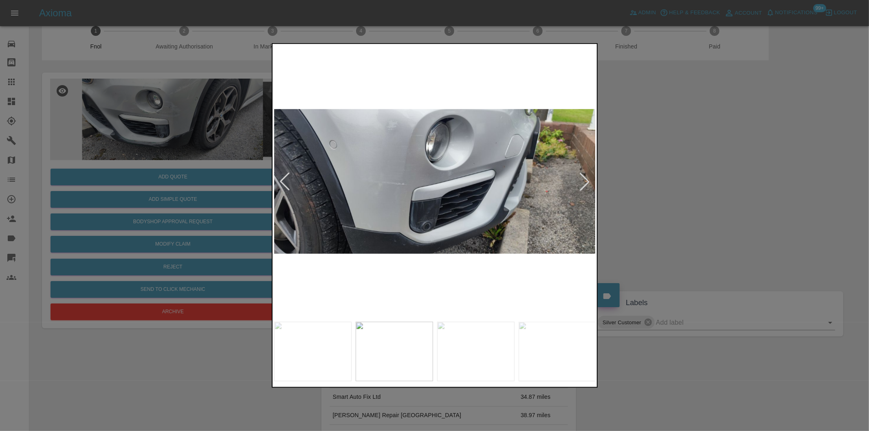
click at [584, 181] on div at bounding box center [585, 182] width 18 height 18
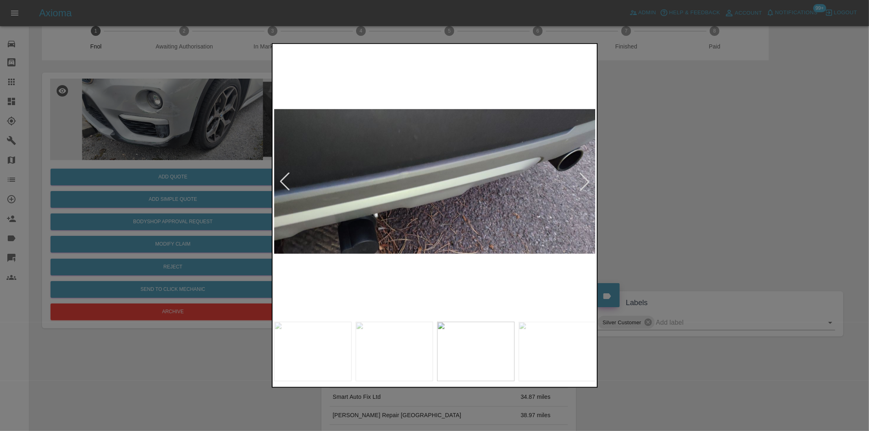
click at [584, 181] on div at bounding box center [585, 182] width 18 height 18
click at [630, 190] on div at bounding box center [434, 215] width 869 height 431
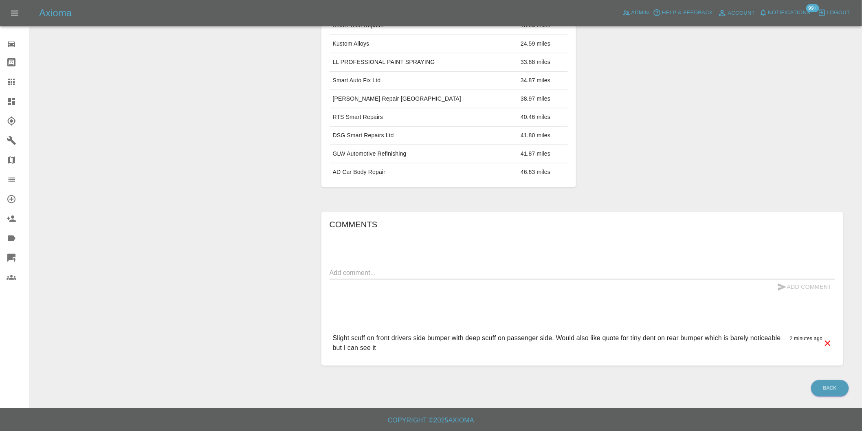
scroll to position [337, 0]
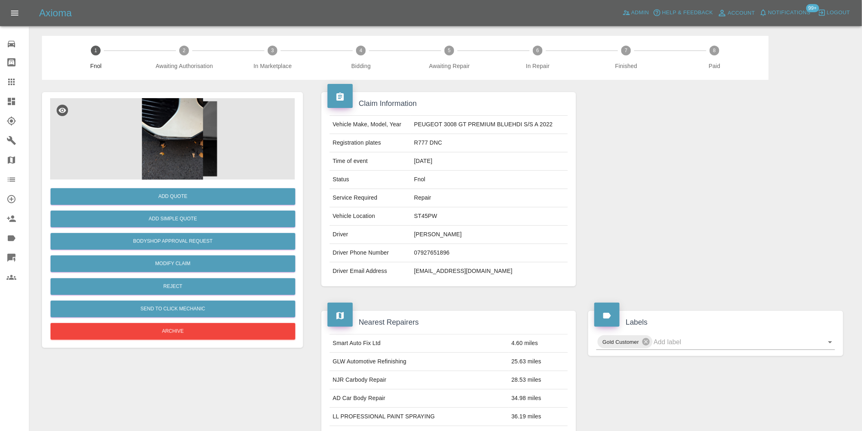
click at [149, 126] on img at bounding box center [172, 139] width 245 height 82
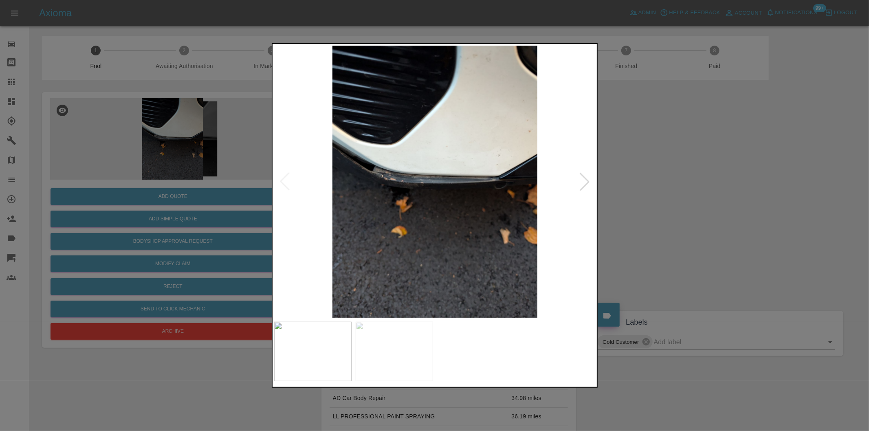
click at [372, 181] on img at bounding box center [435, 182] width 322 height 272
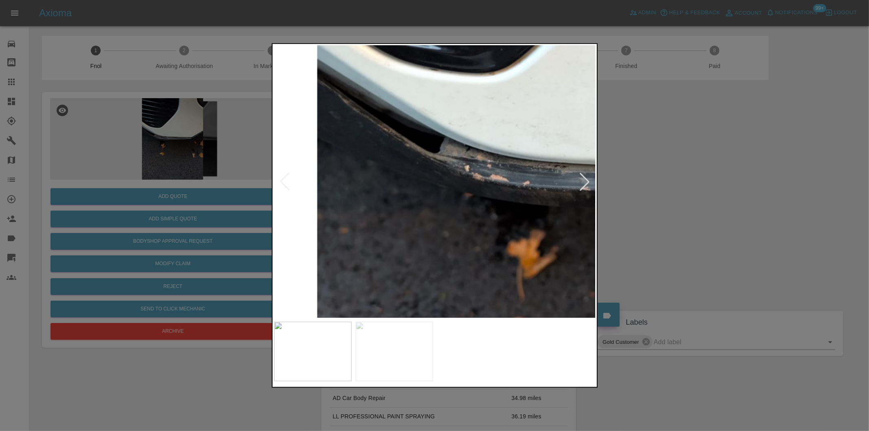
click at [372, 181] on img at bounding box center [624, 185] width 966 height 816
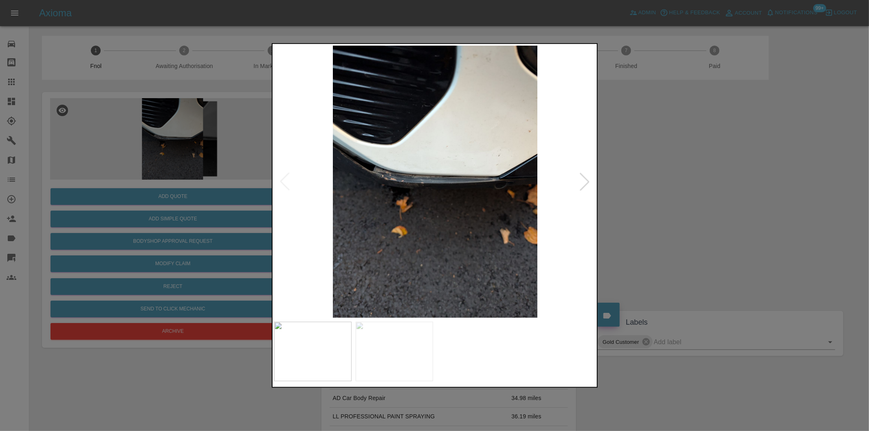
click at [588, 178] on div at bounding box center [585, 182] width 18 height 18
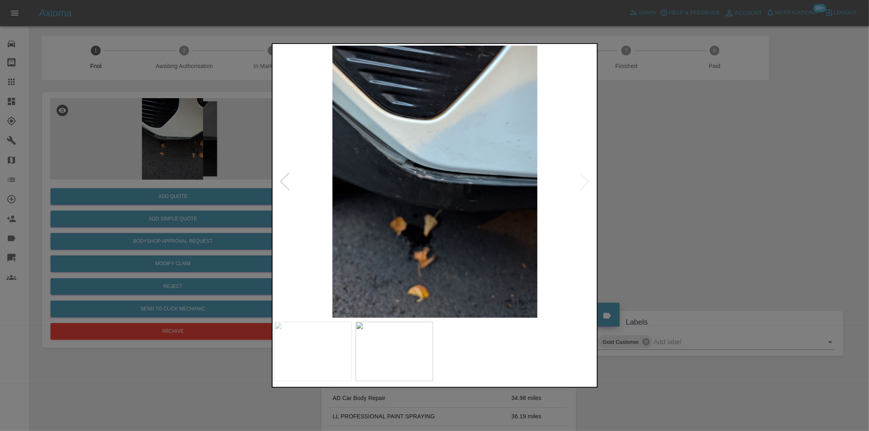
click at [747, 178] on div at bounding box center [434, 215] width 869 height 431
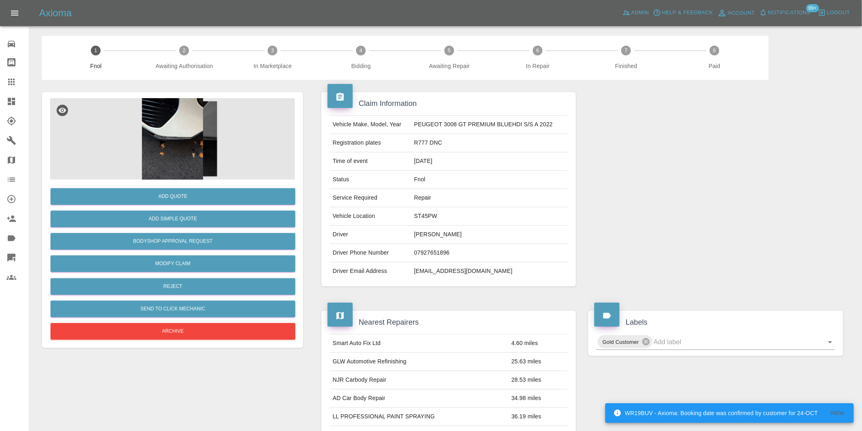
click at [165, 132] on img at bounding box center [172, 139] width 245 height 82
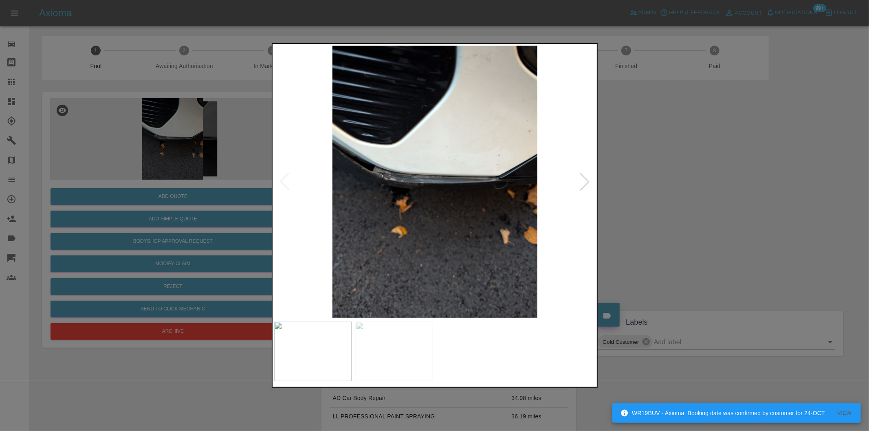
click at [589, 182] on div at bounding box center [585, 182] width 18 height 18
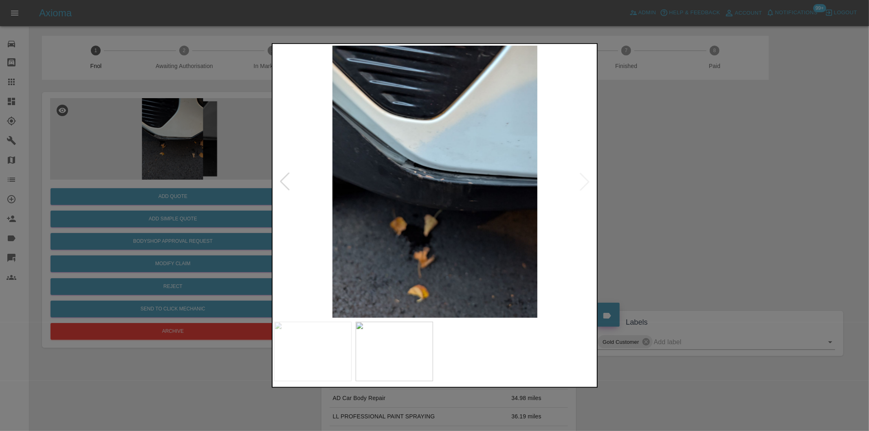
click at [589, 182] on img at bounding box center [435, 182] width 322 height 272
click at [441, 168] on img at bounding box center [435, 182] width 322 height 272
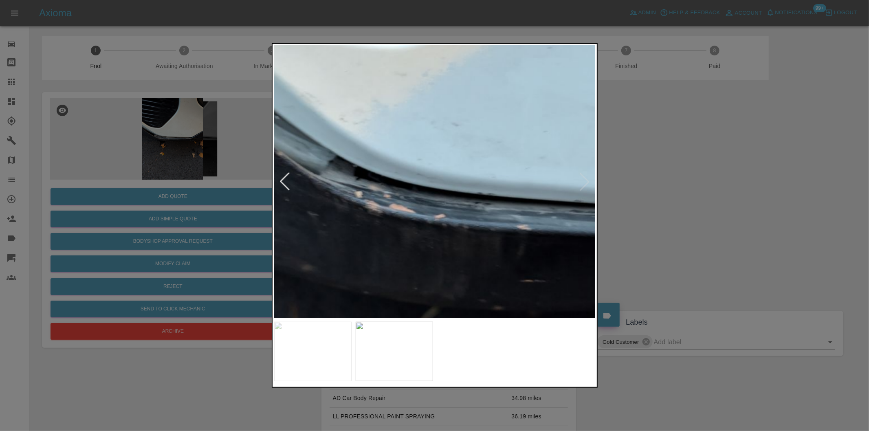
click at [448, 165] on img at bounding box center [417, 223] width 966 height 816
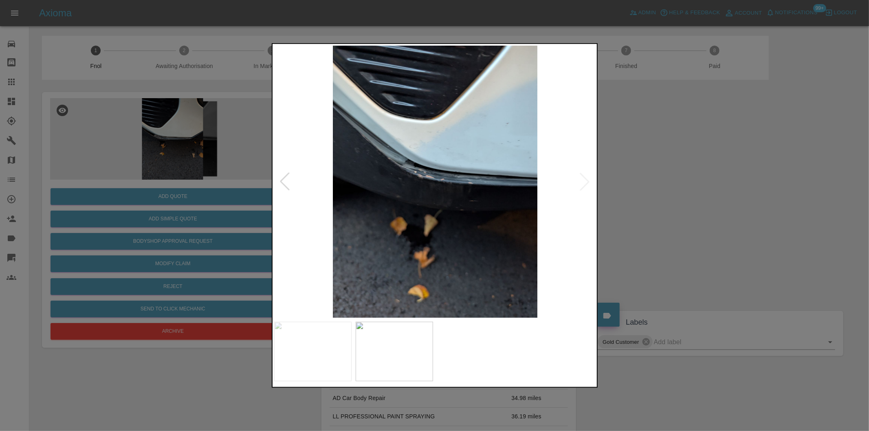
click at [703, 183] on div at bounding box center [434, 215] width 869 height 431
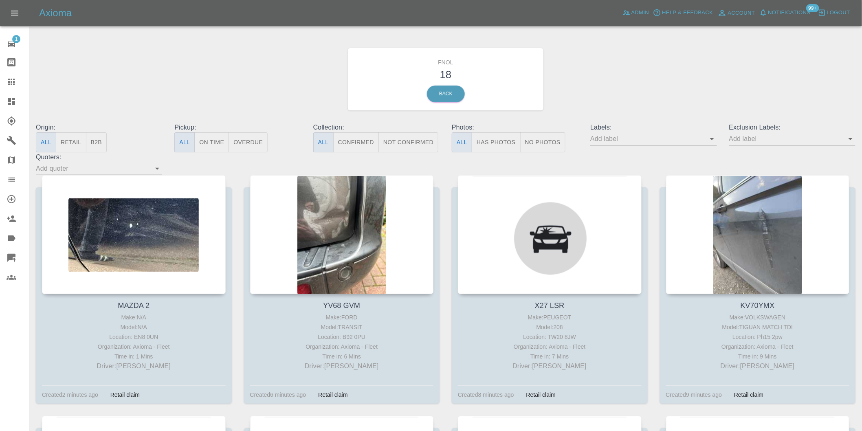
click at [493, 137] on button "Has Photos" at bounding box center [496, 142] width 49 height 20
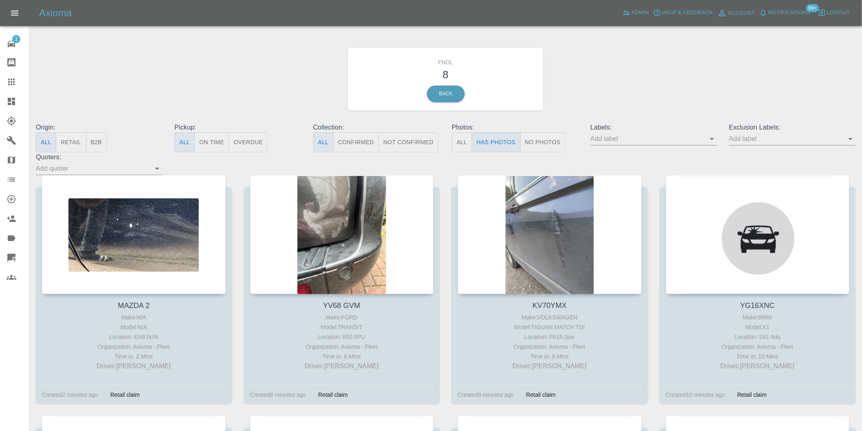
click at [853, 138] on icon "Open" at bounding box center [851, 139] width 10 height 10
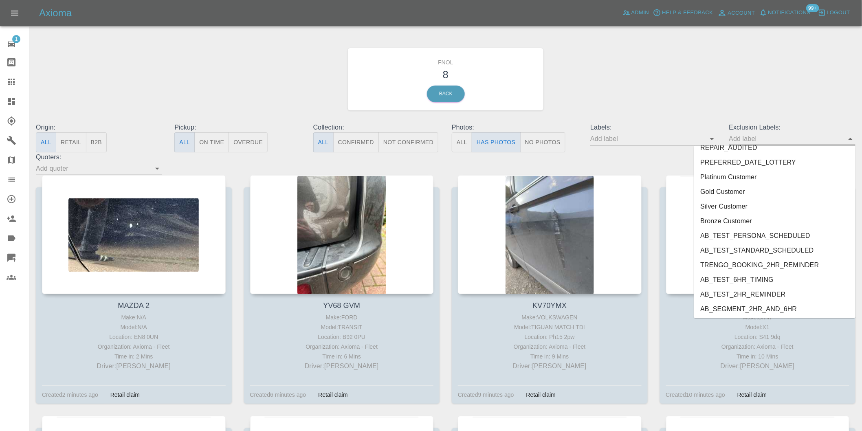
scroll to position [1770, 0]
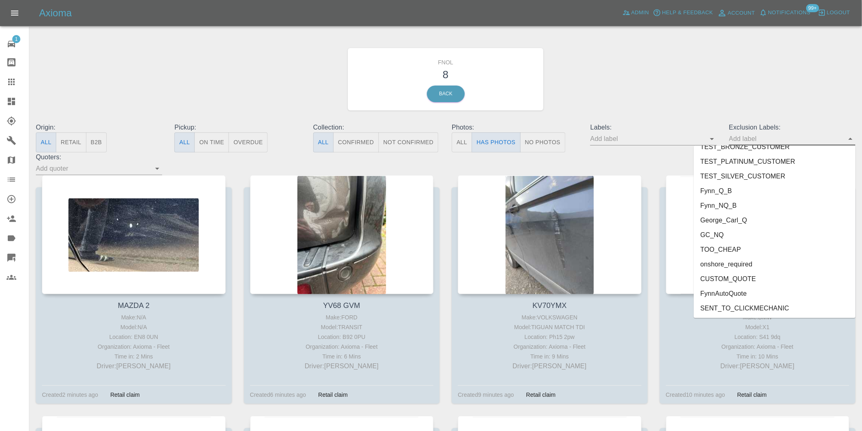
click at [732, 262] on li "onshore_required" at bounding box center [775, 264] width 162 height 15
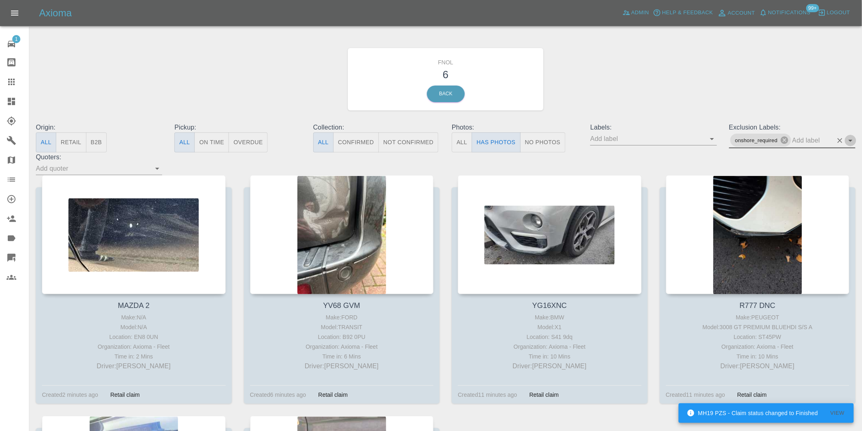
click at [846, 140] on icon "Open" at bounding box center [851, 141] width 10 height 10
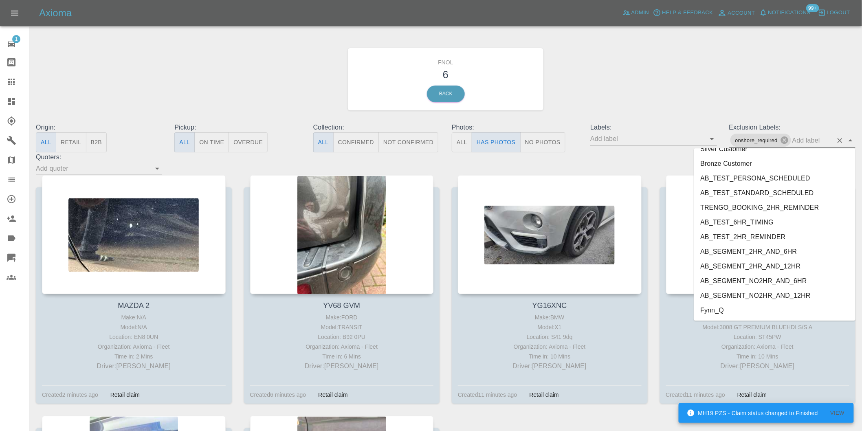
scroll to position [1755, 0]
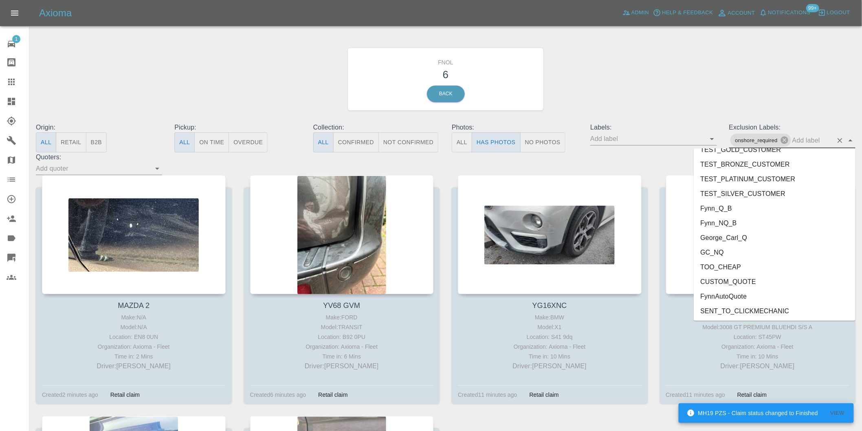
click at [740, 238] on li "George_Carl_Q" at bounding box center [775, 237] width 162 height 15
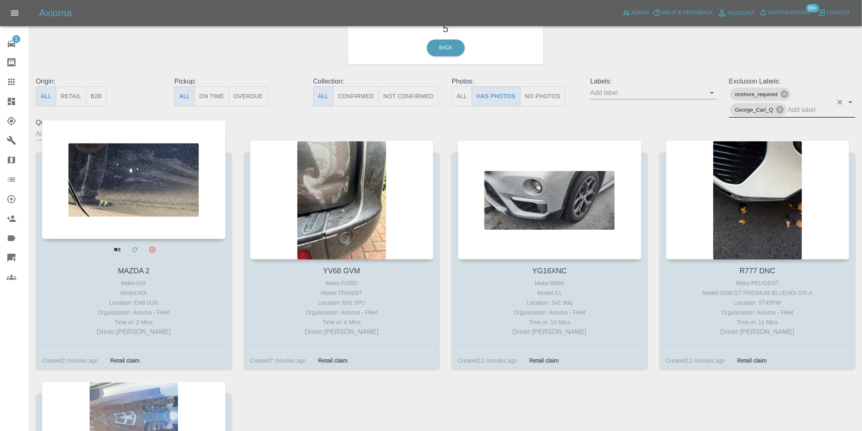
scroll to position [45, 0]
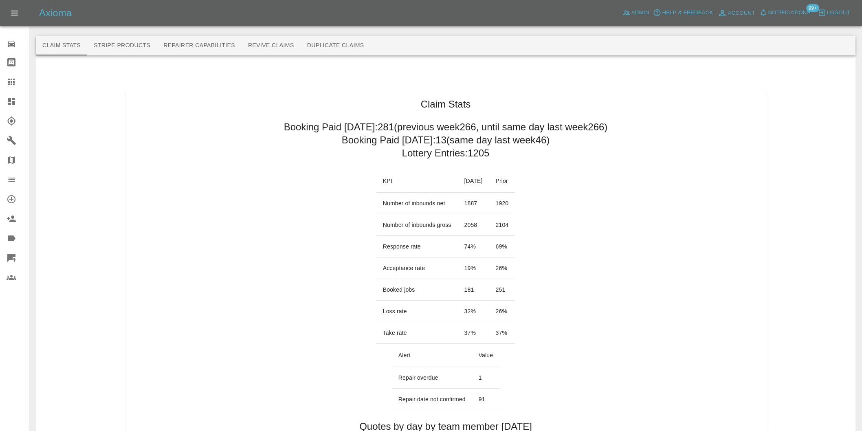
scroll to position [408, 0]
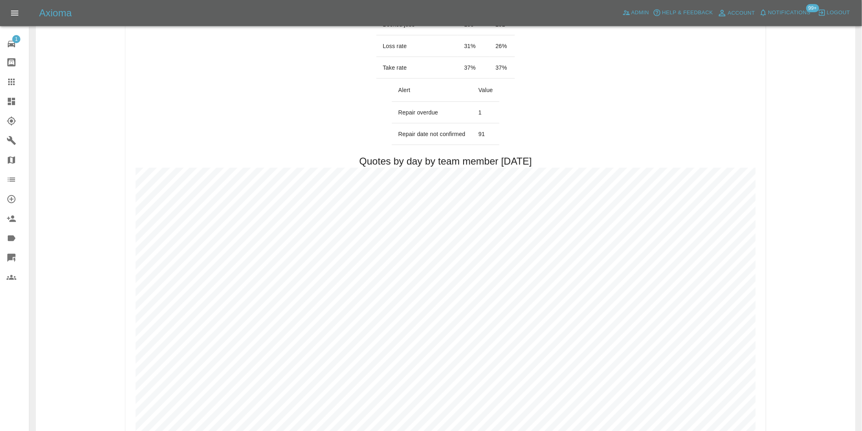
scroll to position [362, 0]
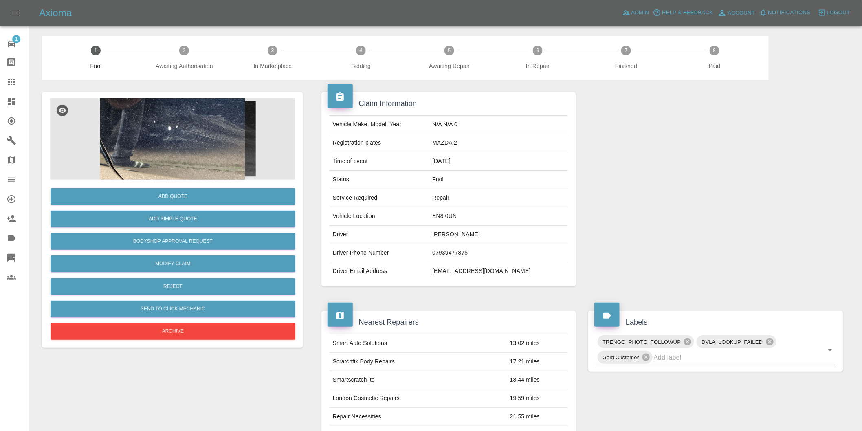
click at [169, 130] on img at bounding box center [172, 139] width 245 height 82
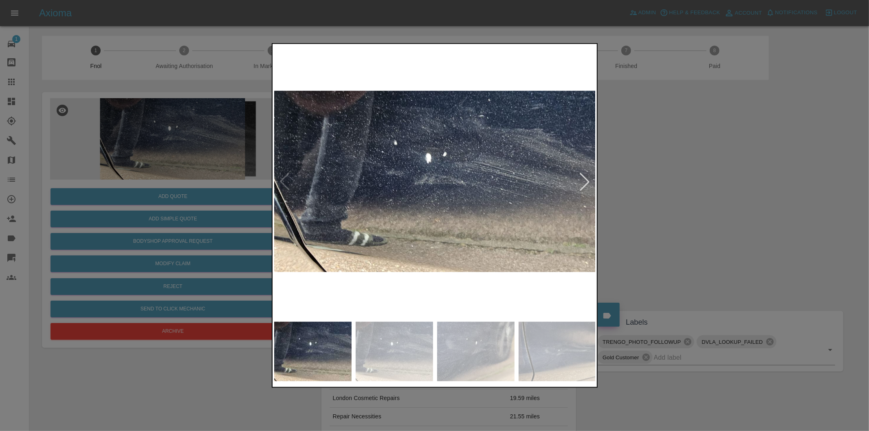
click at [581, 184] on div at bounding box center [585, 182] width 18 height 18
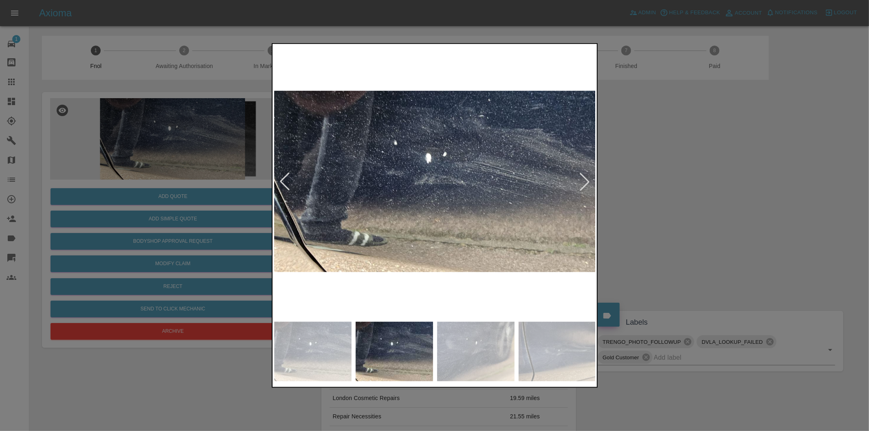
click at [581, 184] on div at bounding box center [585, 182] width 18 height 18
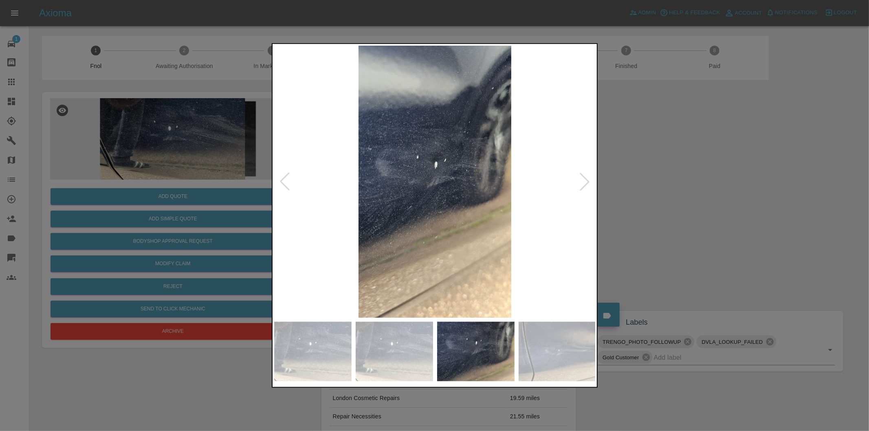
click at [581, 184] on div at bounding box center [585, 182] width 18 height 18
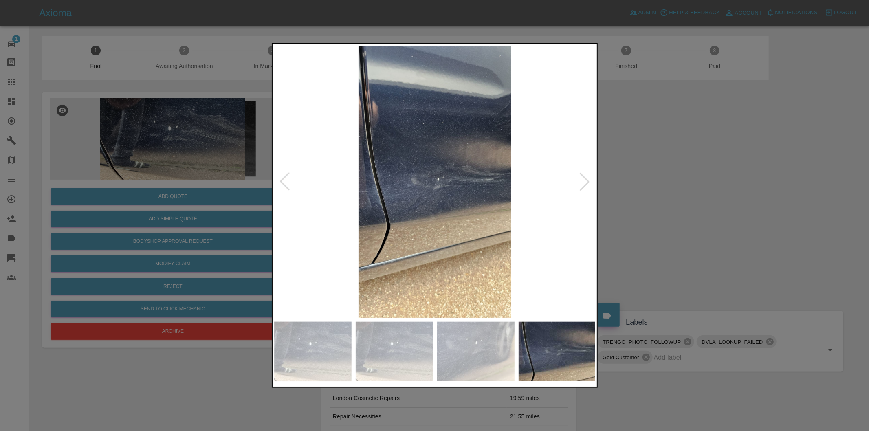
click at [581, 184] on div at bounding box center [585, 182] width 18 height 18
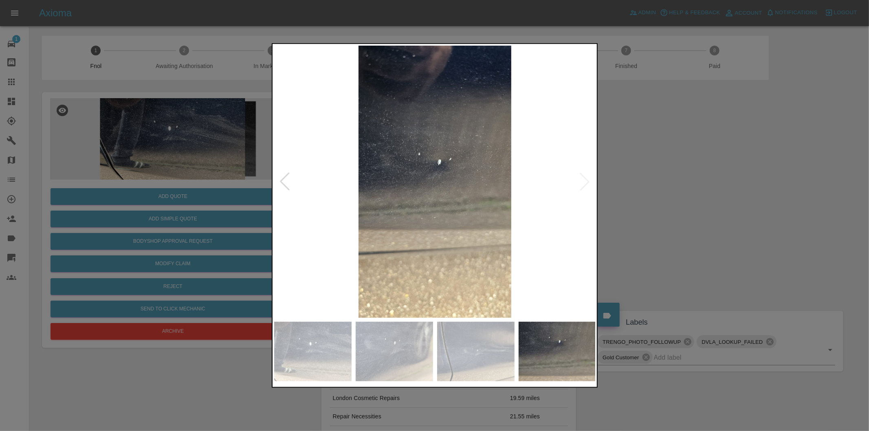
click at [581, 184] on img at bounding box center [435, 182] width 322 height 272
click at [689, 204] on div at bounding box center [434, 215] width 869 height 431
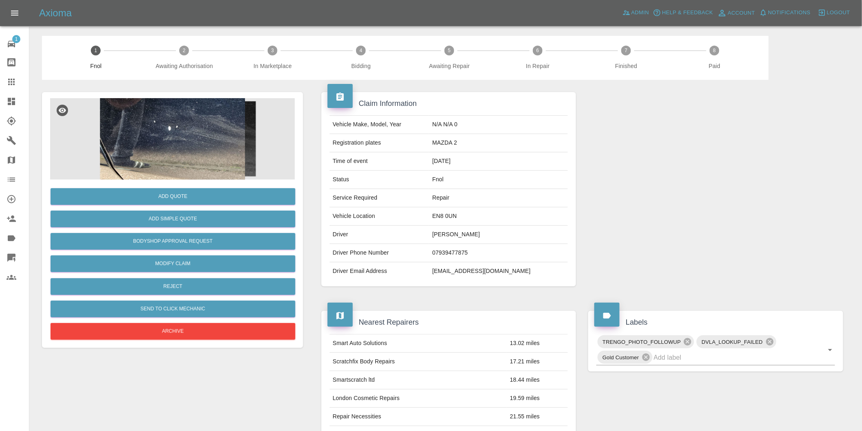
click at [179, 126] on img at bounding box center [172, 139] width 245 height 82
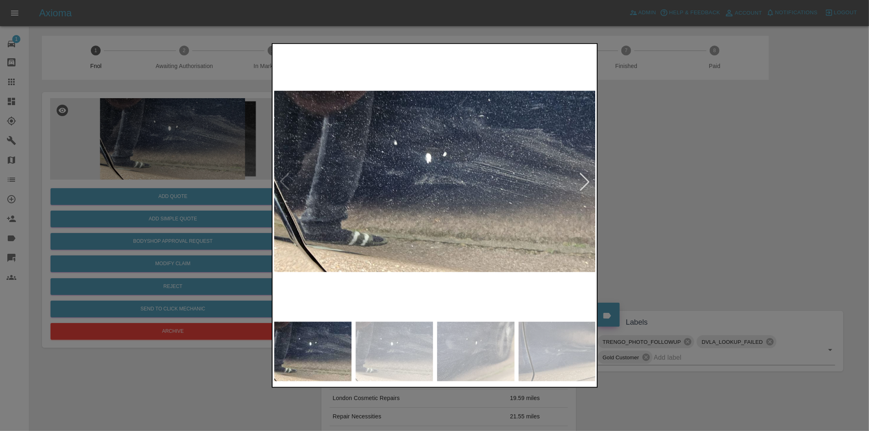
click at [585, 179] on div at bounding box center [585, 182] width 18 height 18
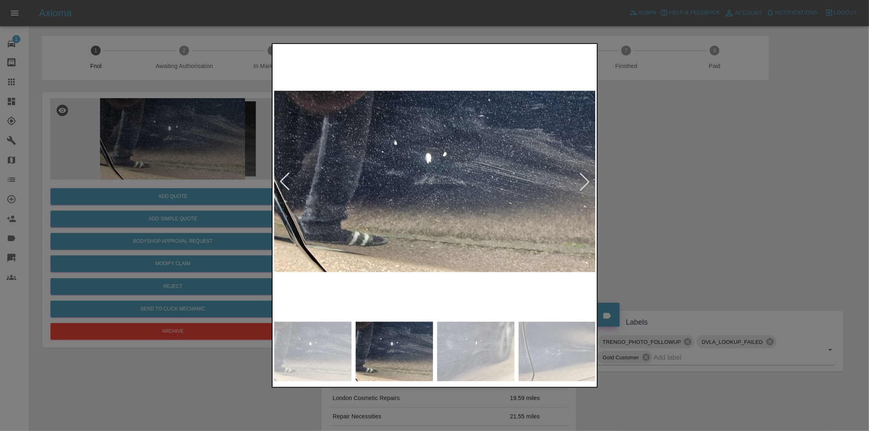
click at [585, 179] on div at bounding box center [585, 182] width 18 height 18
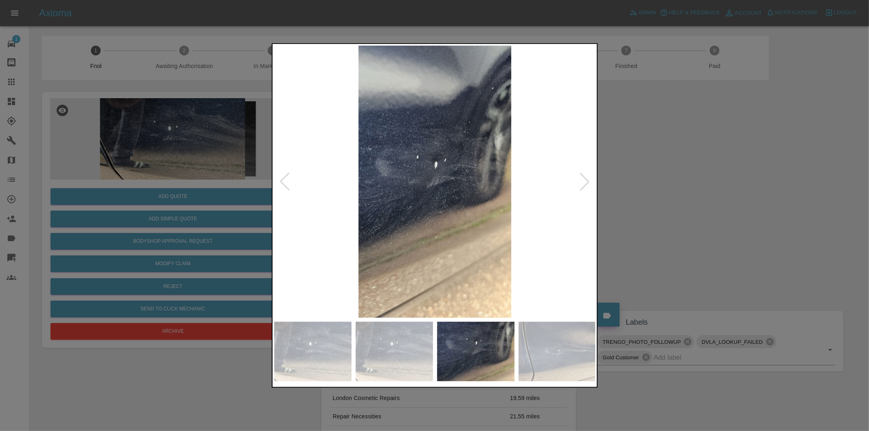
click at [585, 179] on div at bounding box center [585, 182] width 18 height 18
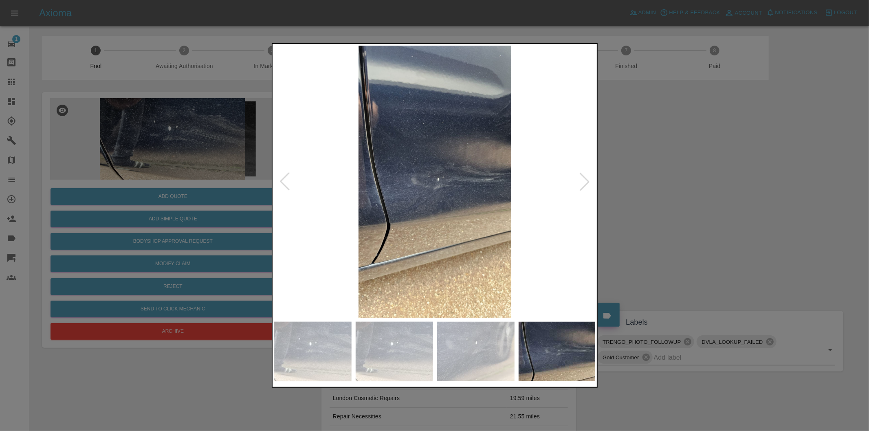
click at [585, 179] on div at bounding box center [585, 182] width 18 height 18
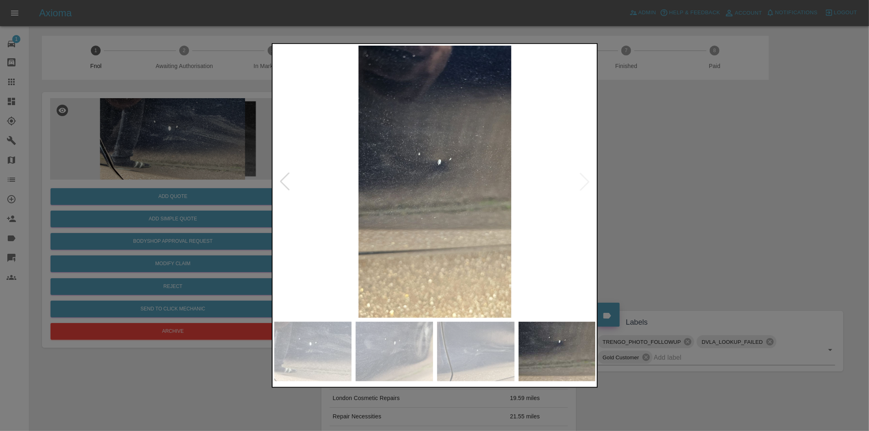
click at [721, 192] on div at bounding box center [434, 215] width 869 height 431
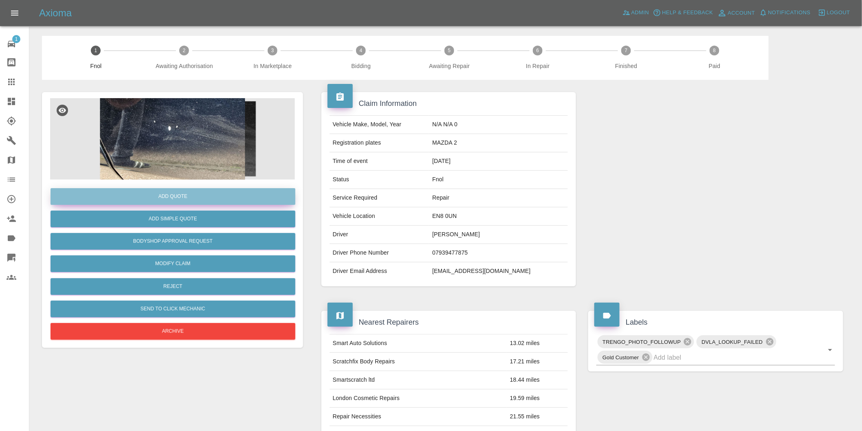
click at [174, 198] on button "Add Quote" at bounding box center [173, 196] width 245 height 17
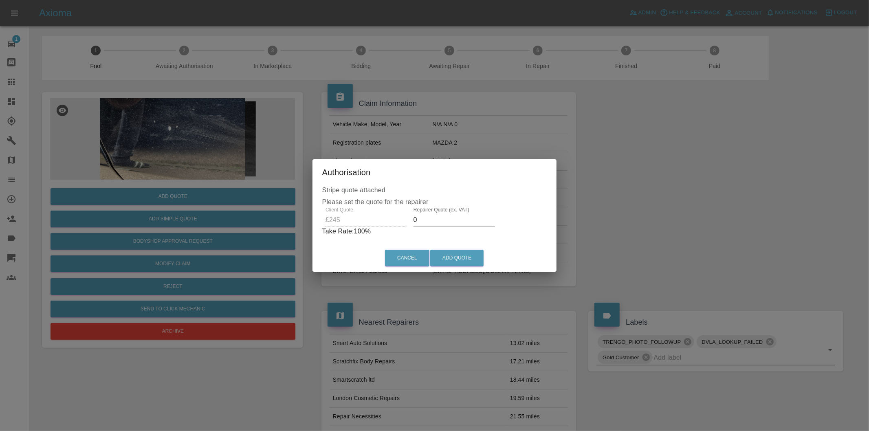
click at [427, 221] on input "0" at bounding box center [455, 220] width 82 height 13
type input "0155"
click at [447, 257] on button "Add Quote" at bounding box center [456, 258] width 53 height 17
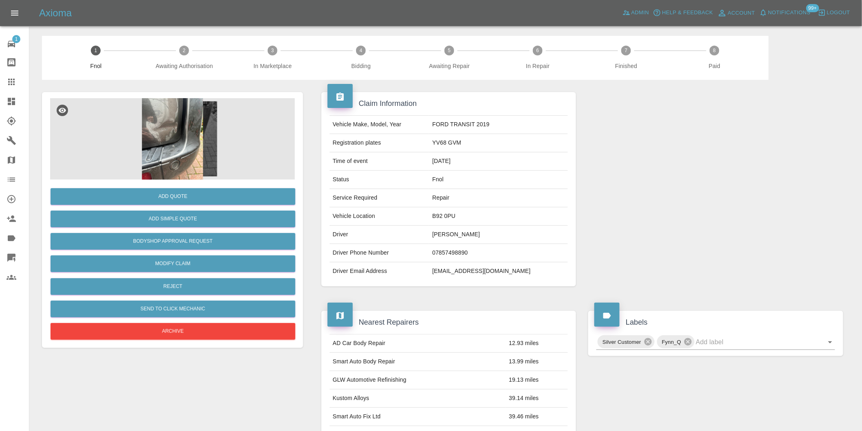
click at [158, 127] on img at bounding box center [172, 139] width 245 height 82
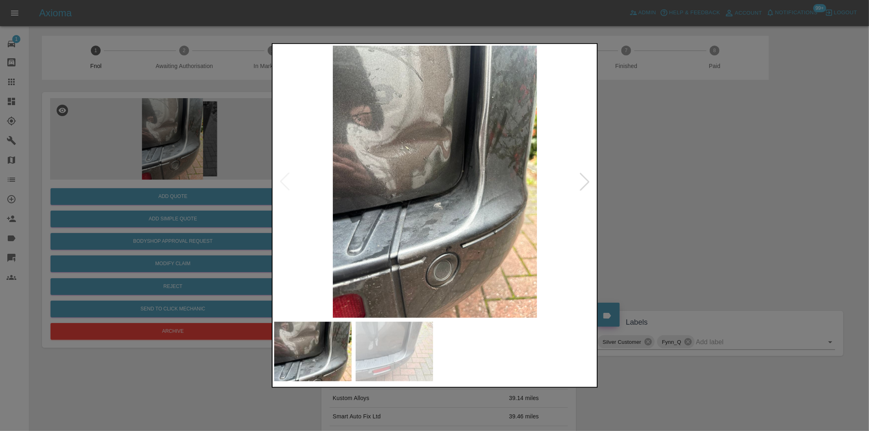
click at [587, 180] on div at bounding box center [585, 182] width 18 height 18
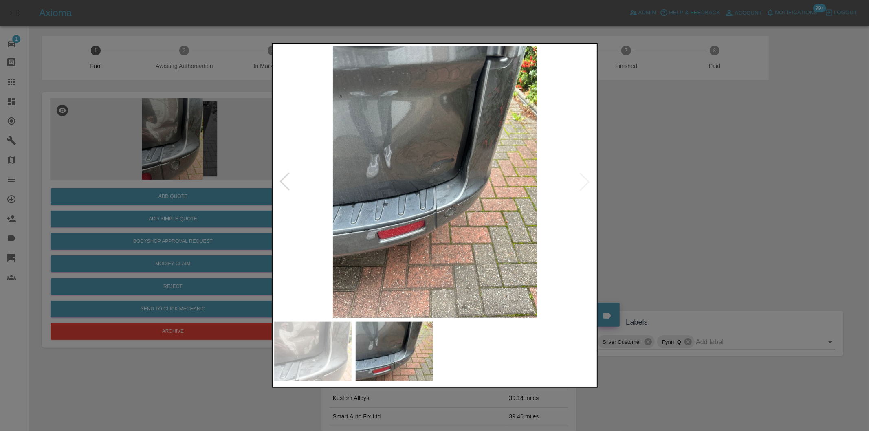
click at [587, 180] on img at bounding box center [435, 182] width 322 height 272
click at [282, 181] on div at bounding box center [285, 182] width 18 height 18
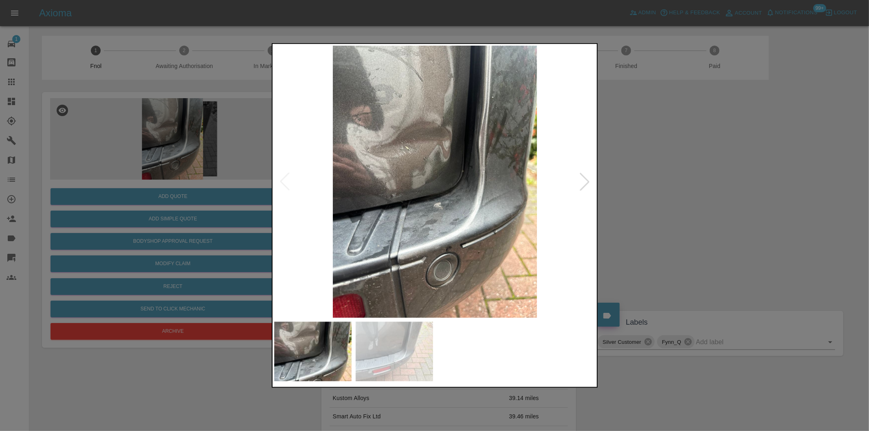
click at [282, 181] on img at bounding box center [435, 182] width 322 height 272
click at [588, 174] on div at bounding box center [585, 182] width 18 height 18
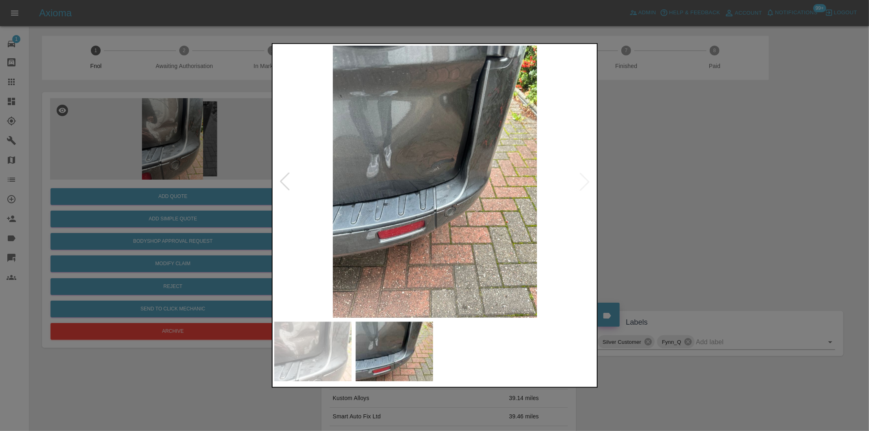
click at [588, 174] on img at bounding box center [435, 182] width 322 height 272
click at [689, 192] on div at bounding box center [434, 215] width 869 height 431
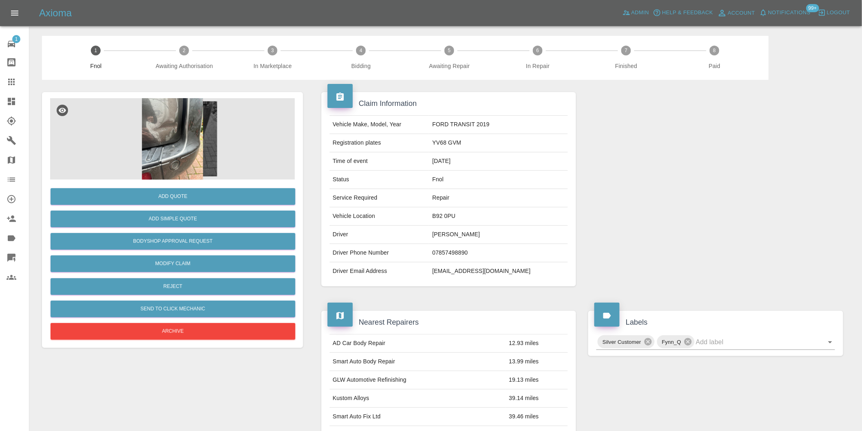
click at [177, 125] on img at bounding box center [172, 139] width 245 height 82
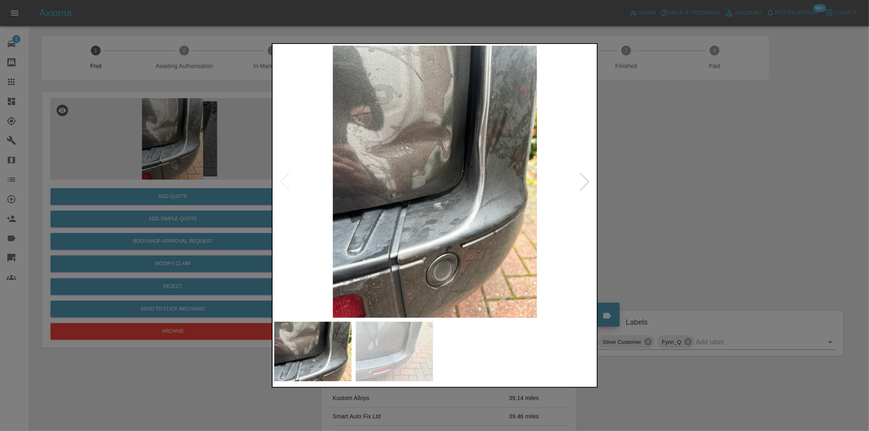
click at [588, 184] on div at bounding box center [585, 182] width 18 height 18
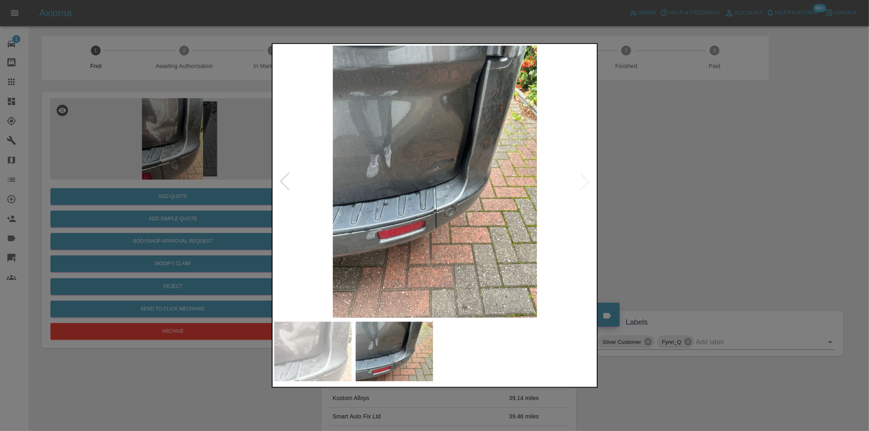
click at [652, 194] on div at bounding box center [434, 215] width 869 height 431
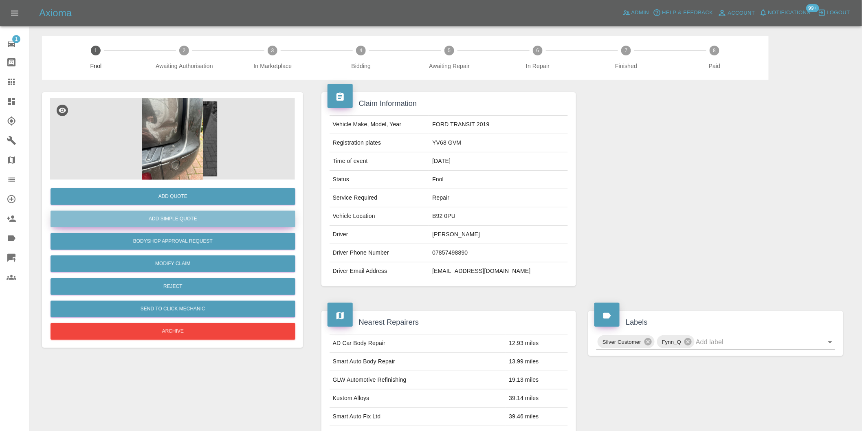
click at [211, 218] on button "Add Simple Quote" at bounding box center [173, 219] width 245 height 17
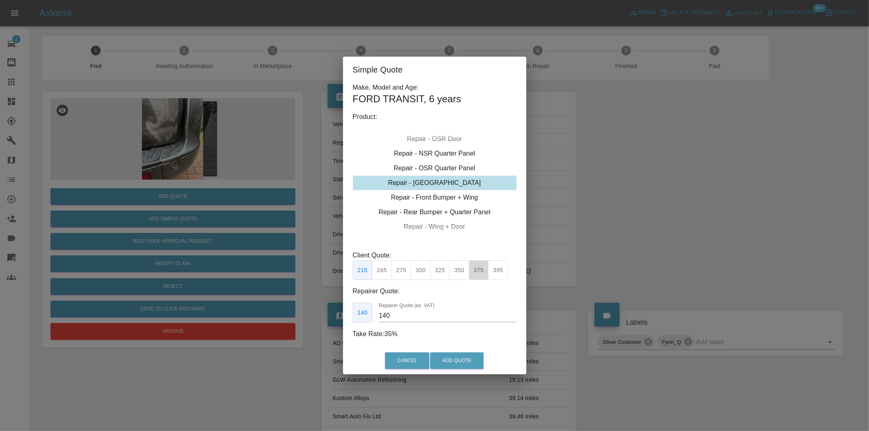
click at [484, 271] on button "375" at bounding box center [479, 270] width 20 height 20
type input "250"
click at [475, 362] on button "Add Quote" at bounding box center [456, 360] width 53 height 17
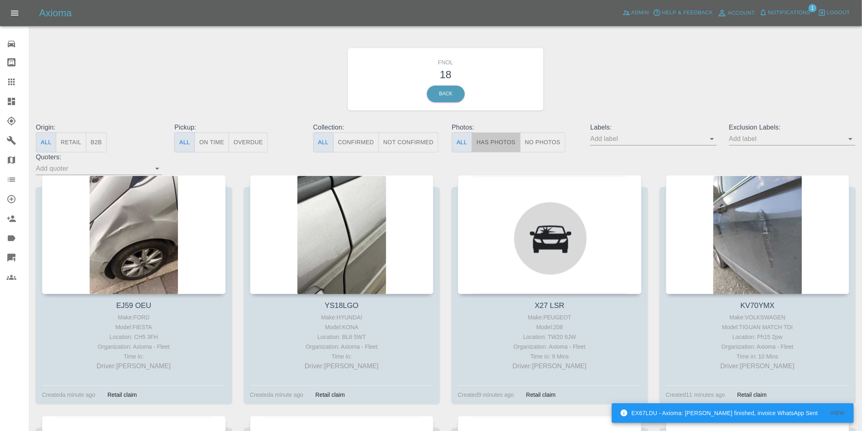
click at [493, 143] on button "Has Photos" at bounding box center [496, 142] width 49 height 20
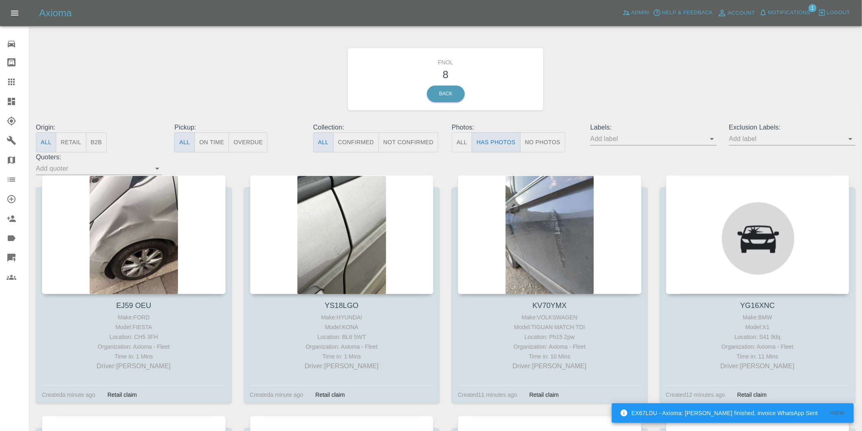
click at [849, 139] on icon "Open" at bounding box center [851, 139] width 10 height 10
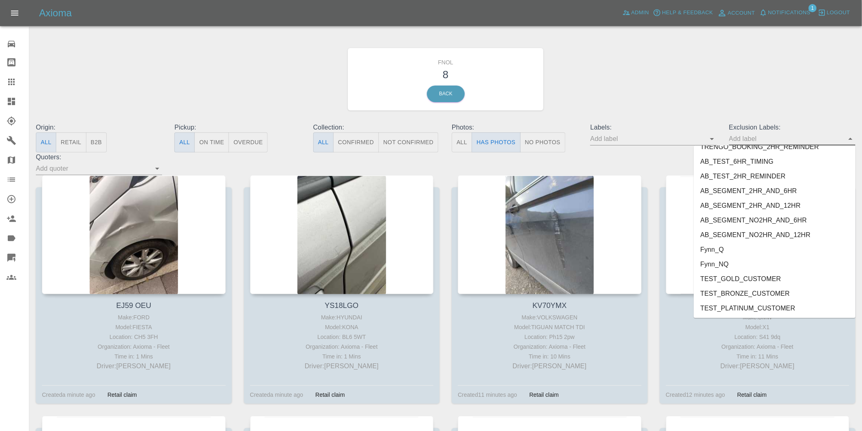
scroll to position [1770, 0]
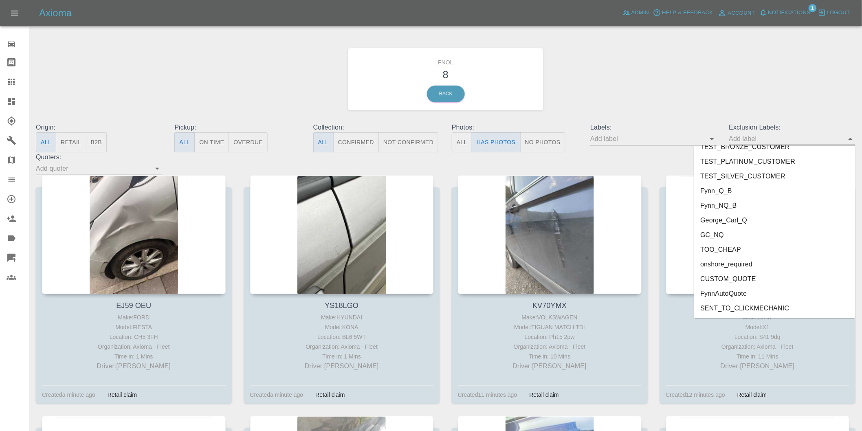
click at [747, 259] on li "onshore_required" at bounding box center [775, 264] width 162 height 15
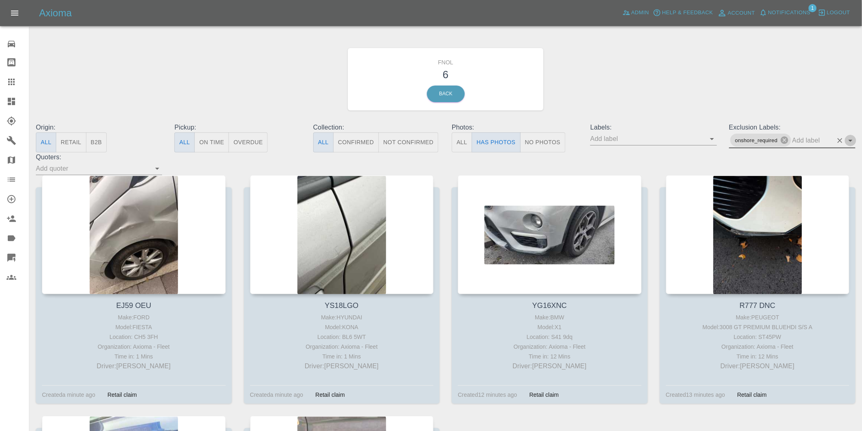
click at [851, 139] on icon "Open" at bounding box center [851, 141] width 10 height 10
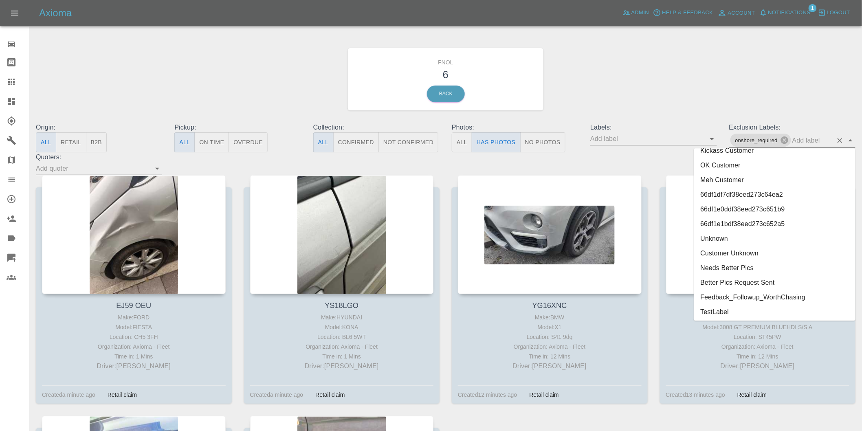
scroll to position [1755, 0]
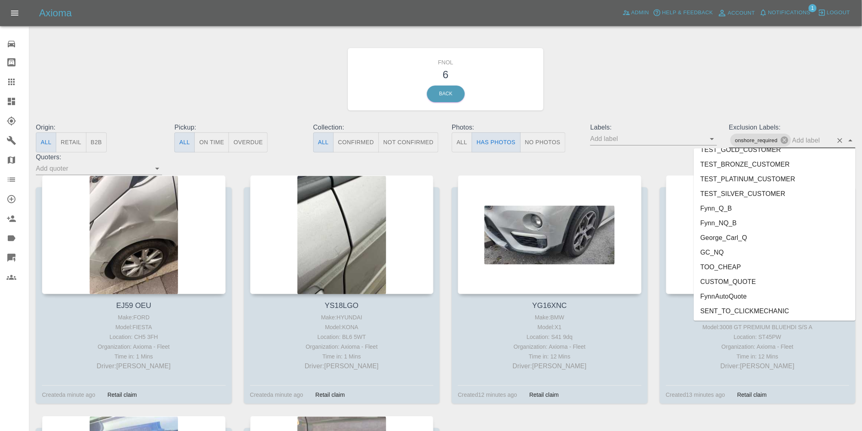
click at [736, 237] on li "George_Carl_Q" at bounding box center [775, 237] width 162 height 15
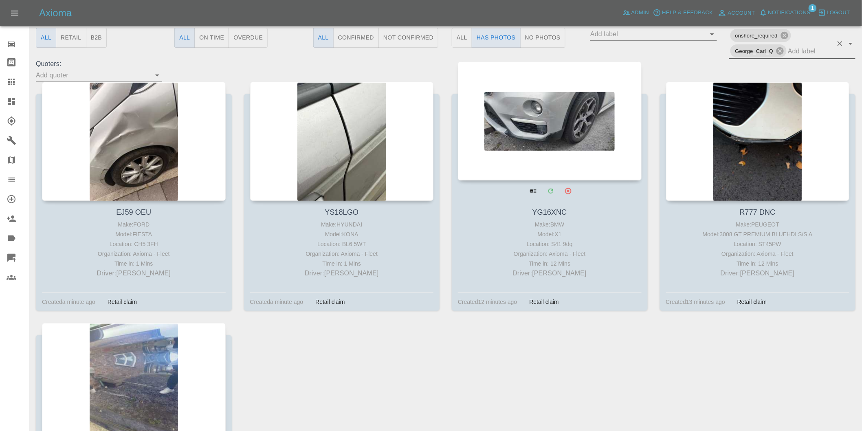
scroll to position [136, 0]
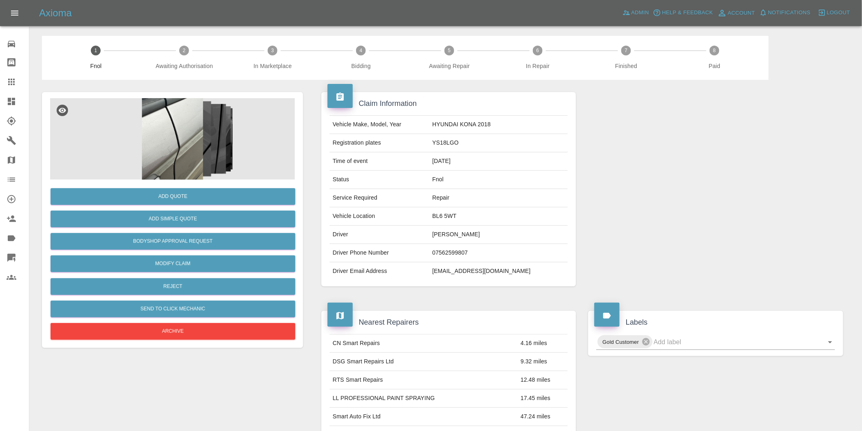
click at [166, 132] on img at bounding box center [172, 139] width 245 height 82
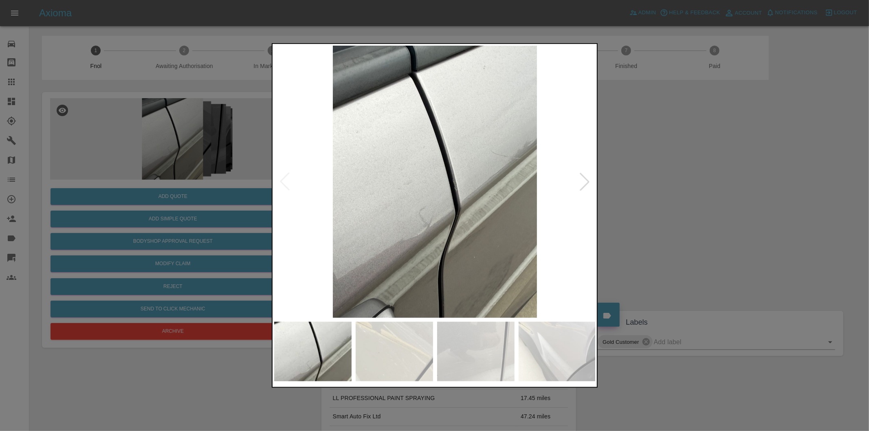
click at [577, 177] on div at bounding box center [585, 182] width 18 height 18
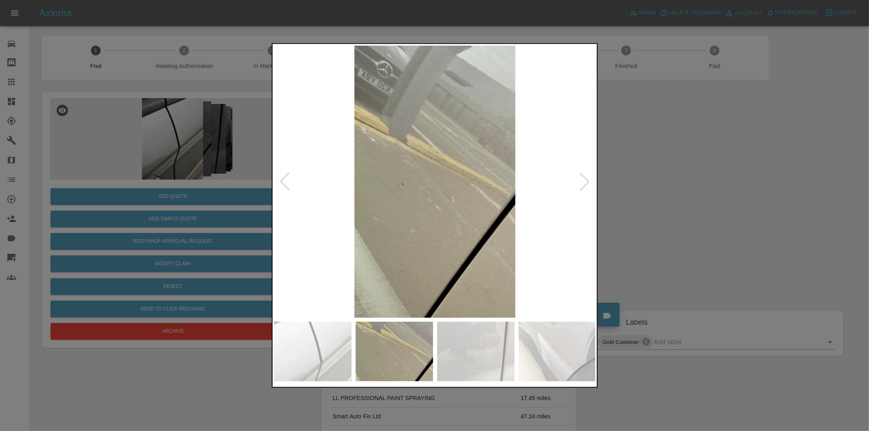
click at [577, 177] on div at bounding box center [585, 182] width 18 height 18
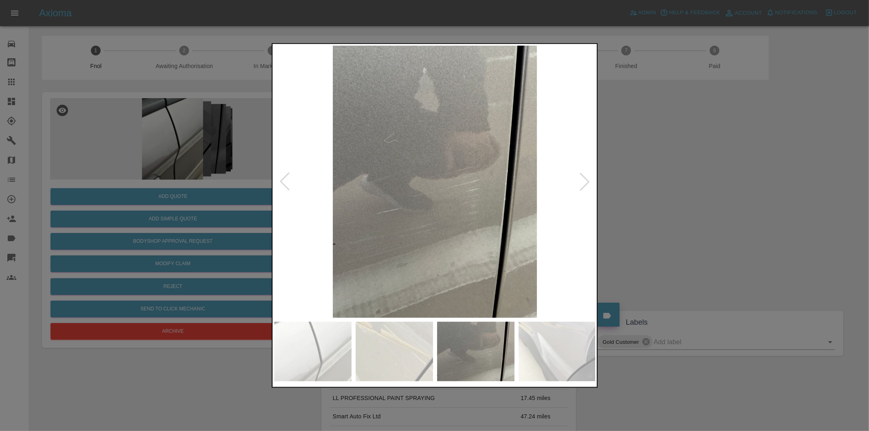
click at [581, 178] on div at bounding box center [585, 182] width 18 height 18
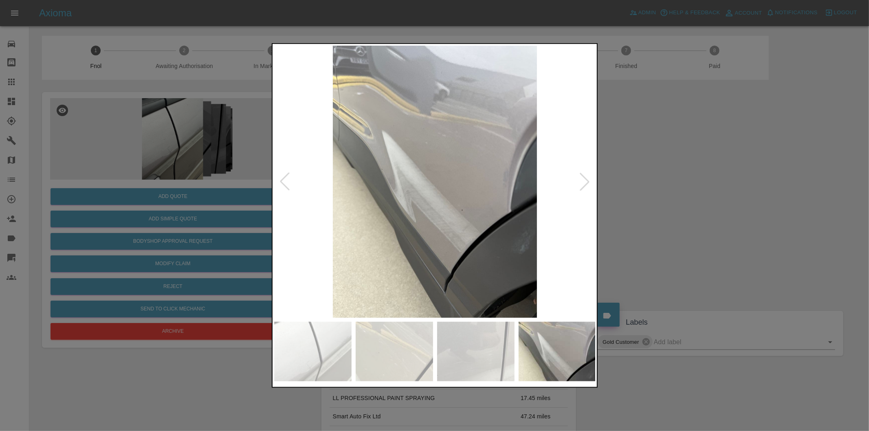
click at [581, 178] on div at bounding box center [585, 182] width 18 height 18
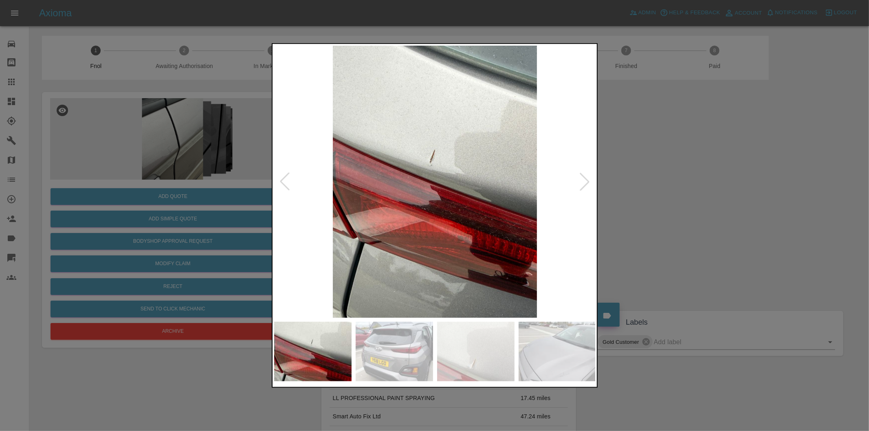
click at [685, 182] on div at bounding box center [434, 215] width 869 height 431
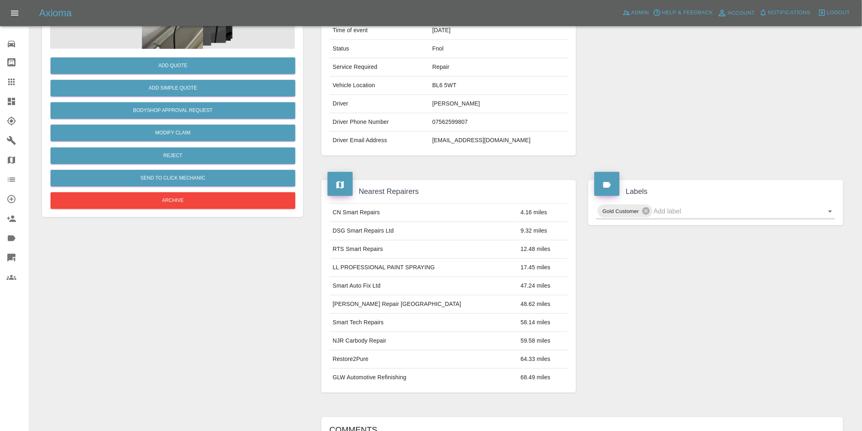
scroll to position [226, 0]
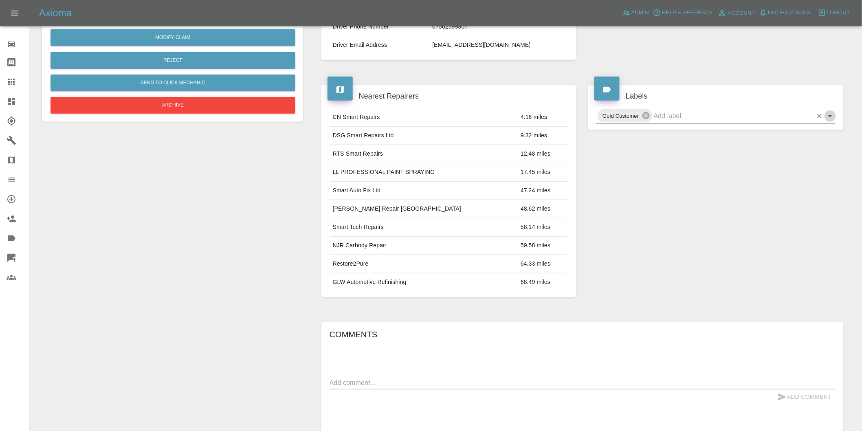
click at [828, 116] on icon "Open" at bounding box center [831, 116] width 10 height 10
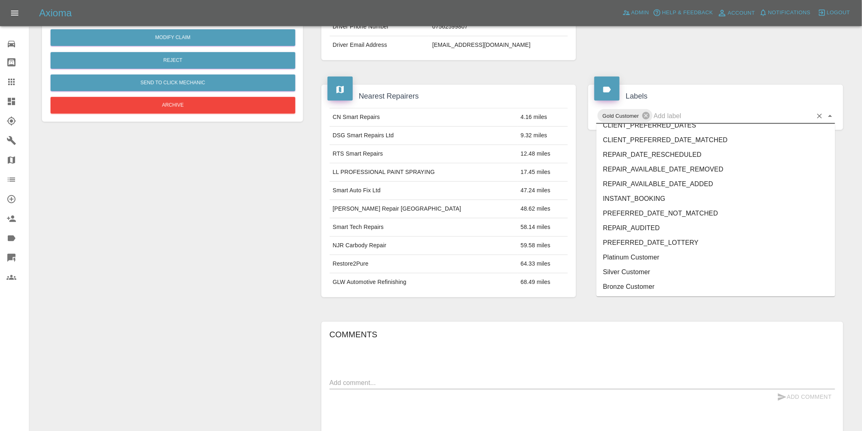
scroll to position [1755, 0]
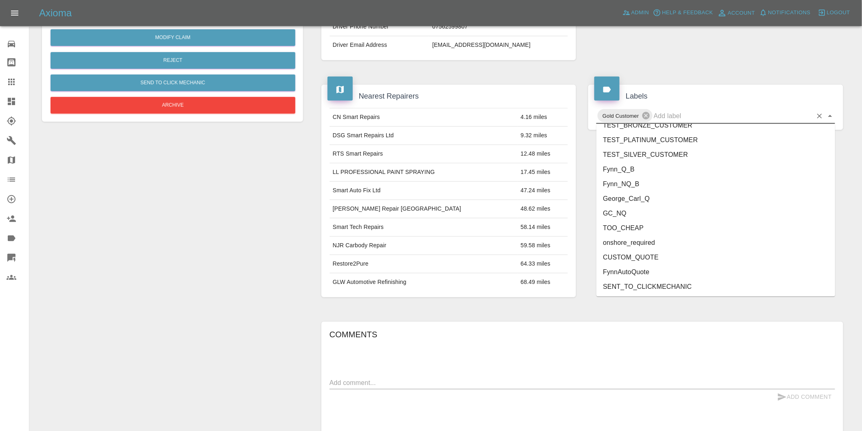
click at [663, 242] on li "onshore_required" at bounding box center [716, 243] width 239 height 15
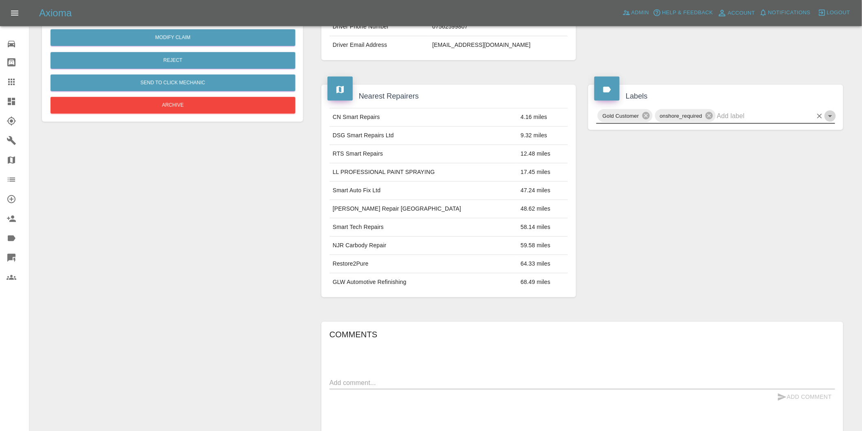
click at [829, 116] on icon "Open" at bounding box center [831, 116] width 10 height 10
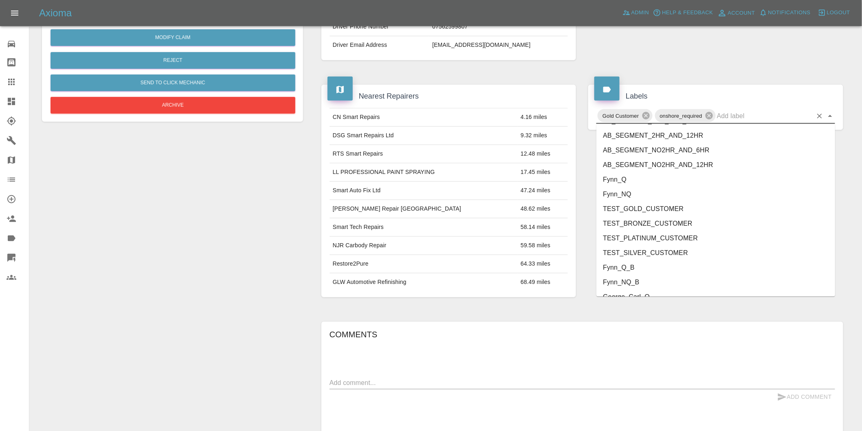
scroll to position [1740, 0]
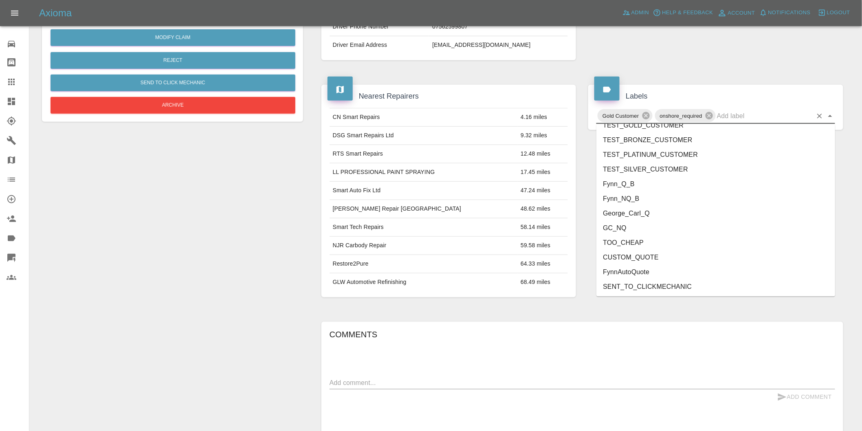
click at [640, 217] on li "George_Carl_Q" at bounding box center [716, 213] width 239 height 15
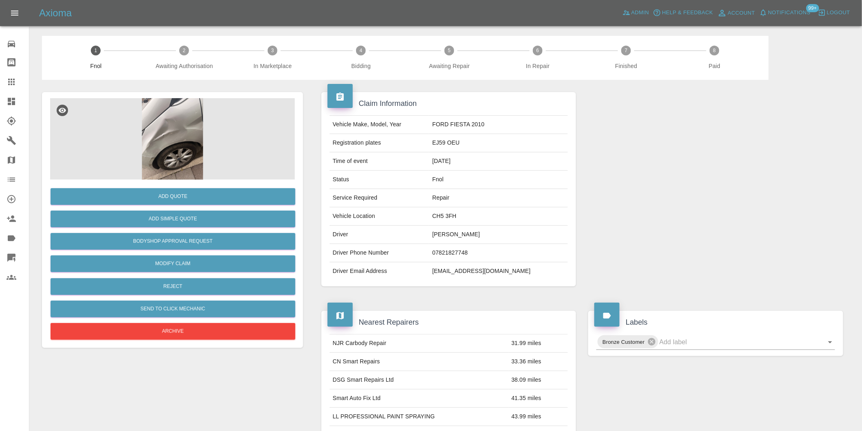
click at [174, 114] on img at bounding box center [172, 139] width 245 height 82
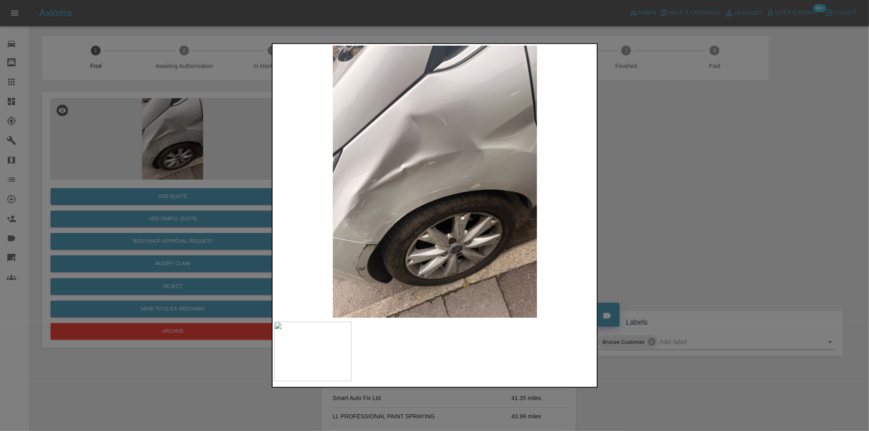
click at [687, 215] on div at bounding box center [434, 215] width 869 height 431
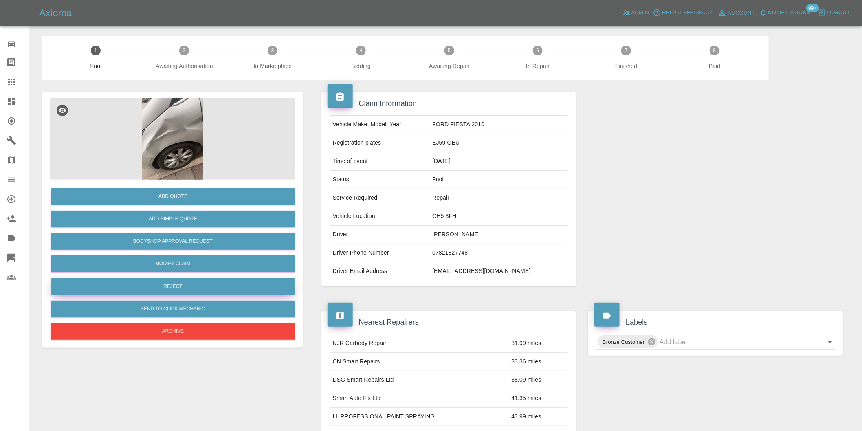
click at [196, 289] on button "Reject" at bounding box center [173, 286] width 245 height 17
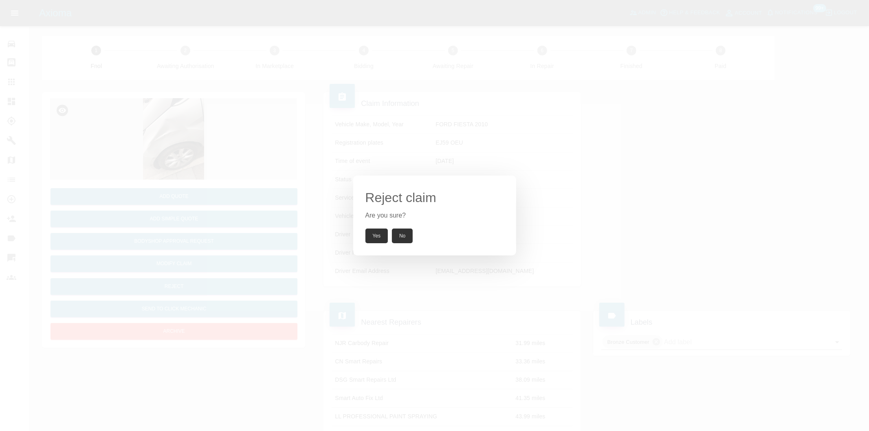
click at [377, 233] on button "Yes" at bounding box center [377, 236] width 23 height 15
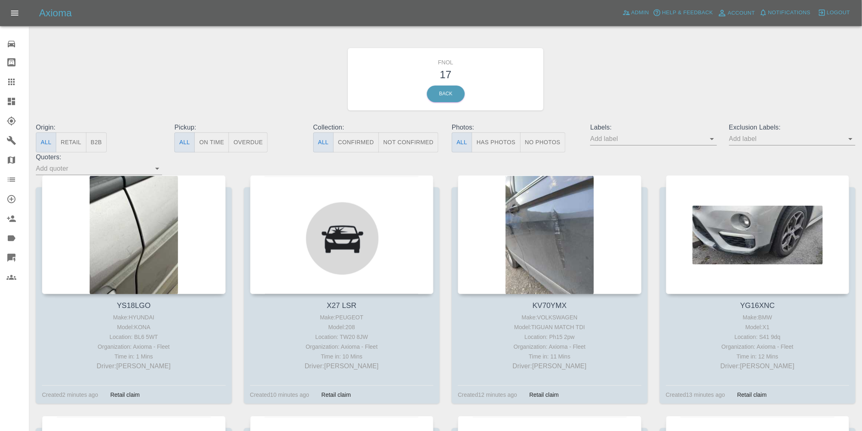
click at [500, 148] on button "Has Photos" at bounding box center [496, 142] width 49 height 20
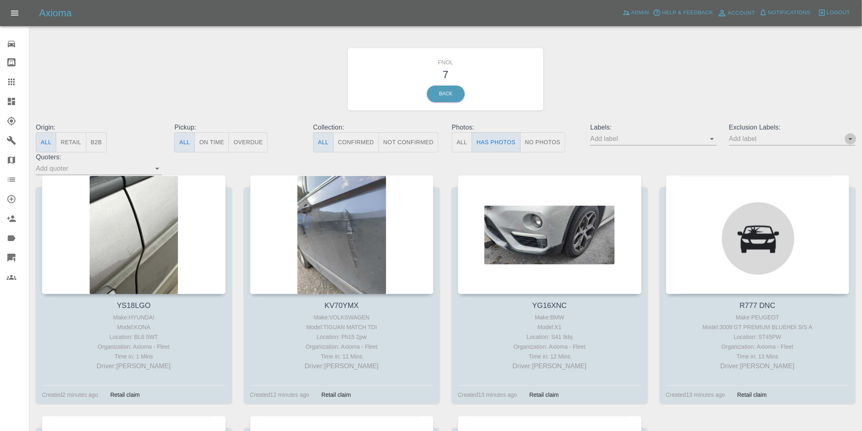
click at [853, 139] on icon "Open" at bounding box center [851, 139] width 10 height 10
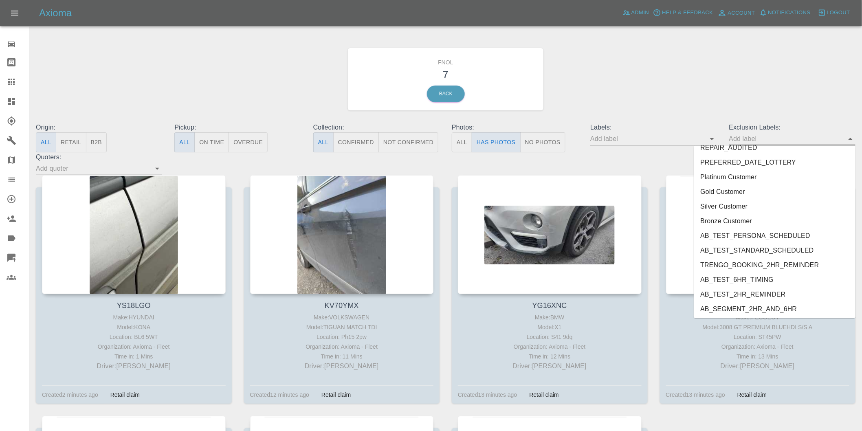
scroll to position [1770, 0]
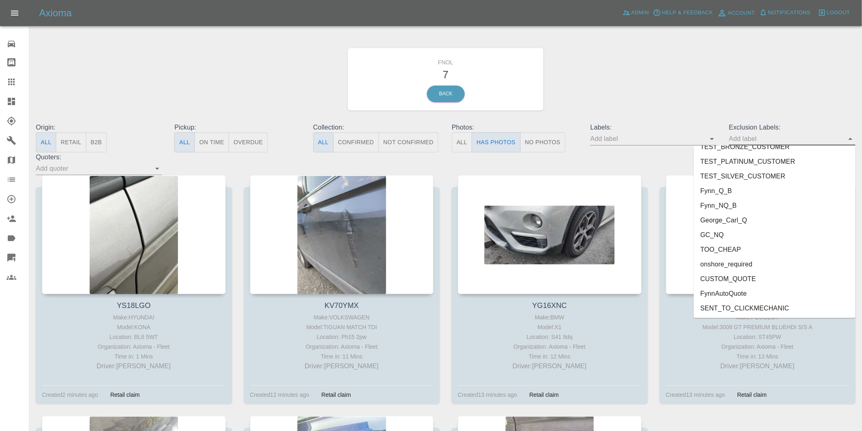
click at [752, 266] on li "onshore_required" at bounding box center [775, 264] width 162 height 15
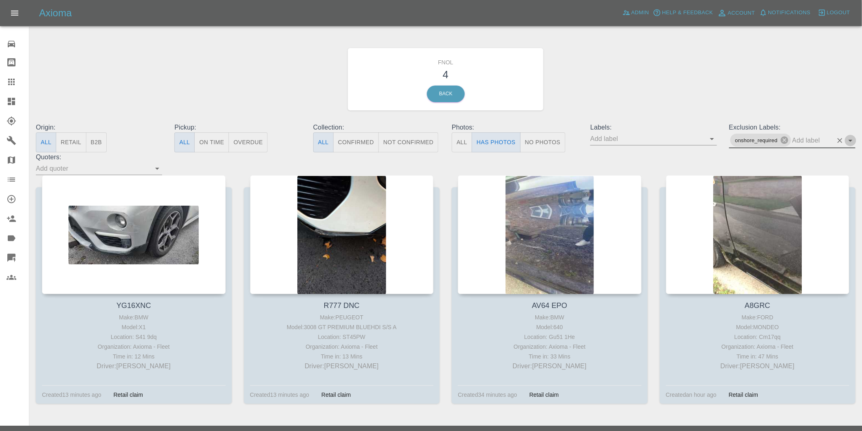
click at [850, 141] on icon "Open" at bounding box center [851, 141] width 10 height 10
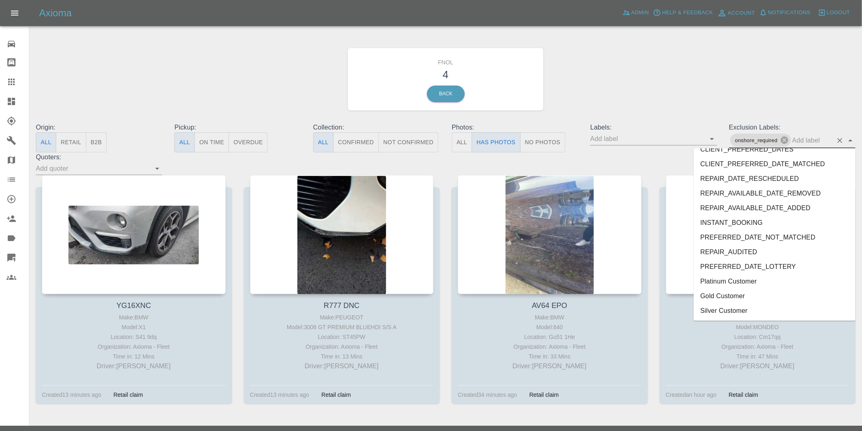
scroll to position [1755, 0]
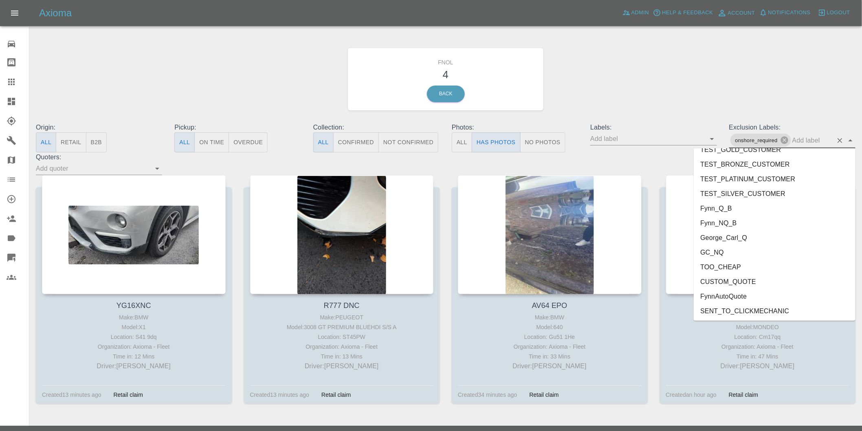
click at [742, 234] on li "George_Carl_Q" at bounding box center [775, 237] width 162 height 15
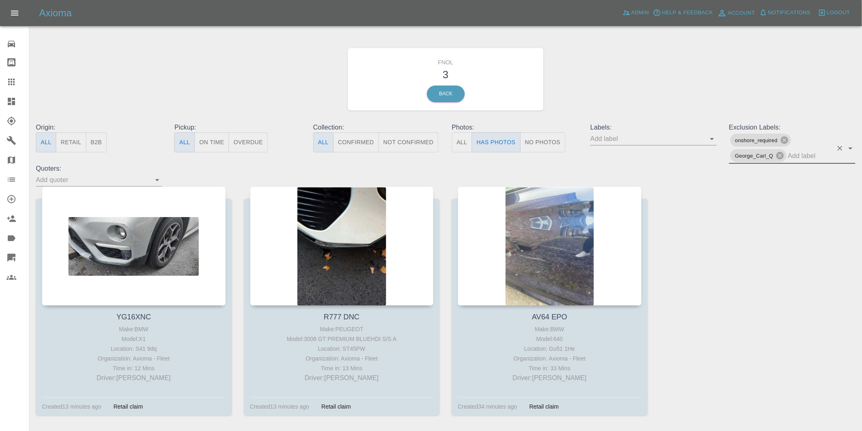
scroll to position [29, 0]
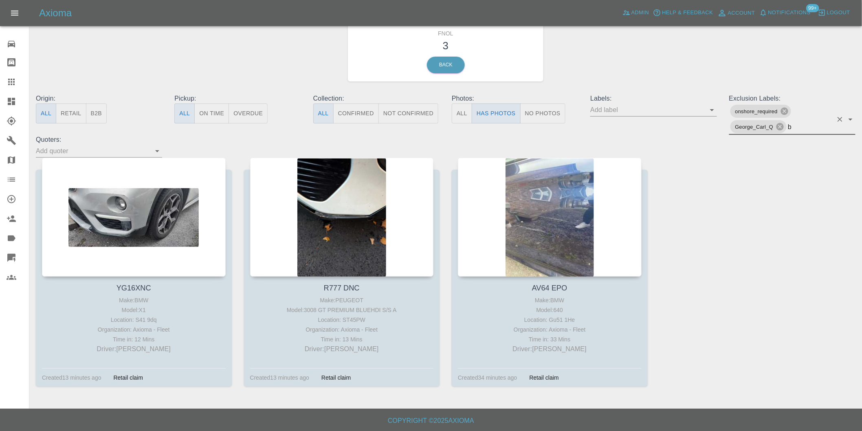
type input "b"
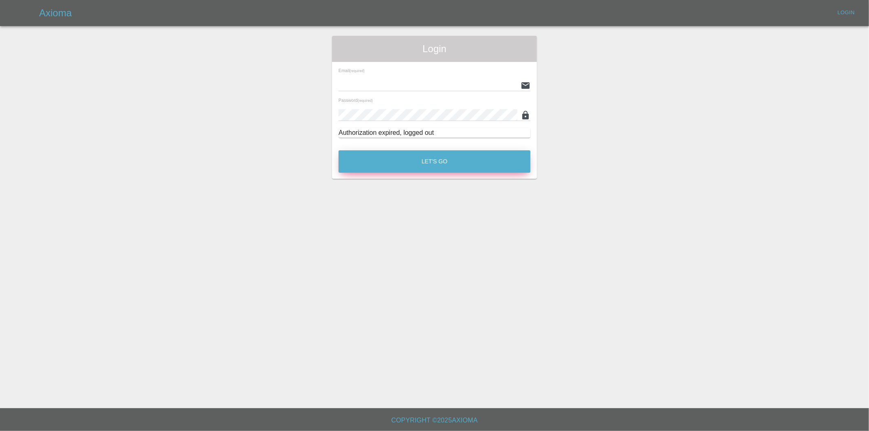
type input "[PERSON_NAME][EMAIL_ADDRESS][DOMAIN_NAME]"
click at [443, 159] on button "Let's Go" at bounding box center [435, 161] width 192 height 22
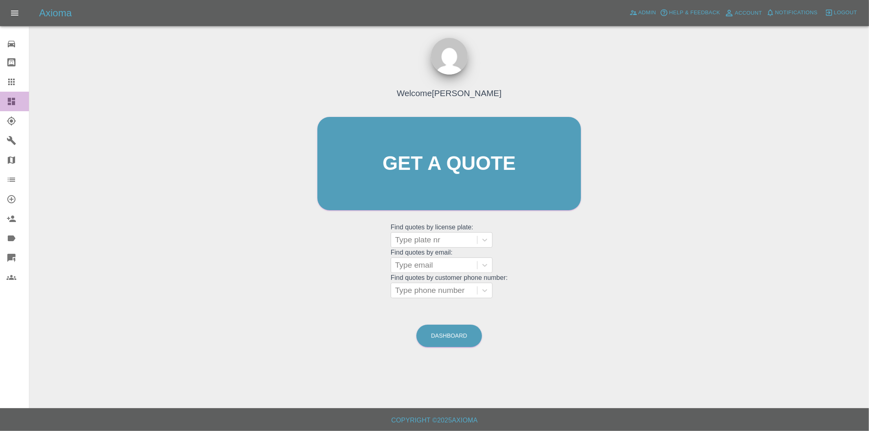
click at [10, 102] on icon at bounding box center [12, 102] width 10 height 10
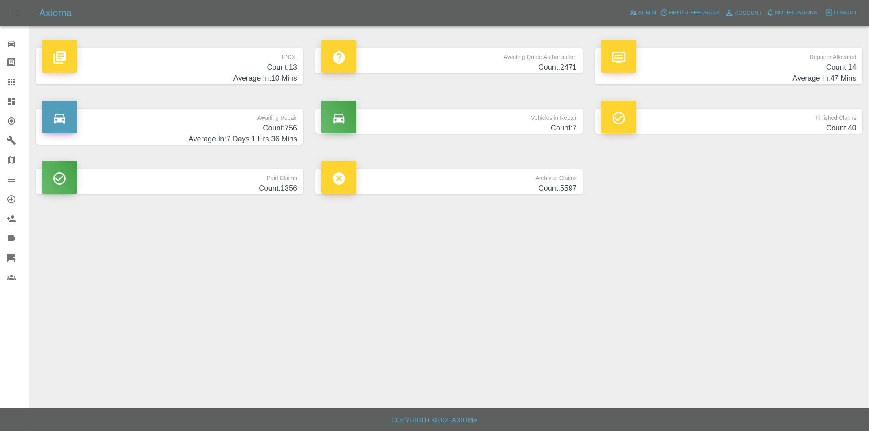
click at [284, 65] on h4 "Count: 13" at bounding box center [169, 67] width 255 height 11
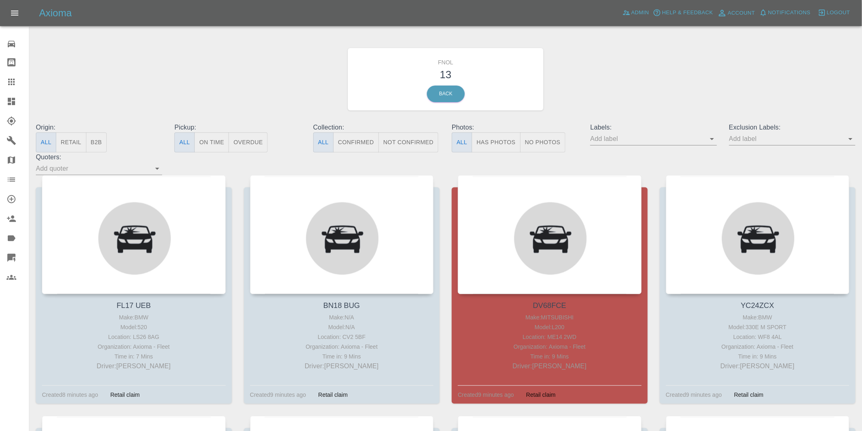
click at [487, 138] on button "Has Photos" at bounding box center [496, 142] width 49 height 20
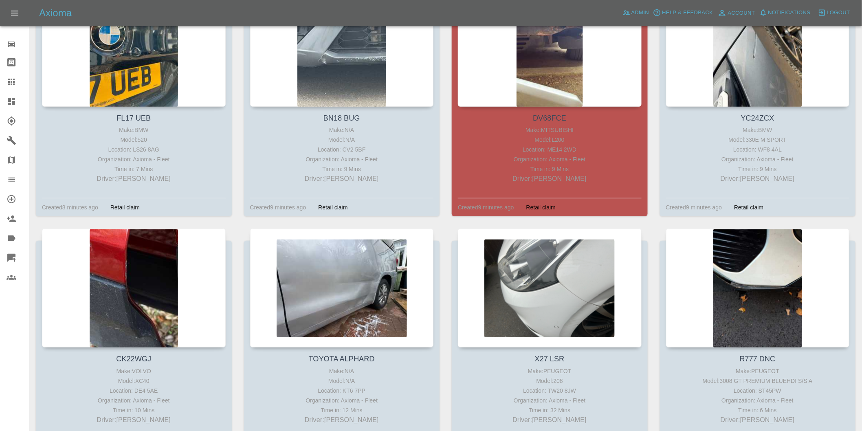
scroll to position [226, 0]
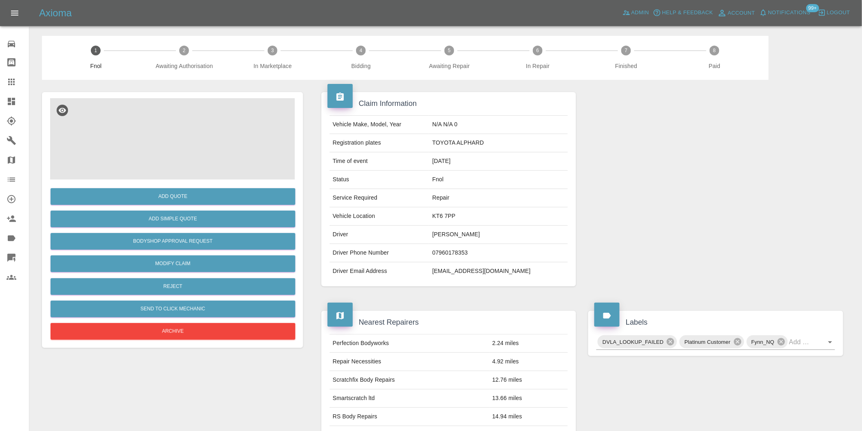
click at [204, 137] on img at bounding box center [172, 139] width 245 height 82
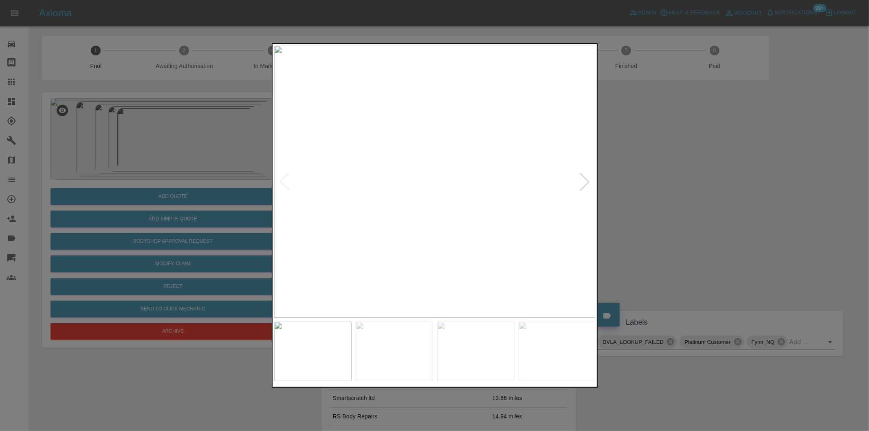
click at [584, 182] on div at bounding box center [585, 182] width 18 height 18
click at [736, 213] on div at bounding box center [434, 215] width 869 height 431
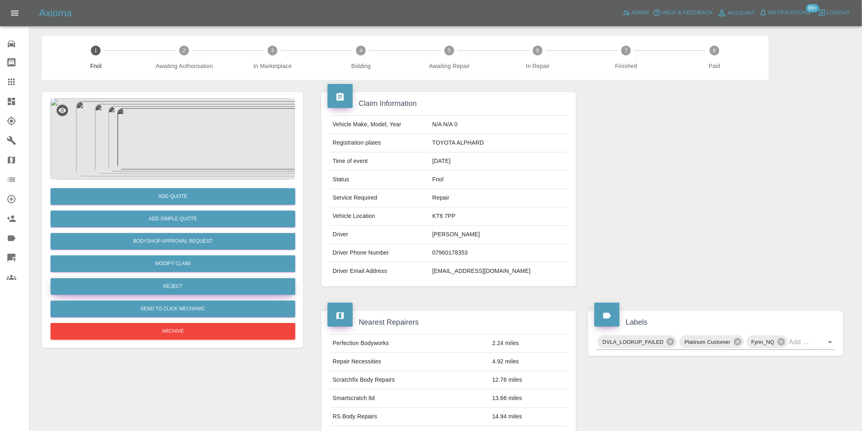
click at [197, 293] on button "Reject" at bounding box center [173, 286] width 245 height 17
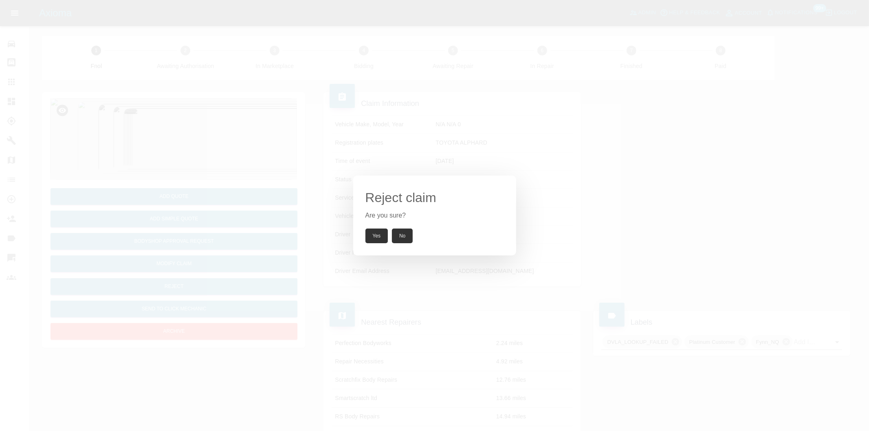
click at [371, 232] on button "Yes" at bounding box center [377, 236] width 23 height 15
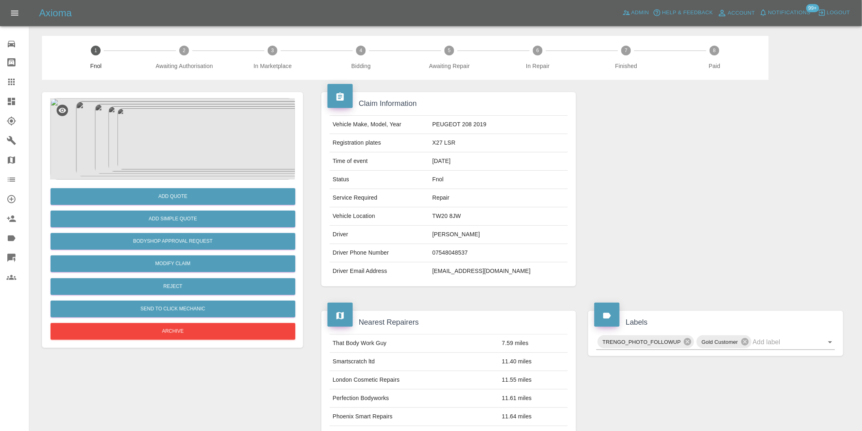
click at [219, 162] on img at bounding box center [172, 139] width 245 height 82
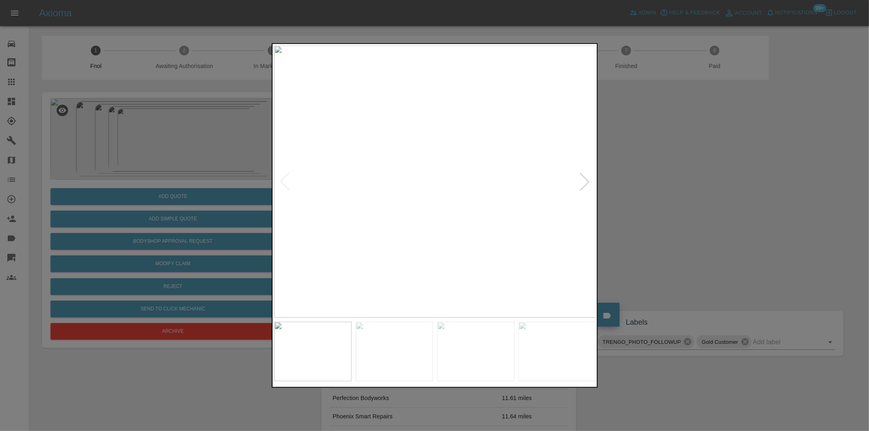
click at [587, 183] on div at bounding box center [585, 182] width 18 height 18
click at [587, 182] on div at bounding box center [585, 182] width 18 height 18
click at [587, 178] on div at bounding box center [585, 182] width 18 height 18
click at [587, 178] on img at bounding box center [435, 182] width 322 height 272
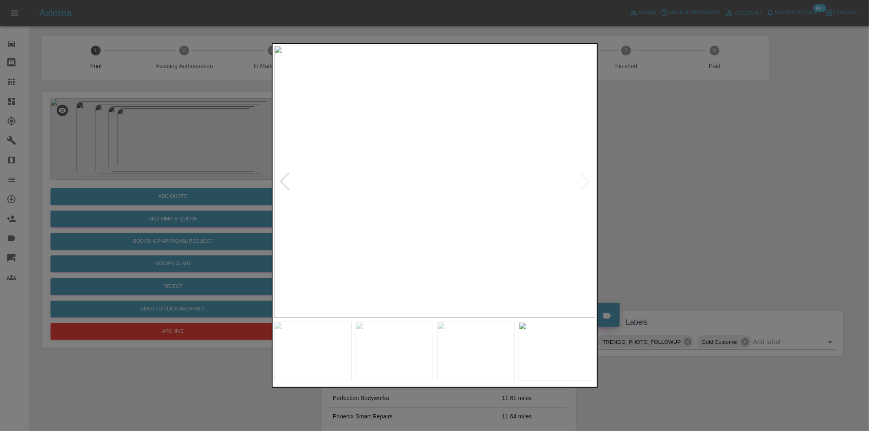
click at [287, 181] on div at bounding box center [285, 182] width 18 height 18
click at [364, 191] on img at bounding box center [435, 182] width 322 height 272
click at [586, 181] on div at bounding box center [585, 182] width 18 height 18
click at [683, 195] on div at bounding box center [434, 215] width 869 height 431
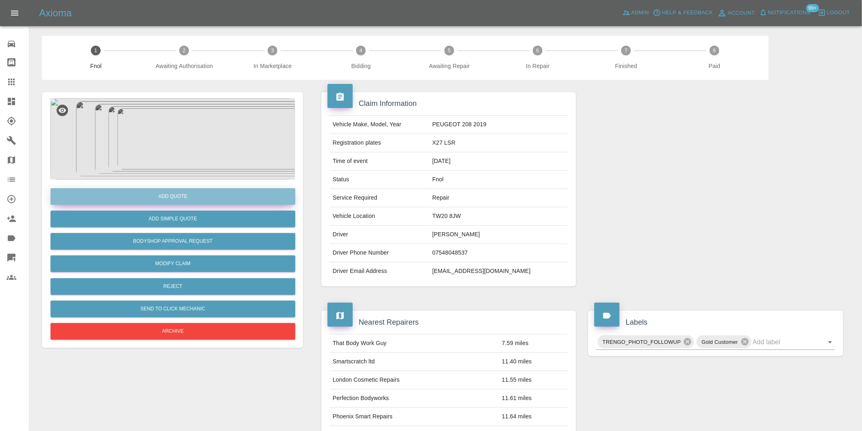
click at [193, 198] on button "Add Quote" at bounding box center [173, 196] width 245 height 17
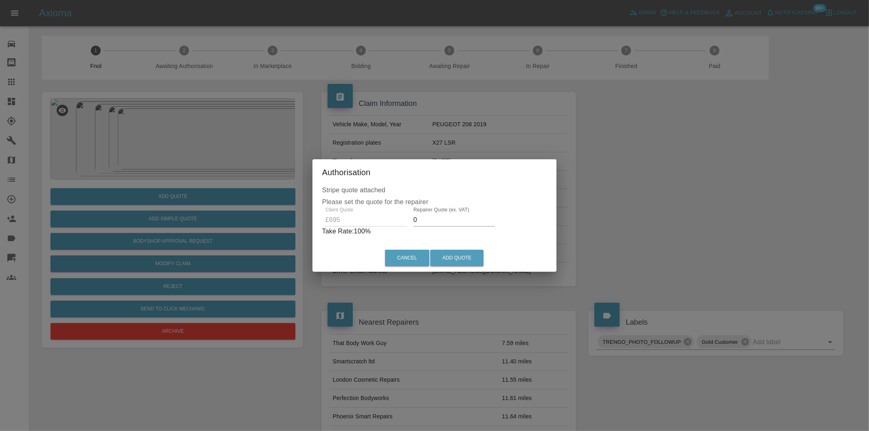
click at [436, 219] on input "0" at bounding box center [455, 220] width 82 height 13
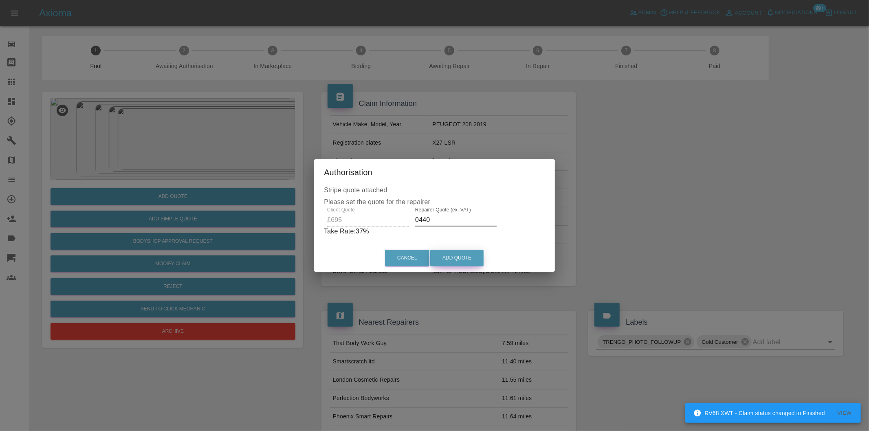
type input "0440"
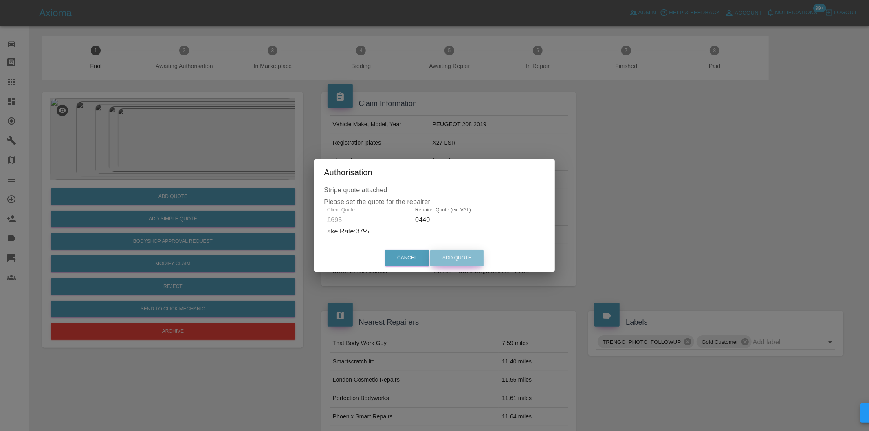
click at [454, 252] on button "Add Quote" at bounding box center [456, 258] width 53 height 17
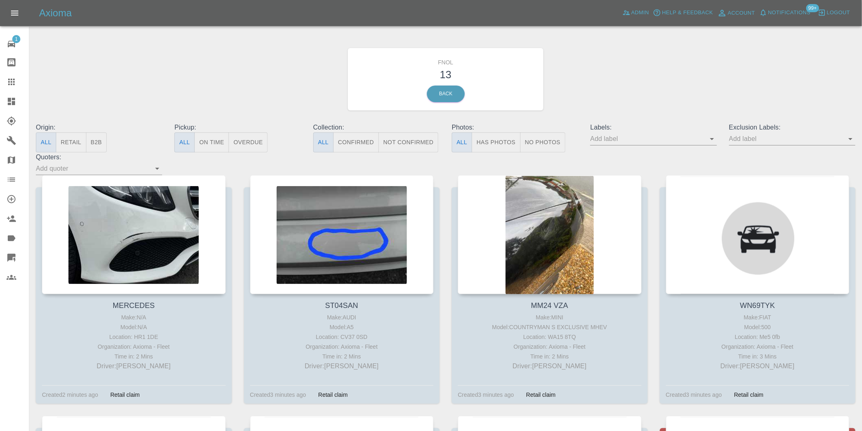
click at [487, 140] on button "Has Photos" at bounding box center [496, 142] width 49 height 20
click at [852, 141] on icon "Open" at bounding box center [851, 139] width 10 height 10
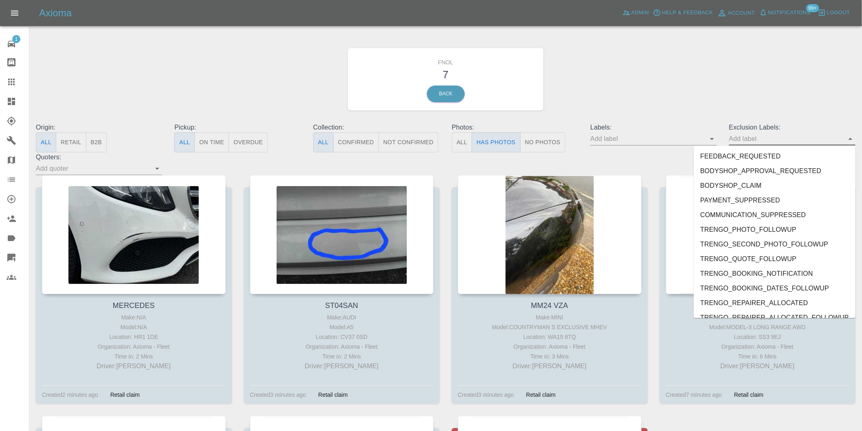
scroll to position [1770, 0]
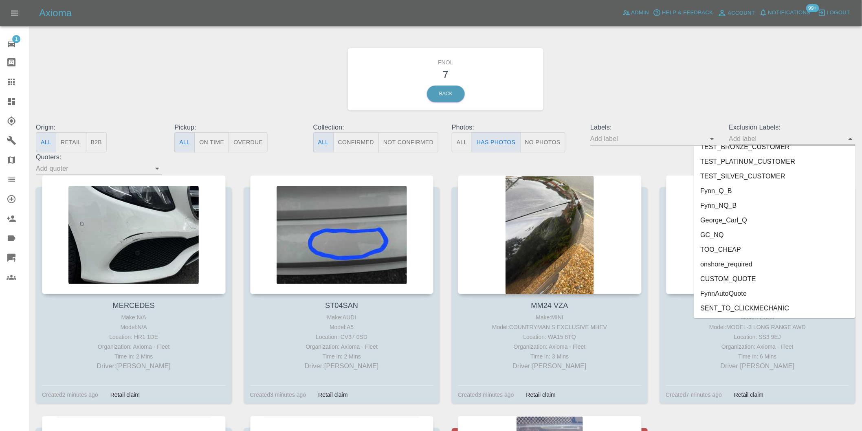
click at [750, 259] on li "onshore_required" at bounding box center [775, 264] width 162 height 15
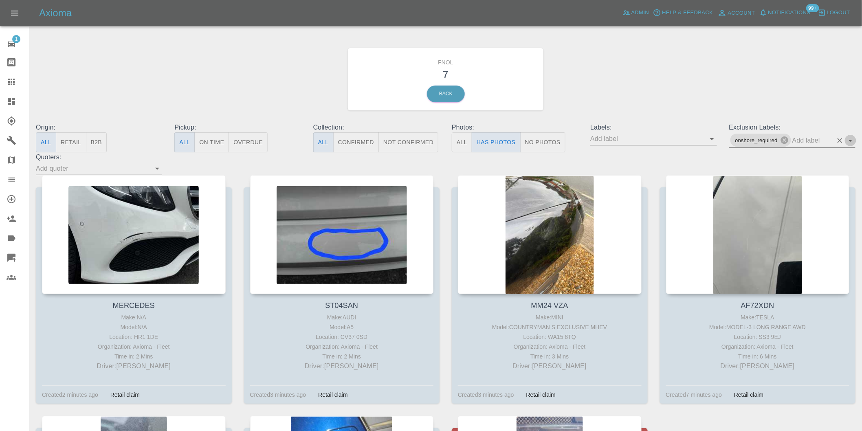
click at [850, 137] on icon "Open" at bounding box center [851, 141] width 10 height 10
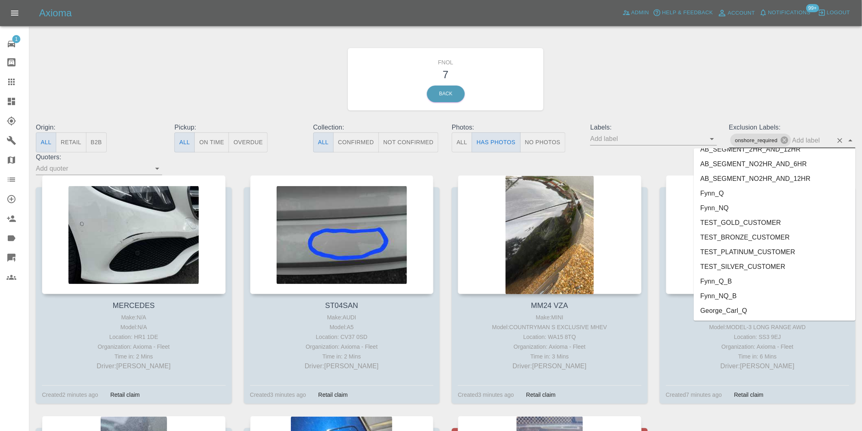
scroll to position [1755, 0]
click at [731, 237] on li "George_Carl_Q" at bounding box center [775, 237] width 162 height 15
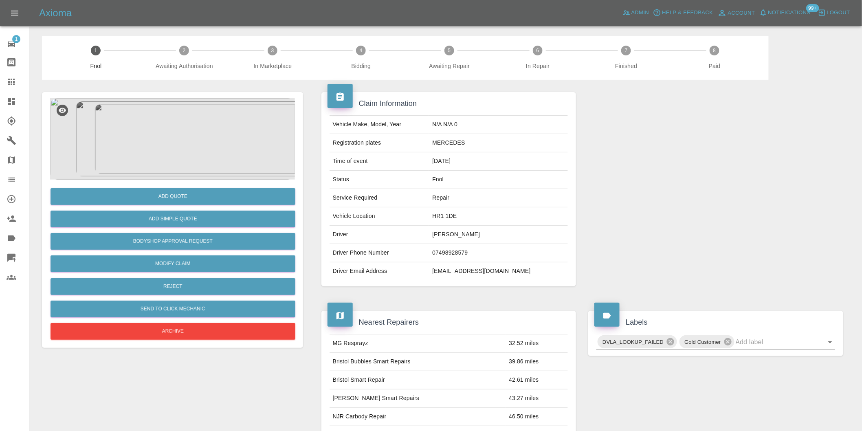
click at [186, 110] on img at bounding box center [172, 139] width 245 height 82
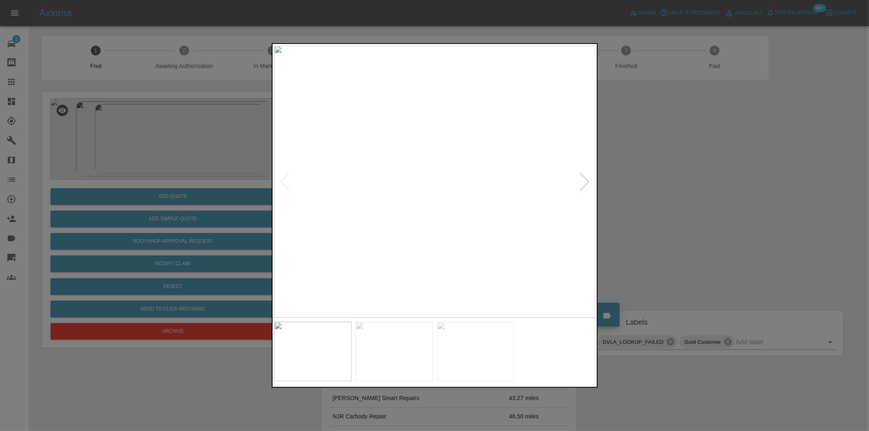
click at [588, 181] on div at bounding box center [585, 182] width 18 height 18
click at [588, 181] on img at bounding box center [435, 182] width 322 height 272
click at [694, 201] on div at bounding box center [434, 215] width 869 height 431
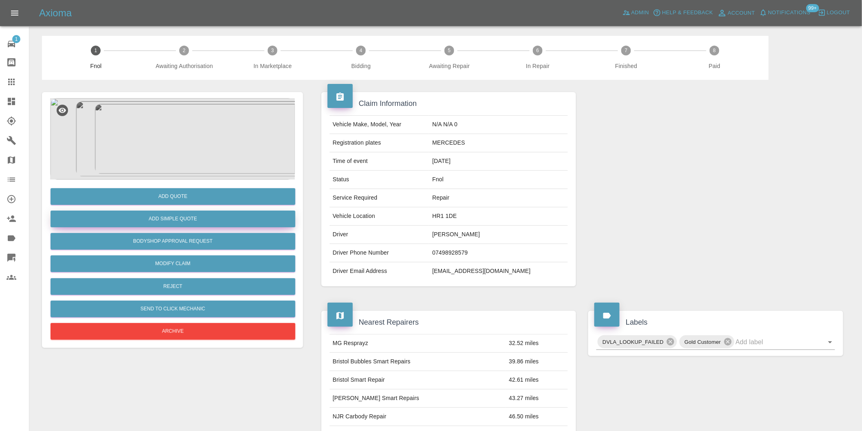
click at [183, 226] on button "Add Simple Quote" at bounding box center [173, 219] width 245 height 17
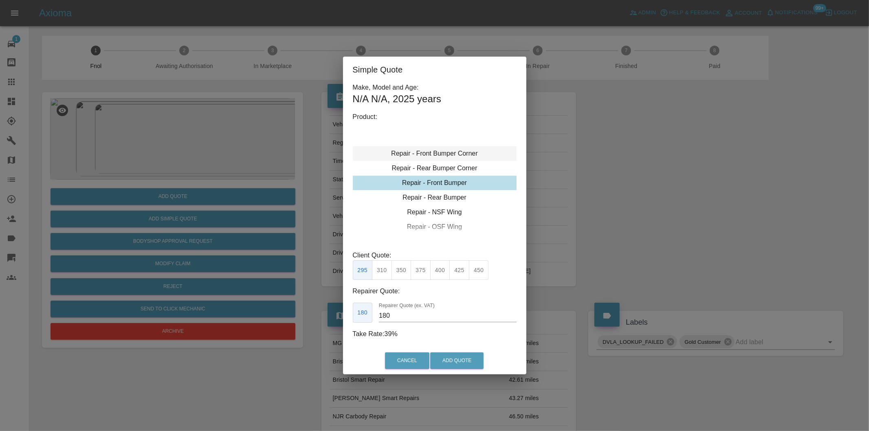
click at [449, 155] on div "Repair - Front Bumper Corner" at bounding box center [435, 153] width 164 height 15
click at [397, 270] on button "215" at bounding box center [402, 270] width 20 height 20
type input "135"
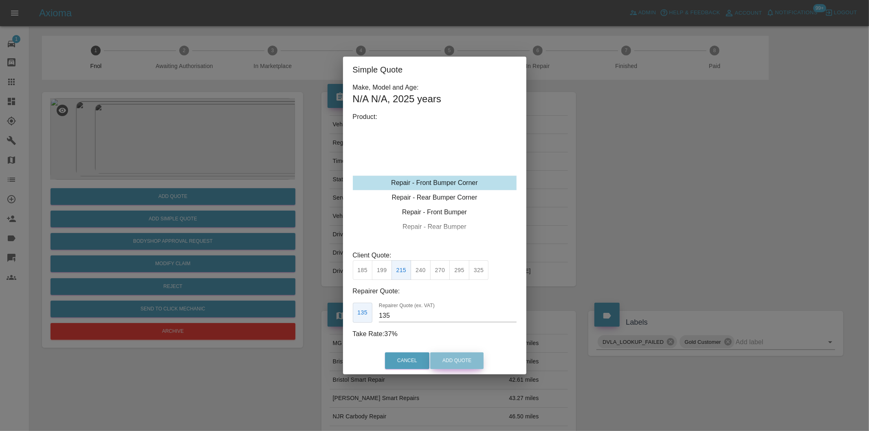
click at [446, 361] on button "Add Quote" at bounding box center [456, 360] width 53 height 17
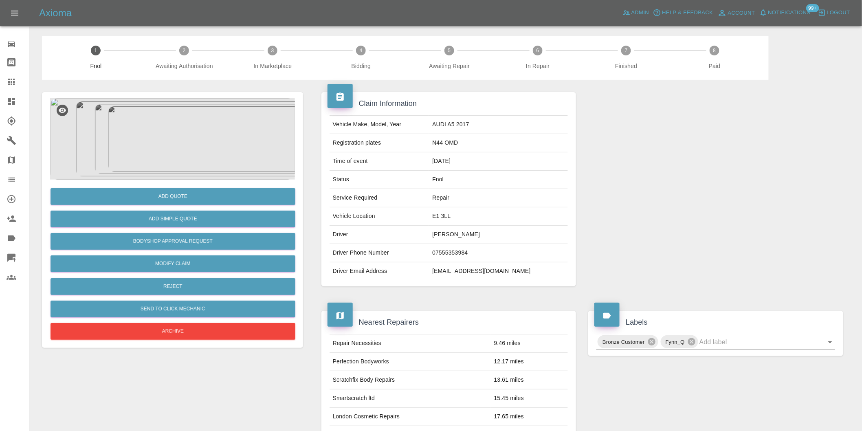
click at [191, 127] on img at bounding box center [172, 139] width 245 height 82
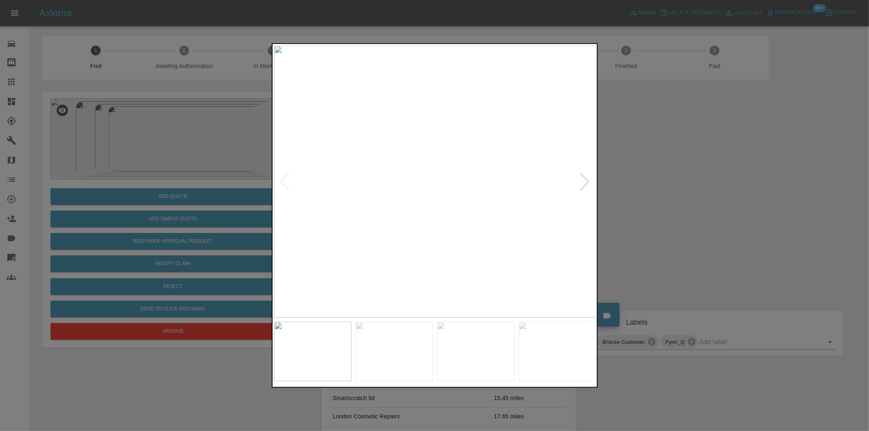
click at [581, 181] on div at bounding box center [585, 182] width 18 height 18
click at [581, 181] on img at bounding box center [435, 182] width 322 height 272
click at [654, 183] on div at bounding box center [434, 215] width 869 height 431
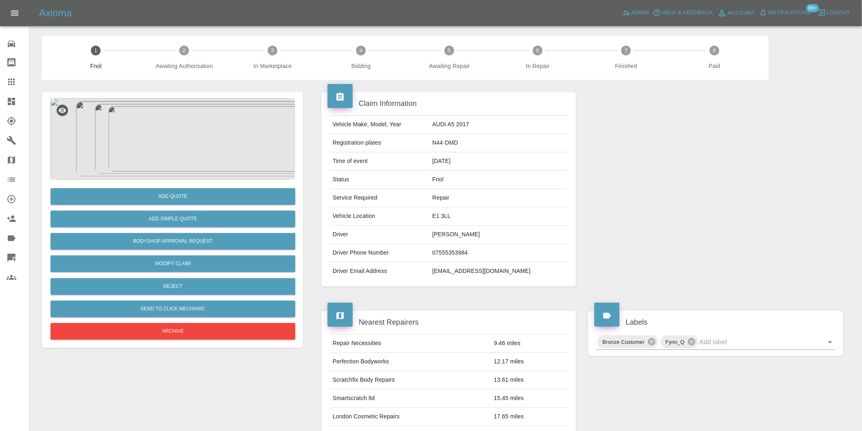
click at [170, 125] on img at bounding box center [172, 139] width 245 height 82
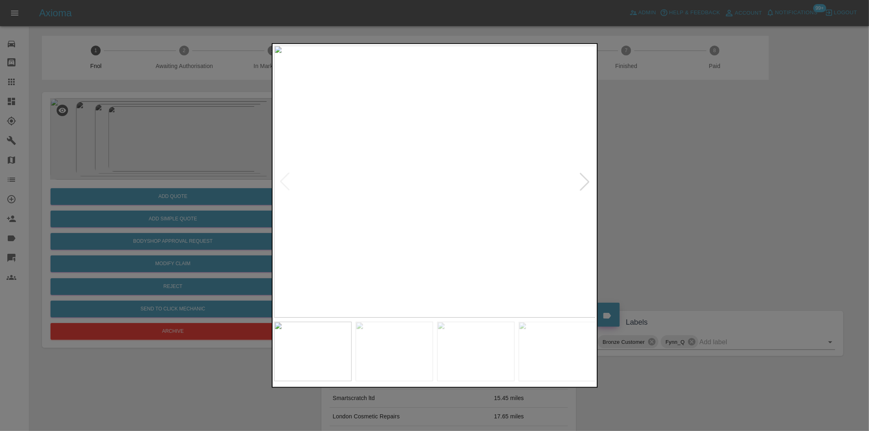
click at [585, 181] on div at bounding box center [585, 182] width 18 height 18
click at [585, 181] on img at bounding box center [435, 182] width 322 height 272
click at [683, 201] on div at bounding box center [434, 215] width 869 height 431
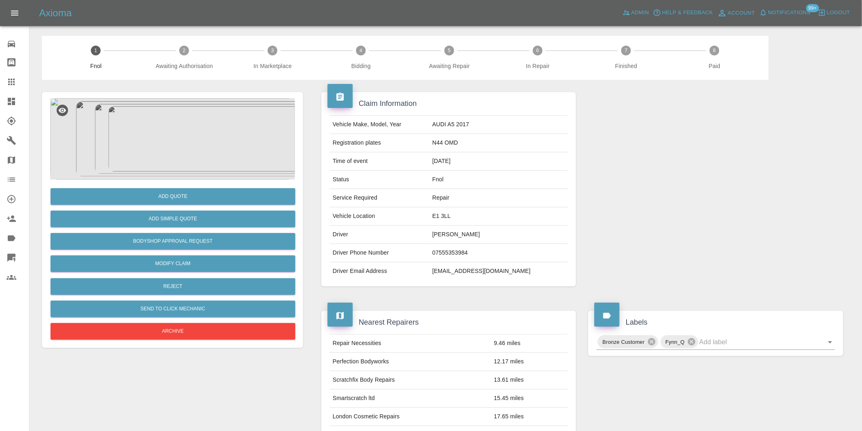
click at [181, 132] on img at bounding box center [172, 139] width 245 height 82
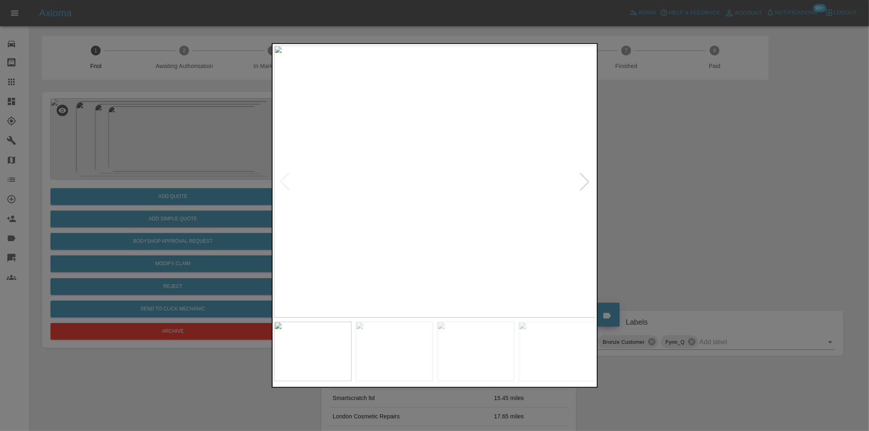
click at [585, 180] on div at bounding box center [585, 182] width 18 height 18
click at [287, 180] on div at bounding box center [285, 182] width 18 height 18
click at [287, 180] on img at bounding box center [435, 182] width 322 height 272
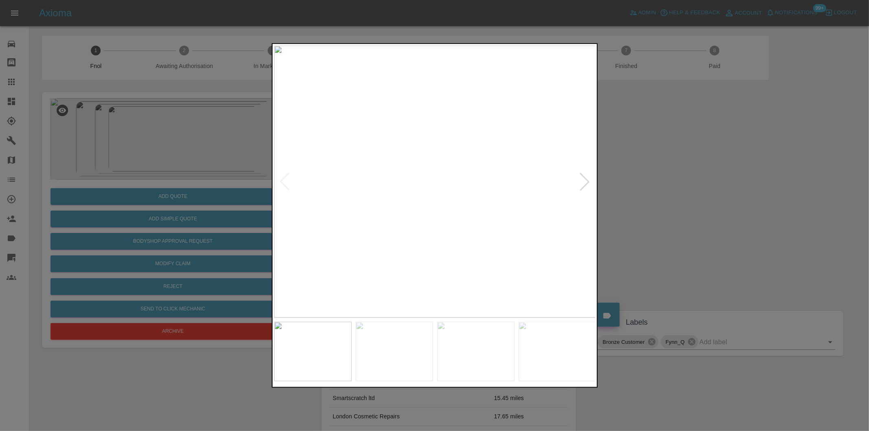
click at [587, 181] on div at bounding box center [585, 182] width 18 height 18
click at [283, 183] on div at bounding box center [285, 182] width 18 height 18
click at [583, 183] on div at bounding box center [585, 182] width 18 height 18
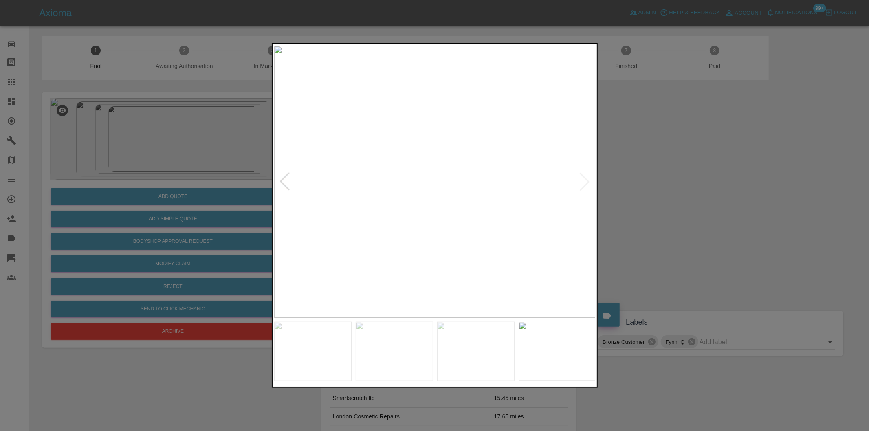
click at [654, 181] on div at bounding box center [434, 215] width 869 height 431
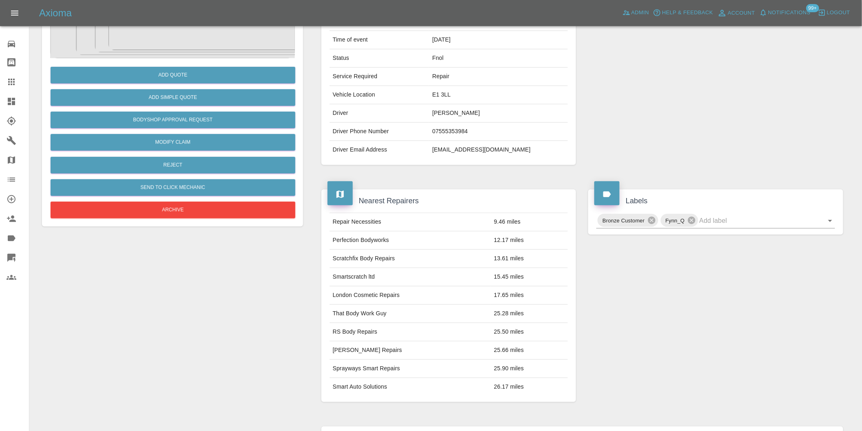
scroll to position [4, 0]
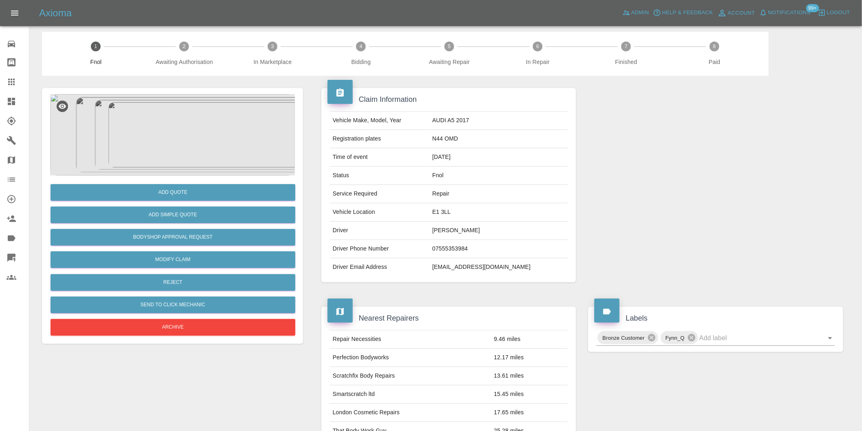
click at [187, 132] on img at bounding box center [172, 135] width 245 height 82
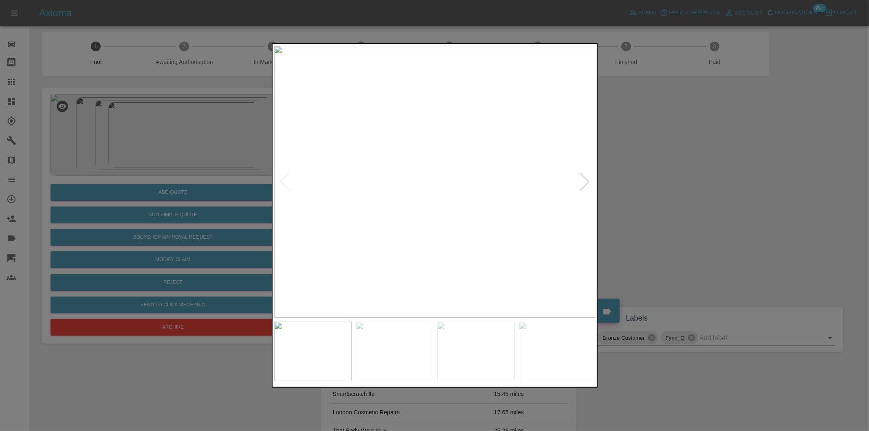
click at [587, 181] on div at bounding box center [585, 182] width 18 height 18
click at [587, 181] on img at bounding box center [435, 182] width 322 height 272
click at [280, 184] on div at bounding box center [285, 182] width 18 height 18
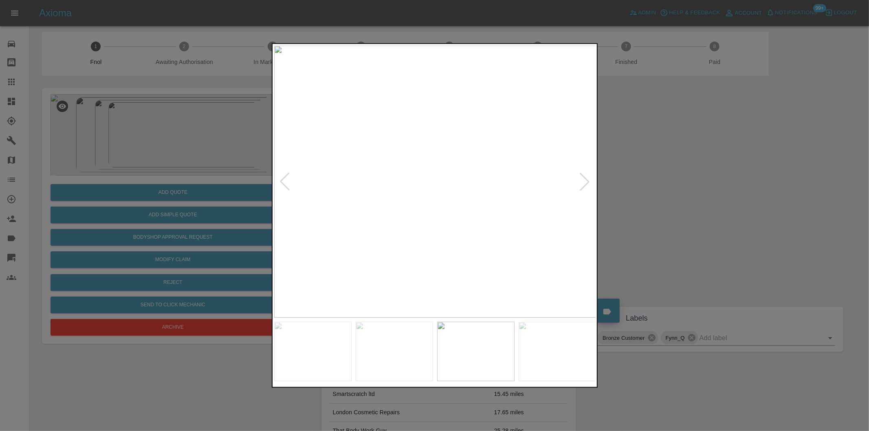
click at [280, 183] on div at bounding box center [285, 182] width 18 height 18
click at [671, 192] on div at bounding box center [434, 215] width 869 height 431
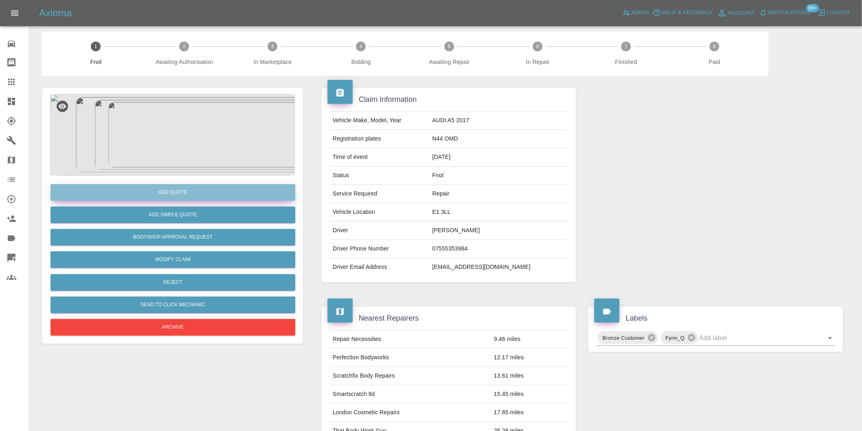
click at [188, 189] on button "Add Quote" at bounding box center [173, 192] width 245 height 17
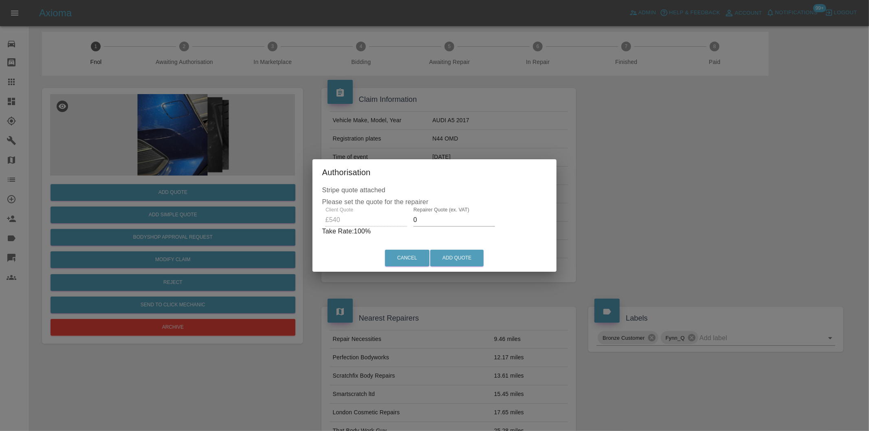
click at [445, 223] on input "0" at bounding box center [455, 220] width 82 height 13
type input "0340"
click at [460, 255] on button "Add Quote" at bounding box center [456, 258] width 53 height 17
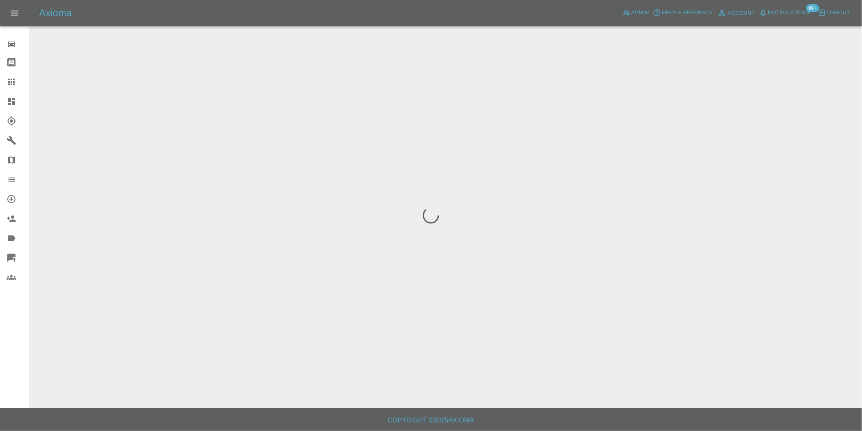
scroll to position [0, 0]
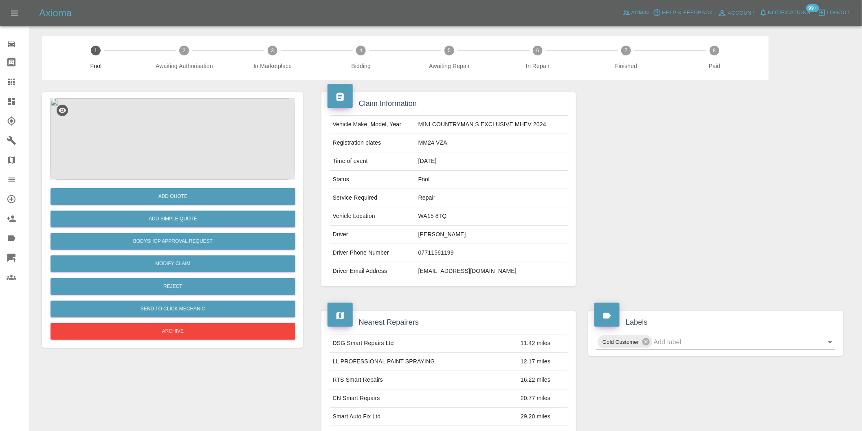
click at [172, 131] on img at bounding box center [172, 139] width 245 height 82
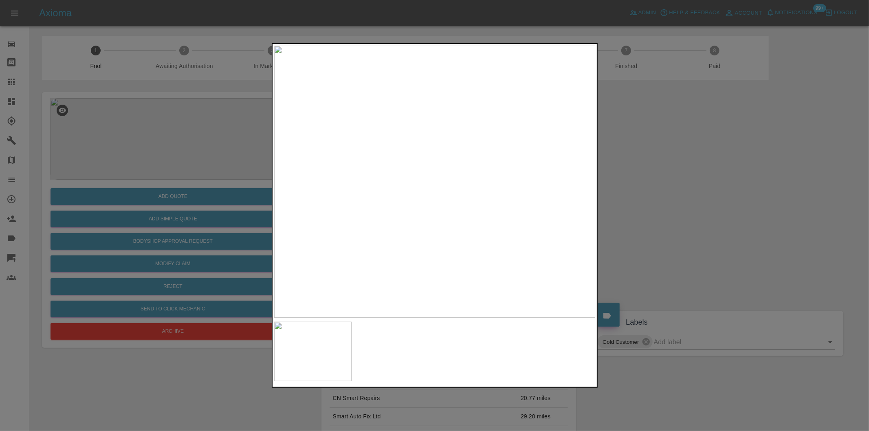
click at [665, 205] on div at bounding box center [434, 215] width 869 height 431
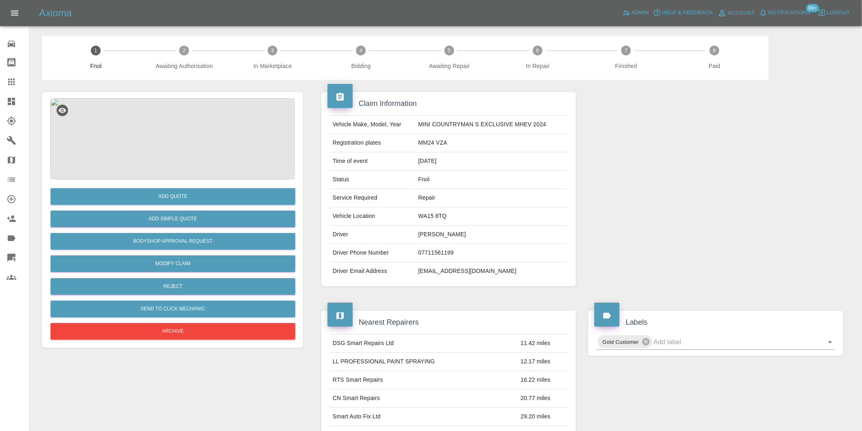
click at [158, 149] on img at bounding box center [172, 139] width 245 height 82
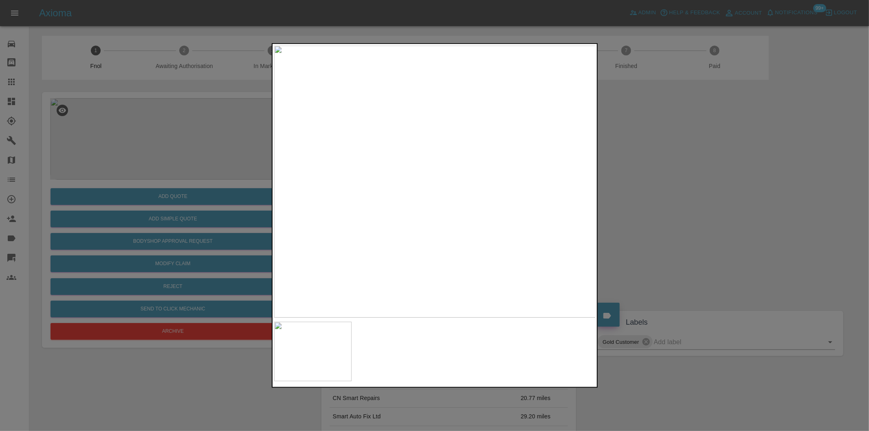
click at [640, 213] on div at bounding box center [434, 215] width 869 height 431
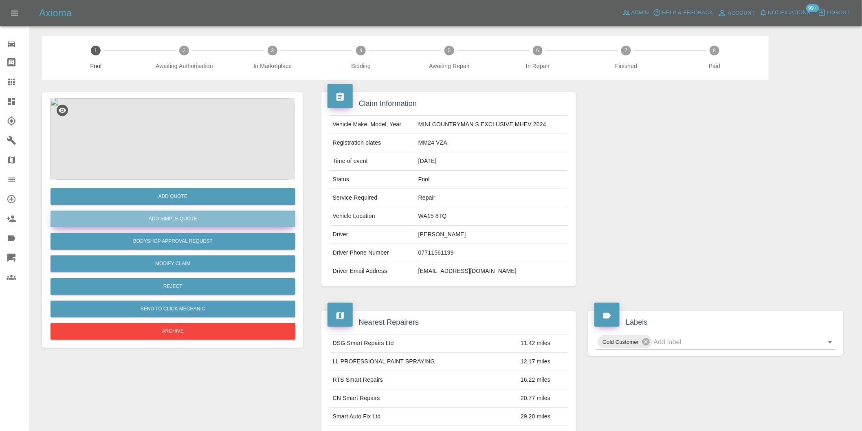
click at [197, 219] on button "Add Simple Quote" at bounding box center [173, 219] width 245 height 17
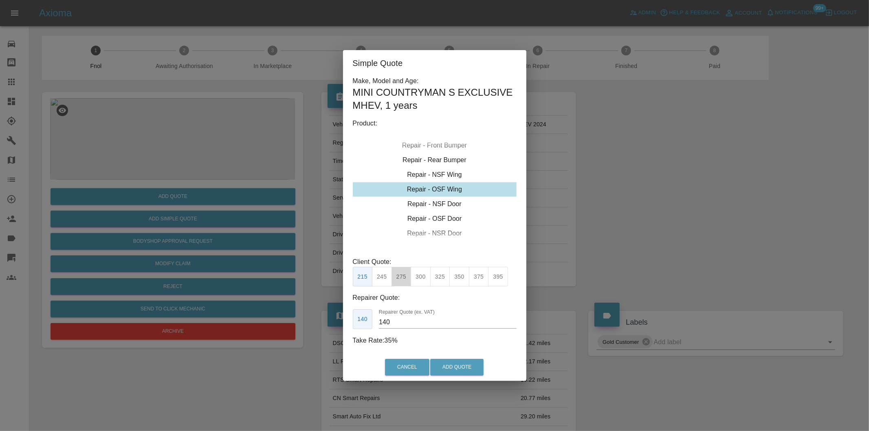
click at [406, 281] on button "275" at bounding box center [402, 277] width 20 height 20
click at [418, 275] on button "300" at bounding box center [421, 277] width 20 height 20
type input "190"
click at [442, 364] on button "Add Quote" at bounding box center [456, 367] width 53 height 17
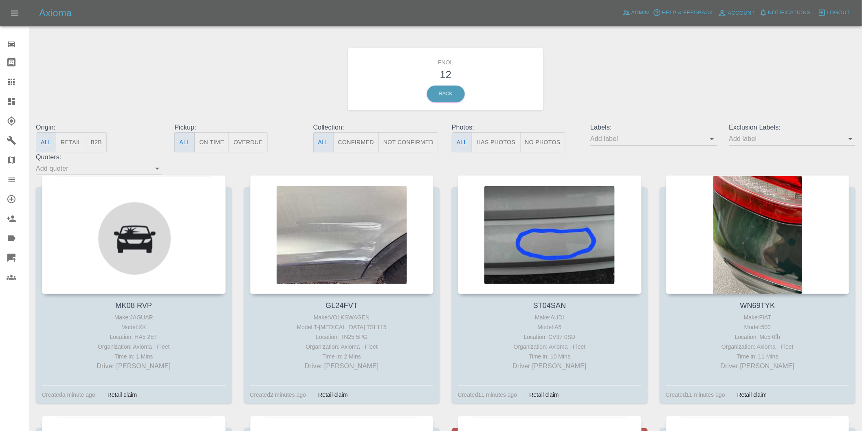
click at [500, 137] on button "Has Photos" at bounding box center [496, 142] width 49 height 20
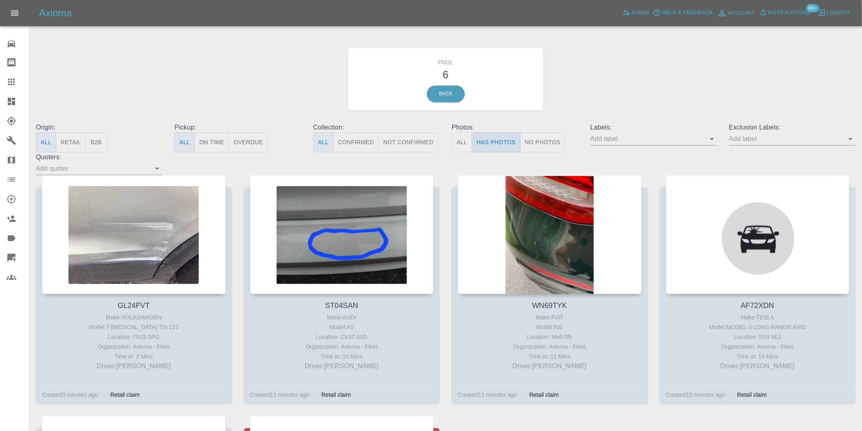
click at [502, 149] on button "Has Photos" at bounding box center [496, 142] width 49 height 20
click at [850, 141] on icon "Open" at bounding box center [851, 139] width 10 height 10
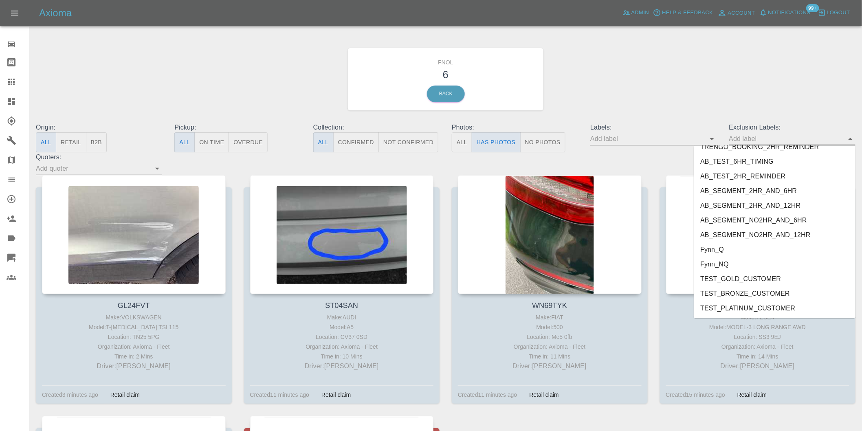
scroll to position [1770, 0]
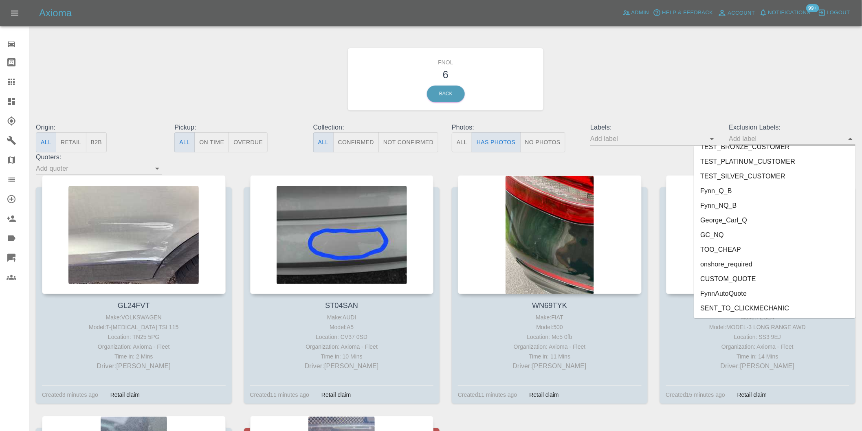
click at [739, 262] on li "onshore_required" at bounding box center [775, 264] width 162 height 15
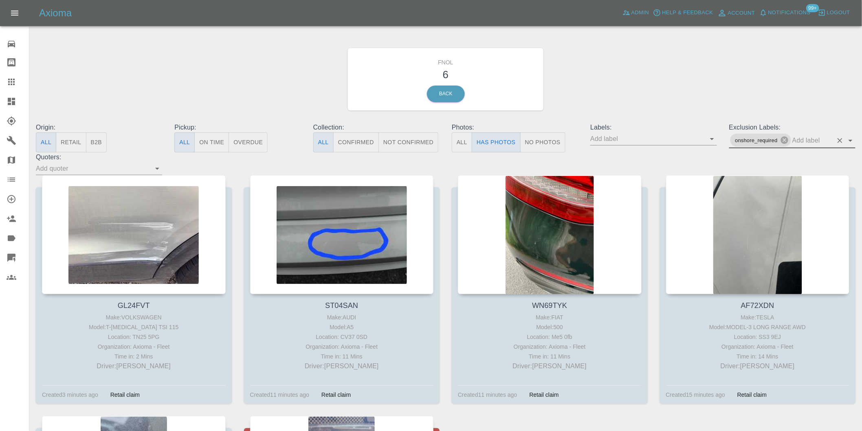
click at [853, 139] on icon "Open" at bounding box center [851, 141] width 10 height 10
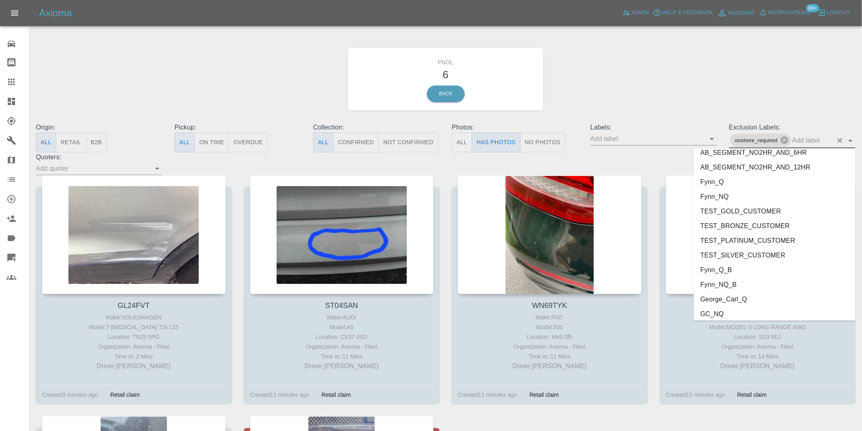
scroll to position [1755, 0]
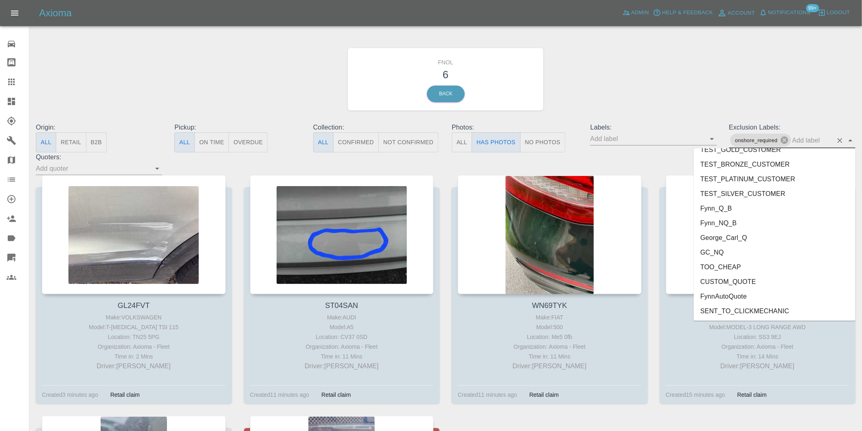
click at [748, 242] on li "George_Carl_Q" at bounding box center [775, 237] width 162 height 15
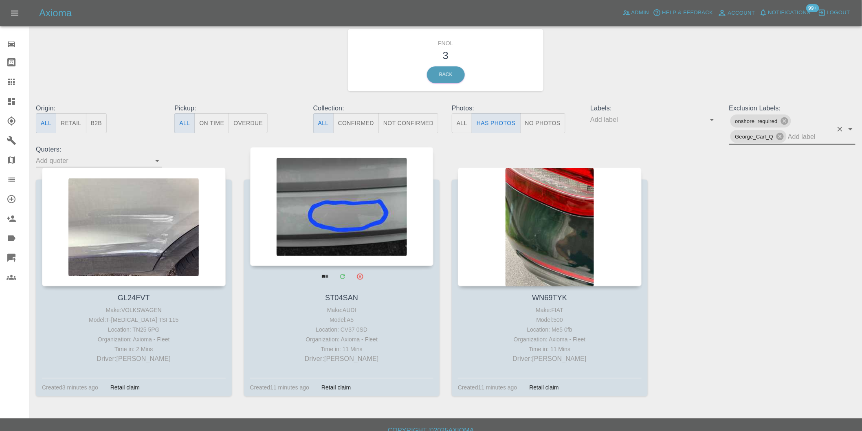
scroll to position [29, 0]
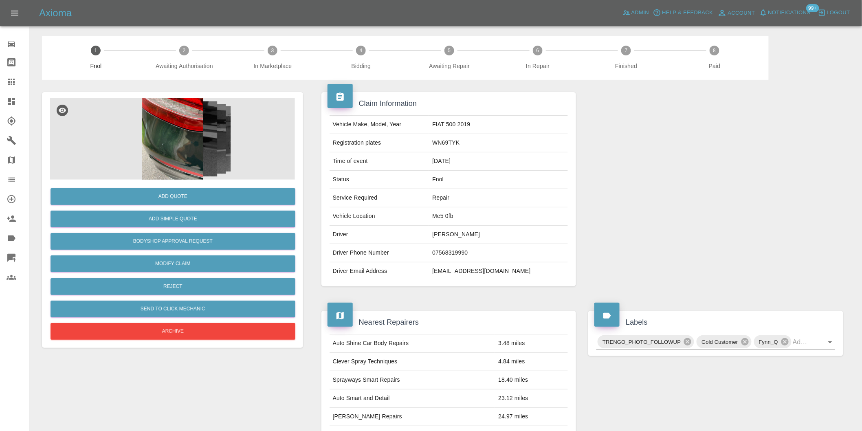
click at [165, 153] on img at bounding box center [172, 139] width 245 height 82
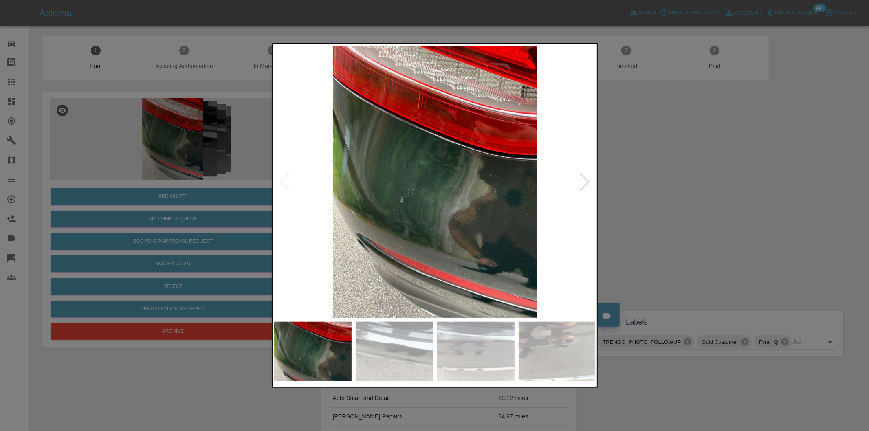
click at [587, 185] on div at bounding box center [585, 182] width 18 height 18
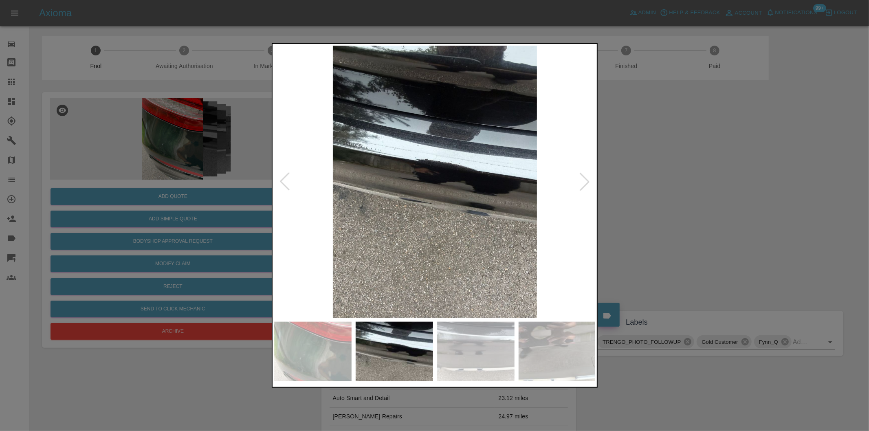
click at [585, 183] on div at bounding box center [585, 182] width 18 height 18
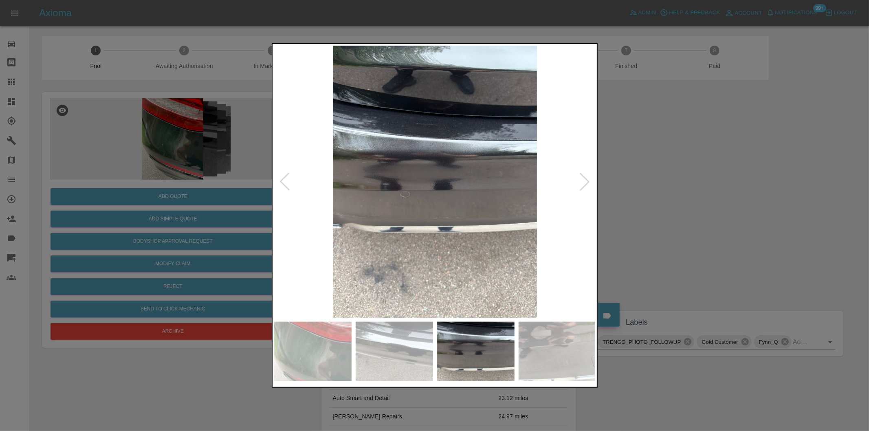
click at [585, 183] on div at bounding box center [585, 182] width 18 height 18
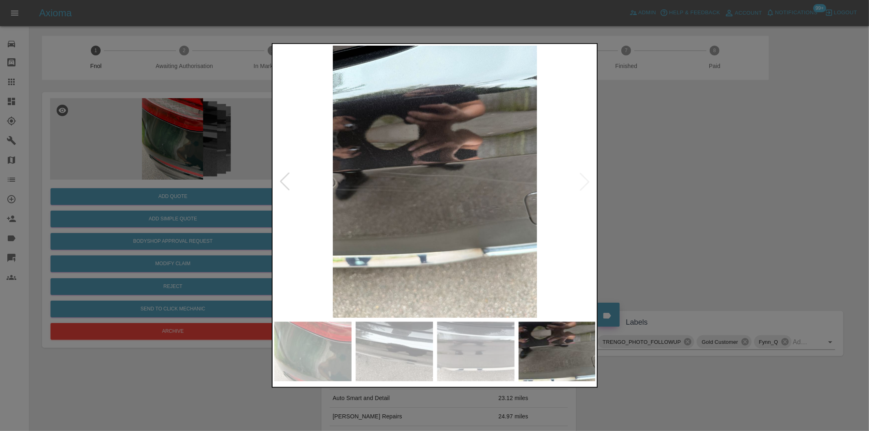
click at [585, 183] on img at bounding box center [435, 182] width 322 height 272
click at [282, 178] on div at bounding box center [285, 182] width 18 height 18
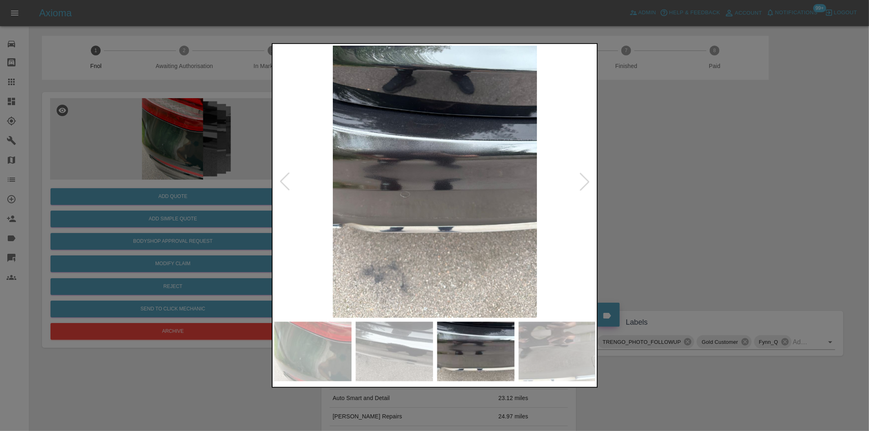
click at [282, 179] on div at bounding box center [285, 182] width 18 height 18
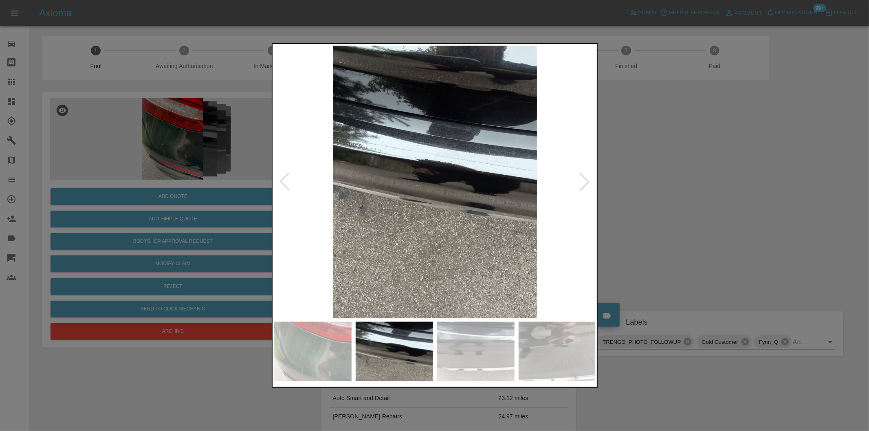
drag, startPoint x: 710, startPoint y: 246, endPoint x: 537, endPoint y: 215, distance: 175.5
click at [710, 246] on div at bounding box center [434, 215] width 869 height 431
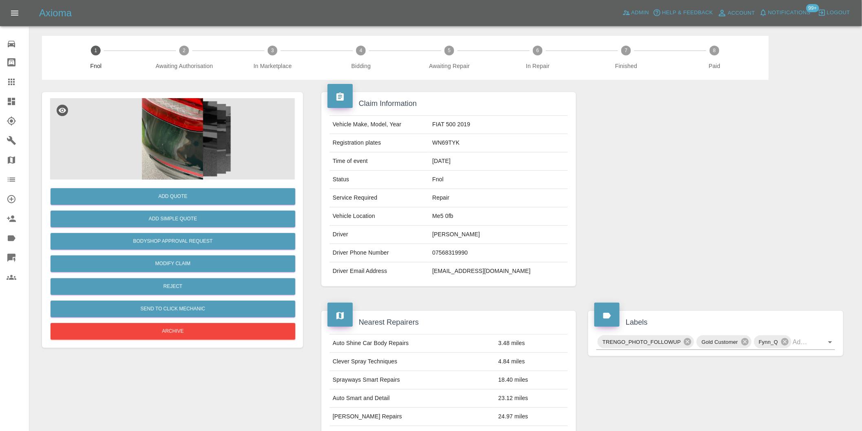
click at [156, 135] on img at bounding box center [172, 139] width 245 height 82
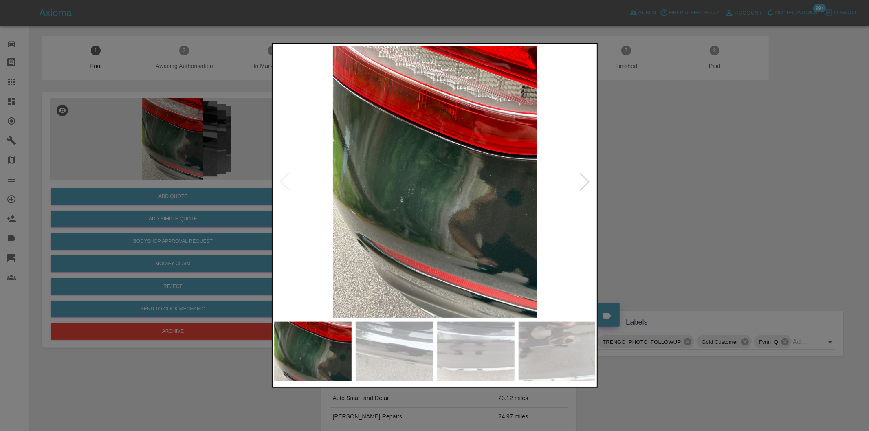
click at [584, 180] on div at bounding box center [585, 182] width 18 height 18
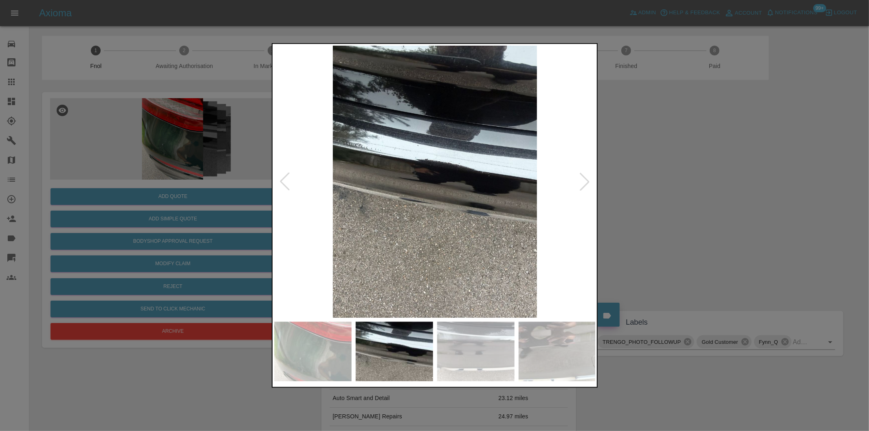
click at [584, 180] on div at bounding box center [585, 182] width 18 height 18
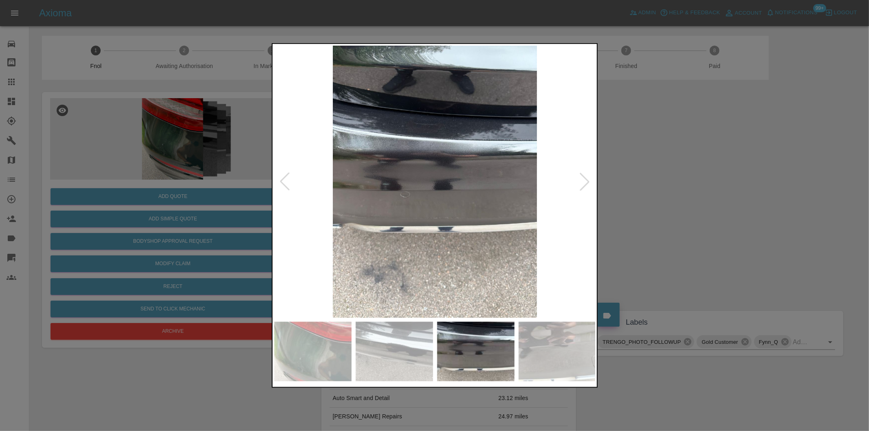
click at [584, 180] on div at bounding box center [585, 182] width 18 height 18
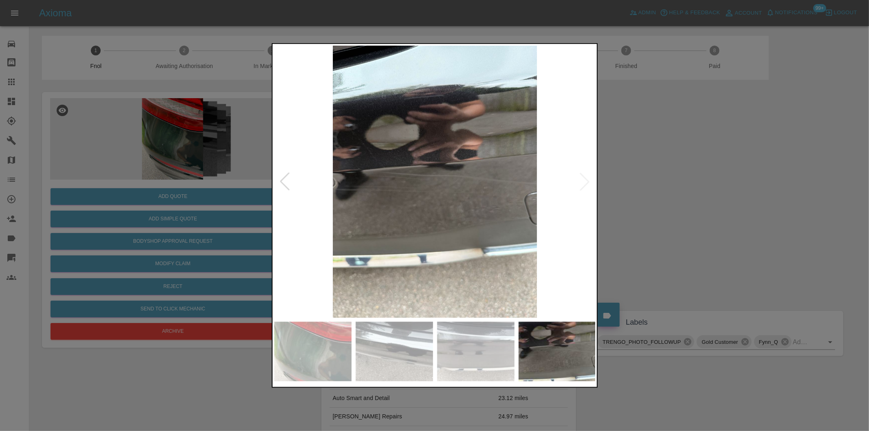
click at [584, 180] on img at bounding box center [435, 182] width 322 height 272
click at [649, 182] on div at bounding box center [434, 215] width 869 height 431
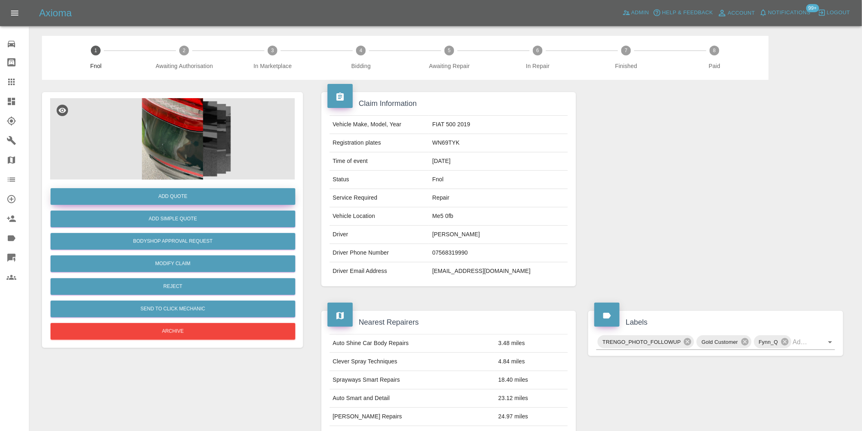
click at [181, 202] on button "Add Quote" at bounding box center [173, 196] width 245 height 17
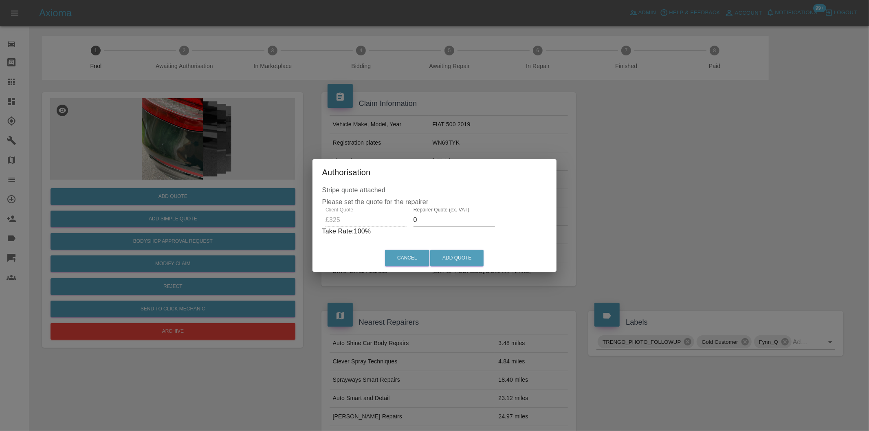
click at [430, 222] on input "0" at bounding box center [455, 220] width 82 height 13
type input "0210"
click at [449, 253] on button "Add Quote" at bounding box center [456, 258] width 53 height 17
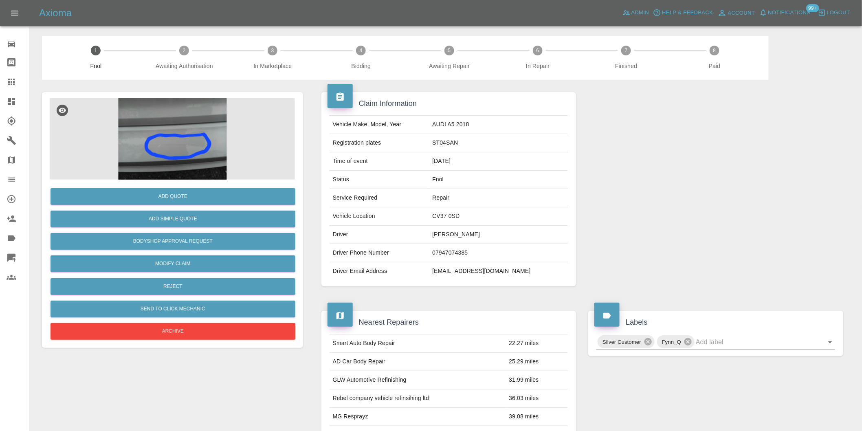
click at [197, 131] on img at bounding box center [172, 139] width 245 height 82
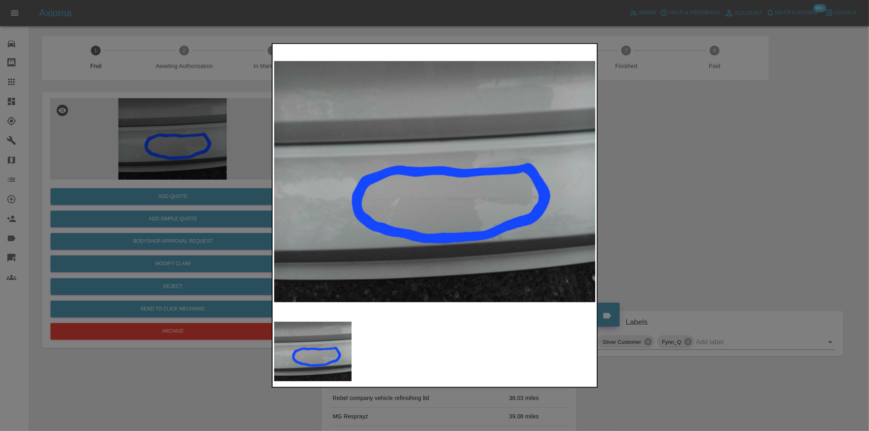
click at [644, 198] on div at bounding box center [434, 215] width 869 height 431
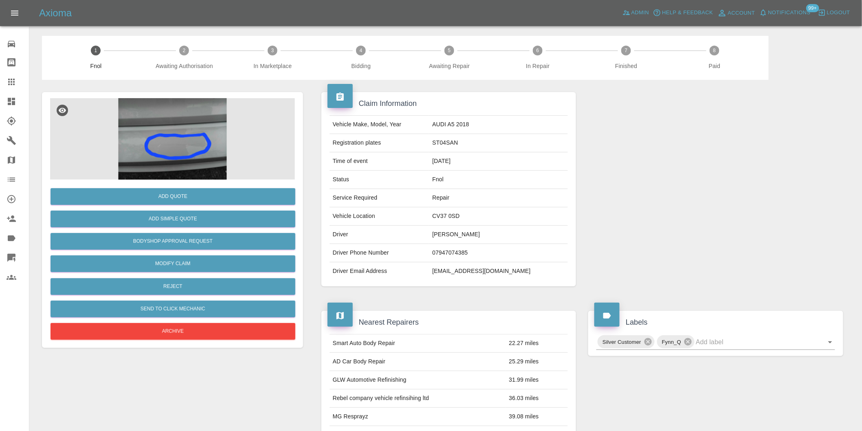
click at [177, 148] on img at bounding box center [172, 139] width 245 height 82
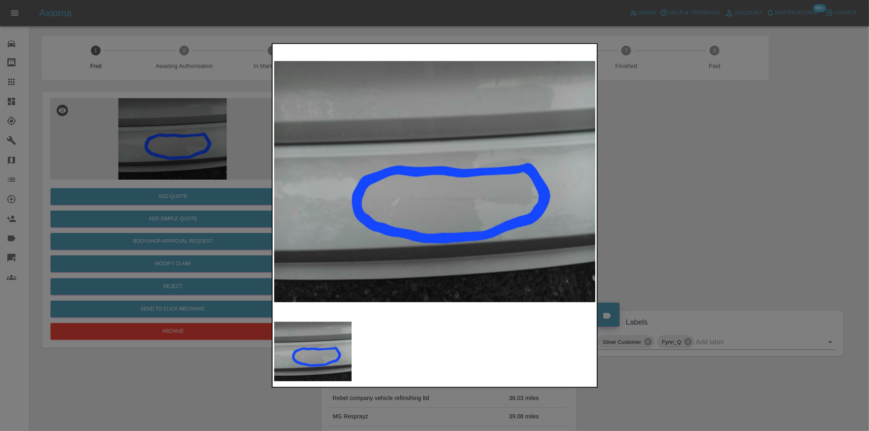
click at [493, 208] on img at bounding box center [435, 182] width 322 height 272
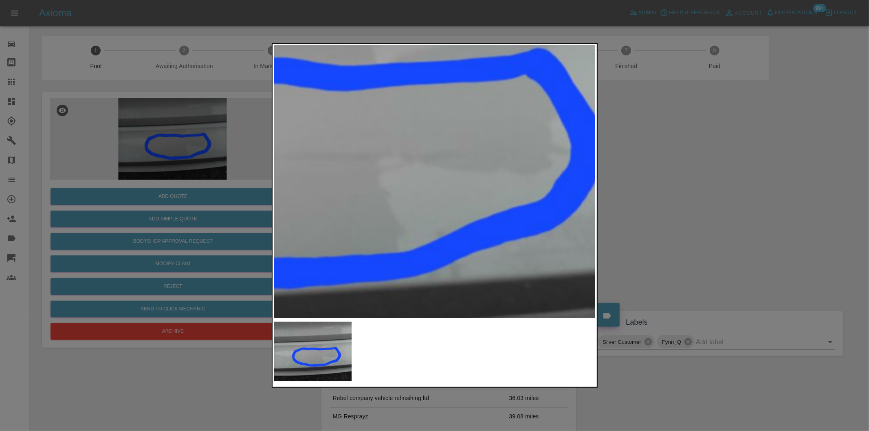
click at [458, 196] on img at bounding box center [260, 103] width 966 height 816
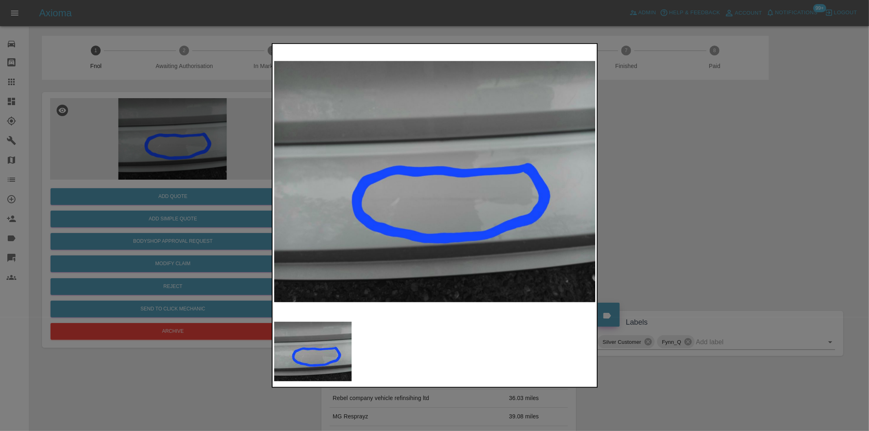
click at [729, 189] on div at bounding box center [434, 215] width 869 height 431
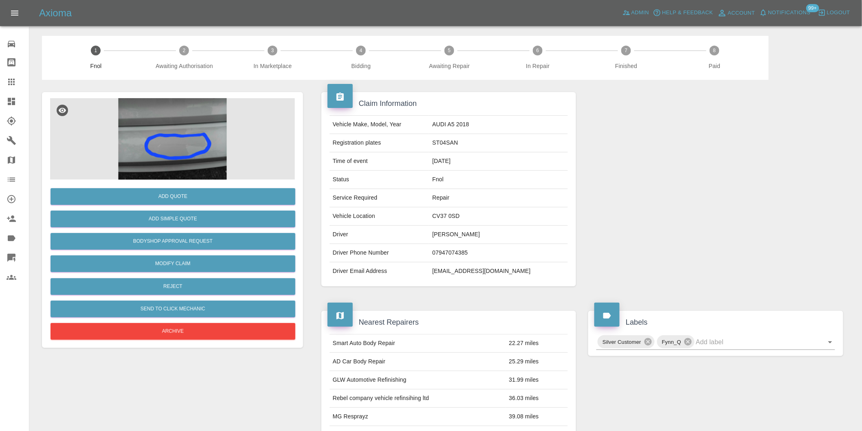
click at [186, 142] on img at bounding box center [172, 139] width 245 height 82
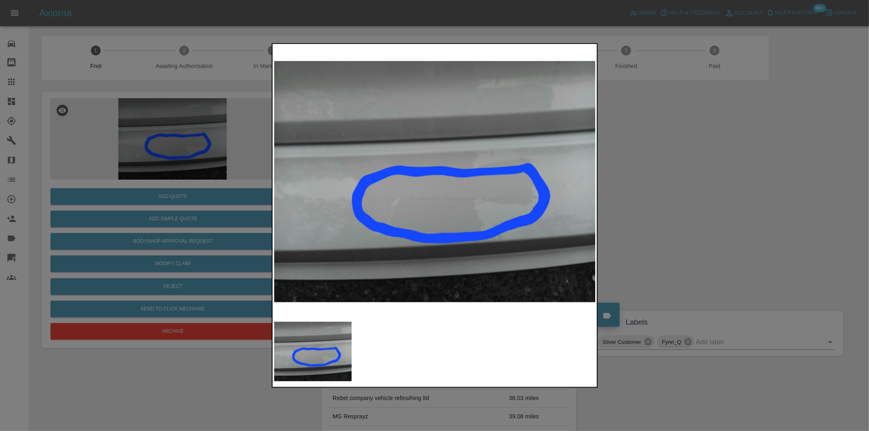
click at [665, 205] on div at bounding box center [434, 215] width 869 height 431
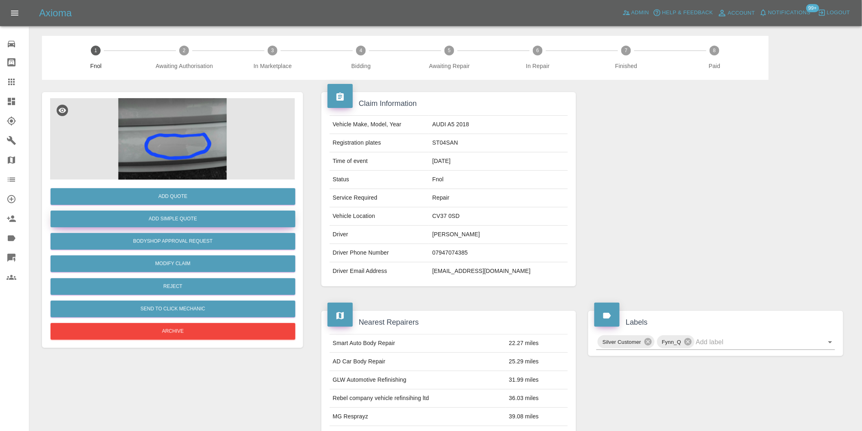
click at [207, 223] on button "Add Simple Quote" at bounding box center [173, 219] width 245 height 17
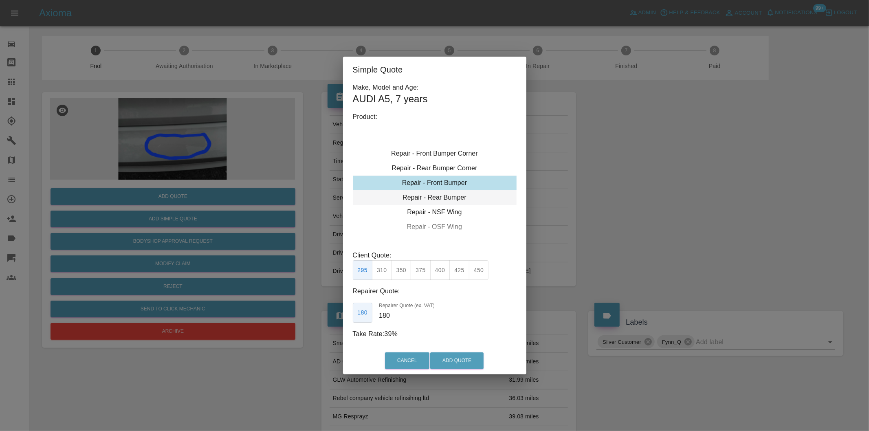
click at [445, 202] on div "Repair - Rear Bumper" at bounding box center [435, 197] width 164 height 15
click at [405, 268] on button "350" at bounding box center [402, 270] width 20 height 20
type input "210"
click at [458, 361] on button "Add Quote" at bounding box center [456, 360] width 53 height 17
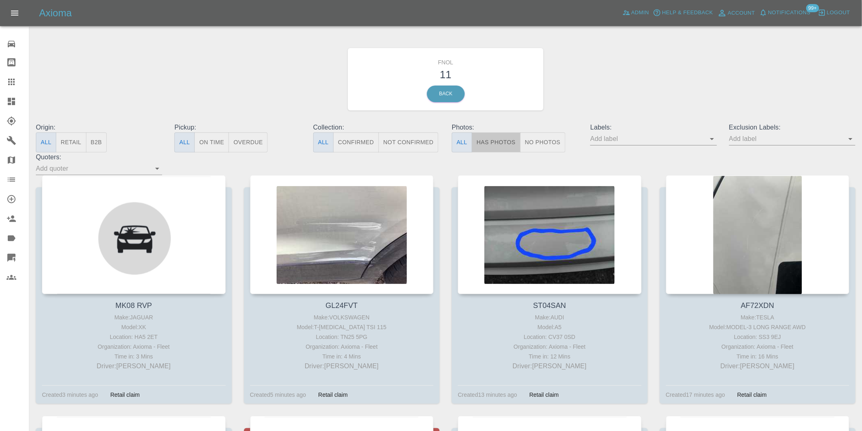
click at [494, 139] on button "Has Photos" at bounding box center [496, 142] width 49 height 20
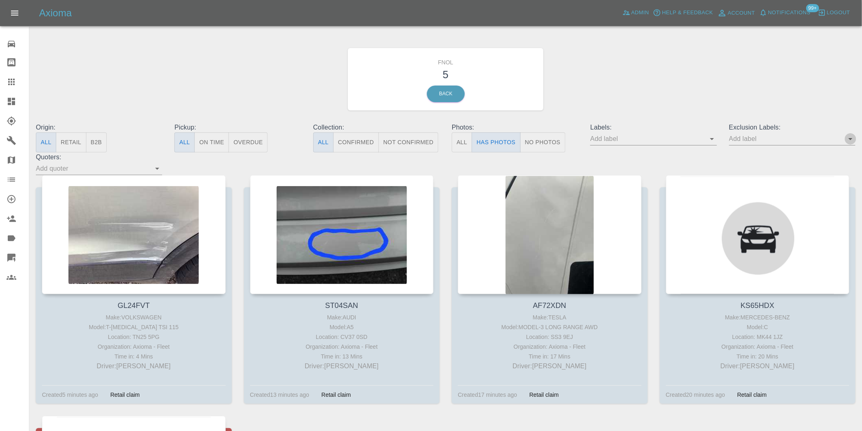
click at [852, 139] on icon "Open" at bounding box center [851, 139] width 4 height 2
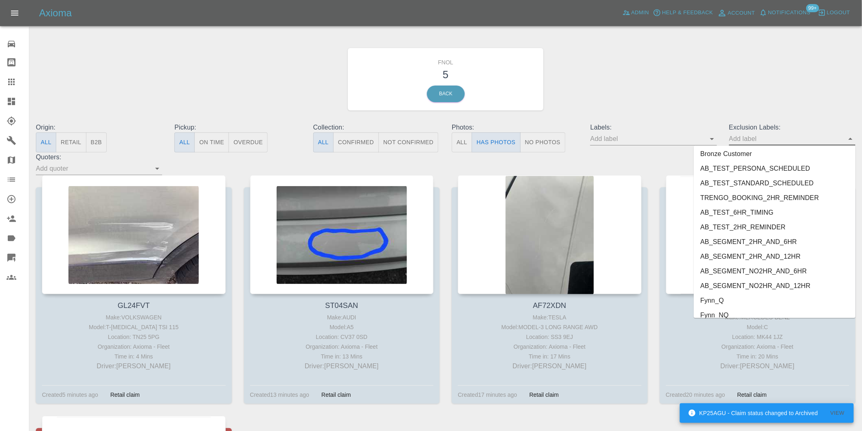
scroll to position [1770, 0]
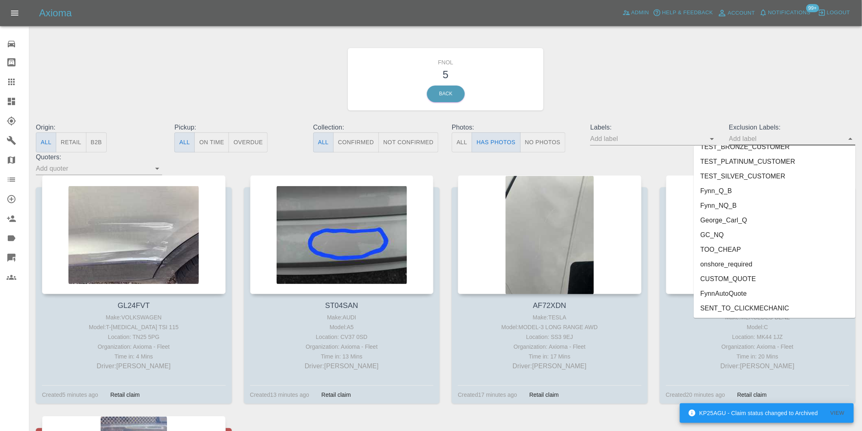
click at [736, 218] on li "George_Carl_Q" at bounding box center [775, 220] width 162 height 15
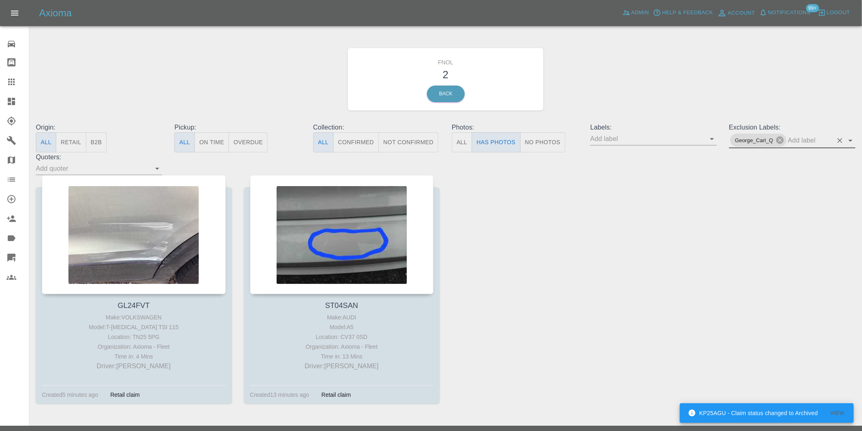
click at [847, 140] on icon "Open" at bounding box center [851, 141] width 10 height 10
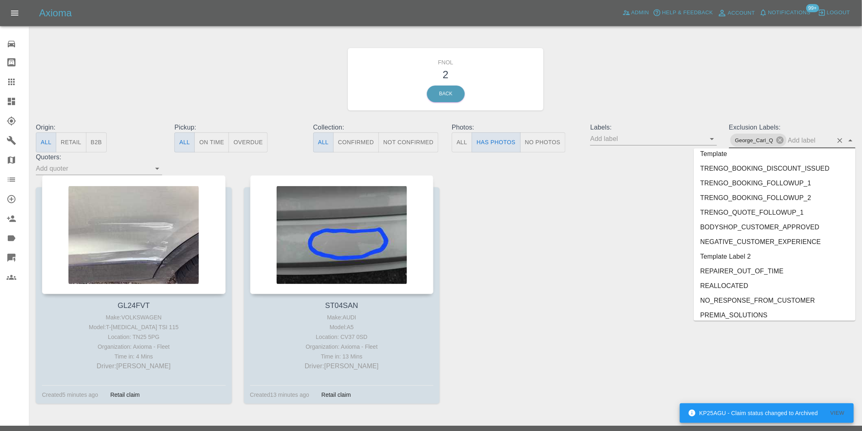
scroll to position [1755, 0]
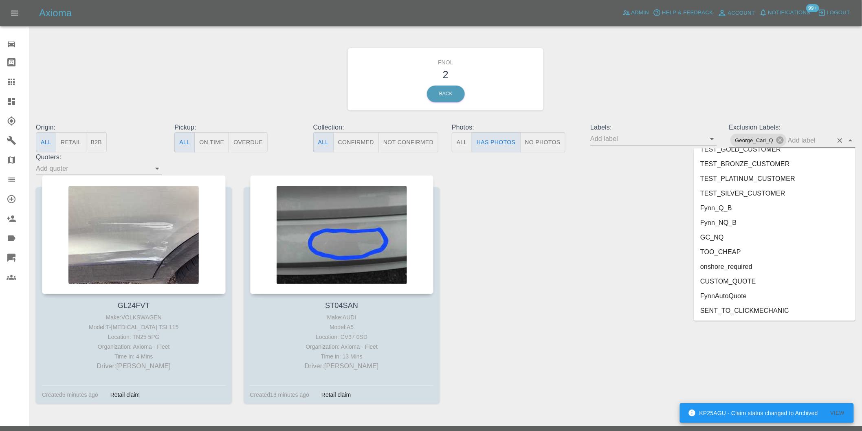
click at [745, 267] on li "onshore_required" at bounding box center [775, 267] width 162 height 15
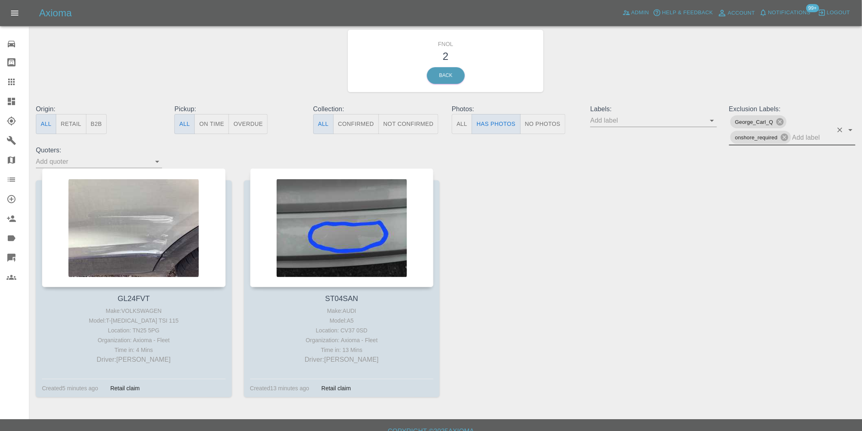
scroll to position [29, 0]
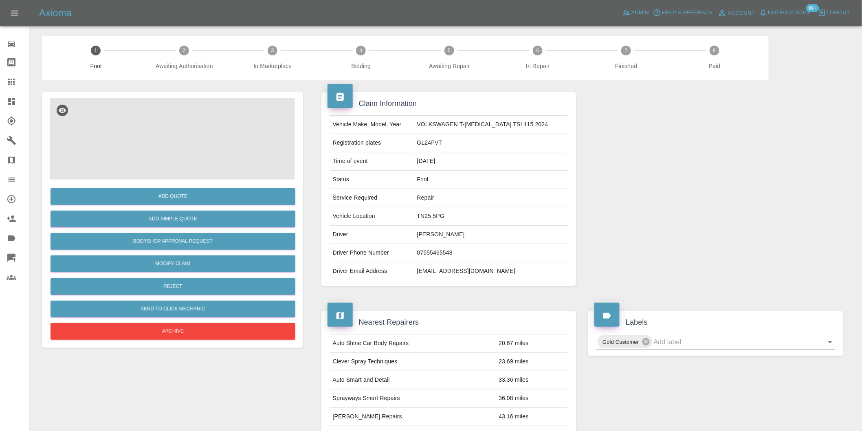
click at [194, 139] on img at bounding box center [172, 139] width 245 height 82
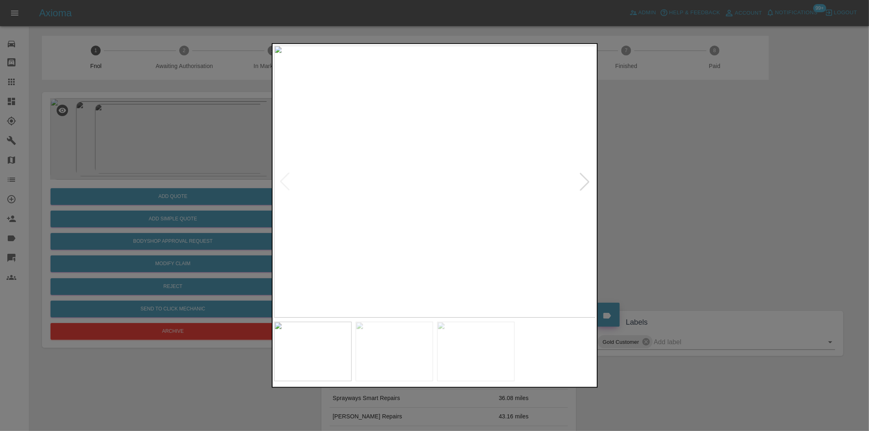
click at [583, 188] on div at bounding box center [585, 182] width 18 height 18
click at [582, 188] on div at bounding box center [585, 182] width 18 height 18
click at [582, 188] on img at bounding box center [435, 182] width 322 height 272
click at [707, 209] on div at bounding box center [434, 215] width 869 height 431
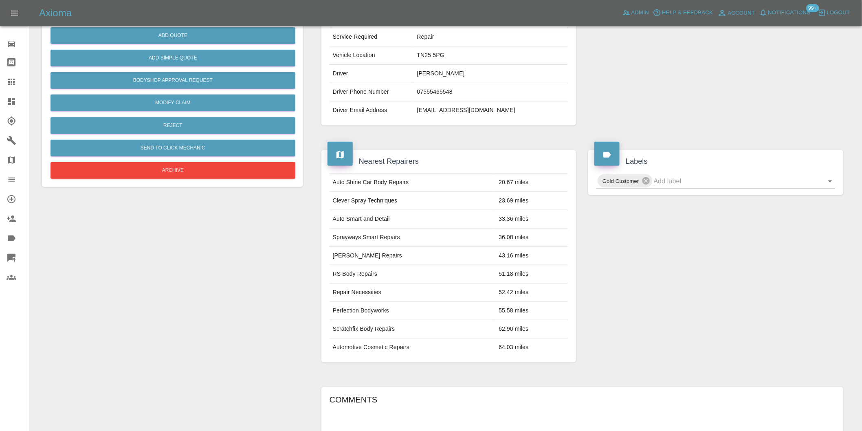
scroll to position [11, 0]
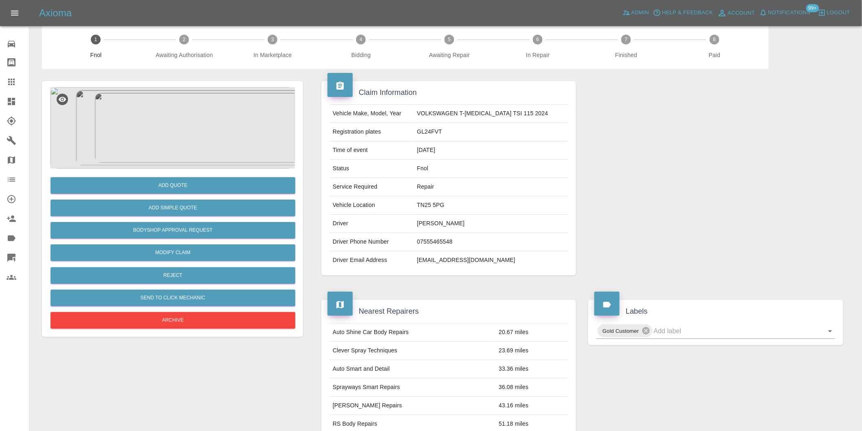
click at [169, 130] on img at bounding box center [172, 128] width 245 height 82
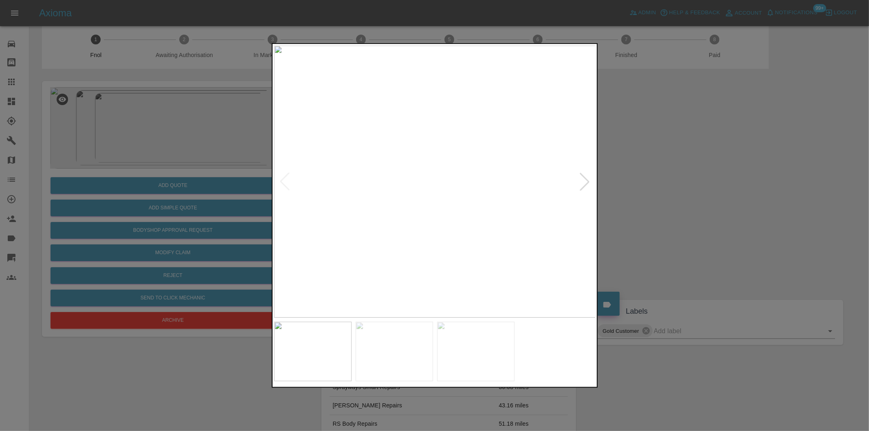
click at [667, 196] on div at bounding box center [434, 215] width 869 height 431
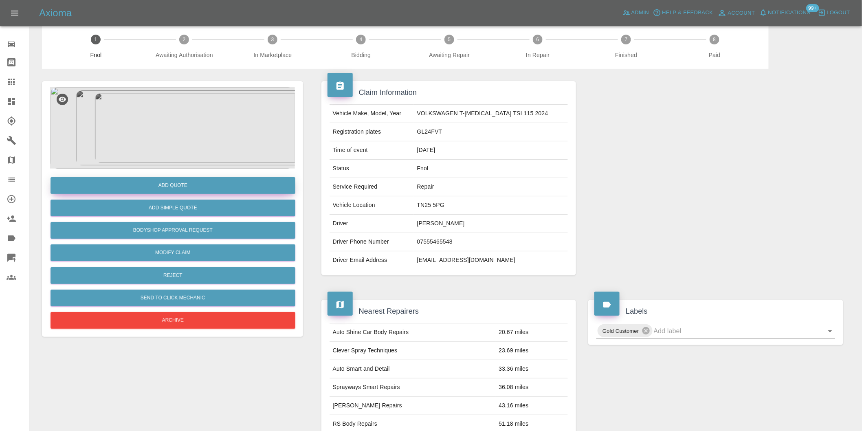
click at [195, 183] on button "Add Quote" at bounding box center [173, 185] width 245 height 17
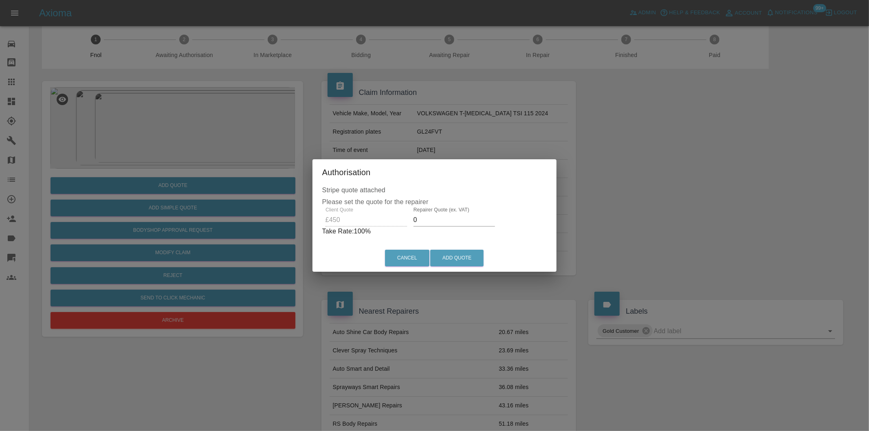
click at [438, 221] on input "0" at bounding box center [455, 220] width 82 height 13
type input "0285"
click at [461, 262] on button "Add Quote" at bounding box center [456, 258] width 53 height 17
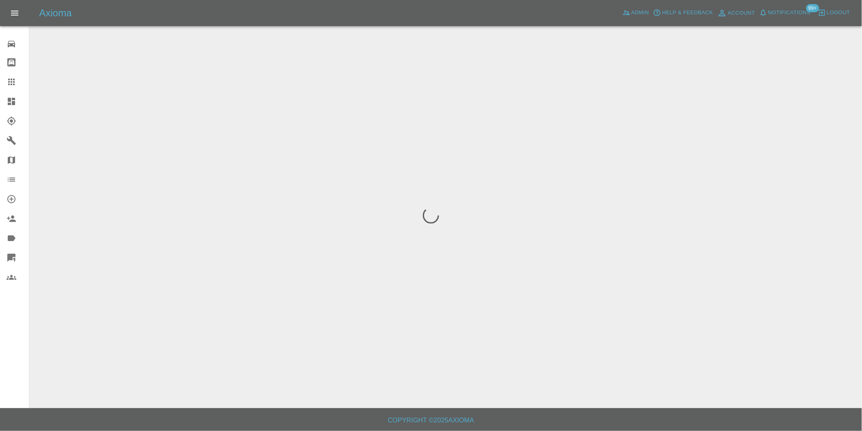
scroll to position [0, 0]
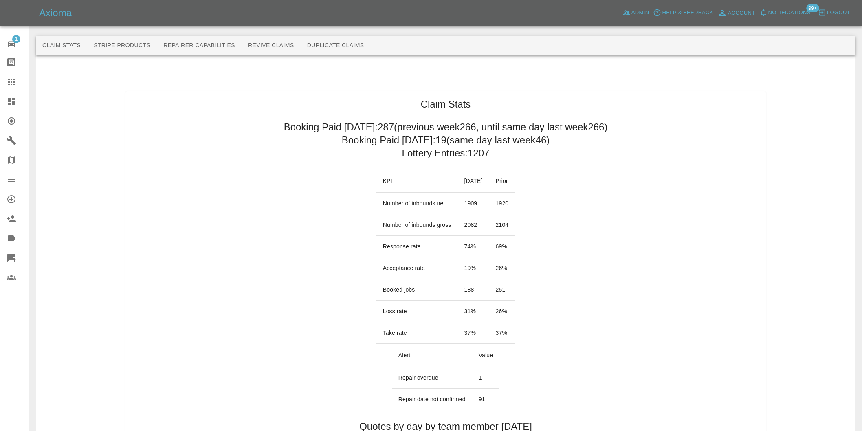
scroll to position [362, 0]
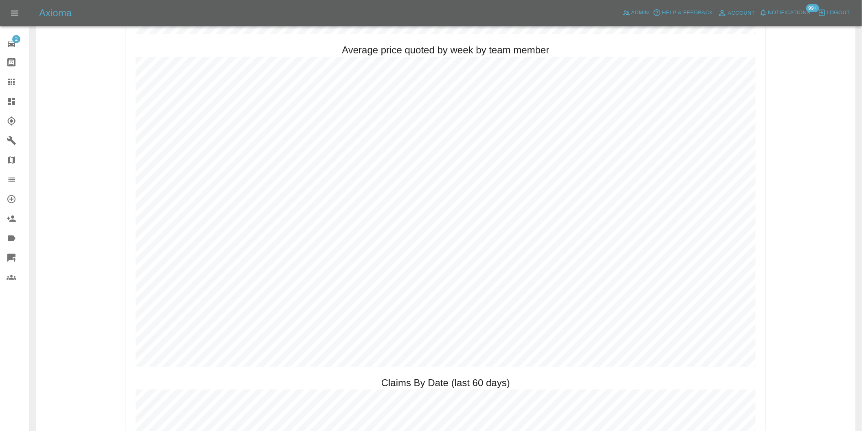
scroll to position [679, 0]
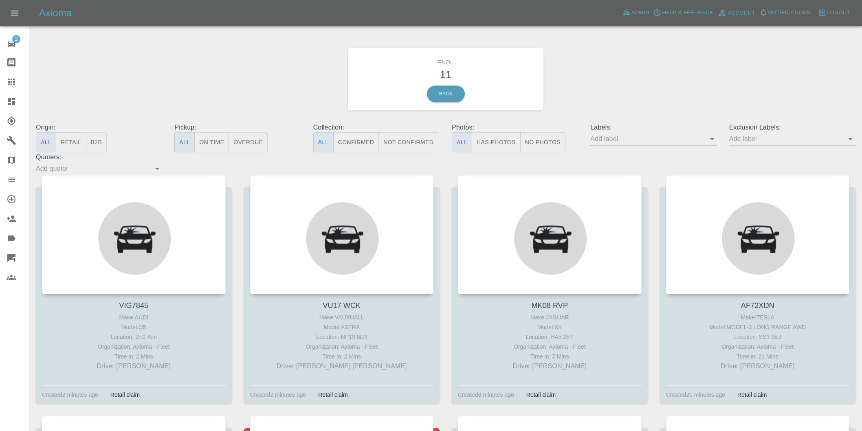
scroll to position [29, 0]
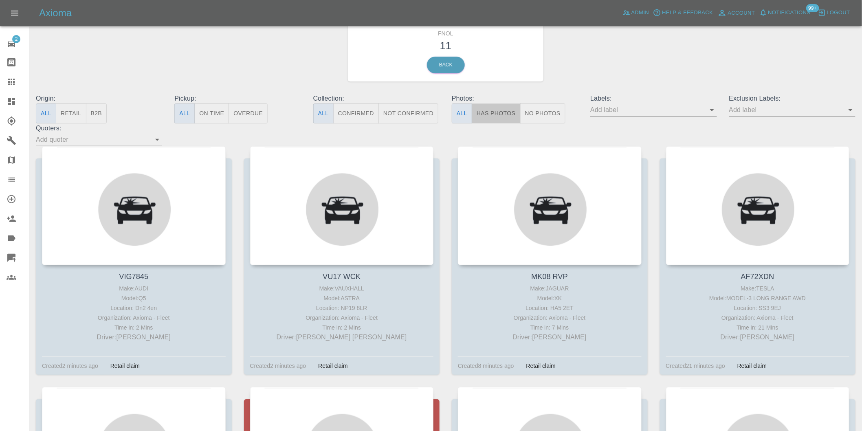
click at [503, 115] on button "Has Photos" at bounding box center [496, 114] width 49 height 20
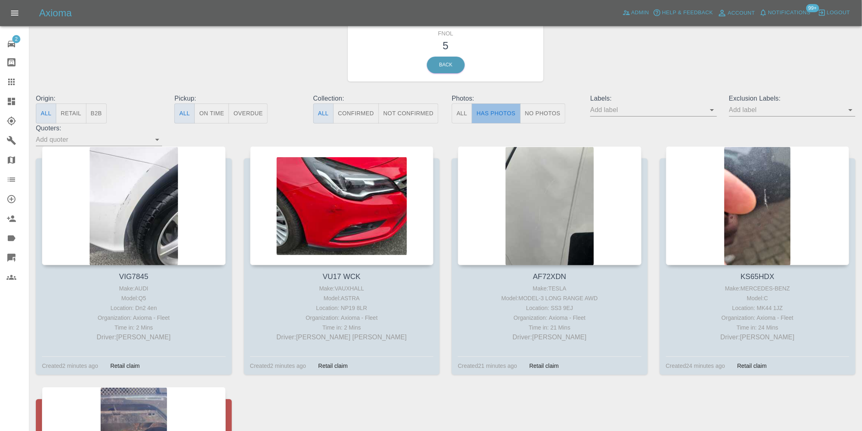
click at [501, 110] on button "Has Photos" at bounding box center [496, 114] width 49 height 20
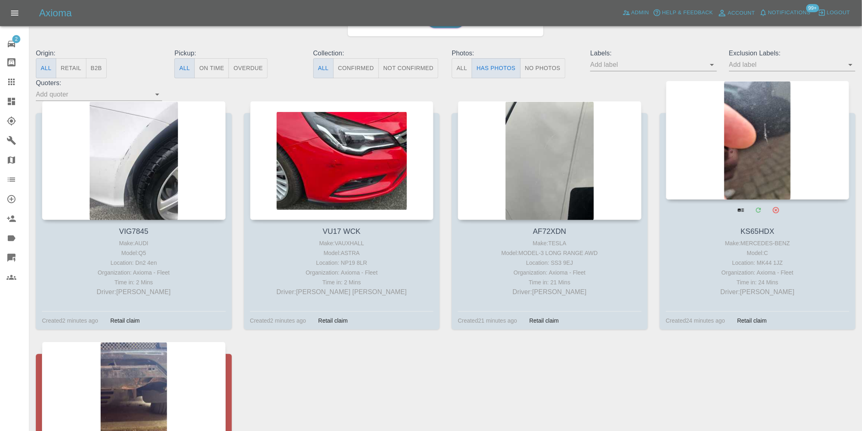
scroll to position [0, 0]
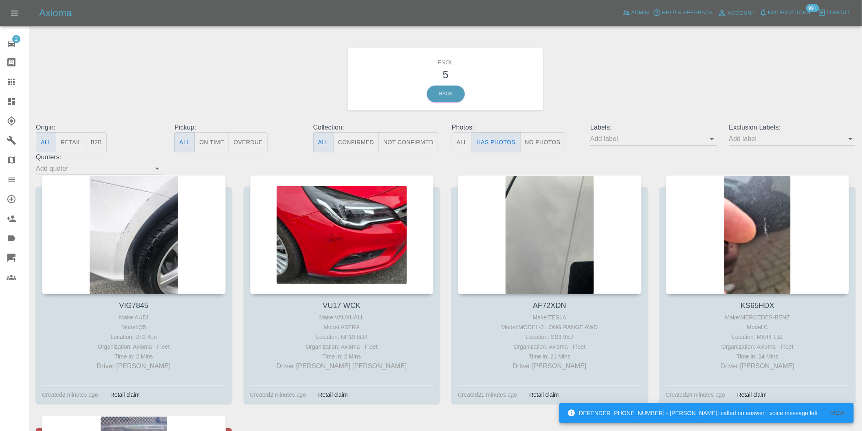
click at [848, 141] on icon "Open" at bounding box center [851, 139] width 10 height 10
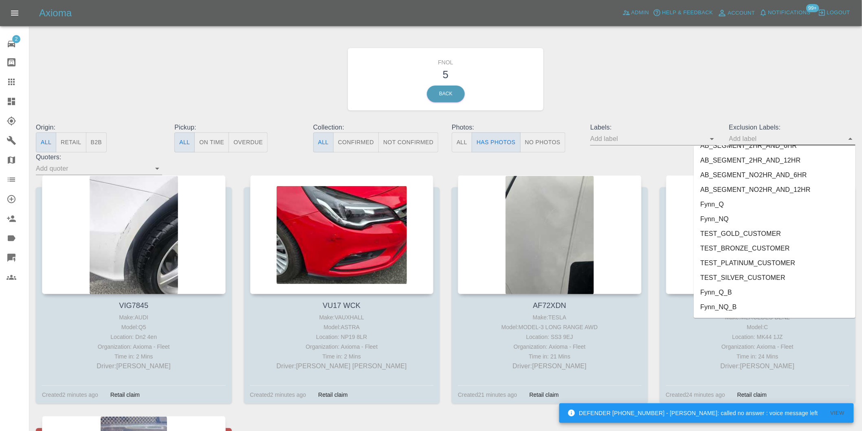
scroll to position [1770, 0]
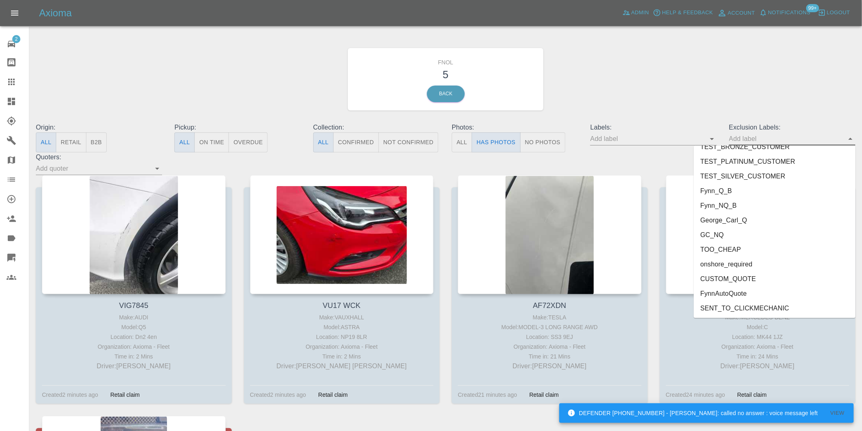
click at [745, 224] on li "George_Carl_Q" at bounding box center [775, 220] width 162 height 15
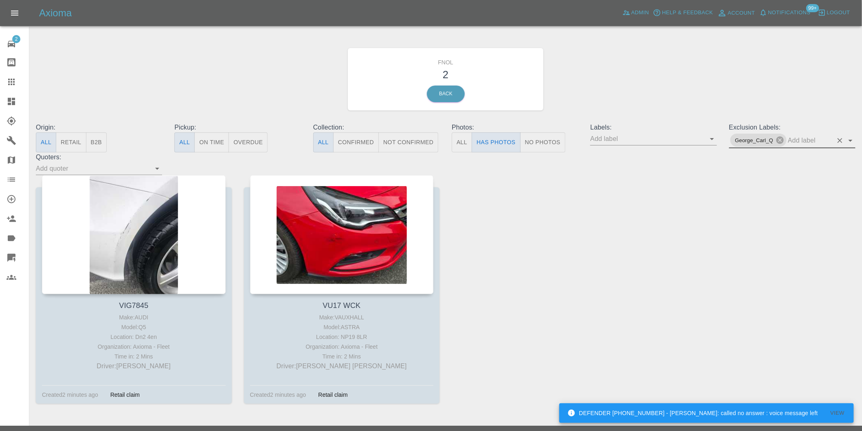
click at [851, 139] on icon "Open" at bounding box center [851, 141] width 10 height 10
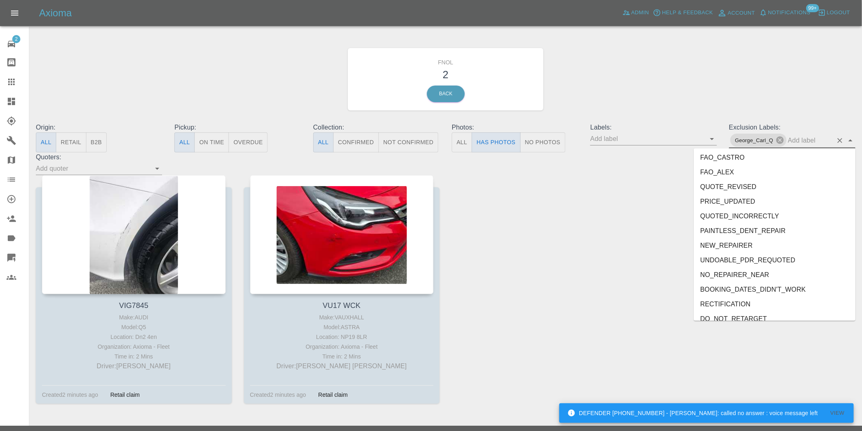
scroll to position [1755, 0]
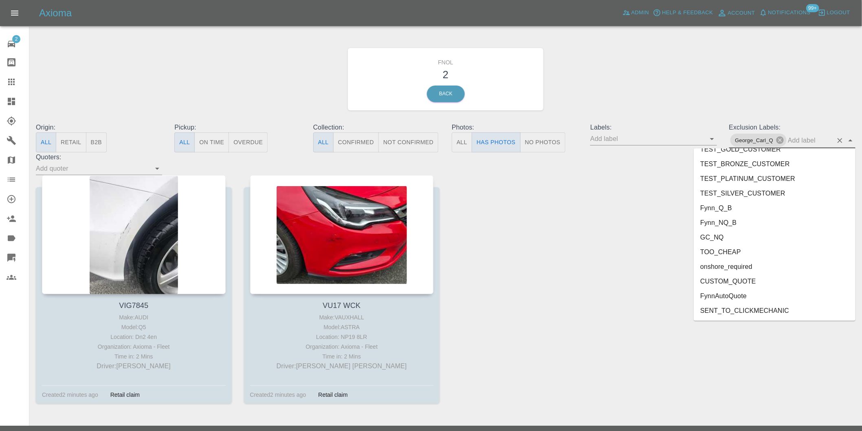
click at [753, 264] on li "onshore_required" at bounding box center [775, 267] width 162 height 15
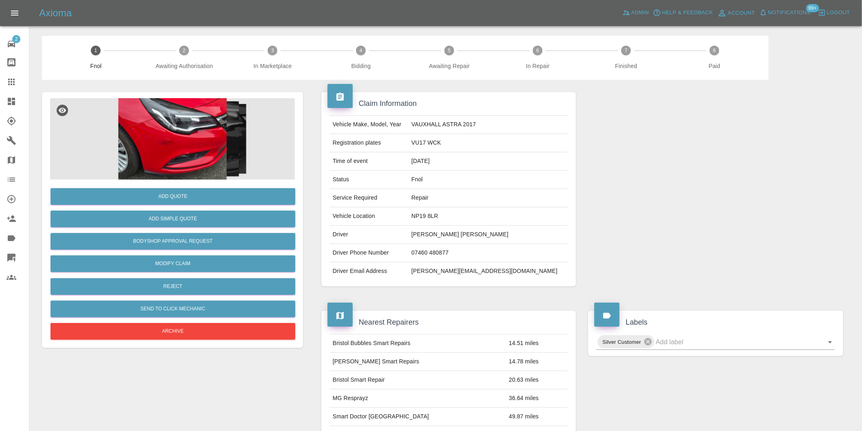
click at [159, 150] on img at bounding box center [172, 139] width 245 height 82
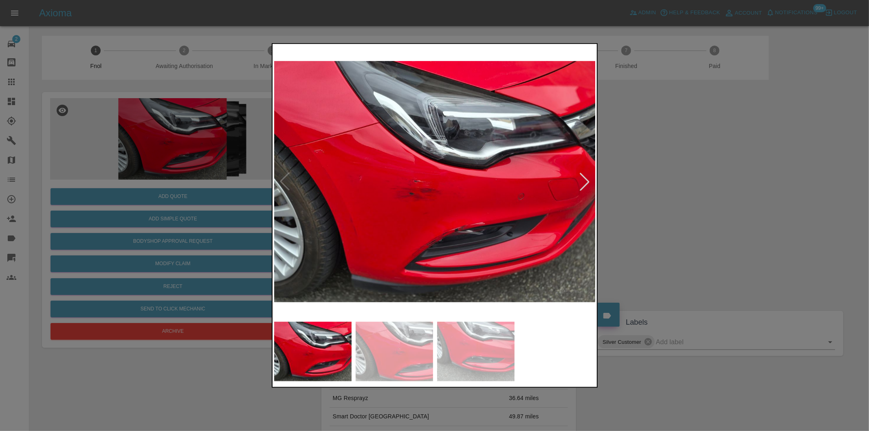
click at [588, 186] on div at bounding box center [585, 182] width 18 height 18
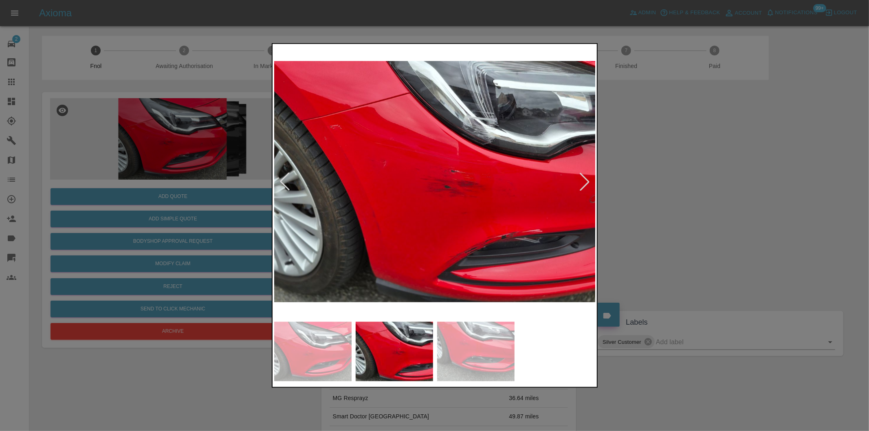
click at [585, 183] on div at bounding box center [585, 182] width 18 height 18
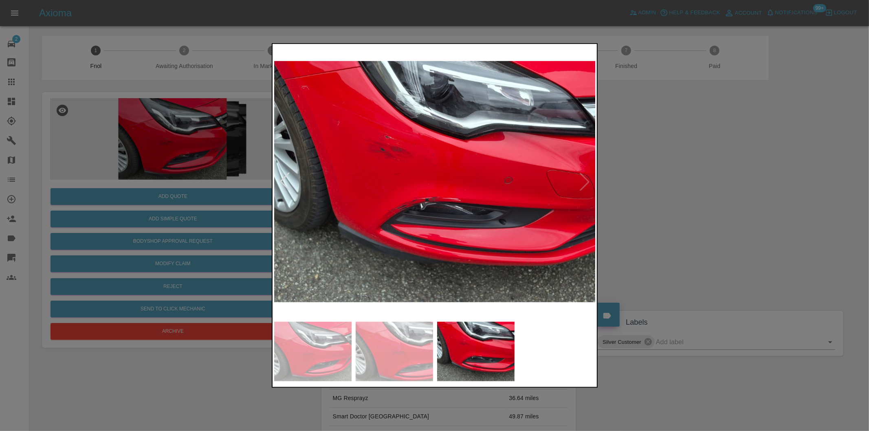
click at [585, 183] on img at bounding box center [435, 182] width 322 height 272
click at [674, 197] on div at bounding box center [434, 215] width 869 height 431
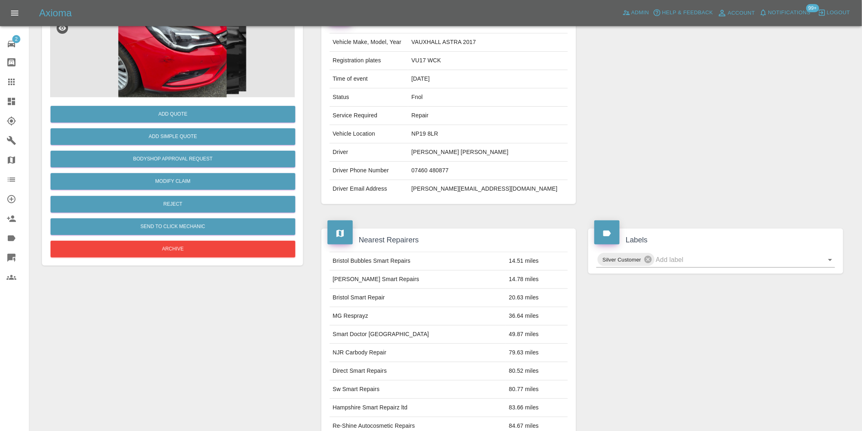
scroll to position [11, 0]
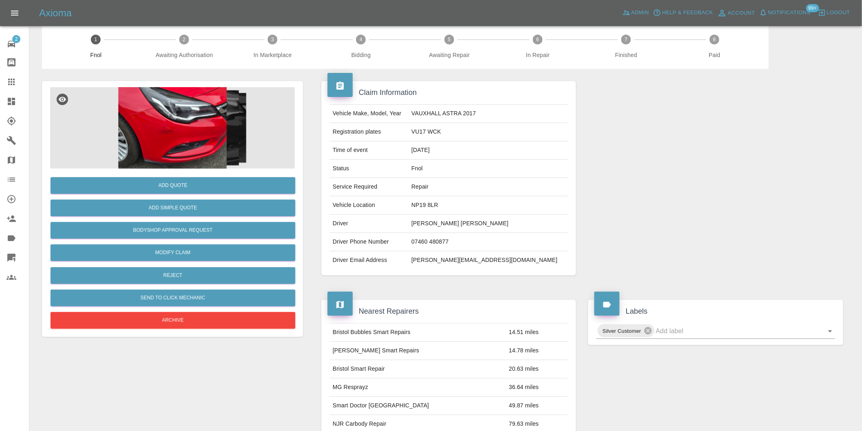
click at [172, 113] on img at bounding box center [172, 128] width 245 height 82
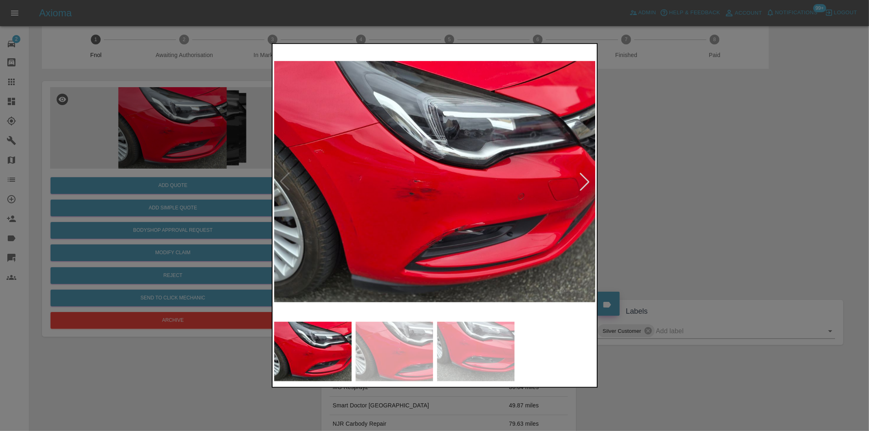
click at [430, 144] on img at bounding box center [435, 182] width 322 height 272
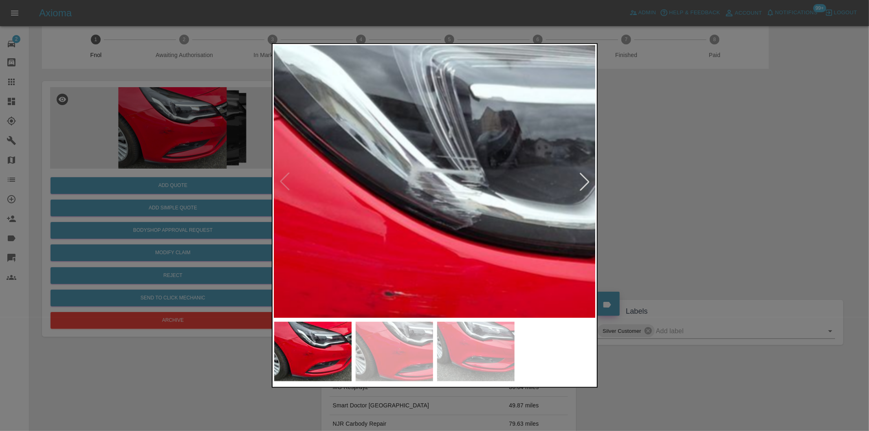
click at [430, 144] on img at bounding box center [448, 295] width 966 height 816
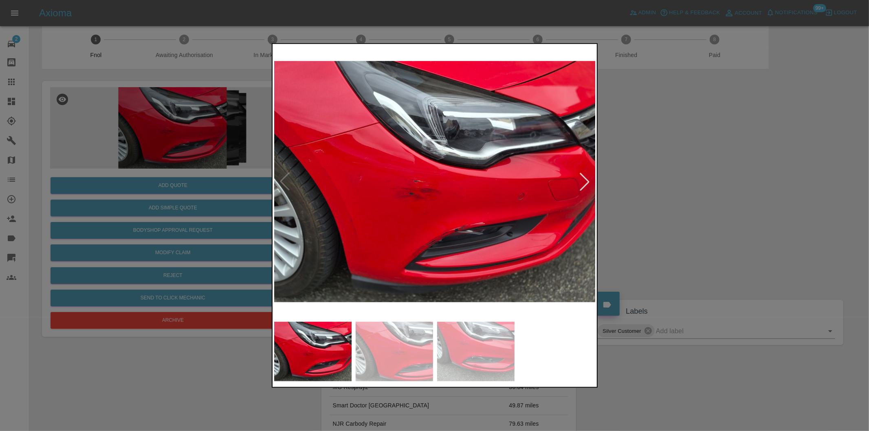
click at [659, 167] on div at bounding box center [434, 215] width 869 height 431
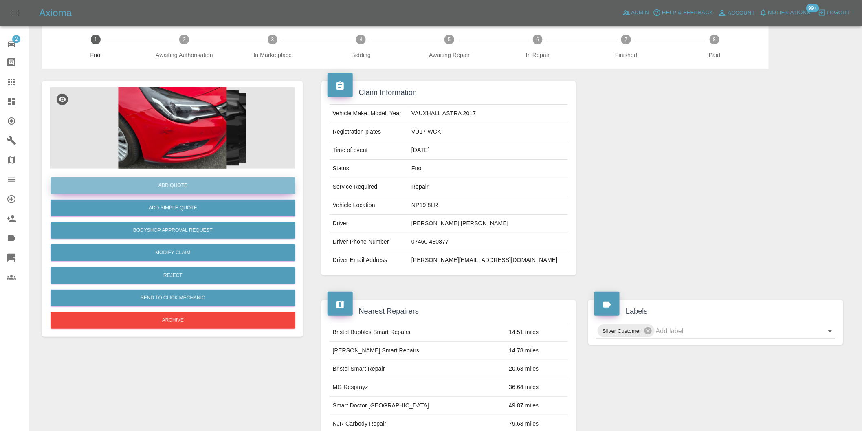
click at [157, 185] on button "Add Quote" at bounding box center [173, 185] width 245 height 17
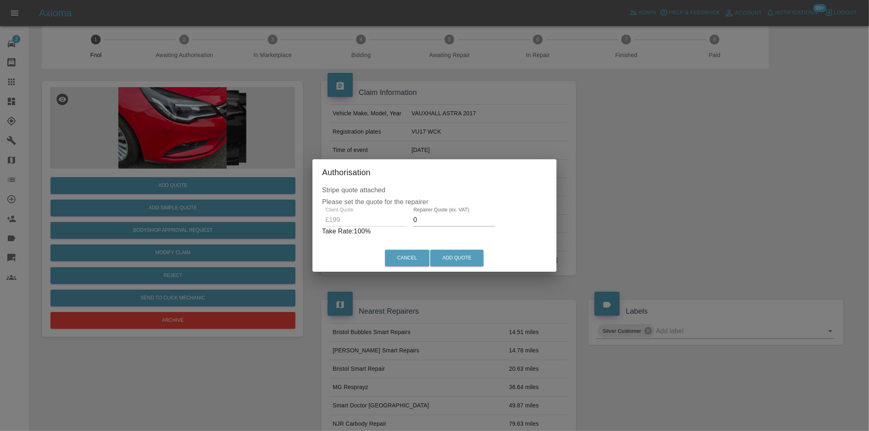
click at [433, 220] on input "0" at bounding box center [455, 220] width 82 height 13
type input "0125"
click at [446, 255] on button "Add Quote" at bounding box center [456, 258] width 53 height 17
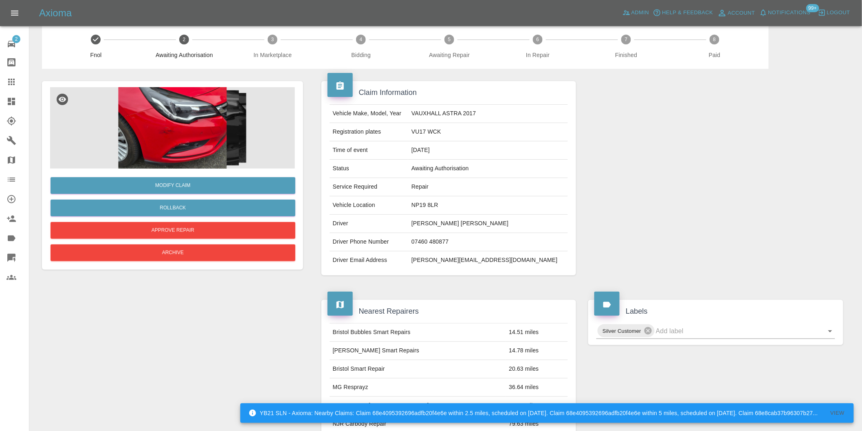
scroll to position [0, 0]
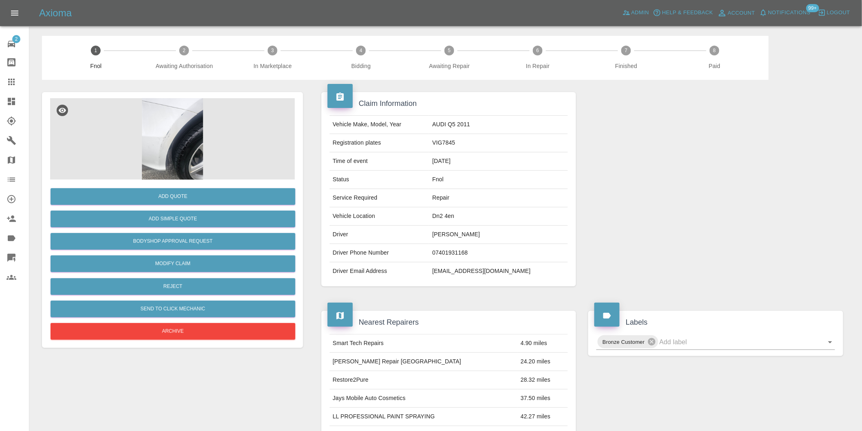
click at [192, 139] on img at bounding box center [172, 139] width 245 height 82
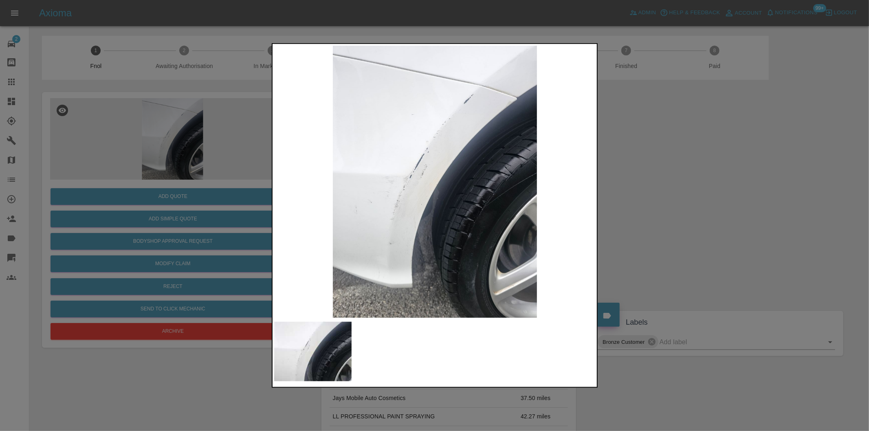
drag, startPoint x: 677, startPoint y: 181, endPoint x: 444, endPoint y: 264, distance: 247.5
click at [677, 181] on div at bounding box center [434, 215] width 869 height 431
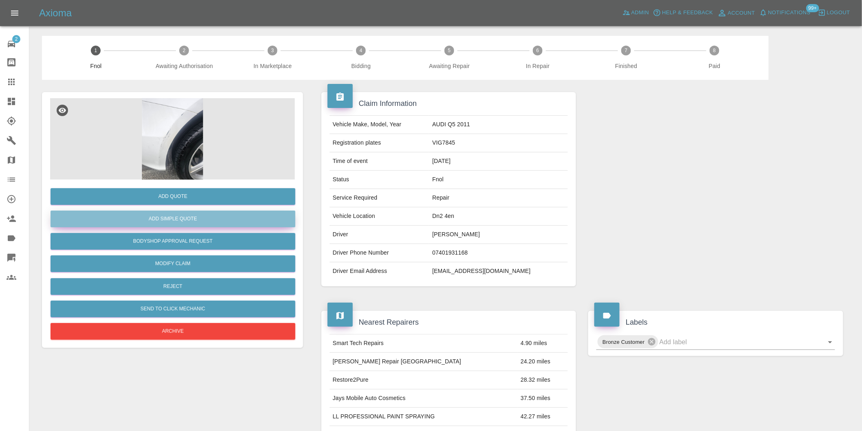
click at [203, 222] on button "Add Simple Quote" at bounding box center [173, 219] width 245 height 17
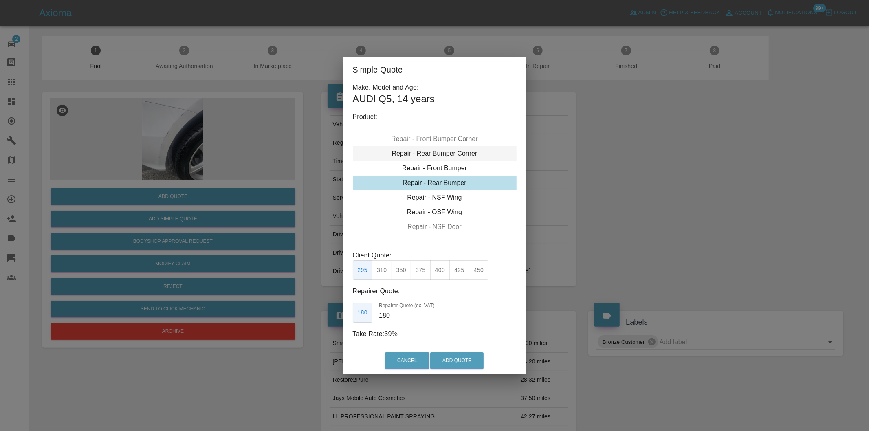
click at [449, 150] on div "Repair - Rear Bumper Corner" at bounding box center [435, 153] width 164 height 15
type input "120"
click at [376, 264] on button "199" at bounding box center [382, 270] width 20 height 20
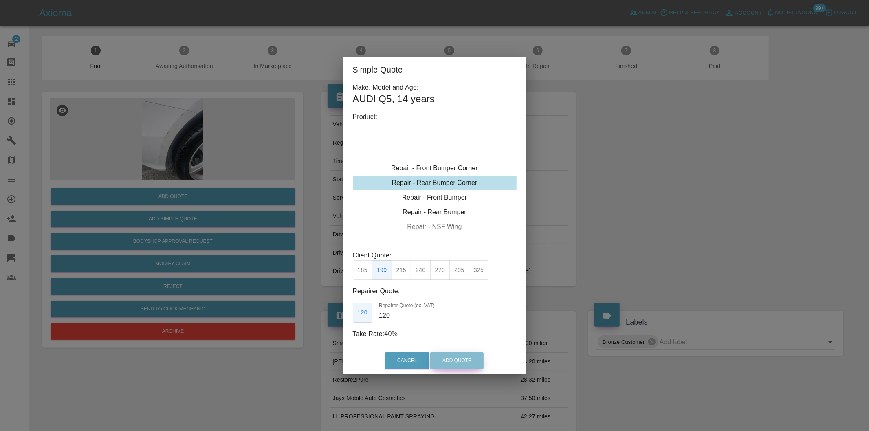
click at [463, 366] on button "Add Quote" at bounding box center [456, 360] width 53 height 17
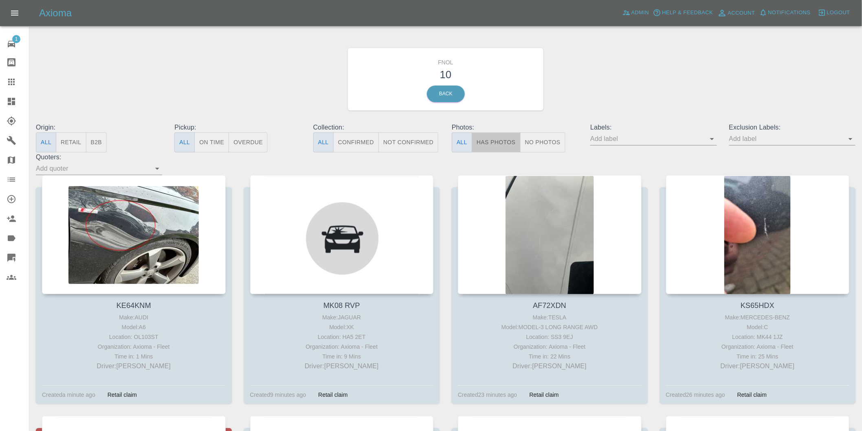
click at [490, 141] on button "Has Photos" at bounding box center [496, 142] width 49 height 20
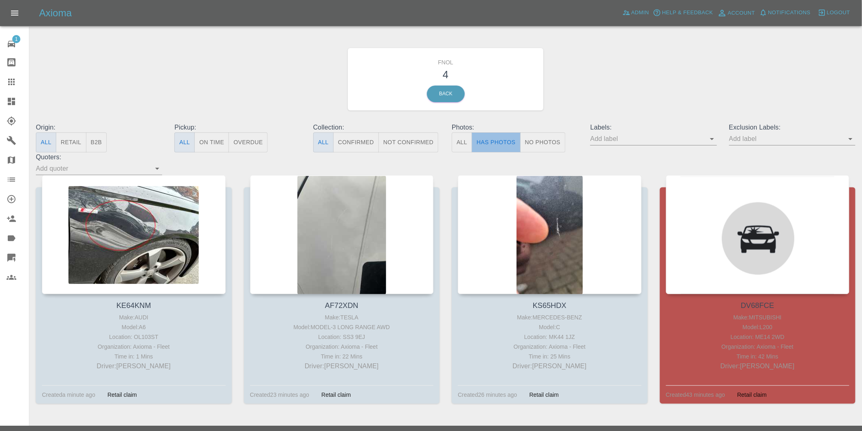
click at [490, 141] on button "Has Photos" at bounding box center [496, 142] width 49 height 20
click at [852, 139] on icon "Open" at bounding box center [851, 139] width 4 height 2
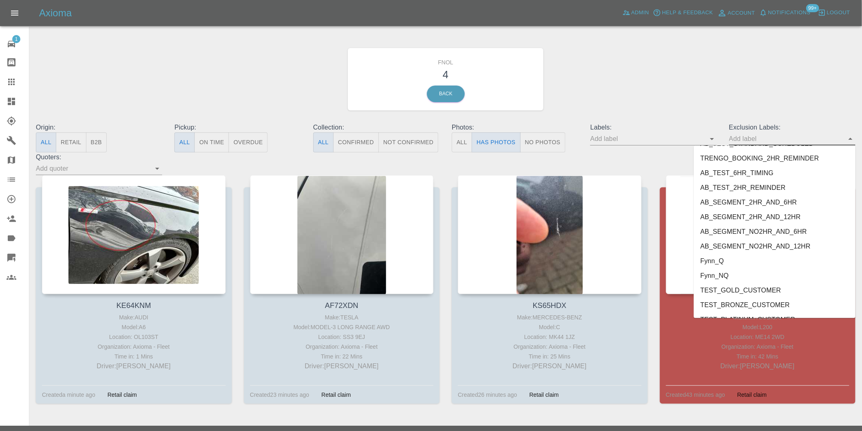
scroll to position [1770, 0]
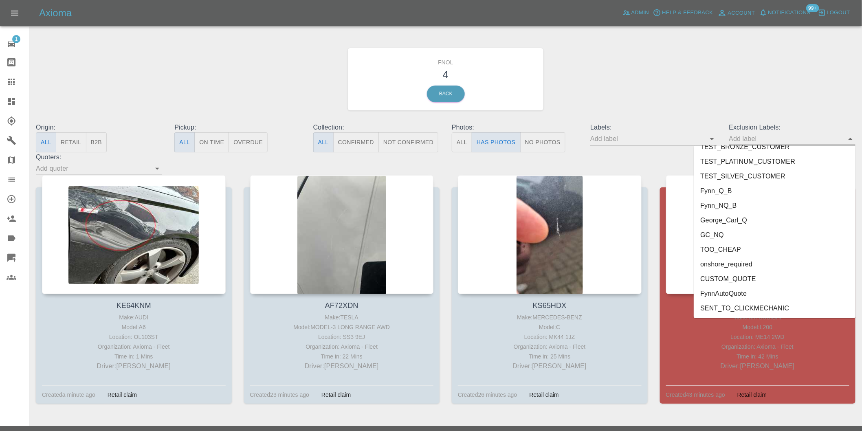
click at [739, 259] on li "onshore_required" at bounding box center [775, 264] width 162 height 15
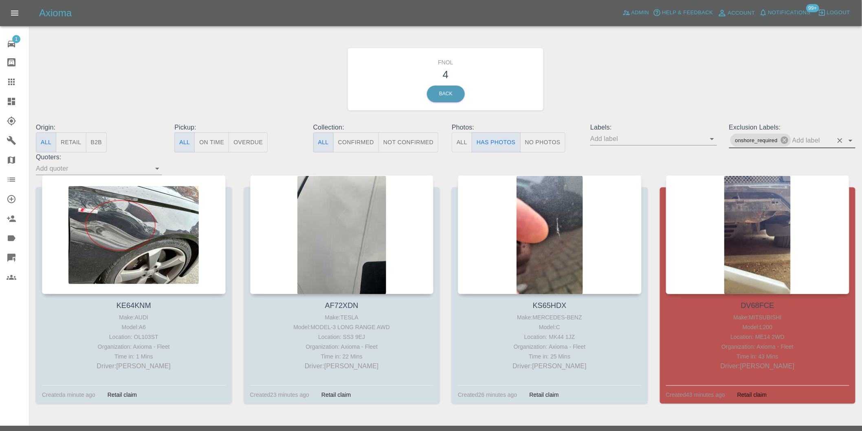
click at [850, 137] on icon "Open" at bounding box center [851, 141] width 10 height 10
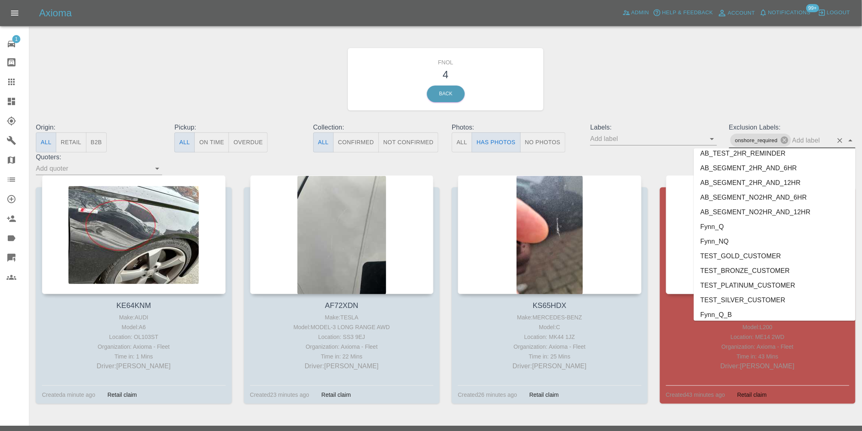
scroll to position [1755, 0]
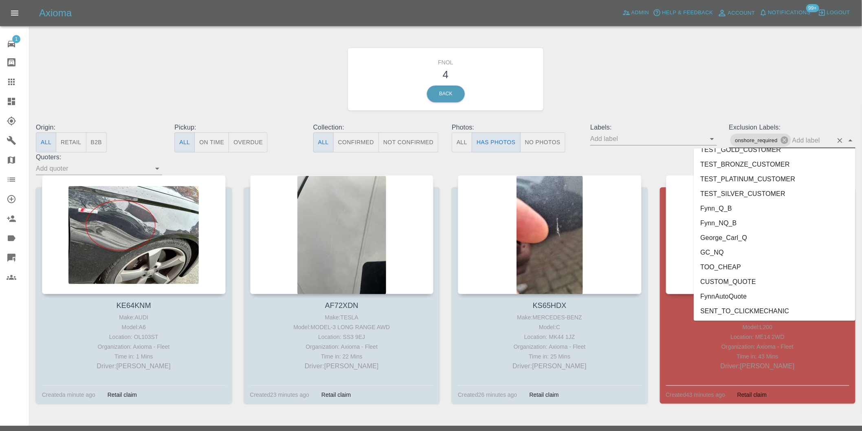
click at [728, 235] on li "George_Carl_Q" at bounding box center [775, 237] width 162 height 15
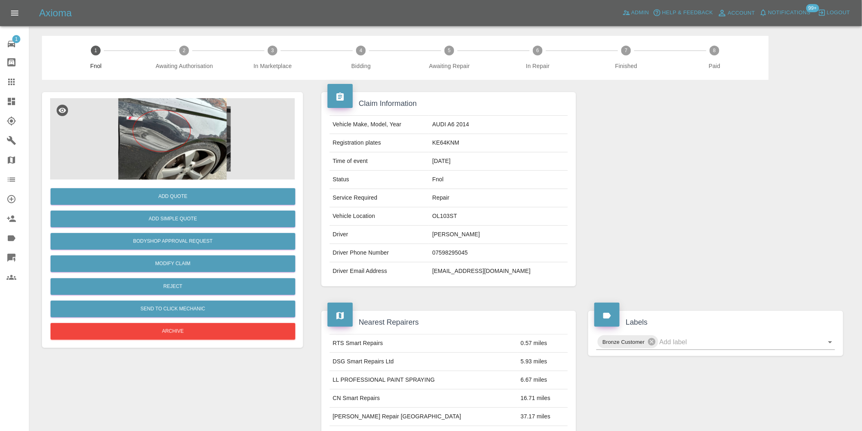
click at [176, 121] on img at bounding box center [172, 139] width 245 height 82
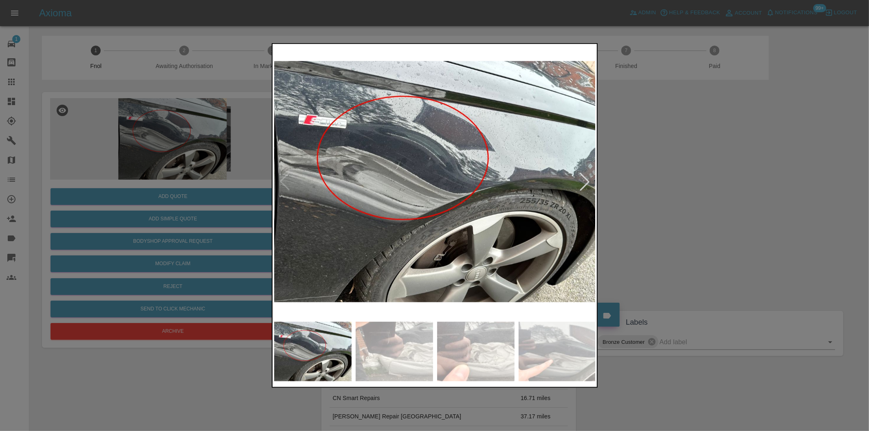
click at [579, 177] on div at bounding box center [585, 182] width 18 height 18
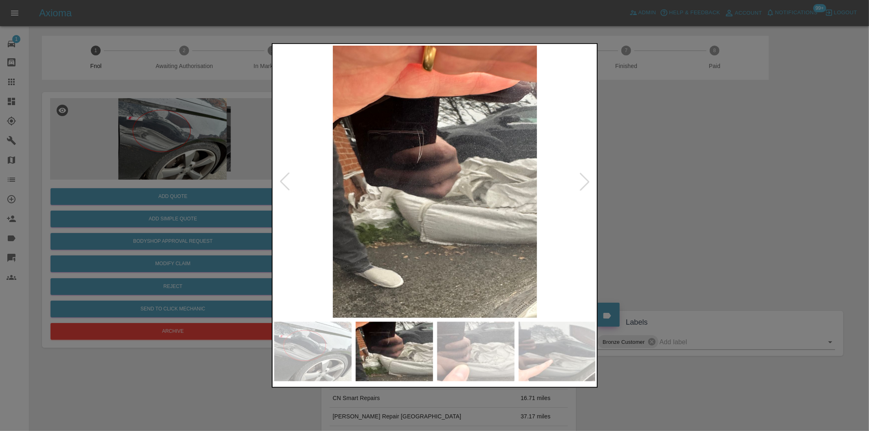
click at [579, 177] on div at bounding box center [585, 182] width 18 height 18
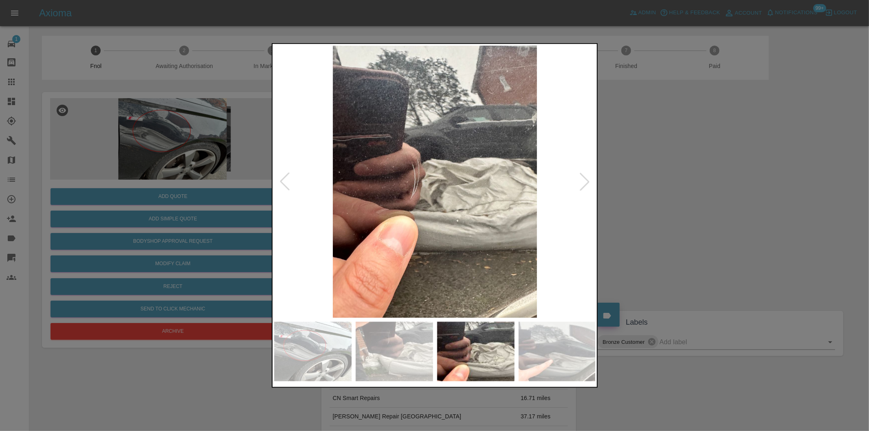
click div
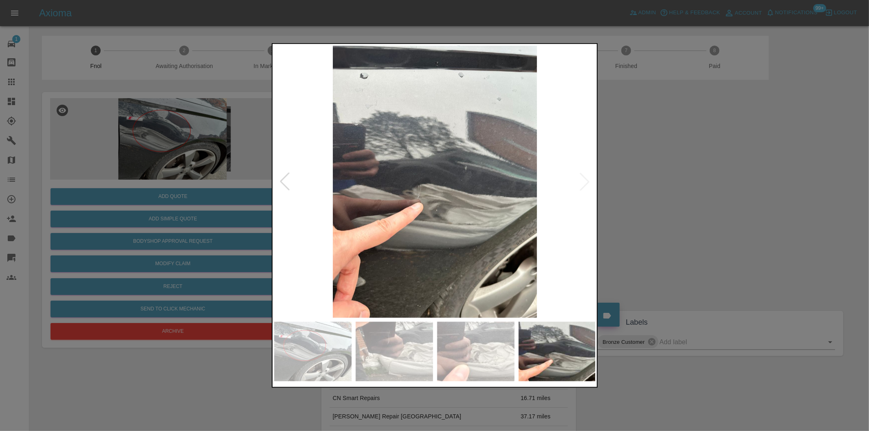
click img
click div
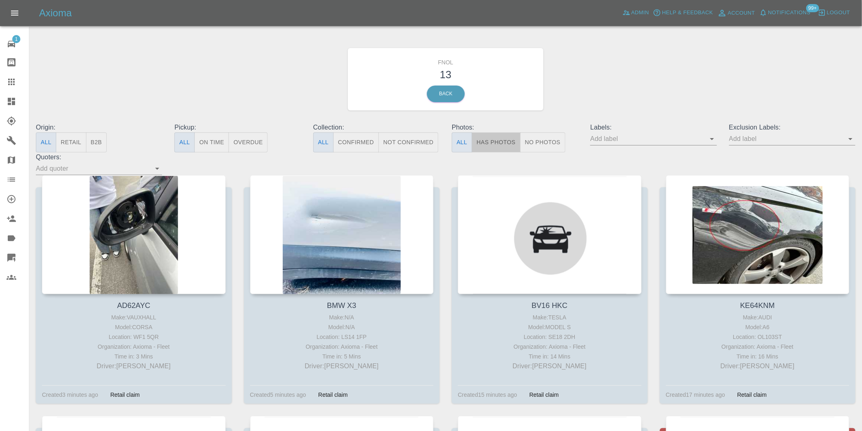
click at [496, 148] on button "Has Photos" at bounding box center [496, 142] width 49 height 20
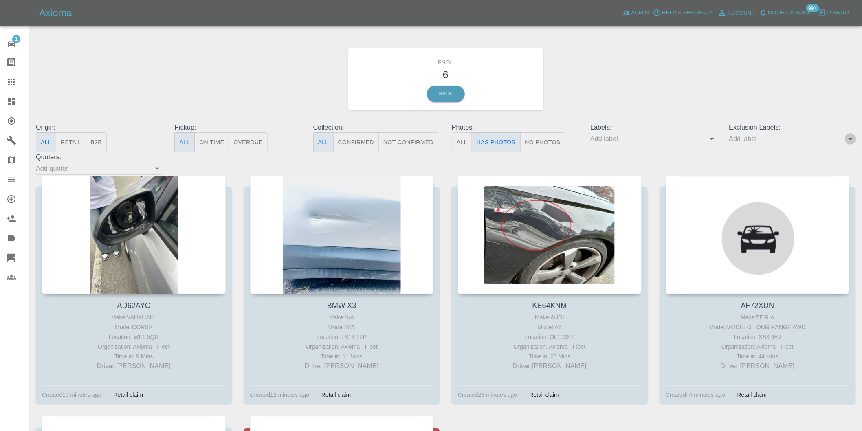
click at [850, 138] on icon "Open" at bounding box center [851, 139] width 10 height 10
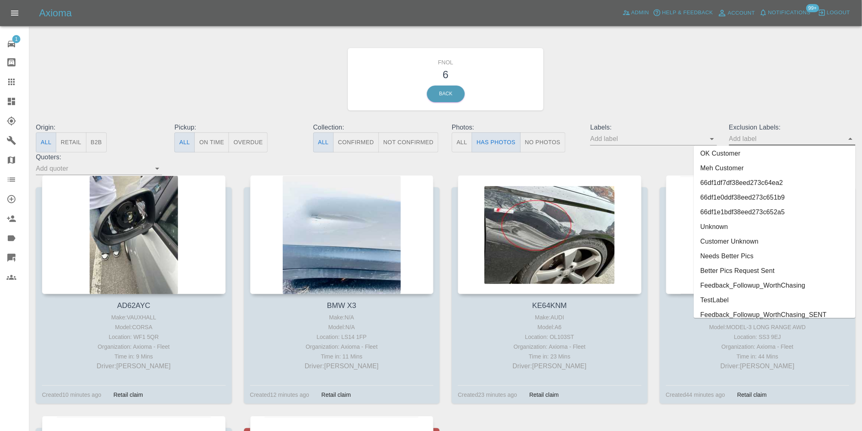
scroll to position [1770, 0]
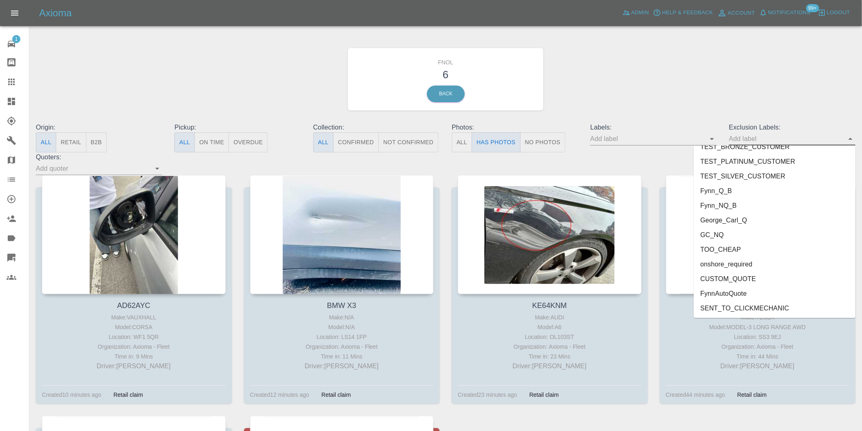
click at [746, 267] on li "onshore_required" at bounding box center [775, 264] width 162 height 15
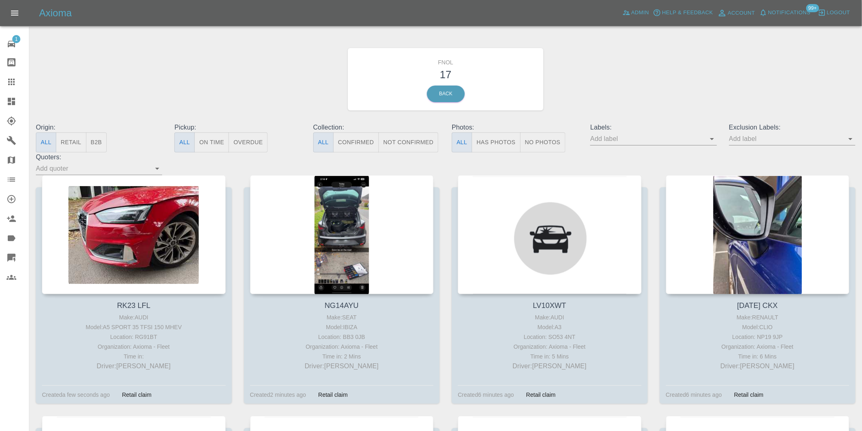
click at [482, 138] on button "Has Photos" at bounding box center [496, 142] width 49 height 20
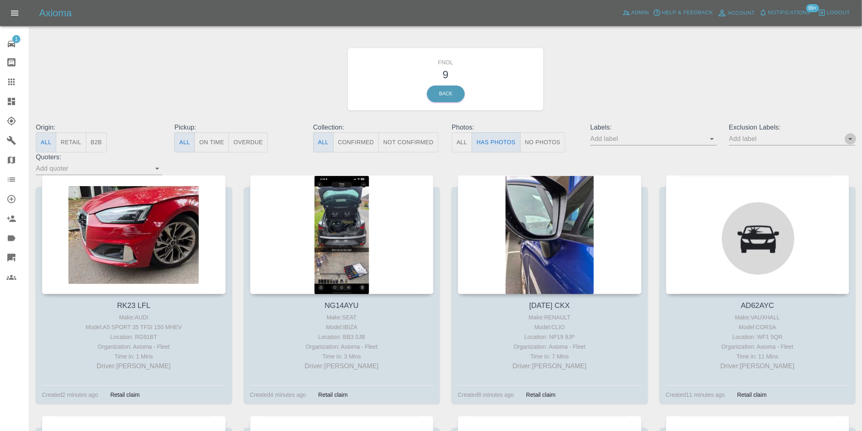
click at [850, 143] on icon "Open" at bounding box center [851, 139] width 10 height 10
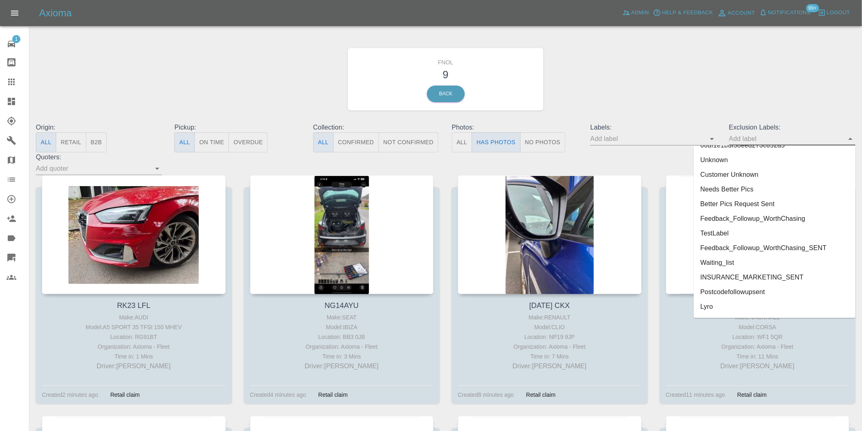
scroll to position [1770, 0]
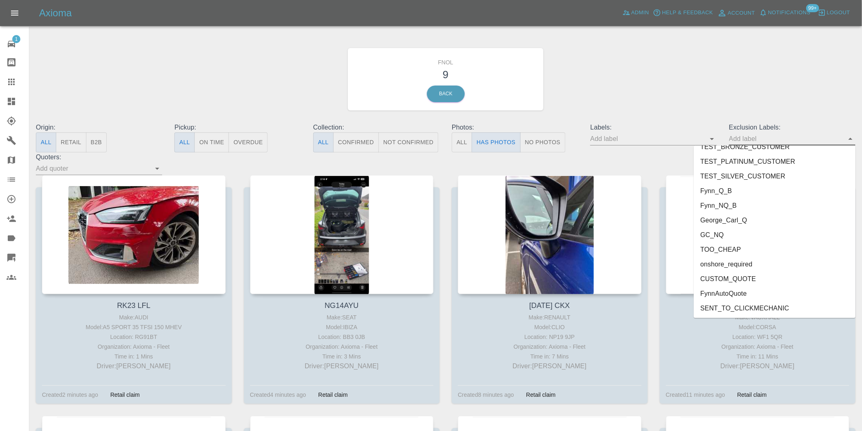
click at [744, 263] on li "onshore_required" at bounding box center [775, 264] width 162 height 15
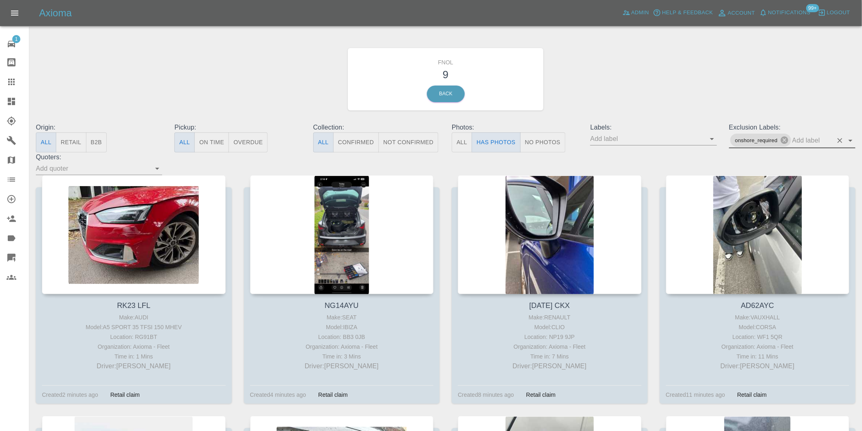
click at [848, 137] on icon "Open" at bounding box center [851, 141] width 10 height 10
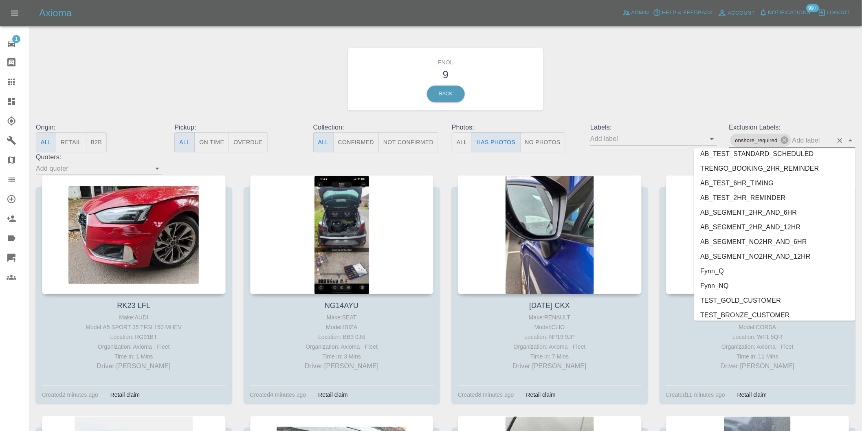
scroll to position [1755, 0]
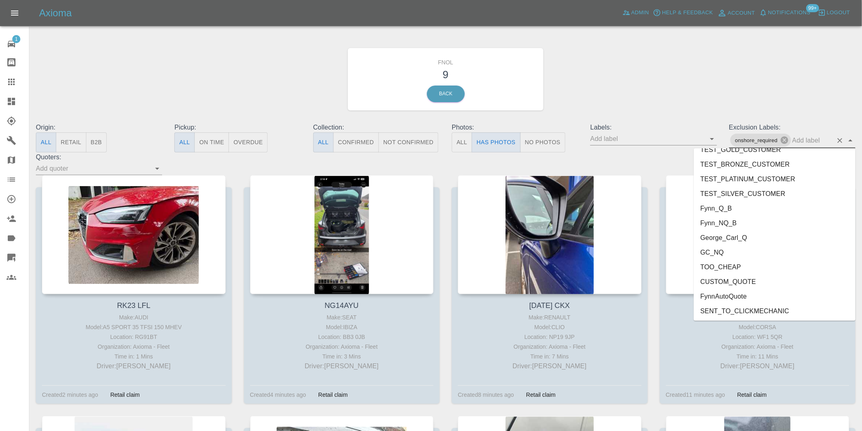
click at [722, 234] on li "George_Carl_Q" at bounding box center [775, 237] width 162 height 15
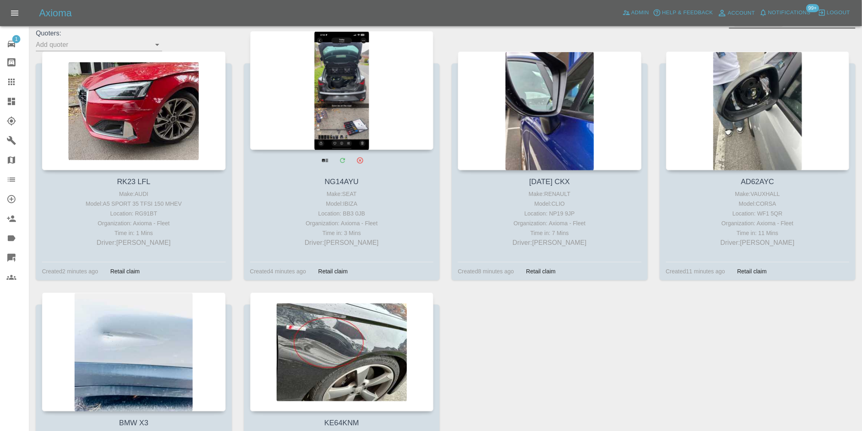
scroll to position [90, 0]
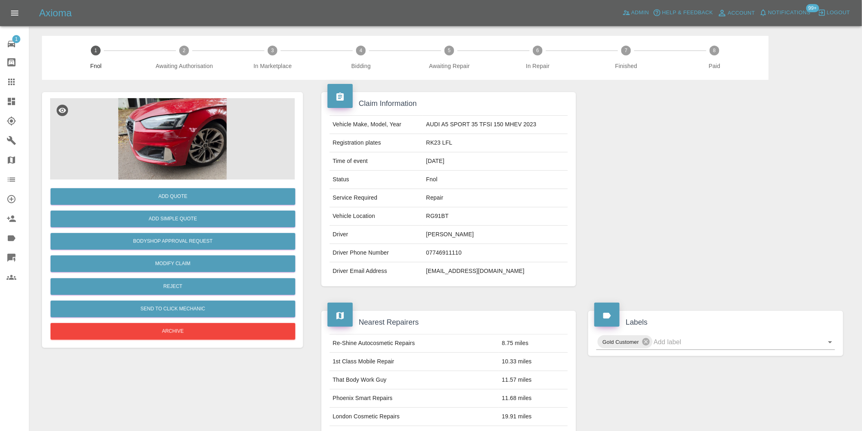
click at [144, 134] on img at bounding box center [172, 139] width 245 height 82
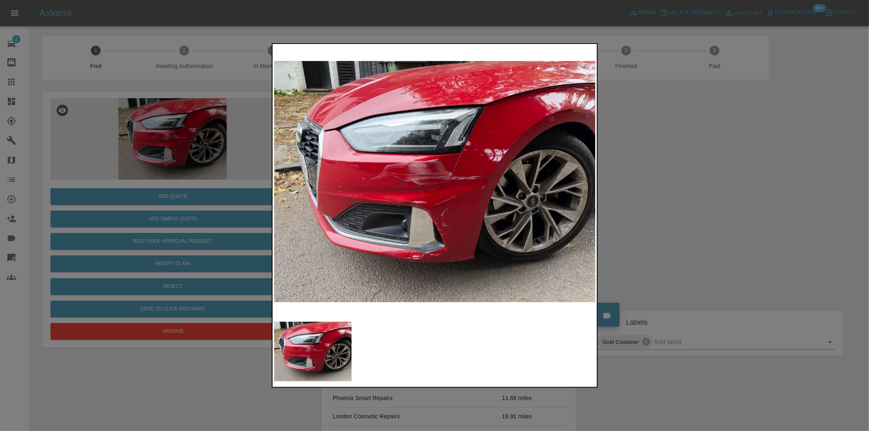
click at [406, 170] on img at bounding box center [435, 182] width 322 height 272
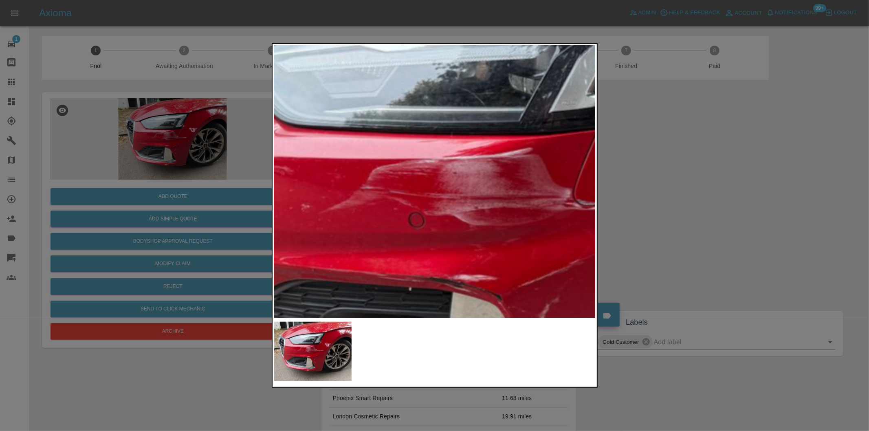
click at [406, 170] on img at bounding box center [521, 216] width 966 height 816
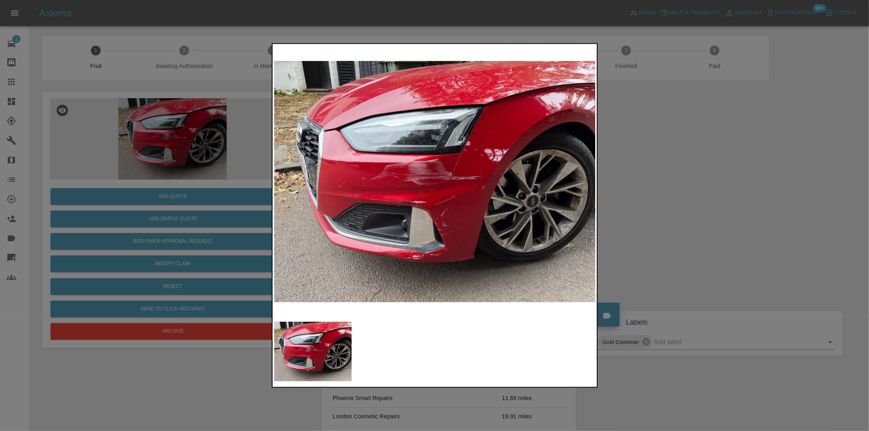
click at [659, 200] on div at bounding box center [434, 215] width 869 height 431
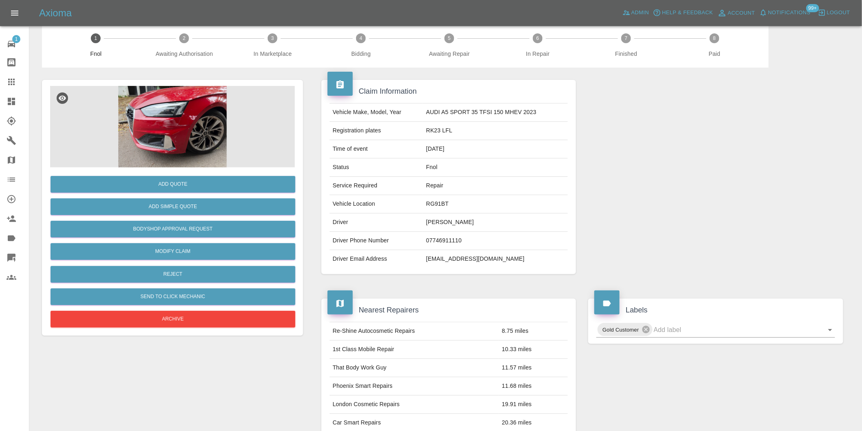
scroll to position [11, 0]
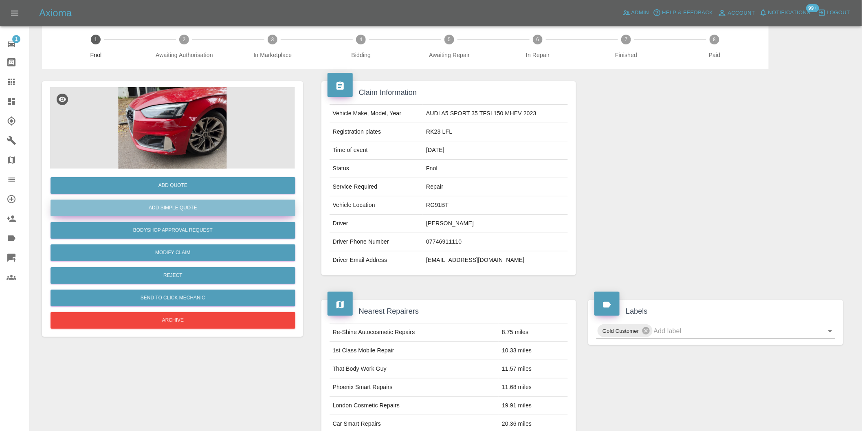
click at [176, 203] on button "Add Simple Quote" at bounding box center [173, 208] width 245 height 17
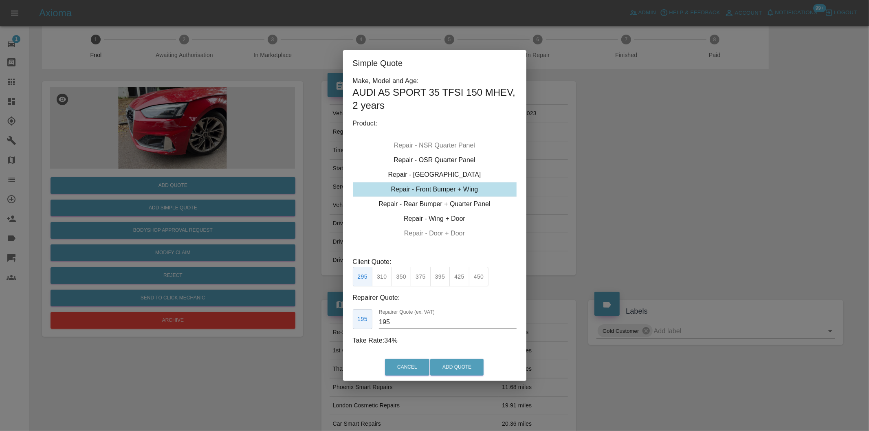
click at [402, 278] on button "350" at bounding box center [402, 277] width 20 height 20
type input "210"
click at [456, 363] on button "Add Quote" at bounding box center [456, 367] width 53 height 17
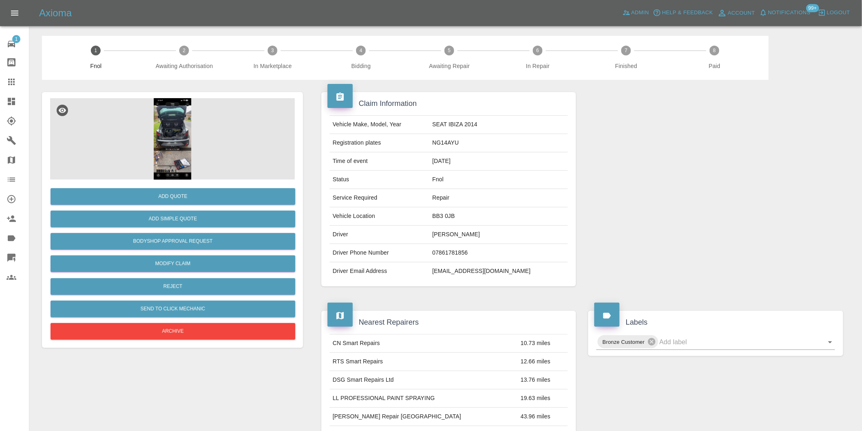
click at [171, 134] on img at bounding box center [172, 139] width 245 height 82
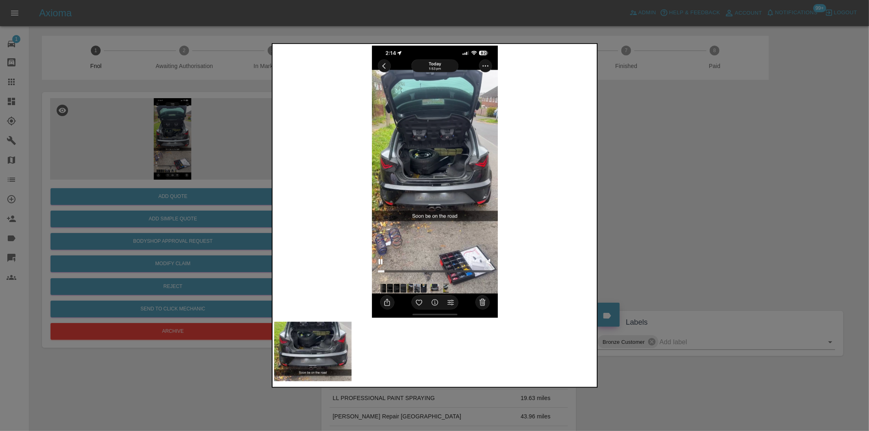
click at [646, 210] on div at bounding box center [434, 215] width 869 height 431
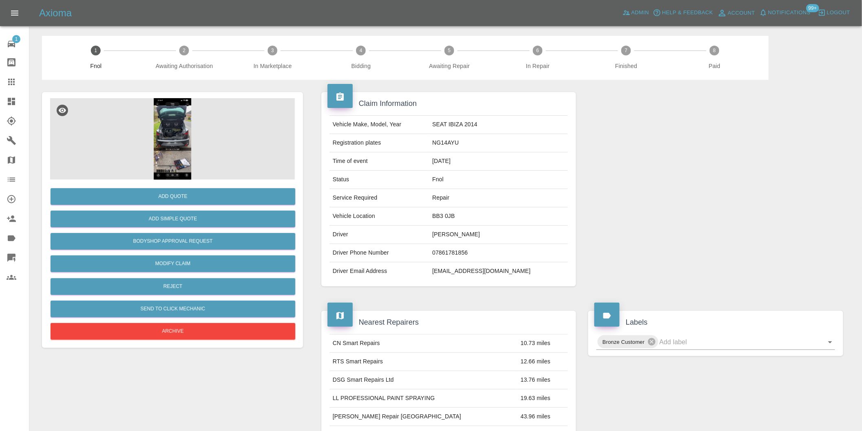
click at [175, 137] on img at bounding box center [172, 139] width 245 height 82
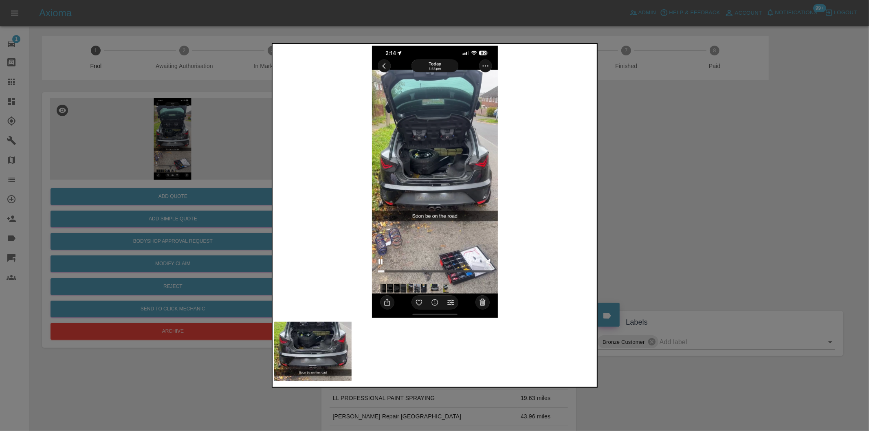
click at [430, 197] on img at bounding box center [435, 182] width 322 height 272
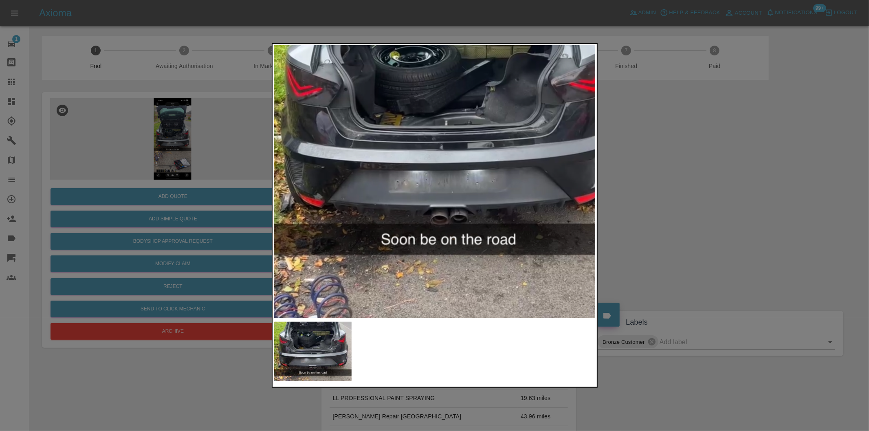
click at [686, 219] on div at bounding box center [434, 215] width 869 height 431
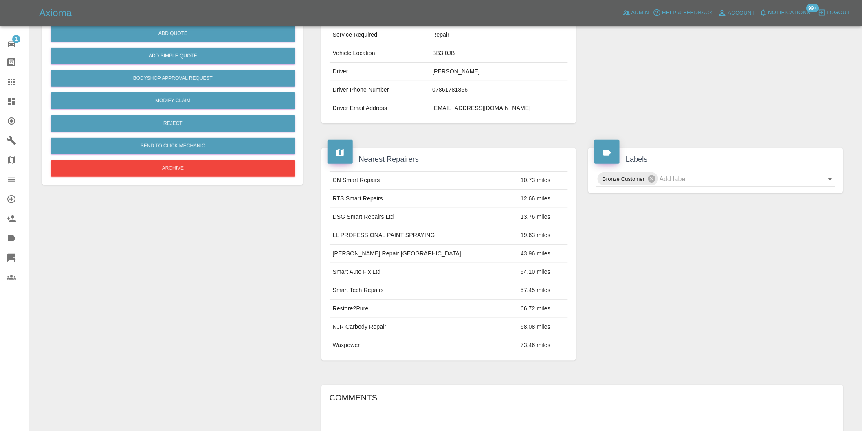
scroll to position [56, 0]
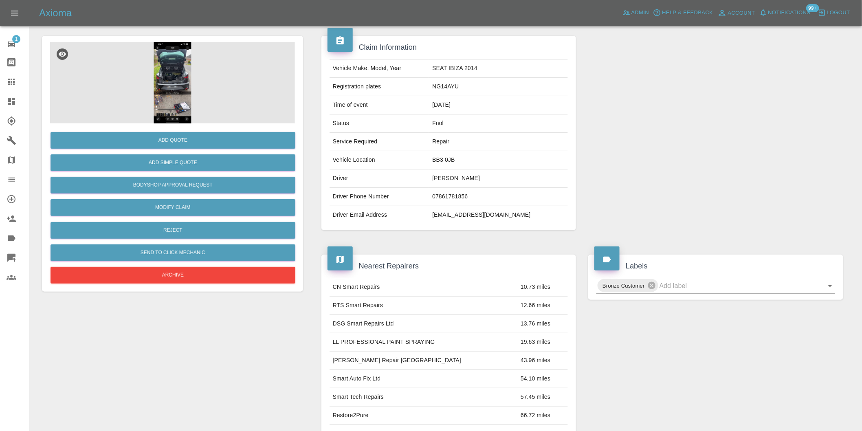
click at [149, 100] on img at bounding box center [172, 83] width 245 height 82
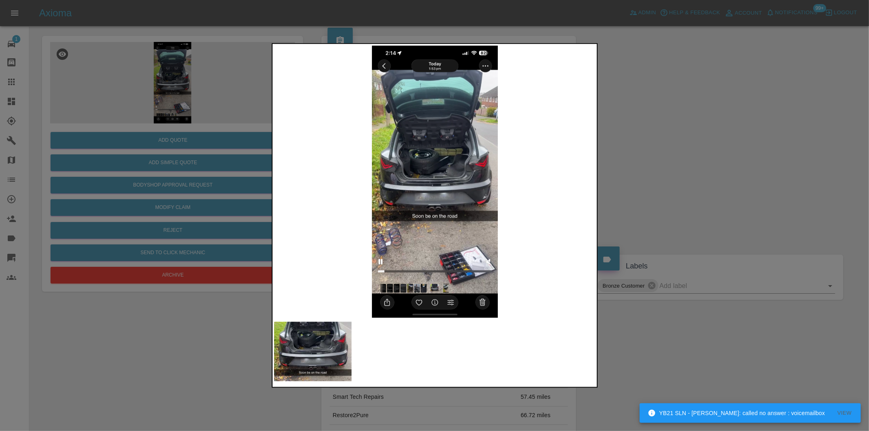
click at [670, 186] on div at bounding box center [434, 215] width 869 height 431
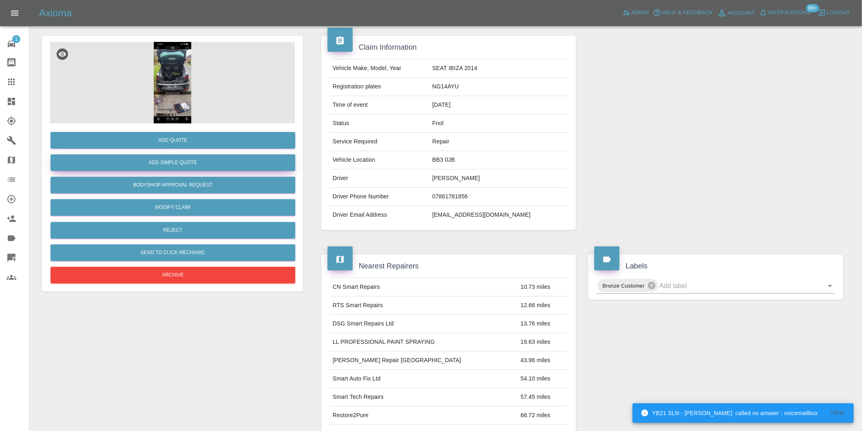
click at [194, 170] on button "Add Simple Quote" at bounding box center [173, 162] width 245 height 17
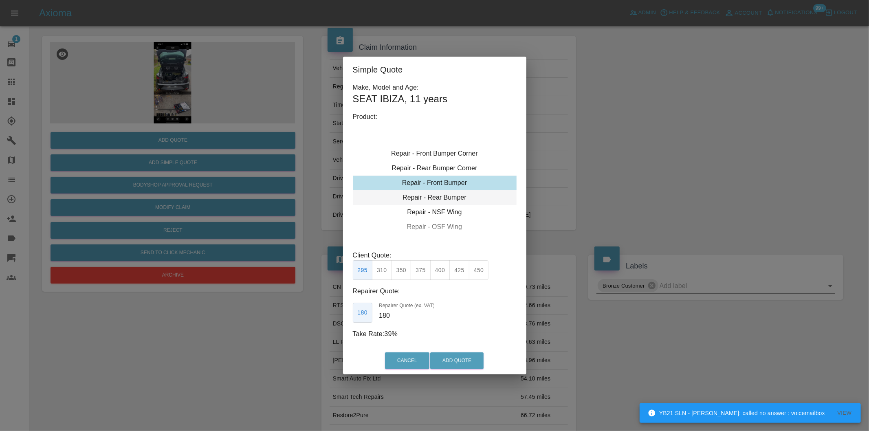
click at [452, 194] on div "Repair - Rear Bumper" at bounding box center [435, 197] width 164 height 15
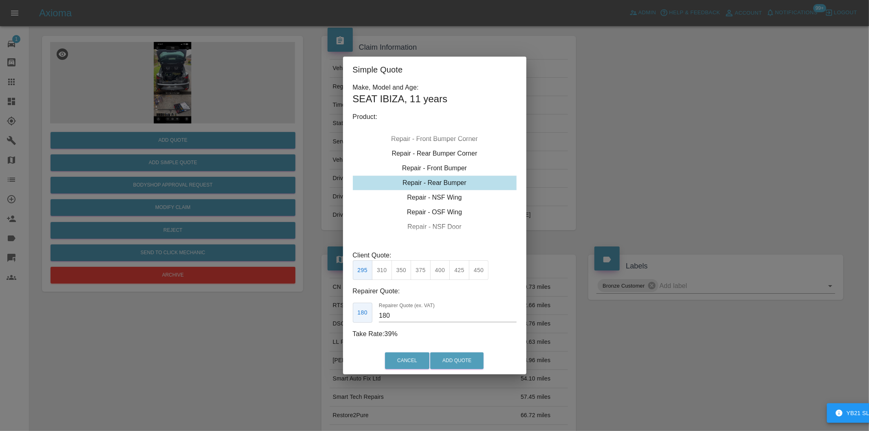
click at [447, 271] on button "400" at bounding box center [440, 270] width 20 height 20
type input "240"
click at [445, 357] on button "Add Quote" at bounding box center [456, 360] width 53 height 17
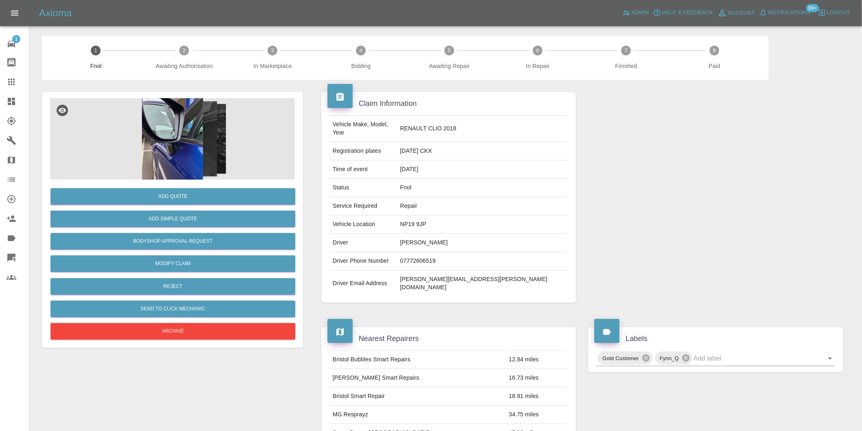
click at [180, 122] on img at bounding box center [172, 139] width 245 height 82
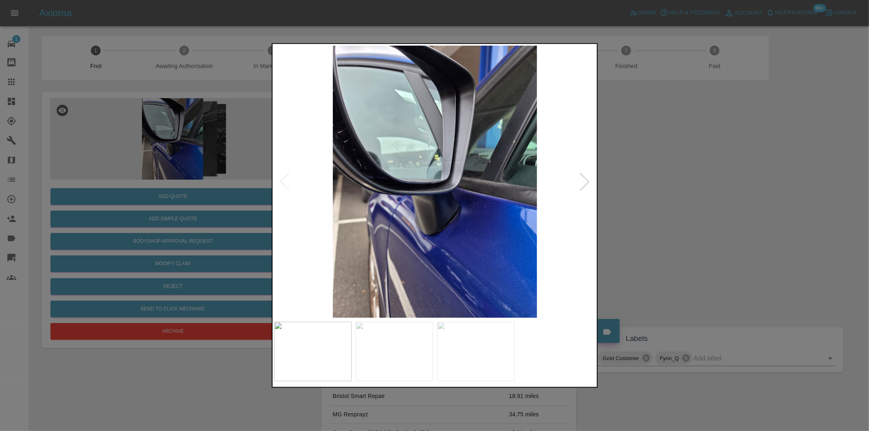
click at [585, 181] on div at bounding box center [585, 182] width 18 height 18
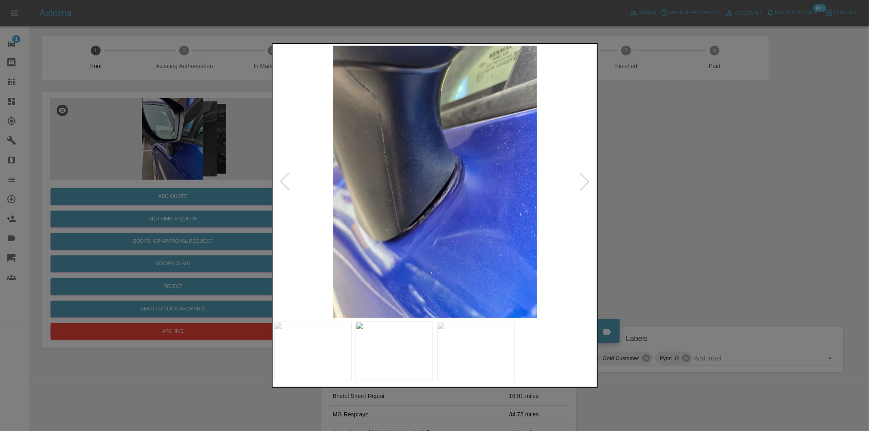
click at [582, 180] on div at bounding box center [585, 182] width 18 height 18
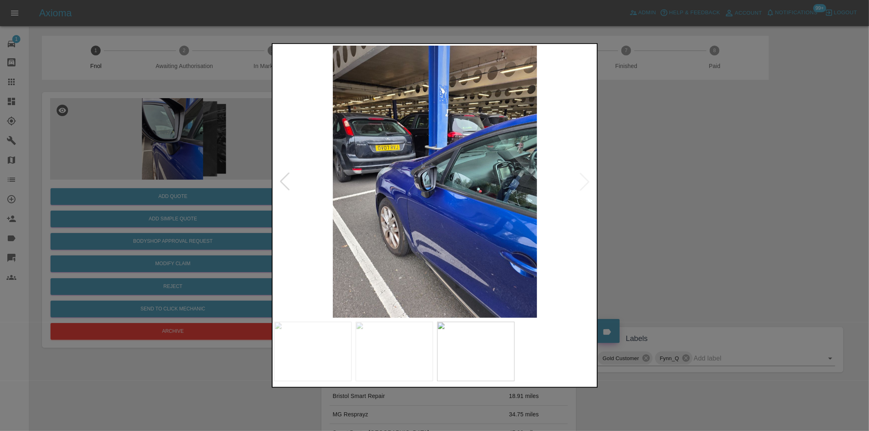
click at [582, 180] on img at bounding box center [435, 182] width 322 height 272
drag, startPoint x: 659, startPoint y: 183, endPoint x: 582, endPoint y: 193, distance: 77.2
click at [653, 184] on div at bounding box center [434, 215] width 869 height 431
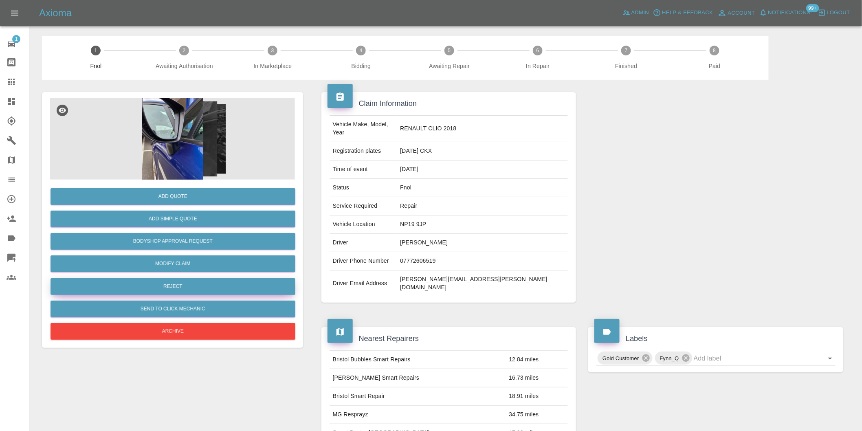
click at [176, 284] on button "Reject" at bounding box center [173, 286] width 245 height 17
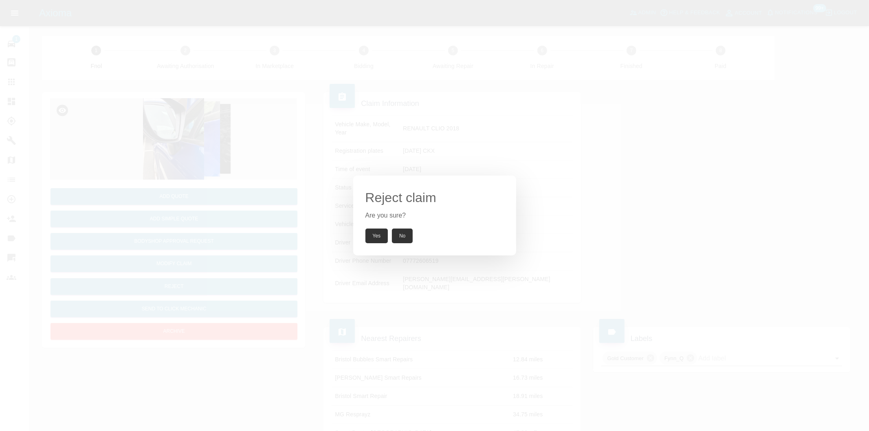
click at [374, 234] on button "Yes" at bounding box center [377, 236] width 23 height 15
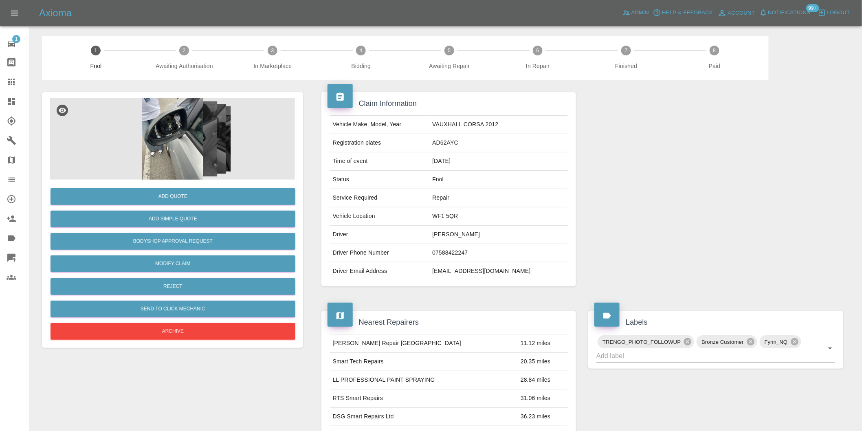
click at [167, 135] on img at bounding box center [172, 139] width 245 height 82
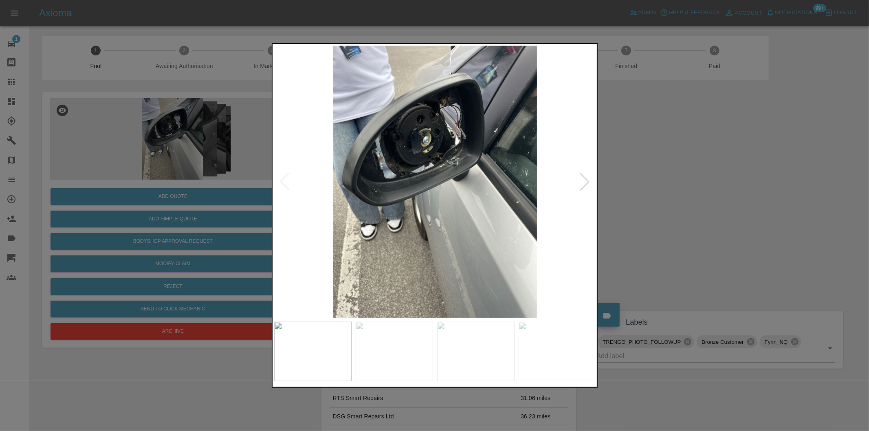
click at [587, 181] on div at bounding box center [585, 182] width 18 height 18
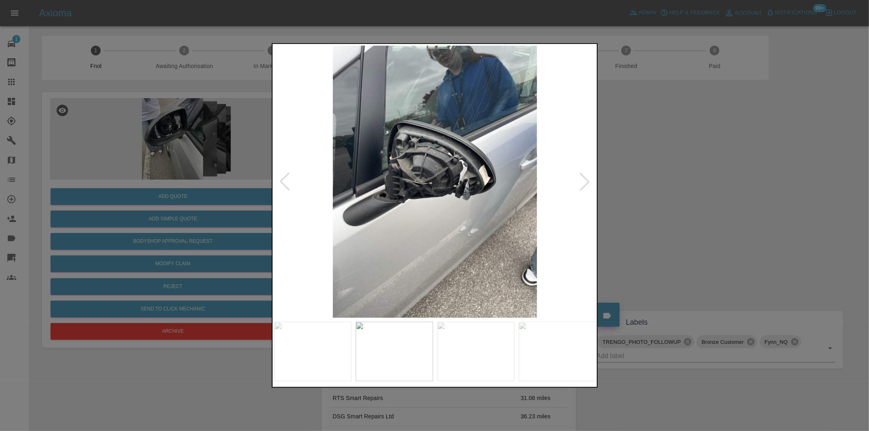
click at [587, 181] on div at bounding box center [585, 182] width 18 height 18
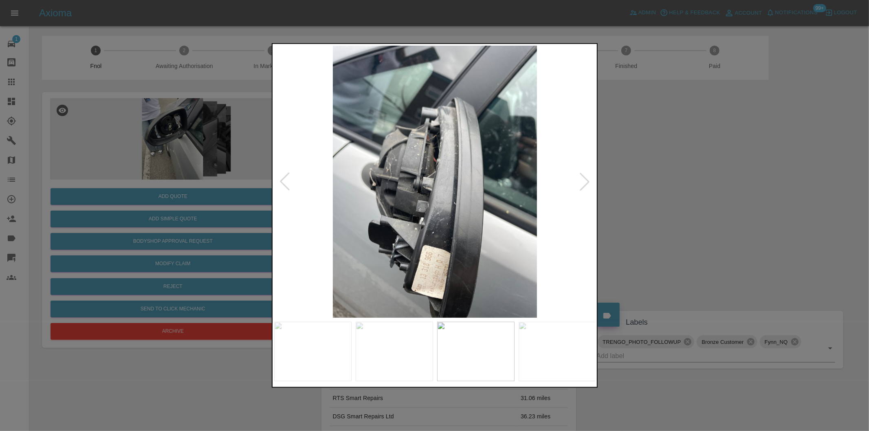
click at [578, 183] on div at bounding box center [585, 182] width 18 height 18
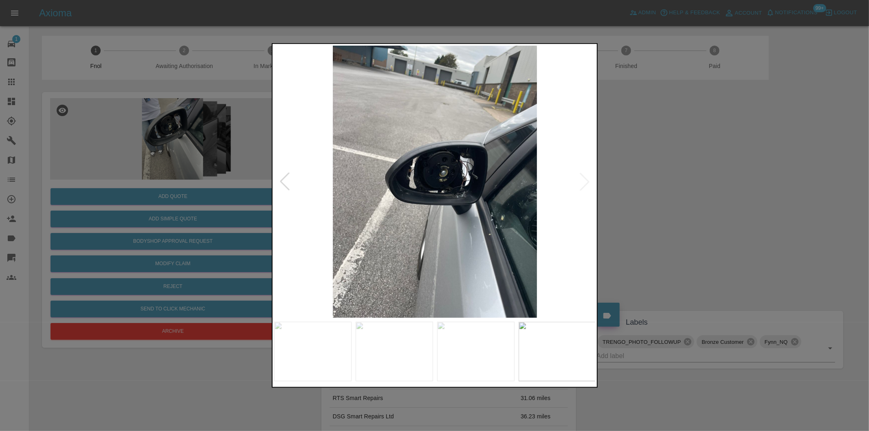
click at [578, 183] on img at bounding box center [435, 182] width 322 height 272
drag, startPoint x: 677, startPoint y: 184, endPoint x: 569, endPoint y: 213, distance: 111.5
click at [675, 184] on div at bounding box center [434, 215] width 869 height 431
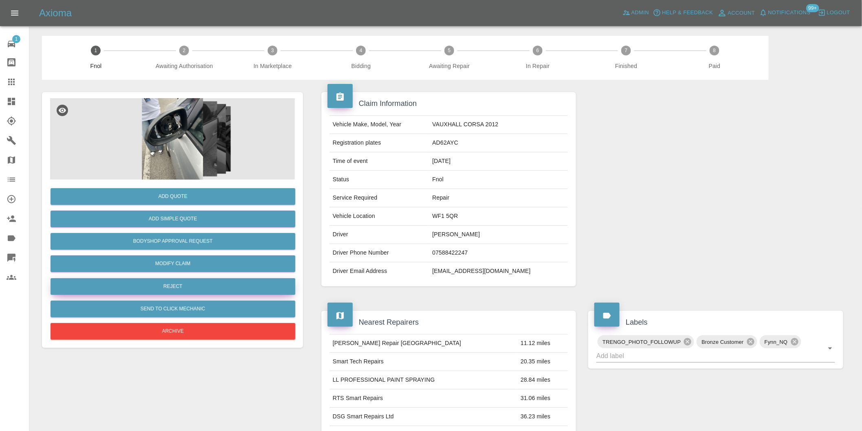
click at [206, 291] on button "Reject" at bounding box center [173, 286] width 245 height 17
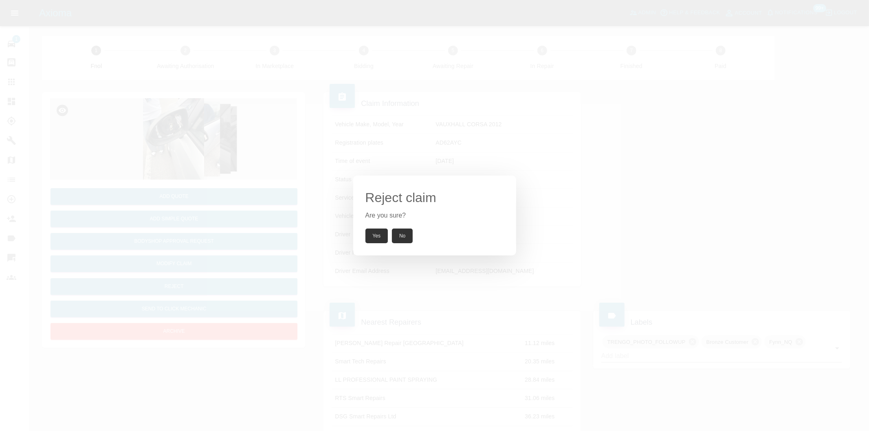
click at [369, 240] on button "Yes" at bounding box center [377, 236] width 23 height 15
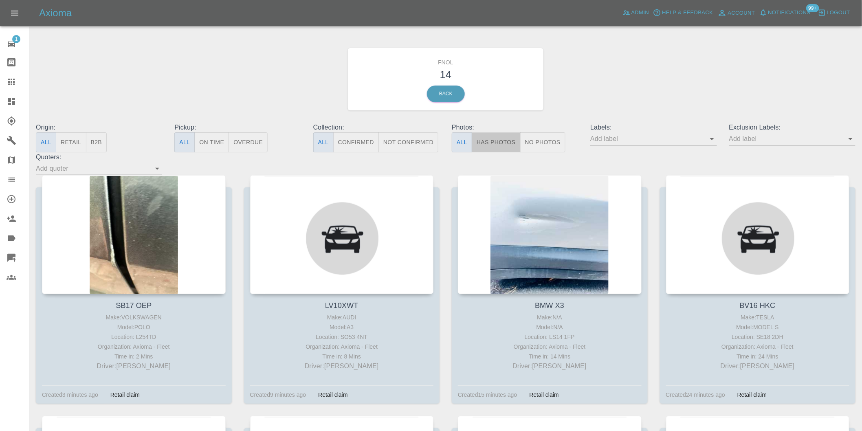
click at [500, 139] on button "Has Photos" at bounding box center [496, 142] width 49 height 20
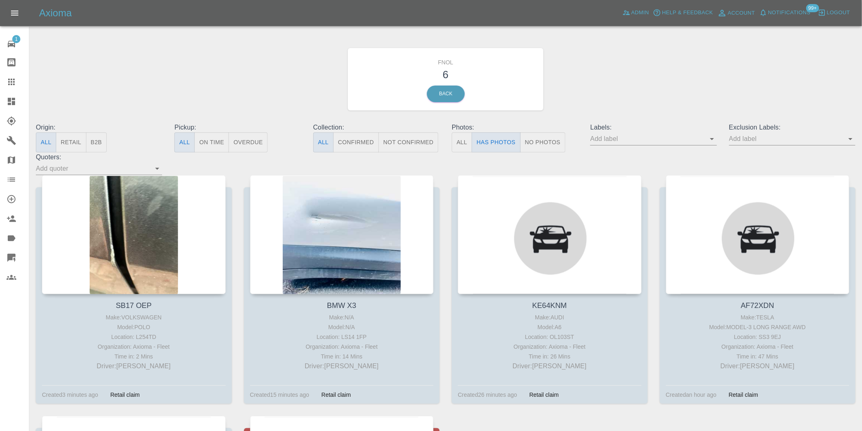
click at [849, 143] on icon "Open" at bounding box center [851, 139] width 10 height 10
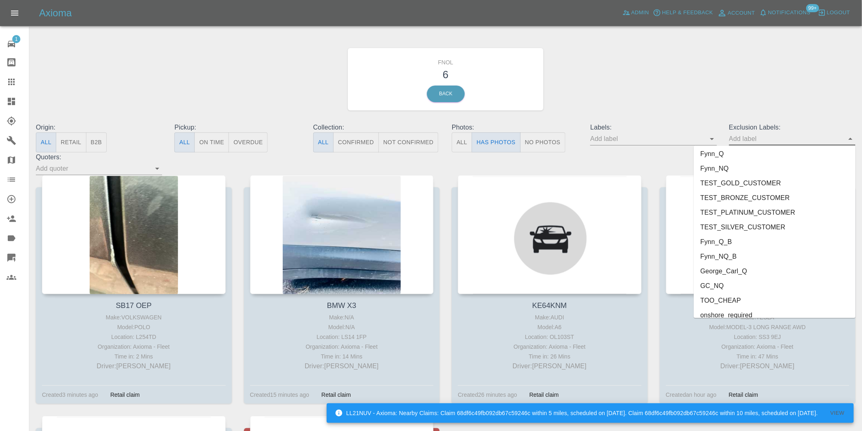
scroll to position [1770, 0]
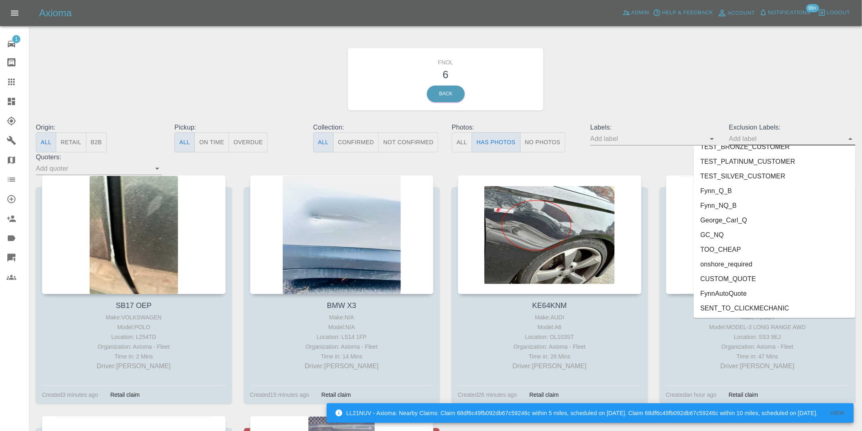
click at [739, 266] on li "onshore_required" at bounding box center [775, 264] width 162 height 15
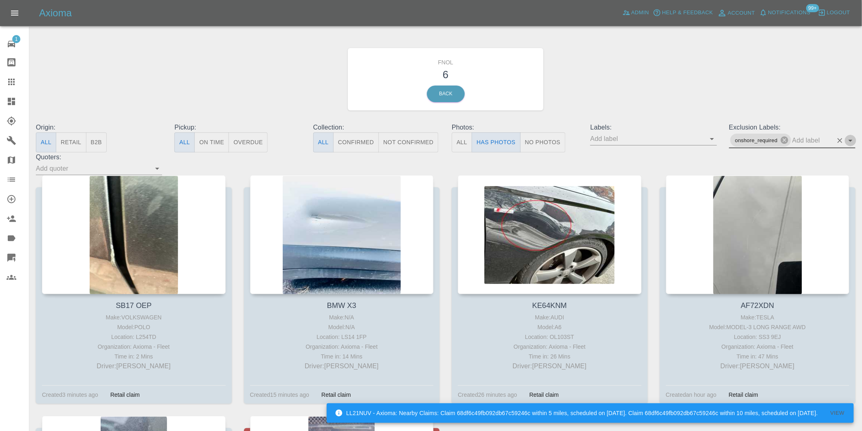
click at [852, 137] on icon "Open" at bounding box center [851, 141] width 10 height 10
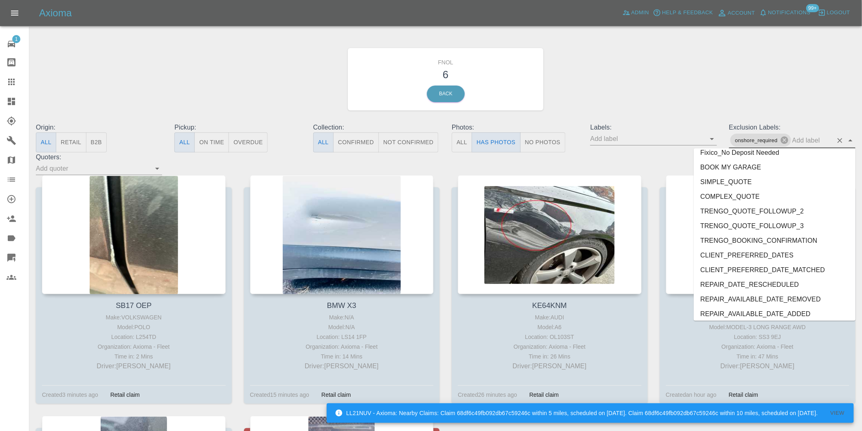
scroll to position [1755, 0]
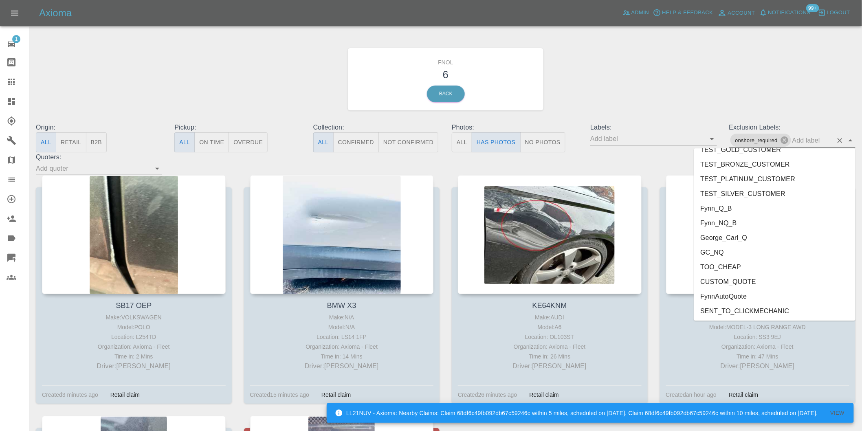
click at [743, 241] on li "George_Carl_Q" at bounding box center [775, 237] width 162 height 15
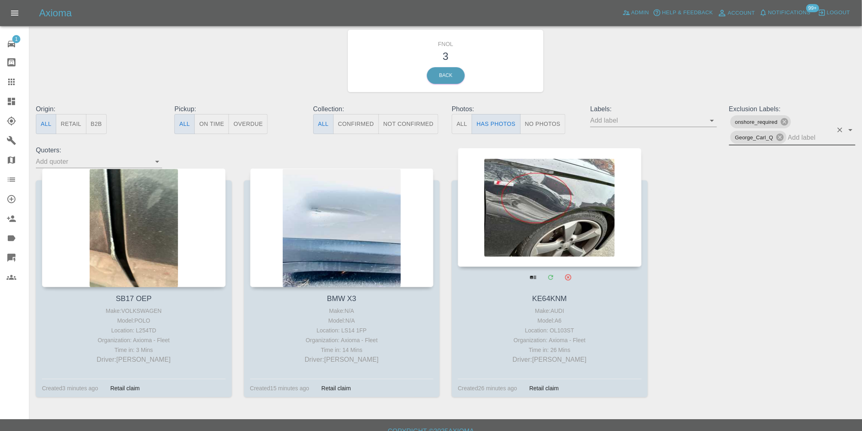
scroll to position [29, 0]
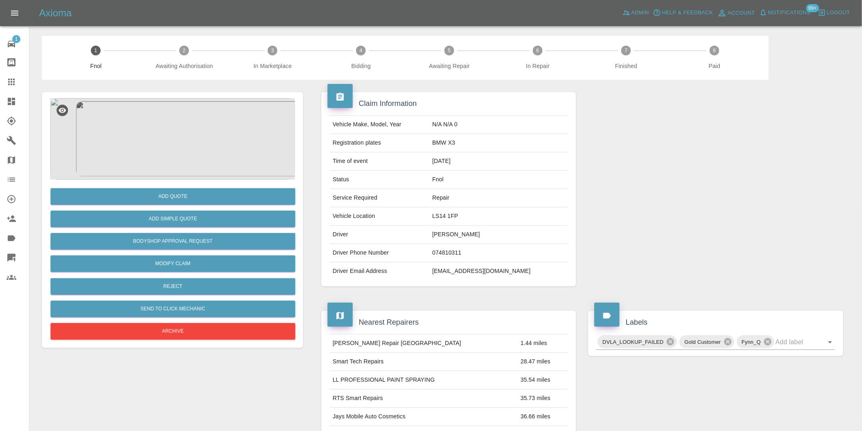
click at [190, 139] on img at bounding box center [172, 139] width 245 height 82
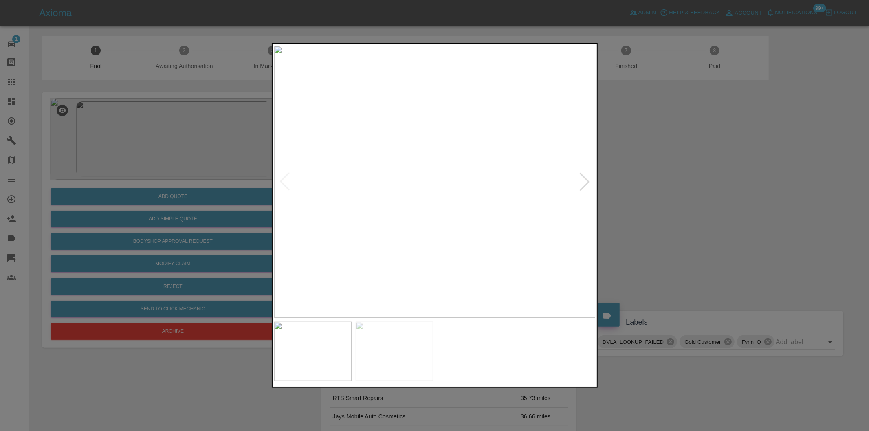
click at [586, 184] on div at bounding box center [585, 182] width 18 height 18
click at [586, 184] on img at bounding box center [435, 182] width 322 height 272
click at [699, 183] on div at bounding box center [434, 215] width 869 height 431
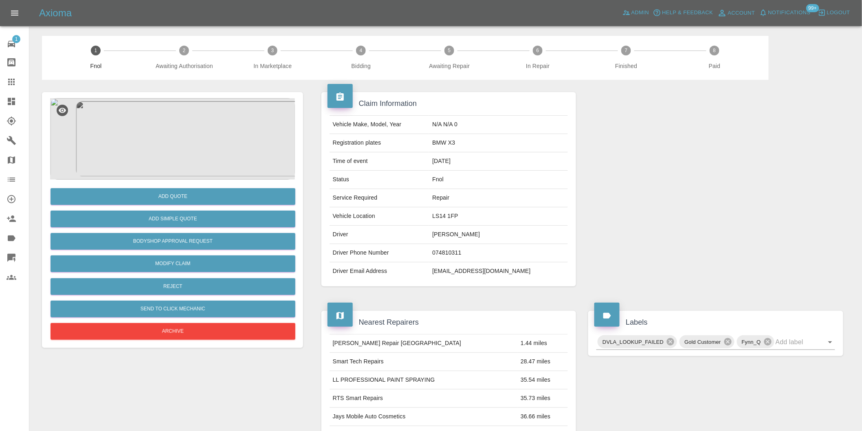
click at [158, 134] on img at bounding box center [172, 139] width 245 height 82
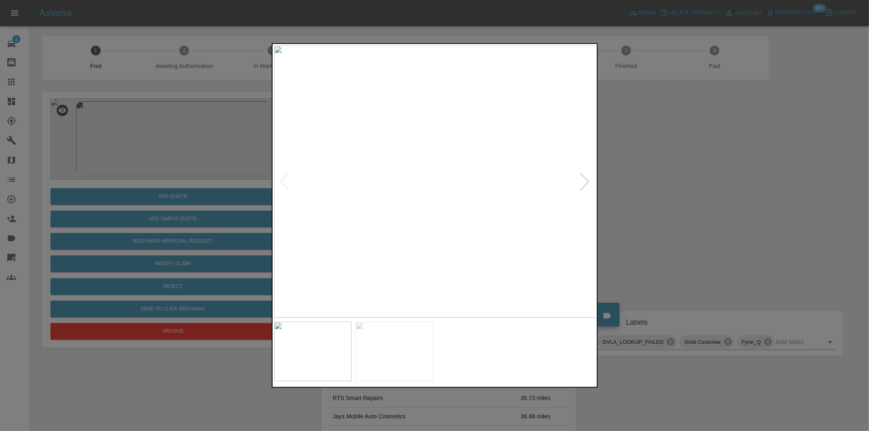
click at [571, 181] on img at bounding box center [435, 182] width 322 height 272
click at [578, 181] on div at bounding box center [585, 182] width 18 height 18
click at [705, 189] on div at bounding box center [434, 215] width 869 height 431
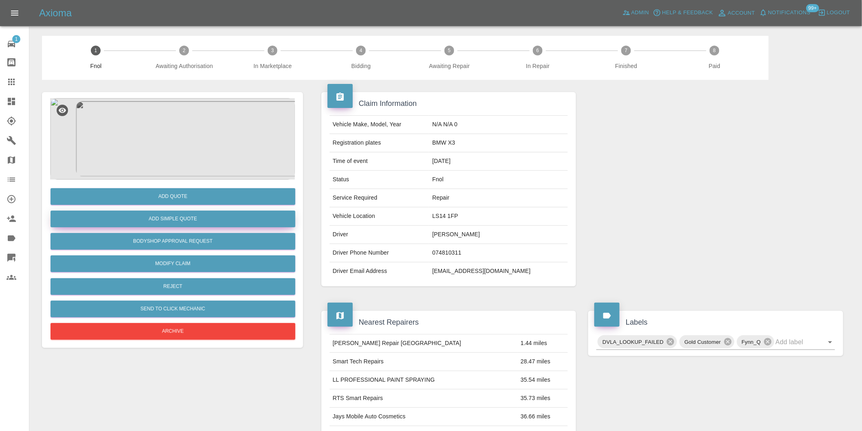
click at [219, 222] on button "Add Simple Quote" at bounding box center [173, 219] width 245 height 17
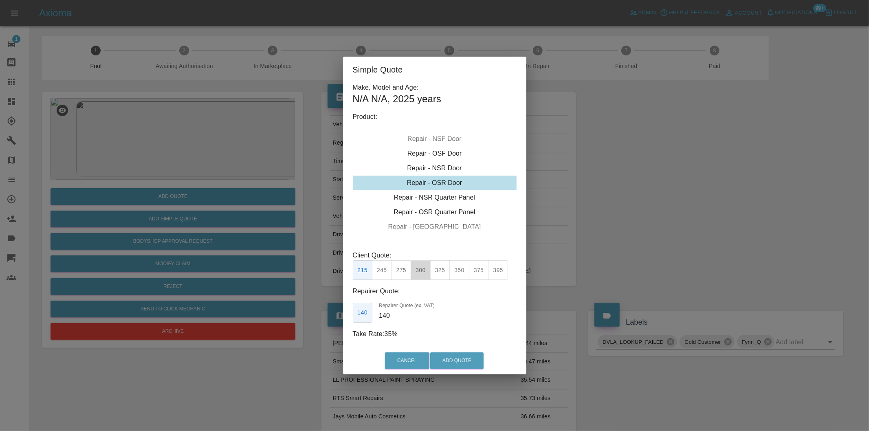
drag, startPoint x: 421, startPoint y: 273, endPoint x: 467, endPoint y: 336, distance: 77.4
click at [422, 274] on button "300" at bounding box center [421, 270] width 20 height 20
type input "190"
click at [469, 361] on button "Add Quote" at bounding box center [456, 360] width 53 height 17
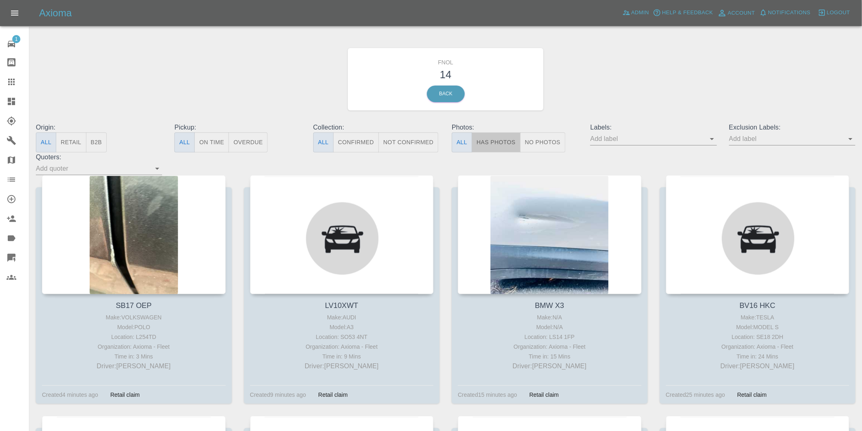
click at [492, 144] on button "Has Photos" at bounding box center [496, 142] width 49 height 20
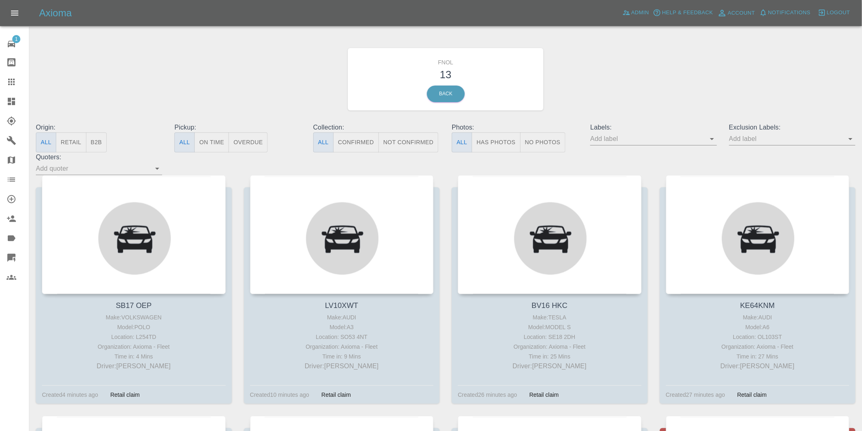
click at [500, 139] on button "Has Photos" at bounding box center [496, 142] width 49 height 20
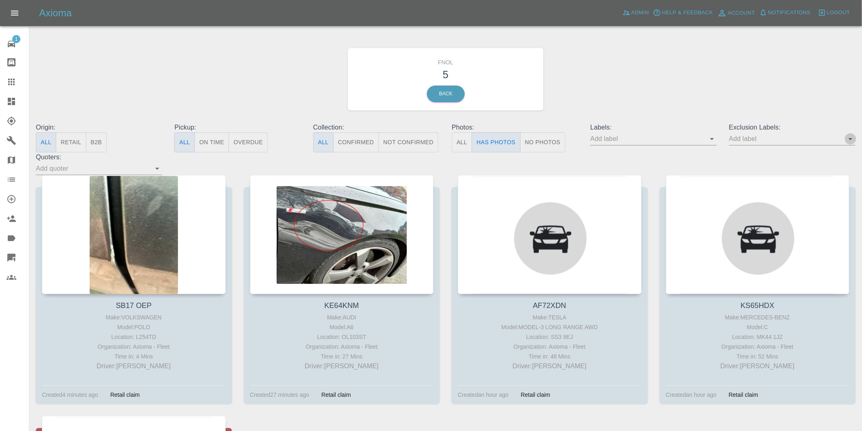
drag, startPoint x: 852, startPoint y: 139, endPoint x: 850, endPoint y: 145, distance: 6.3
click at [852, 139] on icon "Open" at bounding box center [851, 139] width 4 height 2
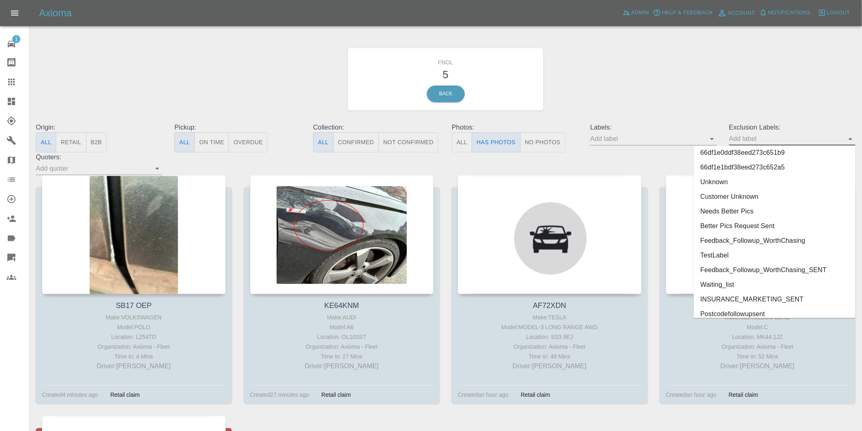
scroll to position [1770, 0]
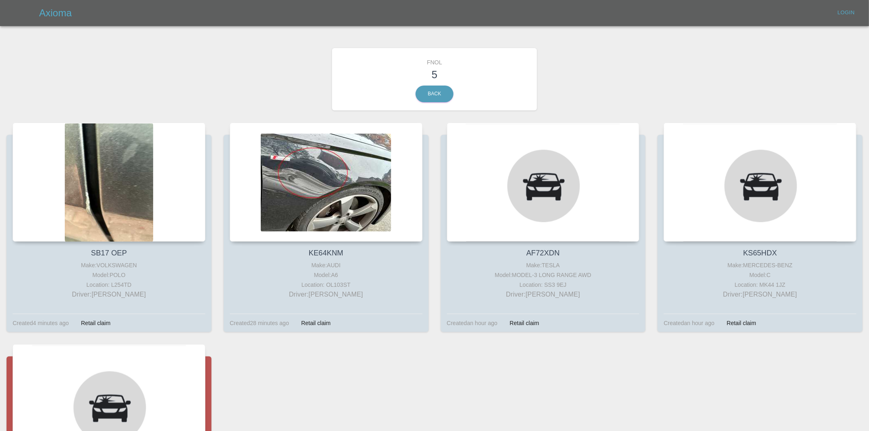
drag, startPoint x: 857, startPoint y: 156, endPoint x: 854, endPoint y: 312, distance: 156.1
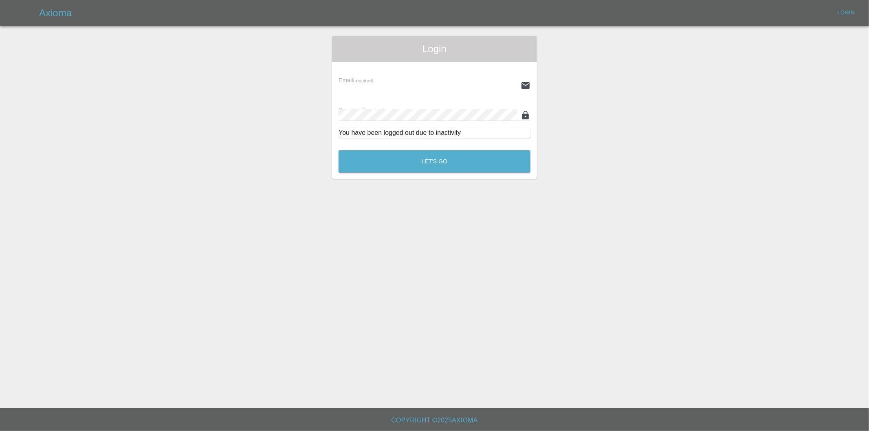
type input "eric.ordano@gmail.com"
click at [425, 149] on div "Let's Go" at bounding box center [434, 159] width 193 height 31
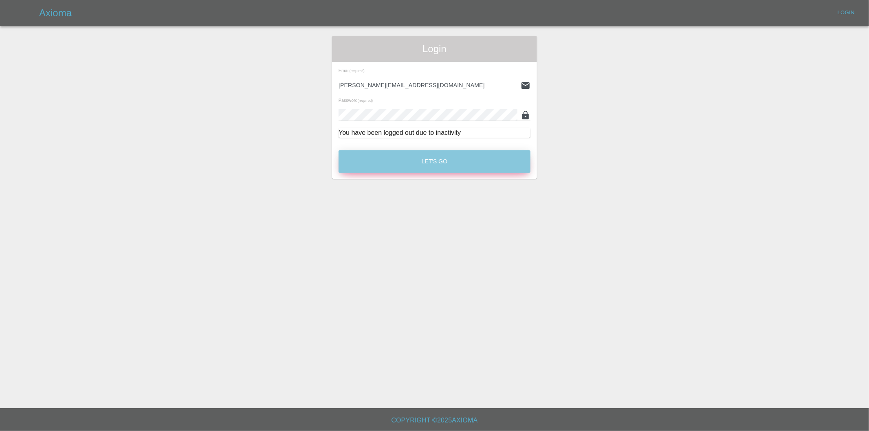
click at [432, 160] on button "Let's Go" at bounding box center [435, 161] width 192 height 22
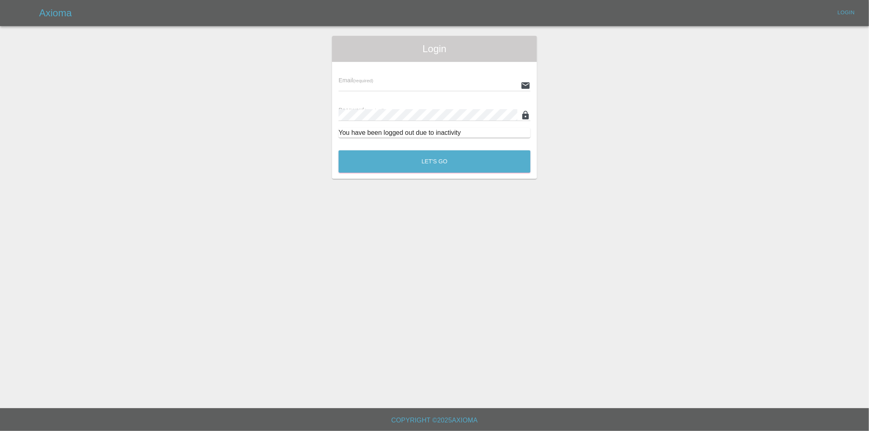
type input "eric.ordano@gmail.com"
click at [442, 161] on button "Let's Go" at bounding box center [435, 161] width 192 height 22
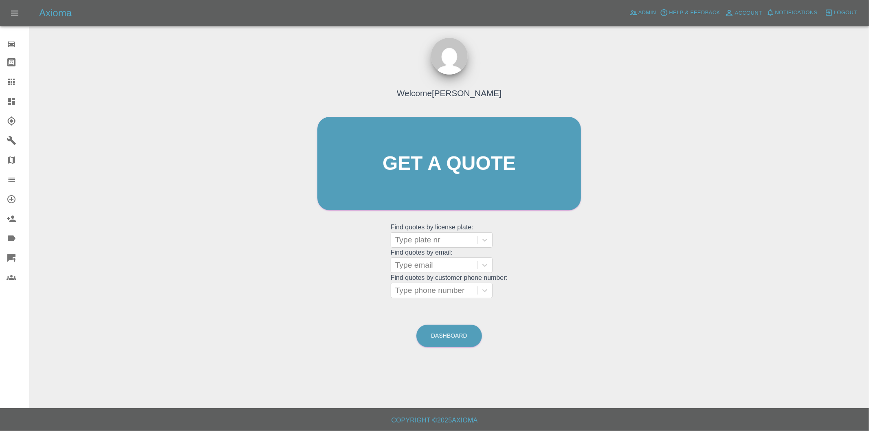
click at [15, 102] on icon at bounding box center [11, 101] width 7 height 7
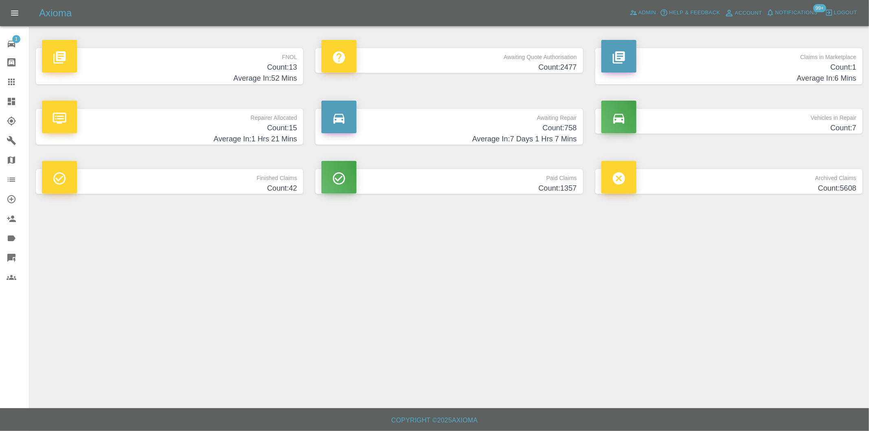
click at [286, 70] on h4 "Count: 13" at bounding box center [169, 67] width 255 height 11
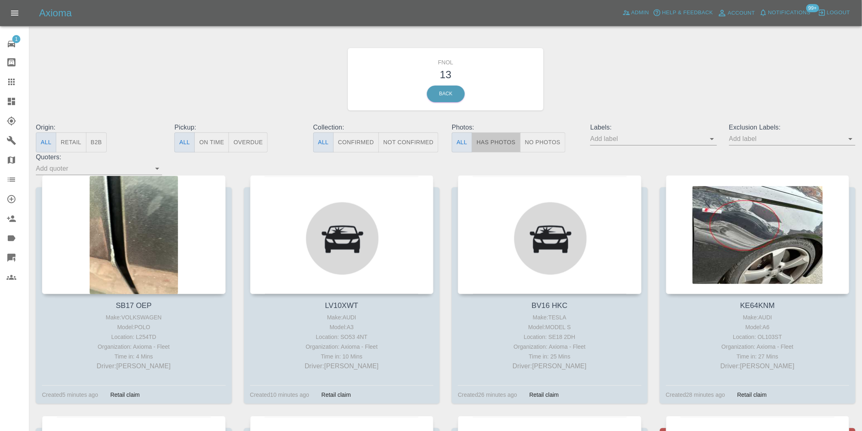
click at [498, 142] on button "Has Photos" at bounding box center [496, 142] width 49 height 20
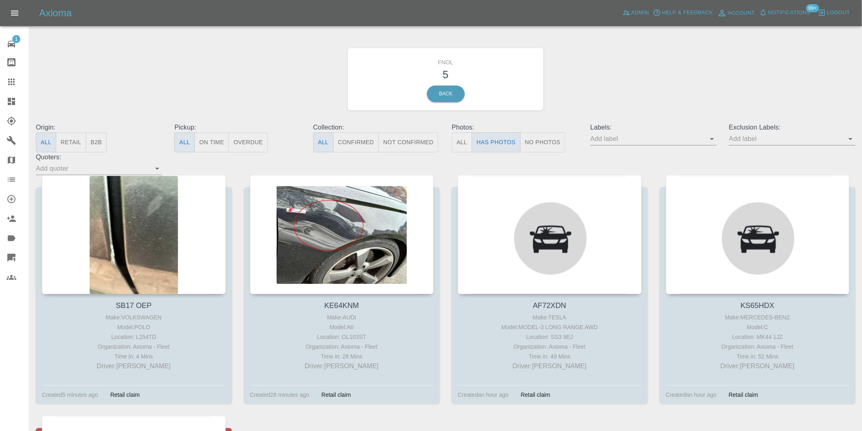
click at [852, 138] on icon "Open" at bounding box center [851, 139] width 10 height 10
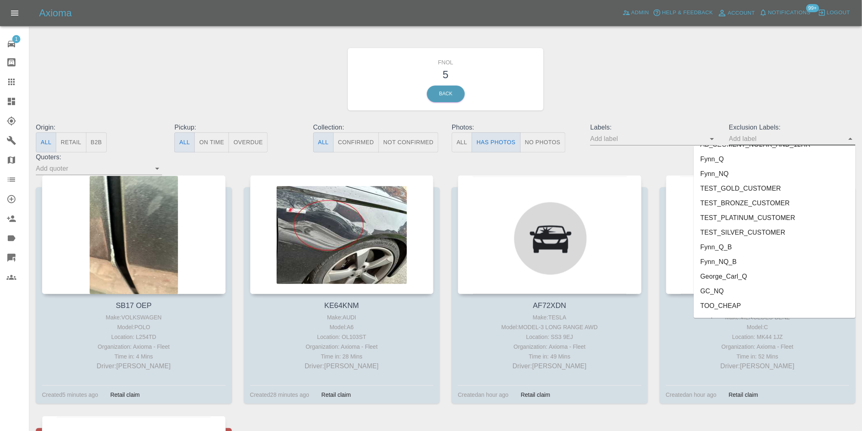
scroll to position [1770, 0]
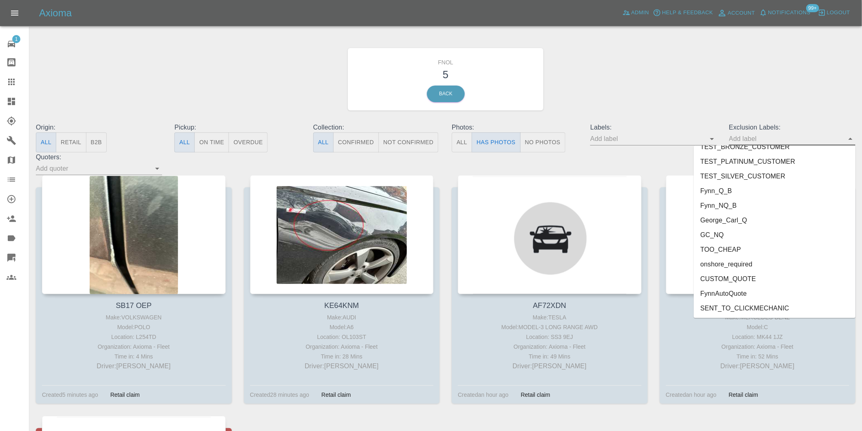
click at [741, 264] on li "onshore_required" at bounding box center [775, 264] width 162 height 15
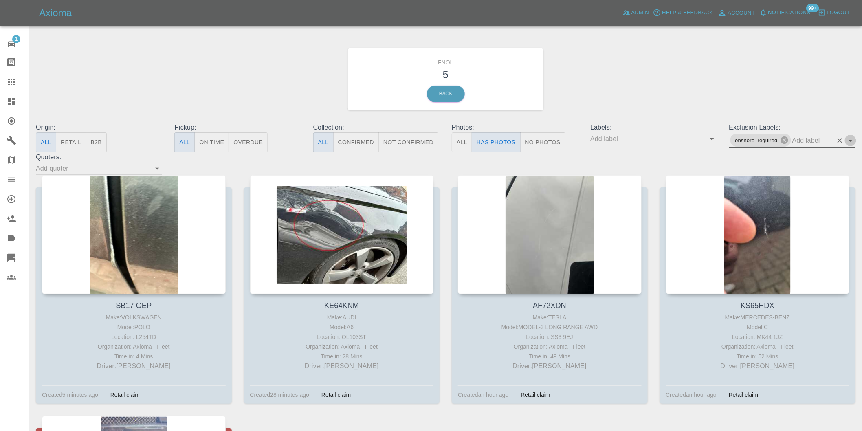
click at [850, 141] on icon "Open" at bounding box center [851, 141] width 10 height 10
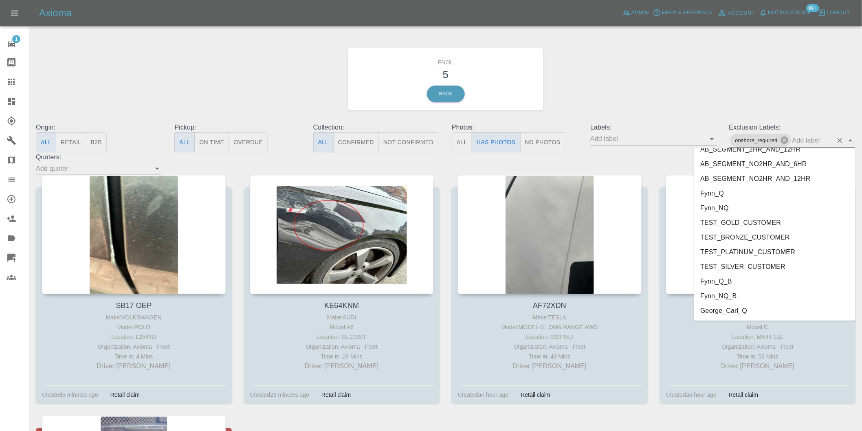
scroll to position [1755, 0]
click at [740, 239] on li "George_Carl_Q" at bounding box center [775, 237] width 162 height 15
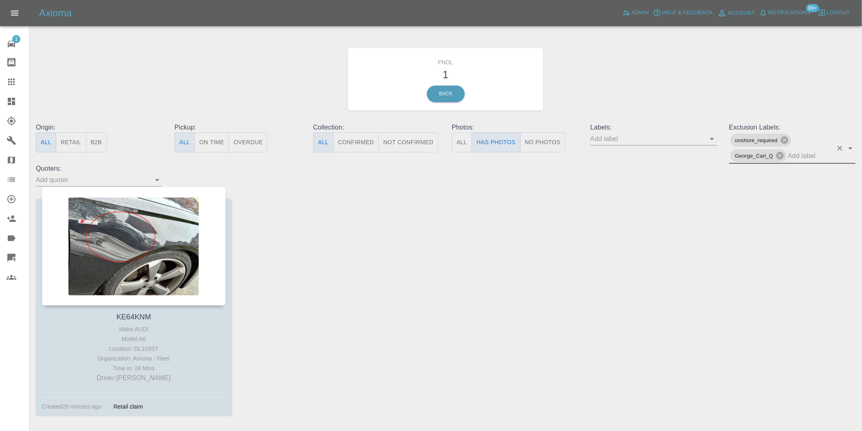
scroll to position [29, 0]
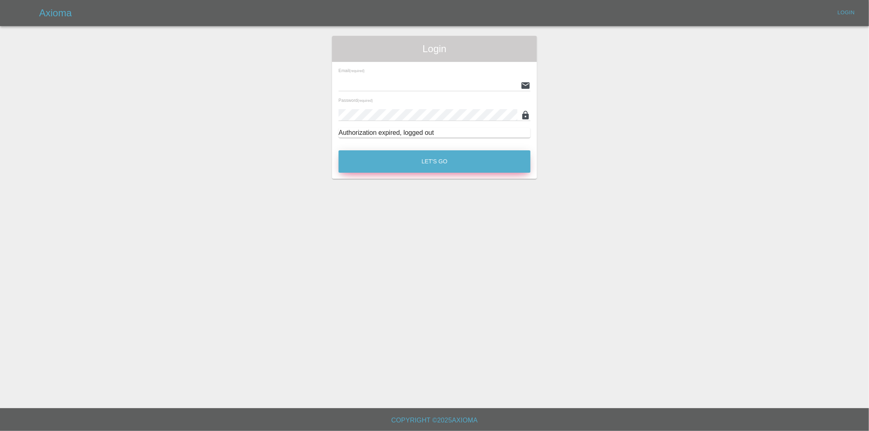
type input "[PERSON_NAME][EMAIL_ADDRESS][DOMAIN_NAME]"
click at [414, 159] on button "Let's Go" at bounding box center [435, 161] width 192 height 22
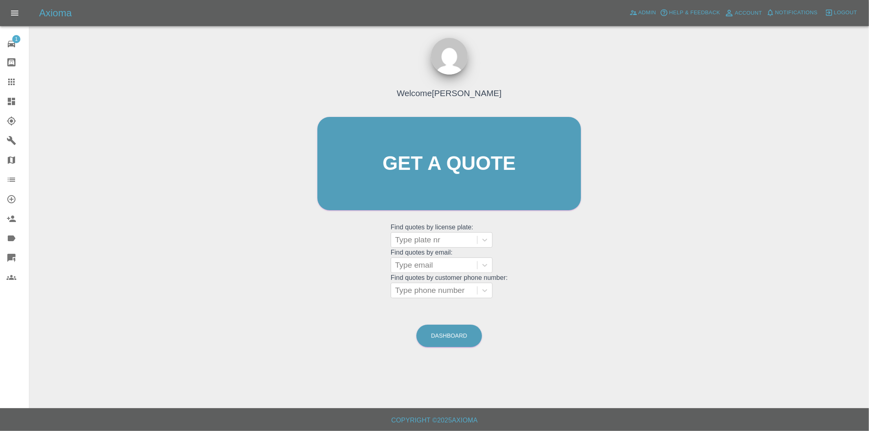
click at [11, 104] on icon at bounding box center [12, 102] width 10 height 10
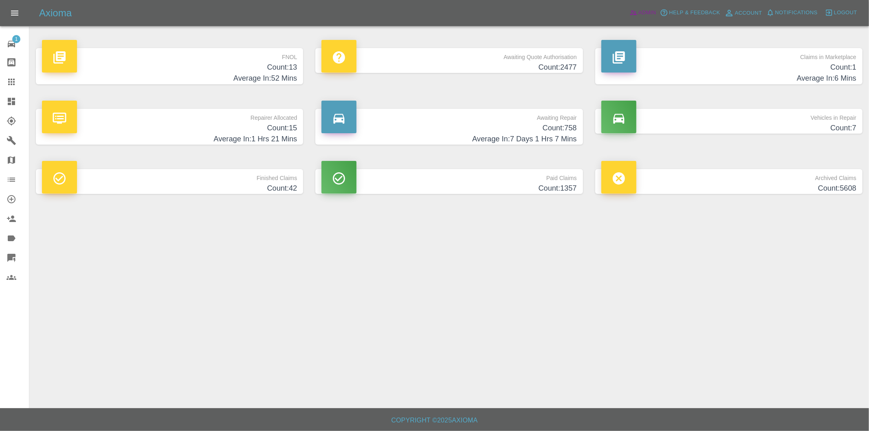
click at [644, 10] on span "Admin" at bounding box center [648, 12] width 18 height 9
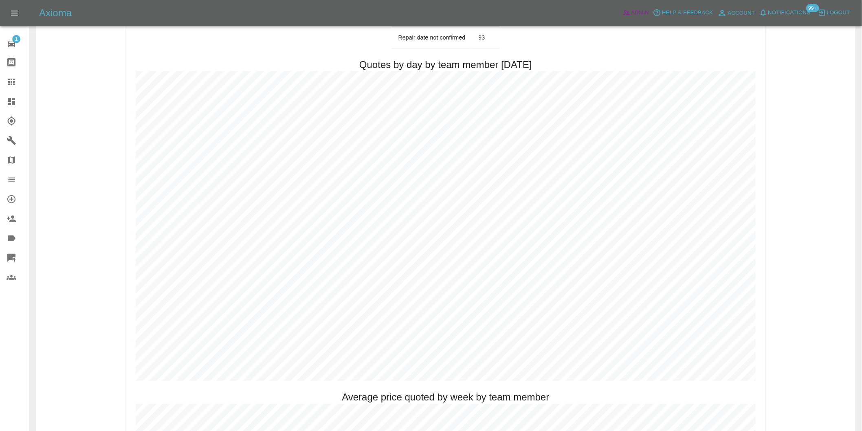
scroll to position [453, 0]
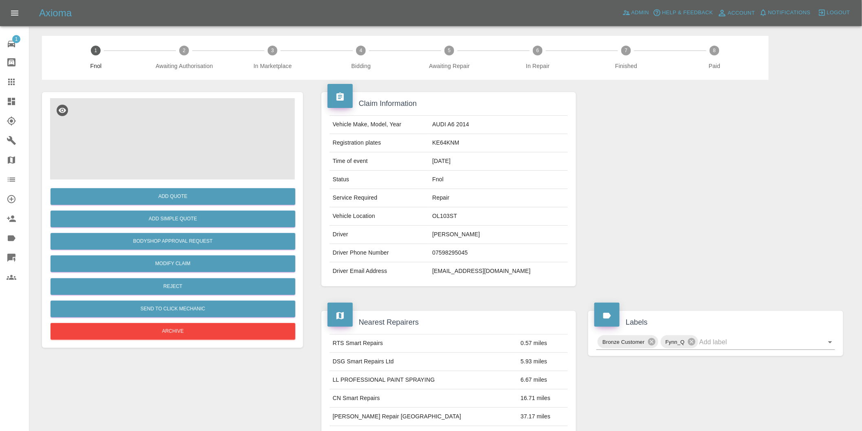
click at [178, 134] on img at bounding box center [172, 139] width 245 height 82
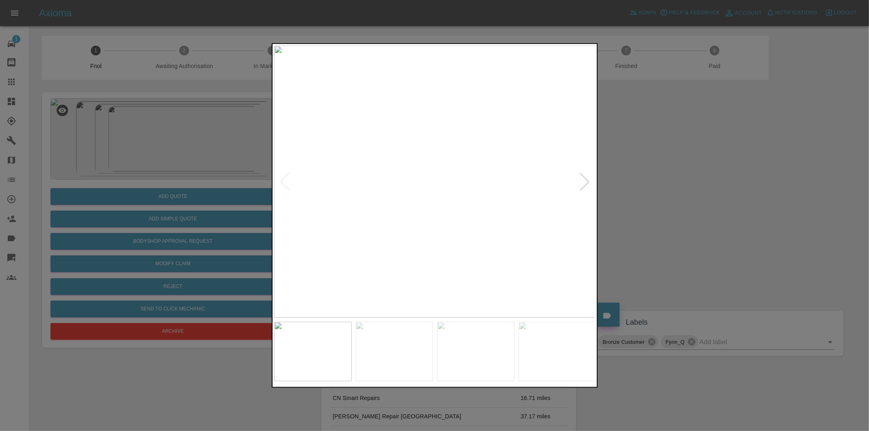
click at [586, 180] on div at bounding box center [585, 182] width 18 height 18
click at [759, 179] on div at bounding box center [434, 215] width 869 height 431
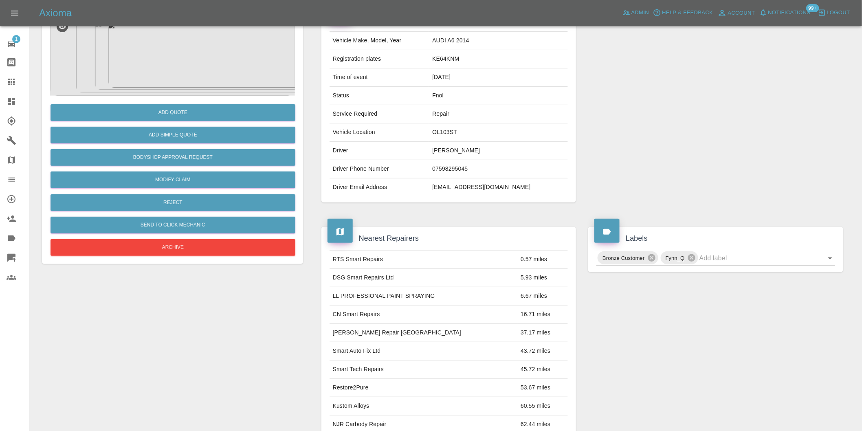
scroll to position [181, 0]
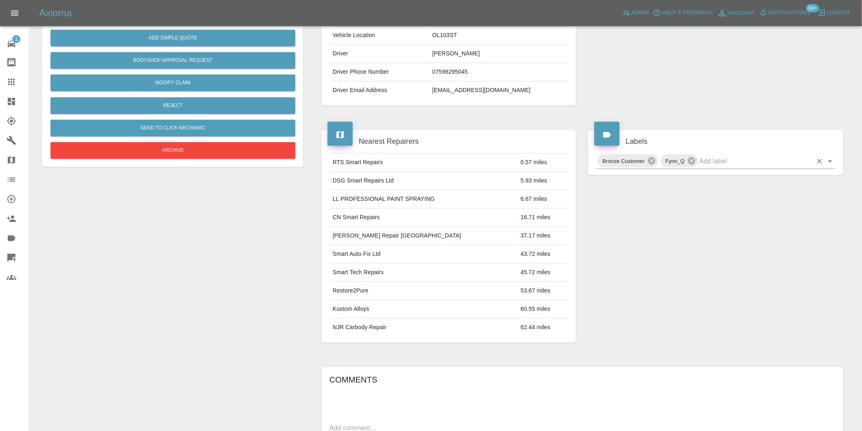
click at [830, 162] on icon "Open" at bounding box center [830, 162] width 4 height 2
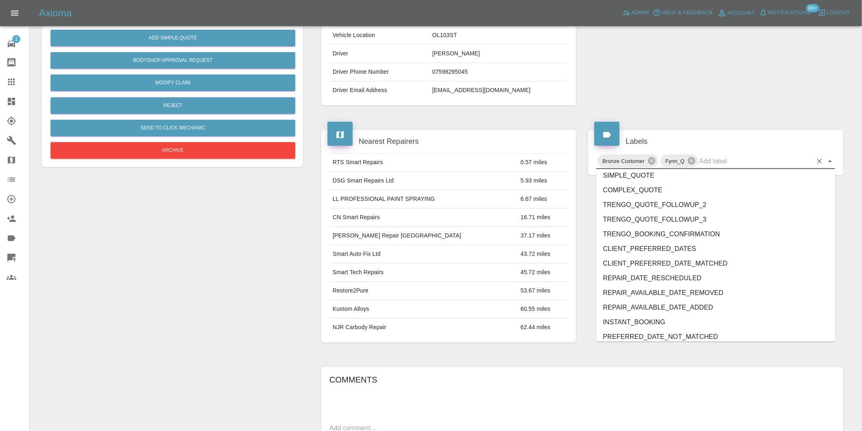
scroll to position [1740, 0]
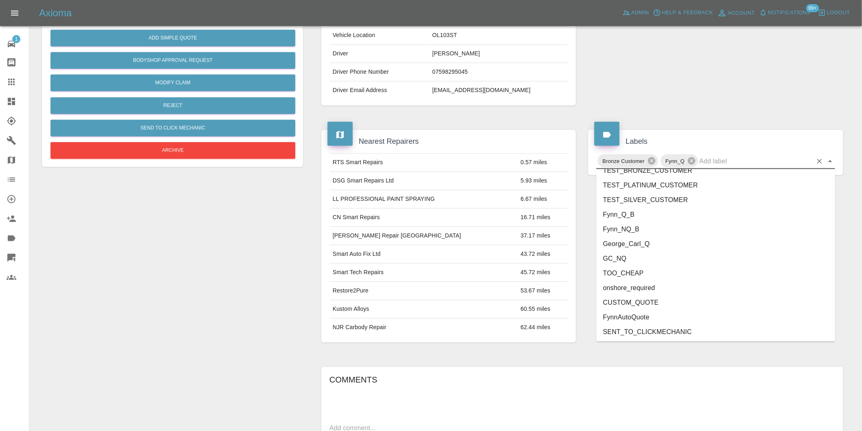
click at [660, 289] on li "onshore_required" at bounding box center [716, 288] width 239 height 15
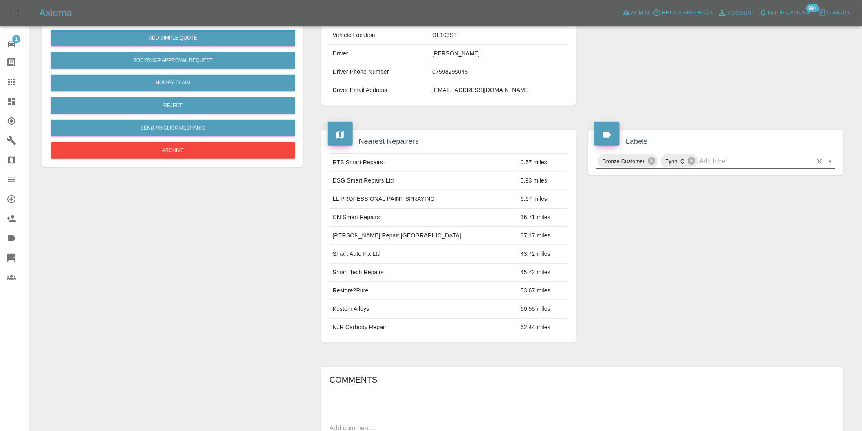
click at [831, 161] on icon "Open" at bounding box center [830, 162] width 4 height 2
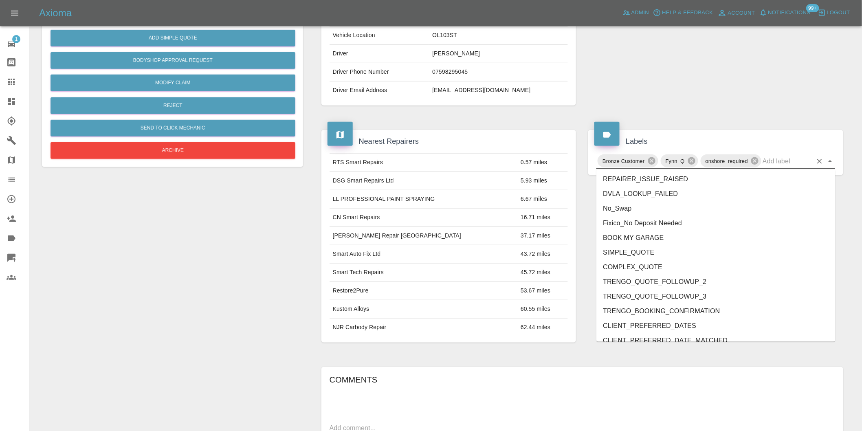
scroll to position [1726, 0]
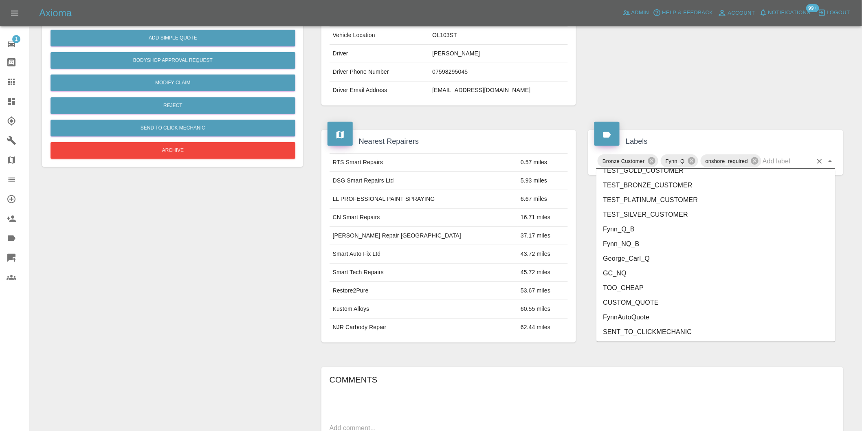
click at [616, 253] on li "George_Carl_Q" at bounding box center [716, 258] width 239 height 15
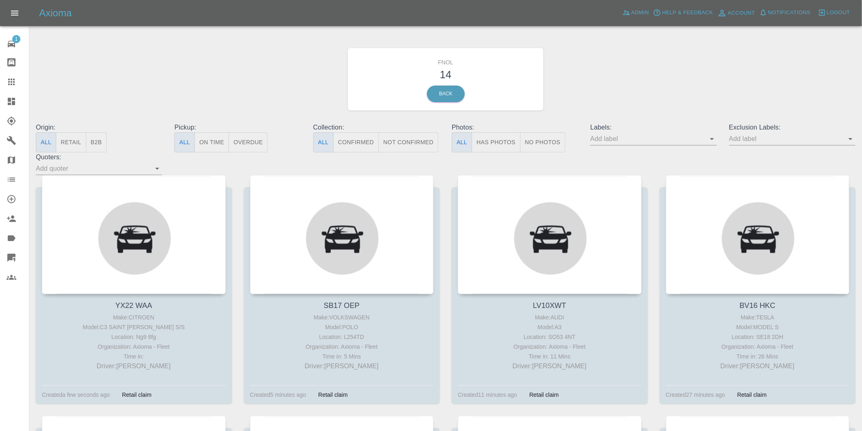
click at [501, 143] on button "Has Photos" at bounding box center [496, 142] width 49 height 20
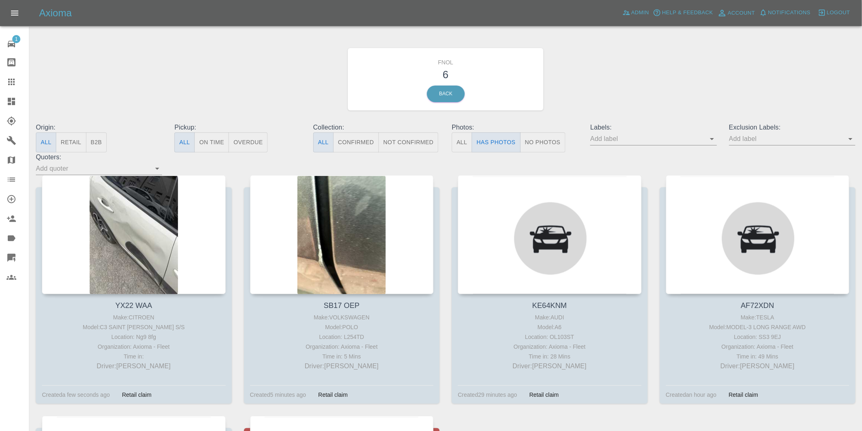
click at [852, 137] on icon "Open" at bounding box center [851, 139] width 10 height 10
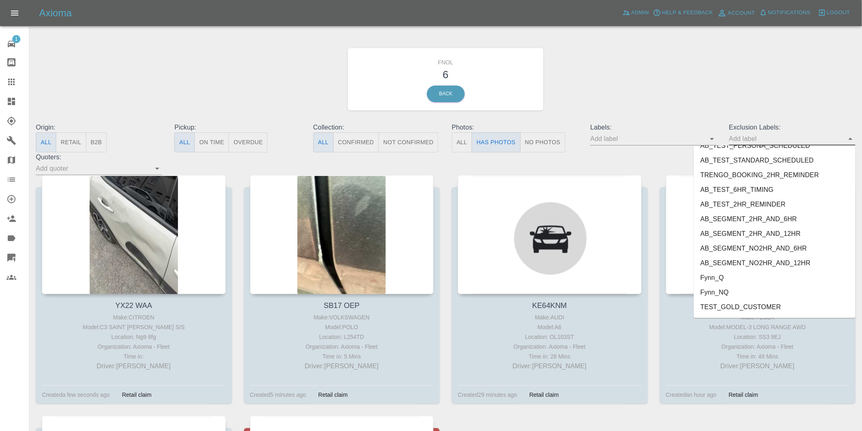
scroll to position [1770, 0]
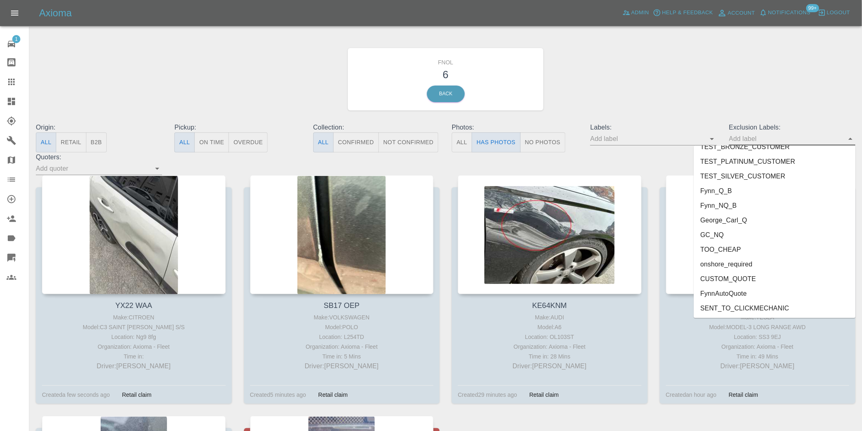
click at [745, 261] on li "onshore_required" at bounding box center [775, 264] width 162 height 15
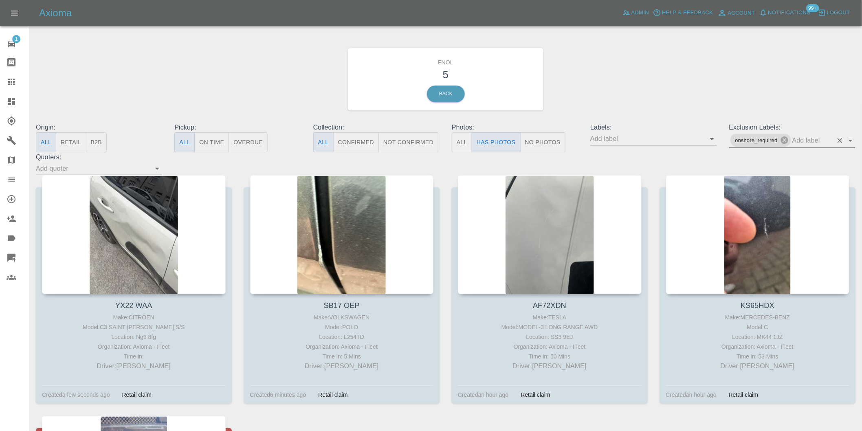
click at [850, 140] on icon "Open" at bounding box center [851, 141] width 4 height 2
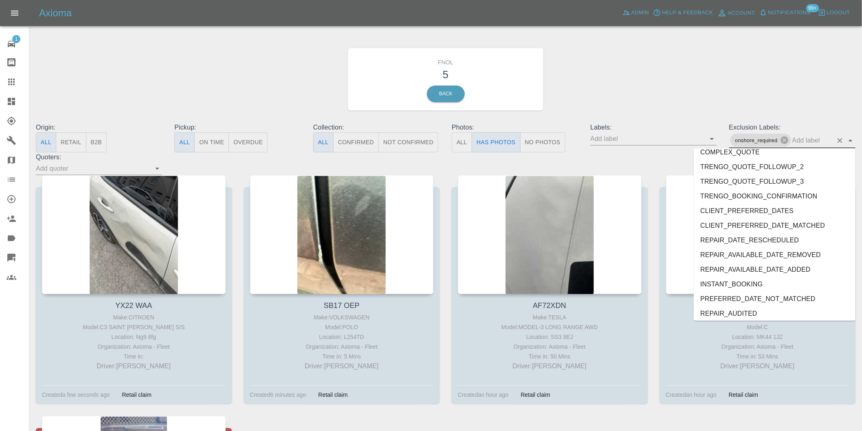
scroll to position [1755, 0]
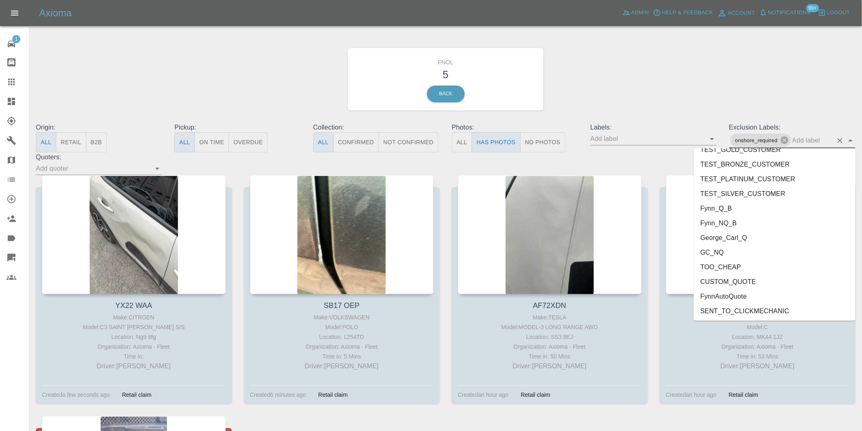
click at [726, 238] on li "George_Carl_Q" at bounding box center [775, 237] width 162 height 15
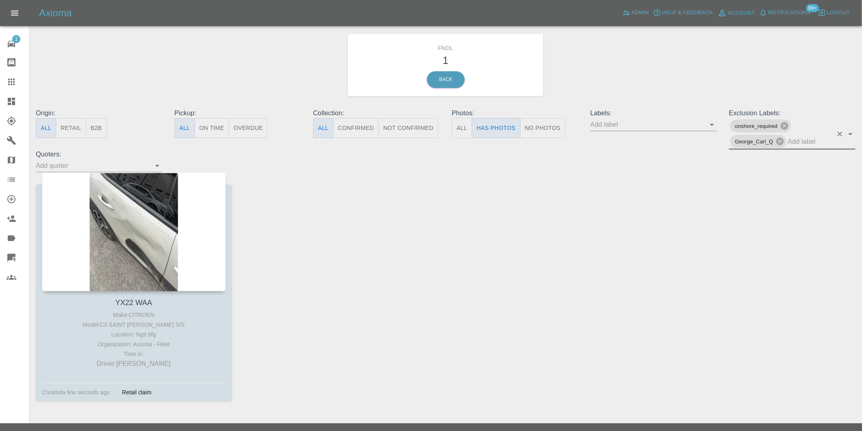
scroll to position [29, 0]
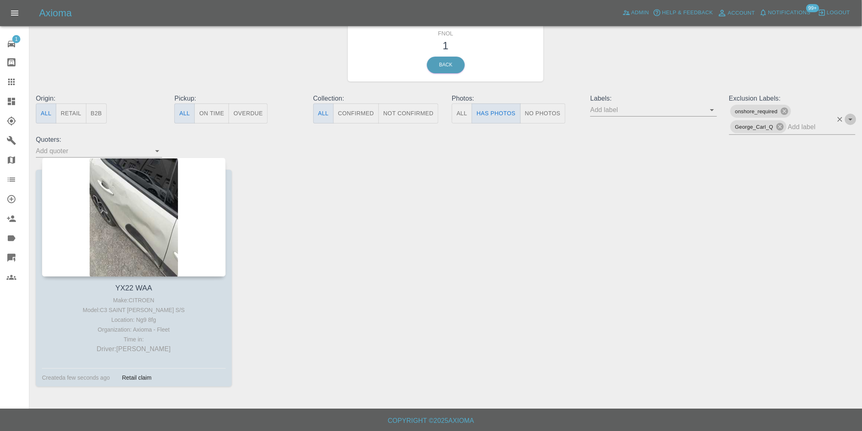
click at [851, 121] on icon "Open" at bounding box center [851, 120] width 10 height 10
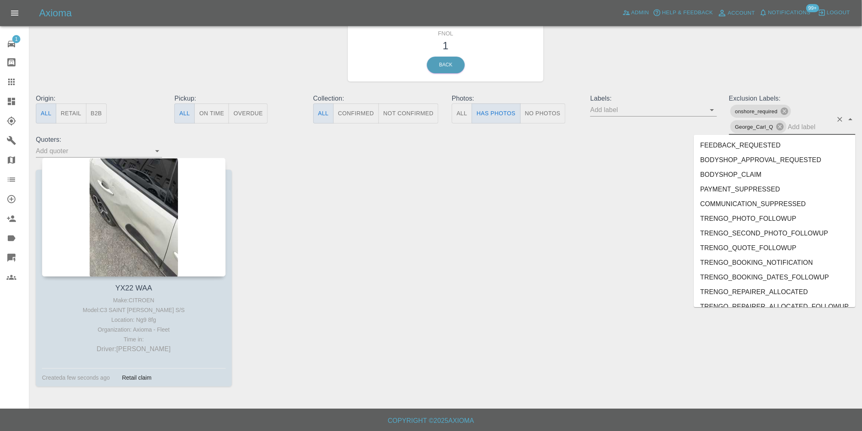
click at [752, 125] on span "George_Carl_Q" at bounding box center [755, 126] width 48 height 9
click at [778, 127] on icon at bounding box center [780, 126] width 7 height 7
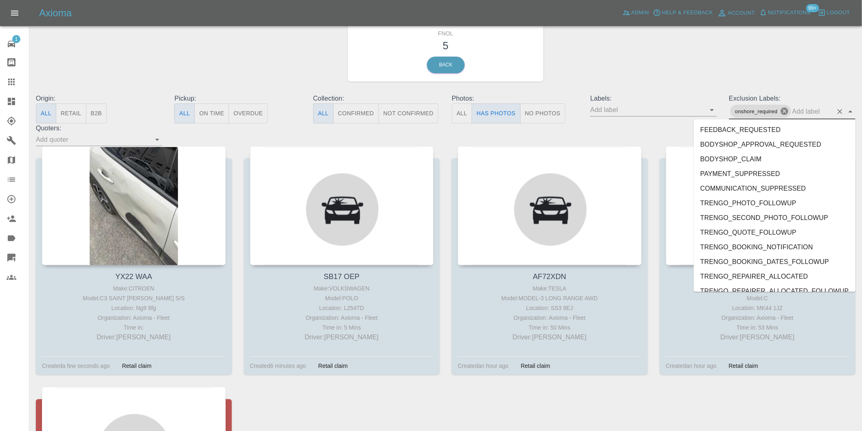
click at [782, 112] on icon at bounding box center [784, 111] width 7 height 7
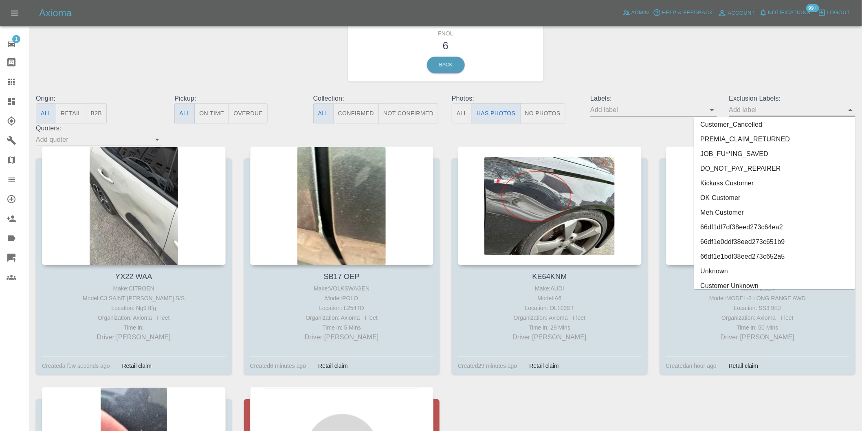
scroll to position [1770, 0]
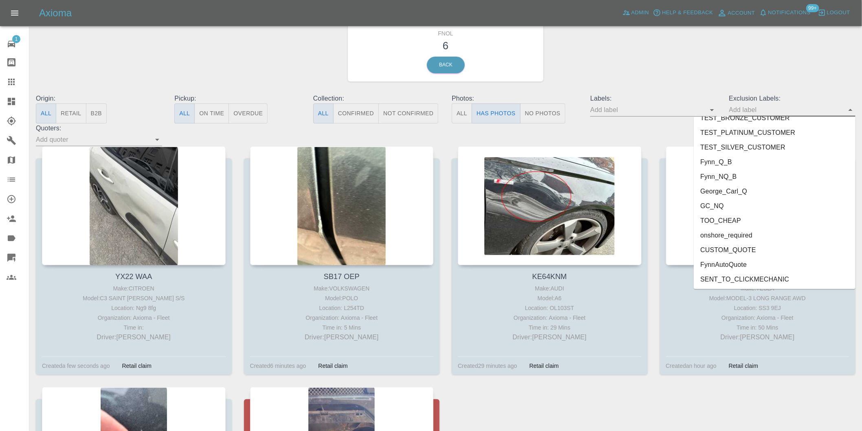
click at [748, 235] on li "onshore_required" at bounding box center [775, 235] width 162 height 15
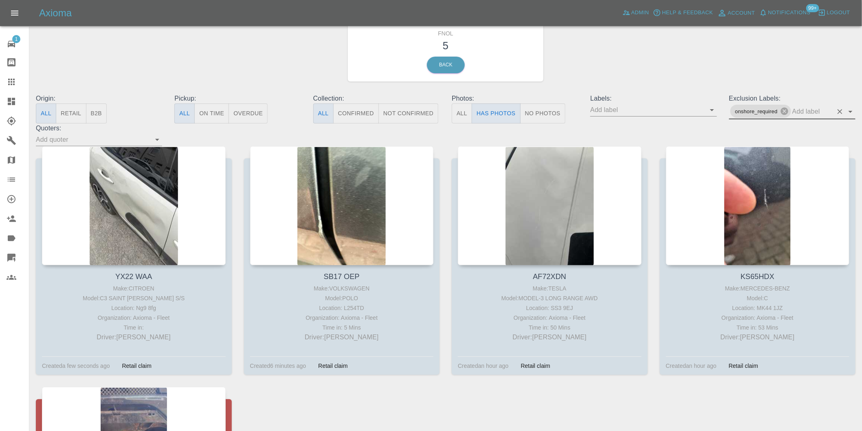
click at [852, 110] on icon "Open" at bounding box center [851, 112] width 10 height 10
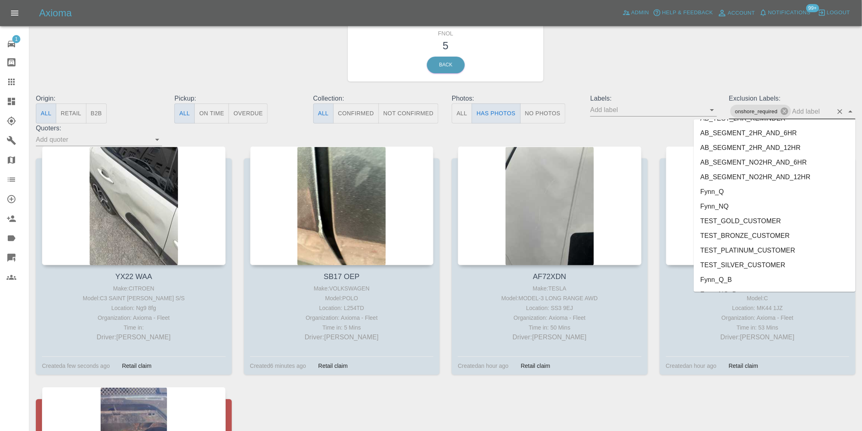
scroll to position [1755, 0]
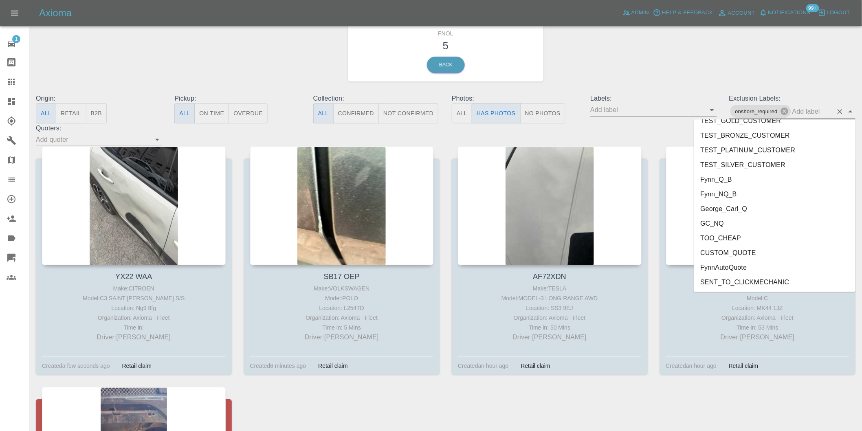
click at [740, 209] on li "George_Carl_Q" at bounding box center [775, 208] width 162 height 15
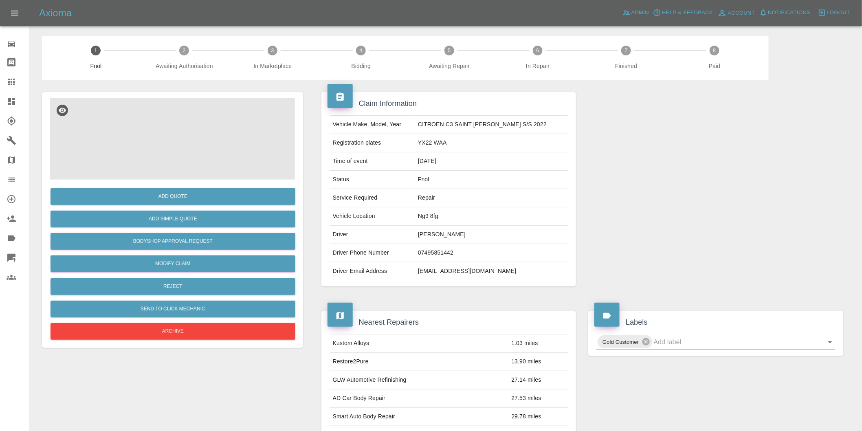
click at [159, 133] on img at bounding box center [172, 139] width 245 height 82
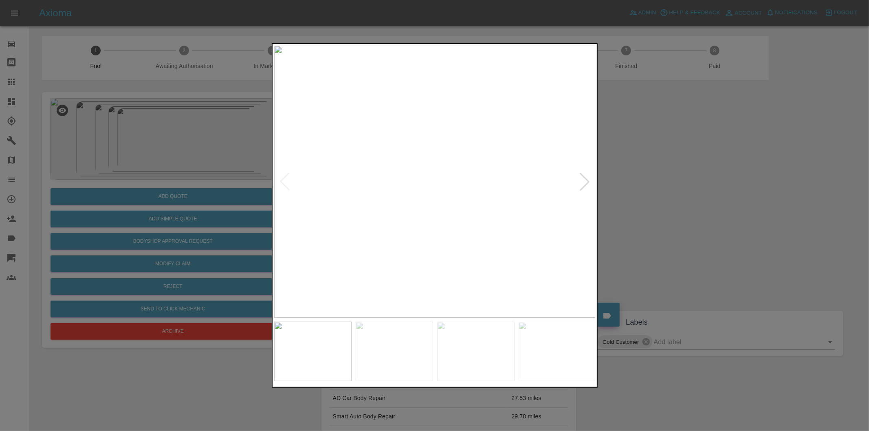
click at [582, 178] on div at bounding box center [585, 182] width 18 height 18
click at [579, 181] on div at bounding box center [585, 182] width 18 height 18
drag, startPoint x: 698, startPoint y: 198, endPoint x: 588, endPoint y: 225, distance: 113.2
click at [698, 198] on div at bounding box center [434, 215] width 869 height 431
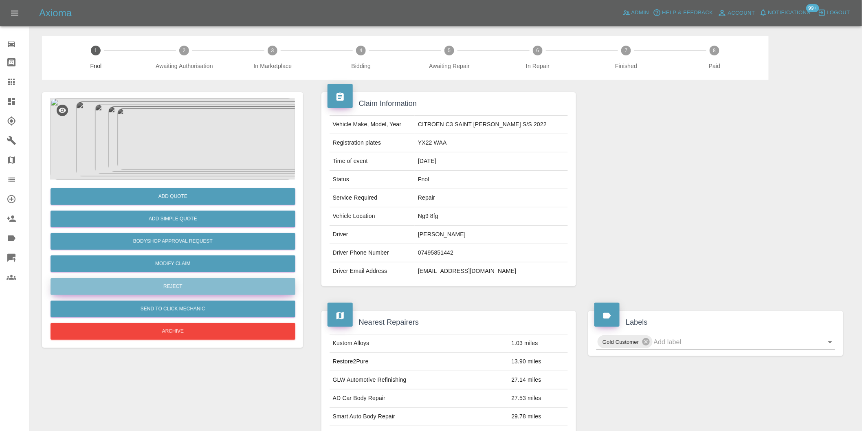
click at [189, 290] on button "Reject" at bounding box center [173, 286] width 245 height 17
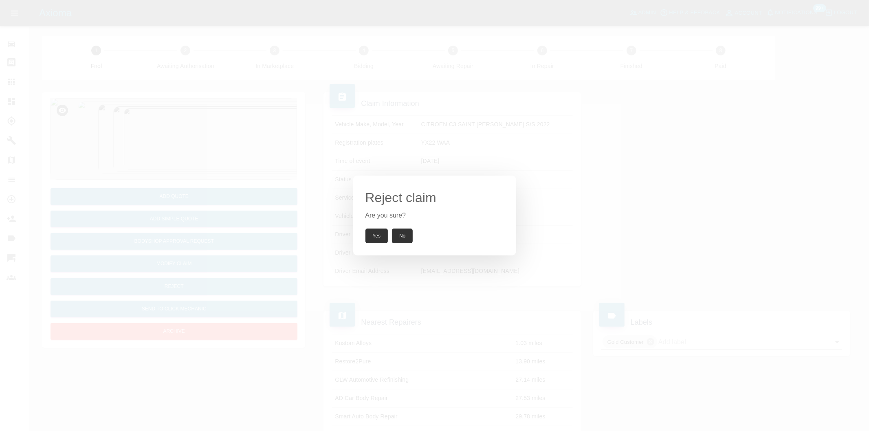
click at [381, 232] on button "Yes" at bounding box center [377, 236] width 23 height 15
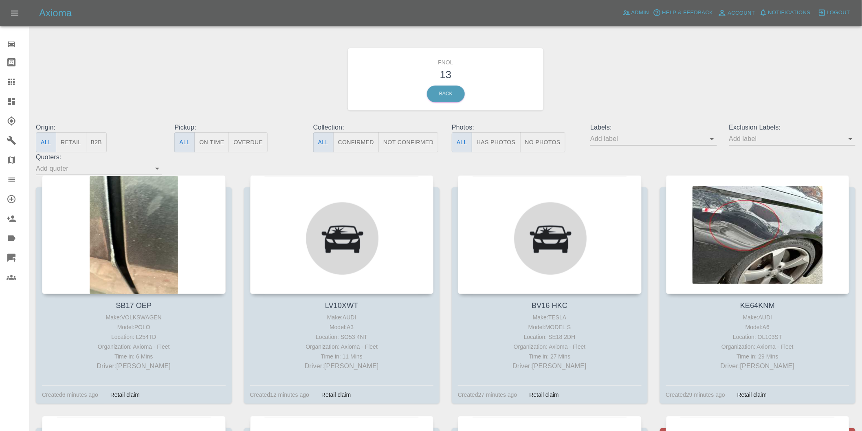
click at [499, 142] on button "Has Photos" at bounding box center [496, 142] width 49 height 20
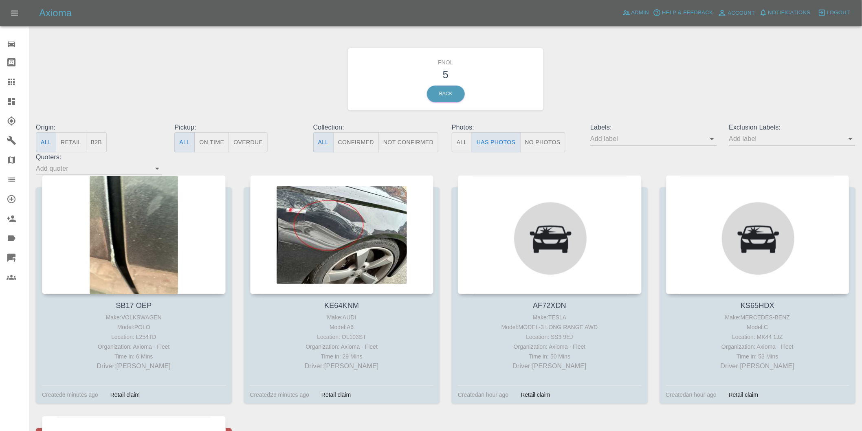
click at [854, 139] on icon "Open" at bounding box center [851, 139] width 10 height 10
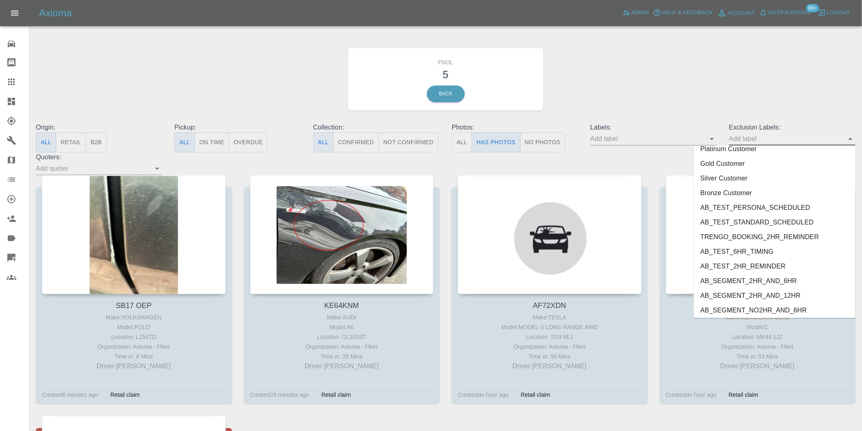
scroll to position [1770, 0]
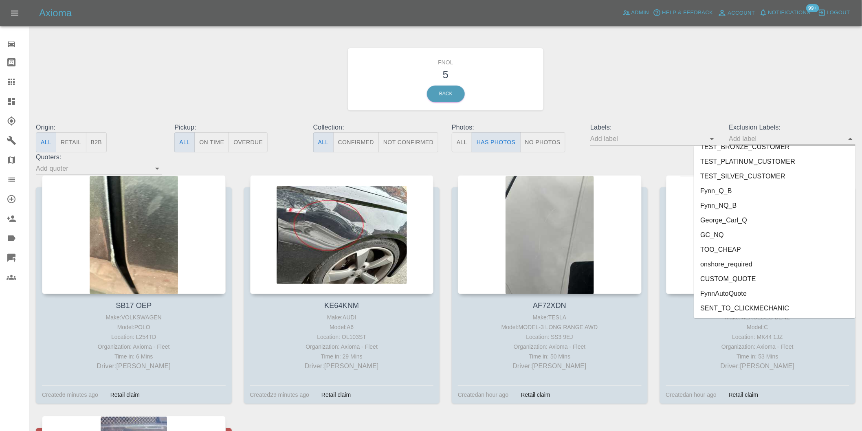
click at [756, 262] on li "onshore_required" at bounding box center [775, 264] width 162 height 15
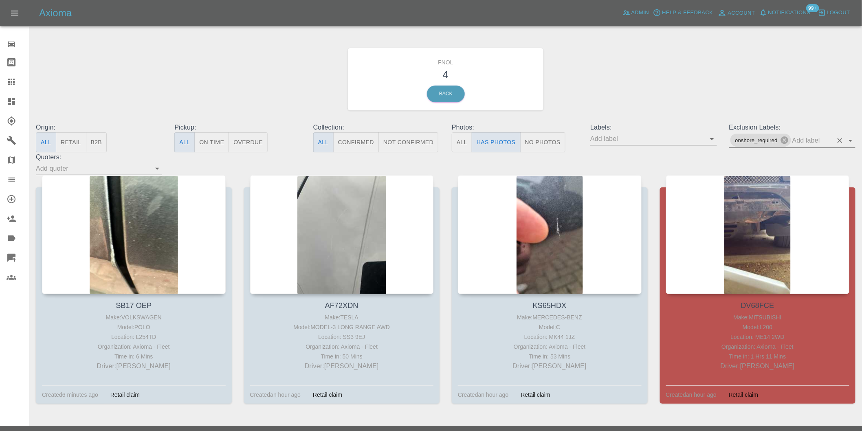
click at [850, 139] on icon "Open" at bounding box center [851, 141] width 10 height 10
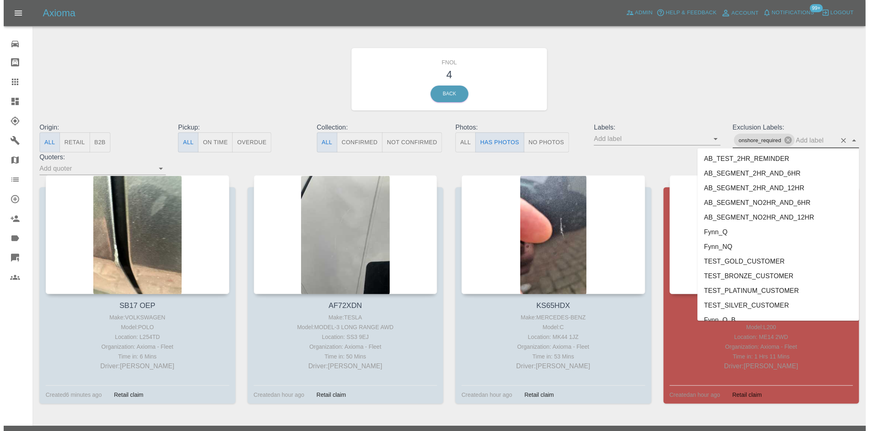
scroll to position [1755, 0]
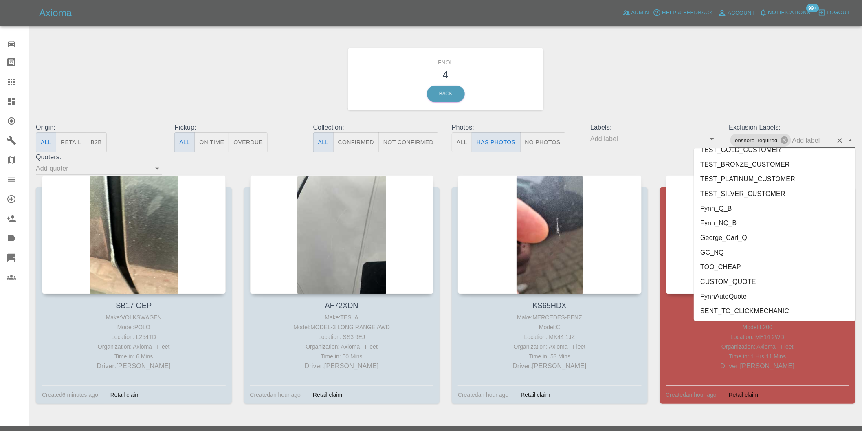
click at [728, 237] on li "George_Carl_Q" at bounding box center [775, 237] width 162 height 15
